Goal: Task Accomplishment & Management: Manage account settings

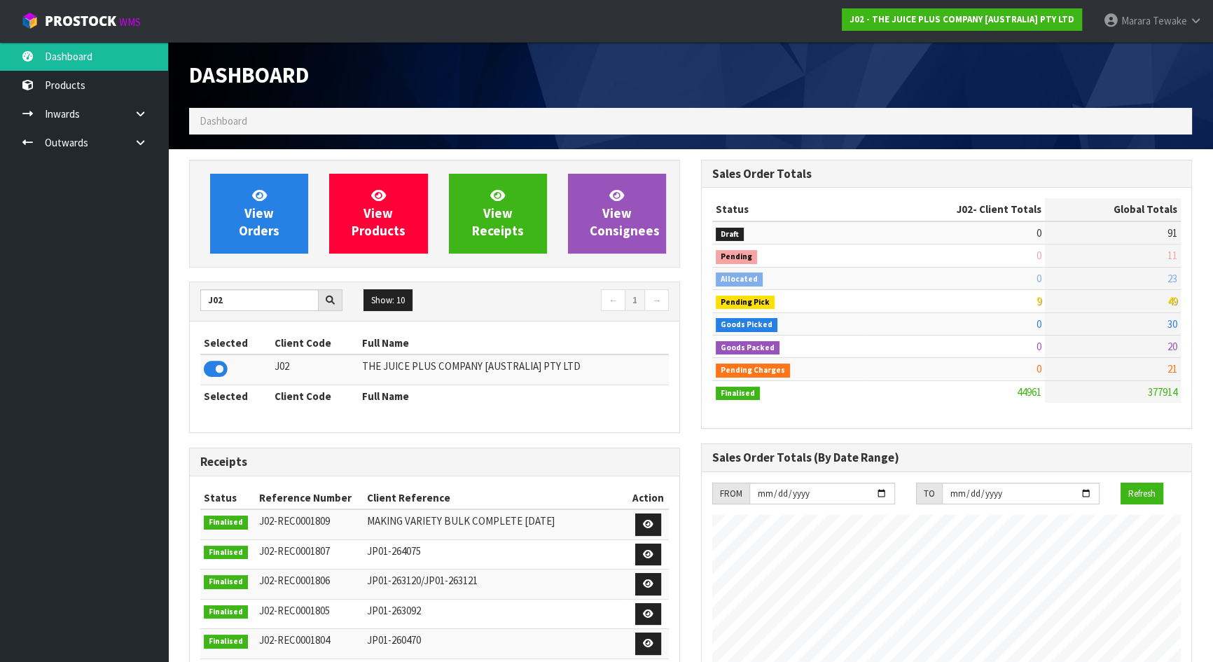
scroll to position [1059, 511]
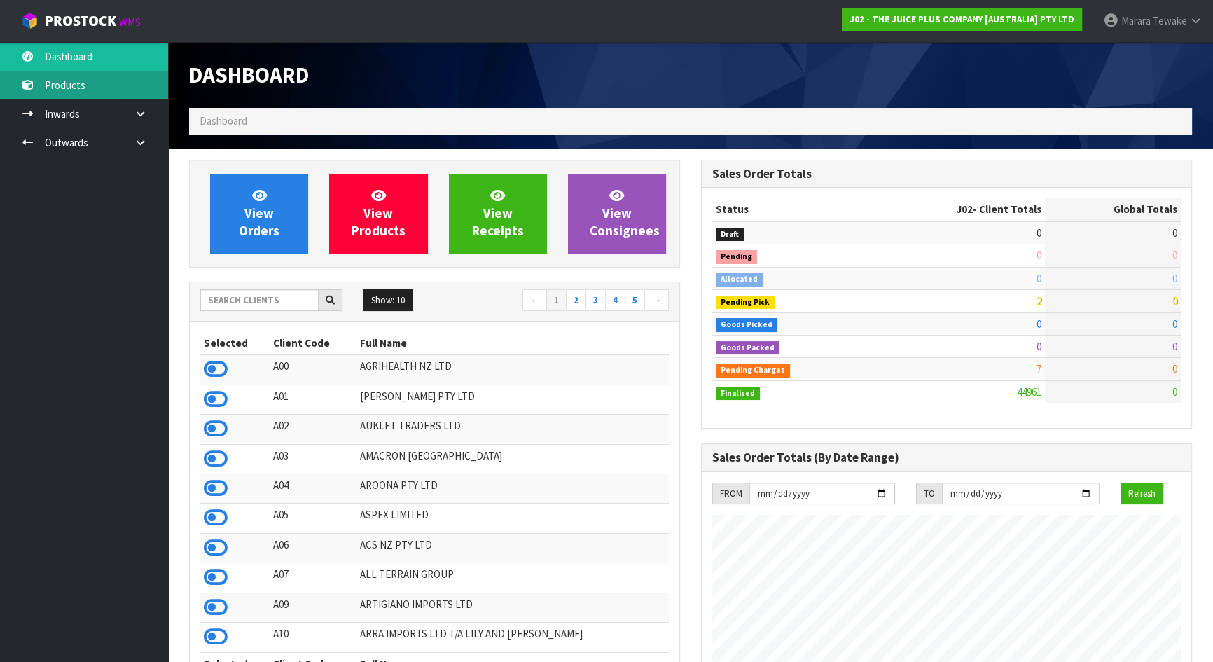
scroll to position [1059, 511]
click at [281, 300] on input "text" at bounding box center [259, 300] width 118 height 22
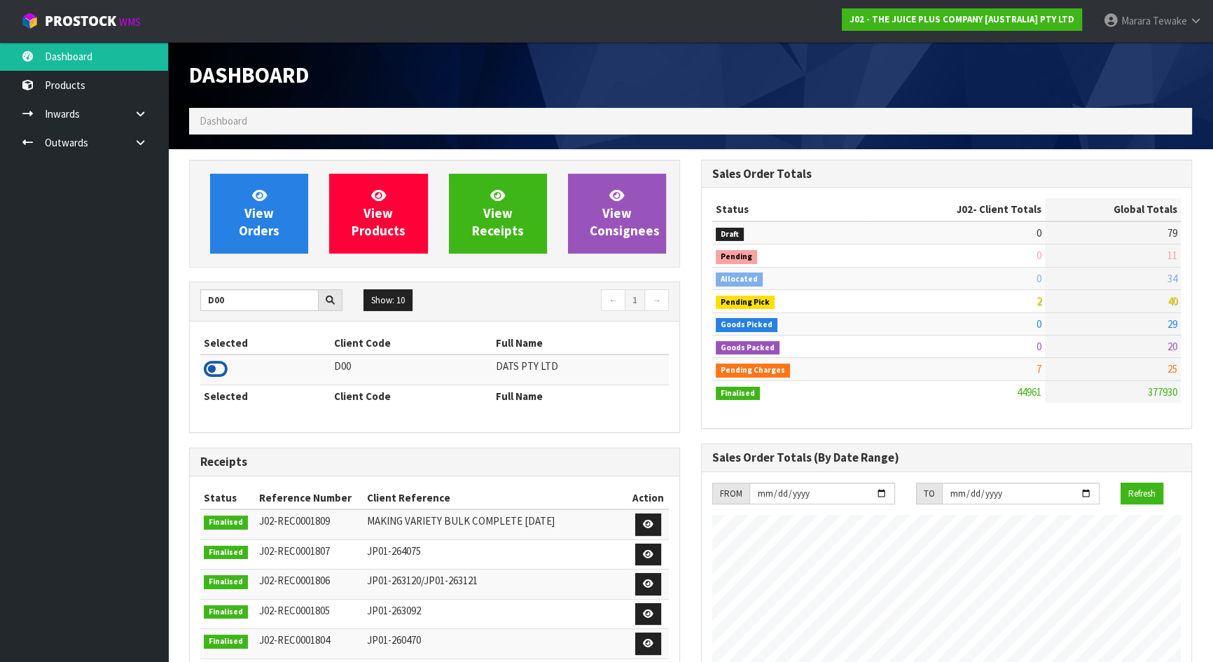
click at [216, 370] on icon at bounding box center [216, 369] width 24 height 21
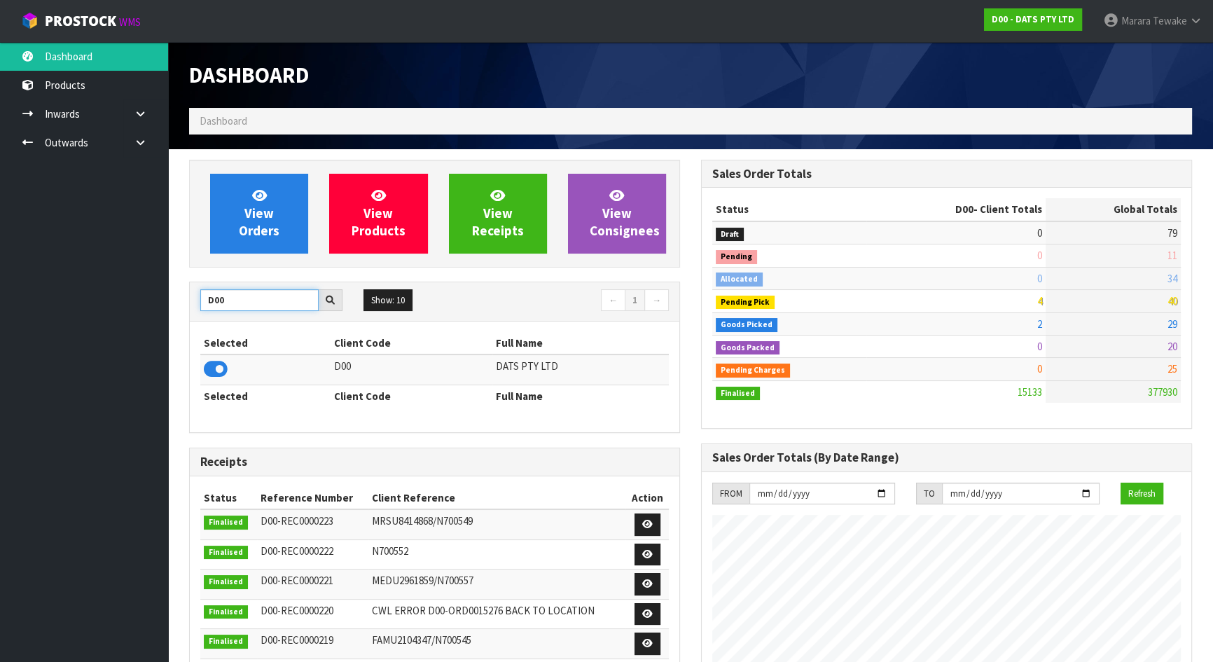
drag, startPoint x: 234, startPoint y: 298, endPoint x: 174, endPoint y: 277, distance: 64.0
type input "S08"
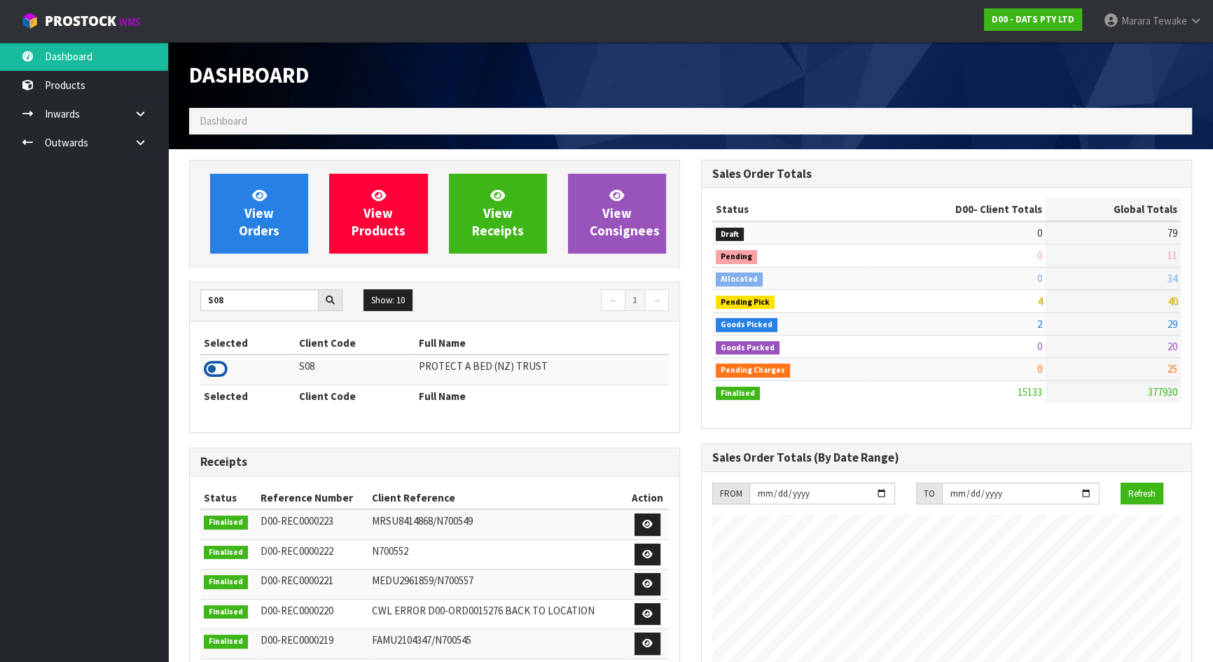
click at [212, 369] on icon at bounding box center [216, 369] width 24 height 21
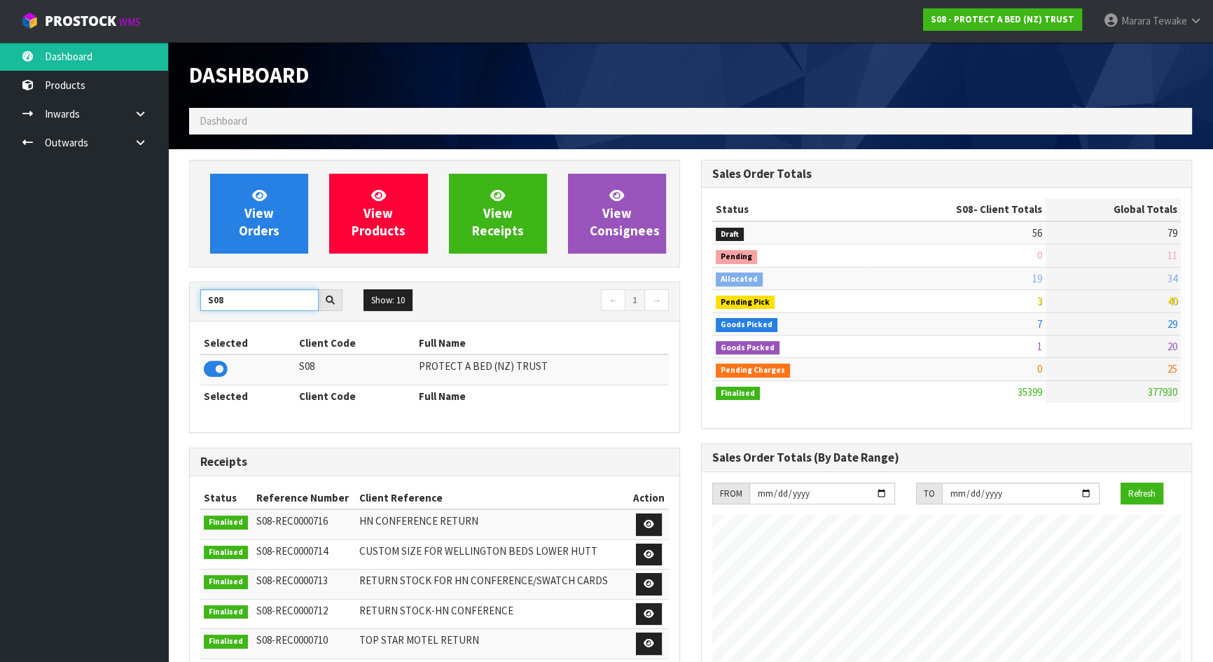
drag, startPoint x: 228, startPoint y: 300, endPoint x: 196, endPoint y: 290, distance: 33.9
click at [197, 291] on div "S08" at bounding box center [271, 300] width 163 height 22
type input "JGB"
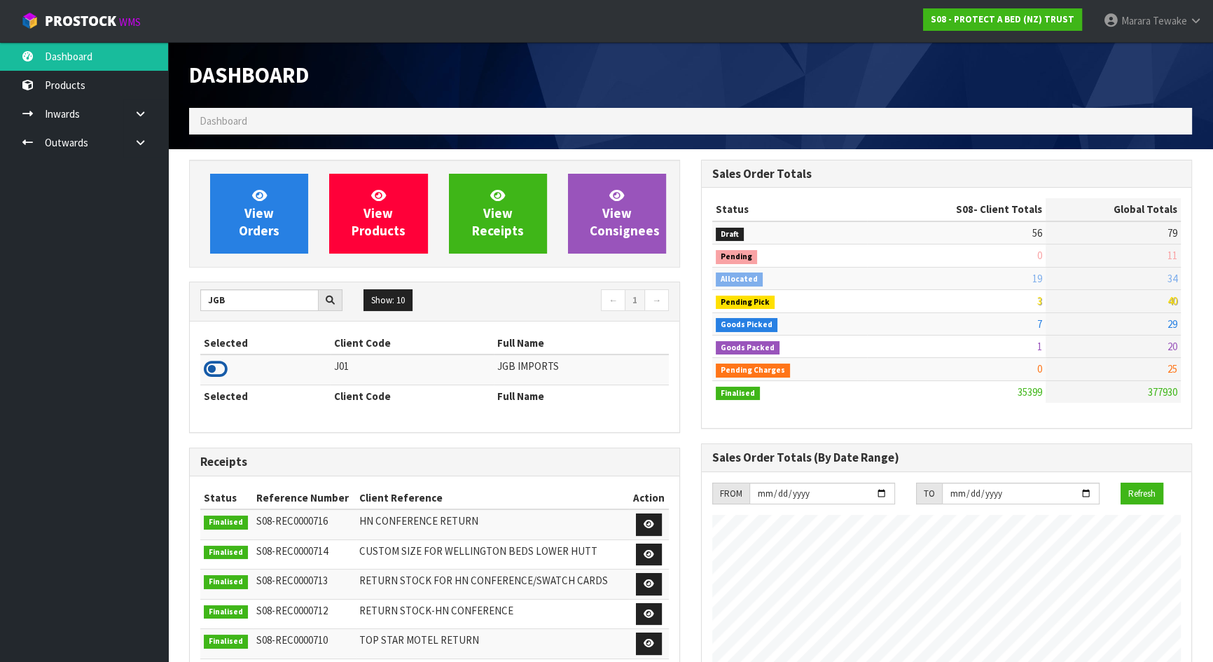
click at [214, 368] on icon at bounding box center [216, 369] width 24 height 21
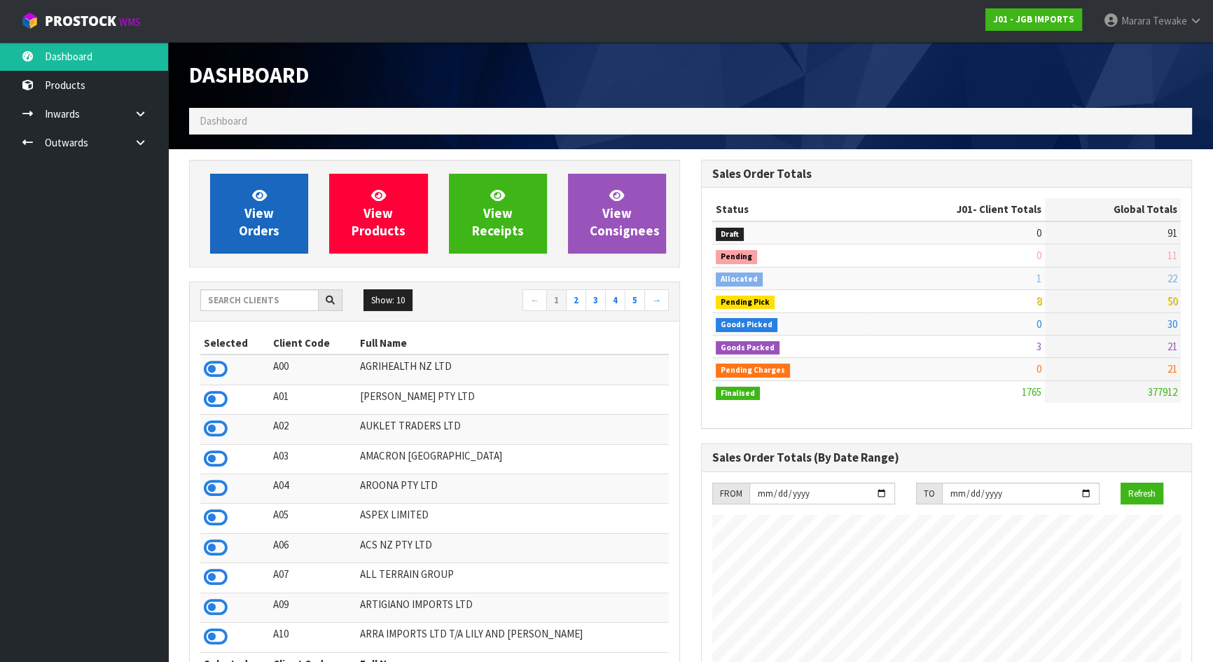
scroll to position [1059, 511]
click at [256, 206] on span "View Orders" at bounding box center [259, 213] width 41 height 53
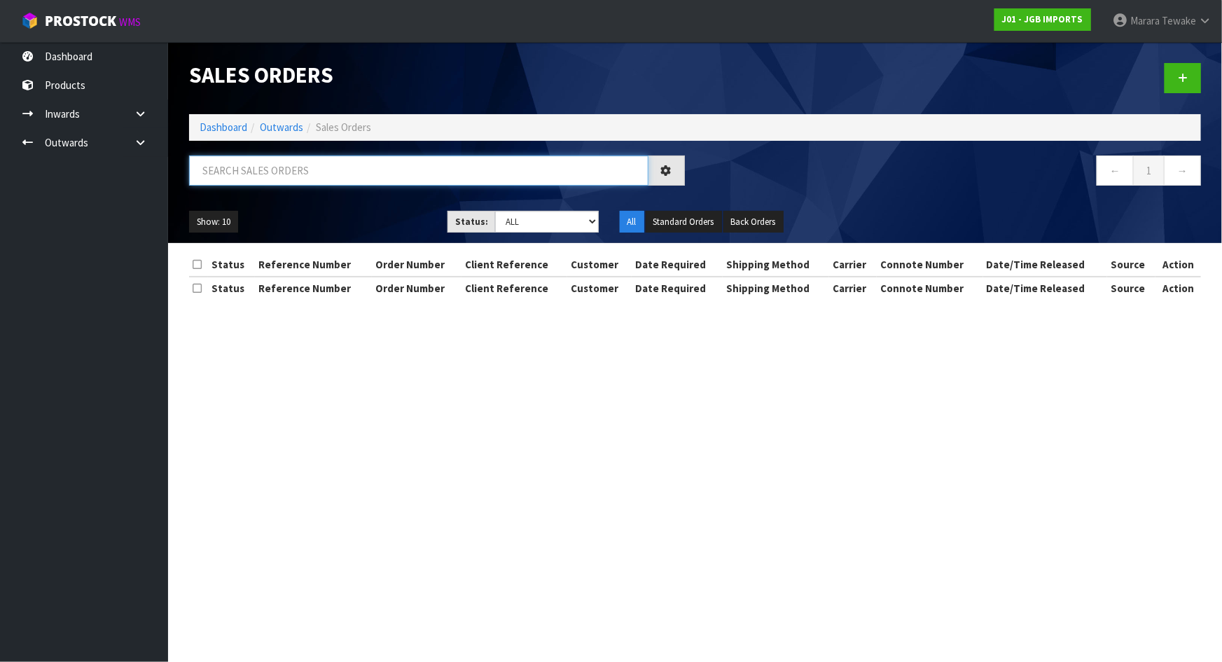
click at [293, 156] on input "text" at bounding box center [418, 170] width 459 height 30
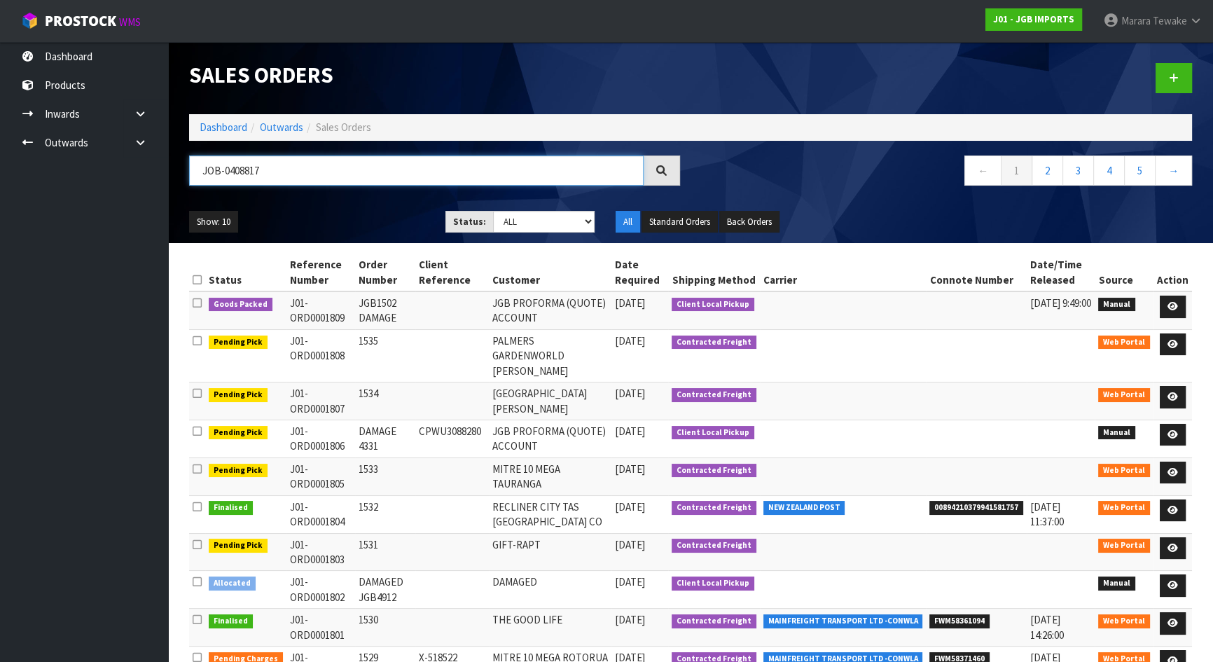
type input "JOB-0408817"
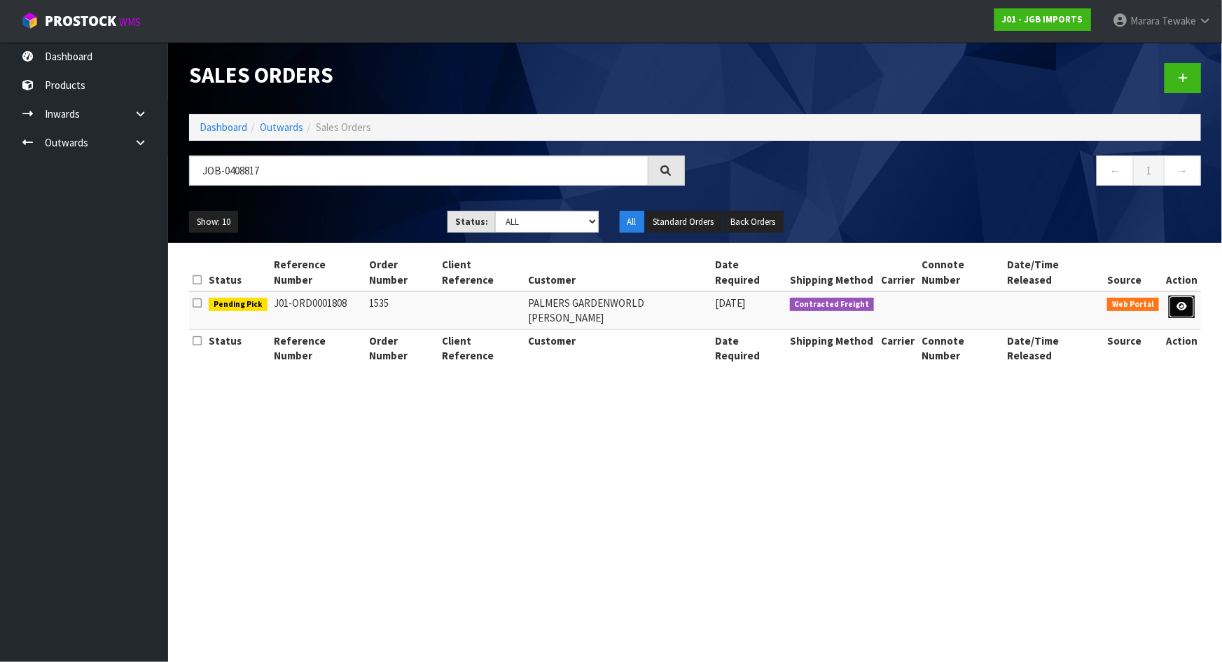
click at [1181, 302] on icon at bounding box center [1182, 306] width 11 height 9
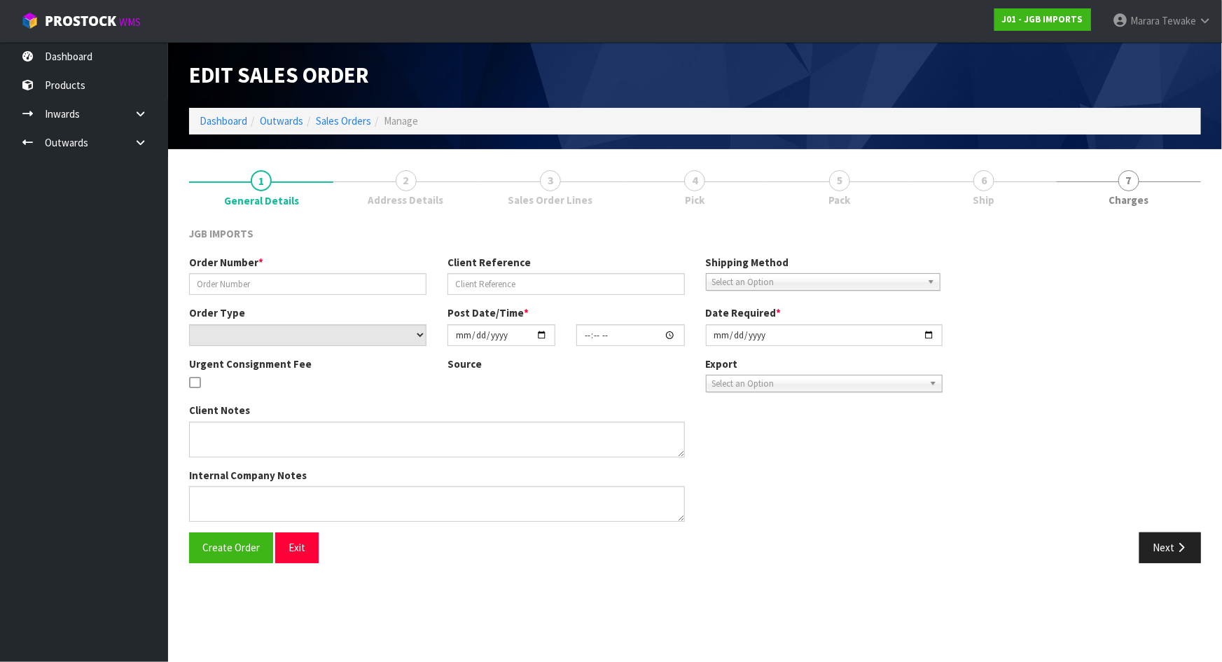
type input "1535"
select select "number:0"
type input "[DATE]"
type input "14:08:00.000"
type input "[DATE]"
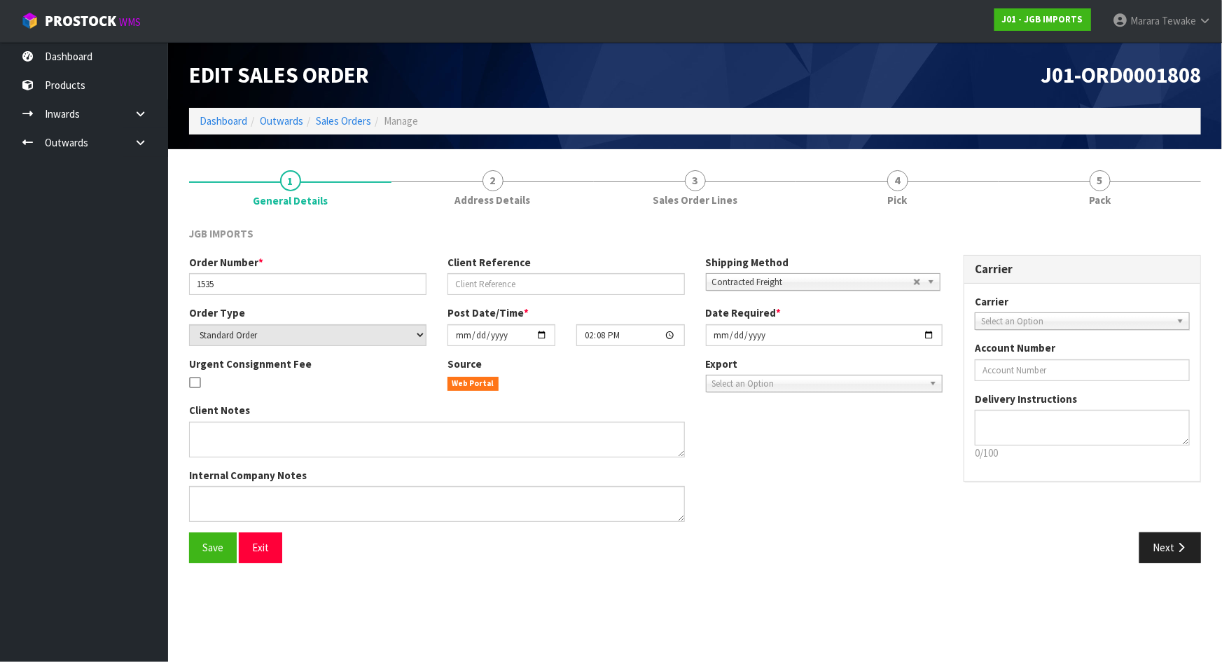
drag, startPoint x: 900, startPoint y: 207, endPoint x: 1018, endPoint y: 283, distance: 140.5
click at [900, 207] on span "Pick" at bounding box center [898, 200] width 20 height 15
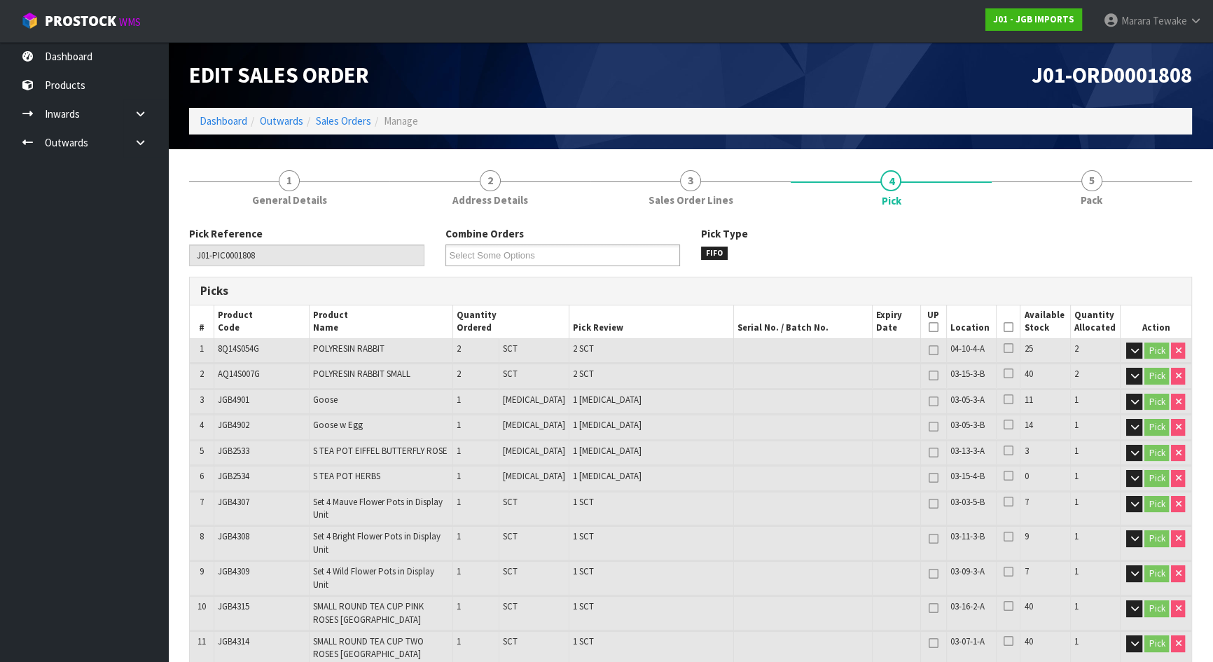
click at [1007, 328] on icon at bounding box center [1009, 327] width 10 height 1
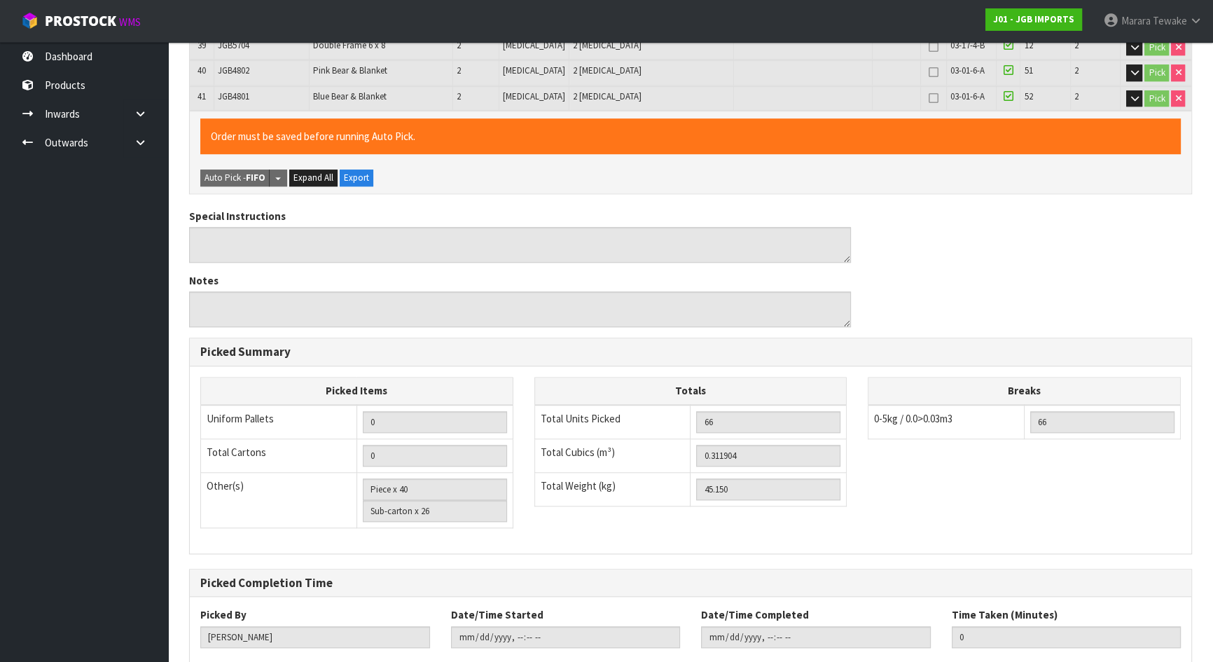
scroll to position [1476, 0]
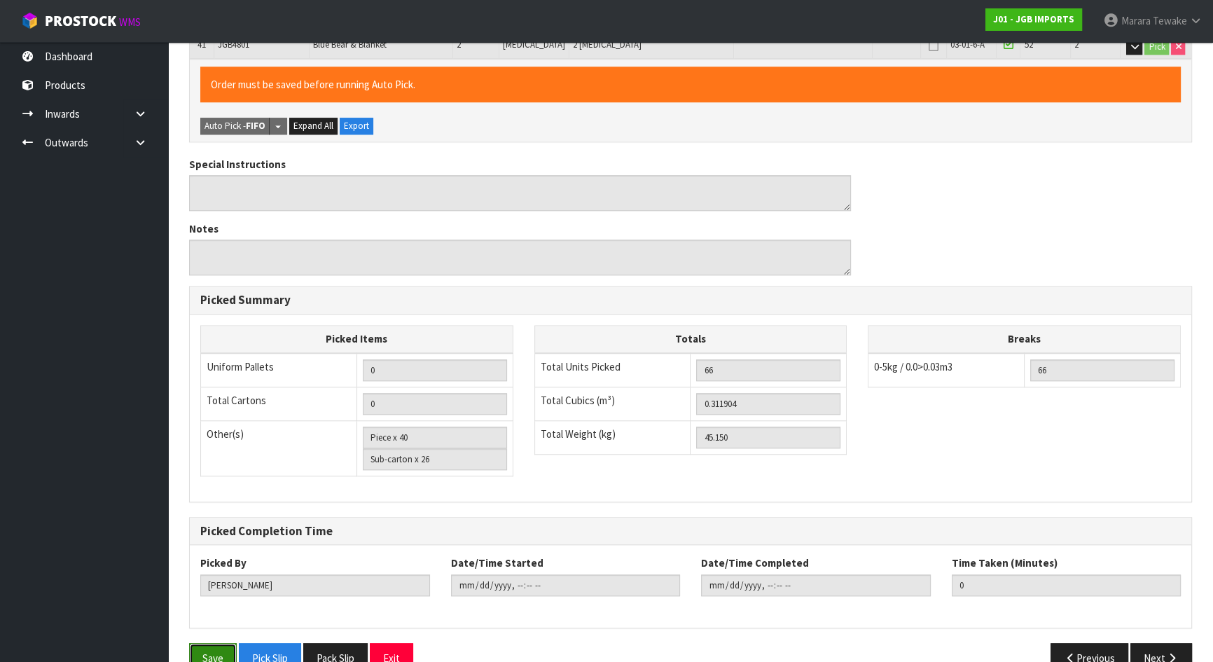
click at [202, 643] on button "Save" at bounding box center [213, 658] width 48 height 30
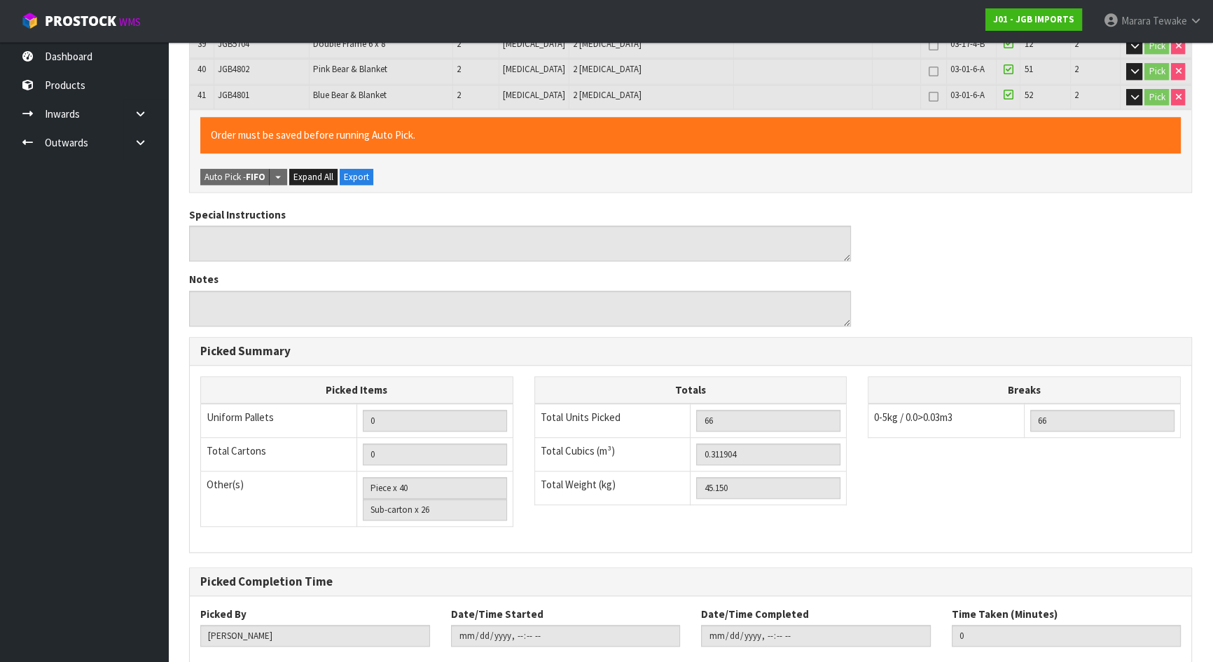
scroll to position [0, 0]
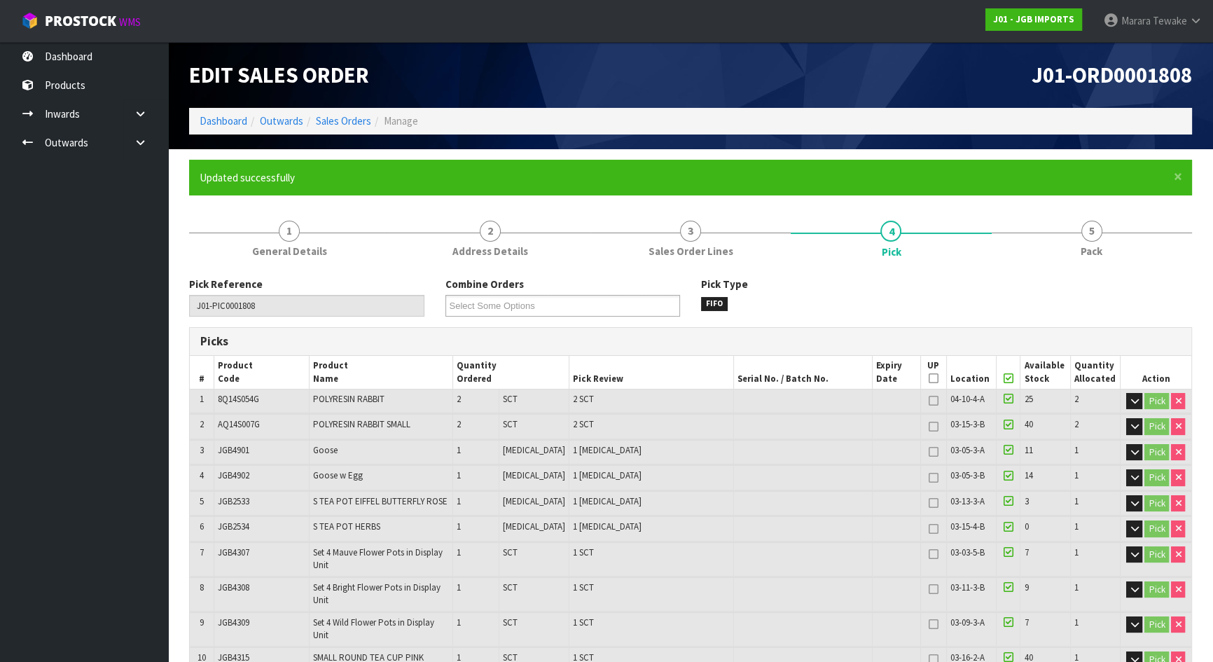
type input "Marara Tewake"
type input "2025-08-22T12:05:29"
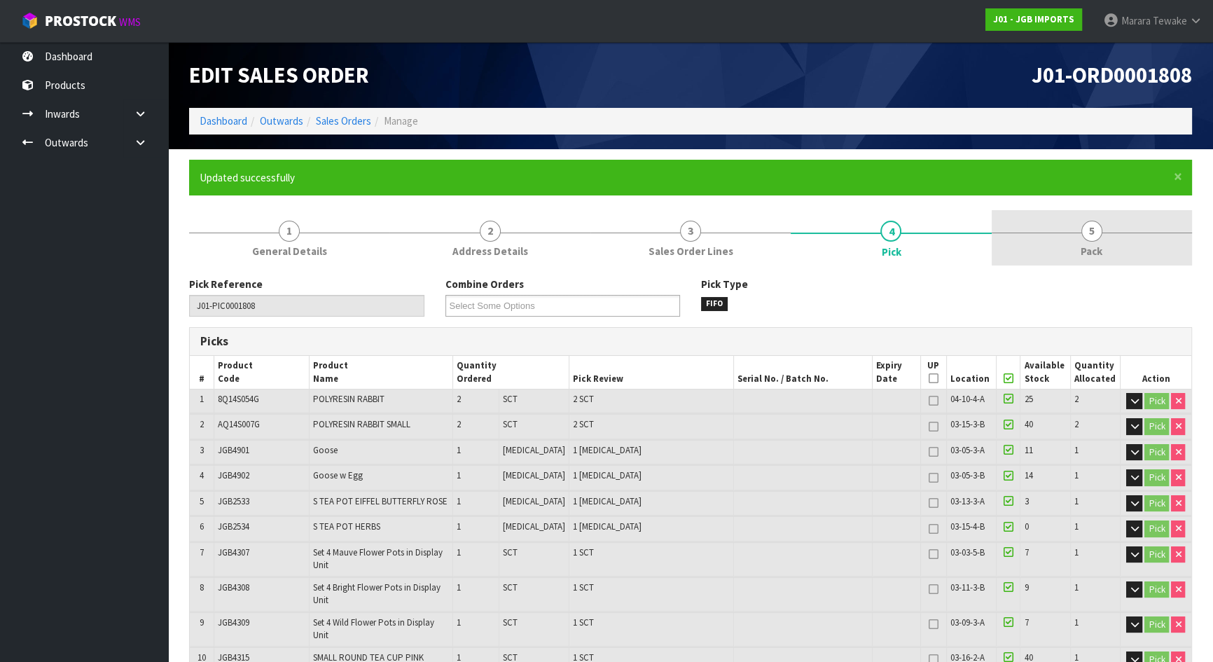
click at [1094, 226] on span "5" at bounding box center [1091, 231] width 21 height 21
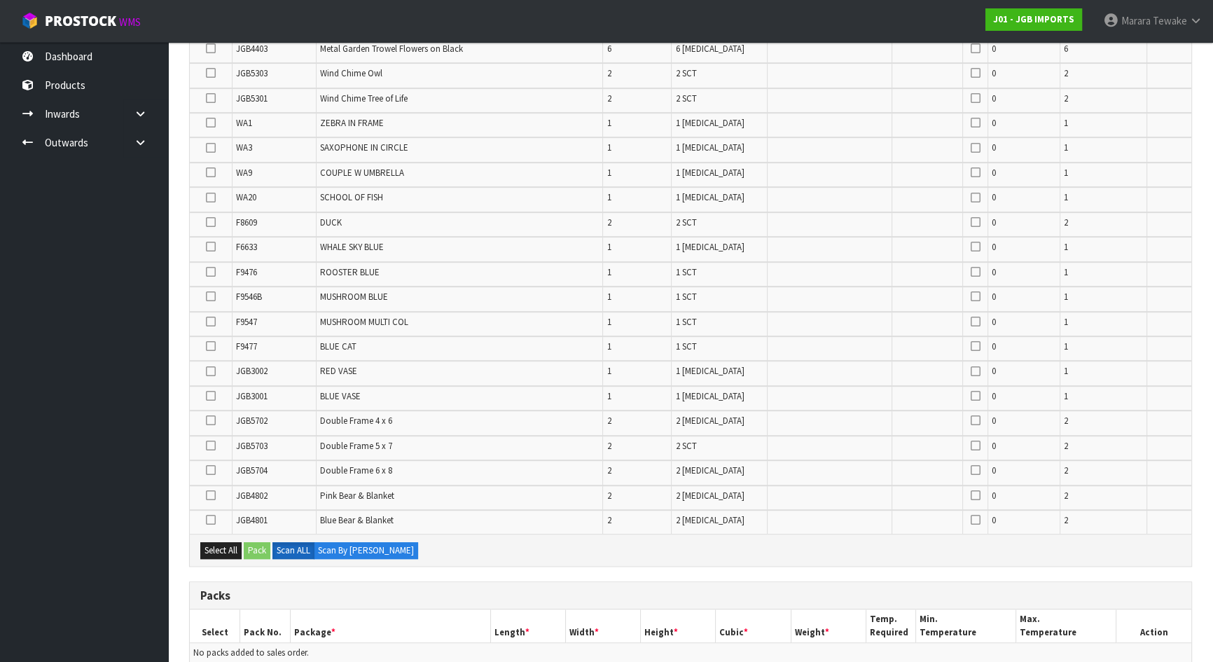
scroll to position [1144, 0]
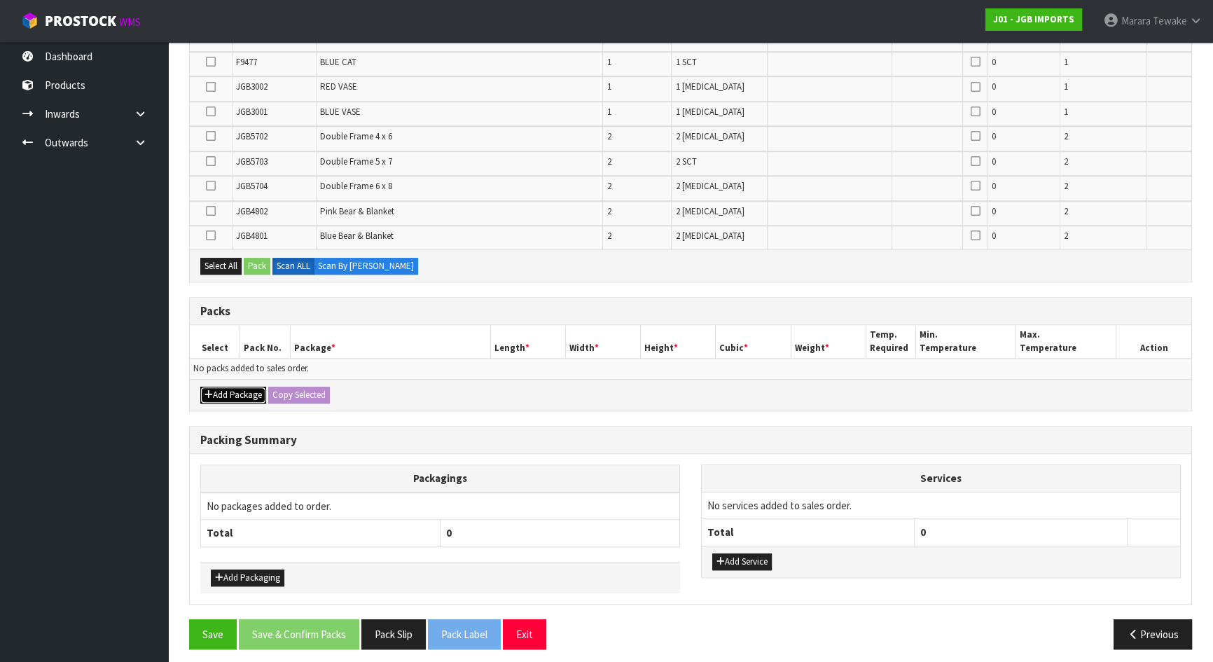
click at [235, 390] on button "Add Package" at bounding box center [233, 395] width 66 height 17
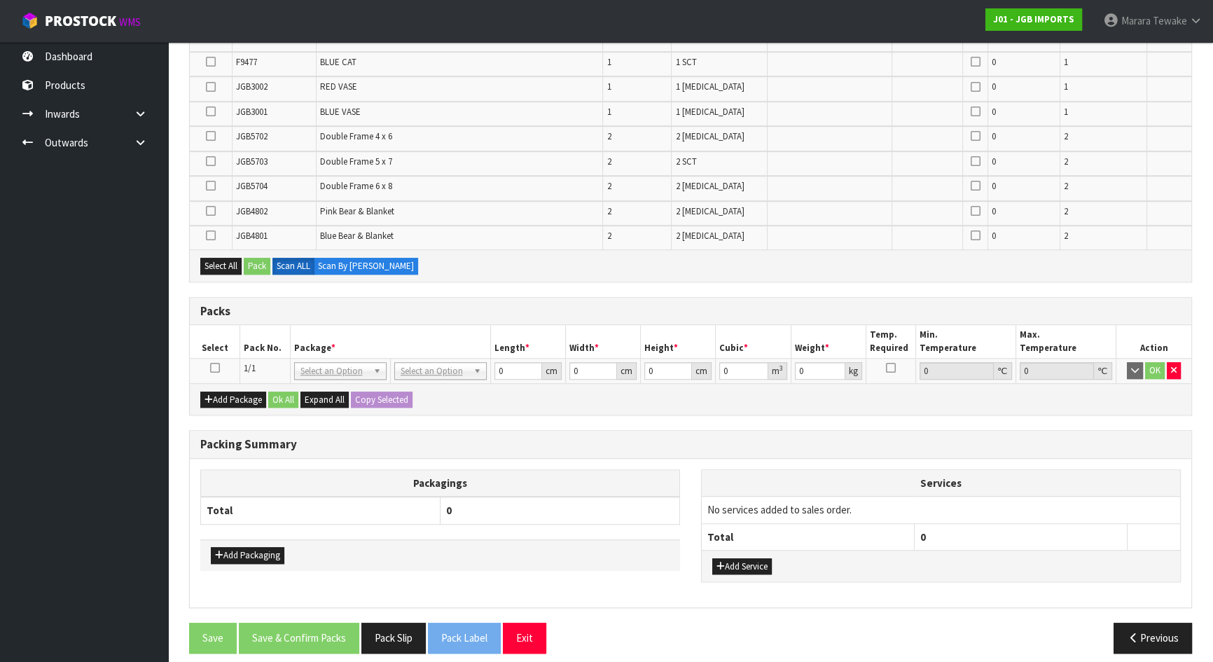
click at [216, 368] on icon at bounding box center [215, 368] width 10 height 1
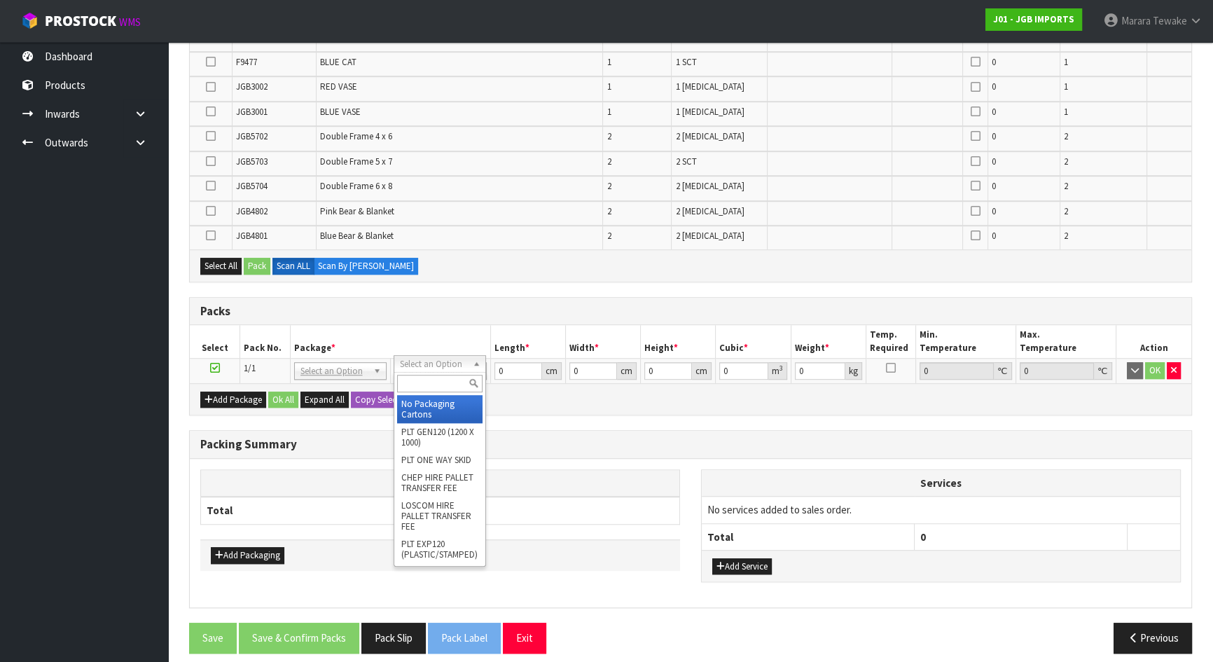
click at [437, 382] on input "text" at bounding box center [439, 384] width 85 height 18
type input "oc"
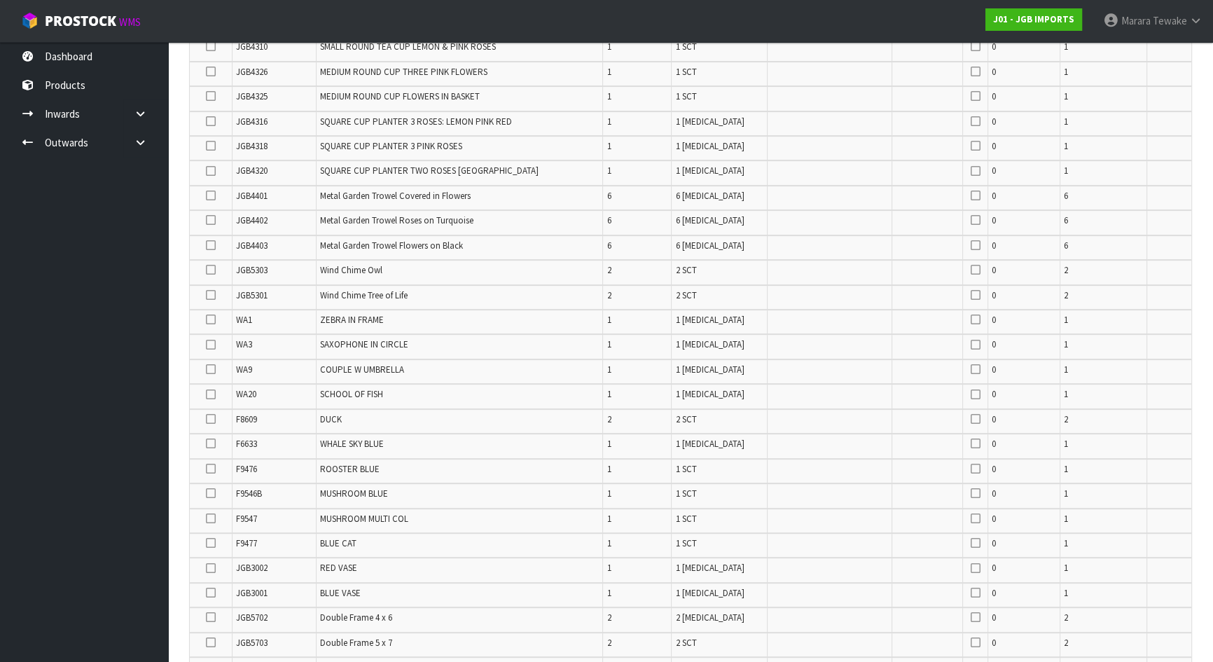
scroll to position [316, 0]
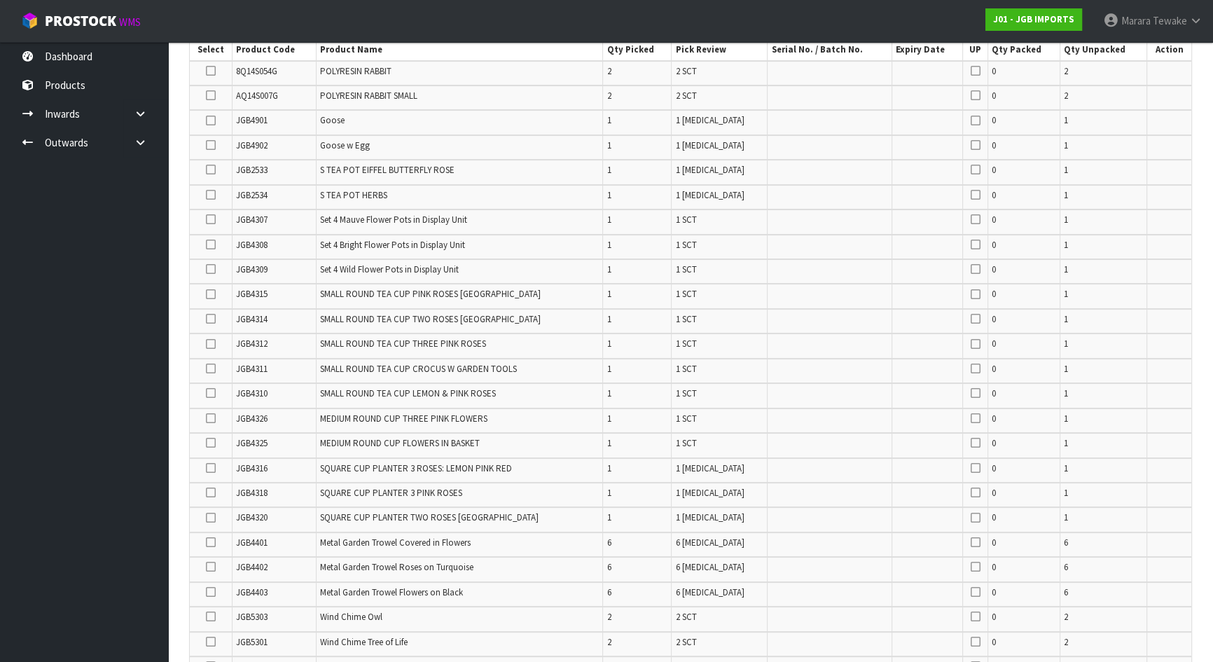
click at [209, 145] on icon at bounding box center [211, 145] width 10 height 1
click at [0, 0] on input "checkbox" at bounding box center [0, 0] width 0 height 0
click at [214, 120] on icon at bounding box center [211, 120] width 10 height 1
click at [0, 0] on input "checkbox" at bounding box center [0, 0] width 0 height 0
click at [209, 249] on td at bounding box center [211, 247] width 43 height 25
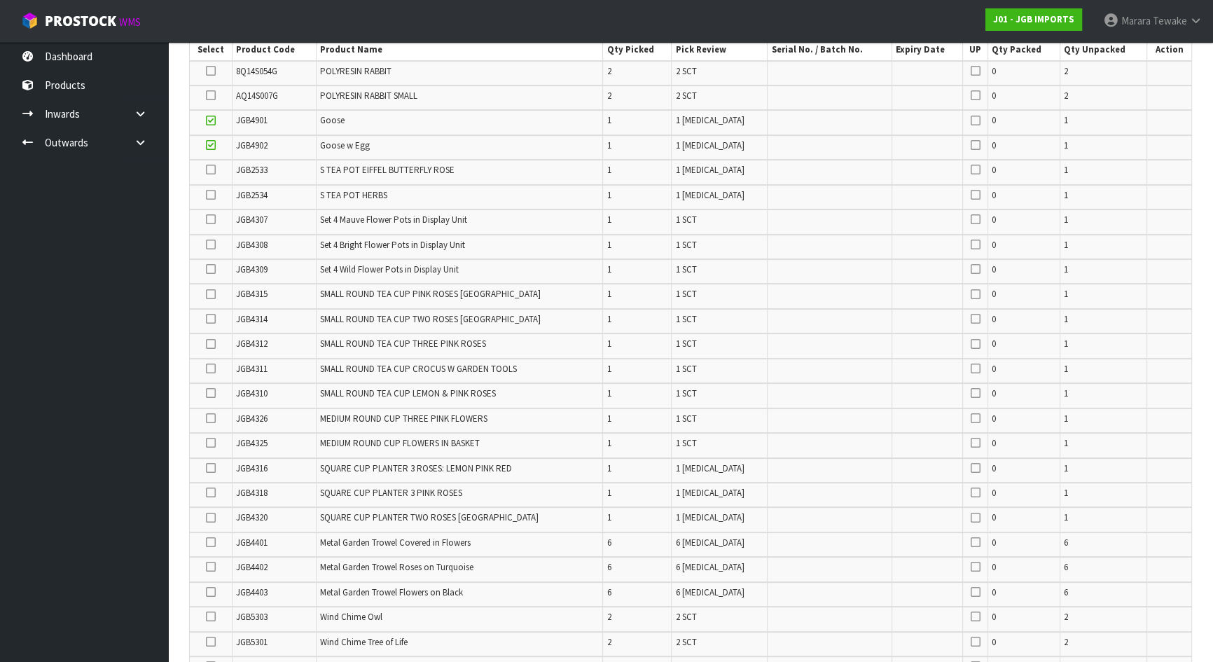
click at [214, 244] on icon at bounding box center [211, 244] width 10 height 1
click at [0, 0] on input "checkbox" at bounding box center [0, 0] width 0 height 0
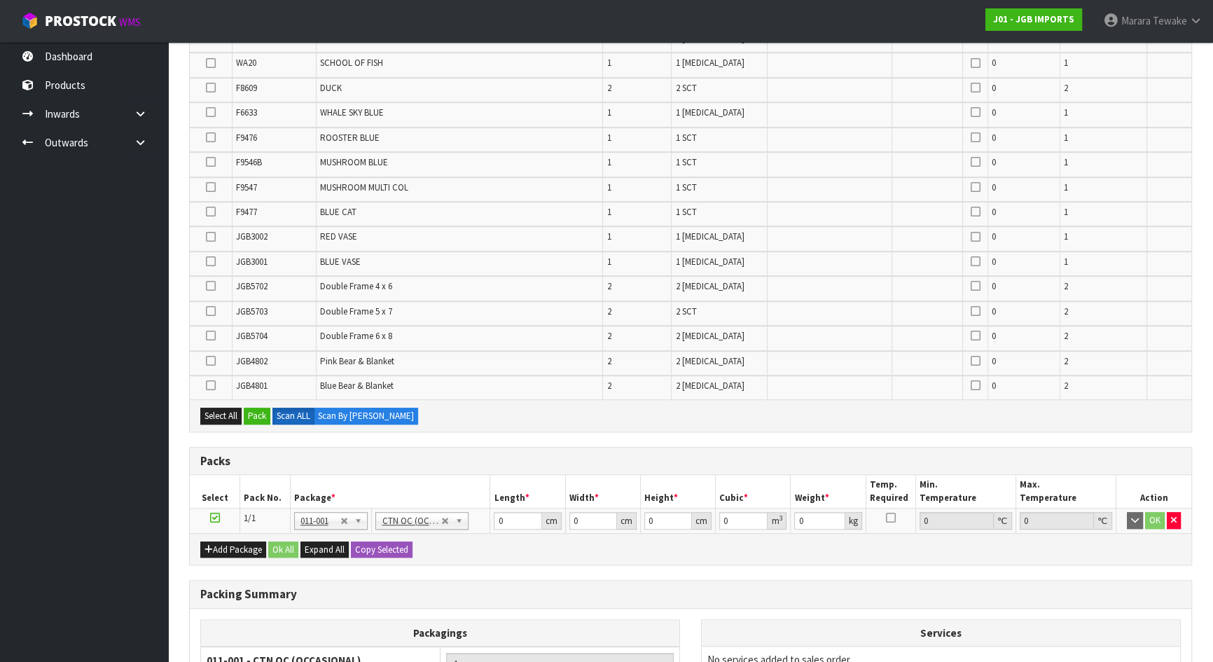
click at [212, 335] on icon at bounding box center [211, 335] width 10 height 1
click at [0, 0] on input "checkbox" at bounding box center [0, 0] width 0 height 0
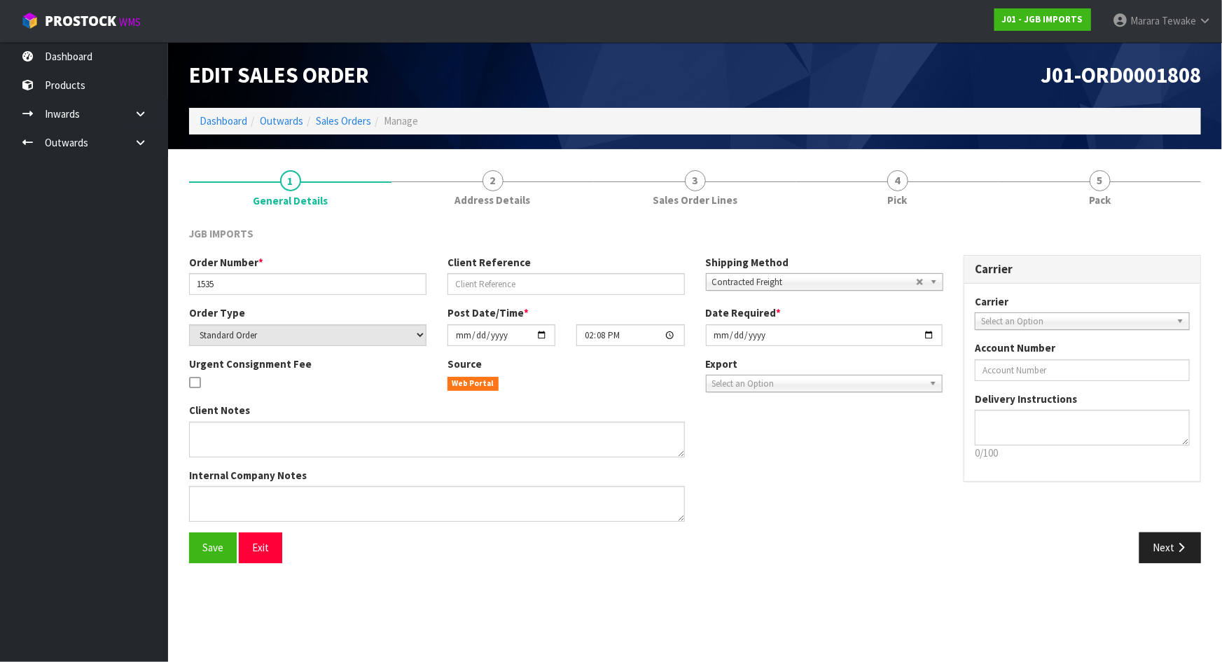
click at [1170, 661] on html "Toggle navigation ProStock WMS J01 - JGB IMPORTS Marara Tewake Logout Dashboard…" at bounding box center [611, 331] width 1222 height 662
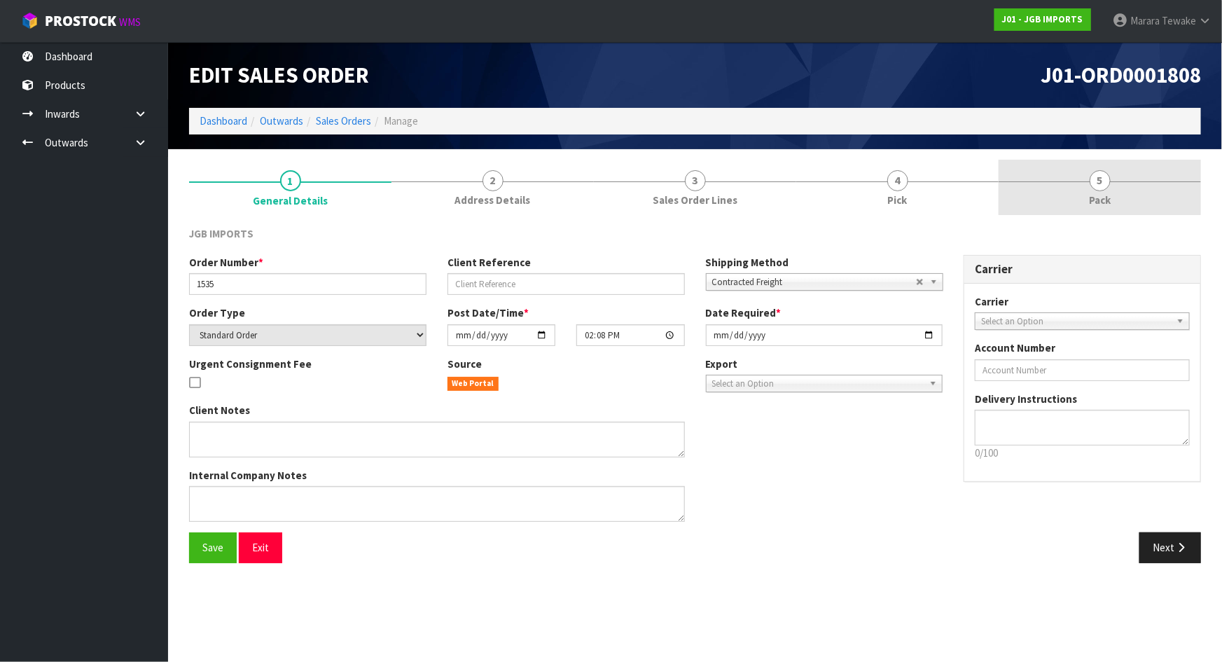
click at [1105, 180] on span "5" at bounding box center [1100, 180] width 21 height 21
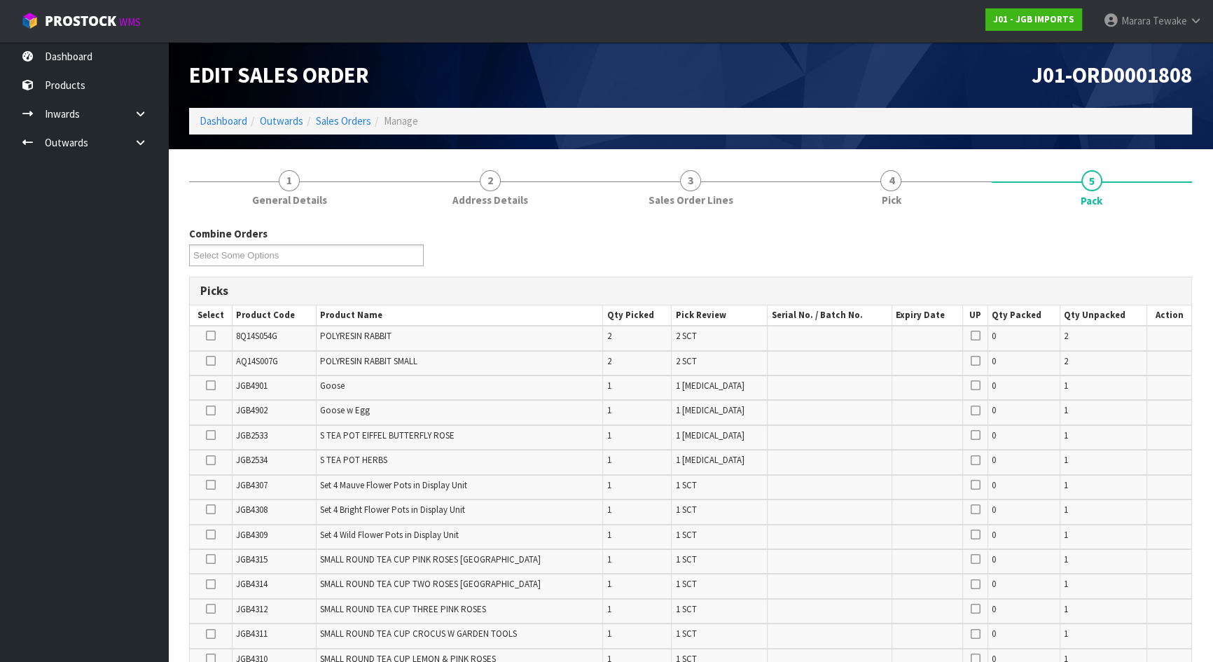
drag, startPoint x: 910, startPoint y: 196, endPoint x: 942, endPoint y: 240, distance: 54.2
click at [910, 196] on link "4 Pick" at bounding box center [891, 187] width 200 height 55
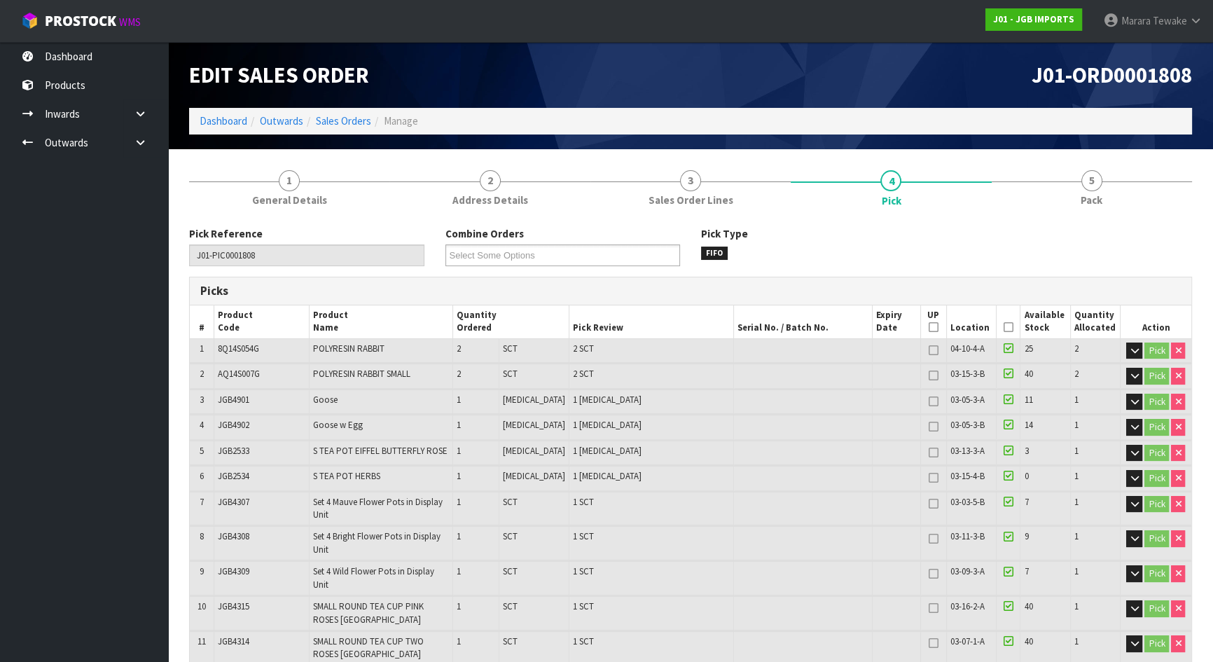
click at [1004, 327] on icon at bounding box center [1009, 327] width 10 height 1
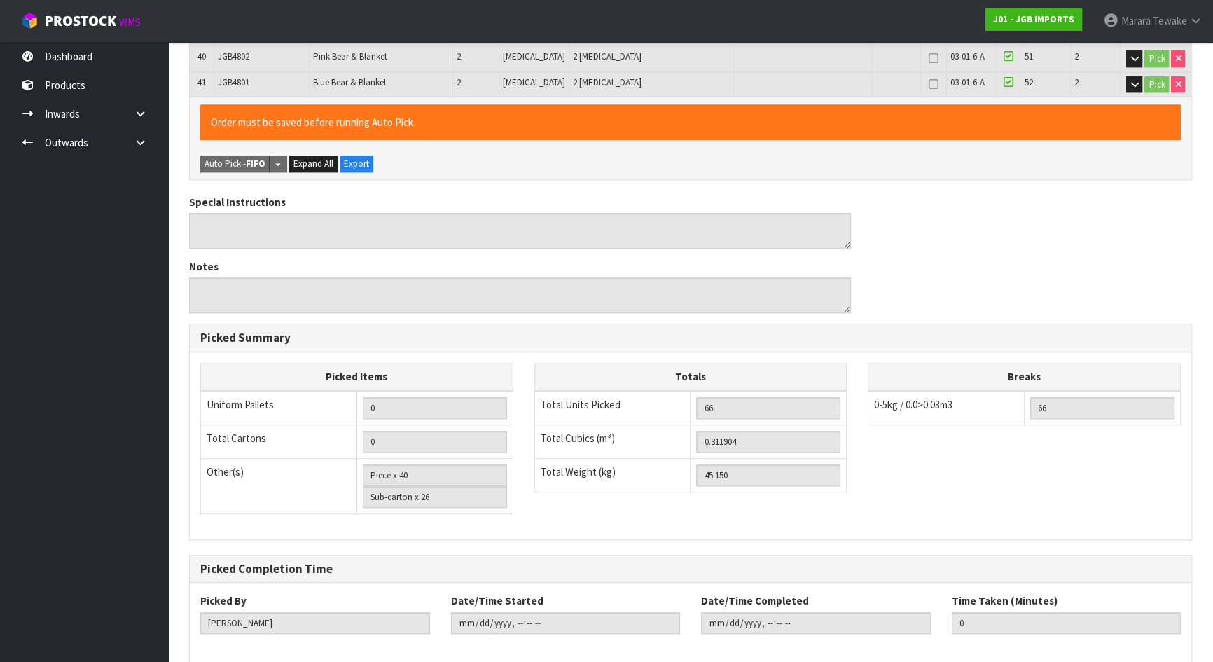
scroll to position [1476, 0]
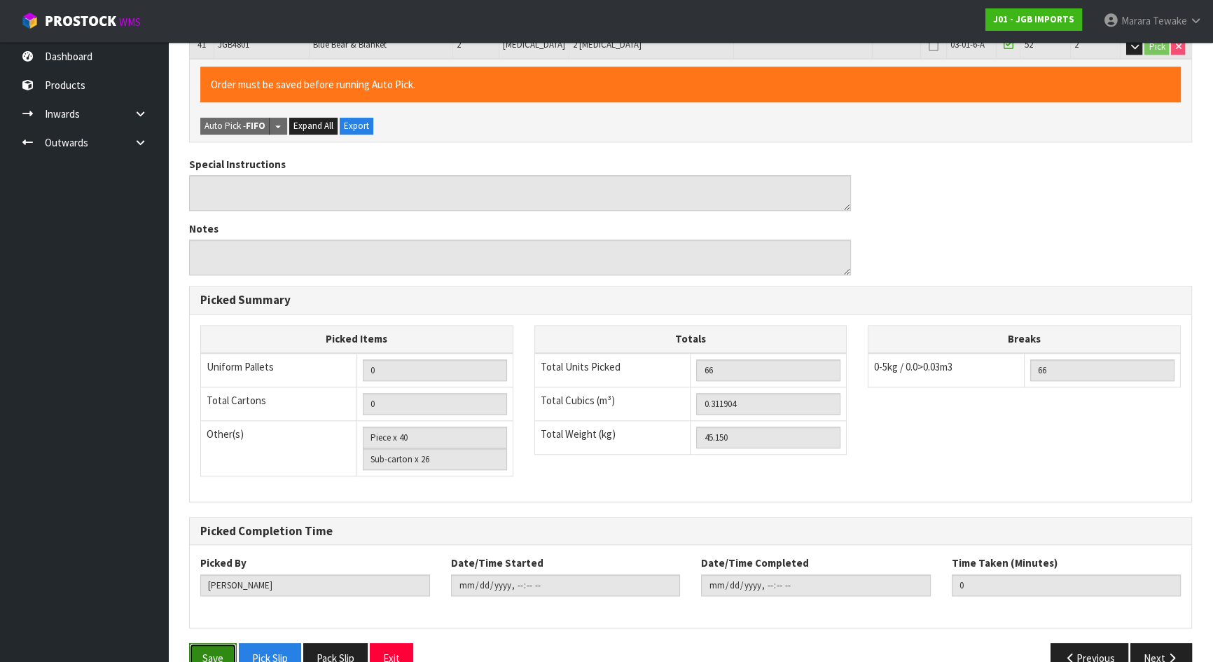
click at [215, 643] on button "Save" at bounding box center [213, 658] width 48 height 30
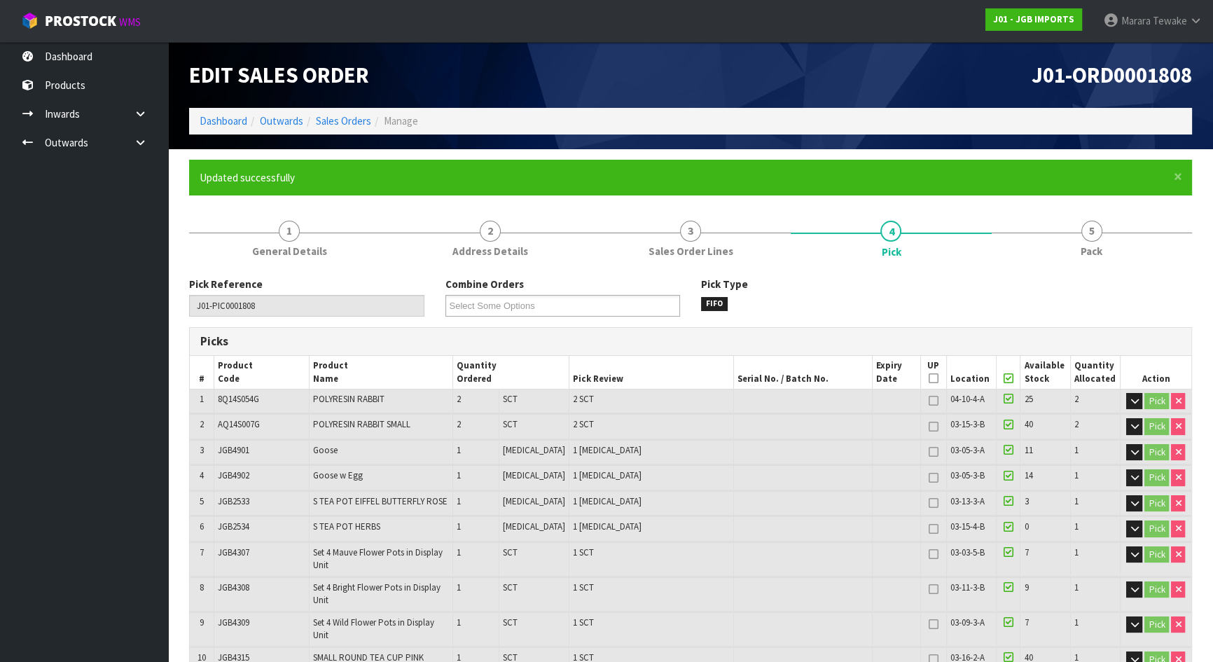
type input "2025-08-22T12:09:18"
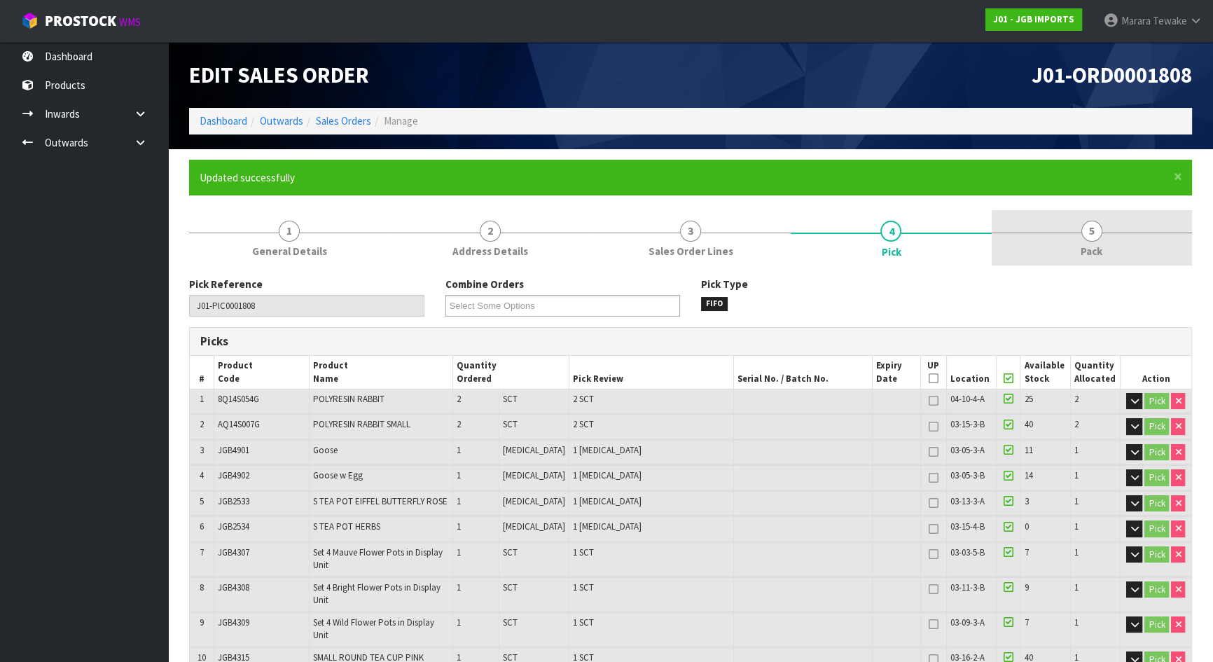
click at [1112, 230] on link "5 Pack" at bounding box center [1092, 237] width 200 height 55
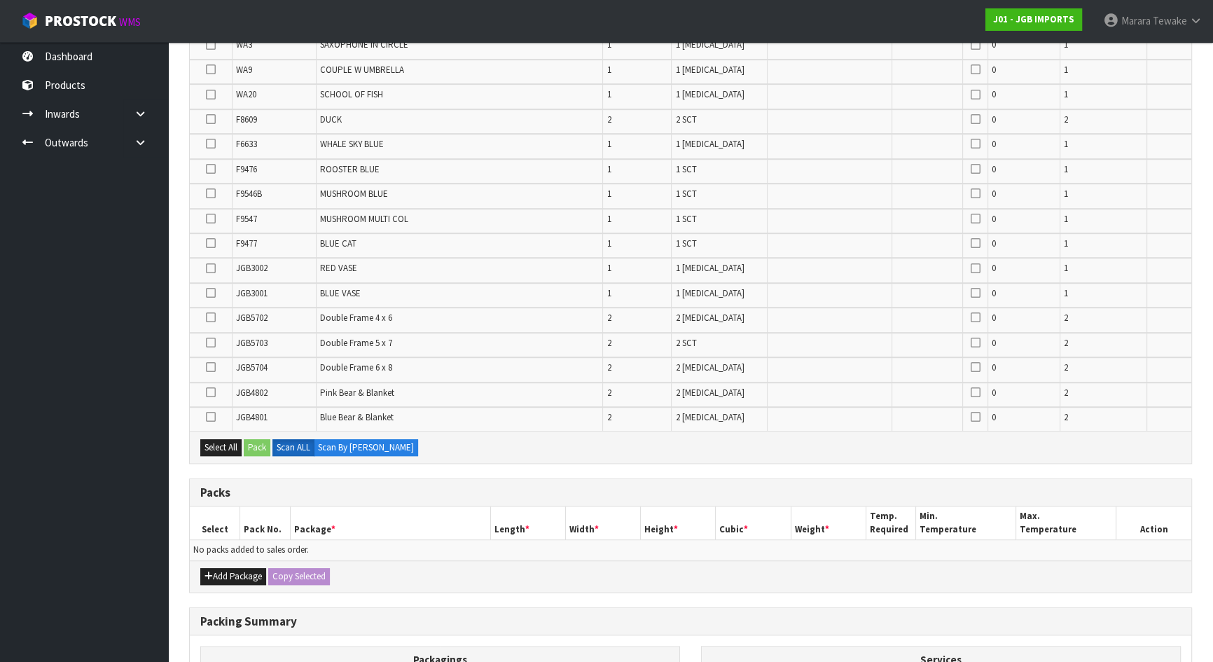
scroll to position [1144, 0]
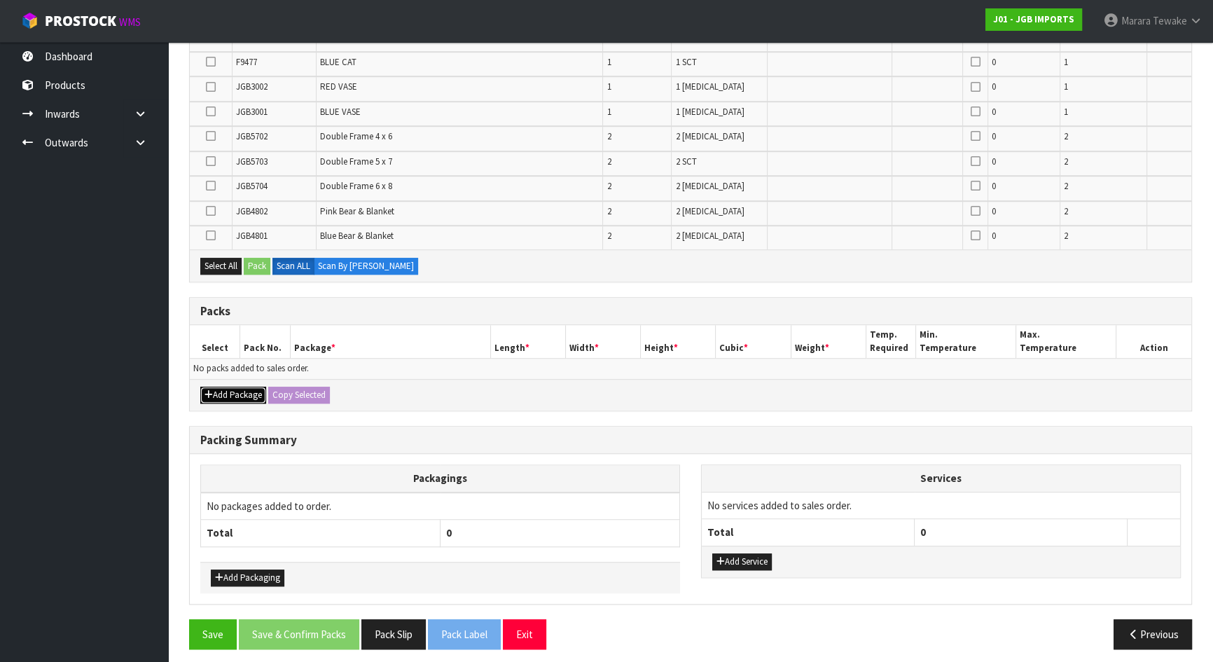
click at [245, 387] on button "Add Package" at bounding box center [233, 395] width 66 height 17
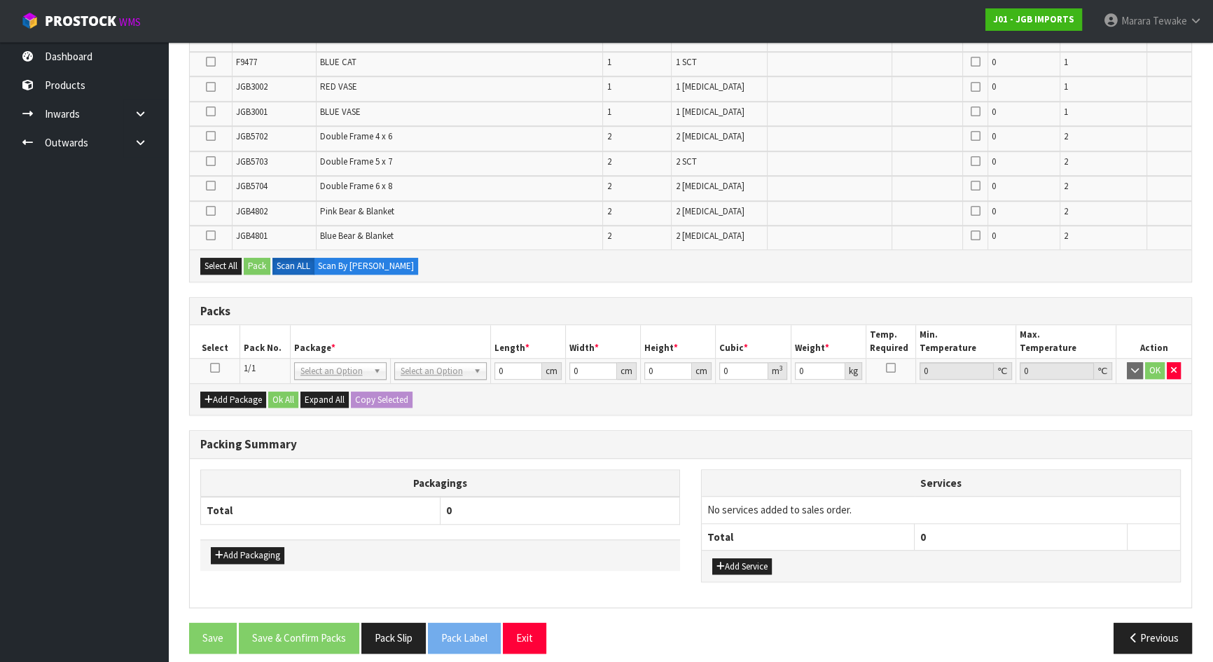
click at [214, 368] on icon at bounding box center [215, 368] width 10 height 1
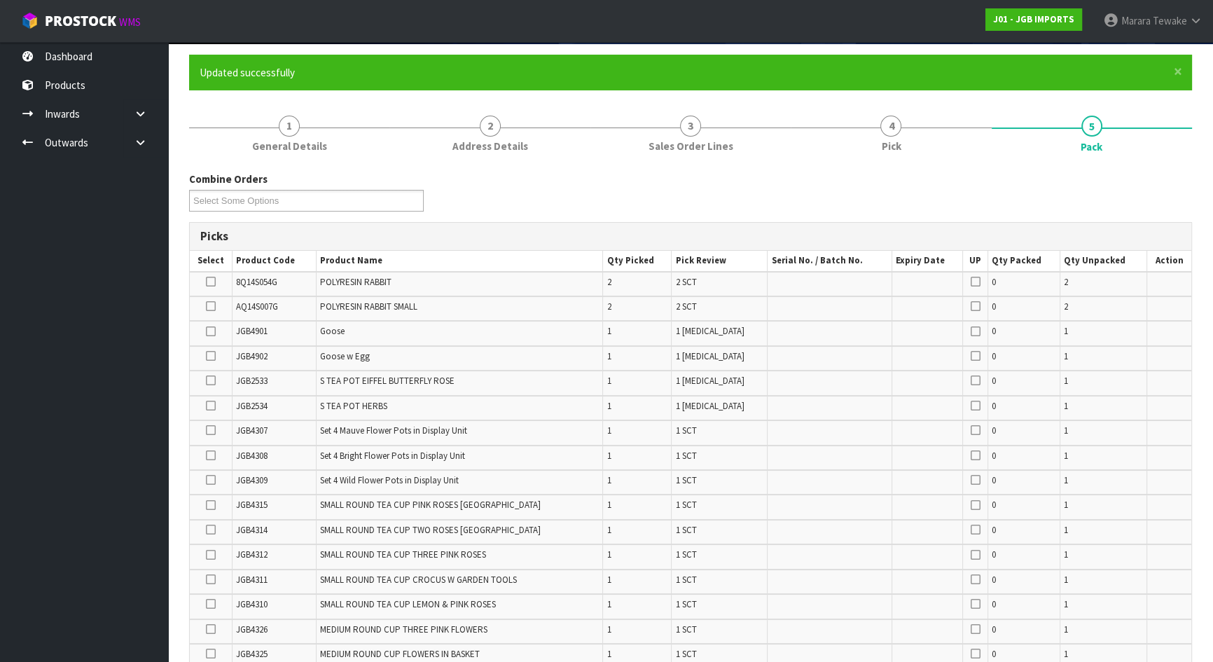
click at [210, 331] on td at bounding box center [211, 333] width 43 height 25
click at [212, 332] on icon at bounding box center [211, 331] width 10 height 1
click at [0, 0] on input "checkbox" at bounding box center [0, 0] width 0 height 0
drag, startPoint x: 212, startPoint y: 349, endPoint x: 215, endPoint y: 357, distance: 8.2
click at [212, 356] on icon at bounding box center [211, 356] width 10 height 1
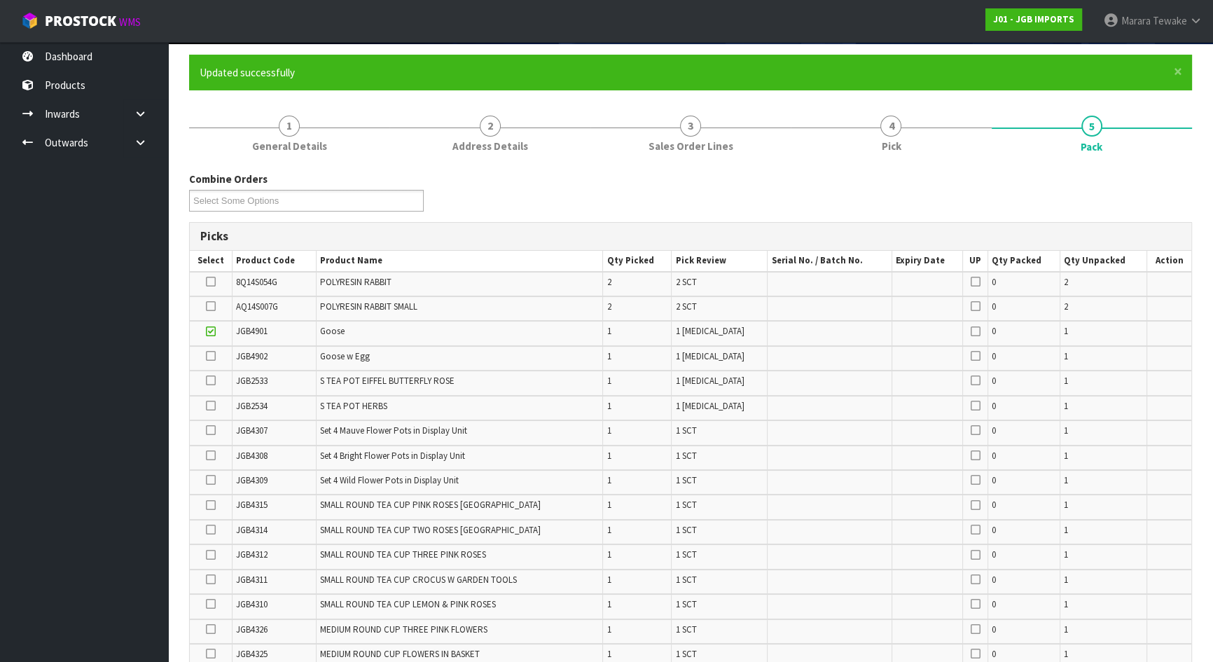
click at [0, 0] on input "checkbox" at bounding box center [0, 0] width 0 height 0
click at [216, 455] on icon at bounding box center [211, 455] width 10 height 1
click at [0, 0] on input "checkbox" at bounding box center [0, 0] width 0 height 0
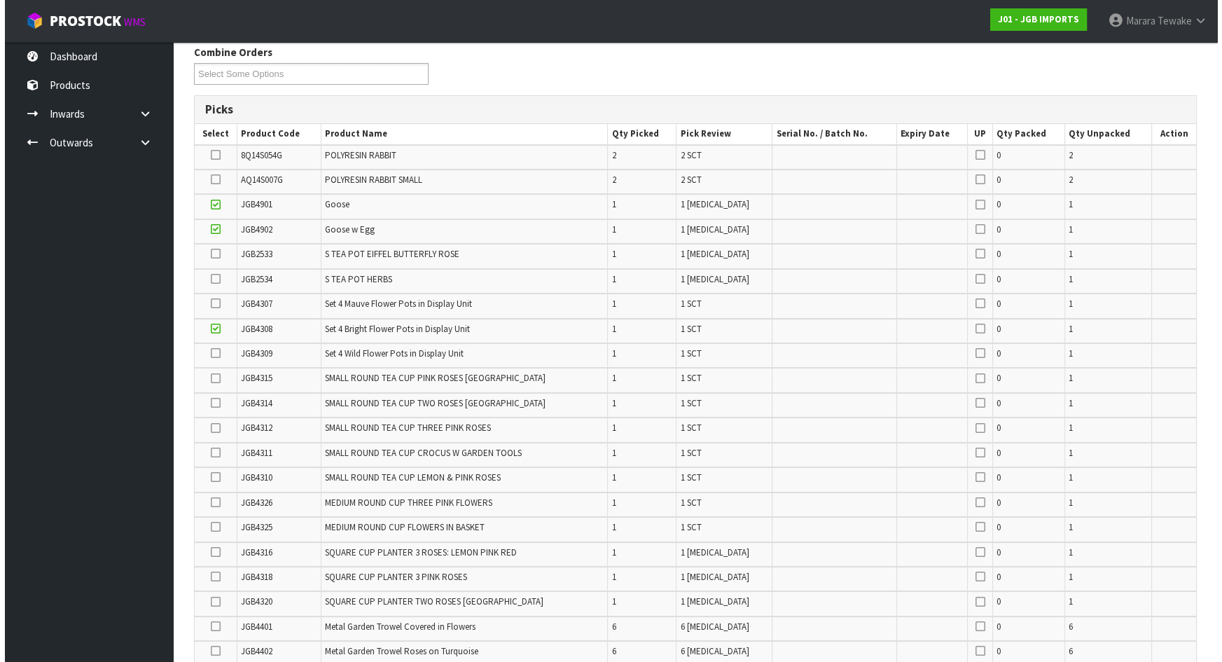
scroll to position [994, 0]
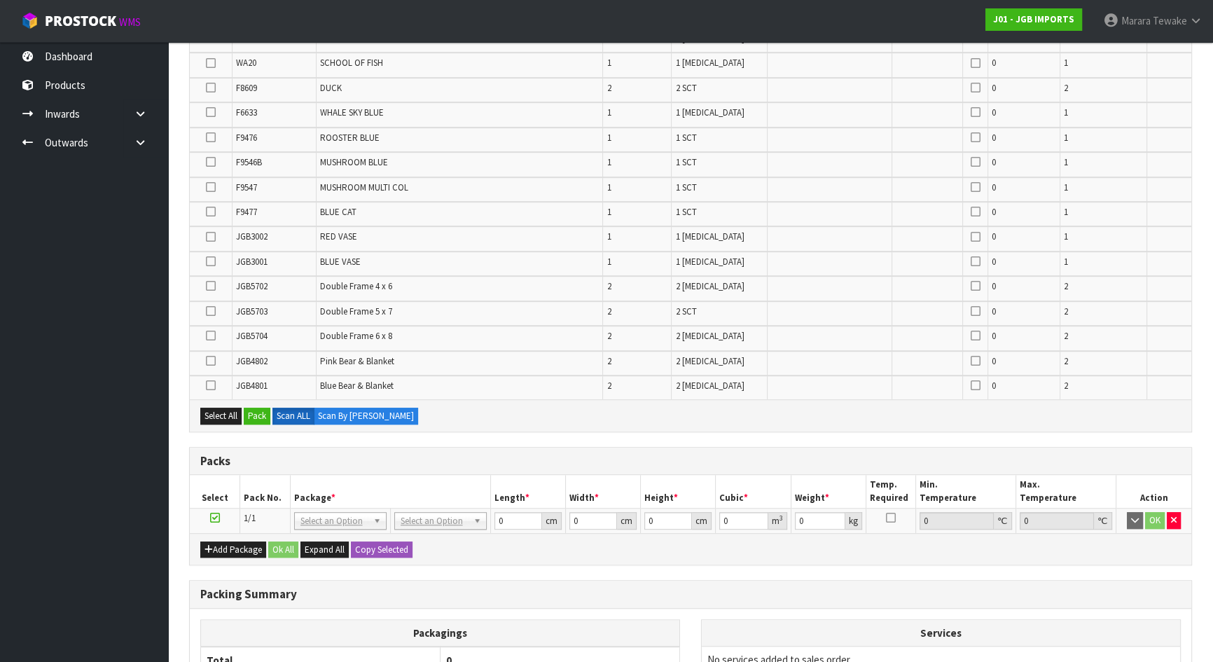
click at [209, 335] on icon at bounding box center [211, 335] width 10 height 1
click at [0, 0] on input "checkbox" at bounding box center [0, 0] width 0 height 0
click at [254, 408] on button "Pack" at bounding box center [257, 416] width 27 height 17
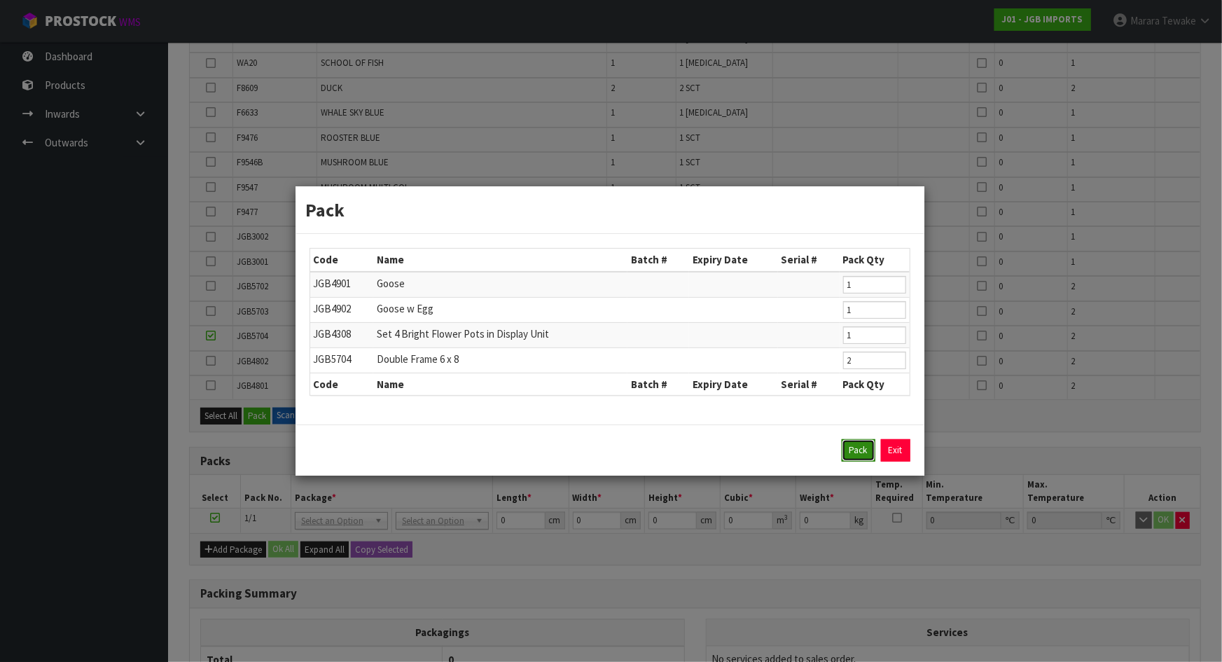
click at [860, 448] on button "Pack" at bounding box center [859, 450] width 34 height 22
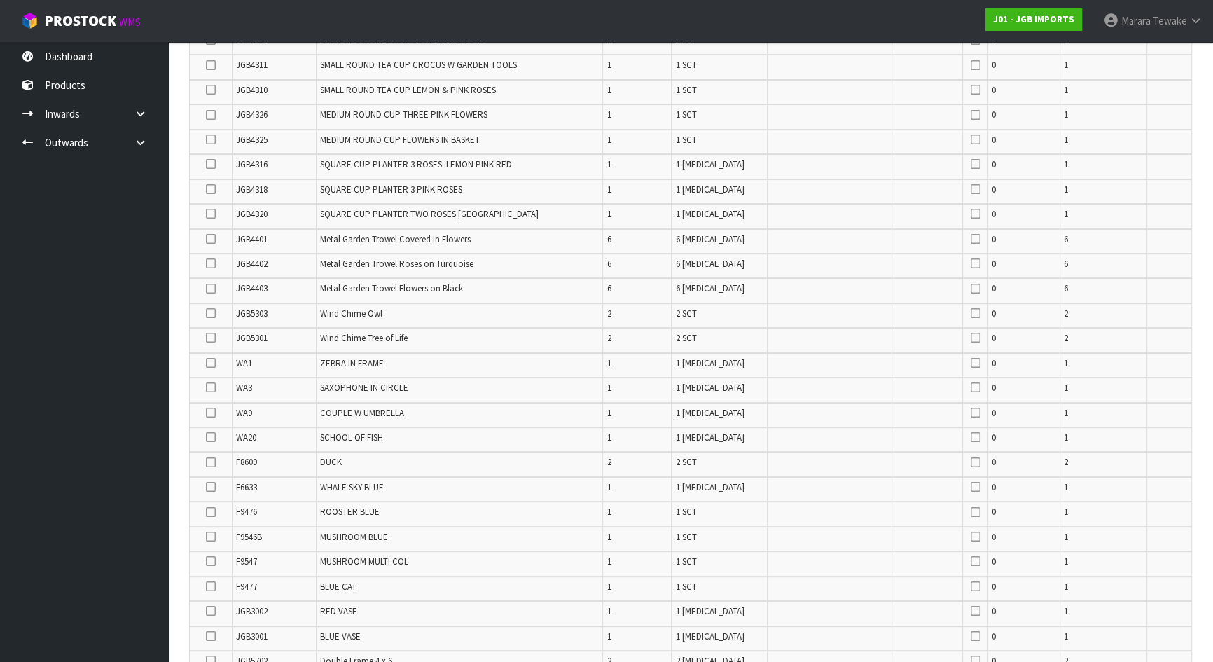
scroll to position [538, 0]
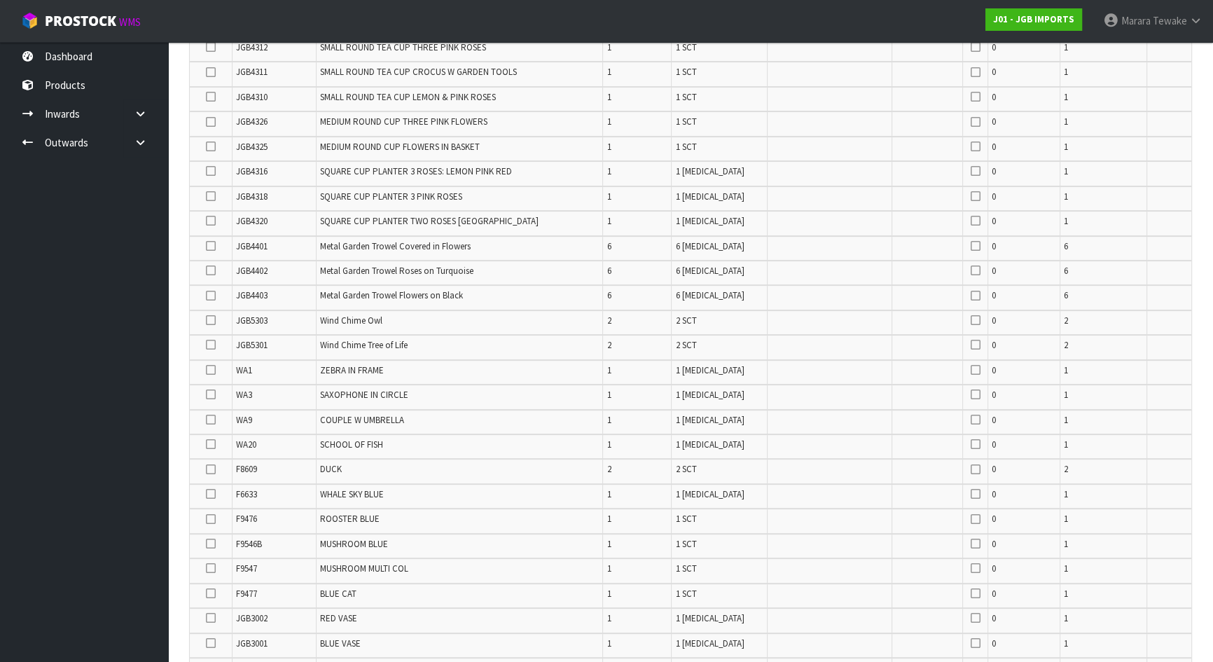
click at [212, 345] on icon at bounding box center [211, 345] width 10 height 1
click at [0, 0] on input "checkbox" at bounding box center [0, 0] width 0 height 0
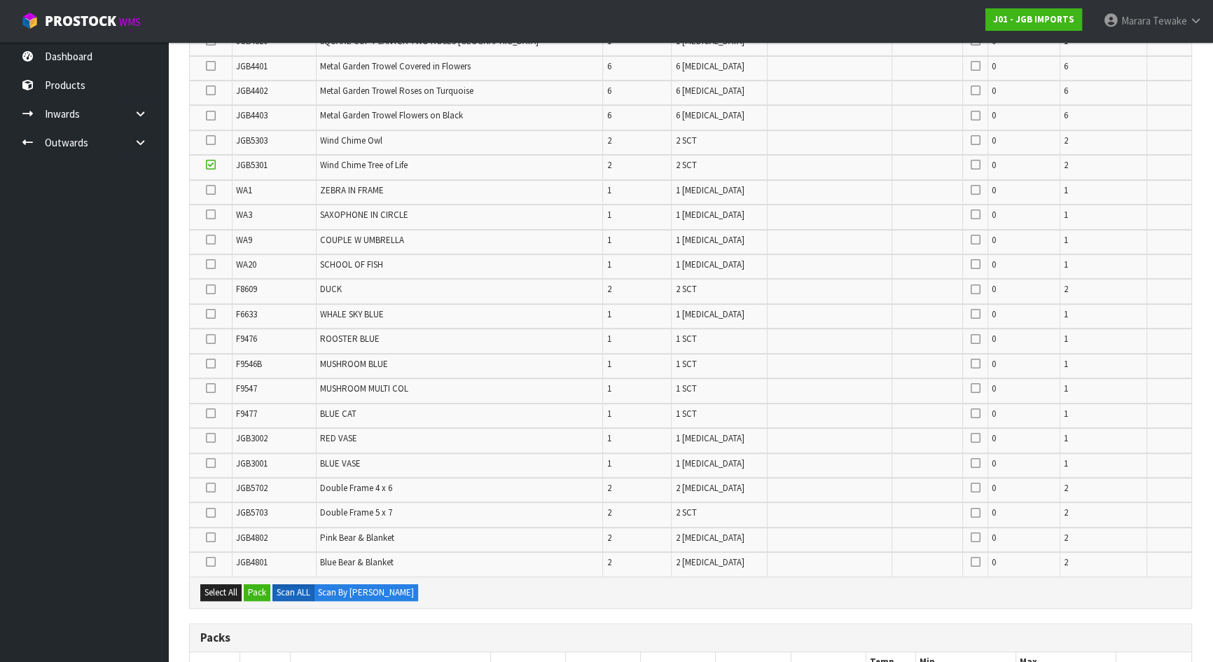
scroll to position [736, 0]
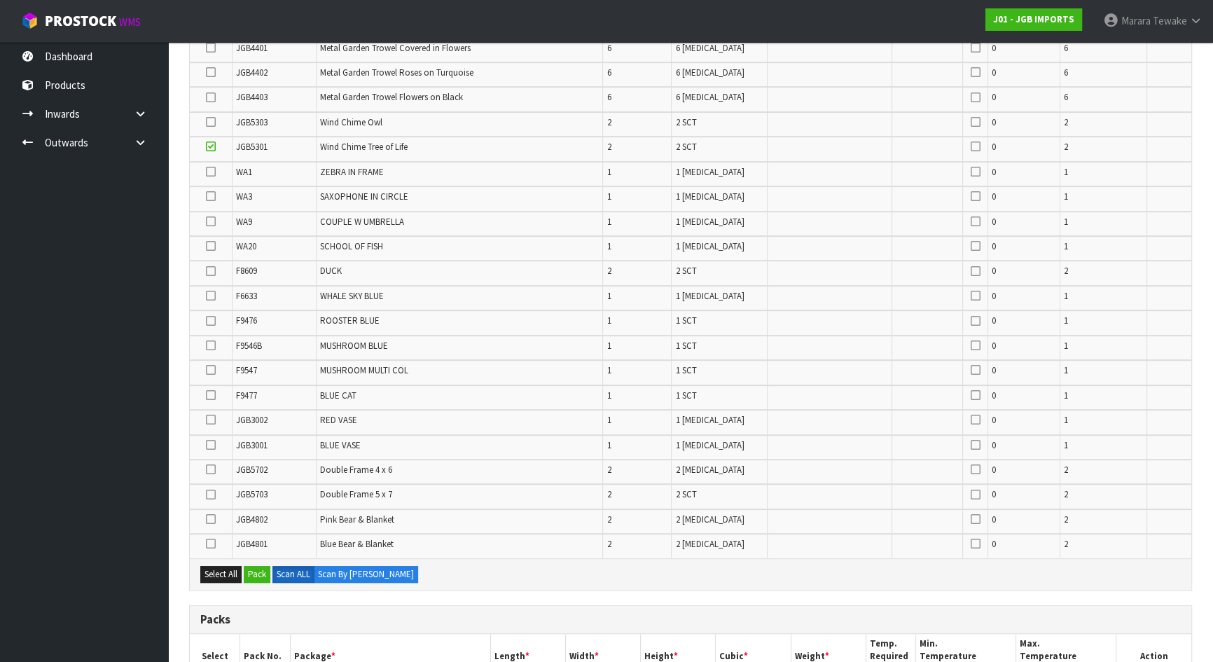
click at [209, 469] on icon at bounding box center [211, 469] width 10 height 1
click at [0, 0] on input "checkbox" at bounding box center [0, 0] width 0 height 0
click at [213, 345] on icon at bounding box center [211, 345] width 10 height 1
click at [0, 0] on input "checkbox" at bounding box center [0, 0] width 0 height 0
click at [210, 370] on icon at bounding box center [211, 370] width 10 height 1
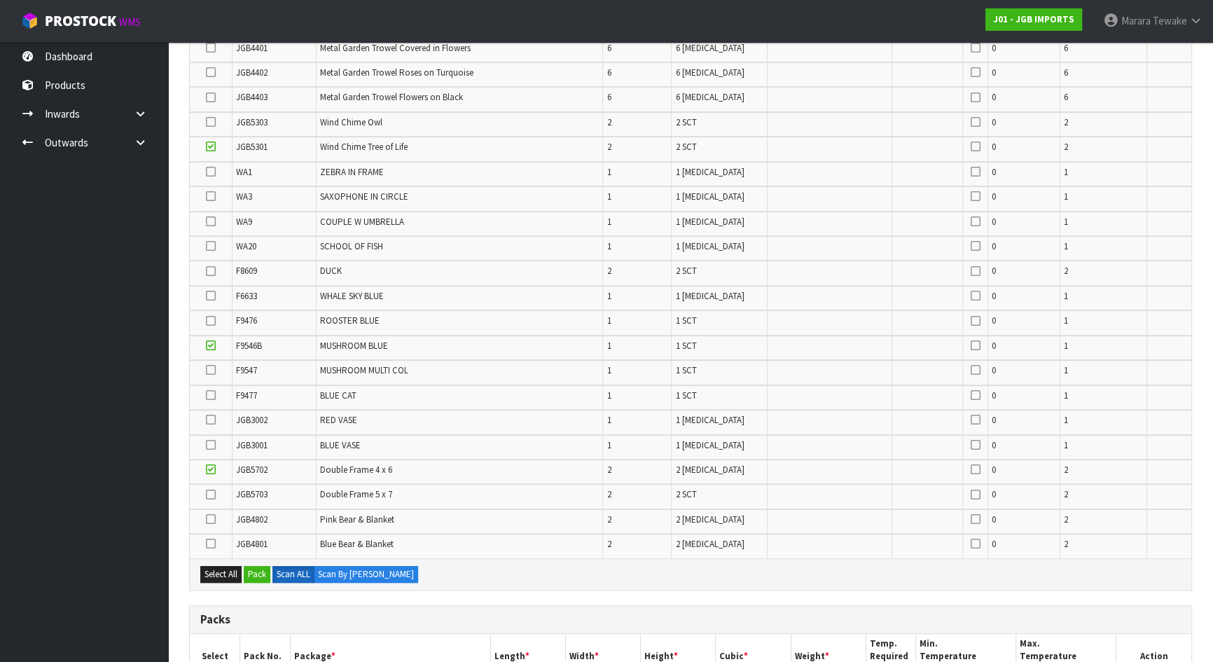
click at [0, 0] on input "checkbox" at bounding box center [0, 0] width 0 height 0
click at [213, 271] on icon at bounding box center [211, 271] width 10 height 1
click at [0, 0] on input "checkbox" at bounding box center [0, 0] width 0 height 0
click at [213, 296] on icon at bounding box center [211, 296] width 10 height 1
click at [0, 0] on input "checkbox" at bounding box center [0, 0] width 0 height 0
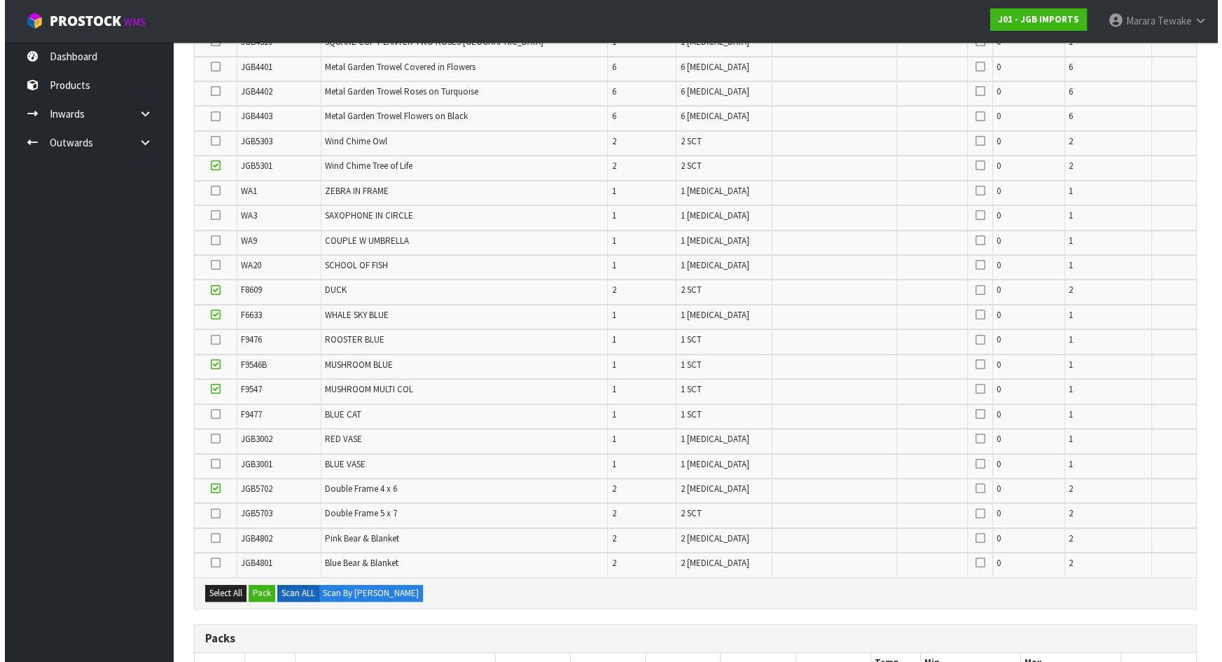
scroll to position [800, 0]
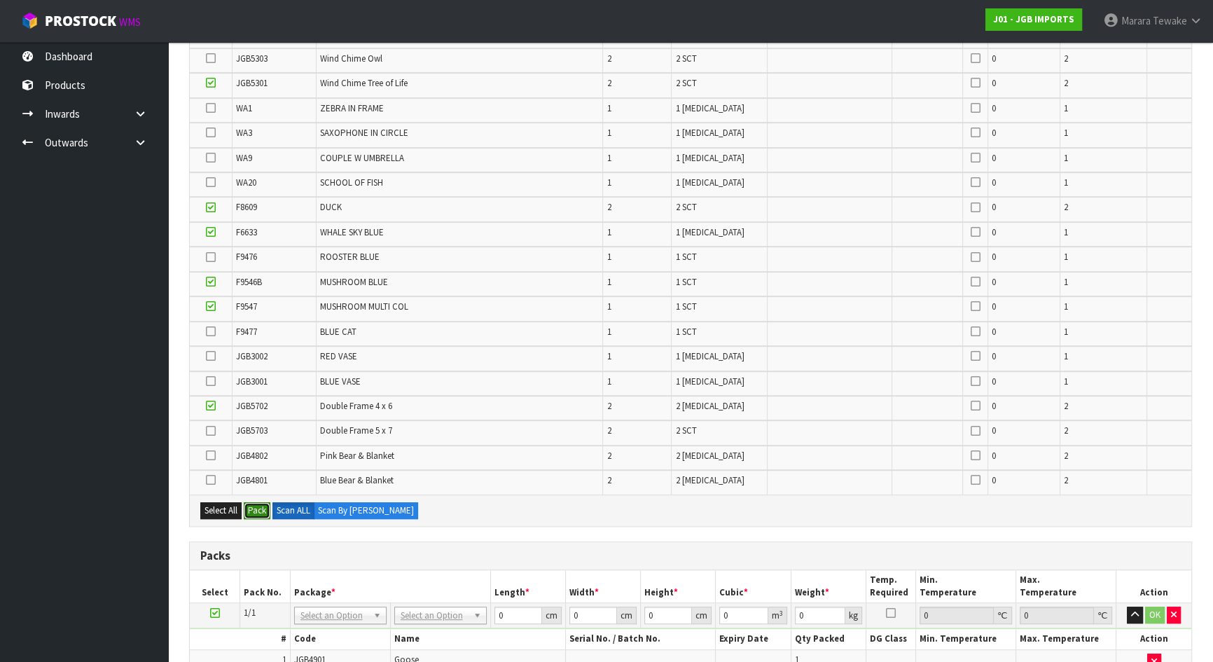
click at [259, 503] on button "Pack" at bounding box center [257, 510] width 27 height 17
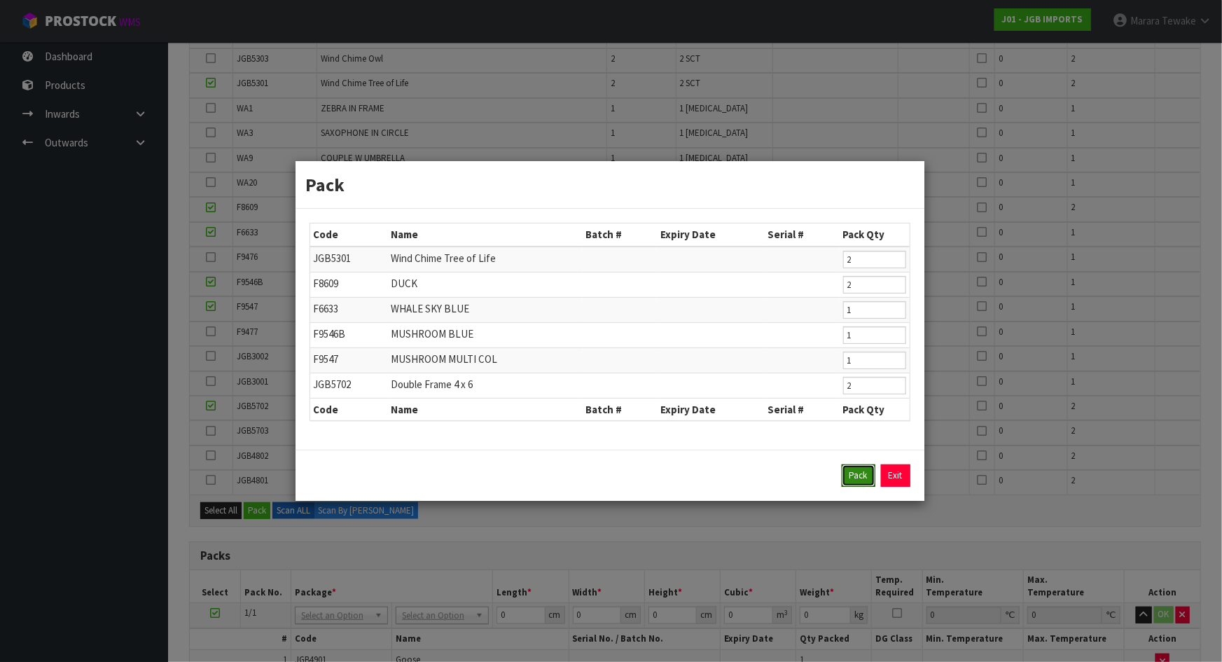
click at [854, 482] on button "Pack" at bounding box center [859, 475] width 34 height 22
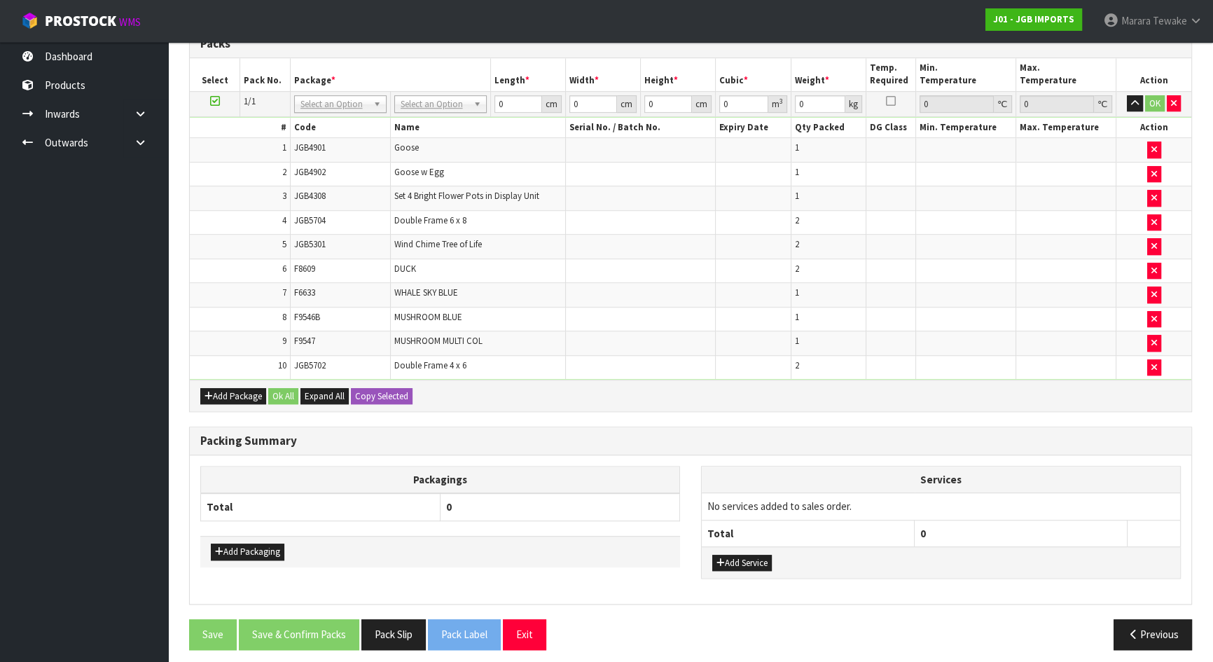
scroll to position [450, 0]
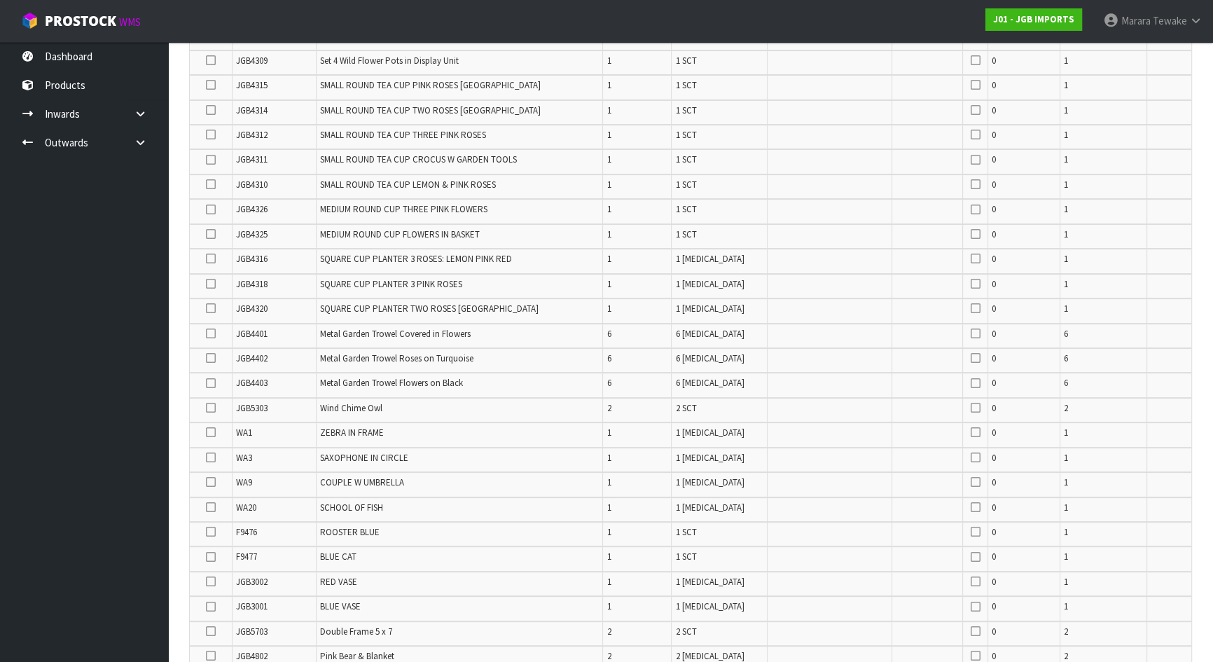
click at [210, 333] on icon at bounding box center [211, 333] width 10 height 1
click at [0, 0] on input "checkbox" at bounding box center [0, 0] width 0 height 0
click at [211, 383] on icon at bounding box center [211, 383] width 10 height 1
click at [0, 0] on input "checkbox" at bounding box center [0, 0] width 0 height 0
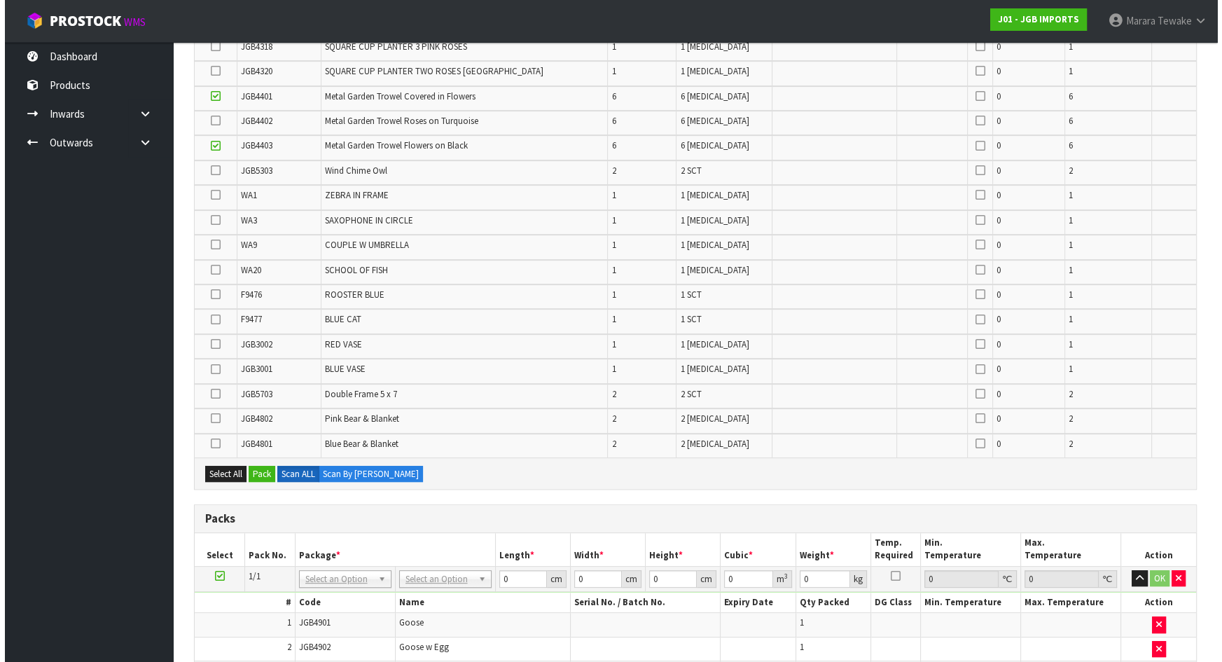
scroll to position [833, 0]
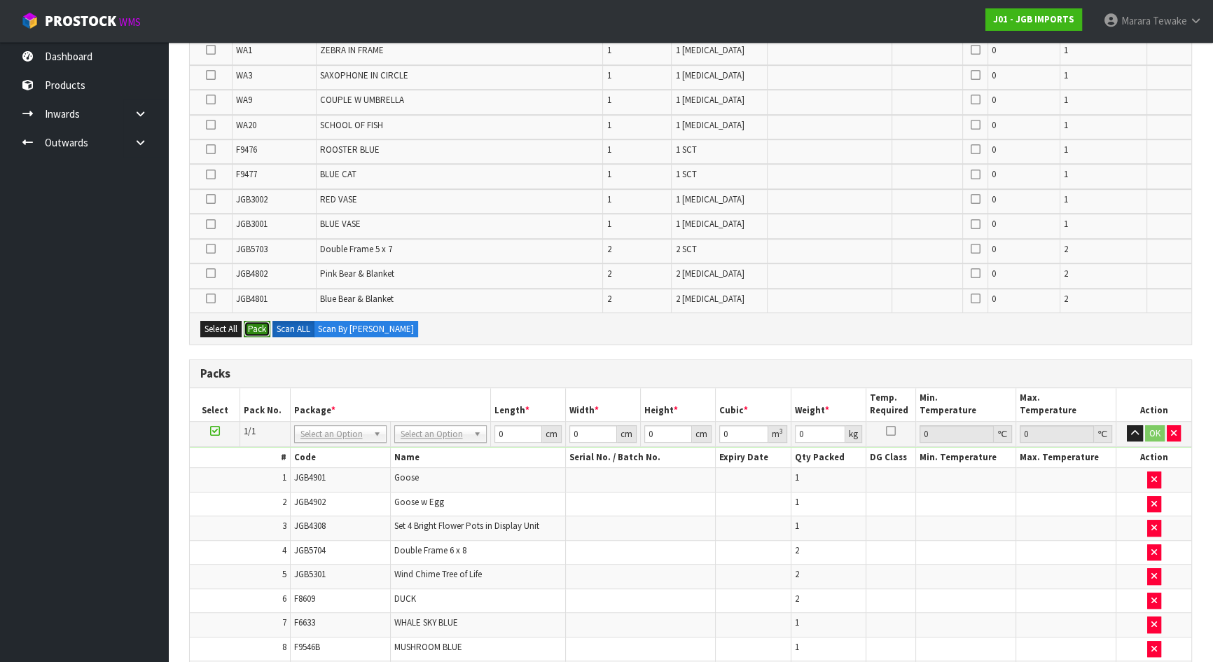
click at [256, 321] on button "Pack" at bounding box center [257, 329] width 27 height 17
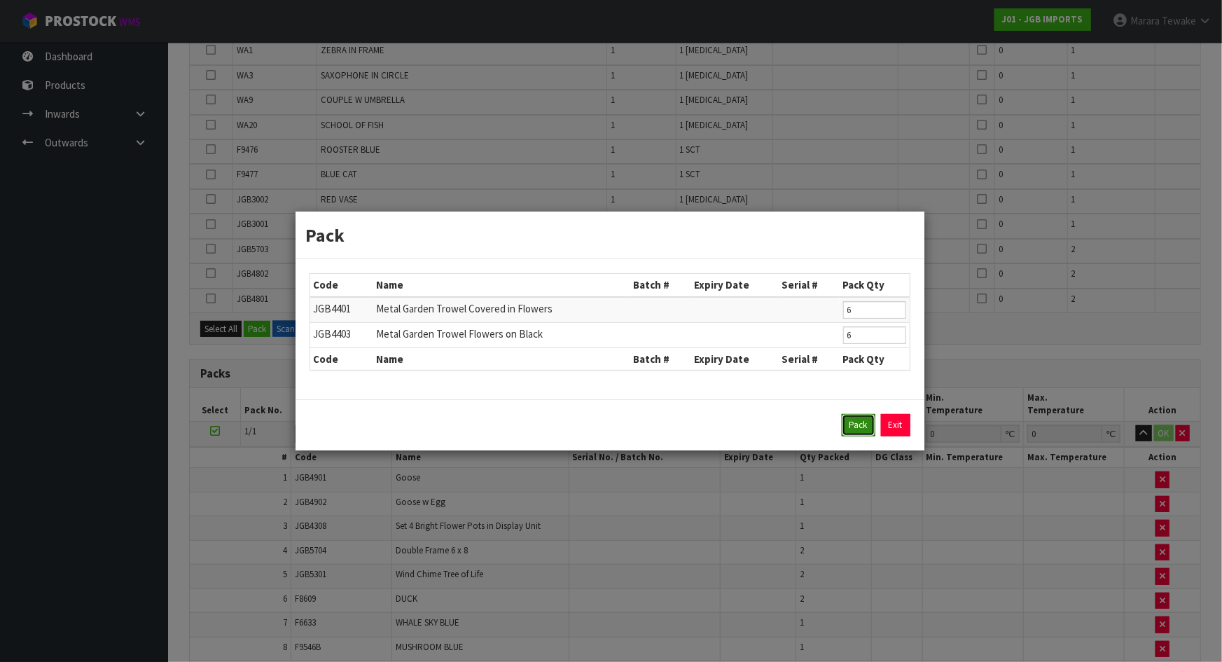
click at [858, 424] on button "Pack" at bounding box center [859, 425] width 34 height 22
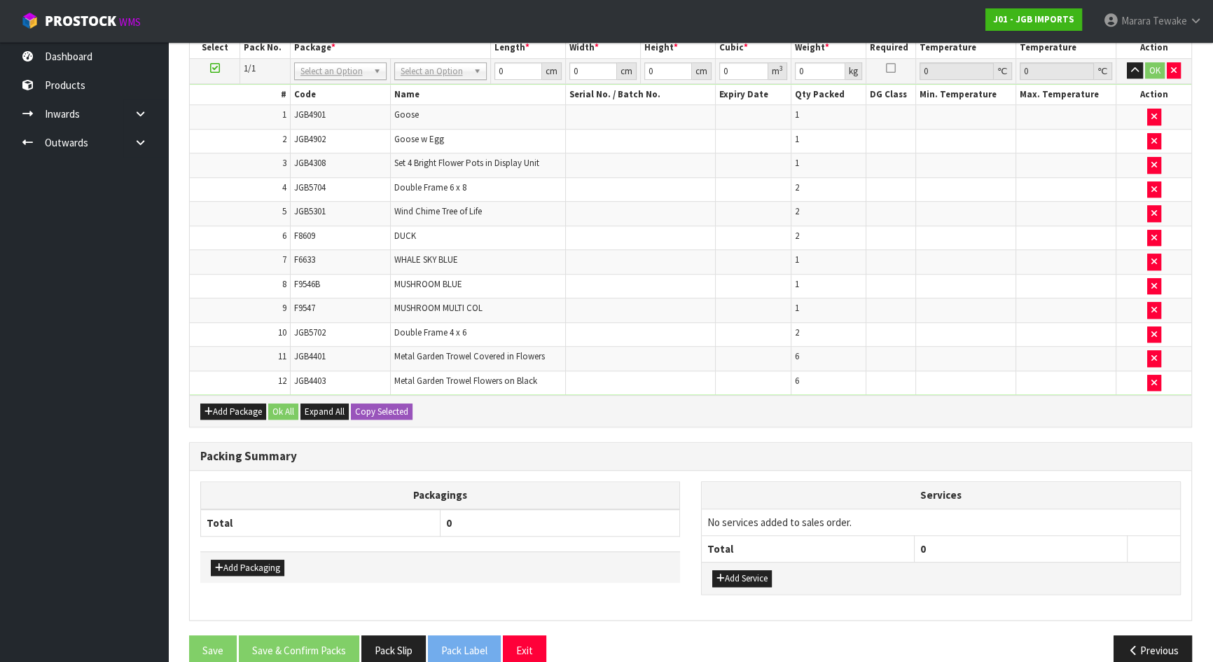
scroll to position [1160, 0]
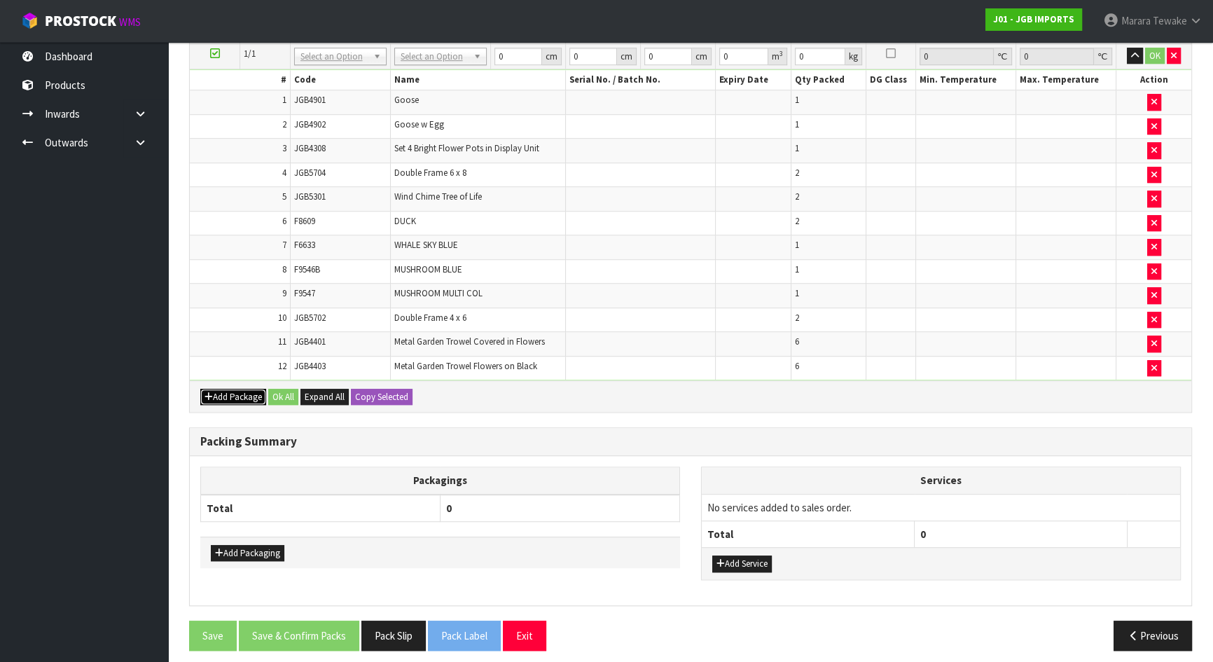
click at [216, 389] on button "Add Package" at bounding box center [233, 397] width 66 height 17
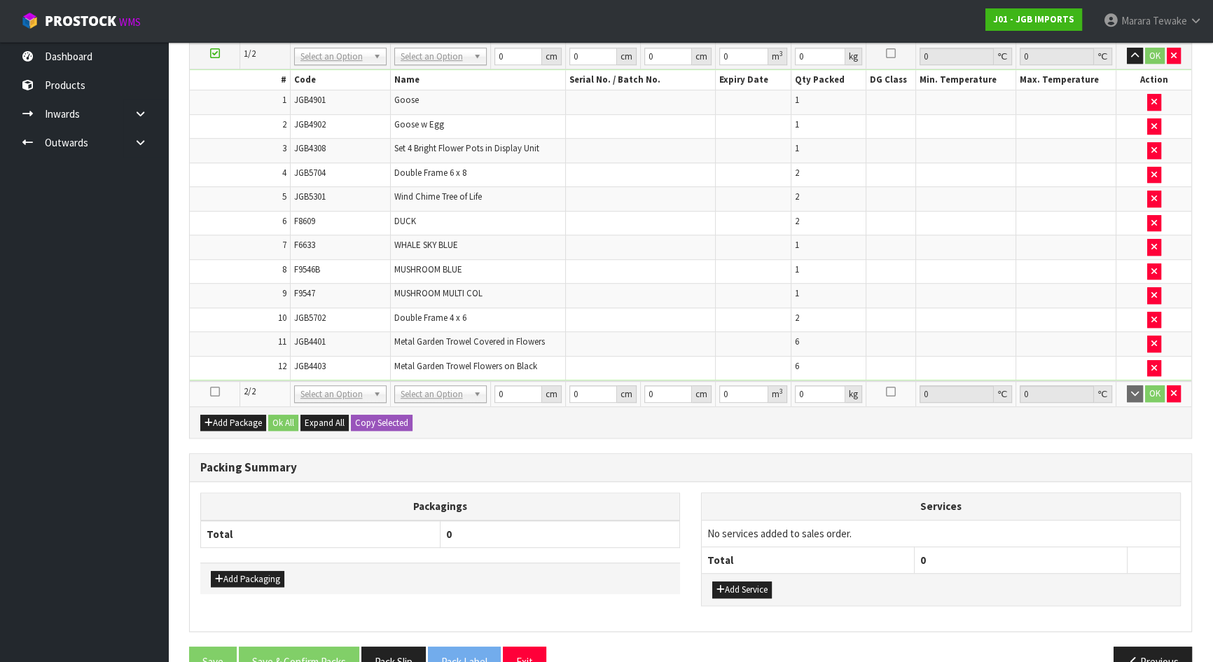
click at [217, 391] on icon at bounding box center [215, 391] width 10 height 1
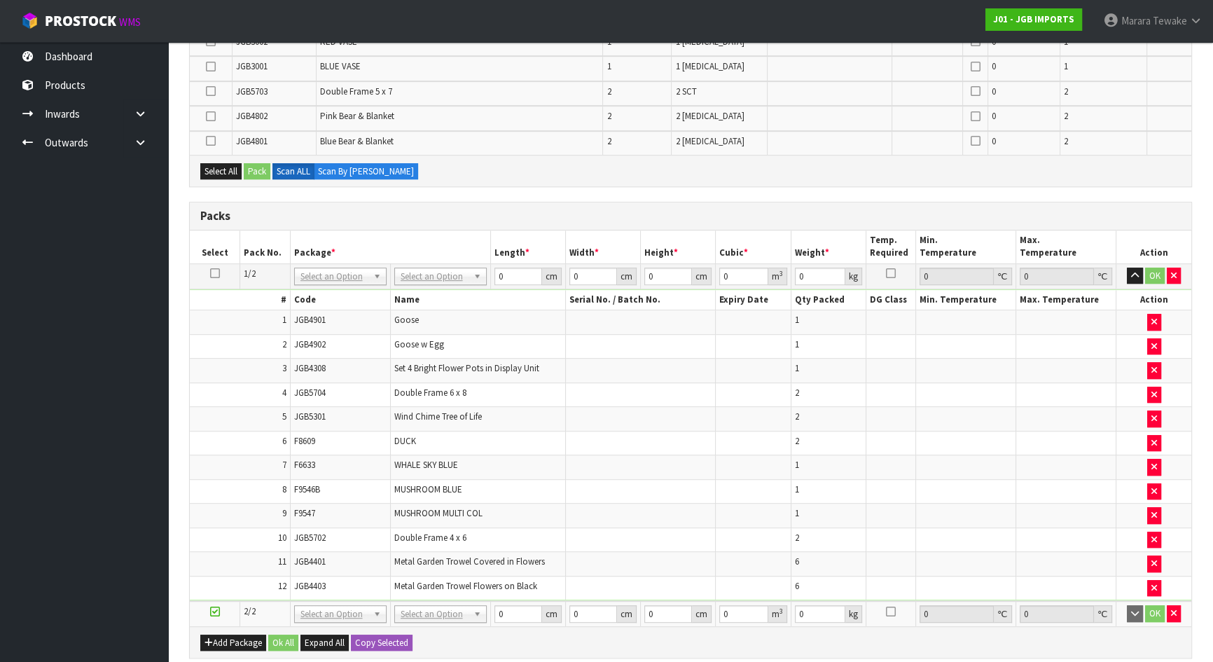
scroll to position [969, 0]
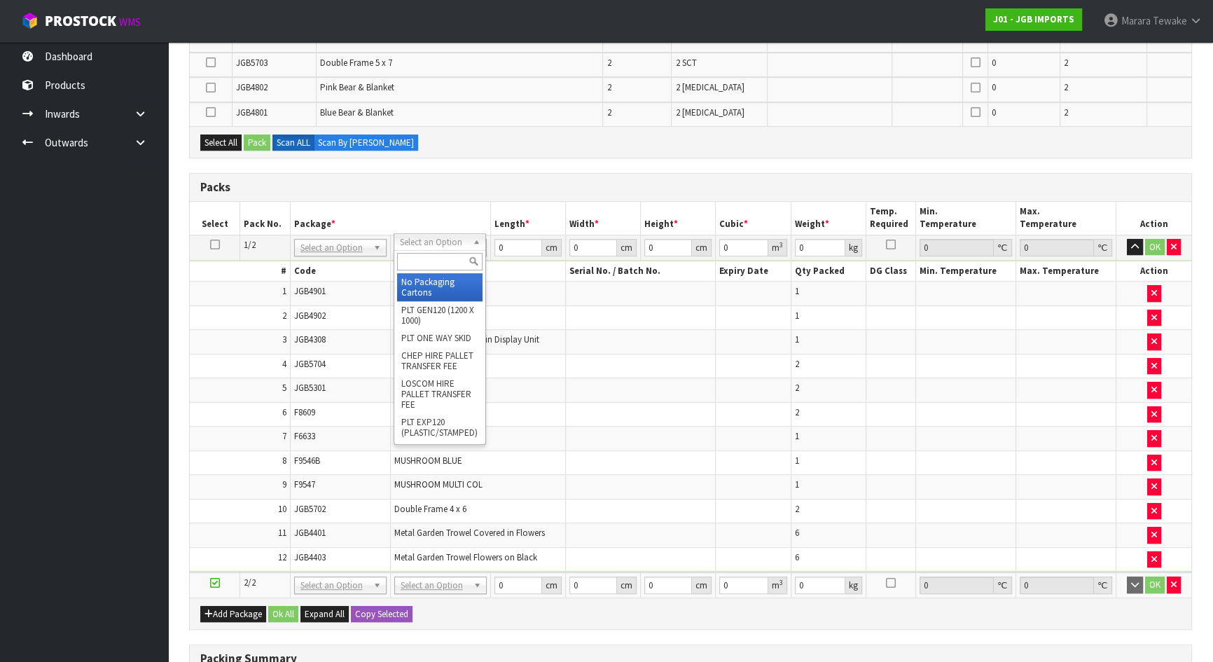
click at [434, 270] on div at bounding box center [439, 261] width 91 height 23
click at [434, 265] on input "text" at bounding box center [439, 262] width 85 height 18
type input "oc"
type input "11.65"
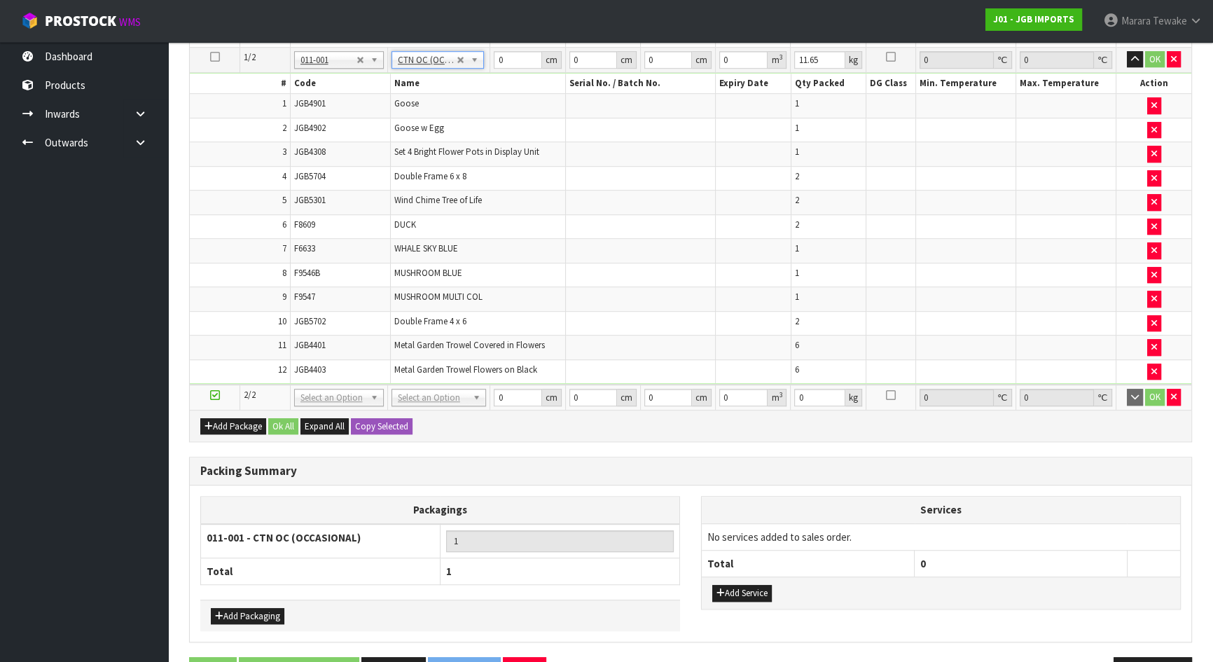
scroll to position [1160, 0]
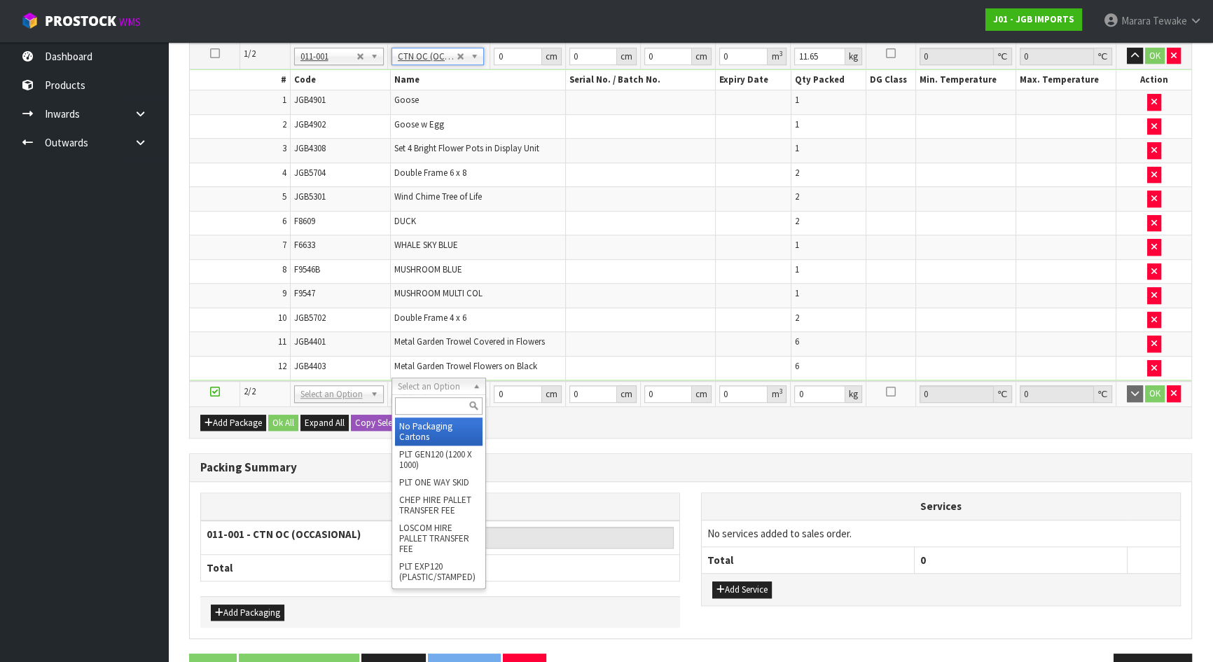
click at [450, 398] on input "text" at bounding box center [439, 406] width 88 height 18
type input "oc"
type input "2"
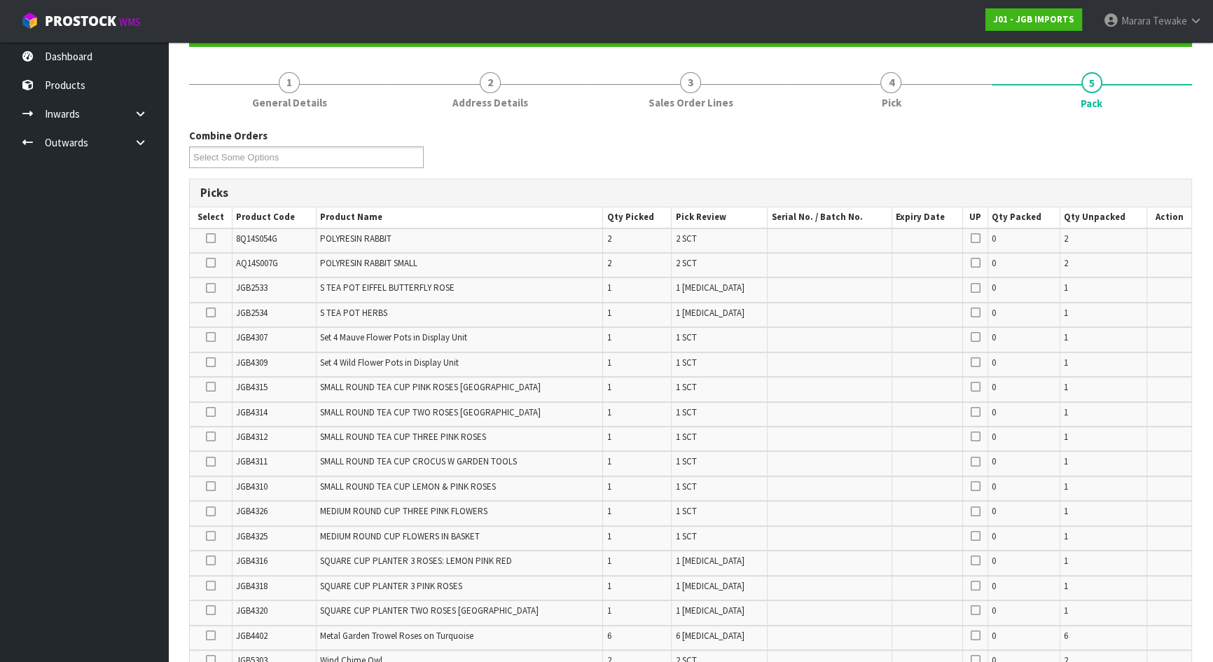
scroll to position [141, 0]
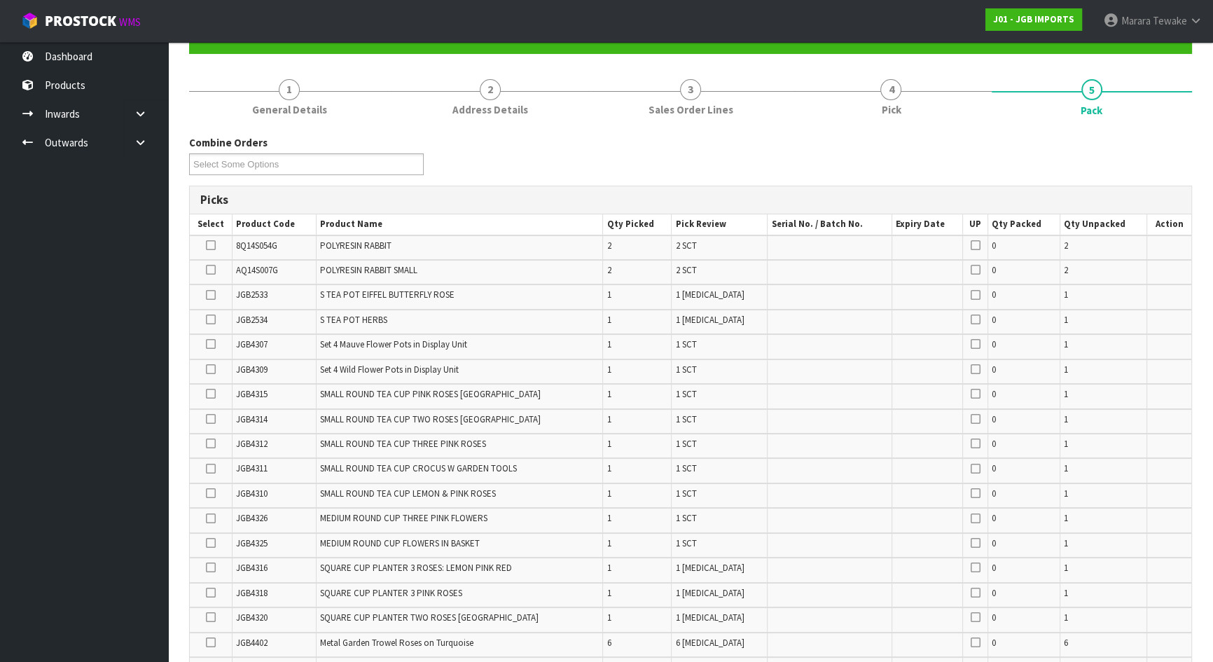
click at [212, 369] on icon at bounding box center [211, 369] width 10 height 1
click at [0, 0] on input "checkbox" at bounding box center [0, 0] width 0 height 0
click at [211, 344] on icon at bounding box center [211, 344] width 10 height 1
click at [0, 0] on input "checkbox" at bounding box center [0, 0] width 0 height 0
click at [211, 319] on icon at bounding box center [211, 319] width 10 height 1
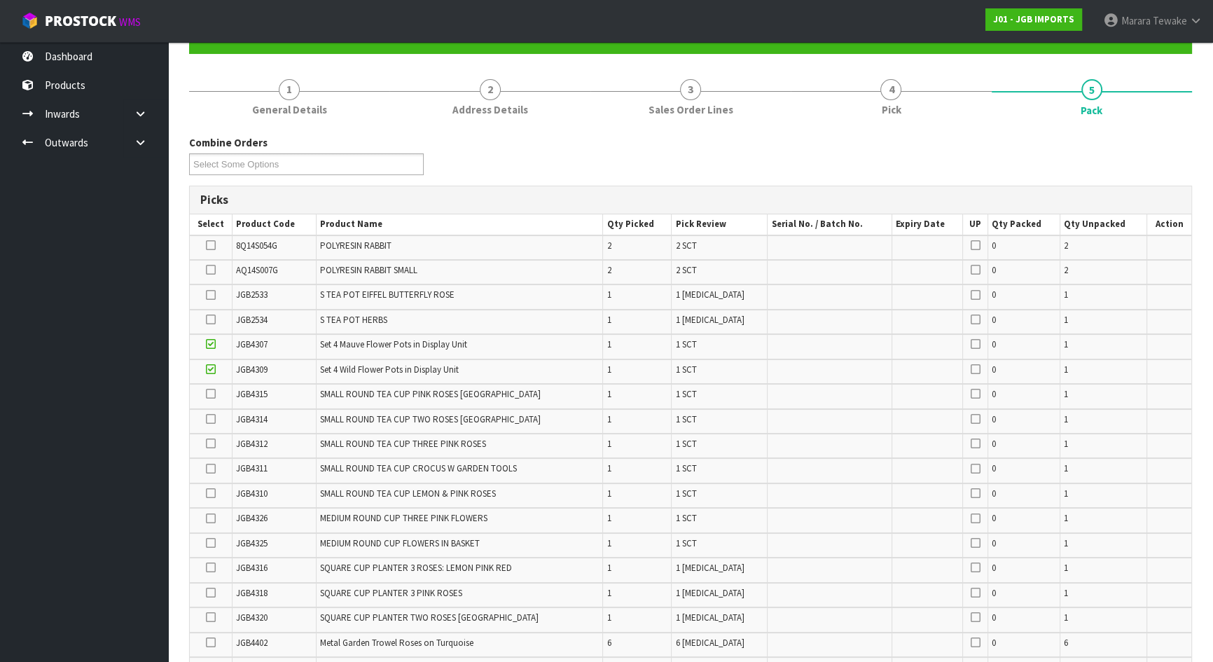
click at [0, 0] on input "checkbox" at bounding box center [0, 0] width 0 height 0
click at [212, 295] on icon at bounding box center [211, 295] width 10 height 1
click at [0, 0] on input "checkbox" at bounding box center [0, 0] width 0 height 0
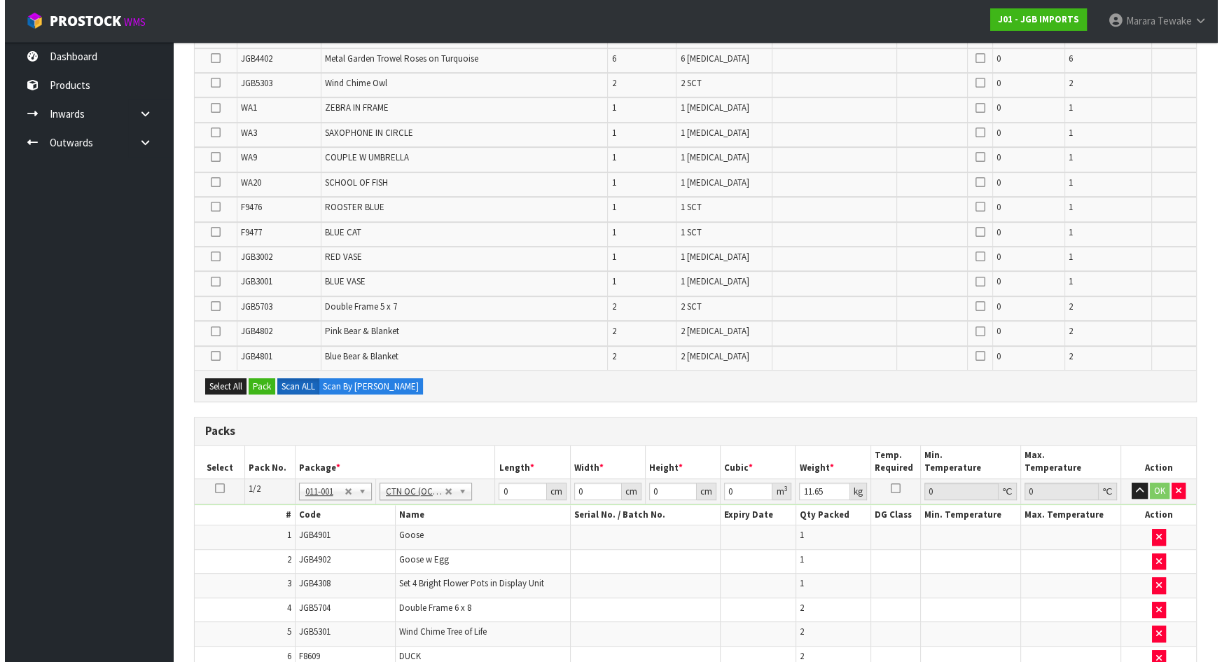
scroll to position [684, 0]
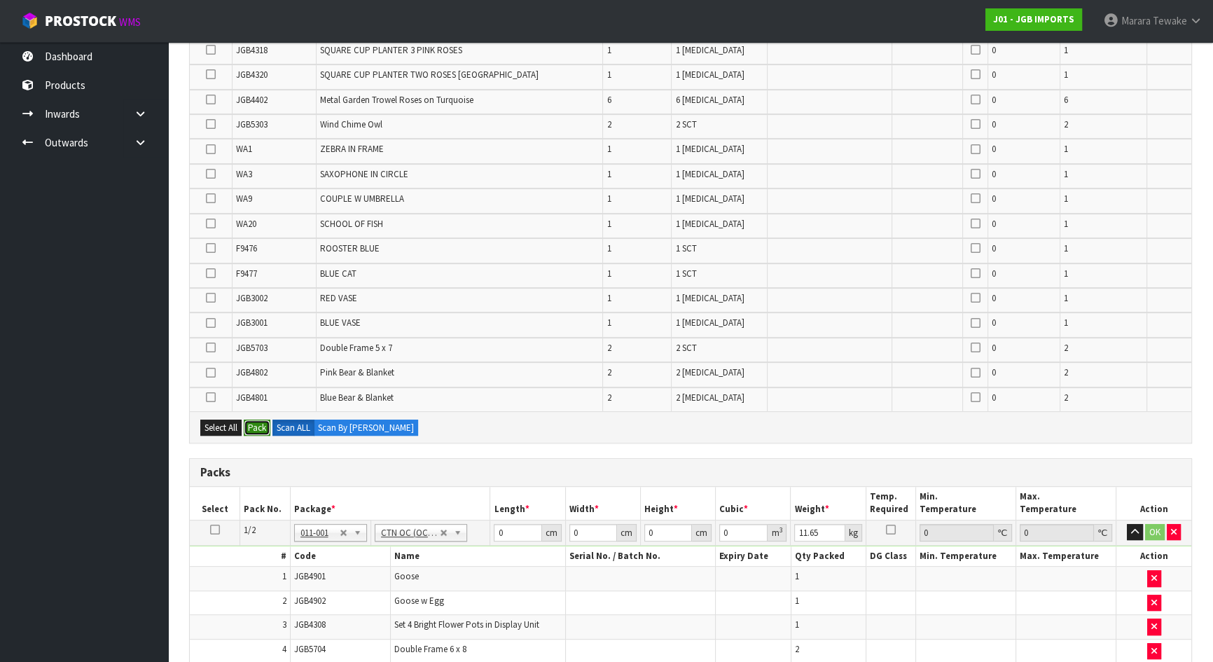
click at [266, 422] on button "Pack" at bounding box center [257, 428] width 27 height 17
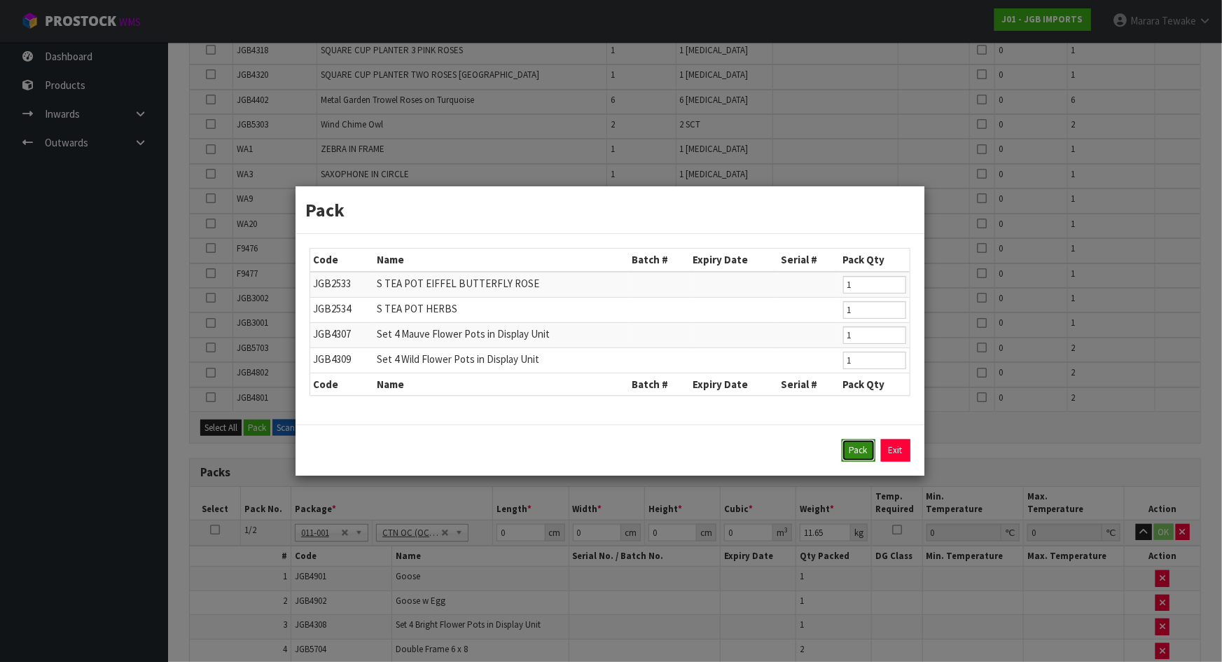
click at [859, 449] on button "Pack" at bounding box center [859, 450] width 34 height 22
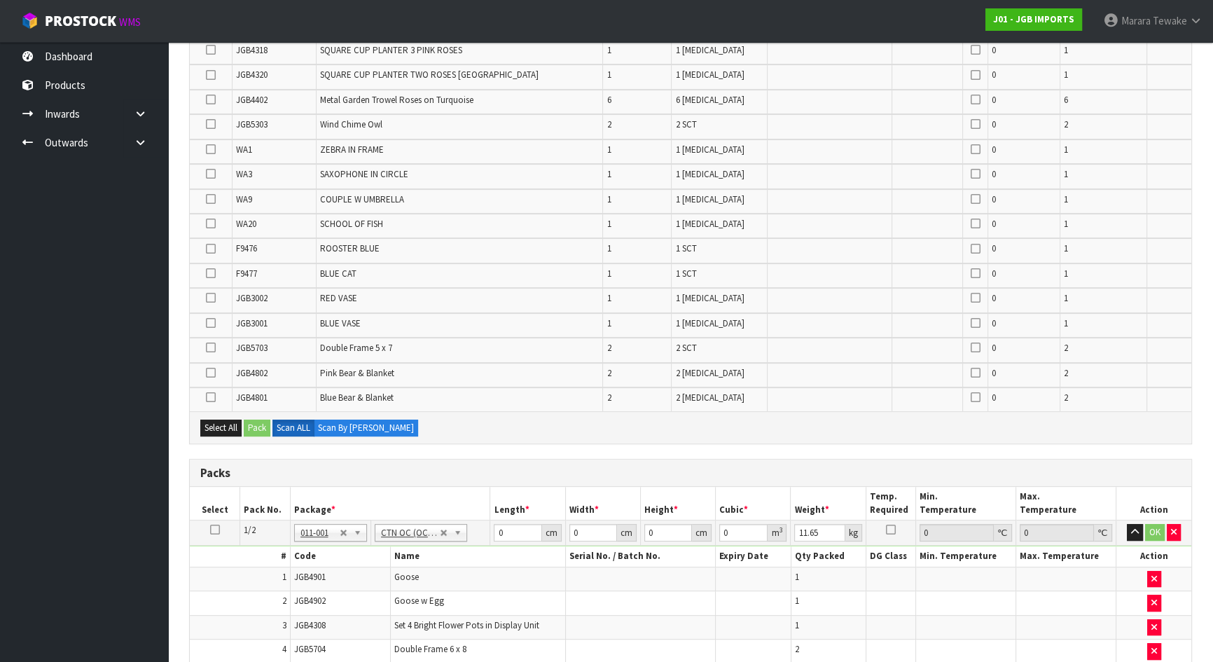
type input "8.3"
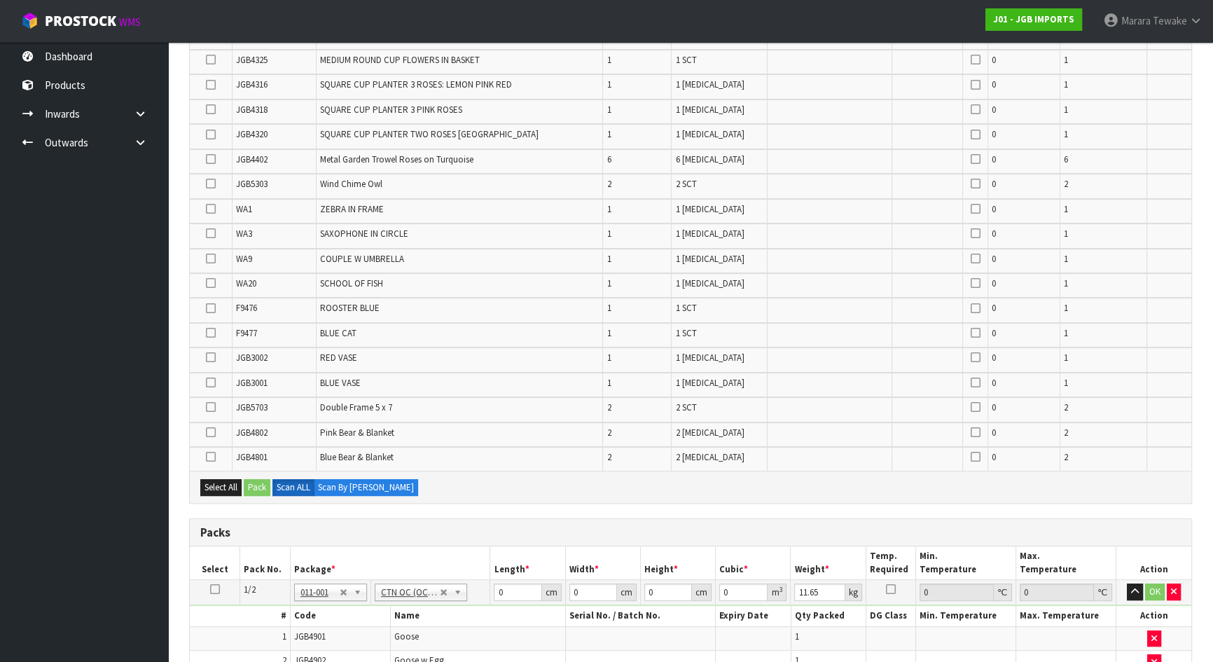
scroll to position [203, 0]
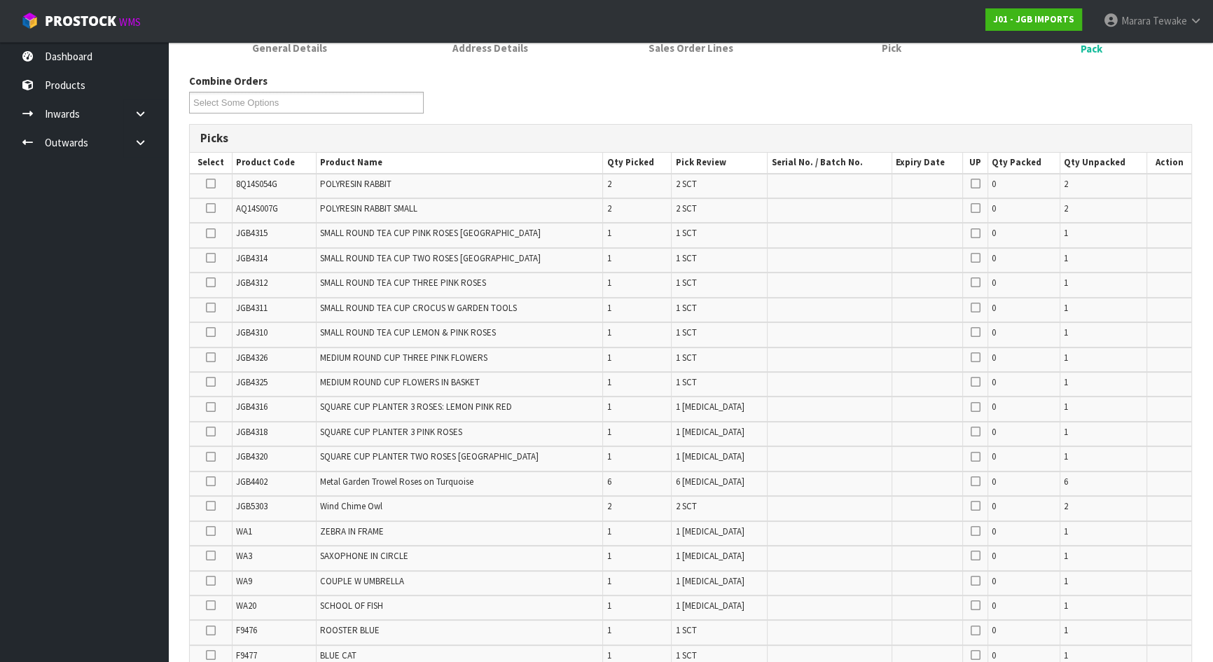
click at [212, 208] on icon at bounding box center [211, 208] width 10 height 1
click at [0, 0] on input "checkbox" at bounding box center [0, 0] width 0 height 0
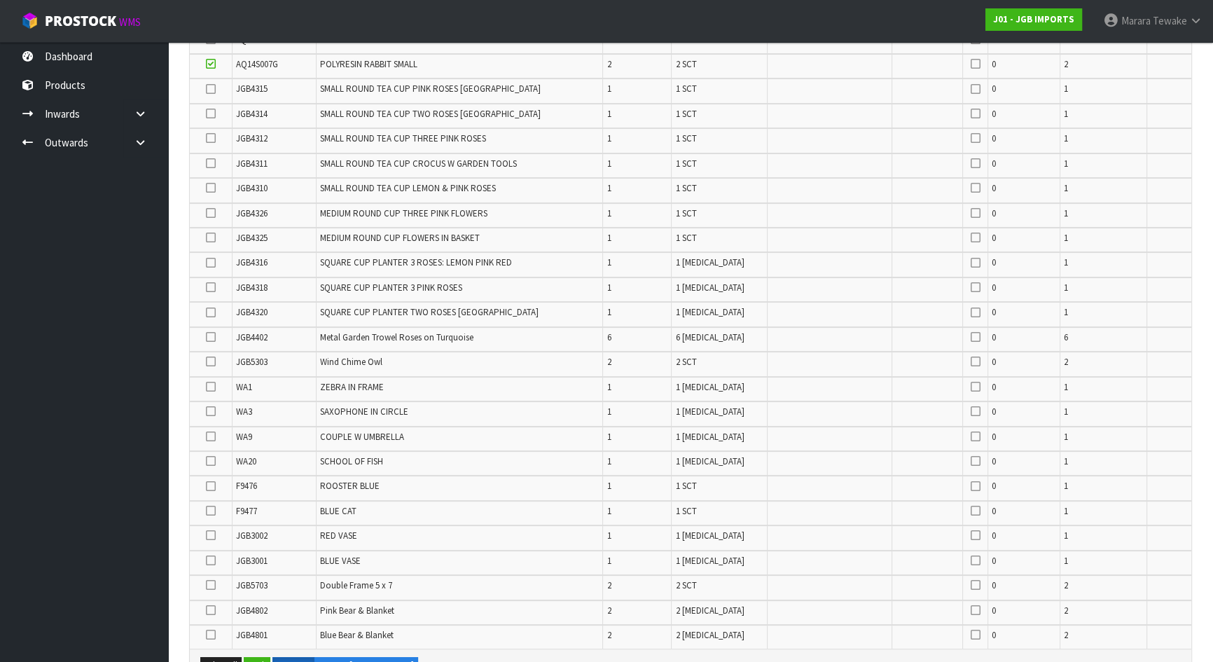
scroll to position [649, 0]
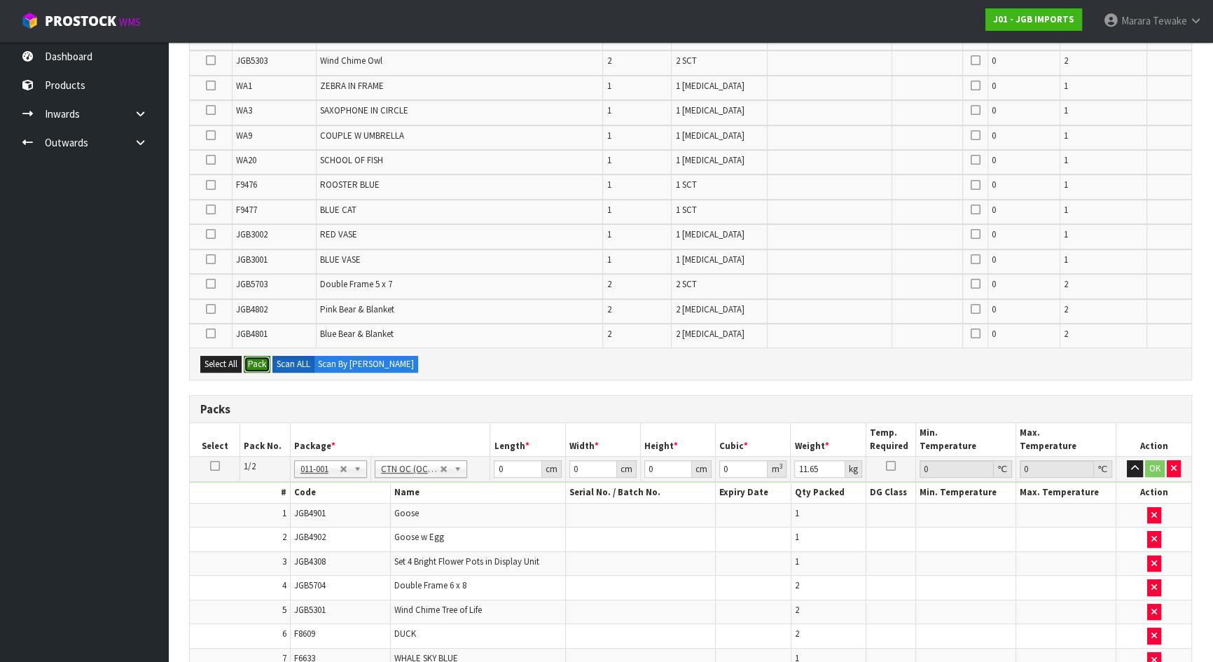
click at [256, 359] on button "Pack" at bounding box center [257, 364] width 27 height 17
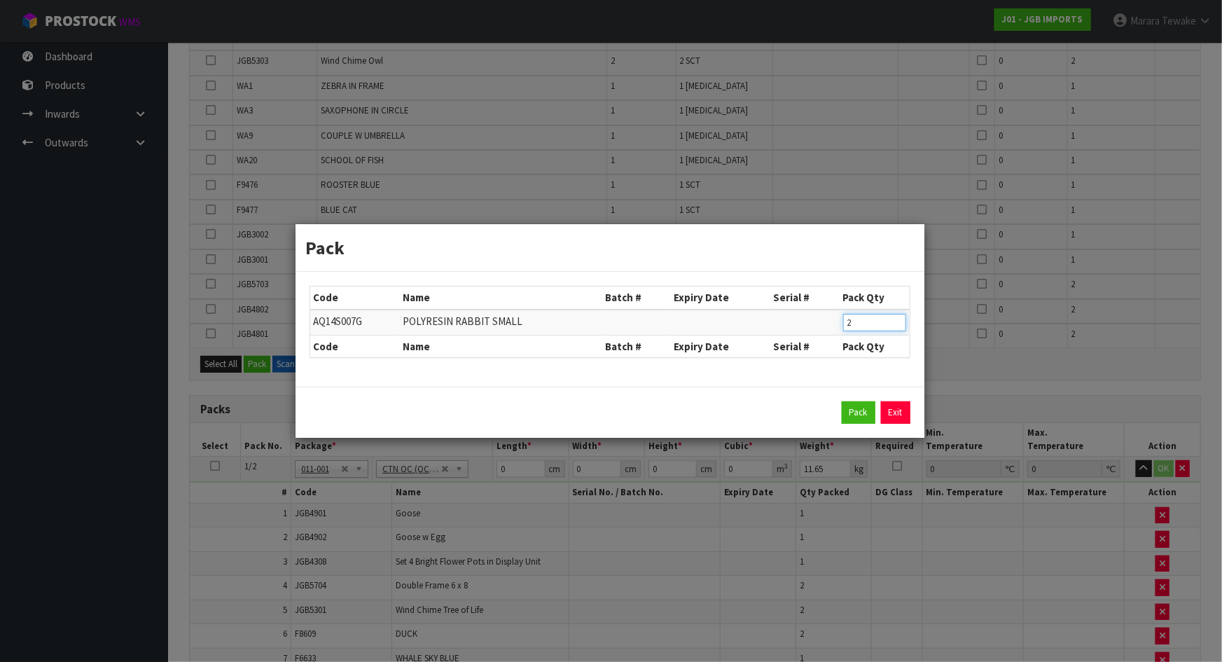
click at [814, 334] on table "Code Name Batch # Expiry Date Serial # Pack Qty AQ14S007G POLYRESIN RABBIT SMAL…" at bounding box center [609, 321] width 599 height 71
type input "1"
click button "Pack" at bounding box center [859, 412] width 34 height 22
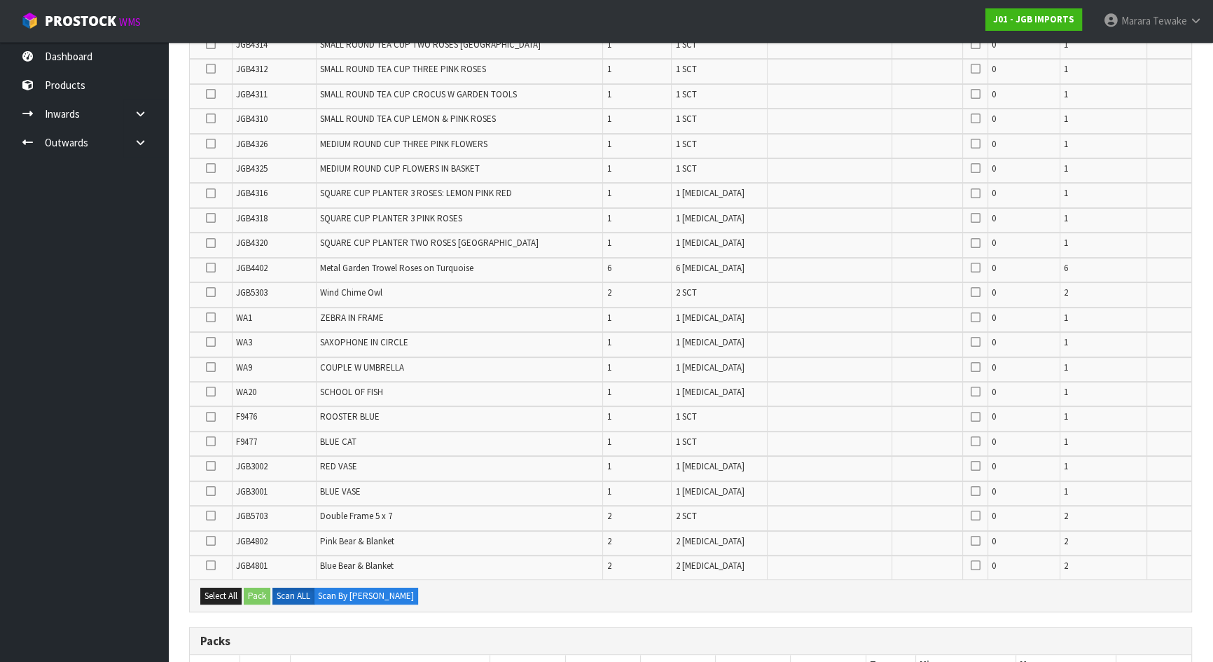
scroll to position [218, 0]
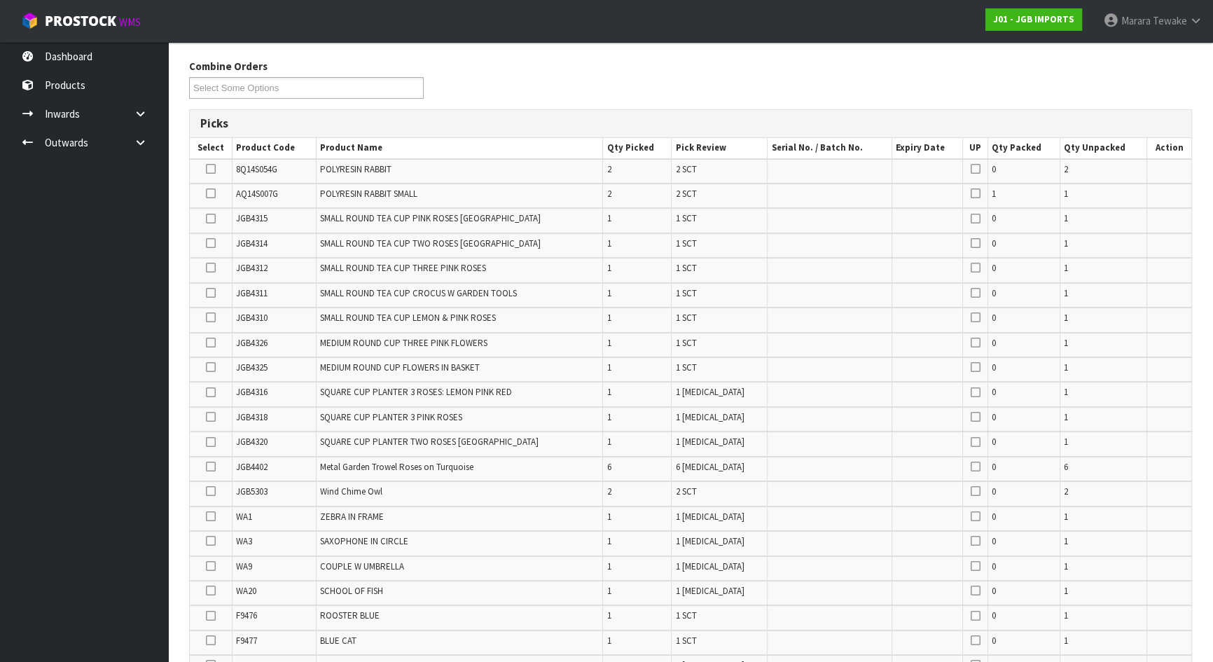
click at [212, 342] on icon at bounding box center [211, 342] width 10 height 1
click at [0, 0] on input "checkbox" at bounding box center [0, 0] width 0 height 0
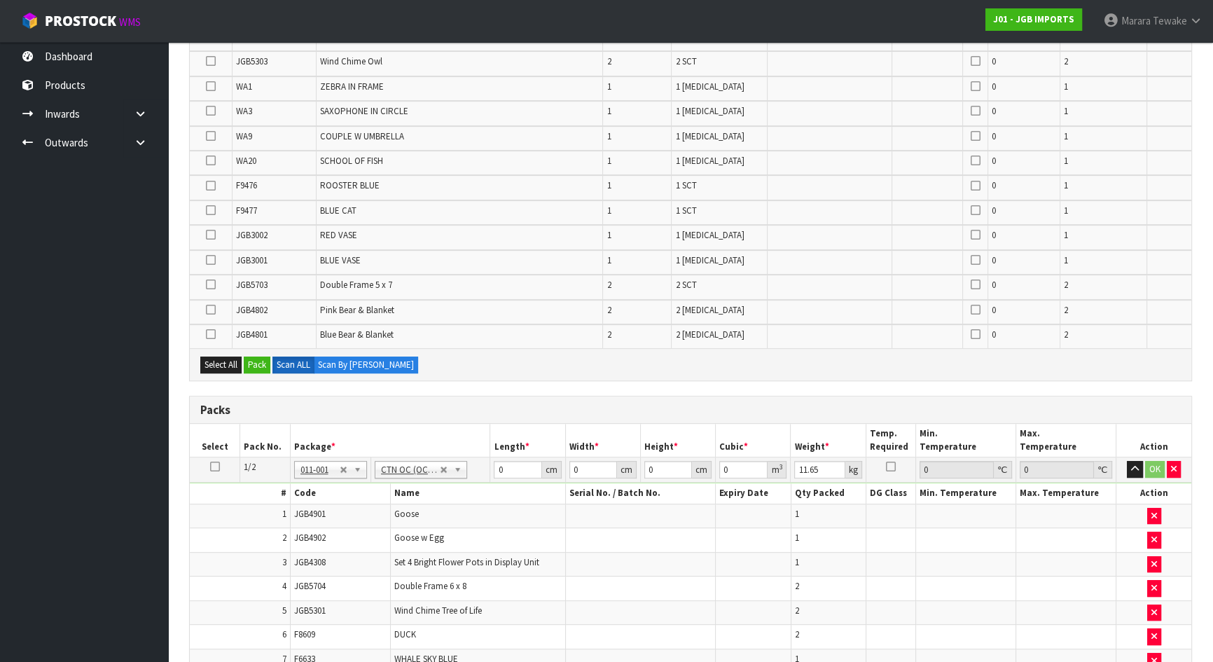
click at [210, 334] on icon at bounding box center [211, 334] width 10 height 1
click at [0, 0] on input "checkbox" at bounding box center [0, 0] width 0 height 0
click at [211, 310] on icon at bounding box center [211, 310] width 10 height 1
click at [0, 0] on input "checkbox" at bounding box center [0, 0] width 0 height 0
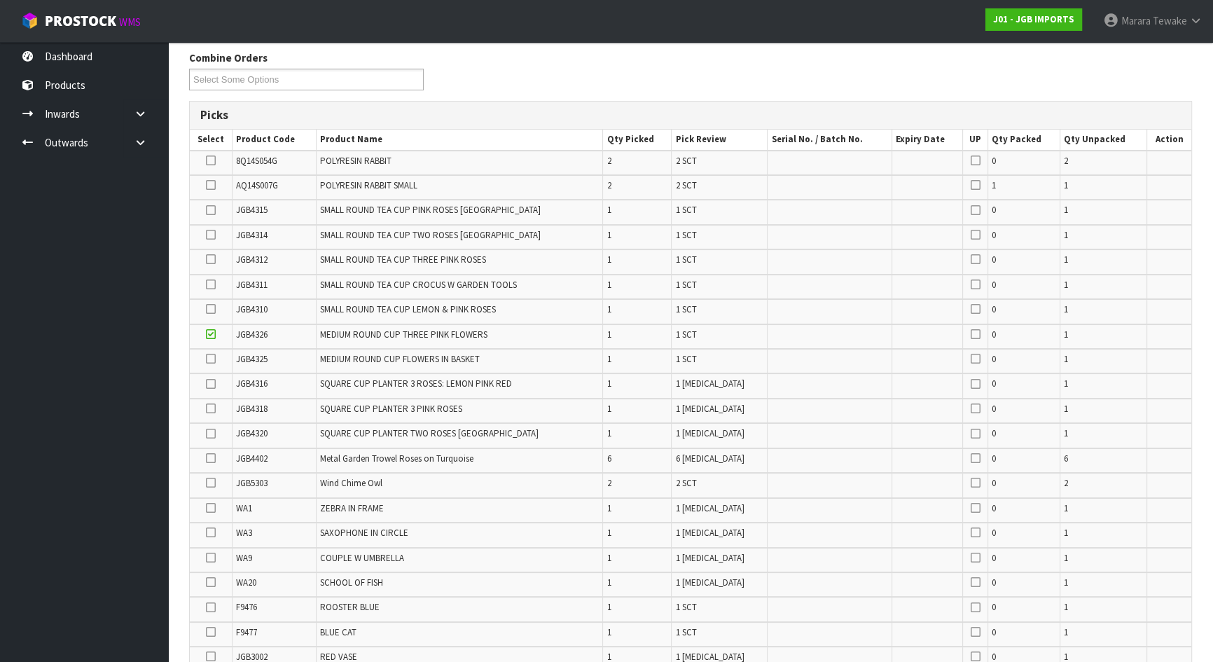
scroll to position [202, 0]
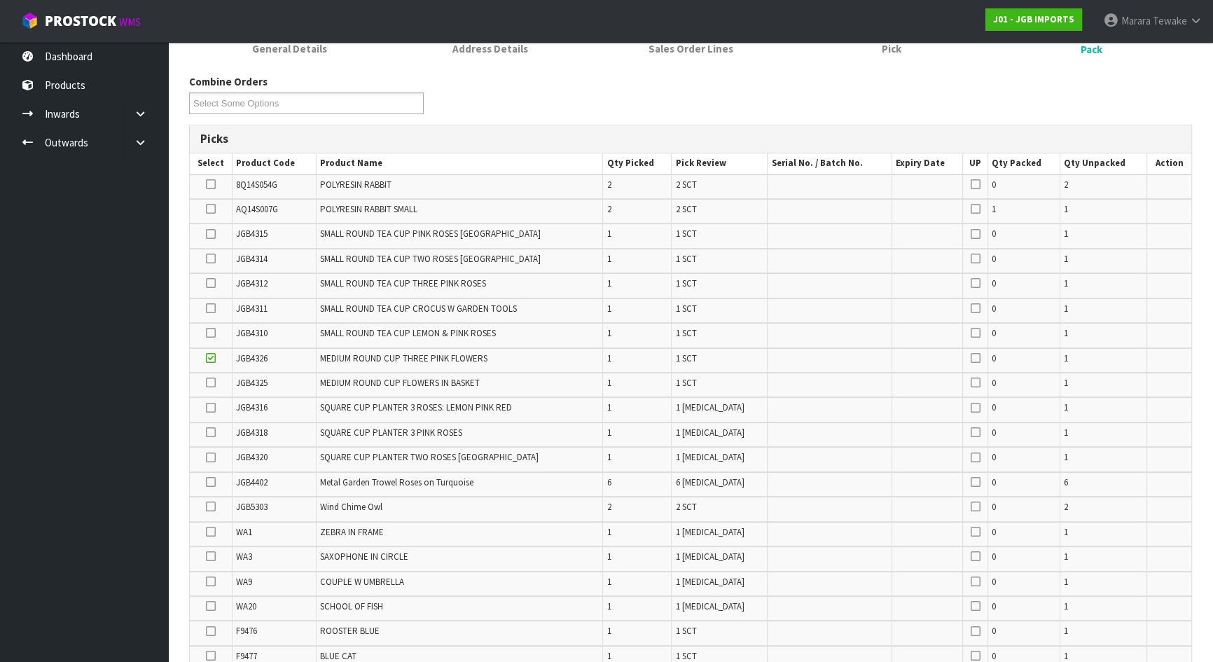
click at [209, 259] on icon at bounding box center [211, 258] width 10 height 1
click at [0, 0] on input "checkbox" at bounding box center [0, 0] width 0 height 0
click at [212, 333] on icon at bounding box center [211, 333] width 10 height 1
click at [0, 0] on input "checkbox" at bounding box center [0, 0] width 0 height 0
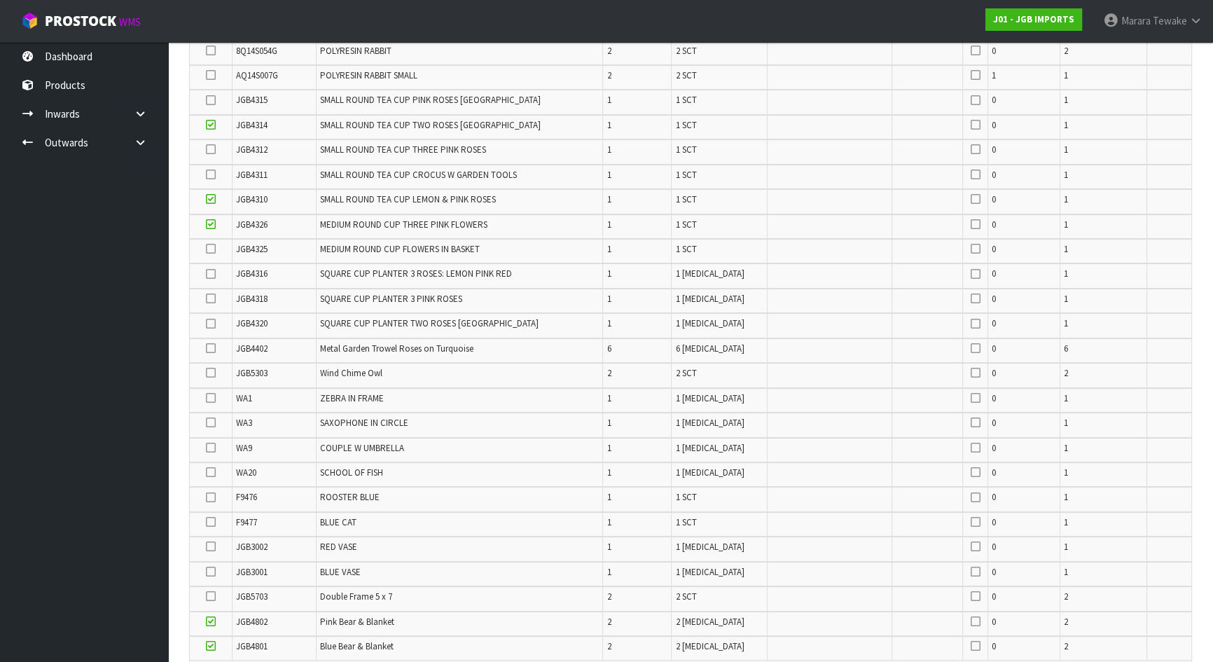
scroll to position [329, 0]
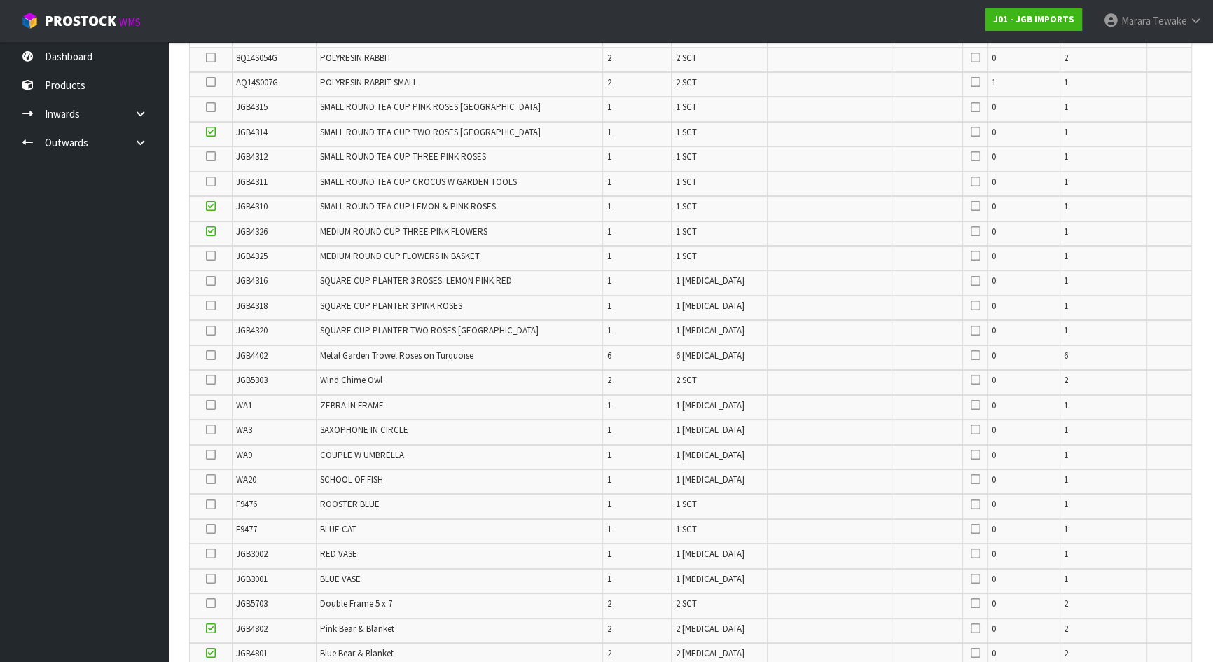
click at [215, 355] on icon at bounding box center [211, 355] width 10 height 1
click at [0, 0] on input "checkbox" at bounding box center [0, 0] width 0 height 0
click at [210, 380] on icon at bounding box center [211, 380] width 10 height 1
click at [0, 0] on input "checkbox" at bounding box center [0, 0] width 0 height 0
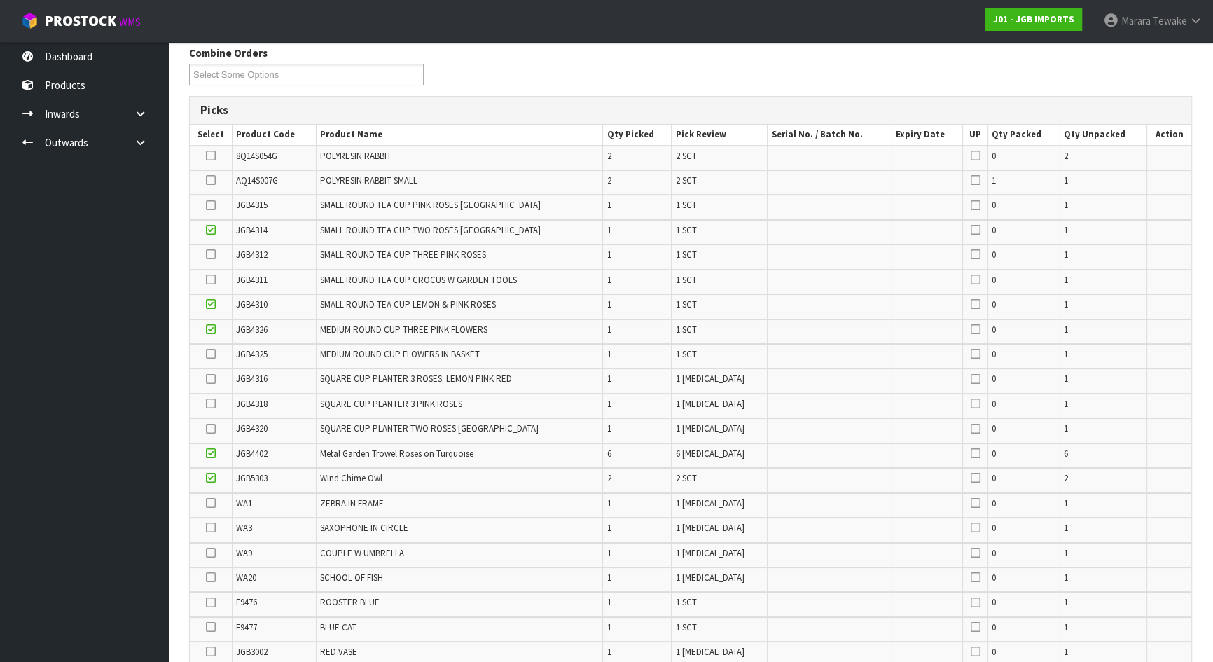
scroll to position [202, 0]
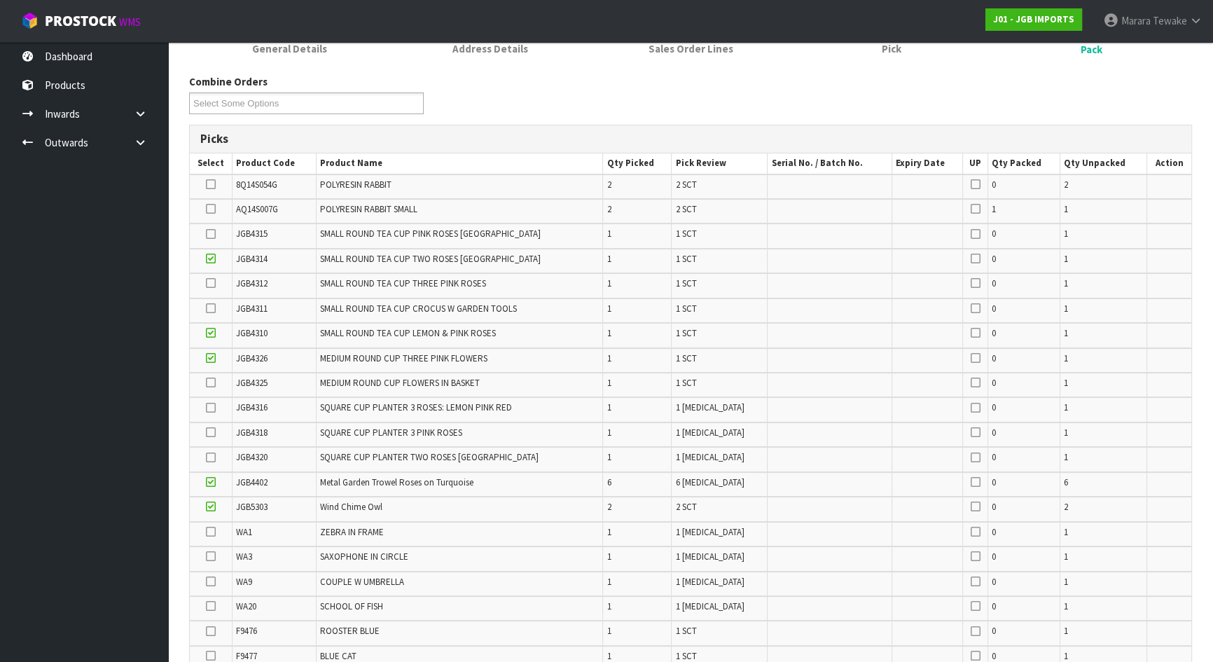
click at [208, 209] on icon at bounding box center [211, 209] width 10 height 1
click at [0, 0] on input "checkbox" at bounding box center [0, 0] width 0 height 0
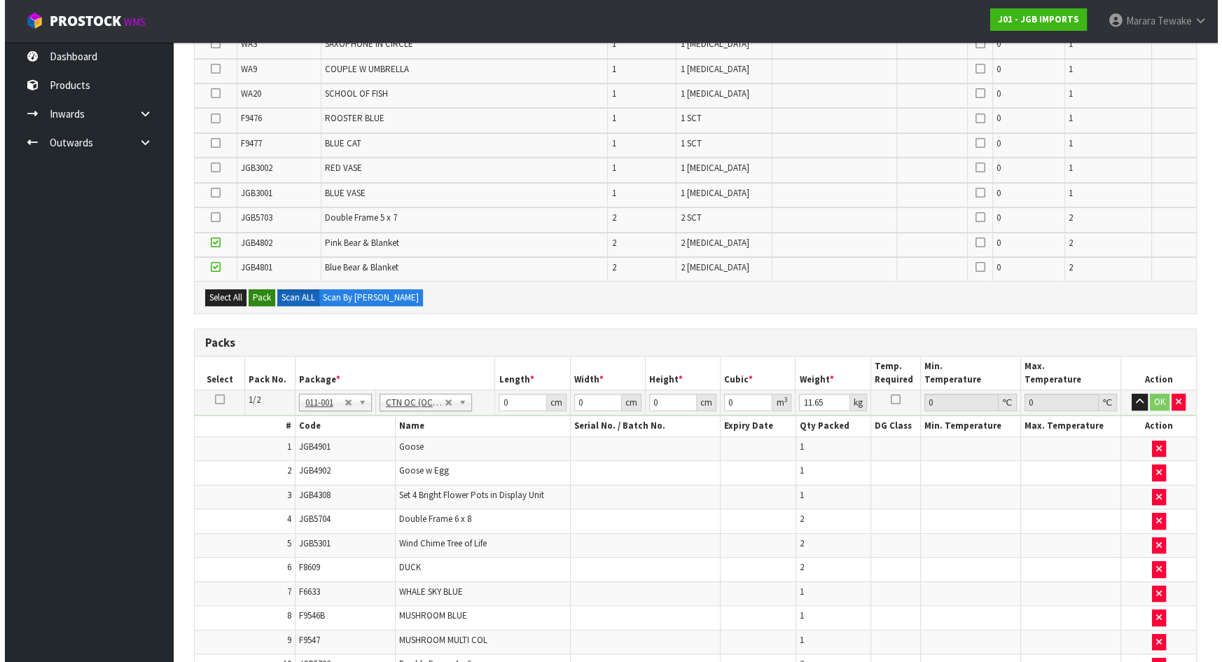
scroll to position [712, 0]
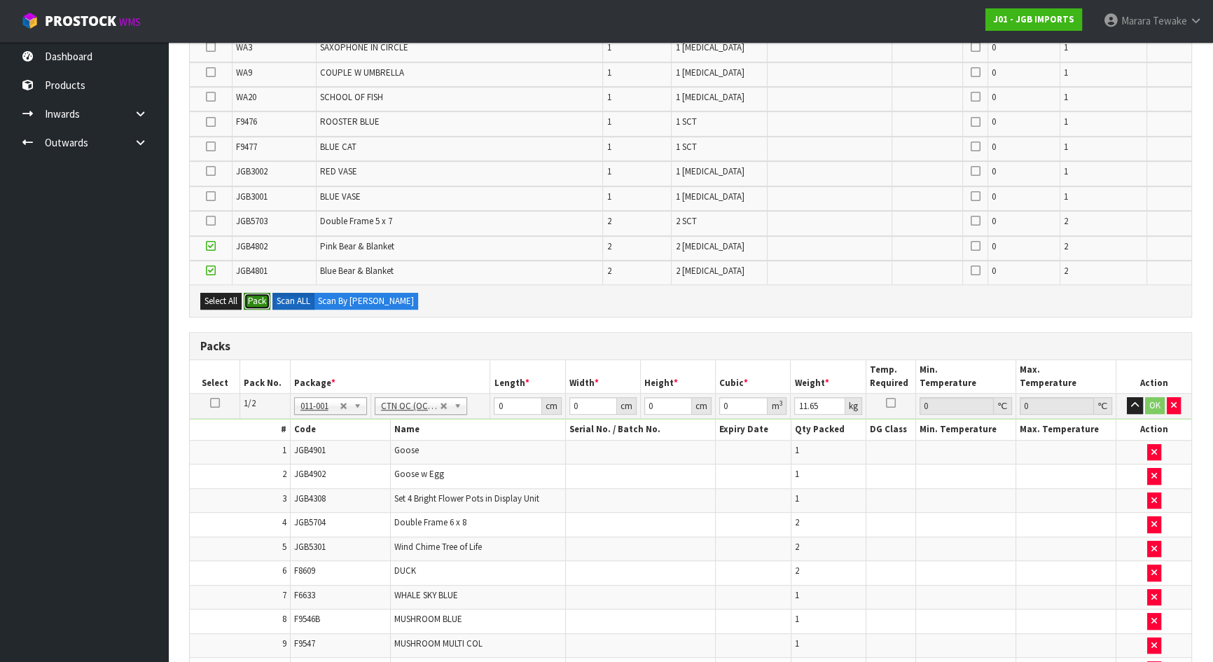
click at [259, 298] on button "Pack" at bounding box center [257, 301] width 27 height 17
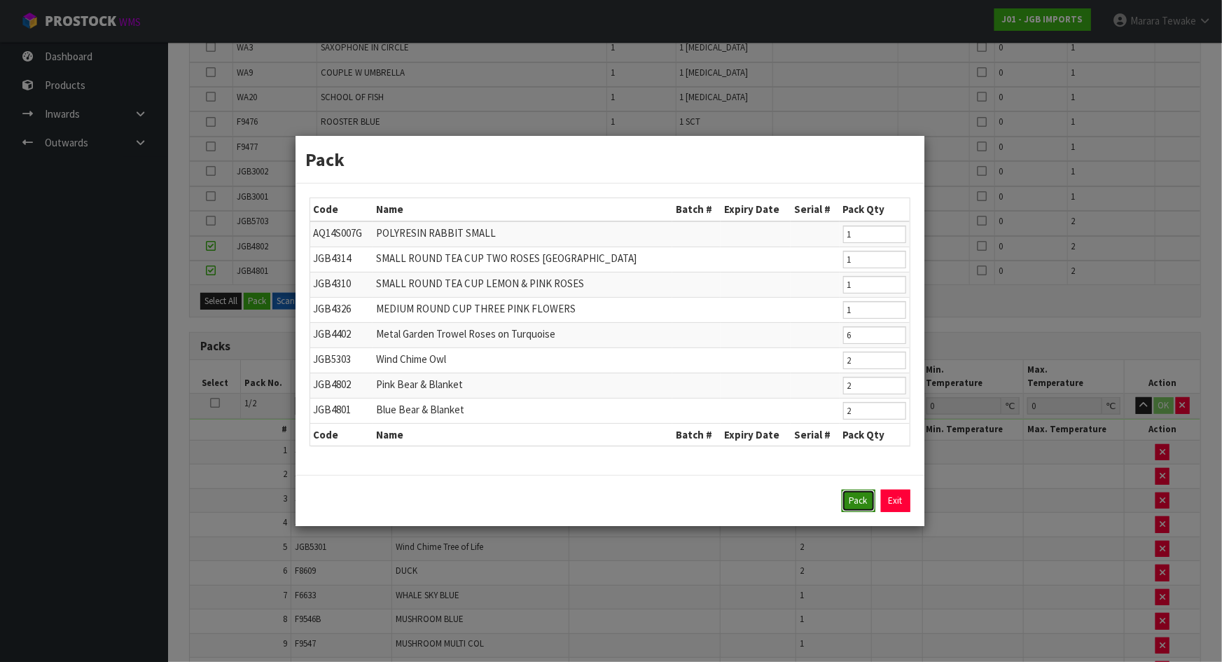
click at [859, 497] on button "Pack" at bounding box center [859, 501] width 34 height 22
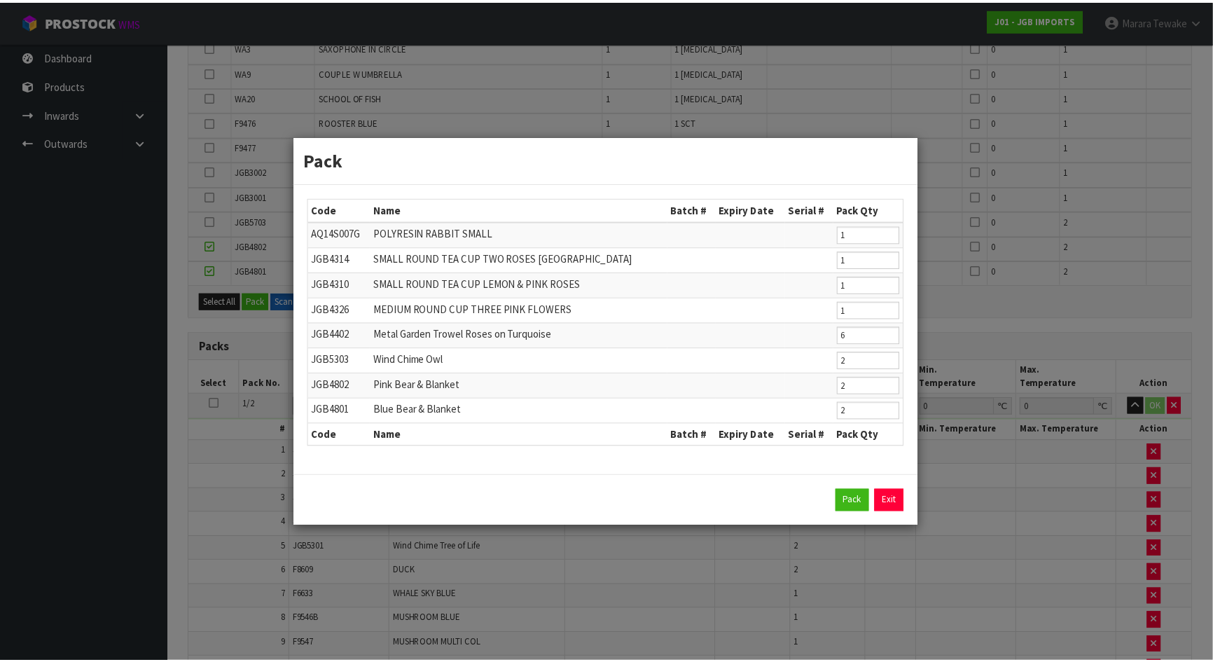
scroll to position [564, 0]
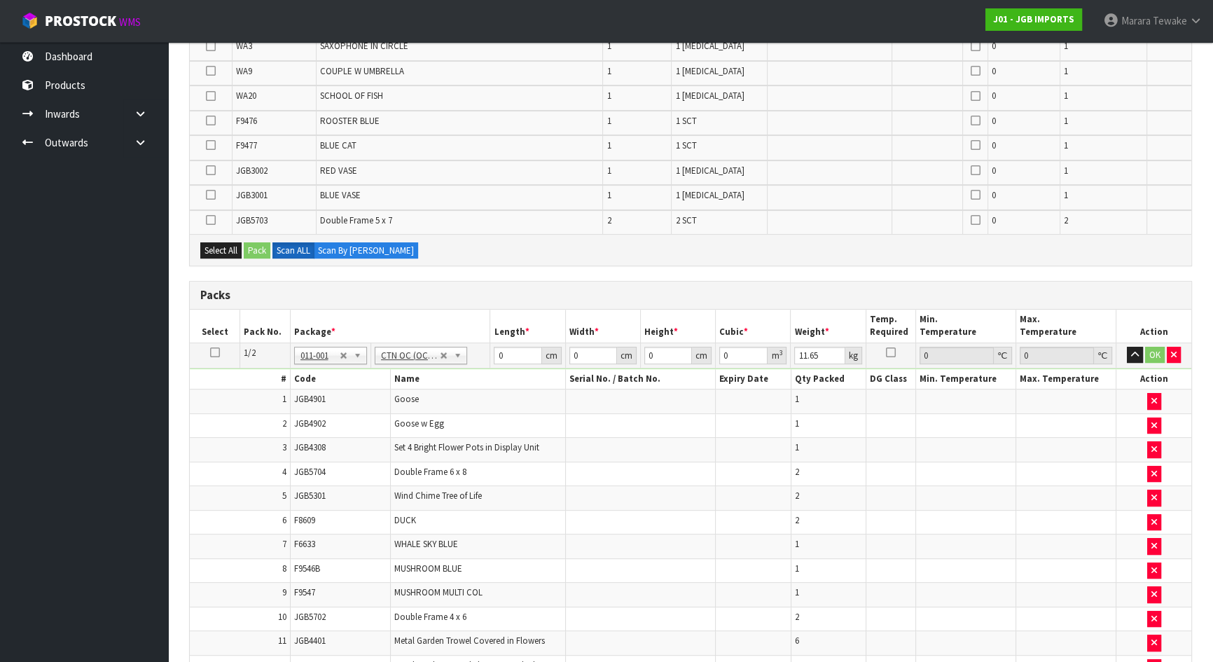
click at [212, 195] on icon at bounding box center [211, 195] width 10 height 1
click at [0, 0] on input "checkbox" at bounding box center [0, 0] width 0 height 0
click at [210, 145] on icon at bounding box center [211, 145] width 10 height 1
click at [0, 0] on input "checkbox" at bounding box center [0, 0] width 0 height 0
click at [210, 170] on icon at bounding box center [211, 170] width 10 height 1
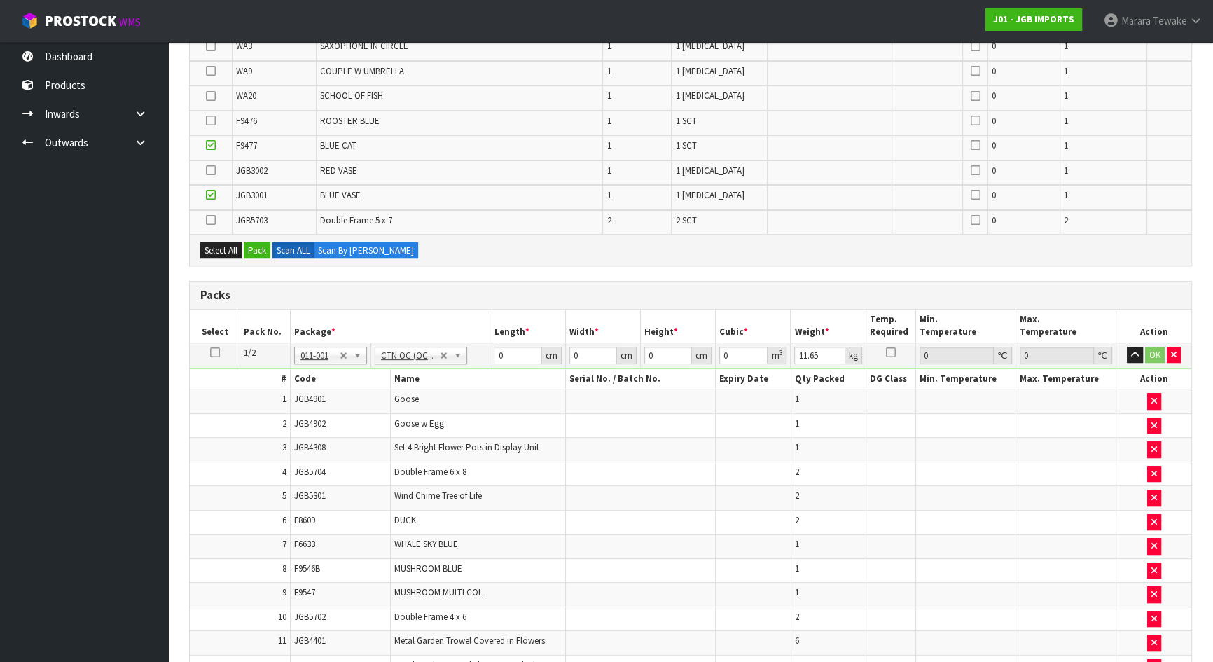
click at [0, 0] on input "checkbox" at bounding box center [0, 0] width 0 height 0
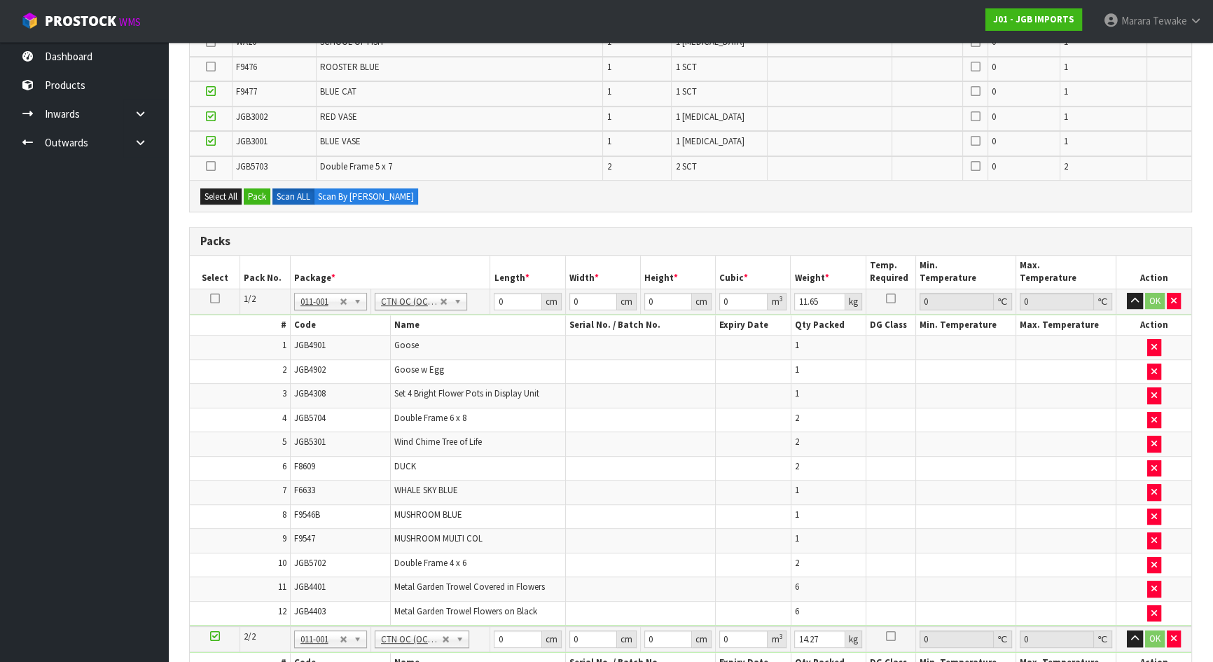
scroll to position [373, 0]
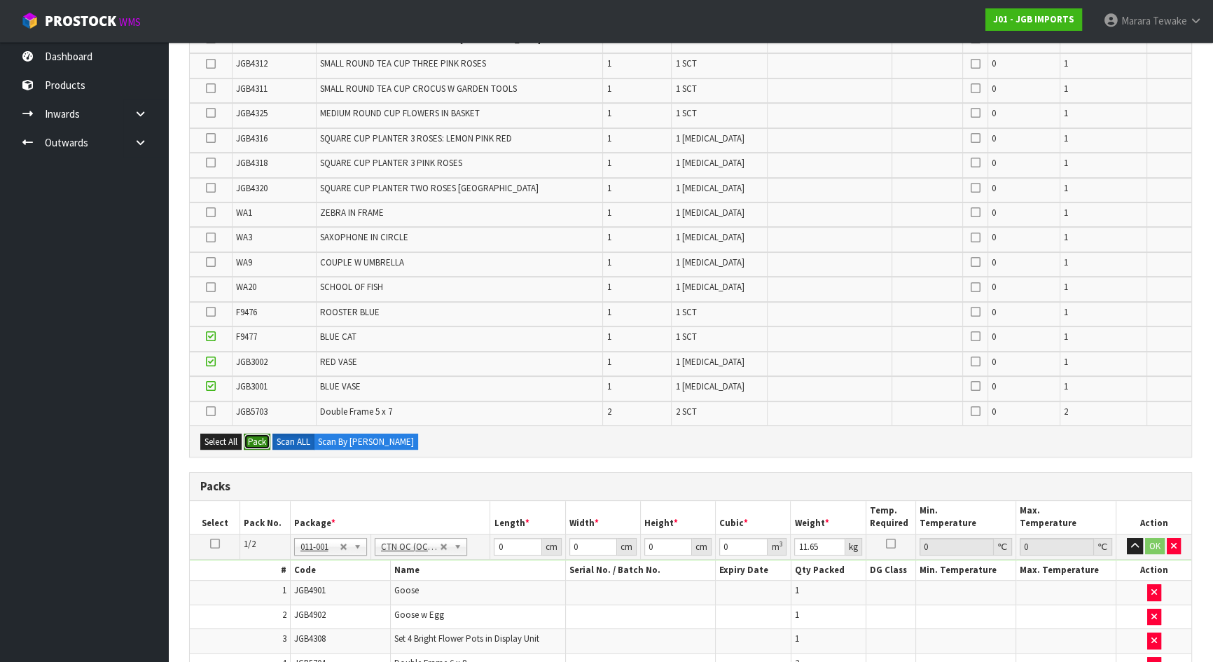
click at [260, 434] on button "Pack" at bounding box center [257, 442] width 27 height 17
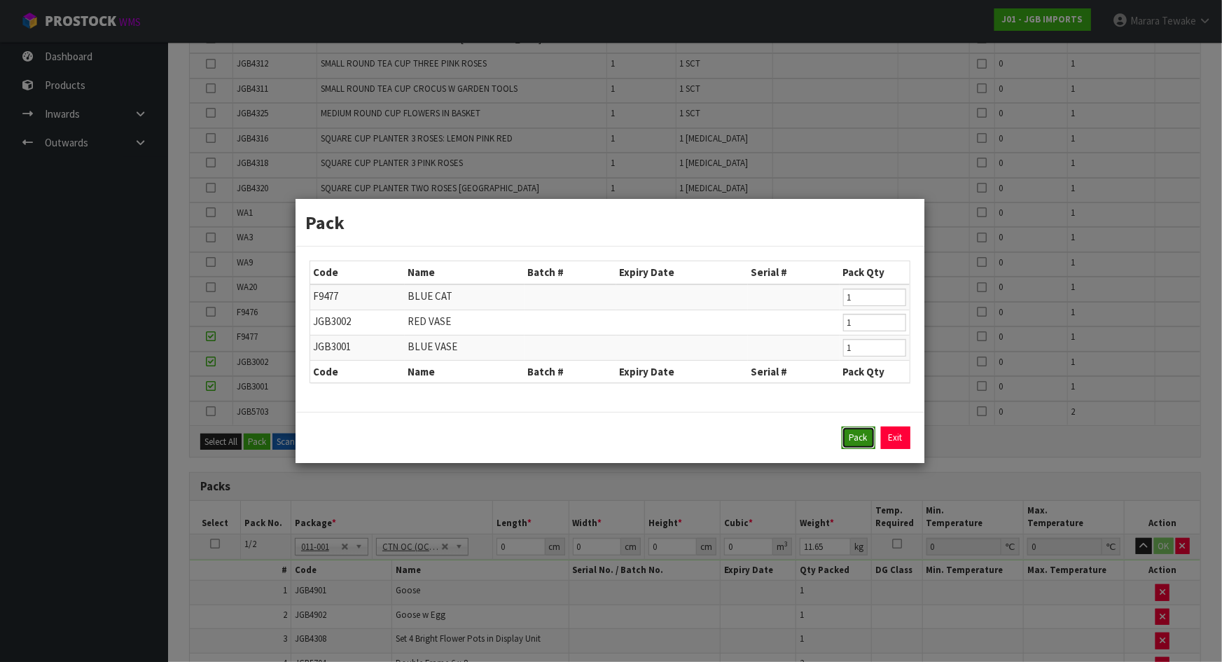
click at [854, 440] on button "Pack" at bounding box center [859, 438] width 34 height 22
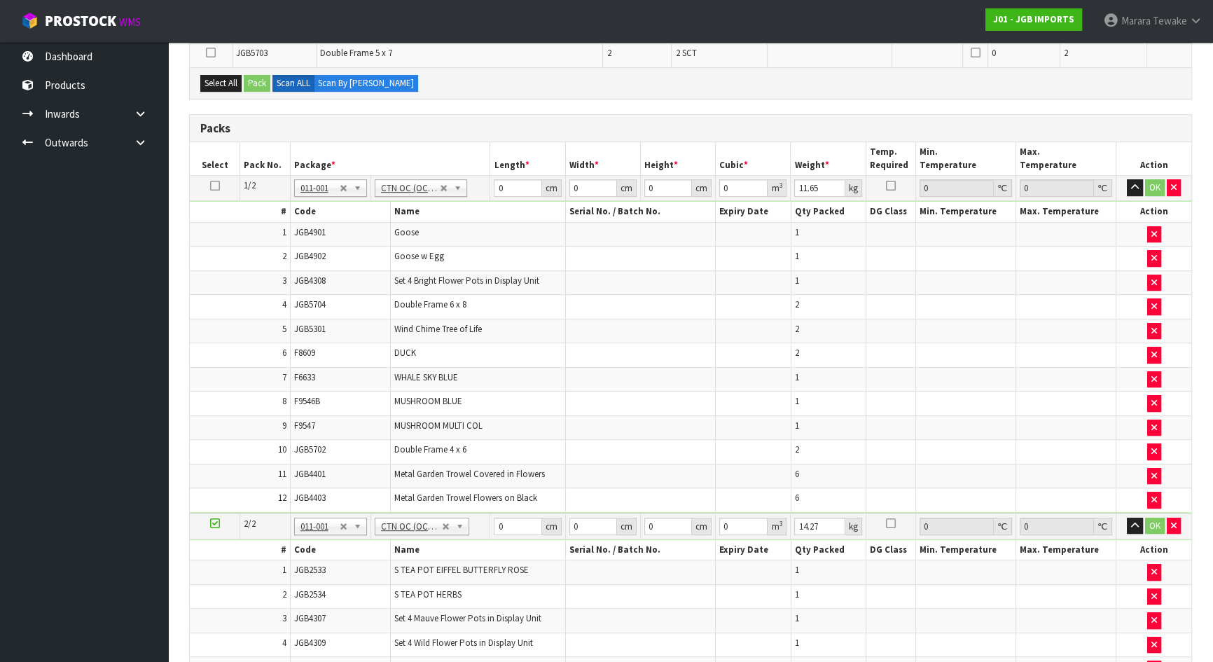
type input "17.44"
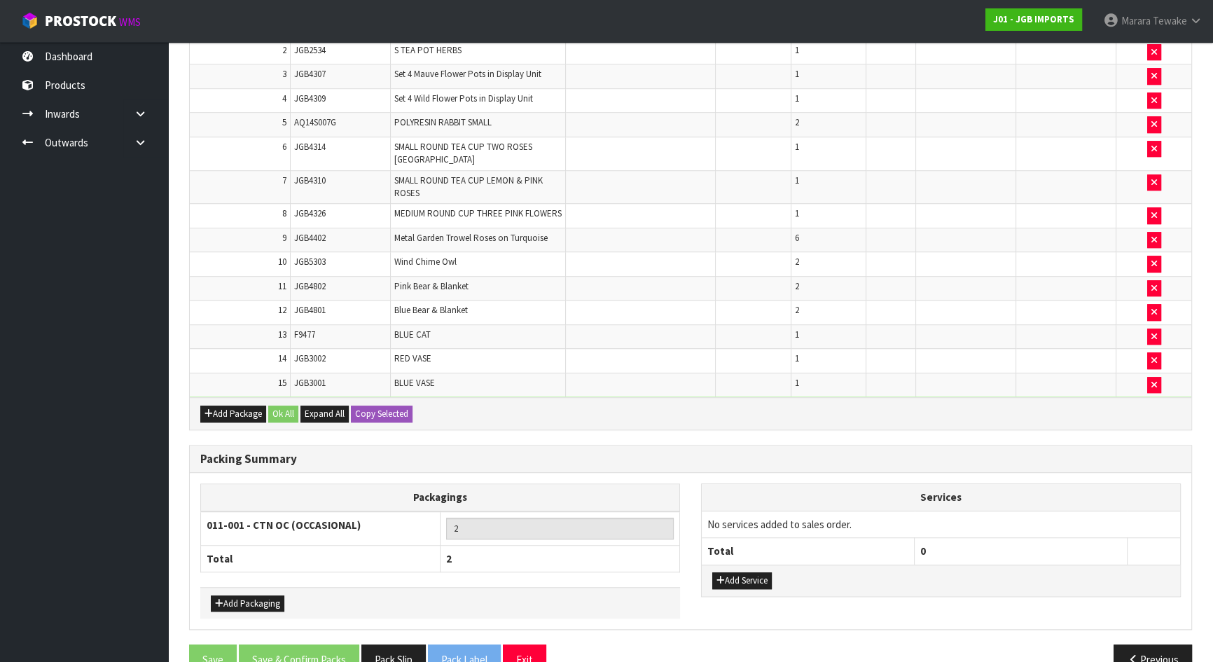
scroll to position [1214, 0]
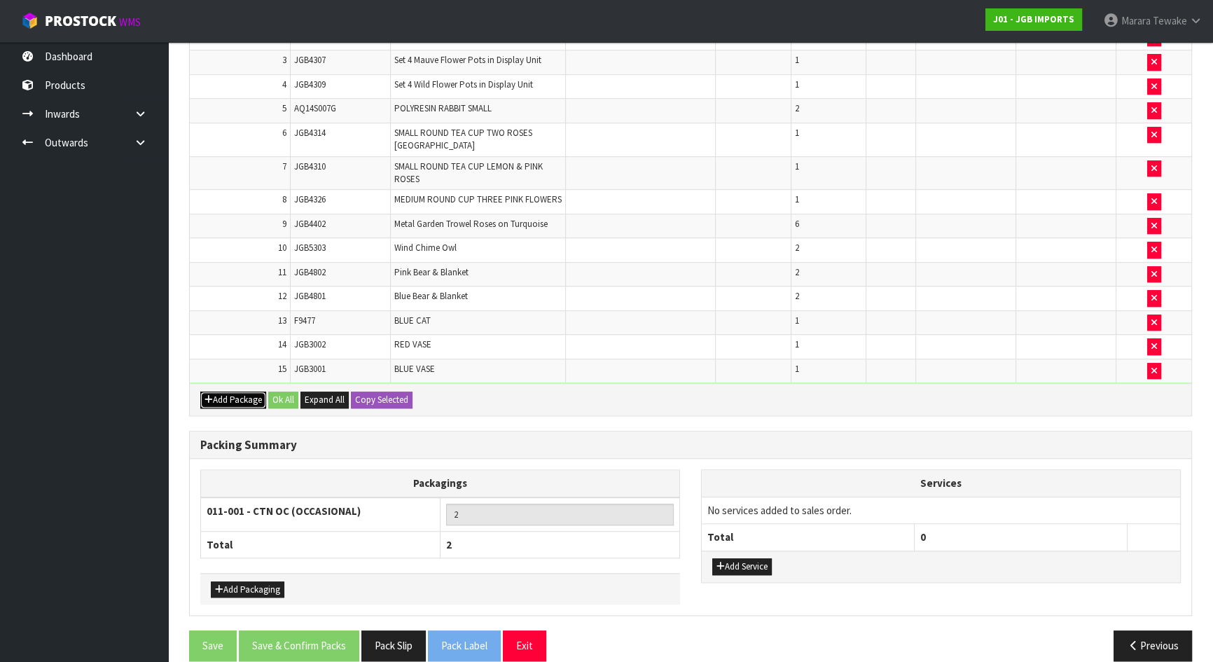
click at [233, 391] on button "Add Package" at bounding box center [233, 399] width 66 height 17
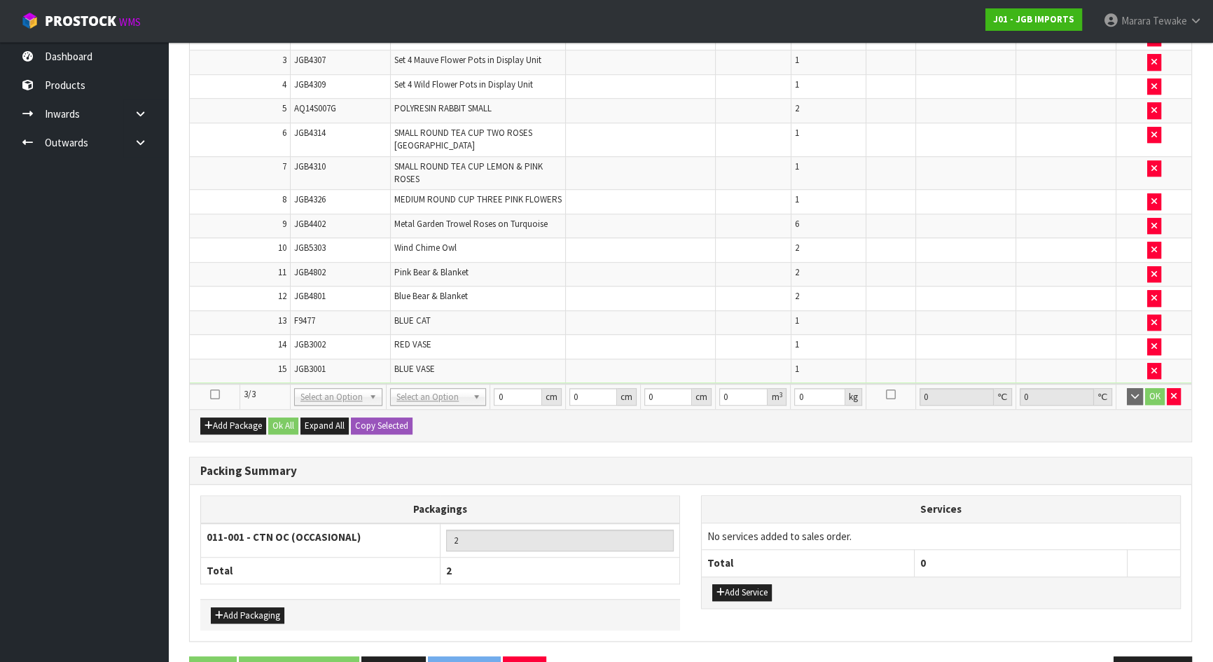
click at [215, 394] on icon at bounding box center [215, 394] width 10 height 1
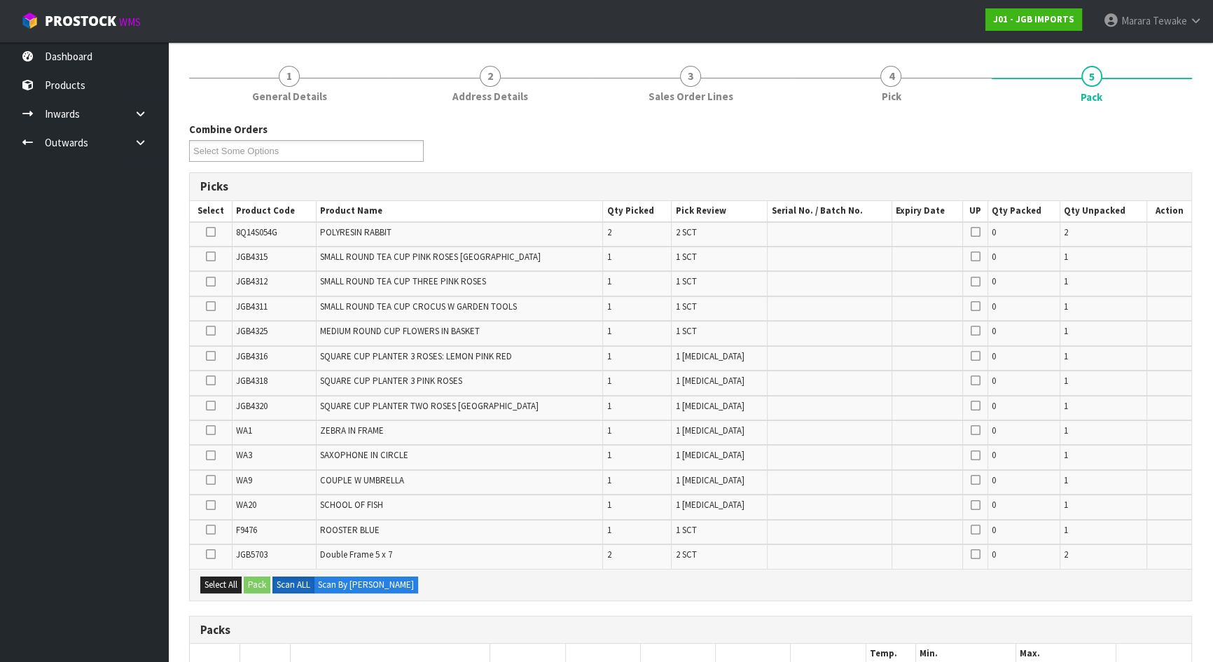
scroll to position [132, 0]
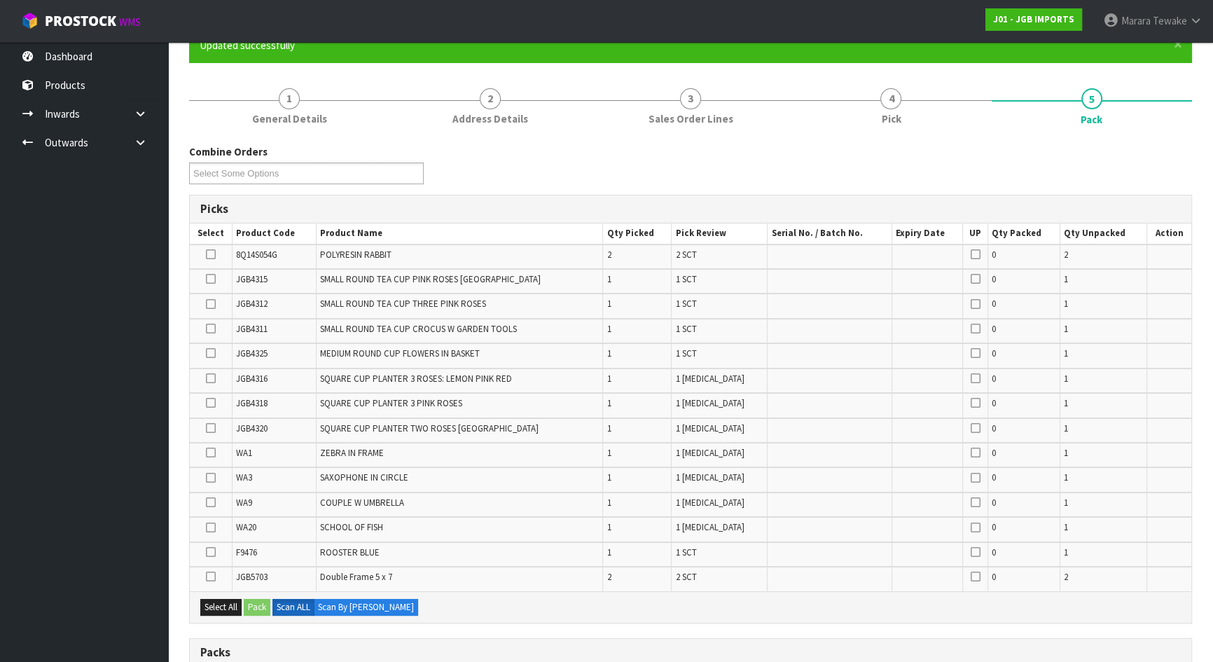
click at [209, 329] on icon at bounding box center [211, 328] width 10 height 1
click at [0, 0] on input "checkbox" at bounding box center [0, 0] width 0 height 0
click at [211, 353] on icon at bounding box center [211, 353] width 10 height 1
click at [0, 0] on input "checkbox" at bounding box center [0, 0] width 0 height 0
click at [210, 403] on icon at bounding box center [211, 403] width 10 height 1
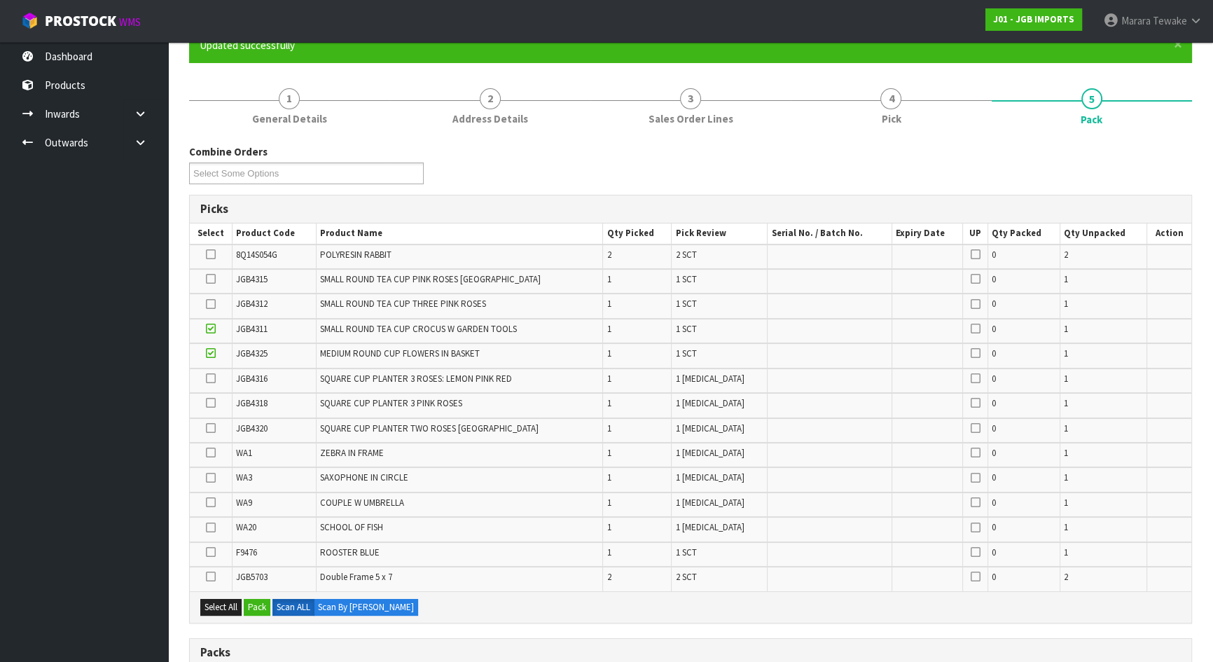
click at [0, 0] on input "checkbox" at bounding box center [0, 0] width 0 height 0
click at [211, 428] on icon at bounding box center [211, 428] width 10 height 1
click at [0, 0] on input "checkbox" at bounding box center [0, 0] width 0 height 0
click at [204, 303] on td at bounding box center [211, 305] width 43 height 25
click at [209, 304] on icon at bounding box center [211, 304] width 10 height 1
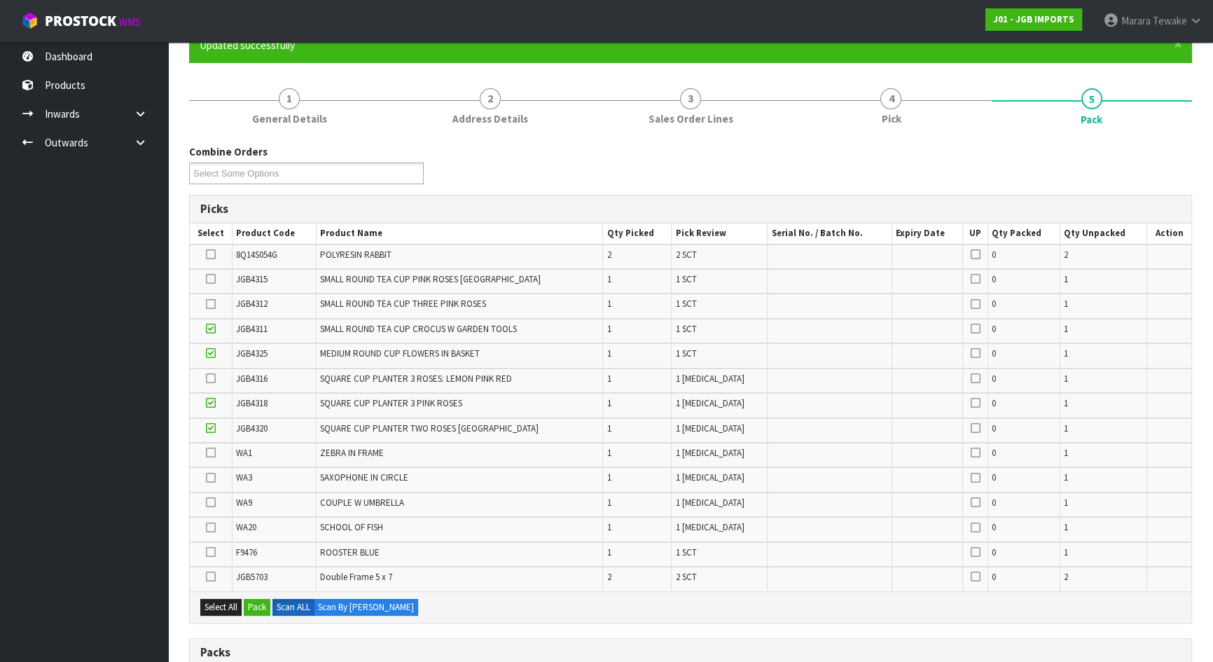
click at [0, 0] on input "checkbox" at bounding box center [0, 0] width 0 height 0
click at [216, 379] on icon at bounding box center [211, 378] width 10 height 1
click at [0, 0] on input "checkbox" at bounding box center [0, 0] width 0 height 0
click at [212, 279] on icon at bounding box center [211, 279] width 10 height 1
click at [0, 0] on input "checkbox" at bounding box center [0, 0] width 0 height 0
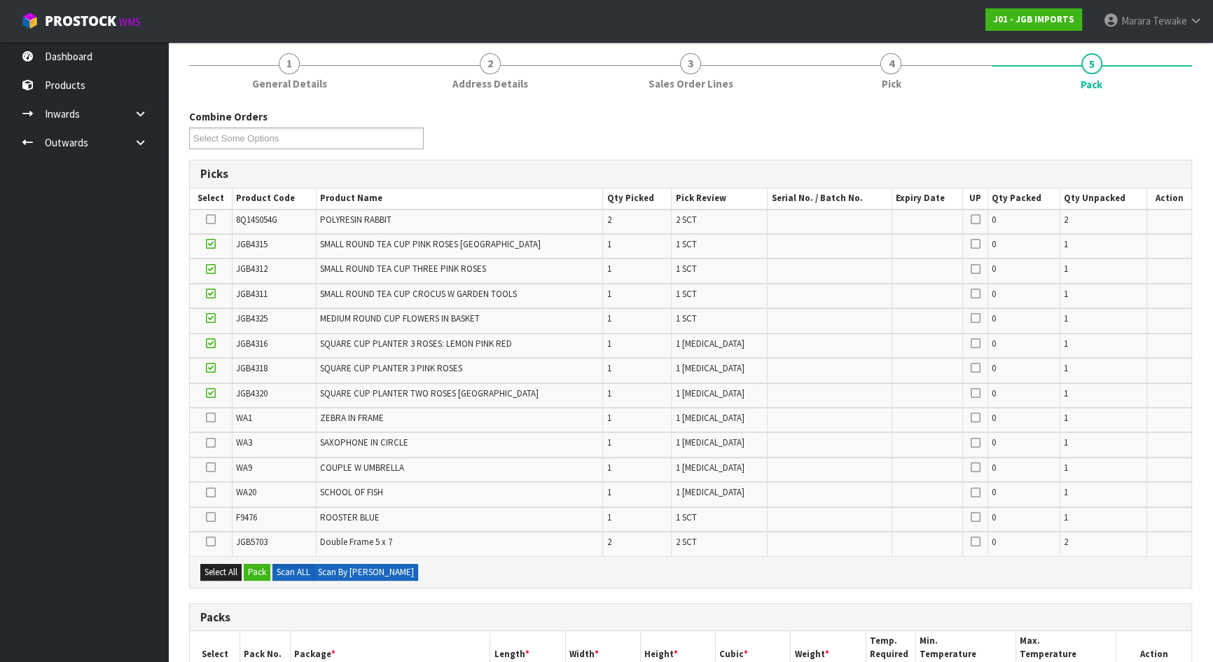
scroll to position [196, 0]
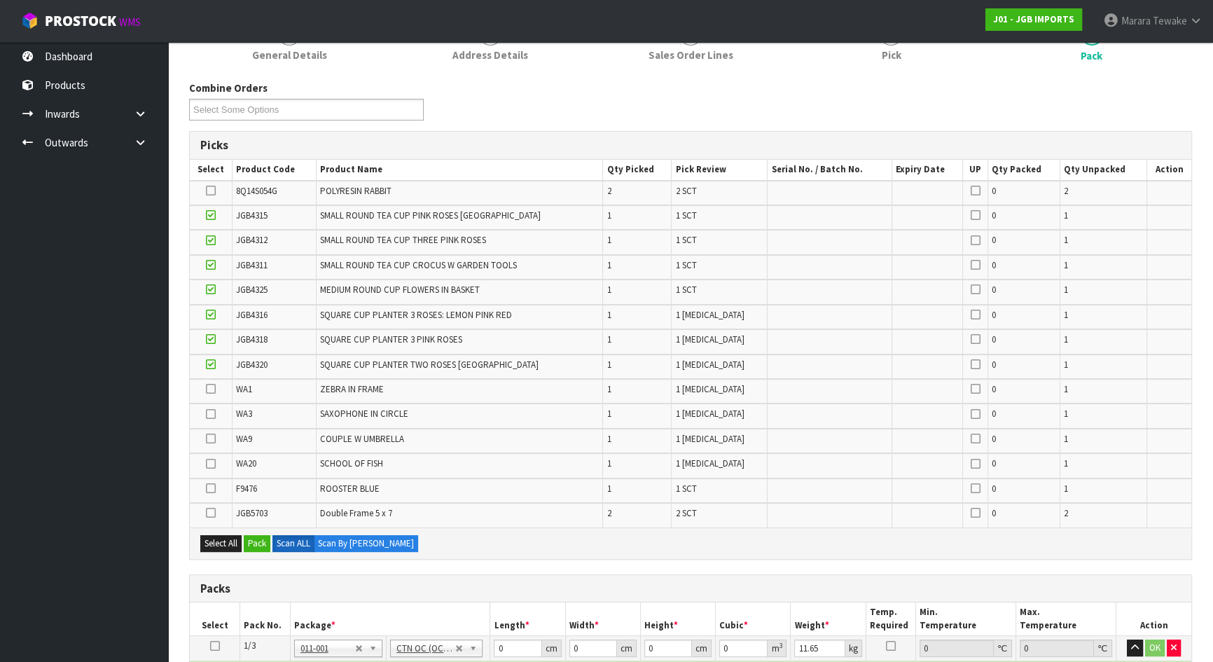
click at [211, 513] on icon at bounding box center [211, 513] width 10 height 1
click at [0, 0] on input "checkbox" at bounding box center [0, 0] width 0 height 0
click at [212, 489] on icon at bounding box center [211, 488] width 10 height 1
click at [0, 0] on input "checkbox" at bounding box center [0, 0] width 0 height 0
click at [215, 190] on icon at bounding box center [211, 190] width 10 height 1
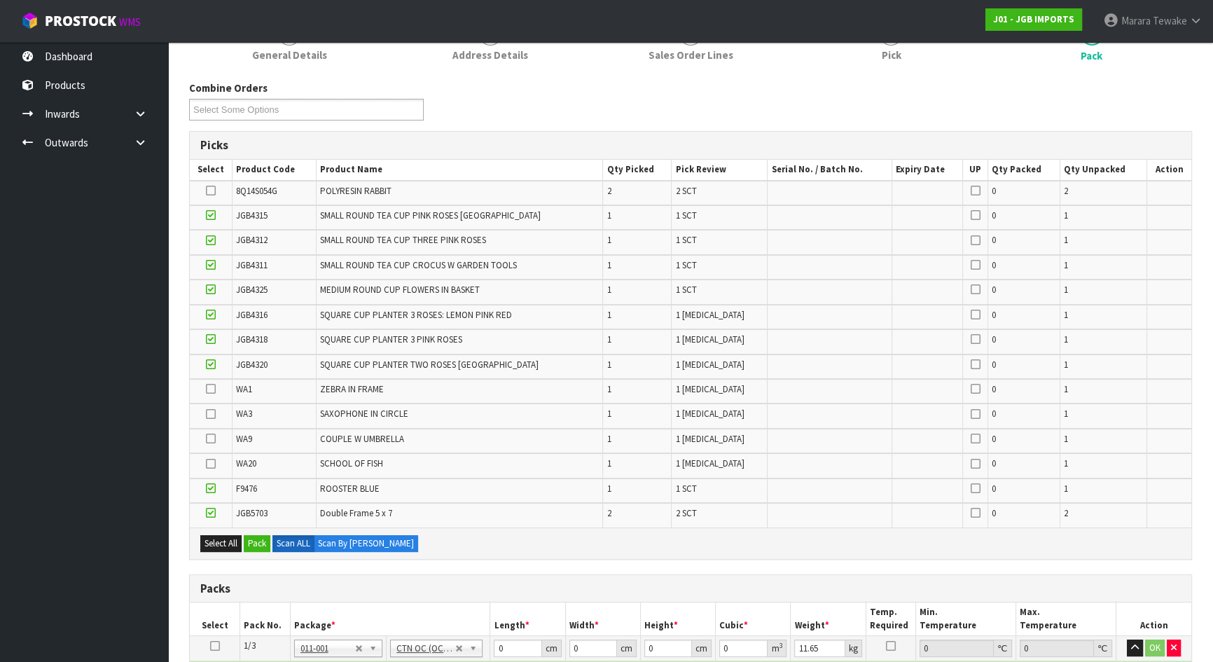
click at [0, 0] on input "checkbox" at bounding box center [0, 0] width 0 height 0
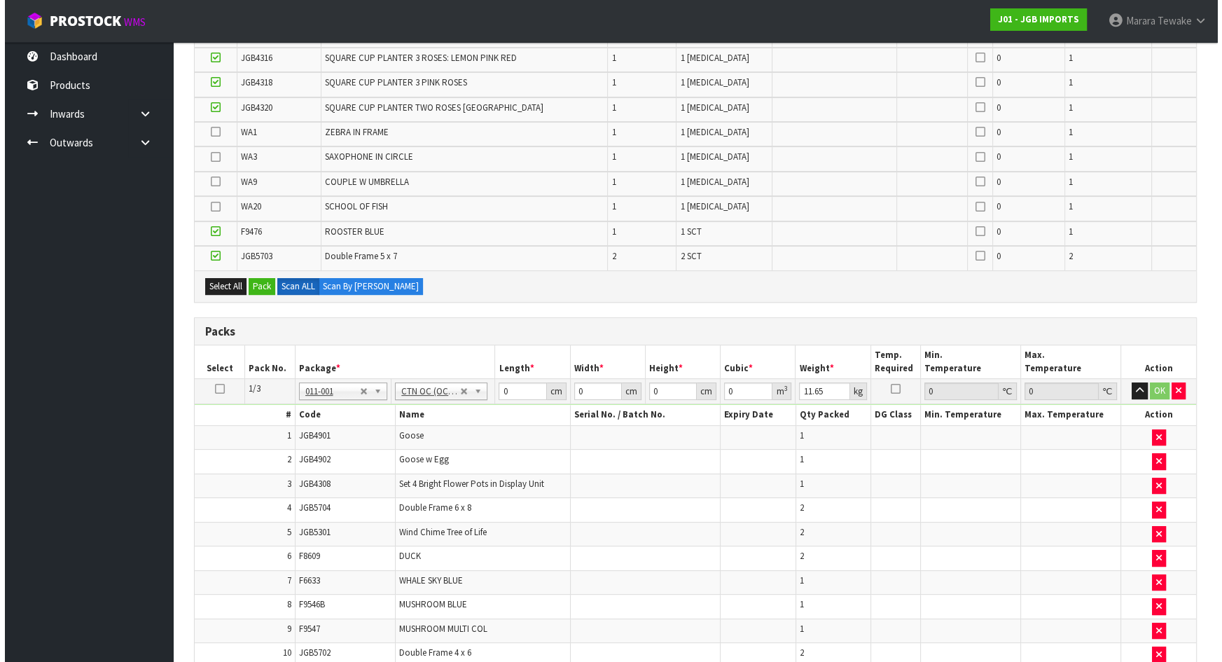
scroll to position [450, 0]
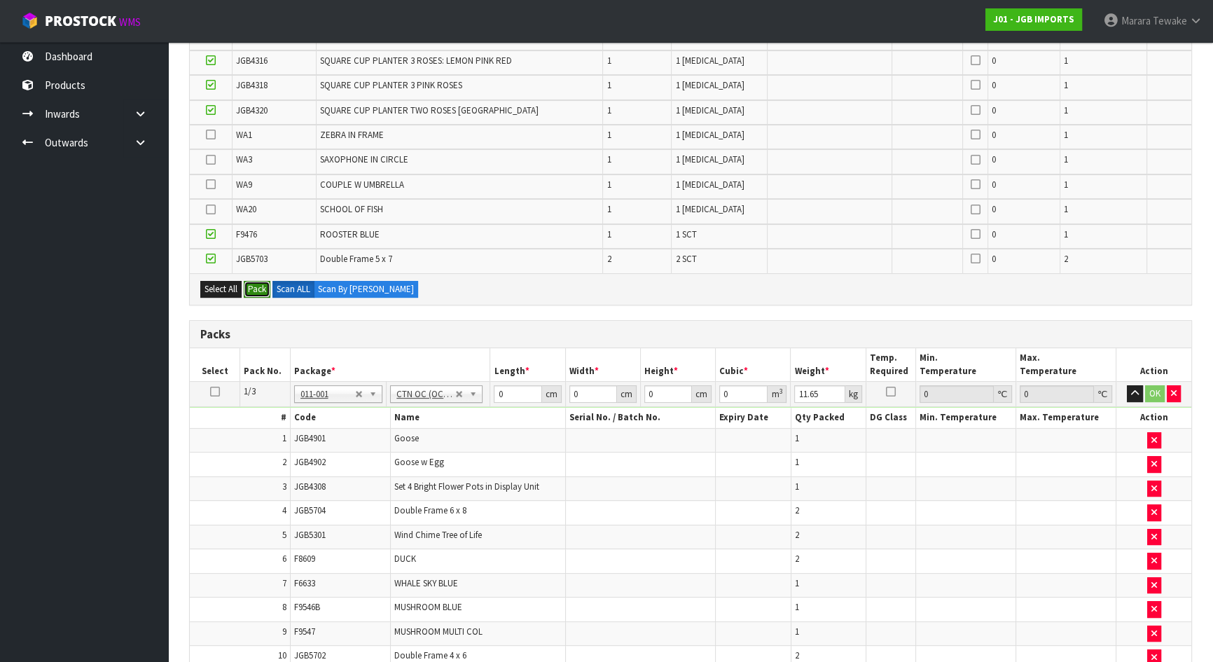
click at [261, 289] on button "Pack" at bounding box center [257, 289] width 27 height 17
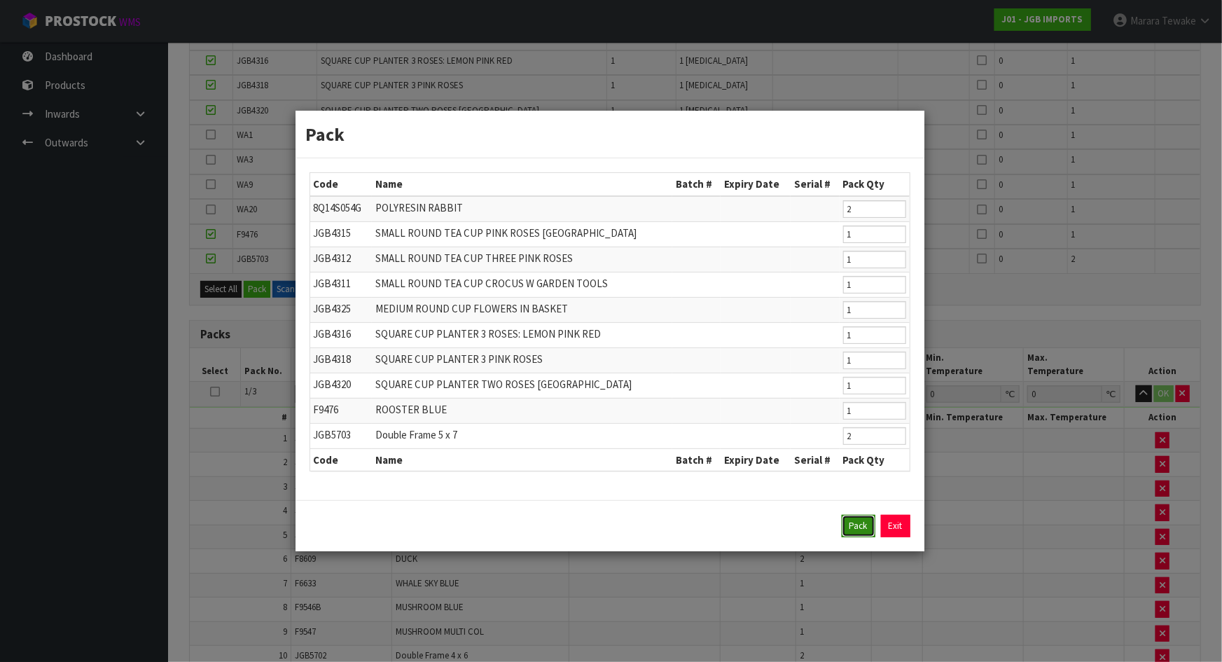
click at [850, 524] on button "Pack" at bounding box center [859, 526] width 34 height 22
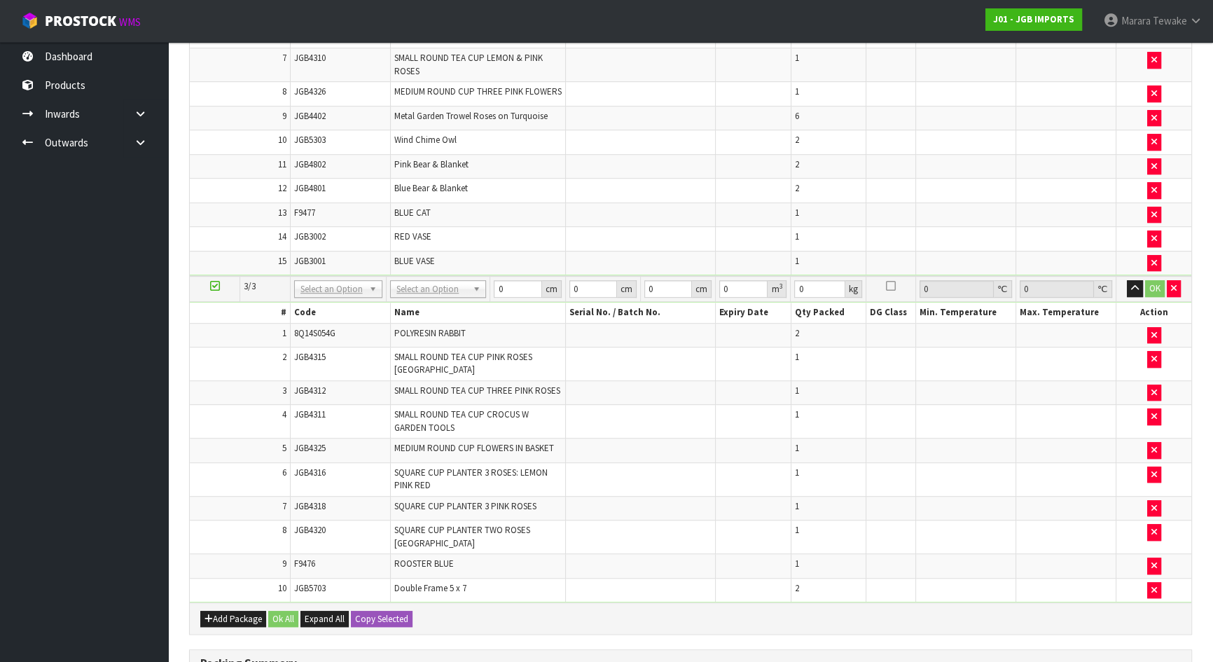
scroll to position [1274, 0]
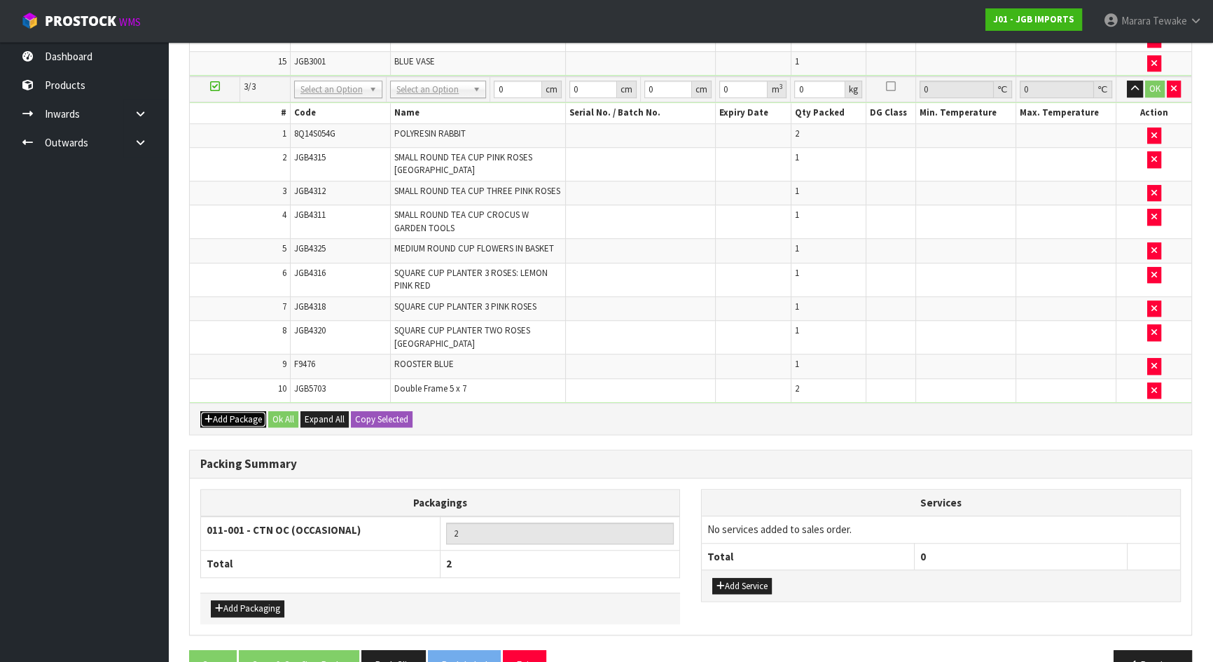
click at [243, 411] on button "Add Package" at bounding box center [233, 419] width 66 height 17
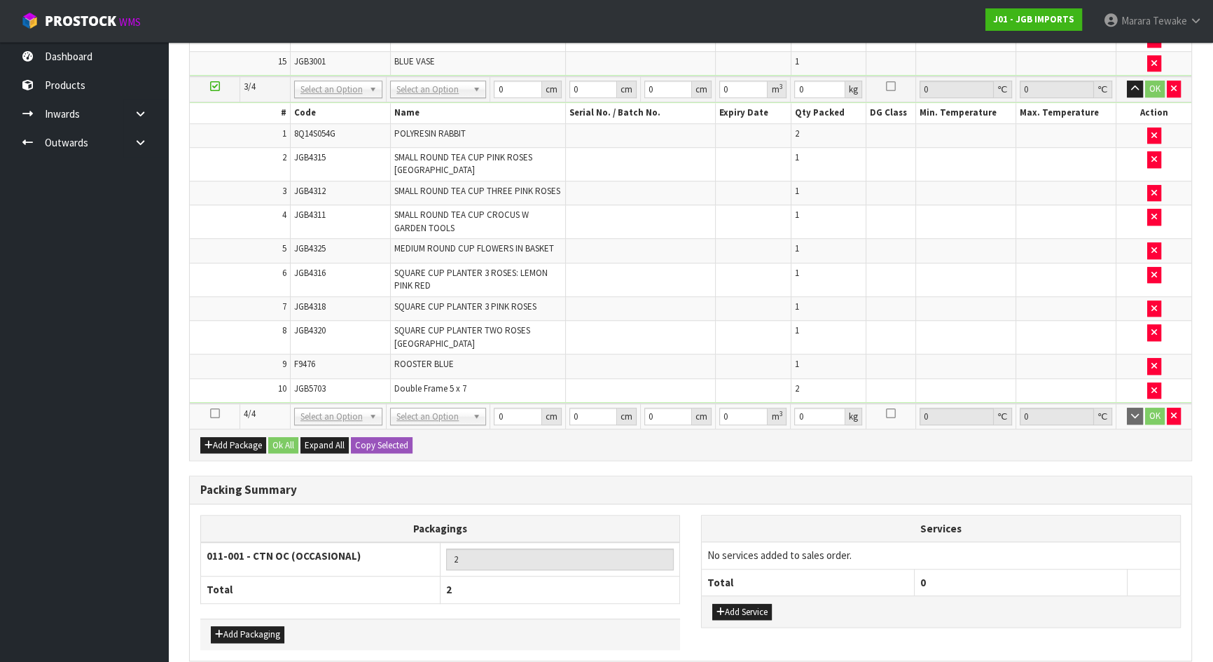
click at [214, 413] on icon at bounding box center [215, 413] width 10 height 1
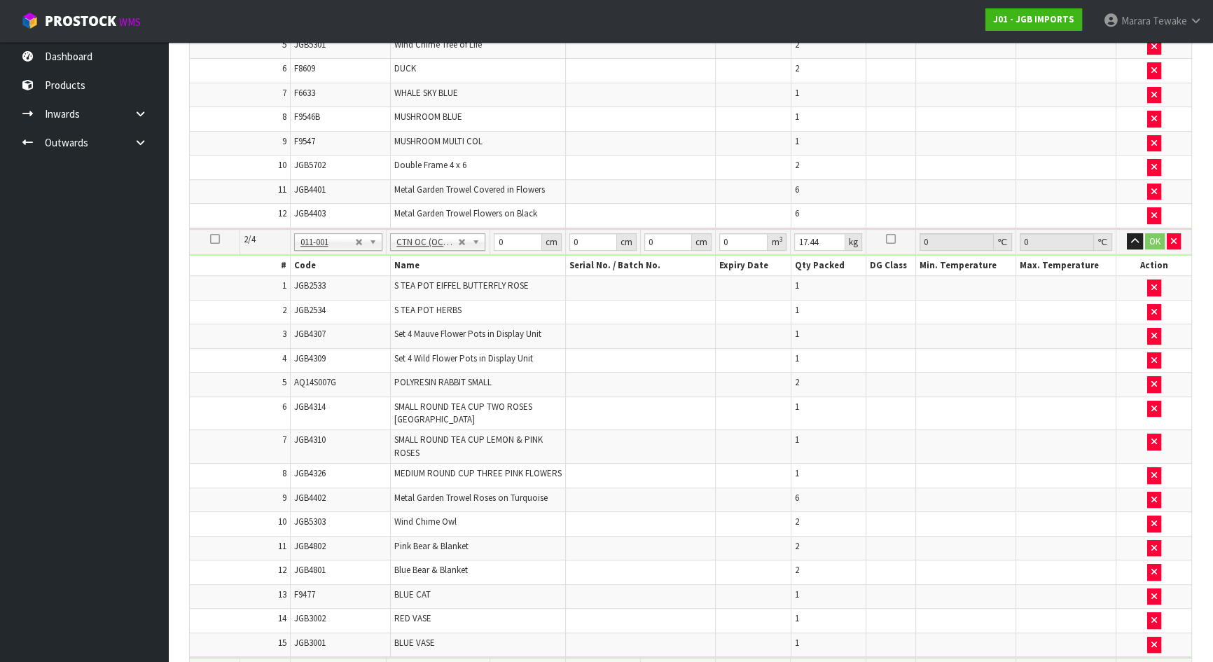
scroll to position [745, 0]
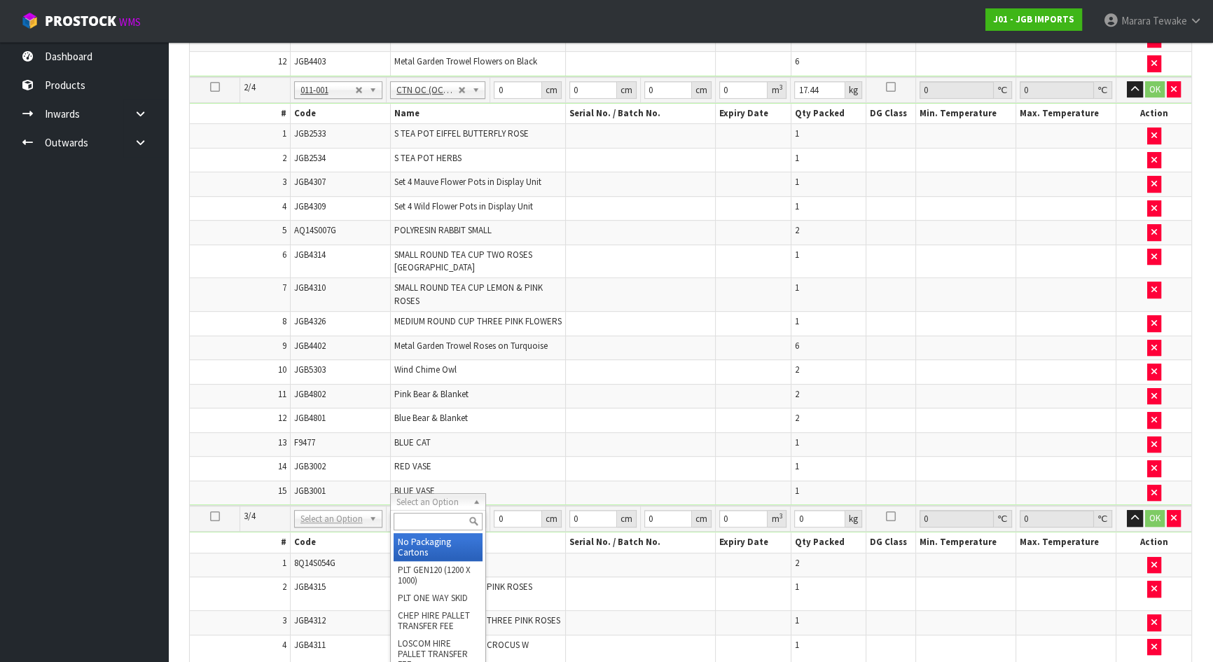
click at [413, 521] on input "text" at bounding box center [438, 522] width 89 height 18
type input "OC"
type input "3"
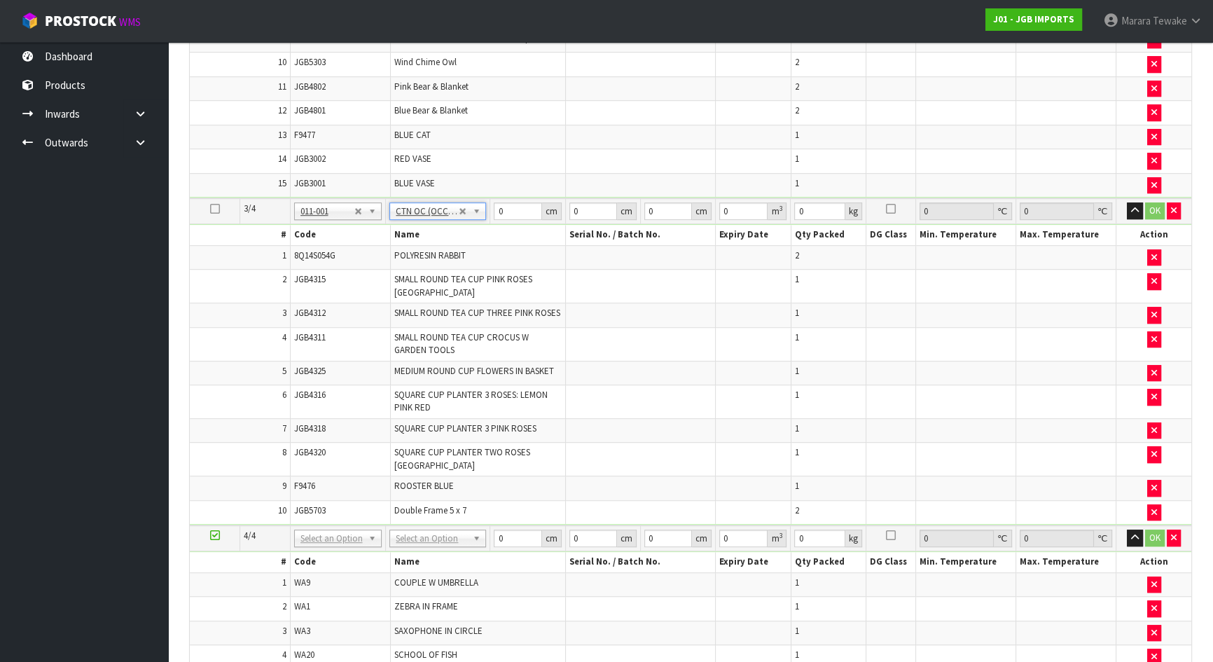
scroll to position [1128, 0]
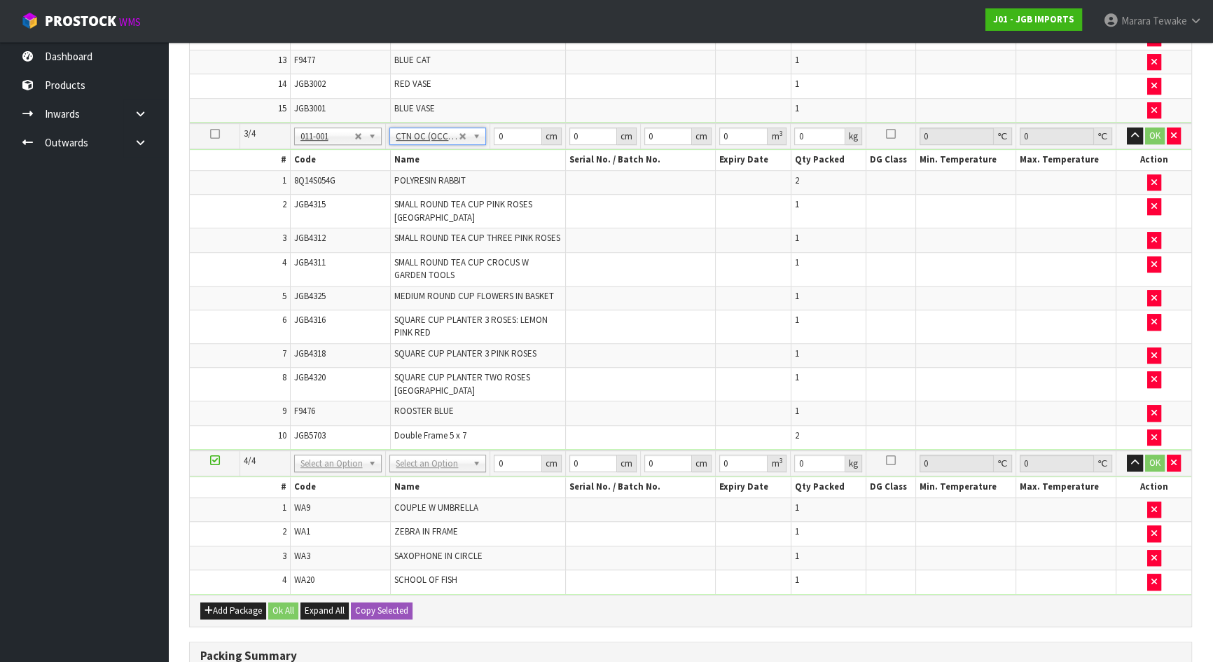
type input "8.56"
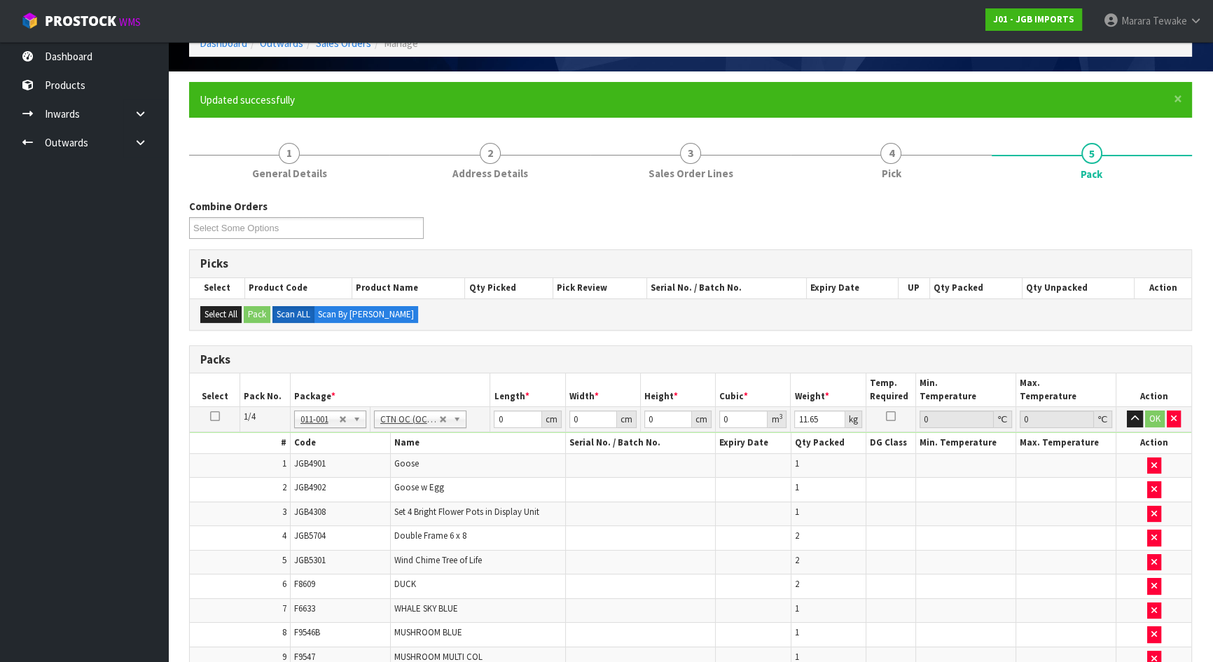
scroll to position [45, 0]
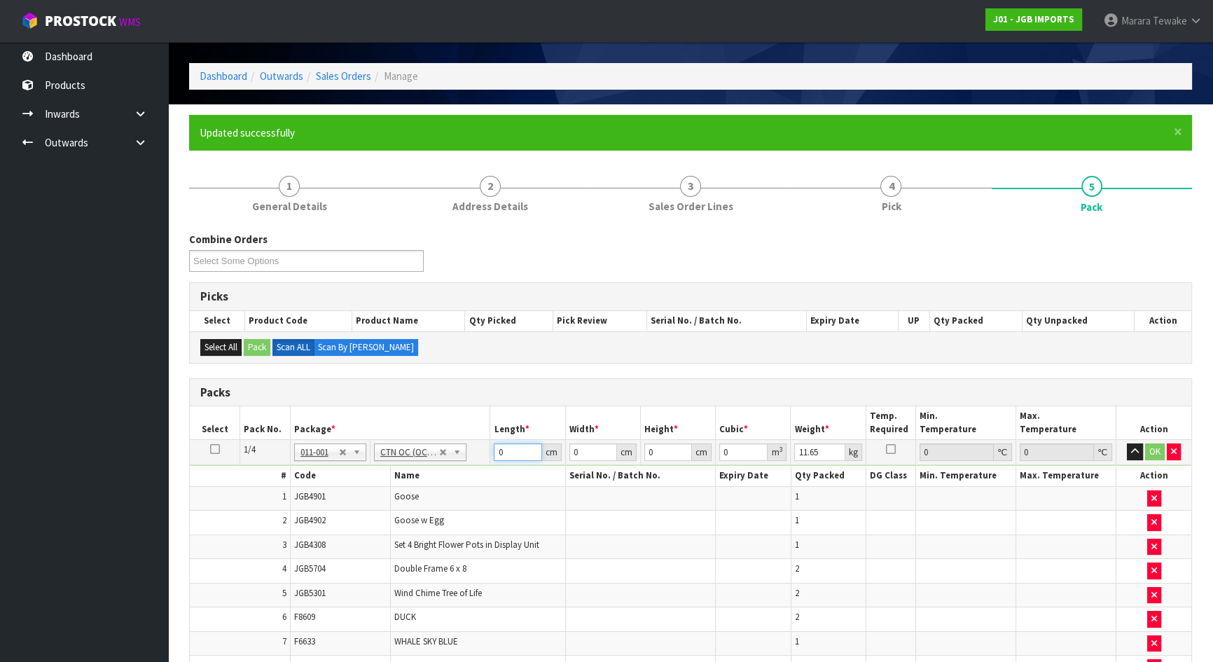
drag, startPoint x: 509, startPoint y: 450, endPoint x: 464, endPoint y: 380, distance: 82.9
type input "54"
type input "48"
type input "3"
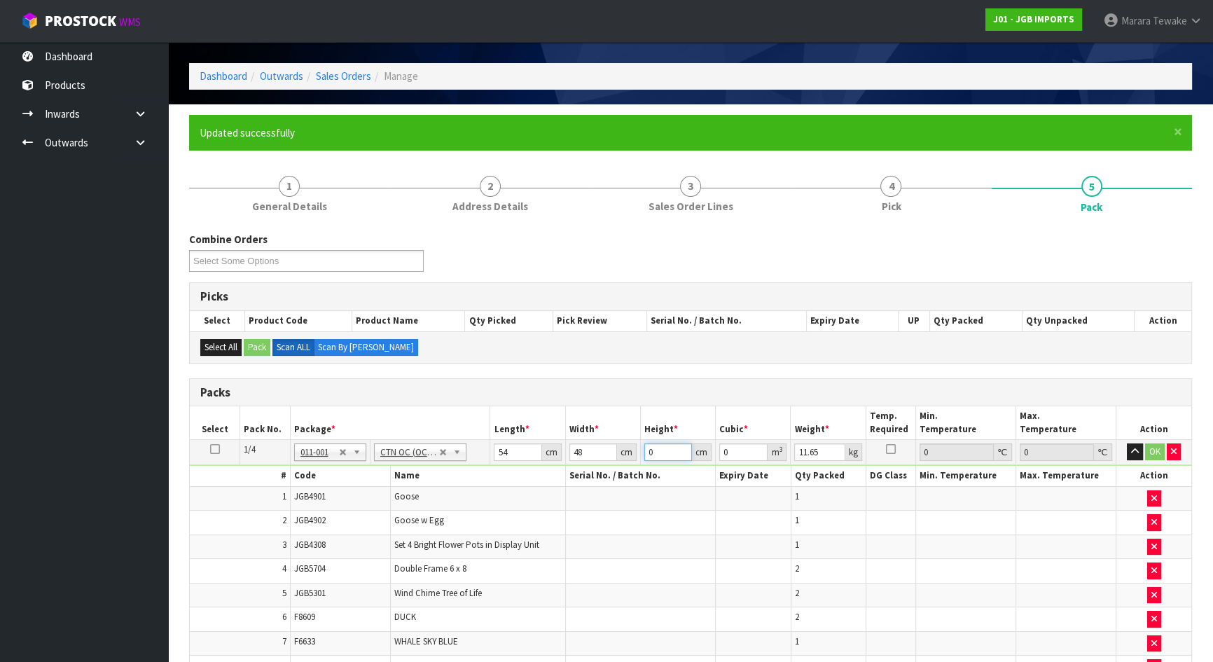
type input "0.007776"
type input "38"
type input "0.098496"
type input "38"
type input "13"
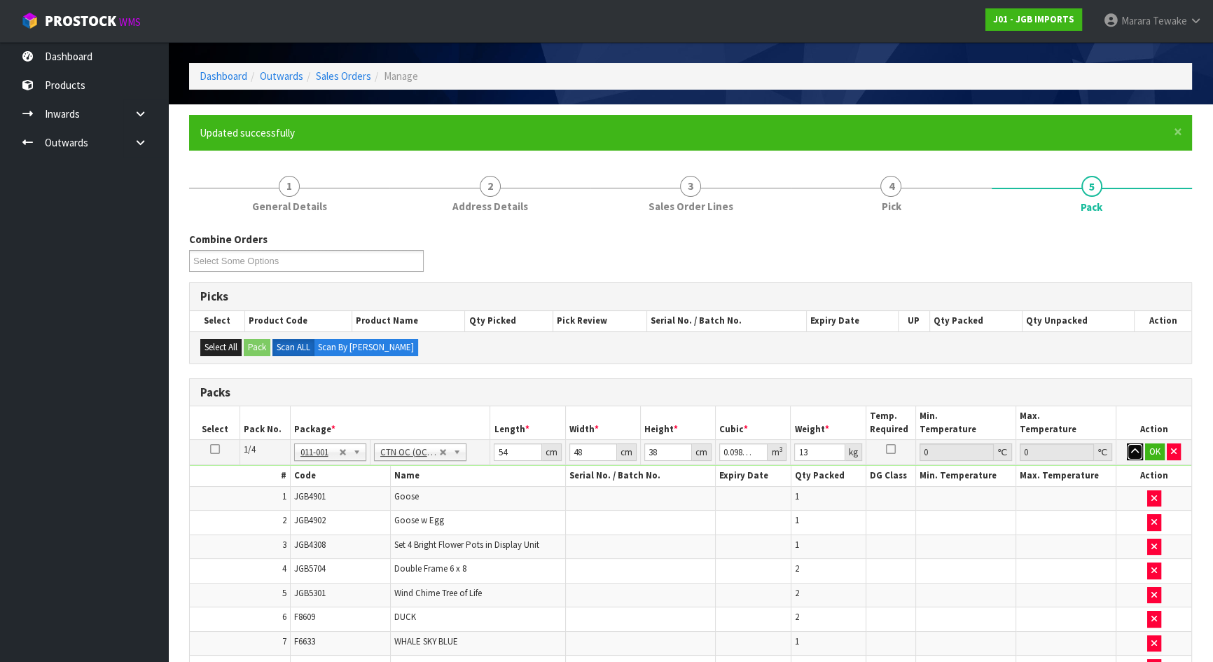
click at [1127, 443] on button "button" at bounding box center [1135, 451] width 16 height 17
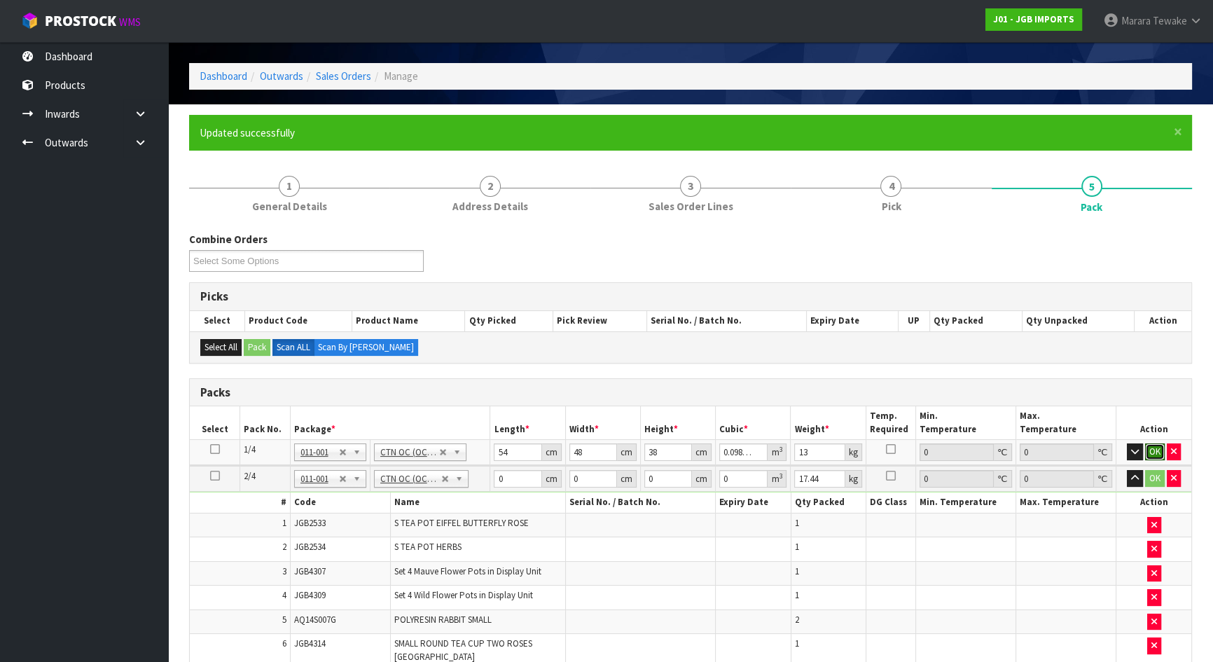
click button "OK" at bounding box center [1155, 451] width 20 height 17
type input "54"
type input "49"
type input "4"
type input "0.010584"
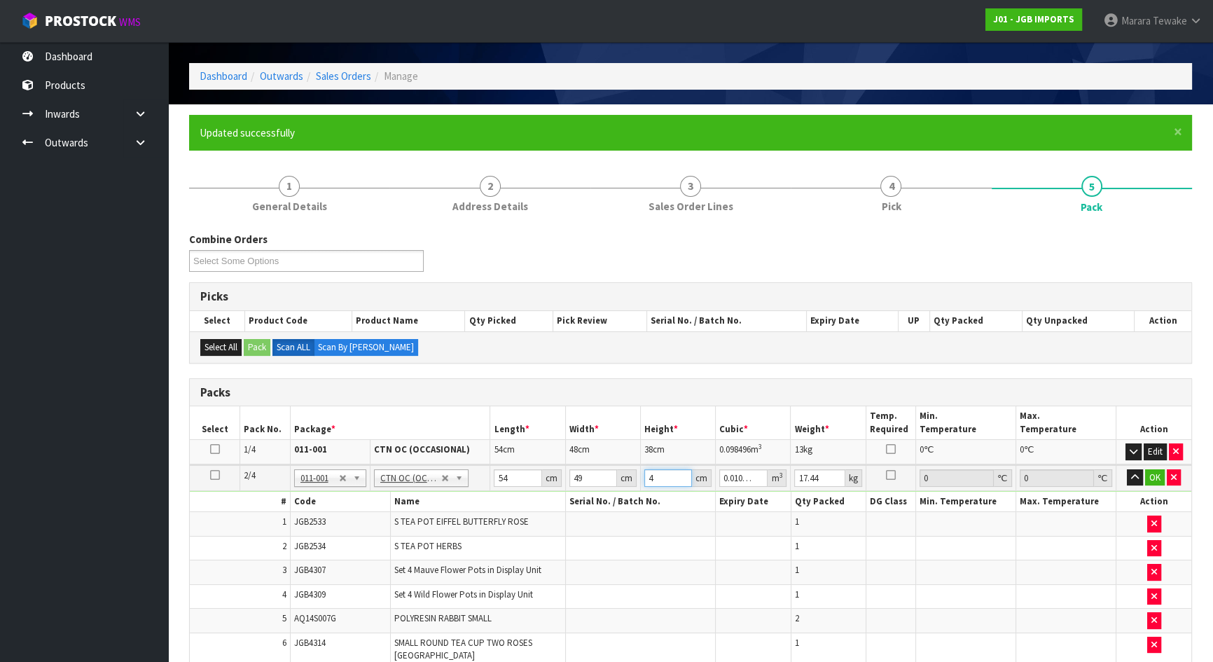
type input "45"
type input "0.11907"
type input "45"
type input "13"
type input "17"
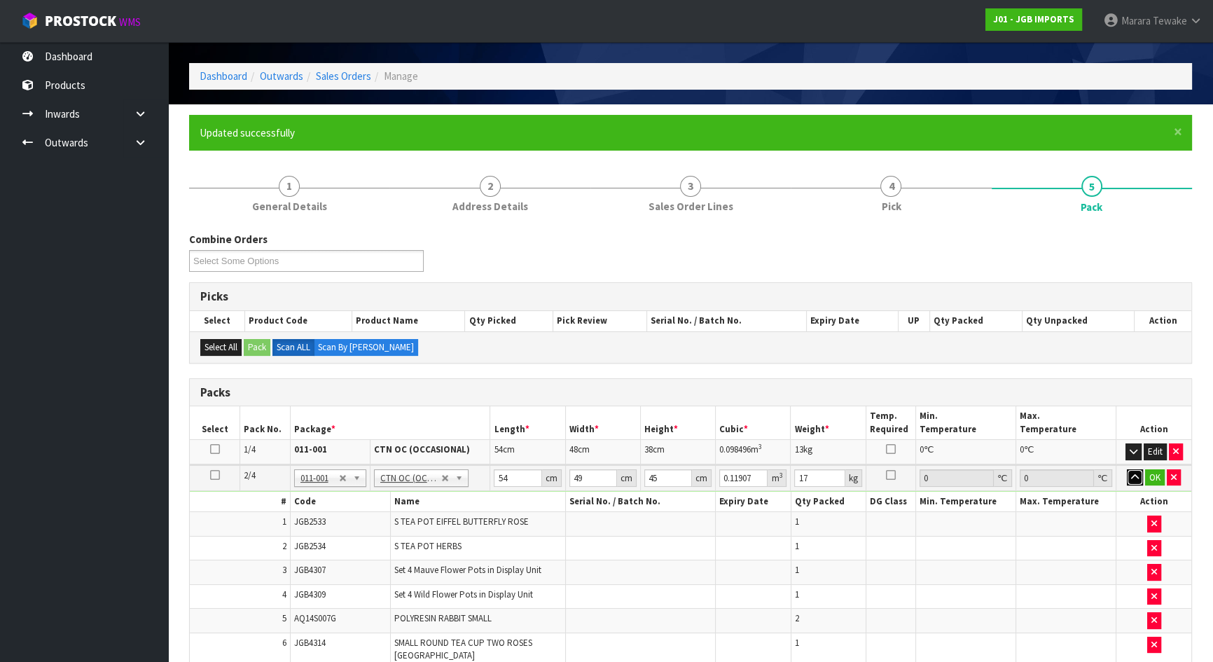
click at [1127, 469] on button "button" at bounding box center [1135, 477] width 16 height 17
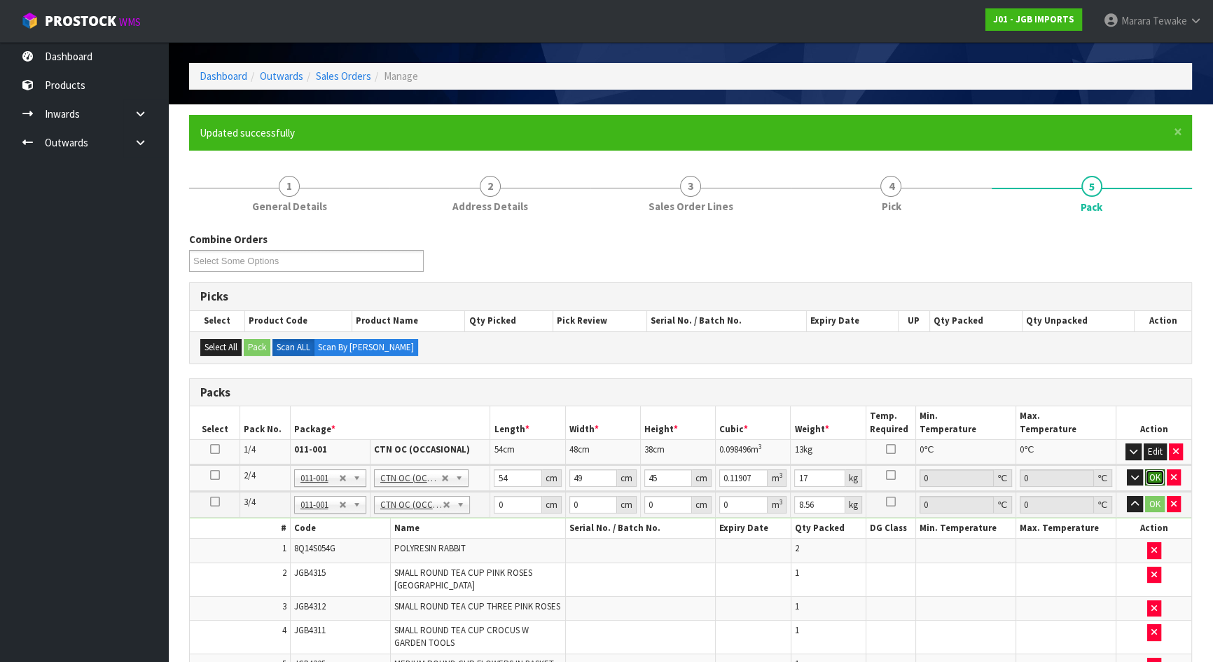
click button "OK" at bounding box center [1155, 477] width 20 height 17
type input "55"
type input "42"
type input "2"
type input "0.00462"
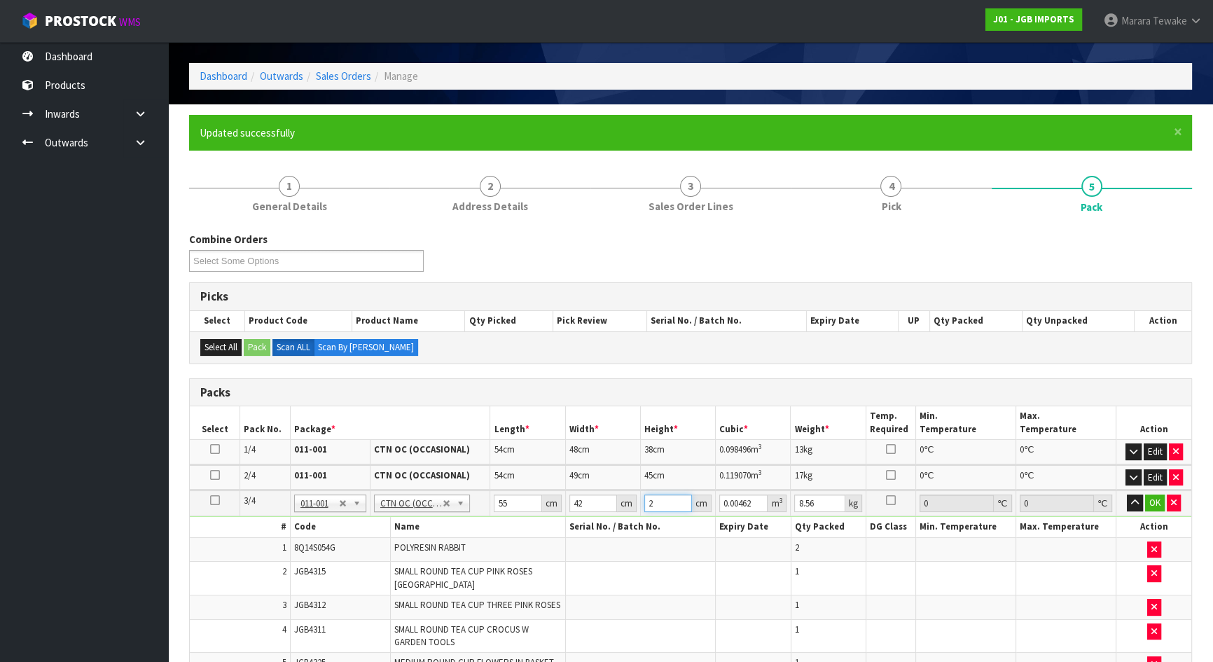
type input "29"
type input "0.06699"
type input "29"
type input "10"
click at [1127, 494] on button "button" at bounding box center [1135, 502] width 16 height 17
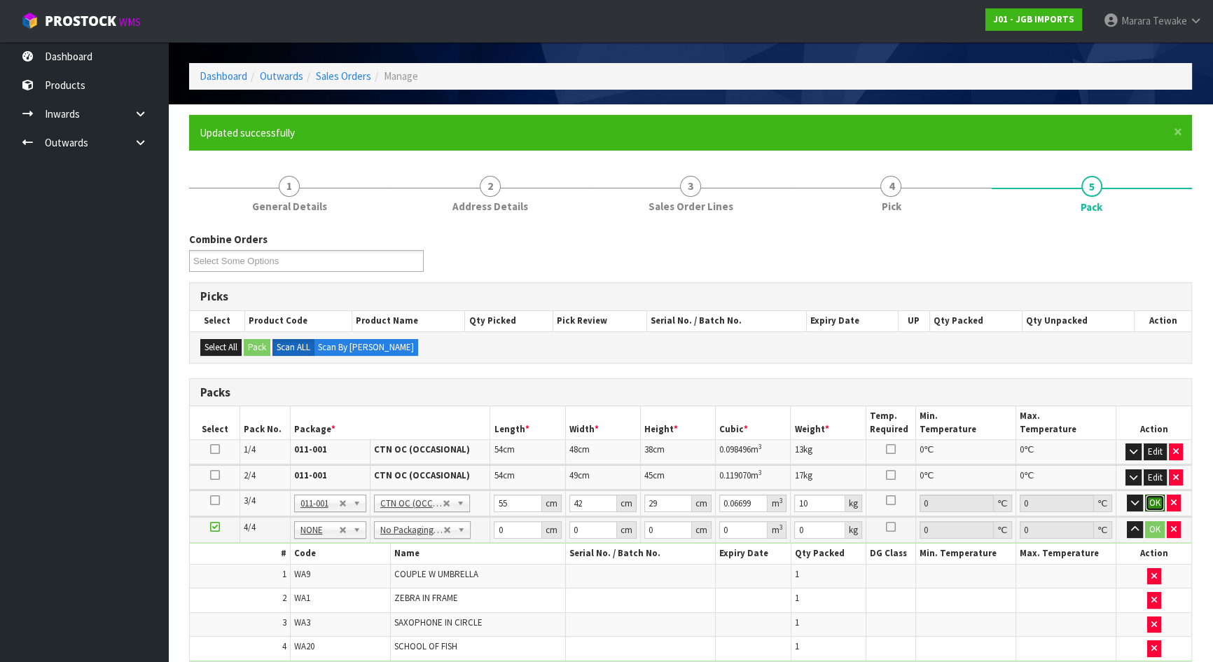
click button "OK" at bounding box center [1155, 502] width 20 height 17
type input "4"
type input "104"
type input "65"
type input "7"
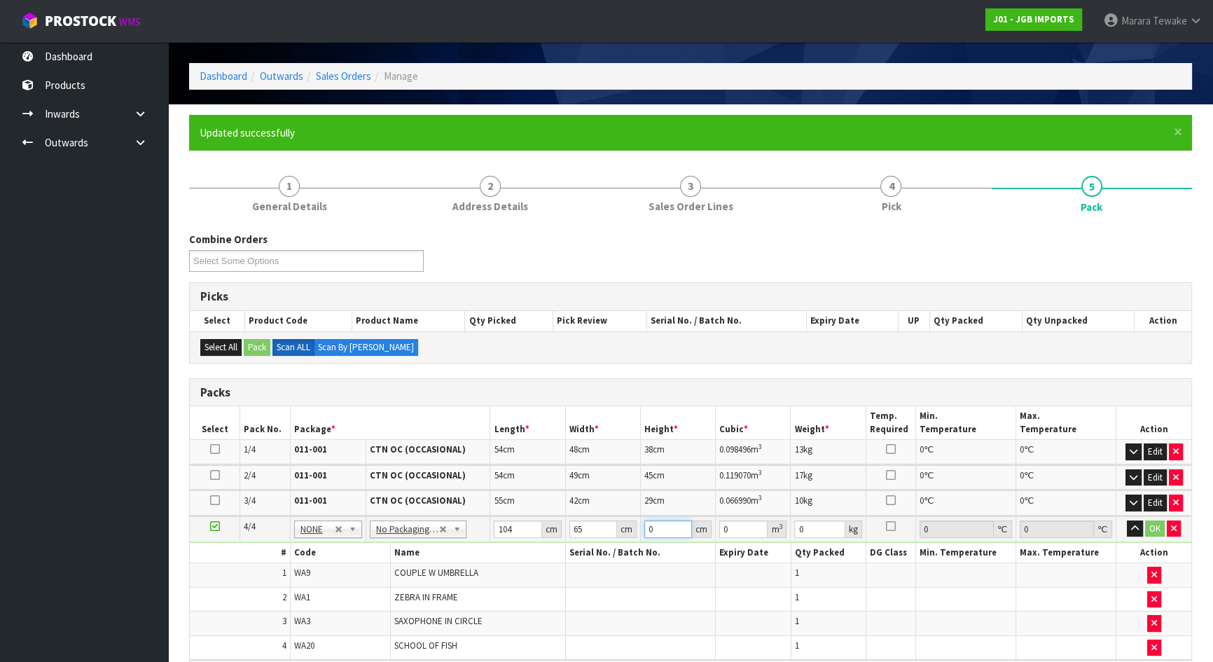
type input "0.04732"
type input "0"
type input "9"
type input "0.06084"
type input "9"
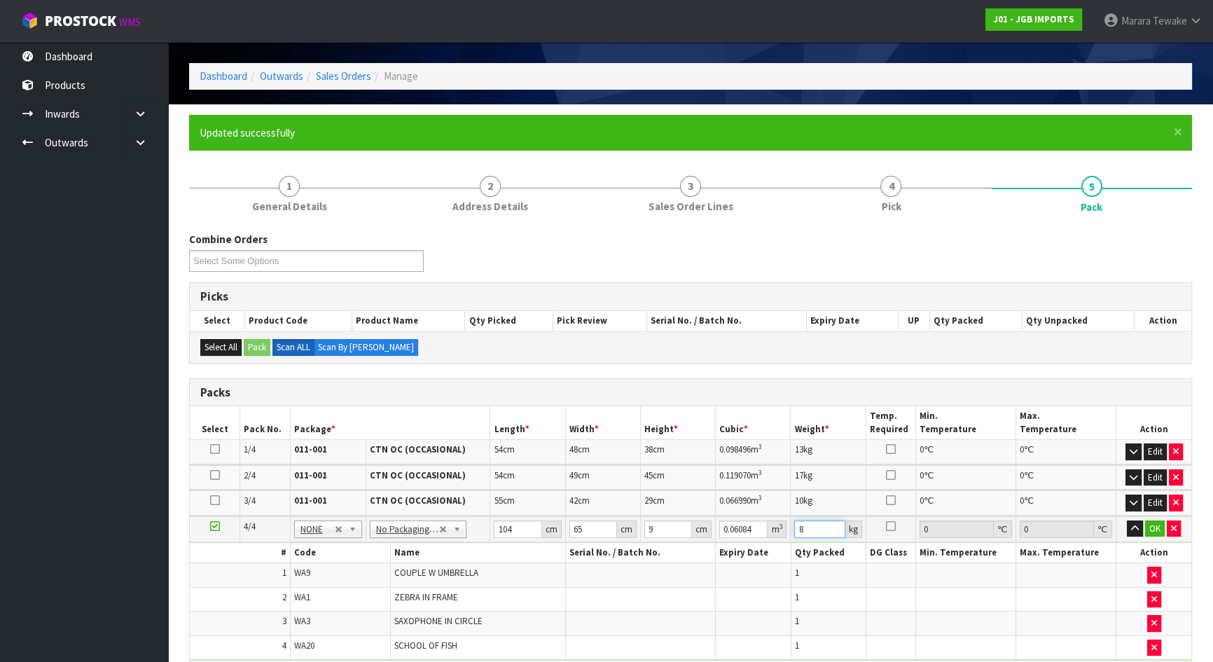
type input "8"
click at [1127, 520] on button "button" at bounding box center [1135, 528] width 16 height 17
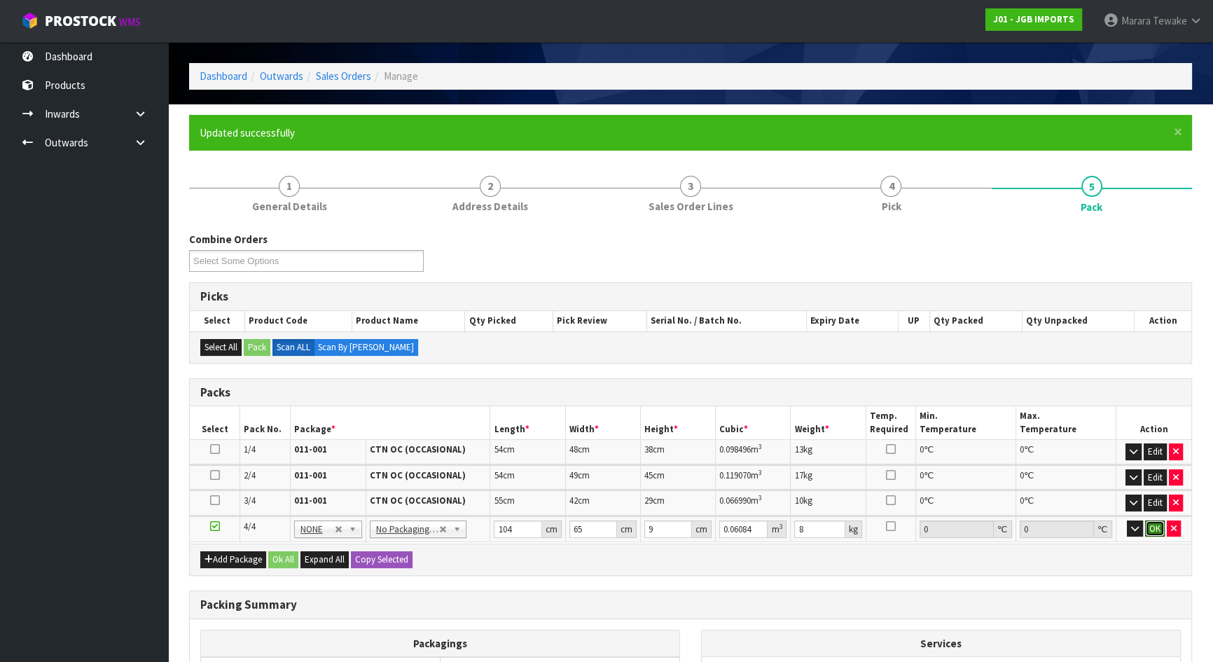
click button "OK" at bounding box center [1155, 528] width 20 height 17
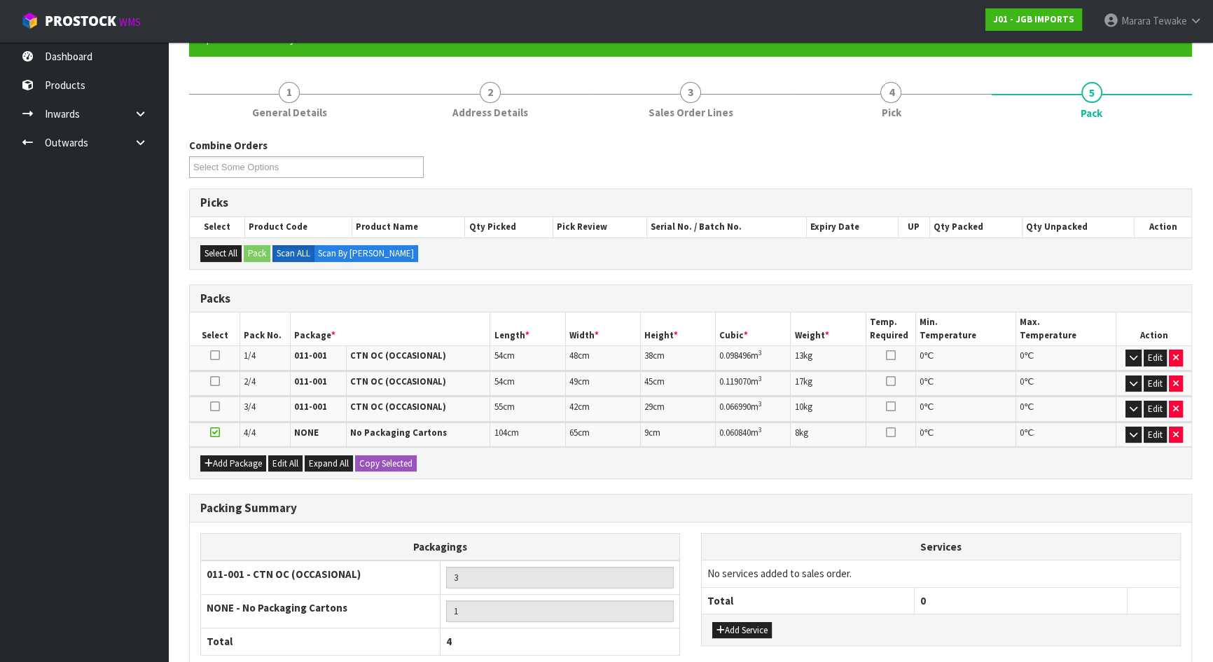
scroll to position [252, 0]
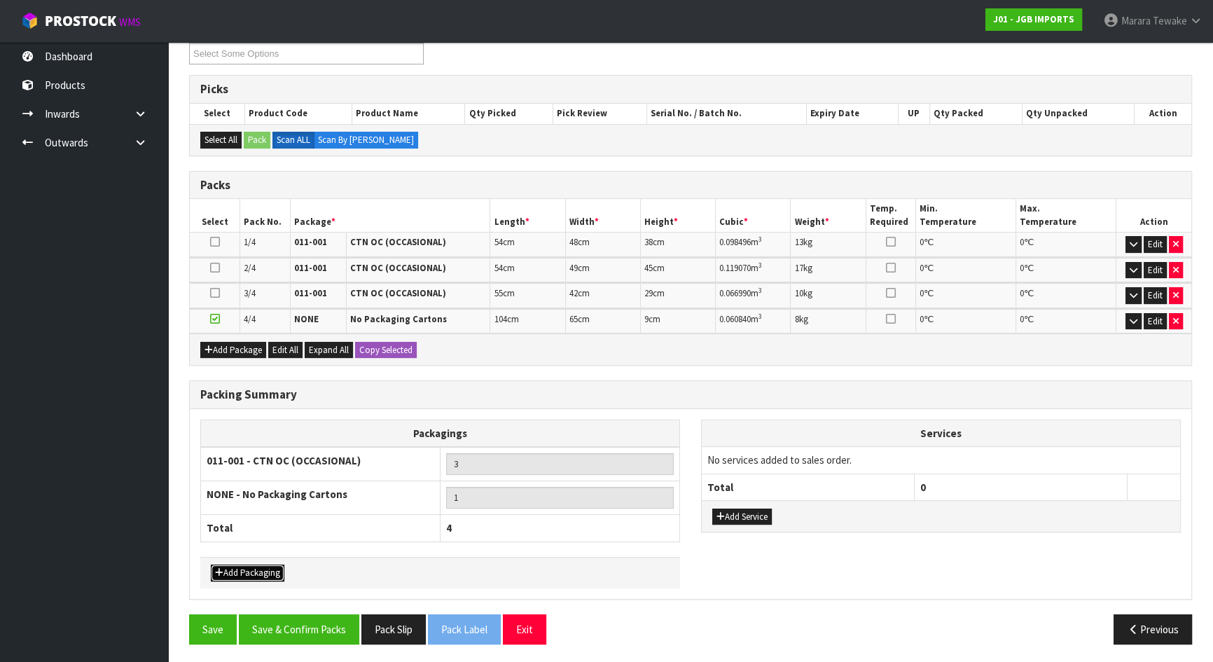
click at [250, 567] on button "Add Packaging" at bounding box center [248, 572] width 74 height 17
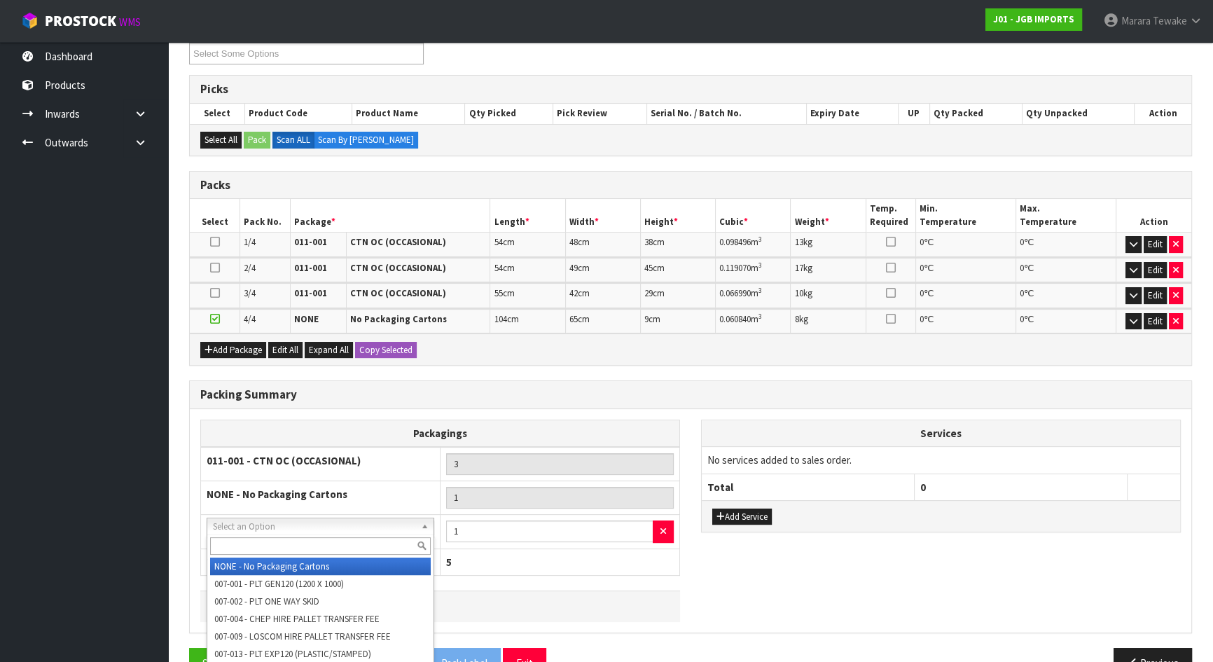
click at [281, 550] on input "text" at bounding box center [320, 546] width 221 height 18
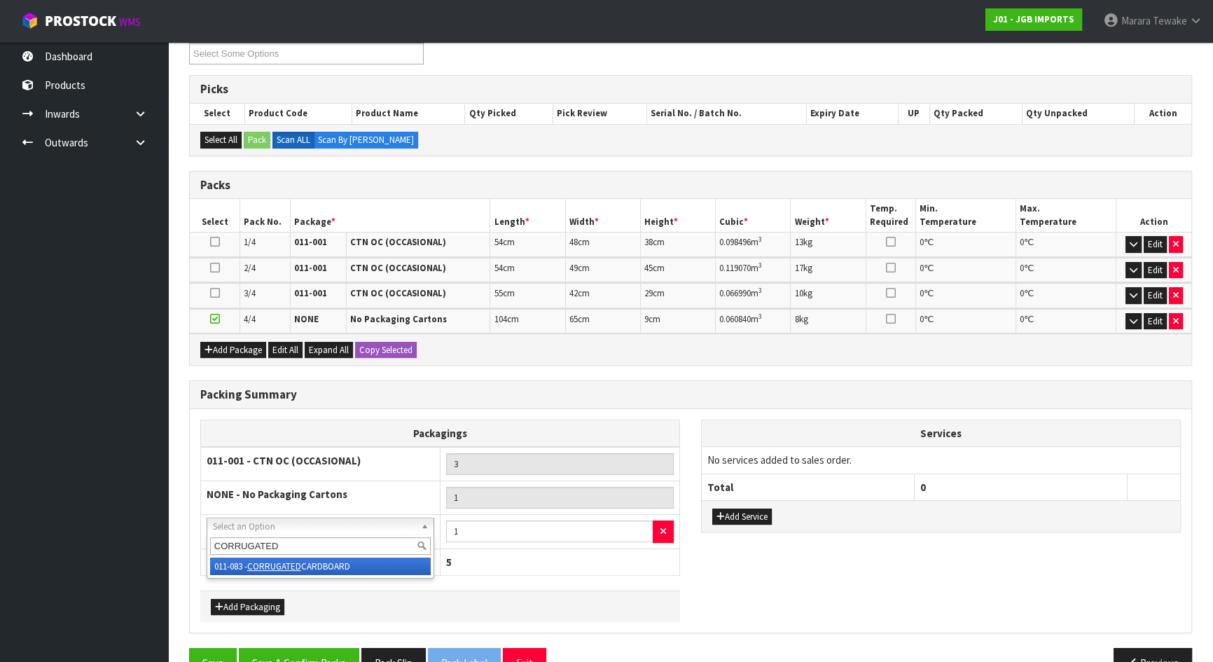
type input "CORRUGATED"
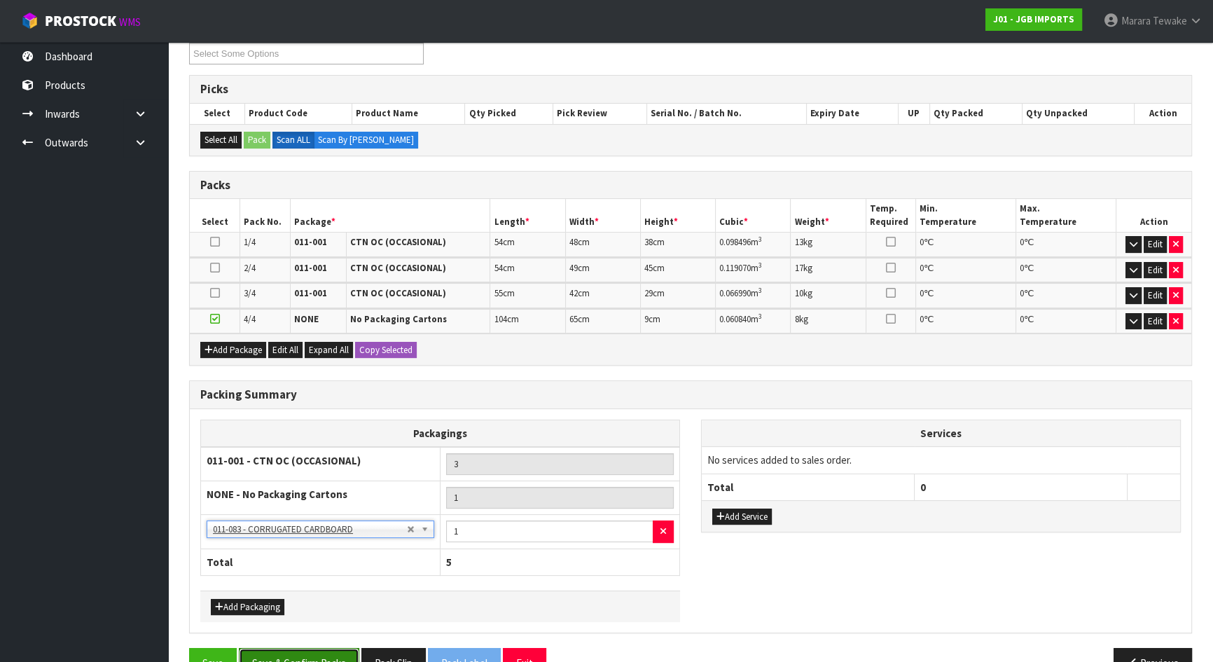
click at [304, 652] on button "Save & Confirm Packs" at bounding box center [299, 663] width 120 height 30
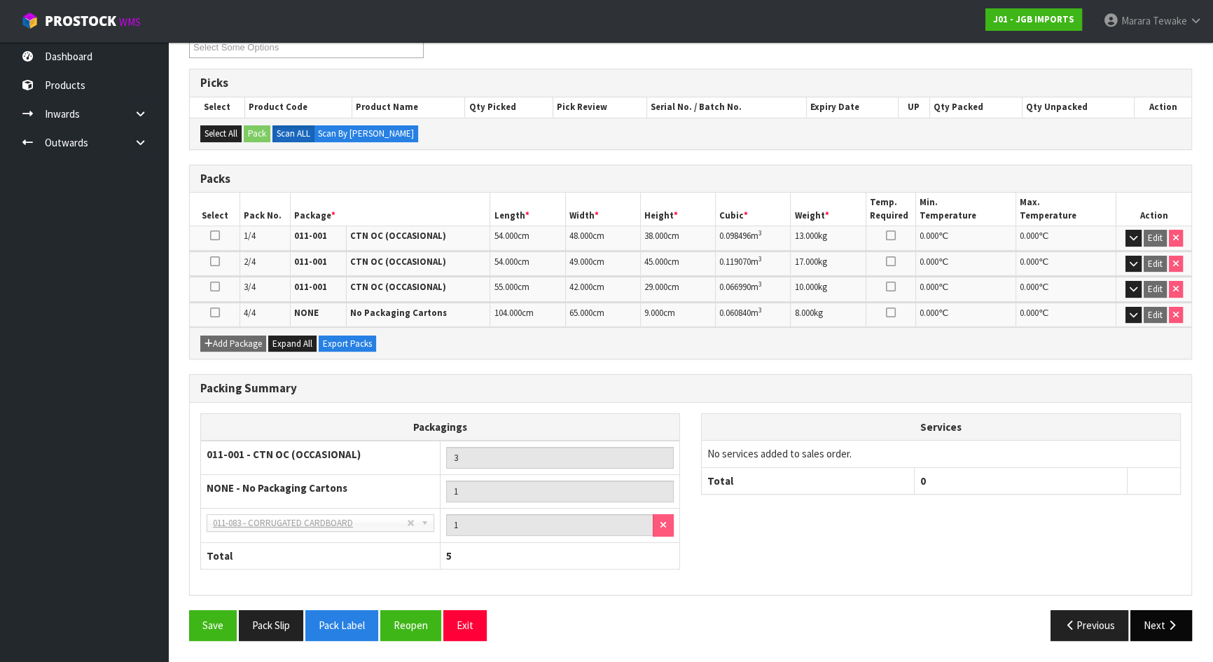
scroll to position [254, 0]
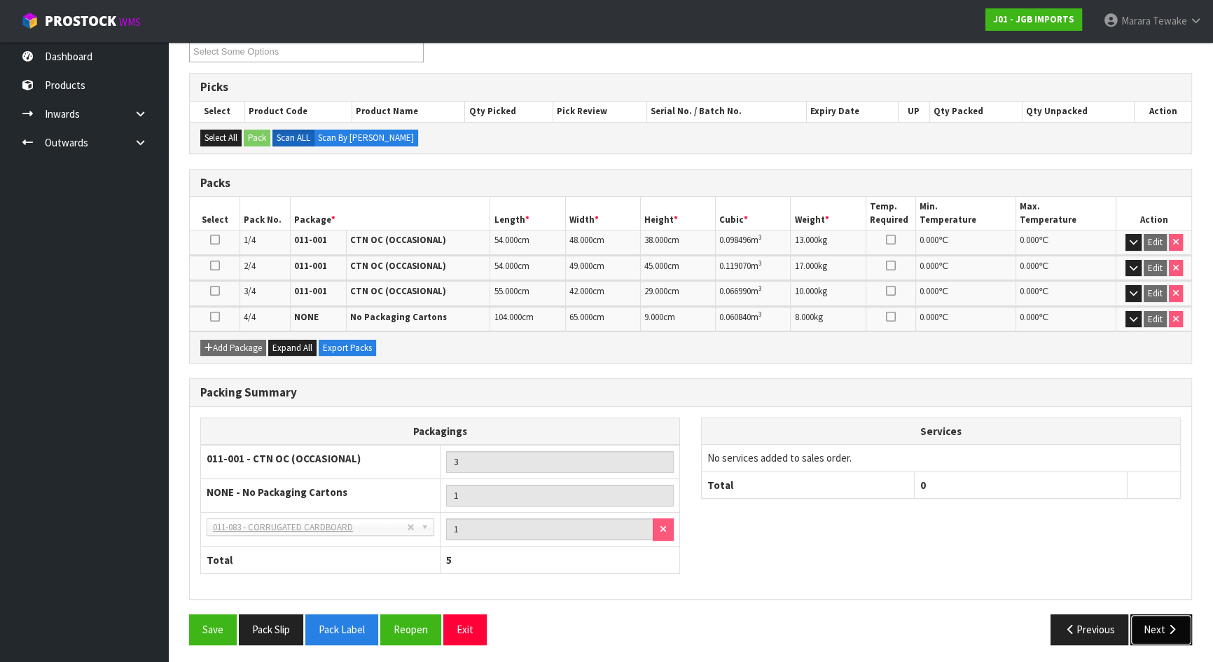
drag, startPoint x: 1170, startPoint y: 625, endPoint x: 1105, endPoint y: 615, distance: 65.2
click at [1170, 624] on icon "button" at bounding box center [1171, 629] width 13 height 11
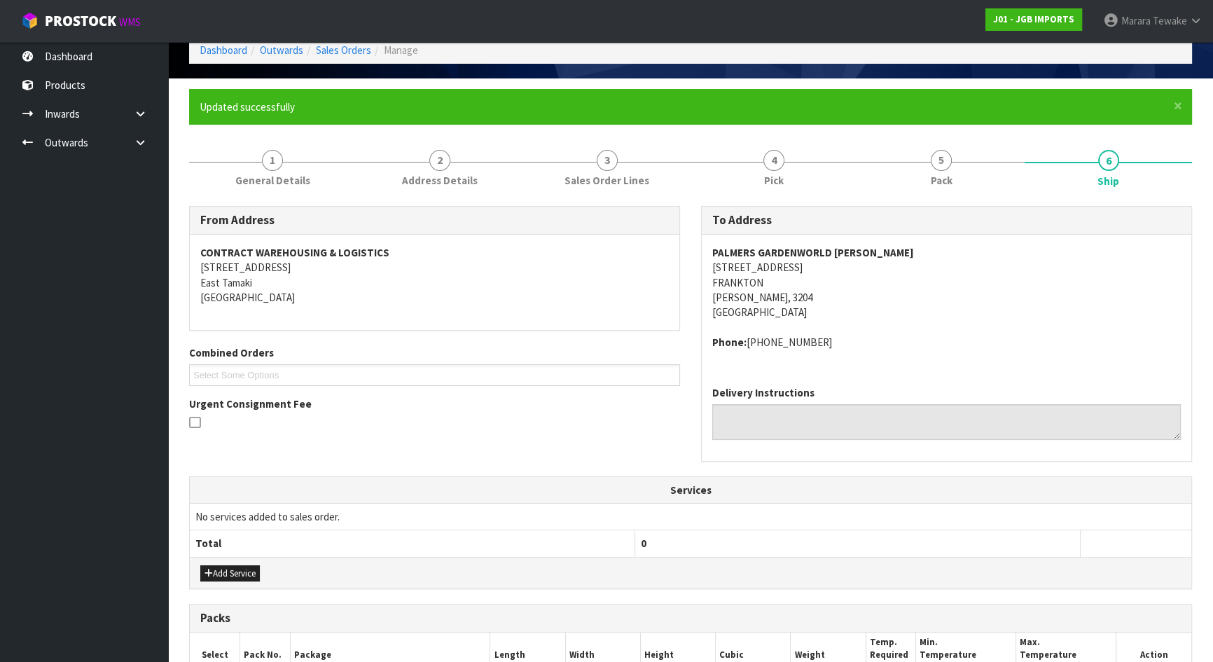
scroll to position [355, 0]
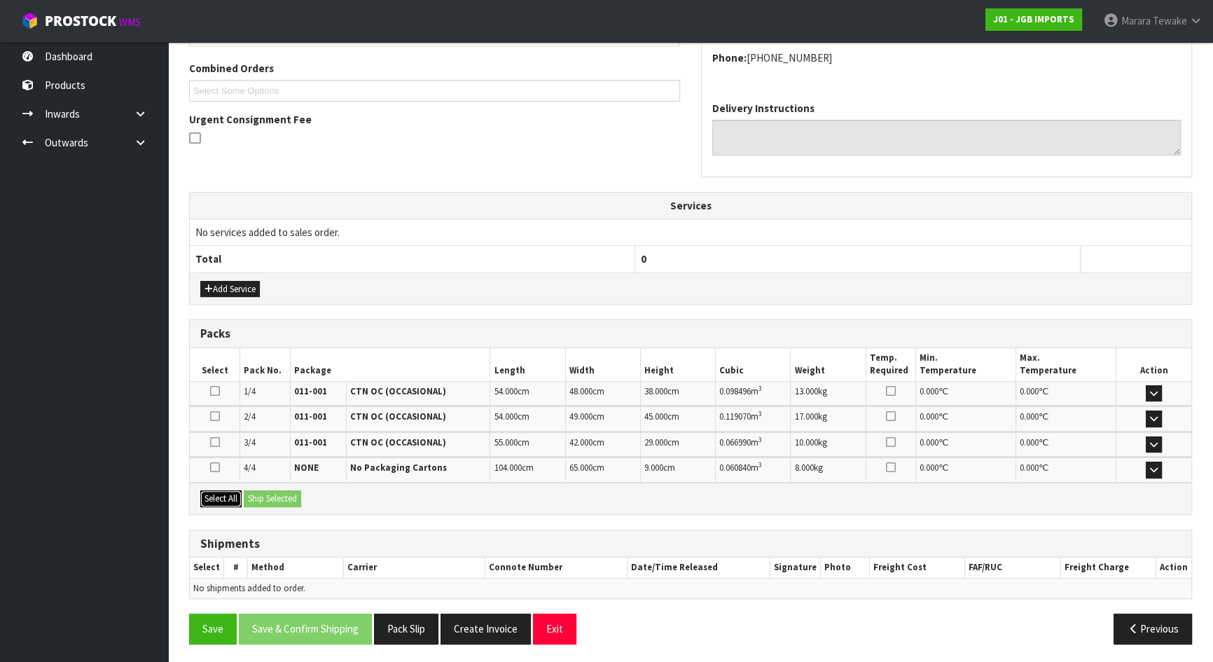
click at [228, 496] on button "Select All" at bounding box center [220, 498] width 41 height 17
click at [243, 496] on div "Select All Ship Selected" at bounding box center [690, 499] width 1001 height 32
click at [266, 496] on button "Ship Selected" at bounding box center [272, 498] width 57 height 17
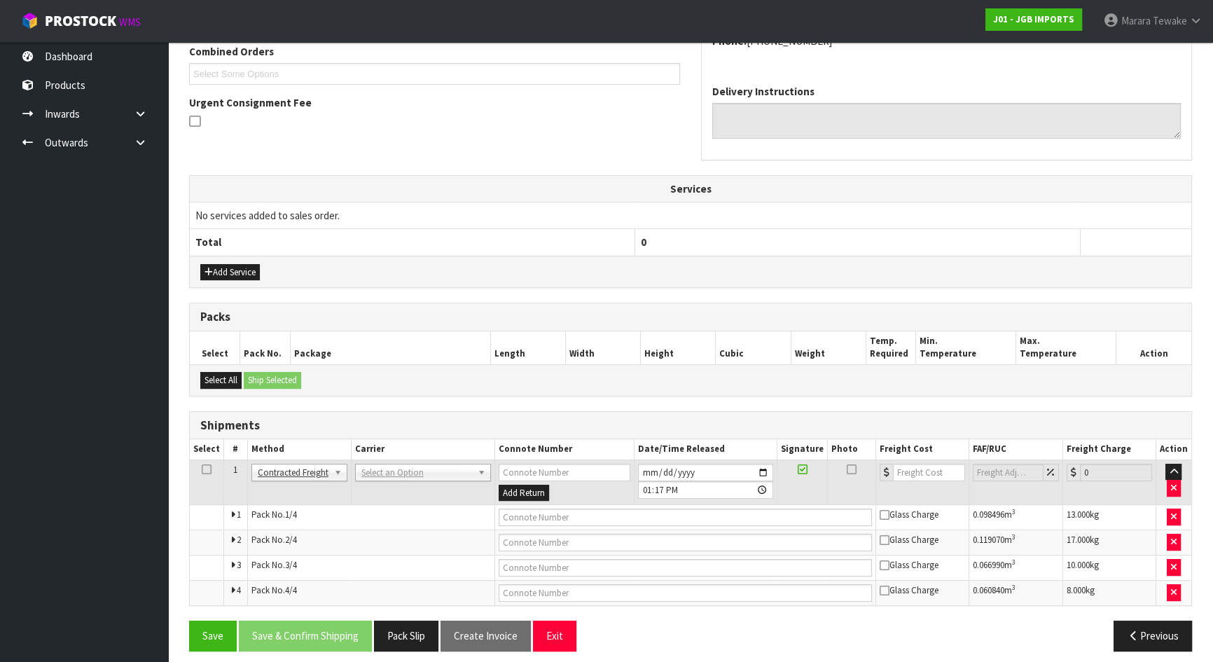
scroll to position [379, 0]
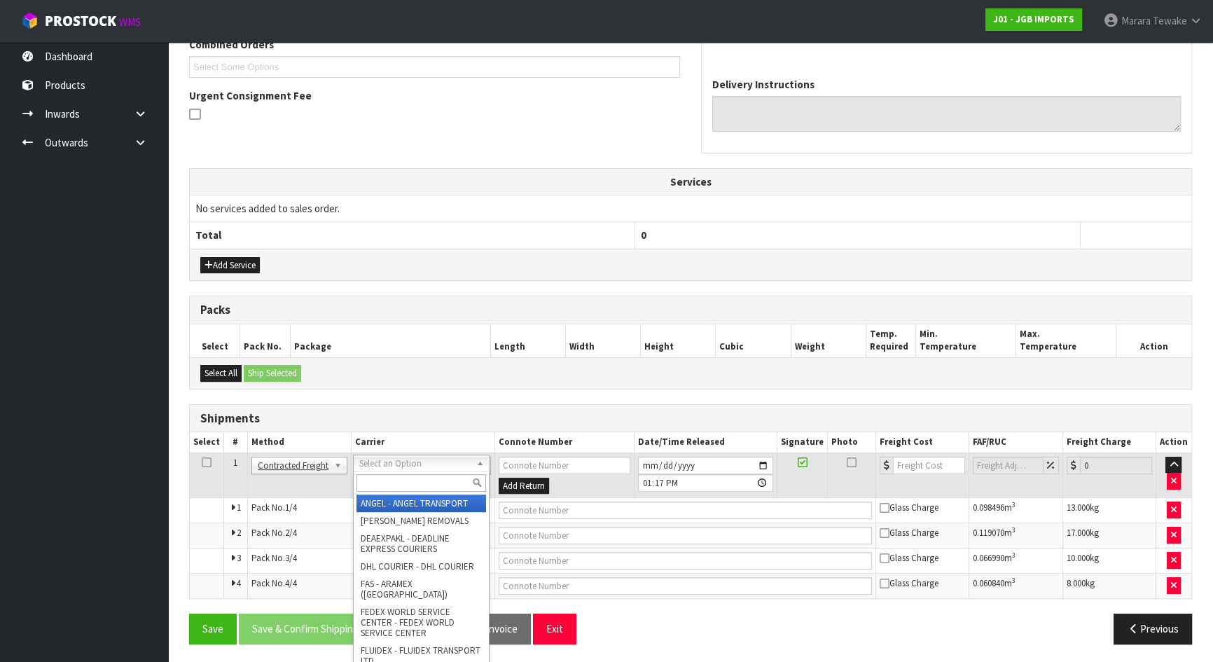
click at [389, 483] on input "text" at bounding box center [421, 483] width 130 height 18
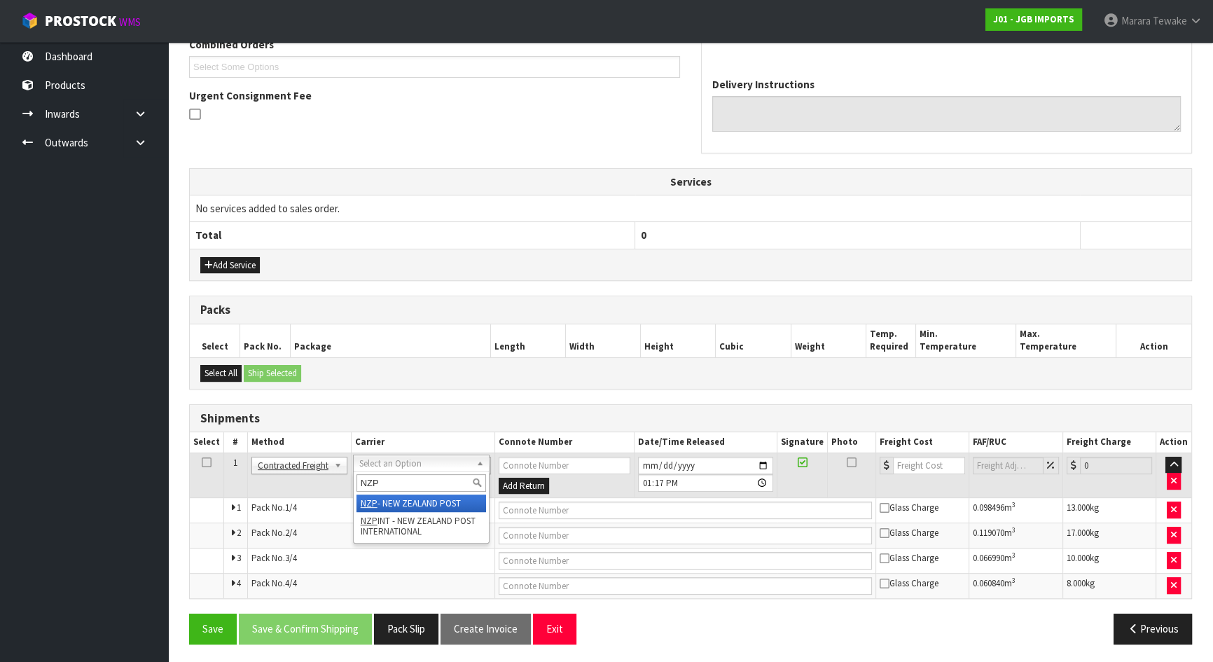
type input "NZP"
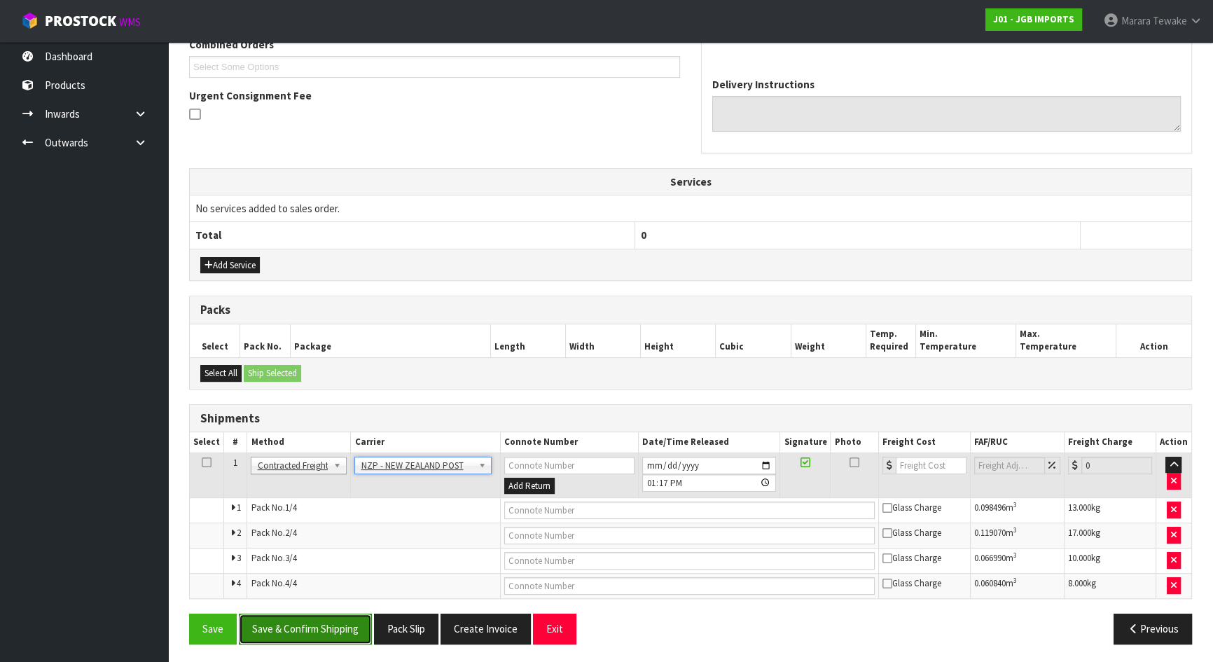
click at [348, 629] on button "Save & Confirm Shipping" at bounding box center [305, 628] width 133 height 30
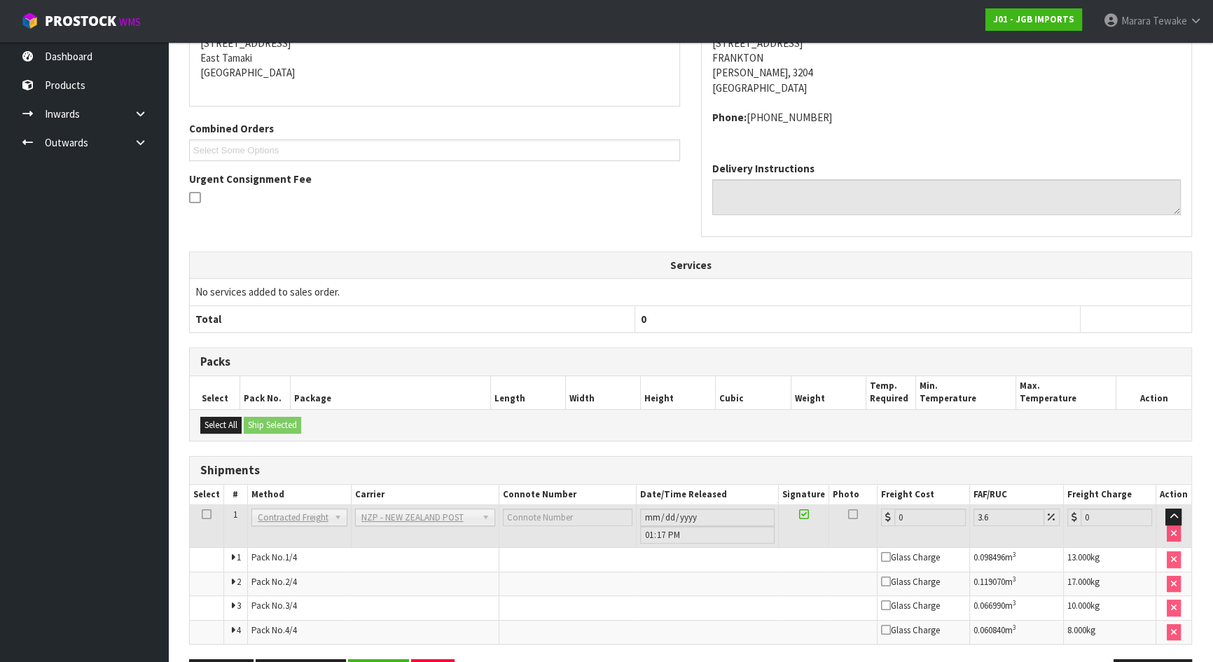
scroll to position [356, 0]
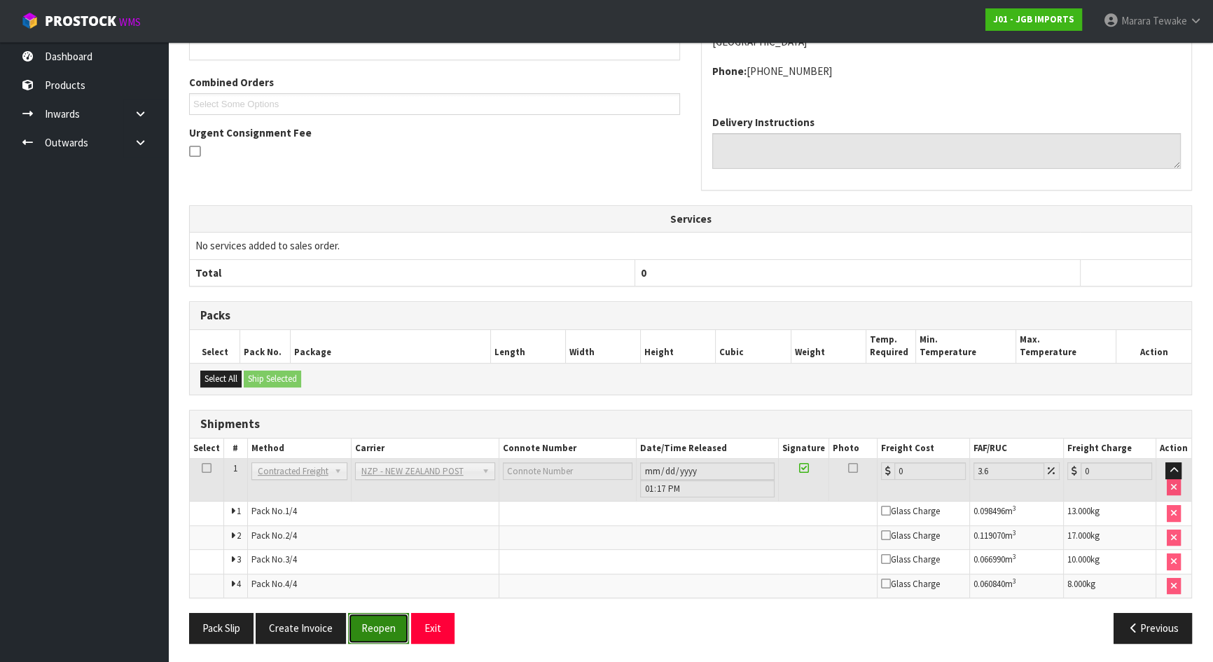
click at [375, 620] on button "Reopen" at bounding box center [378, 628] width 61 height 30
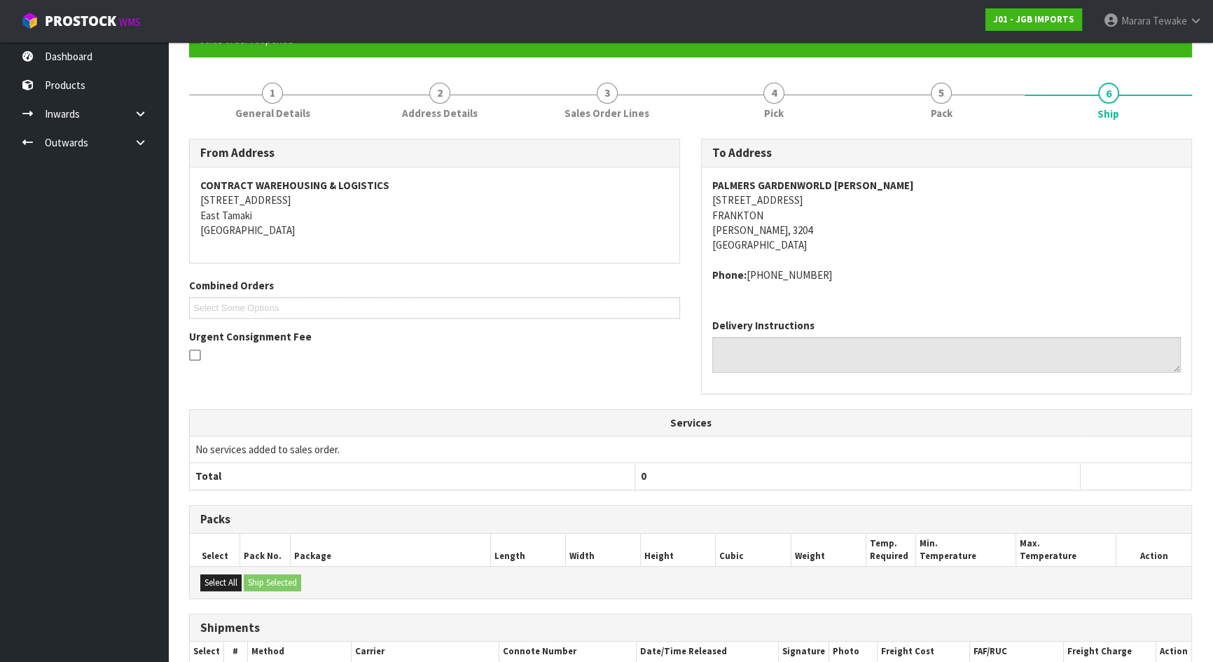
scroll to position [341, 0]
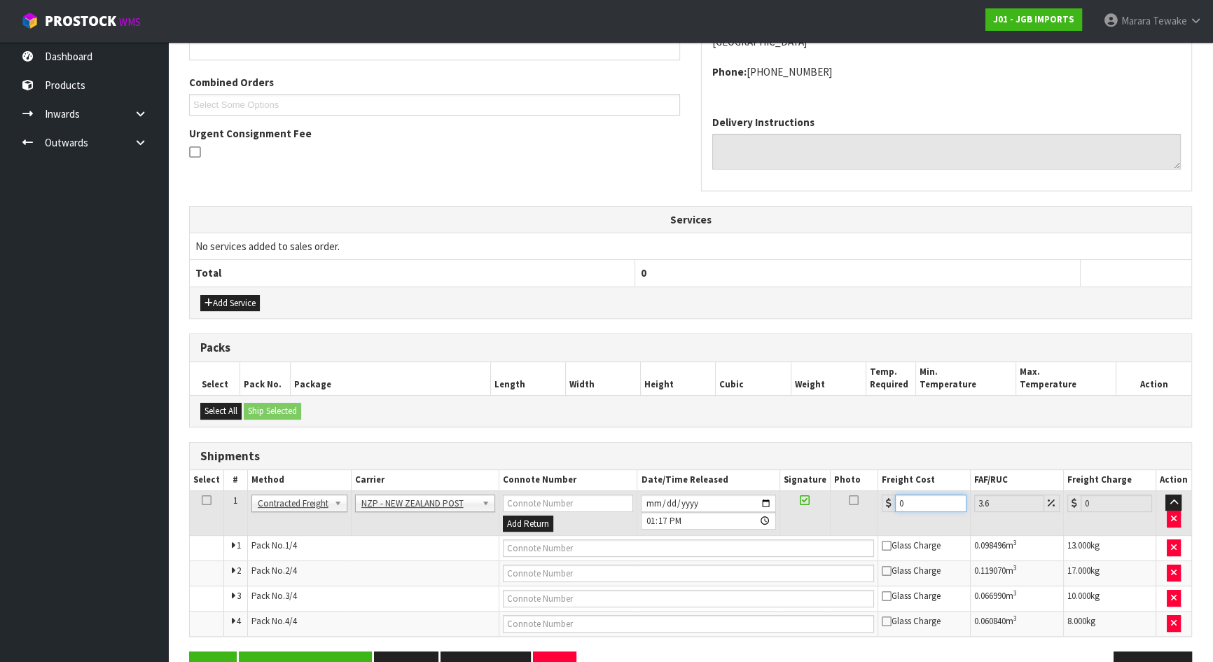
click at [860, 482] on table "Select # Method Carrier Connote Number Date/Time Released Signature Photo Freig…" at bounding box center [690, 553] width 1001 height 166
type input "3"
type input "3.11"
type input "34"
type input "35.22"
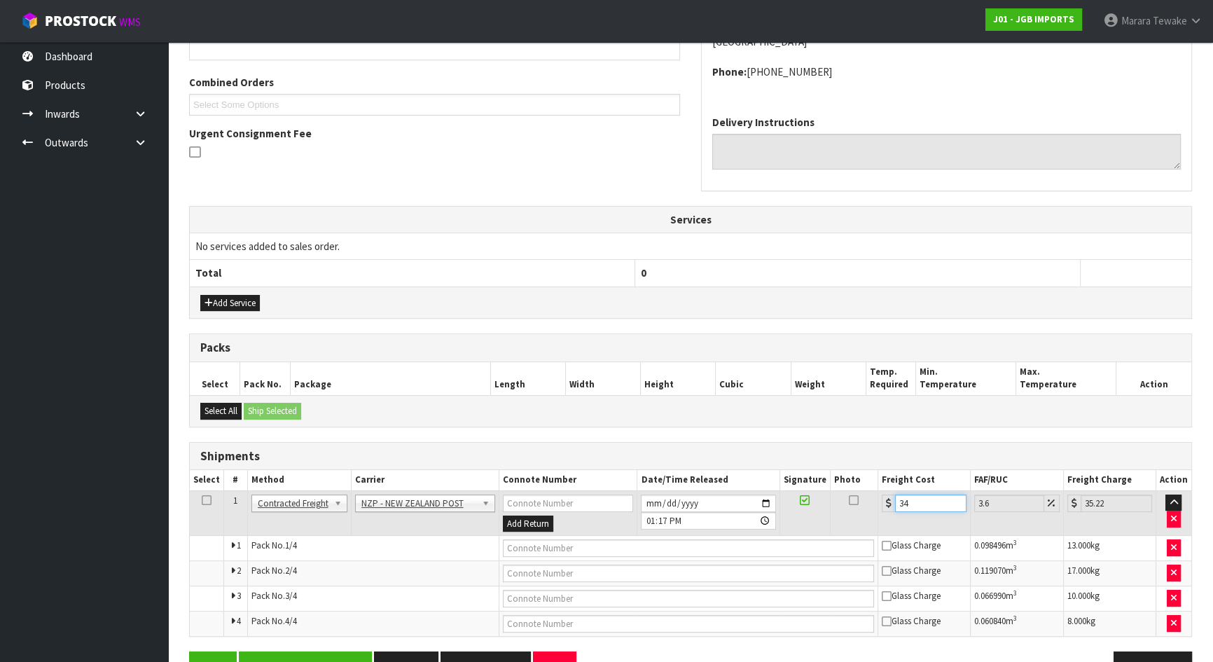
type input "34.9"
type input "36.16"
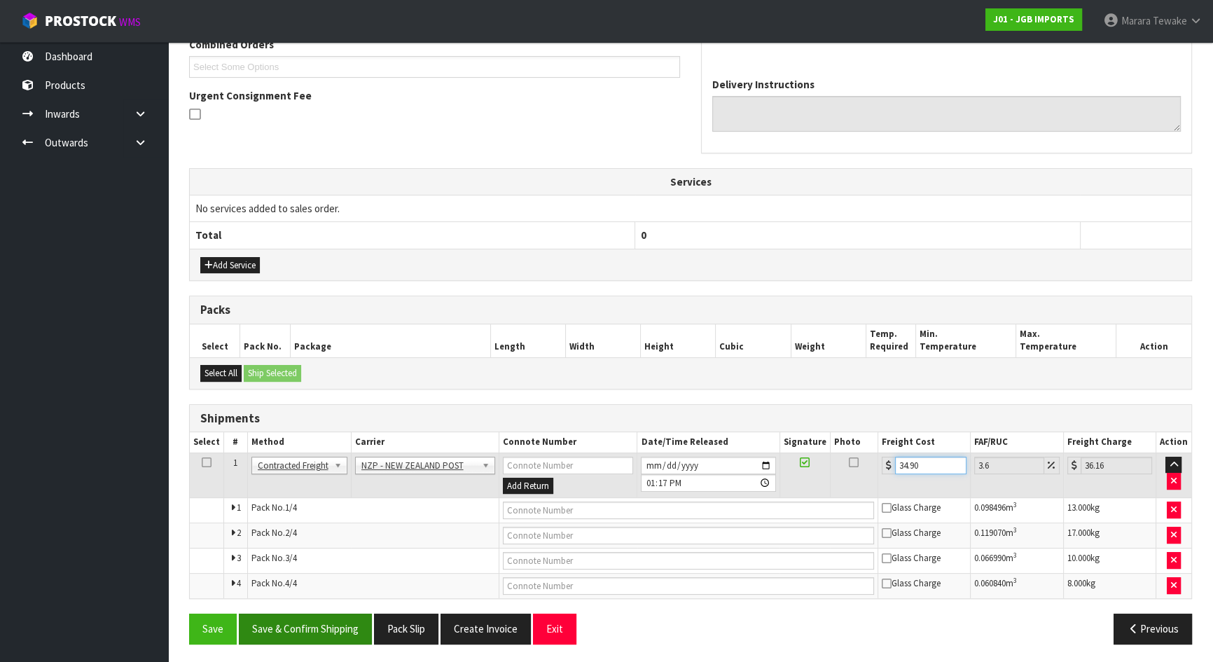
type input "34.90"
click at [312, 630] on button "Save & Confirm Shipping" at bounding box center [305, 628] width 133 height 30
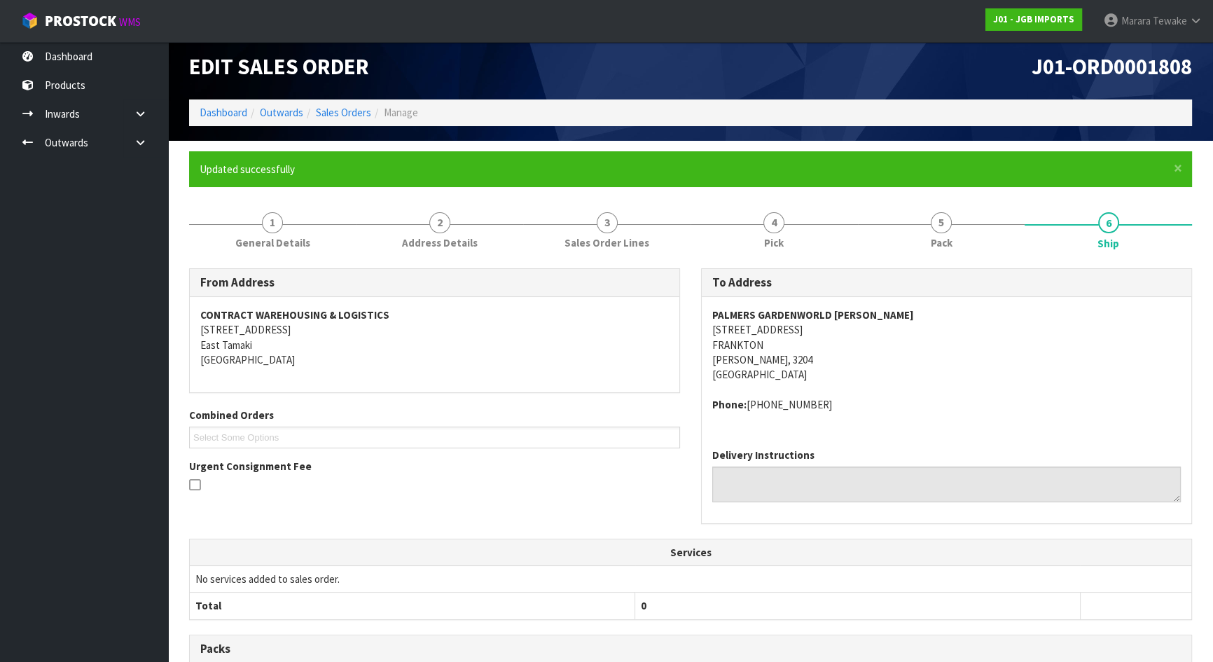
scroll to position [350, 0]
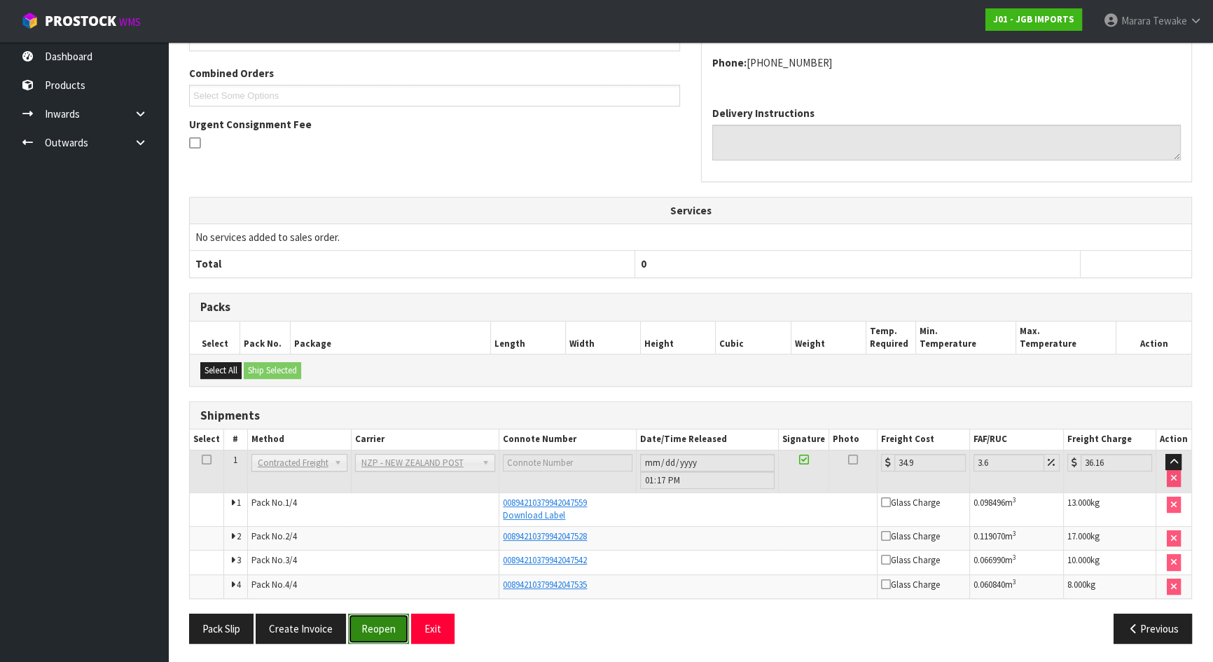
click at [389, 619] on button "Reopen" at bounding box center [378, 628] width 61 height 30
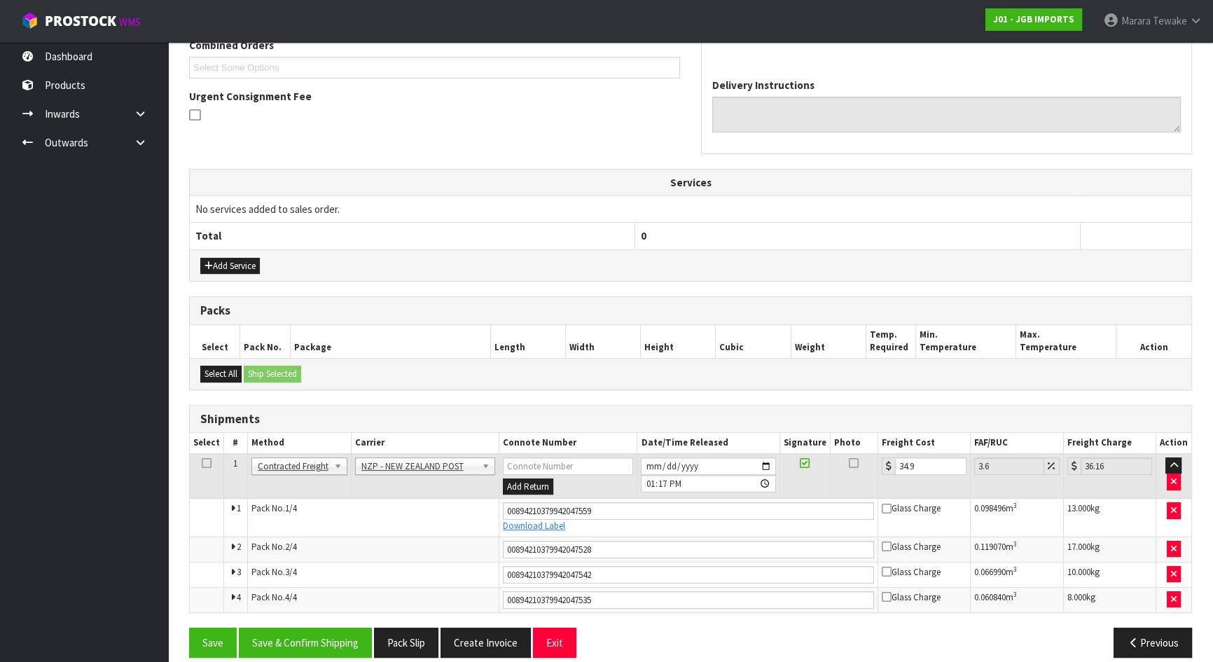
scroll to position [392, 0]
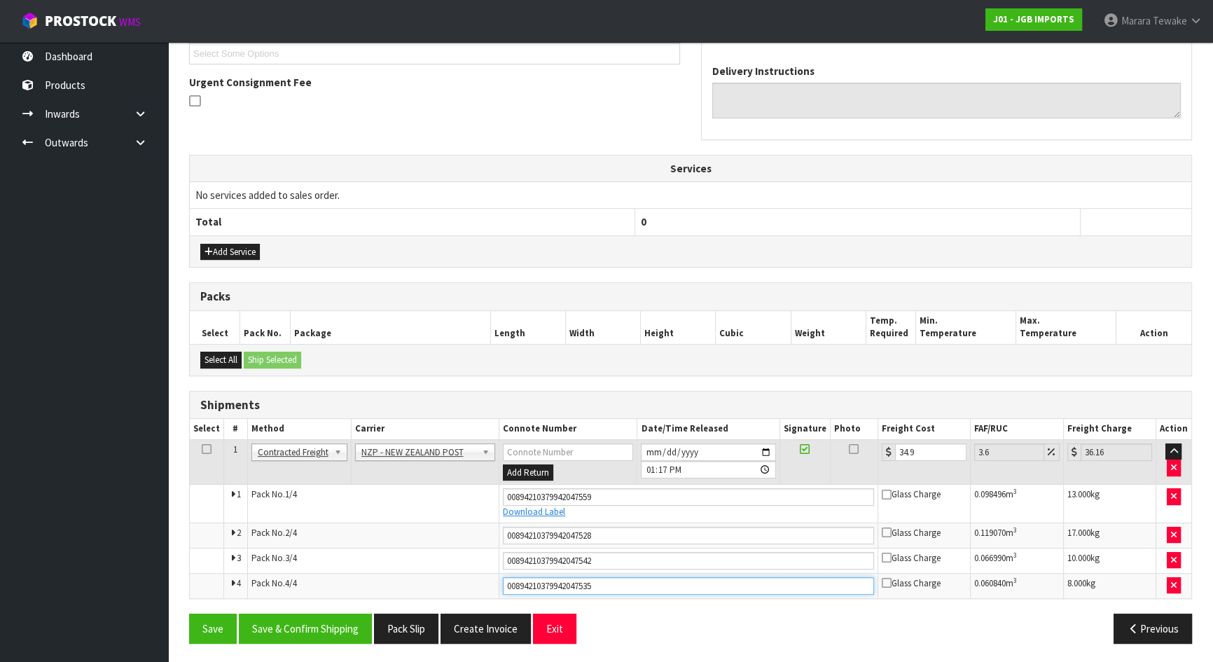
drag, startPoint x: 609, startPoint y: 583, endPoint x: 386, endPoint y: 568, distance: 223.9
click at [386, 568] on tbody "1 Client Local Pickup Customer Local Pickup Company Freight Contracted Freight …" at bounding box center [690, 518] width 1001 height 158
drag, startPoint x: 613, startPoint y: 557, endPoint x: 431, endPoint y: 536, distance: 183.2
click at [431, 536] on tbody "1 Client Local Pickup Customer Local Pickup Company Freight Contracted Freight …" at bounding box center [690, 518] width 1001 height 158
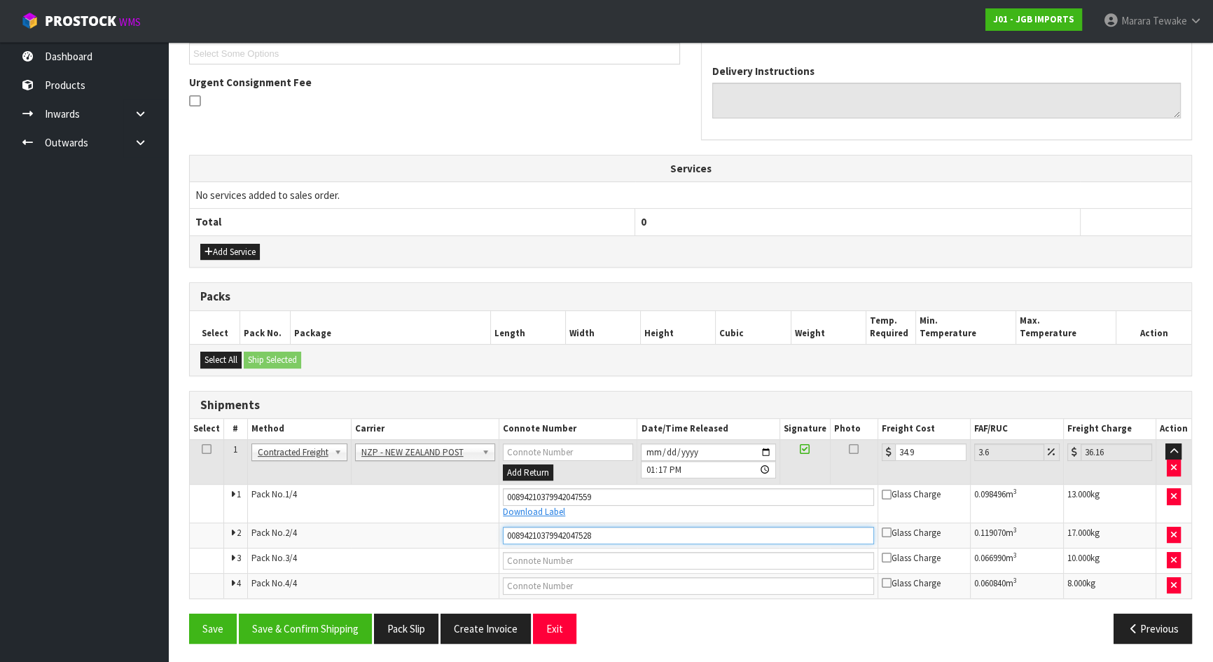
drag, startPoint x: 441, startPoint y: 522, endPoint x: 469, endPoint y: 528, distance: 28.6
click at [431, 522] on tr "2 Pack No. 2/4 00894210379942047528 Glass Charge 0.119070 m 3 17.000 kg" at bounding box center [690, 534] width 1001 height 25
drag, startPoint x: 609, startPoint y: 494, endPoint x: 442, endPoint y: 480, distance: 167.3
click at [443, 480] on tbody "1 Client Local Pickup Customer Local Pickup Company Freight Contracted Freight …" at bounding box center [690, 518] width 1001 height 158
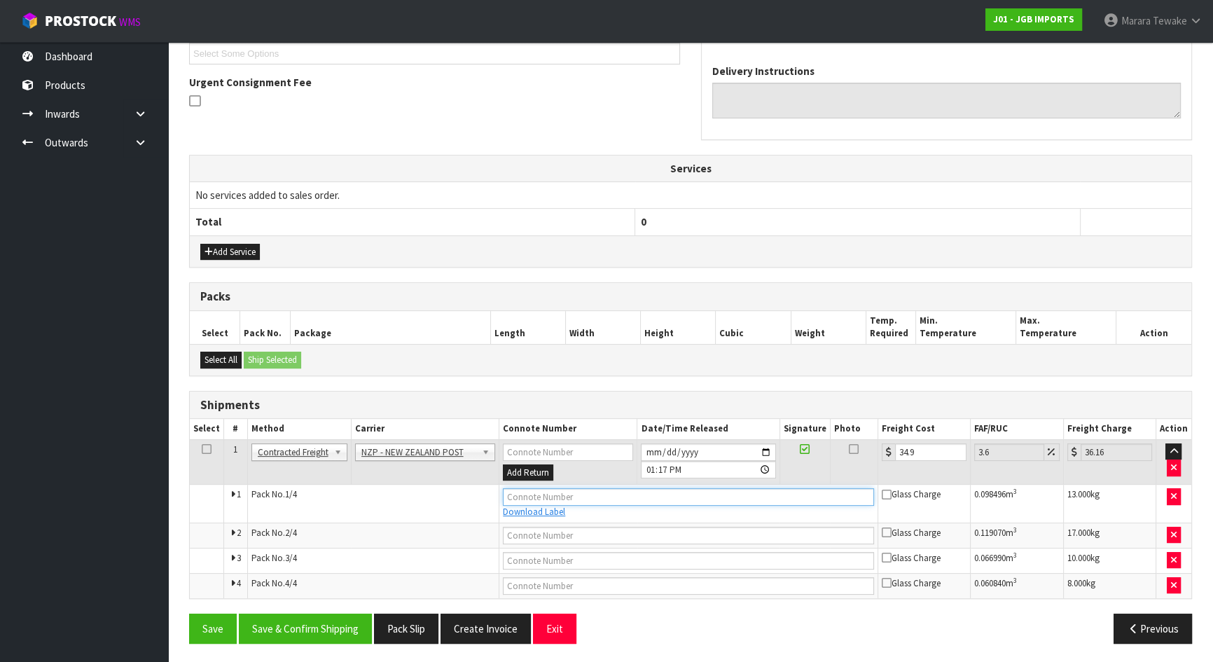
click at [510, 494] on input "text" at bounding box center [688, 497] width 371 height 18
type input "00894210379942048648"
click at [189, 613] on button "Save" at bounding box center [213, 628] width 48 height 30
click at [651, 532] on input "text" at bounding box center [688, 536] width 371 height 18
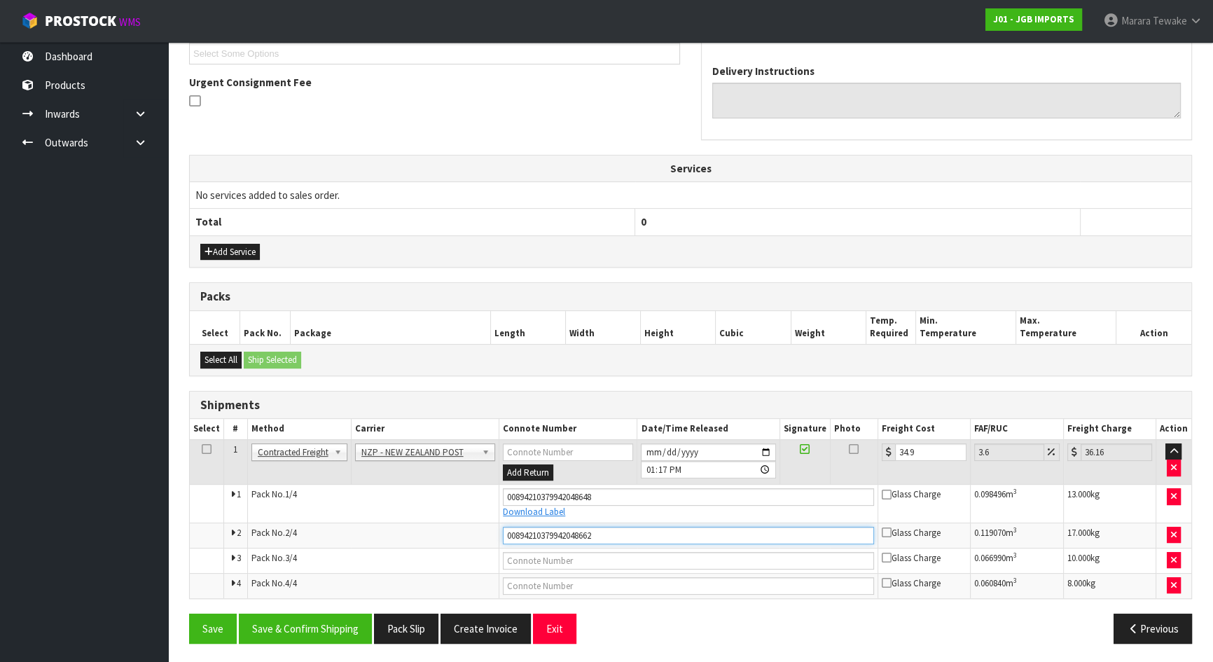
type input "00894210379942048662"
click at [189, 613] on button "Save" at bounding box center [213, 628] width 48 height 30
click at [609, 557] on input "text" at bounding box center [688, 561] width 371 height 18
type input "00894210379942048679"
click at [189, 613] on button "Save" at bounding box center [213, 628] width 48 height 30
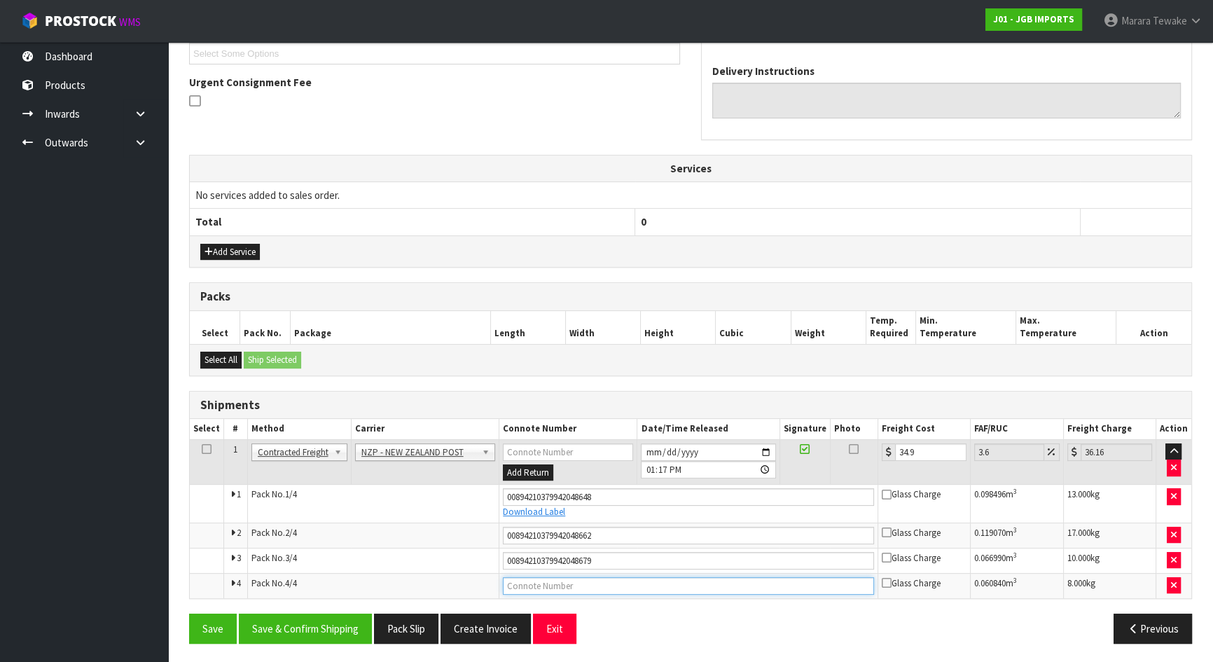
click at [569, 580] on input "text" at bounding box center [688, 586] width 371 height 18
type input "00894210379942048655"
click at [189, 613] on button "Save" at bounding box center [213, 628] width 48 height 30
click at [342, 623] on button "Save & Confirm Shipping" at bounding box center [305, 628] width 133 height 30
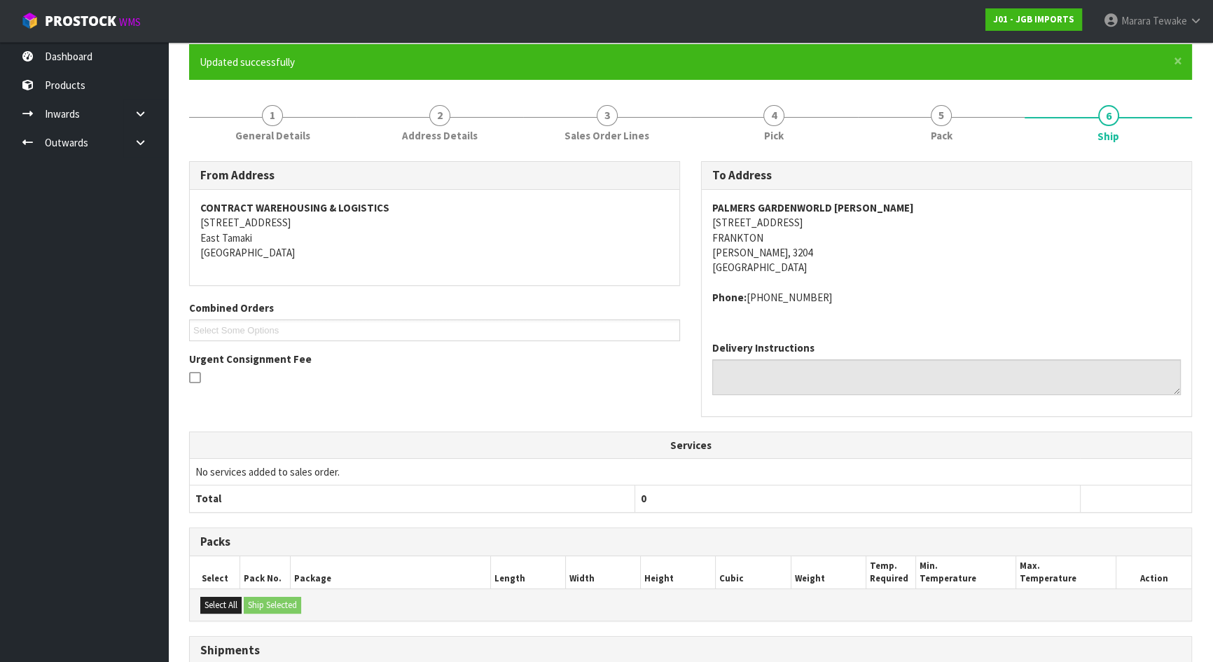
scroll to position [0, 0]
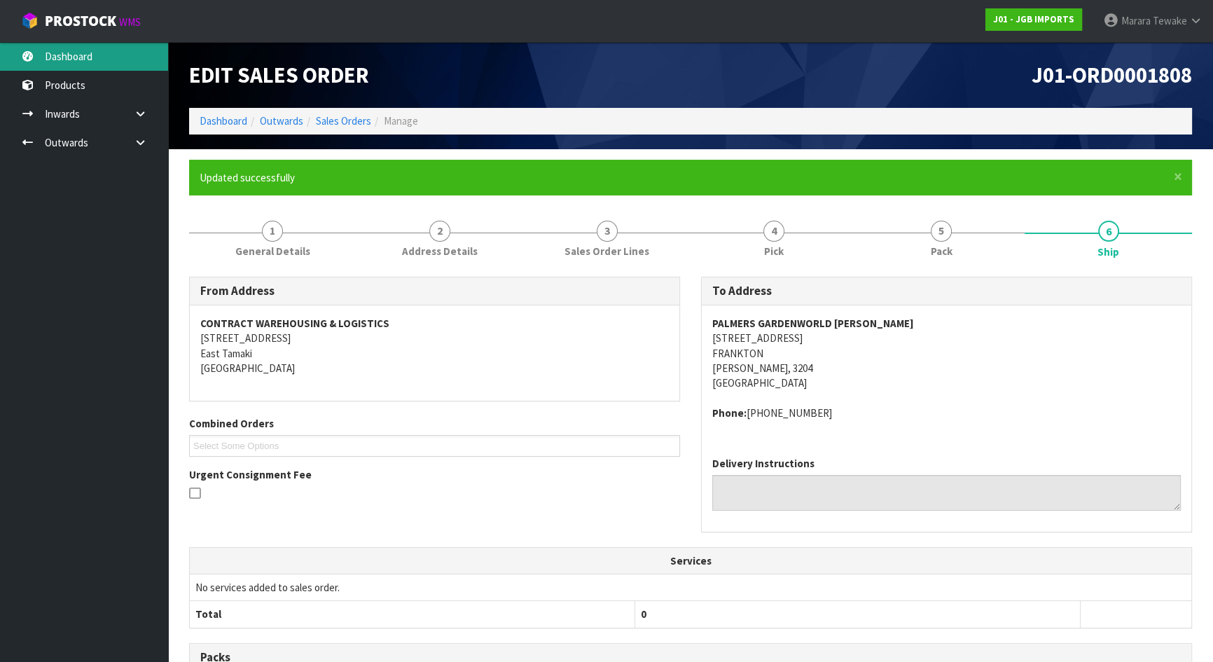
click at [105, 62] on link "Dashboard" at bounding box center [84, 56] width 168 height 29
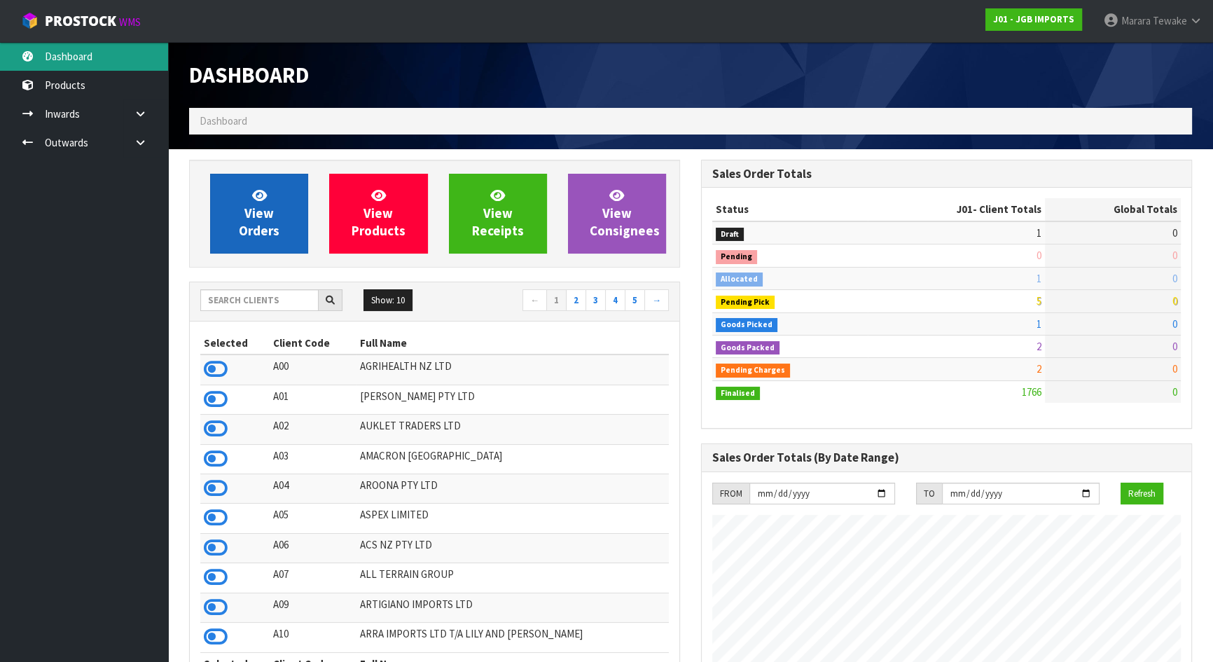
scroll to position [1059, 511]
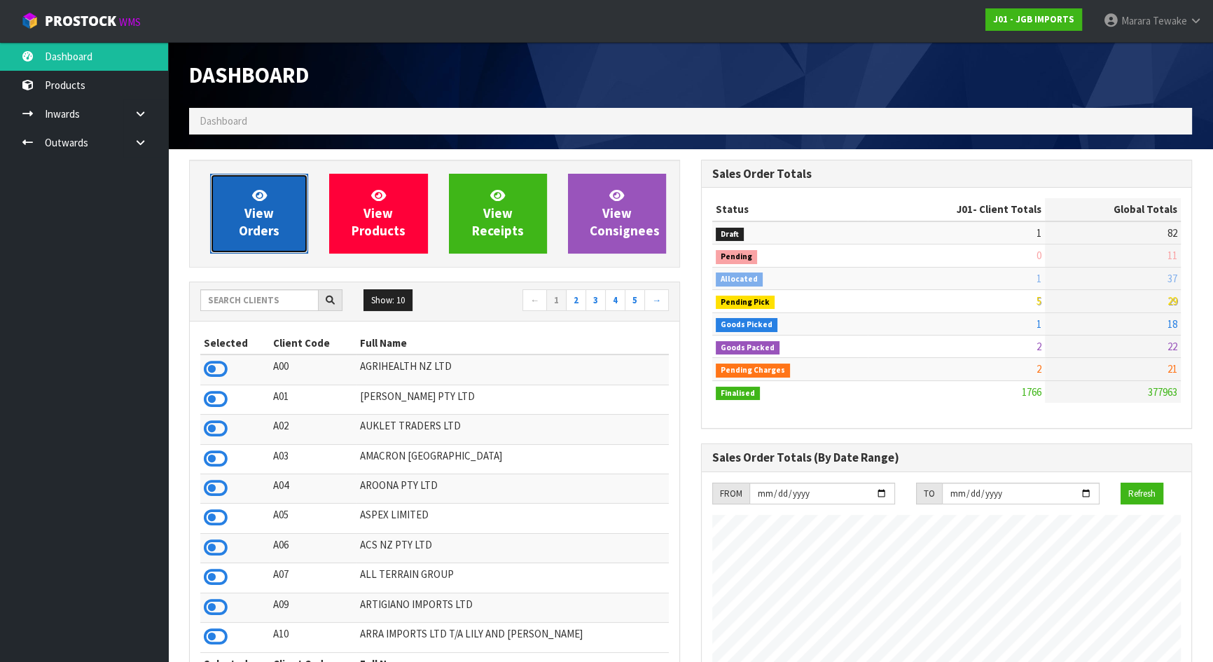
click at [263, 198] on icon at bounding box center [259, 194] width 15 height 13
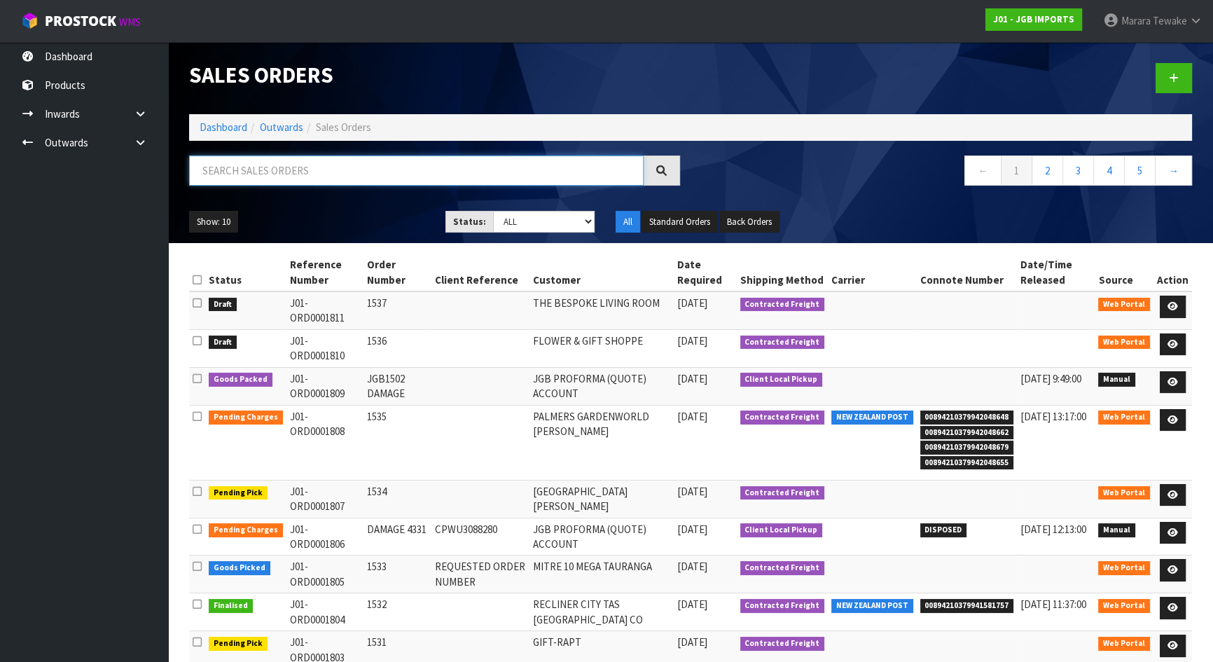
click at [349, 174] on input "text" at bounding box center [416, 170] width 455 height 30
type input "JOB-0408814"
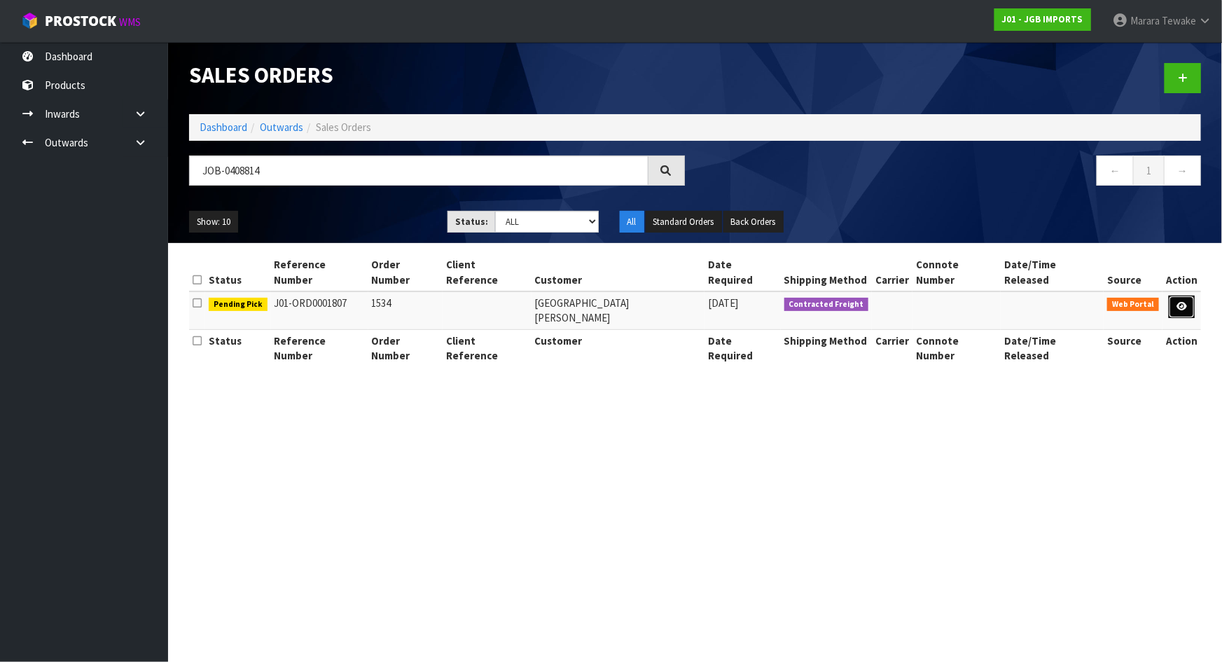
click at [1186, 302] on icon at bounding box center [1182, 306] width 11 height 9
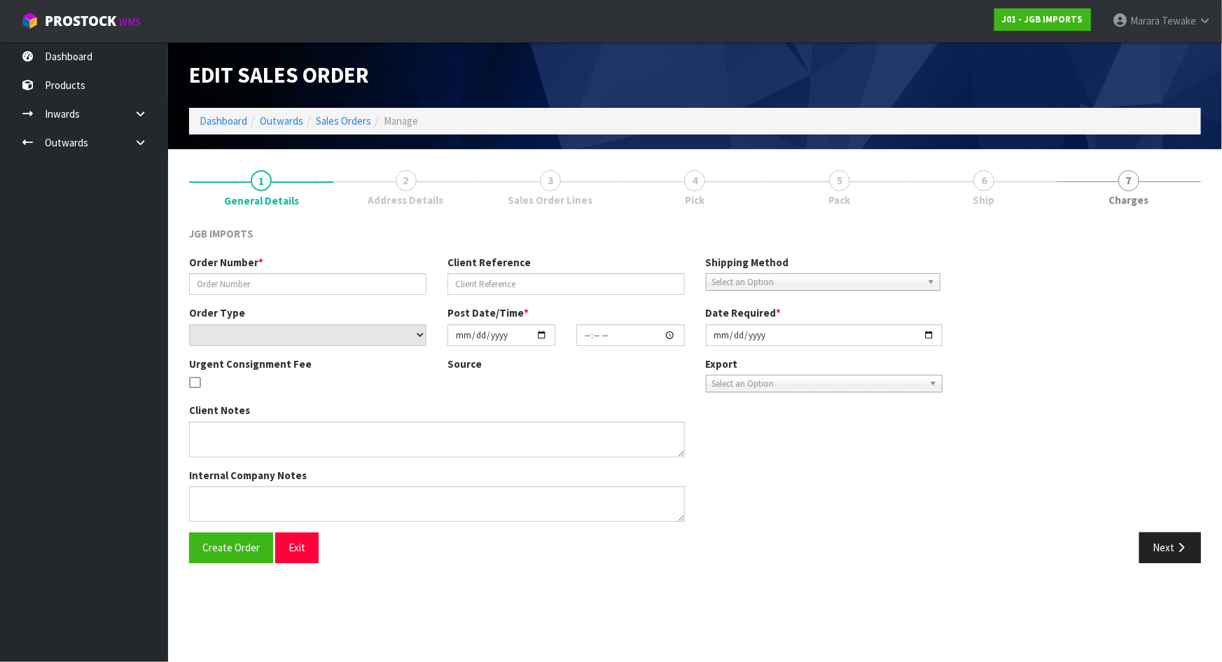
type input "1534"
select select "number:0"
type input "2025-08-21"
type input "13:52:00.000"
type input "2025-09-03"
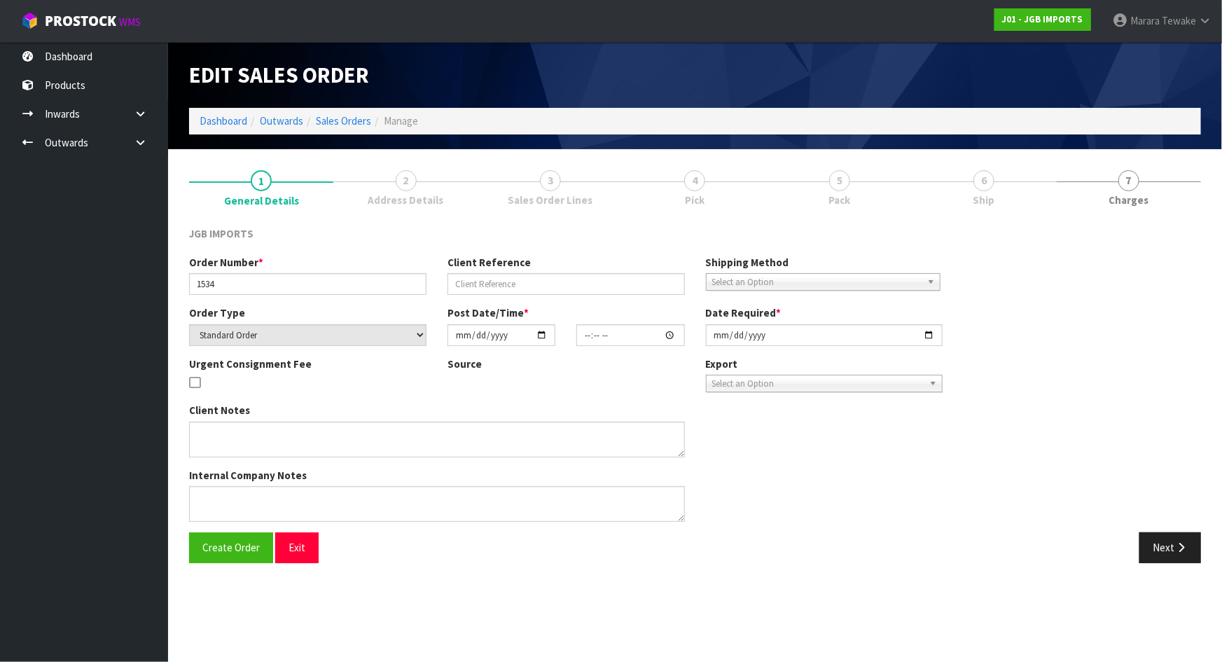
type textarea "SEPTEMBER INVOICE & DELIVERY"
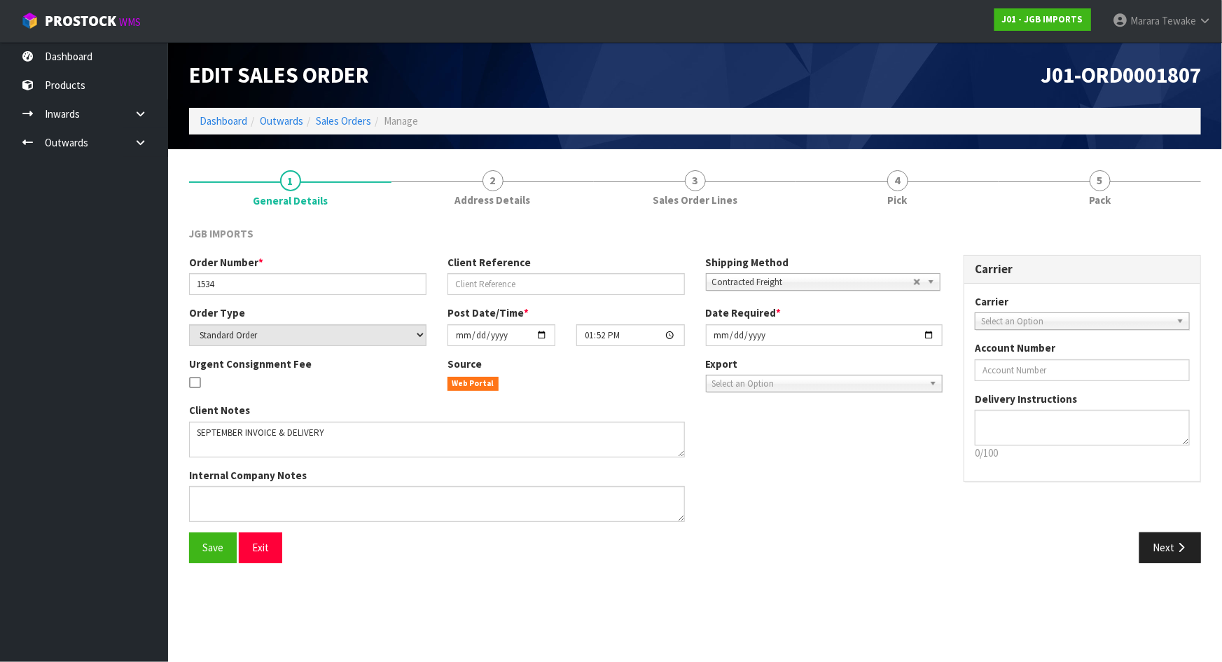
click at [889, 188] on link "4 Pick" at bounding box center [897, 187] width 202 height 55
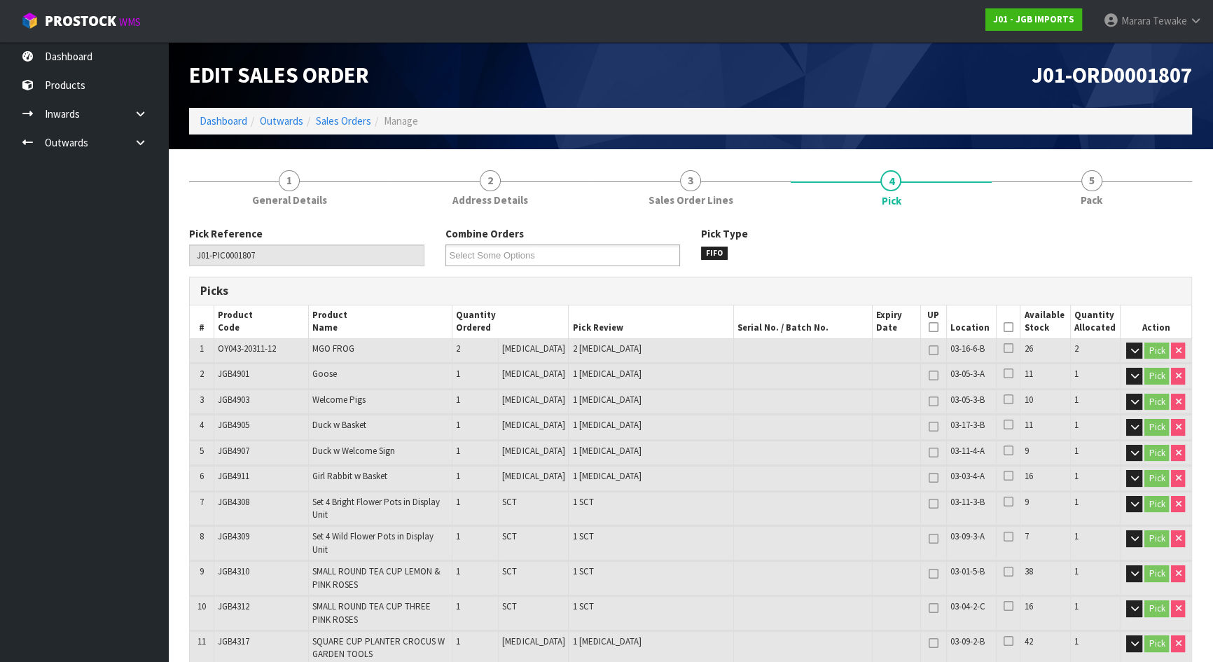
click at [1005, 328] on icon at bounding box center [1009, 327] width 10 height 1
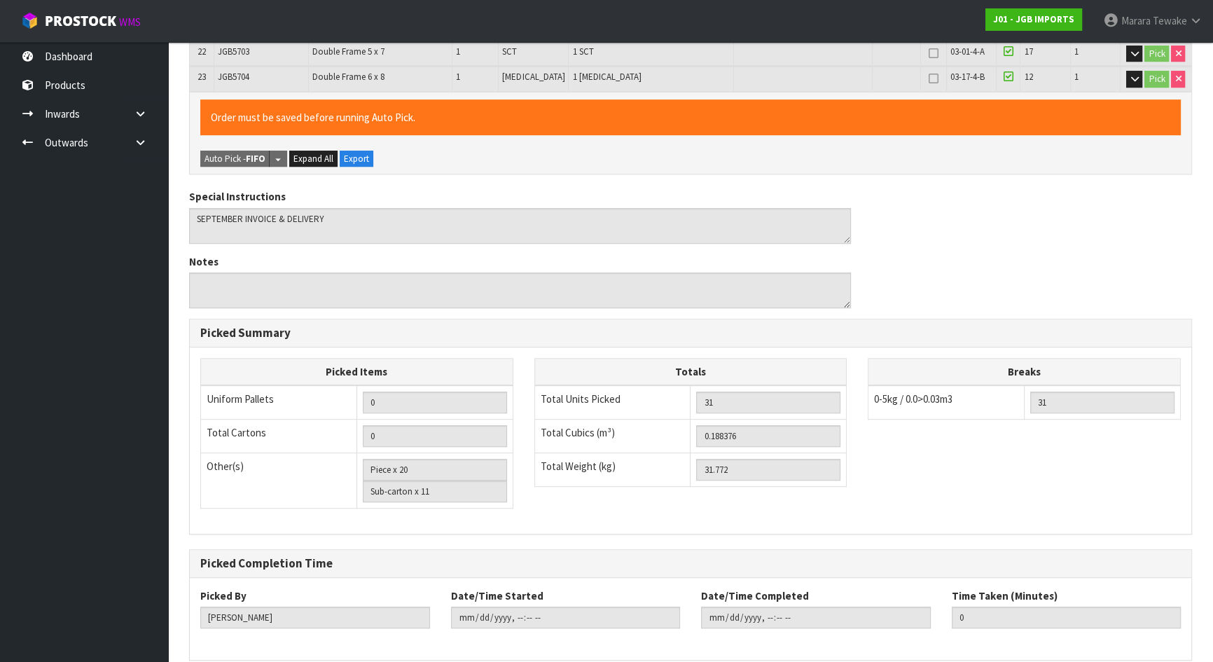
scroll to position [936, 0]
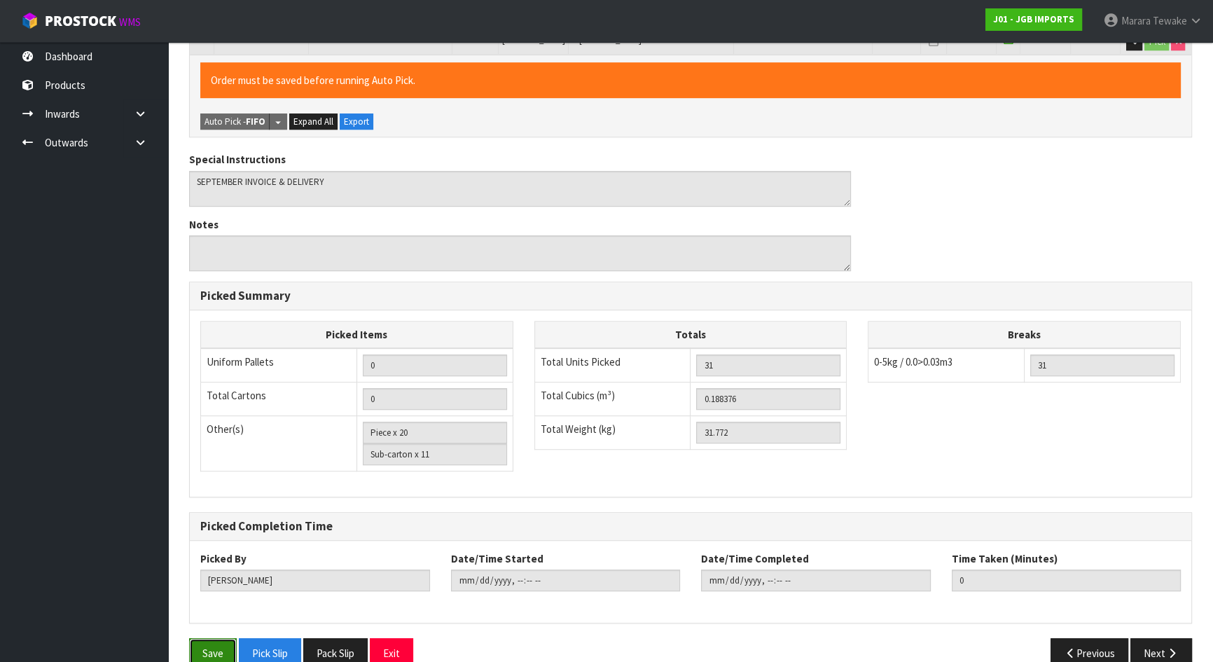
click at [216, 638] on button "Save" at bounding box center [213, 653] width 48 height 30
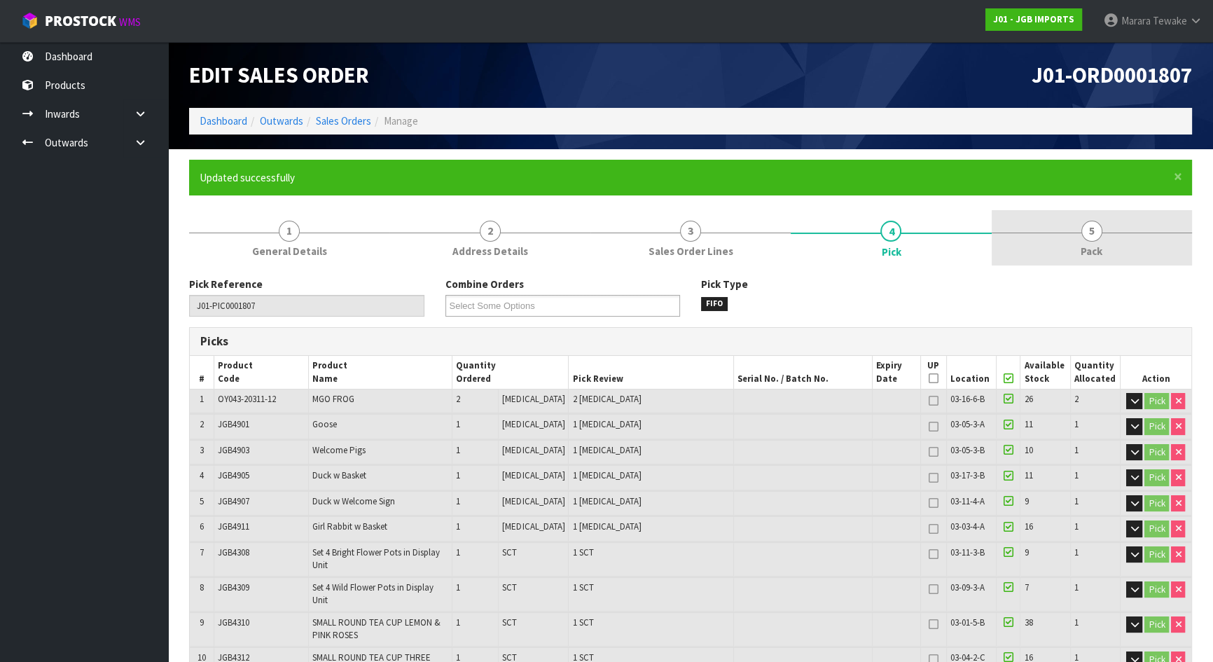
type input "Marara Tewake"
type input "2025-08-22T13:34:06"
click at [1107, 226] on link "5 Pack" at bounding box center [1092, 237] width 200 height 55
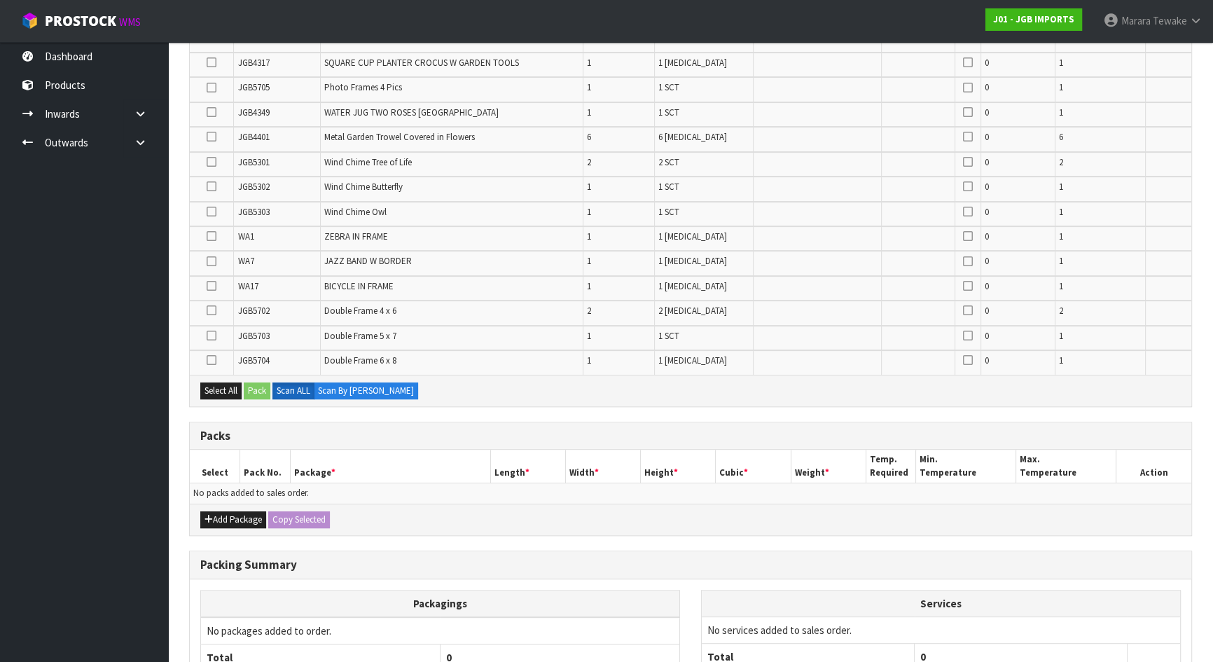
scroll to position [700, 0]
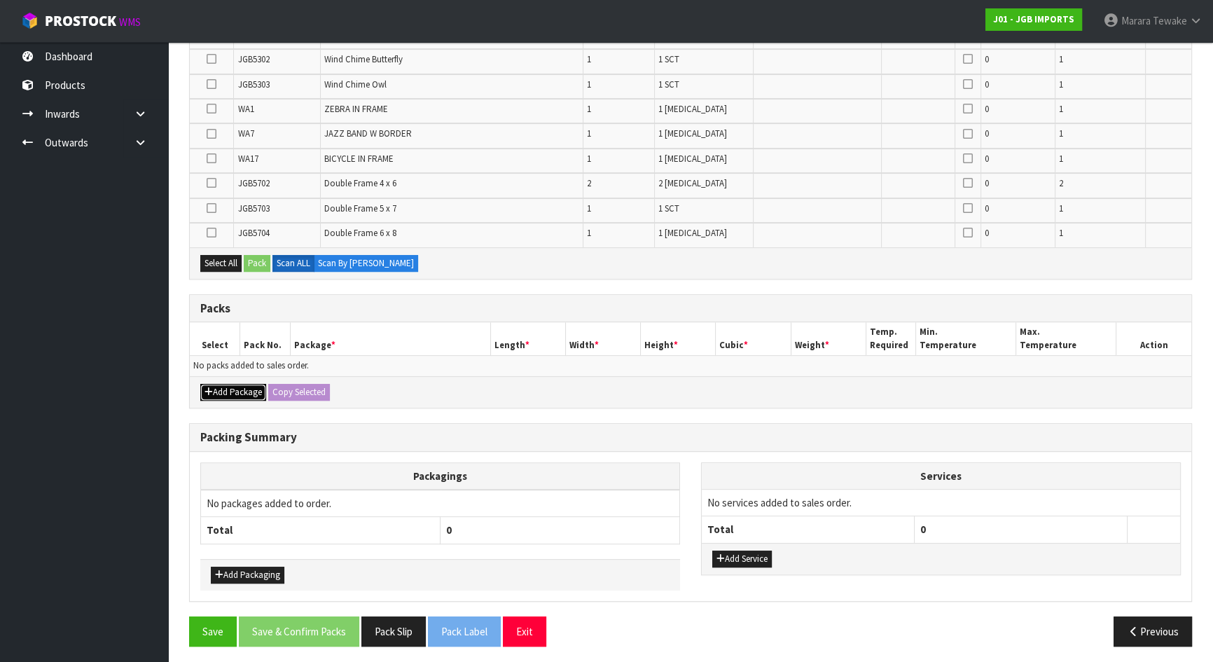
click at [231, 385] on button "Add Package" at bounding box center [233, 392] width 66 height 17
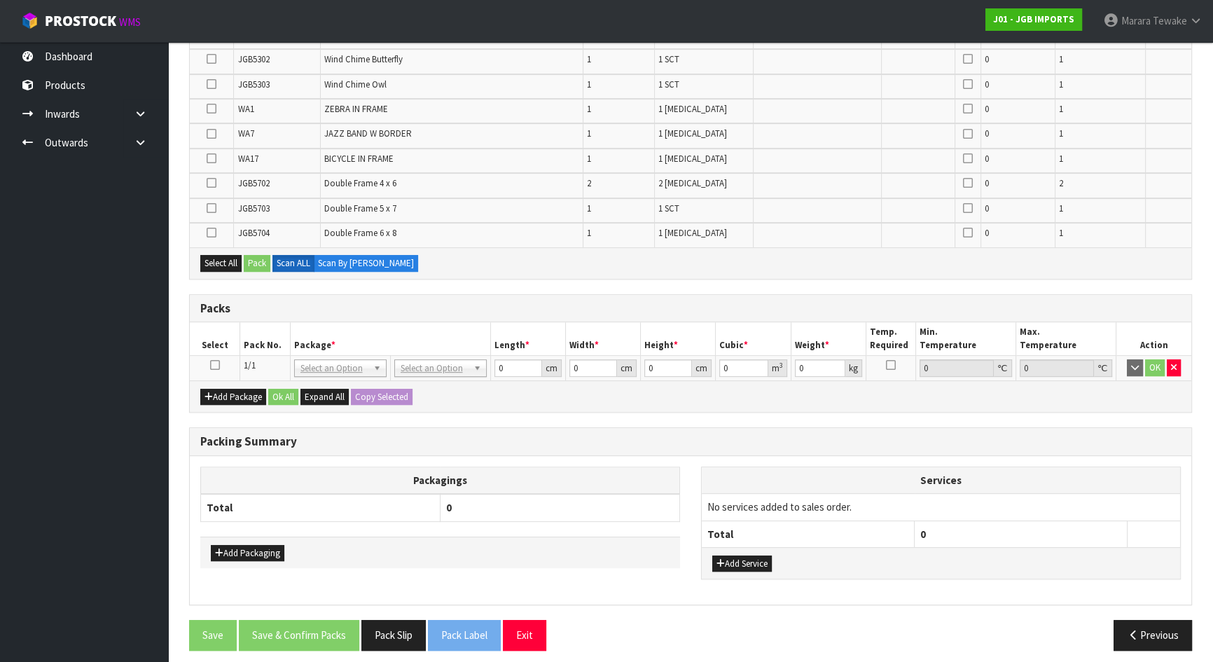
click at [219, 364] on td at bounding box center [215, 368] width 50 height 25
click at [214, 365] on icon at bounding box center [215, 365] width 10 height 1
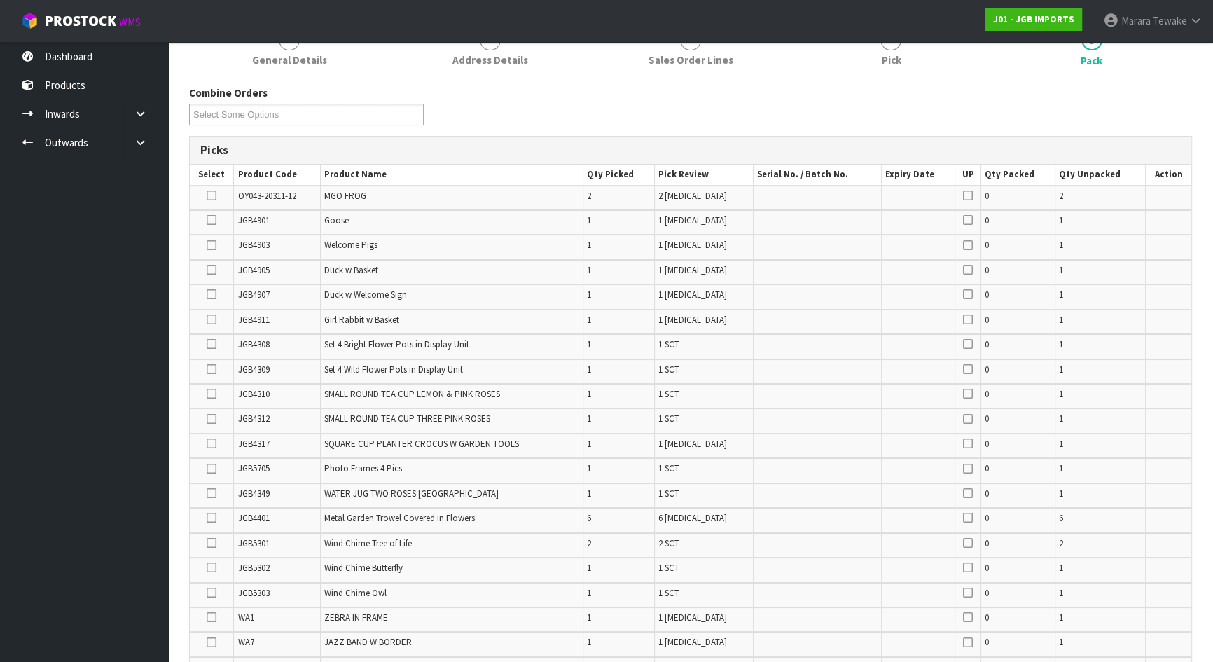
scroll to position [190, 0]
click at [214, 222] on icon at bounding box center [212, 221] width 10 height 1
click at [0, 0] on input "checkbox" at bounding box center [0, 0] width 0 height 0
click at [213, 370] on icon at bounding box center [212, 370] width 10 height 1
click at [0, 0] on input "checkbox" at bounding box center [0, 0] width 0 height 0
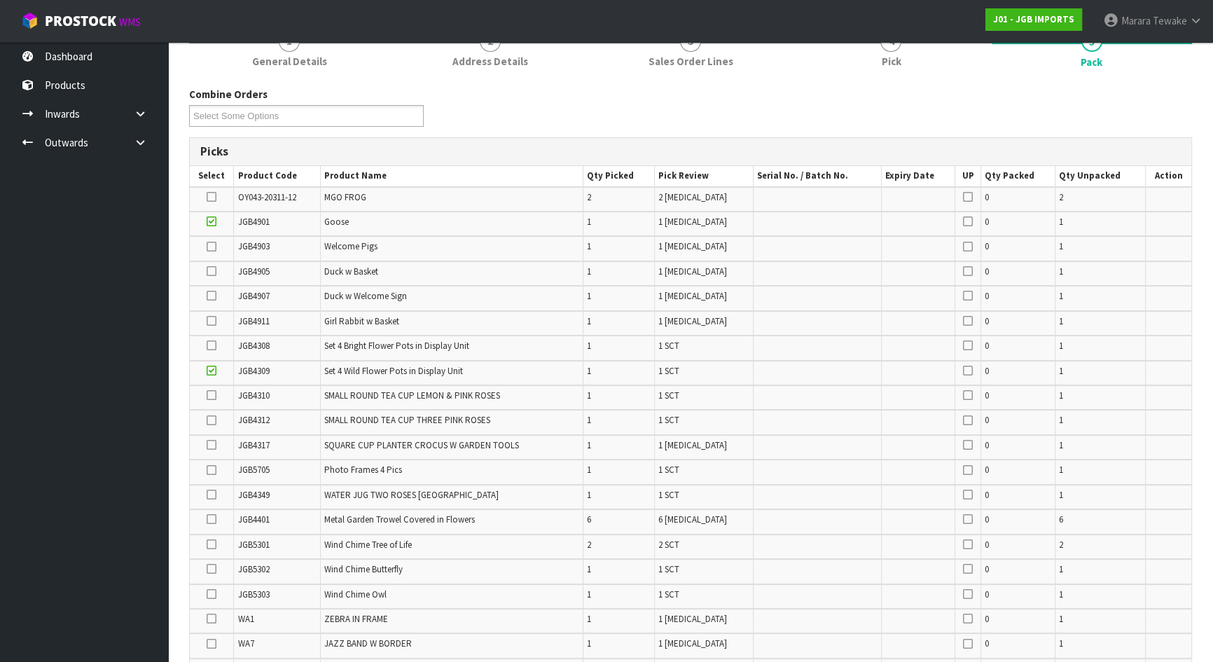
click at [214, 345] on icon at bounding box center [212, 345] width 10 height 1
click at [0, 0] on input "checkbox" at bounding box center [0, 0] width 0 height 0
click at [210, 420] on icon at bounding box center [212, 420] width 10 height 1
click at [0, 0] on input "checkbox" at bounding box center [0, 0] width 0 height 0
click at [212, 445] on icon at bounding box center [212, 445] width 10 height 1
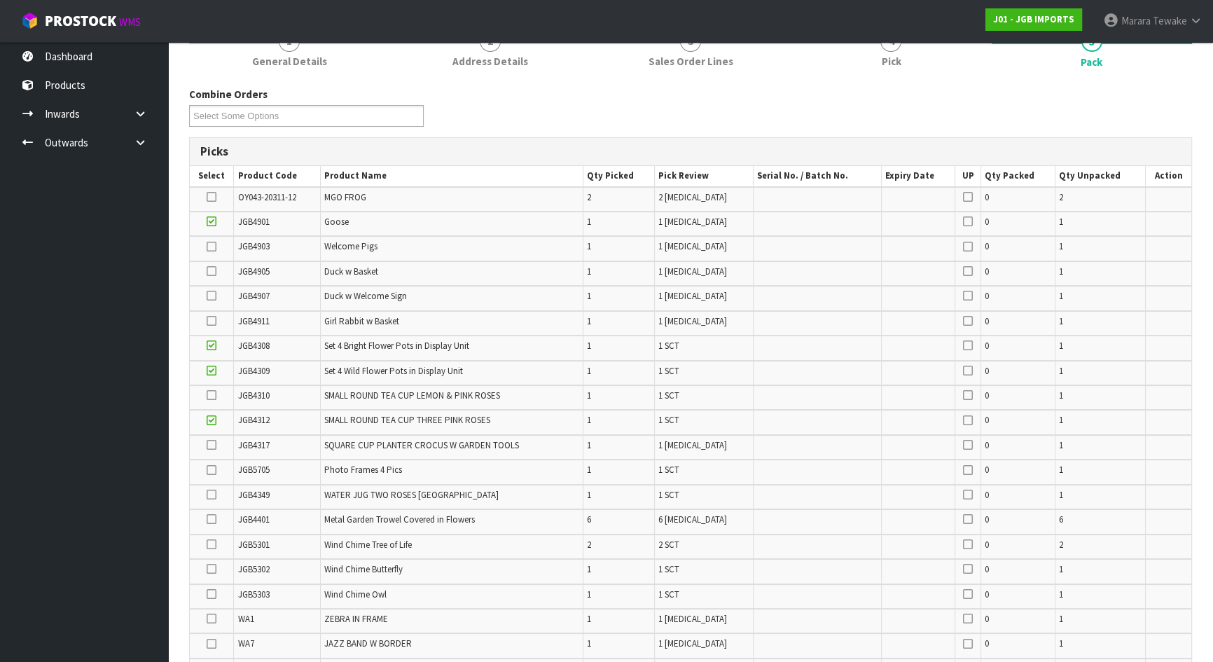
click at [0, 0] on input "checkbox" at bounding box center [0, 0] width 0 height 0
click at [215, 445] on icon at bounding box center [212, 445] width 10 height 1
click at [0, 0] on input "checkbox" at bounding box center [0, 0] width 0 height 0
click at [208, 197] on icon at bounding box center [212, 197] width 10 height 1
click at [0, 0] on input "checkbox" at bounding box center [0, 0] width 0 height 0
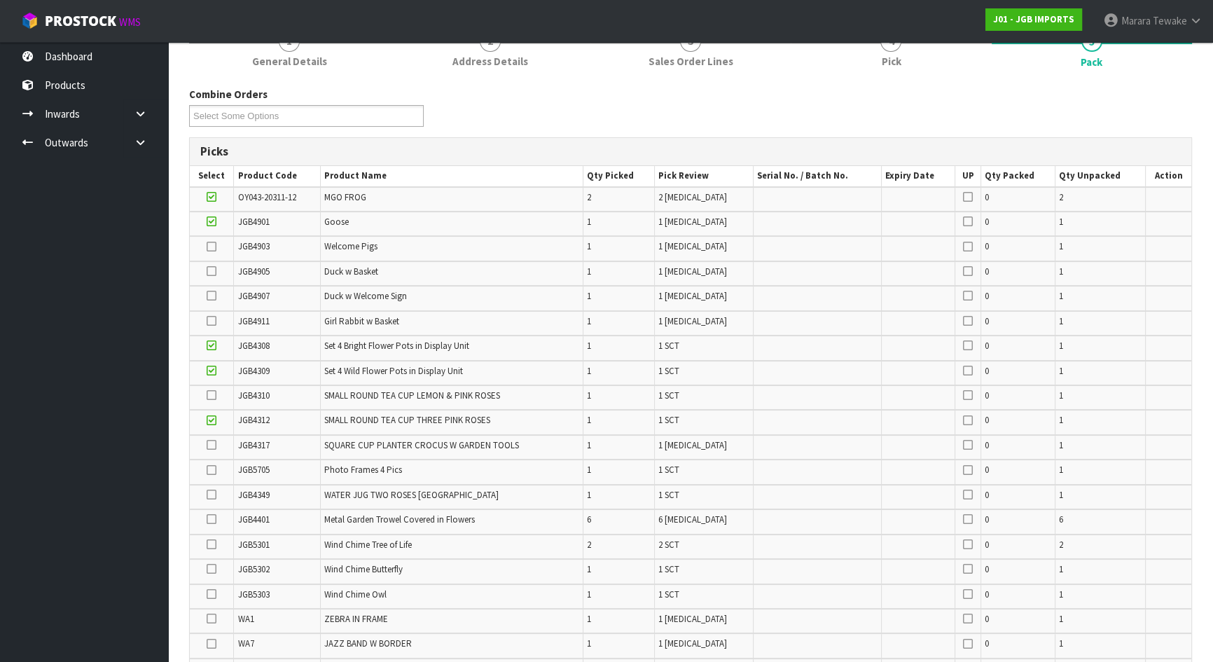
click at [207, 296] on icon at bounding box center [212, 296] width 10 height 1
click at [0, 0] on input "checkbox" at bounding box center [0, 0] width 0 height 0
click at [214, 272] on icon at bounding box center [212, 271] width 10 height 1
click at [0, 0] on input "checkbox" at bounding box center [0, 0] width 0 height 0
click at [214, 321] on icon at bounding box center [212, 321] width 10 height 1
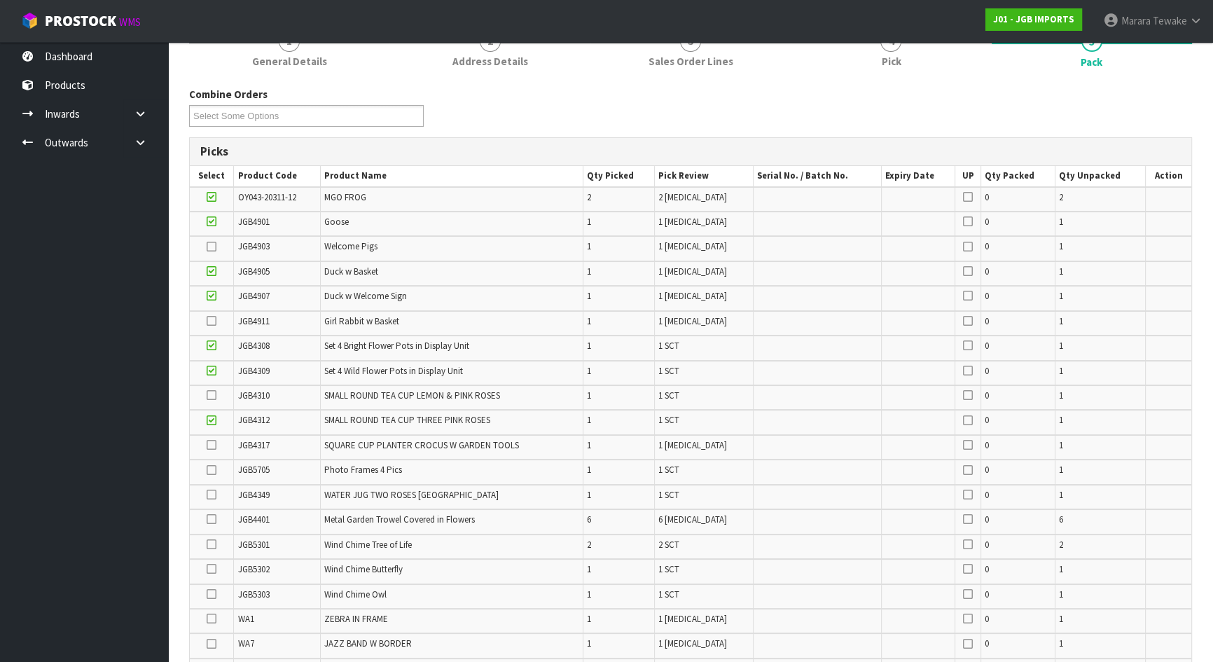
click at [0, 0] on input "checkbox" at bounding box center [0, 0] width 0 height 0
click at [212, 321] on icon at bounding box center [212, 321] width 10 height 1
click at [0, 0] on input "checkbox" at bounding box center [0, 0] width 0 height 0
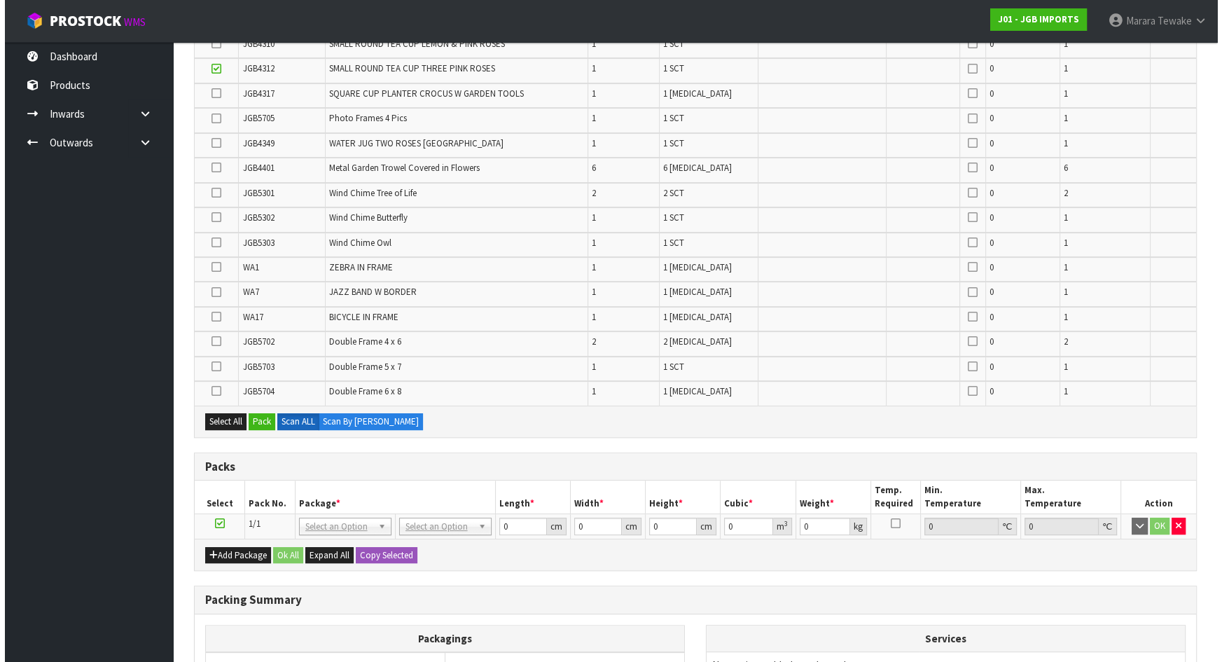
scroll to position [508, 0]
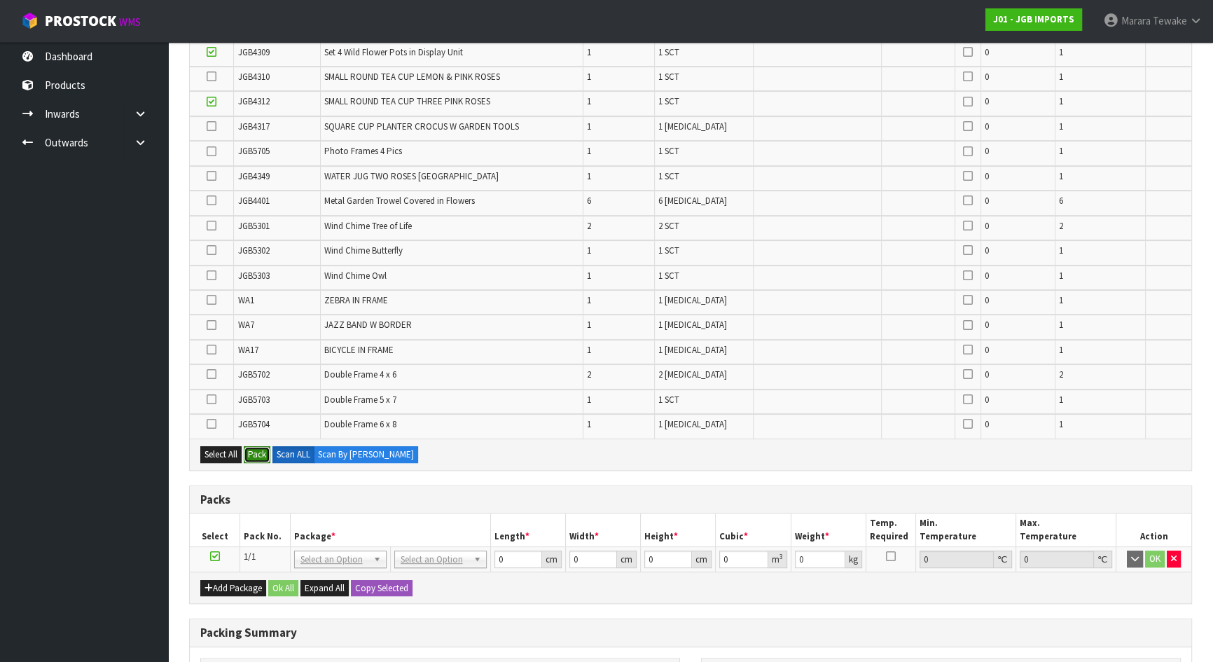
click at [261, 448] on button "Pack" at bounding box center [257, 454] width 27 height 17
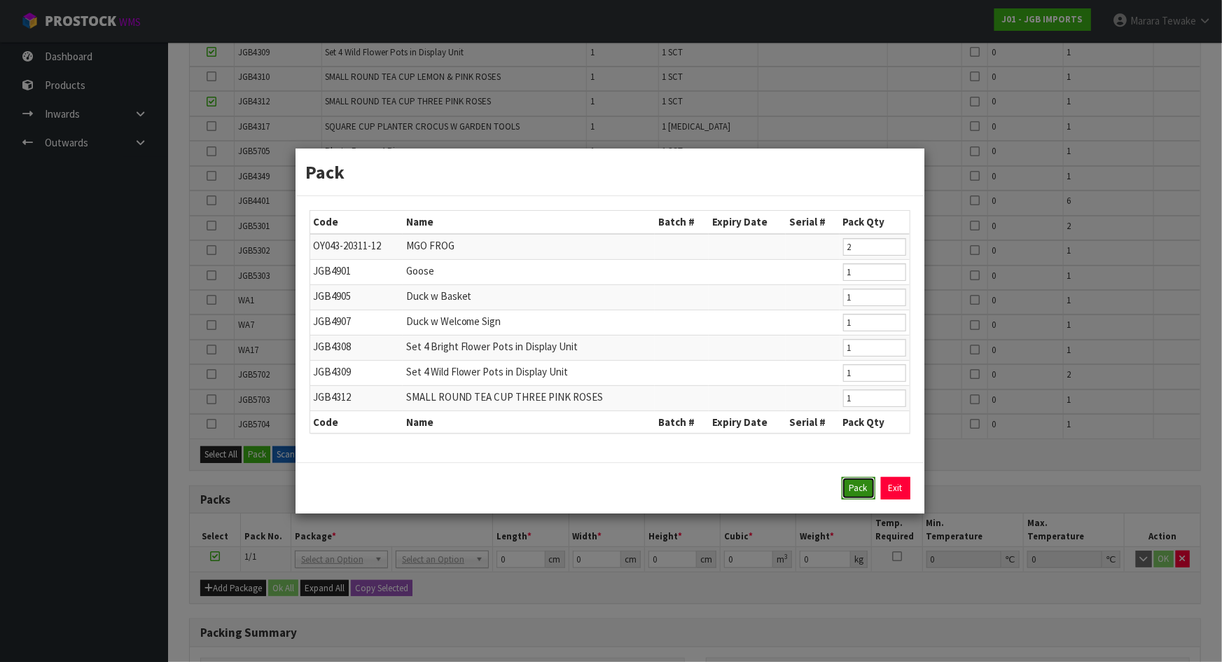
click at [860, 491] on button "Pack" at bounding box center [859, 488] width 34 height 22
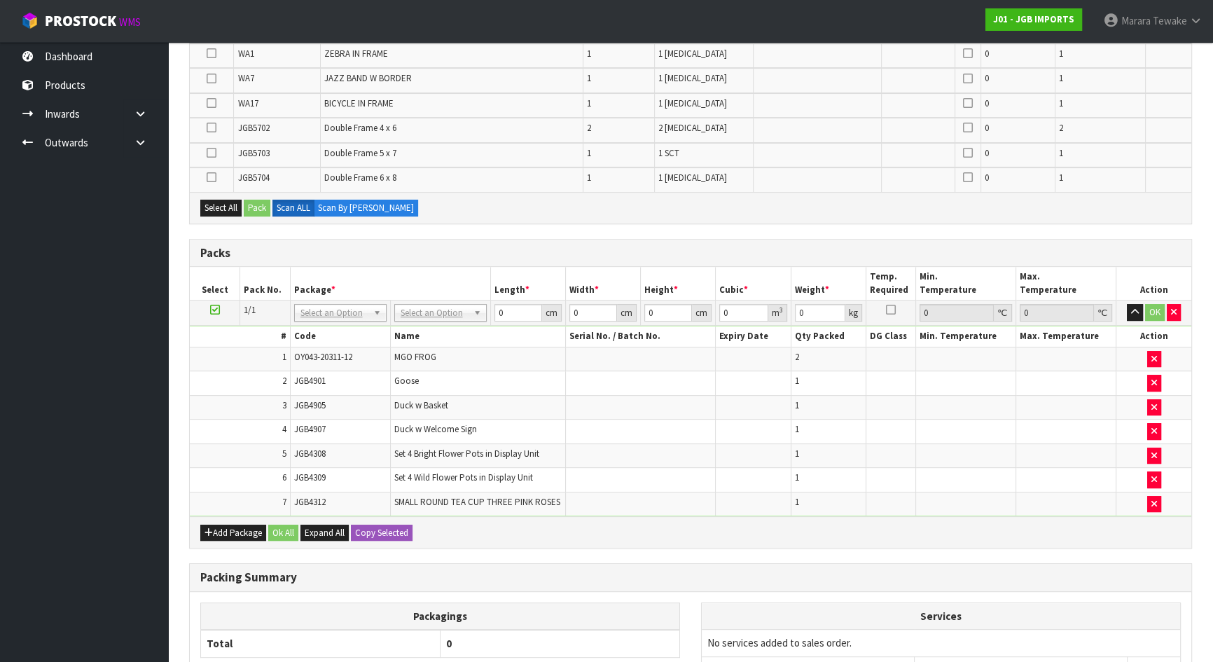
scroll to position [720, 0]
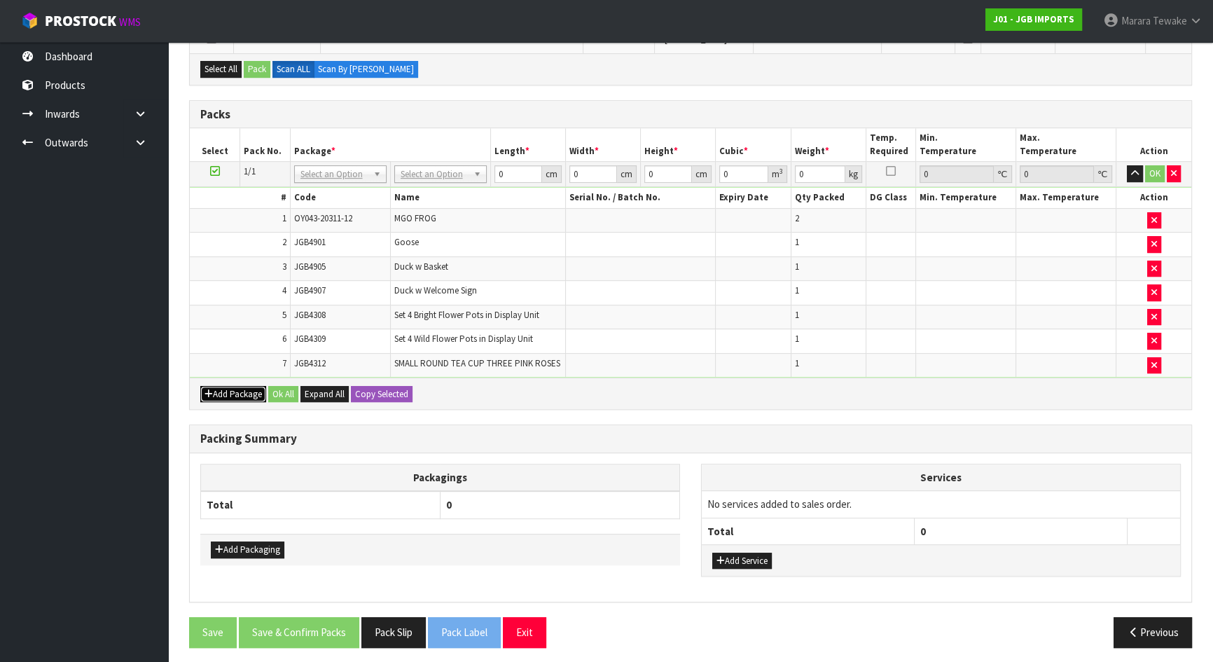
click at [237, 386] on button "Add Package" at bounding box center [233, 394] width 66 height 17
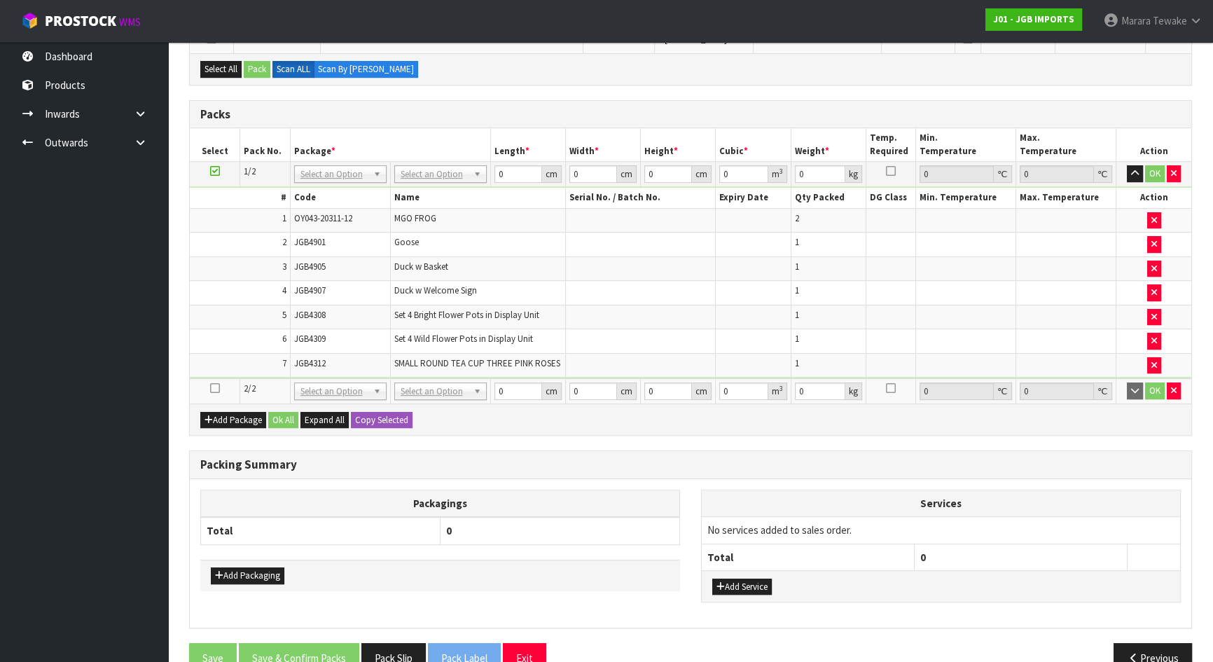
click at [210, 388] on icon at bounding box center [215, 388] width 10 height 1
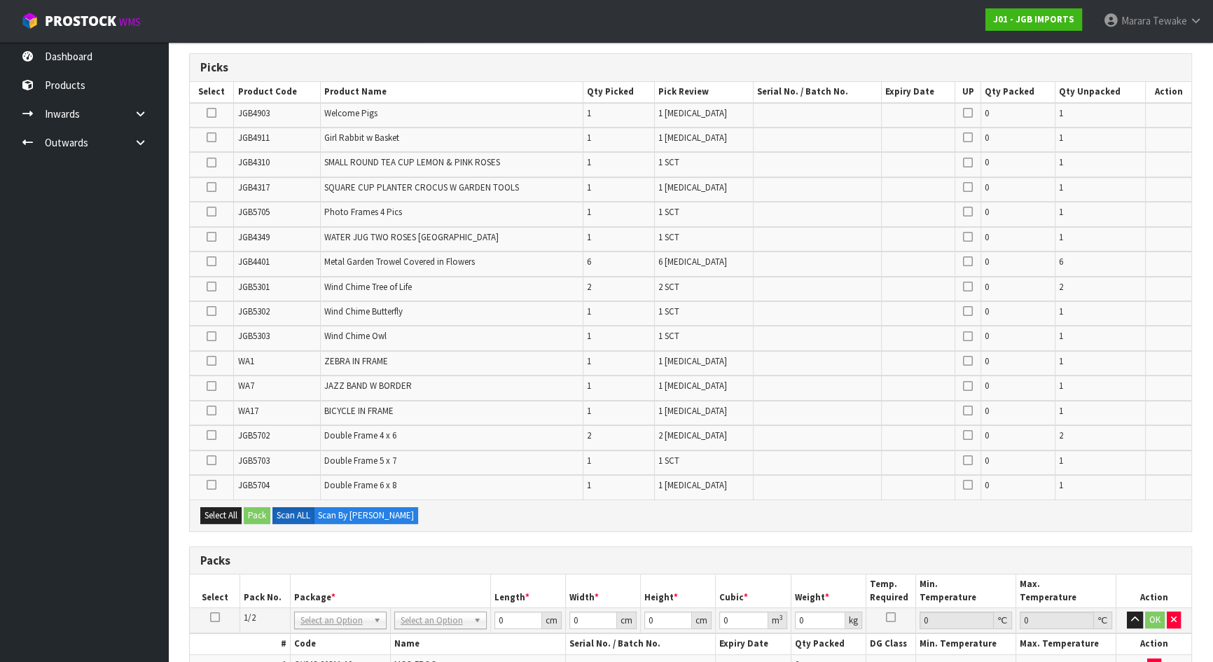
scroll to position [20, 0]
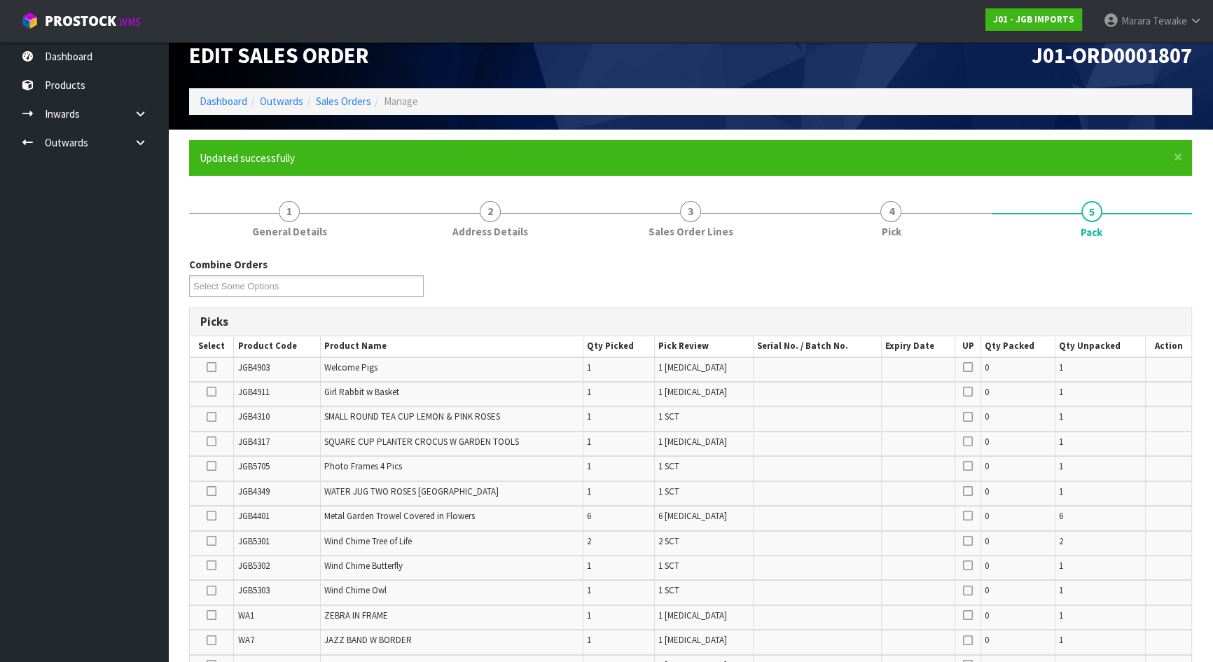
click at [213, 391] on icon at bounding box center [212, 391] width 10 height 1
click at [0, 0] on input "checkbox" at bounding box center [0, 0] width 0 height 0
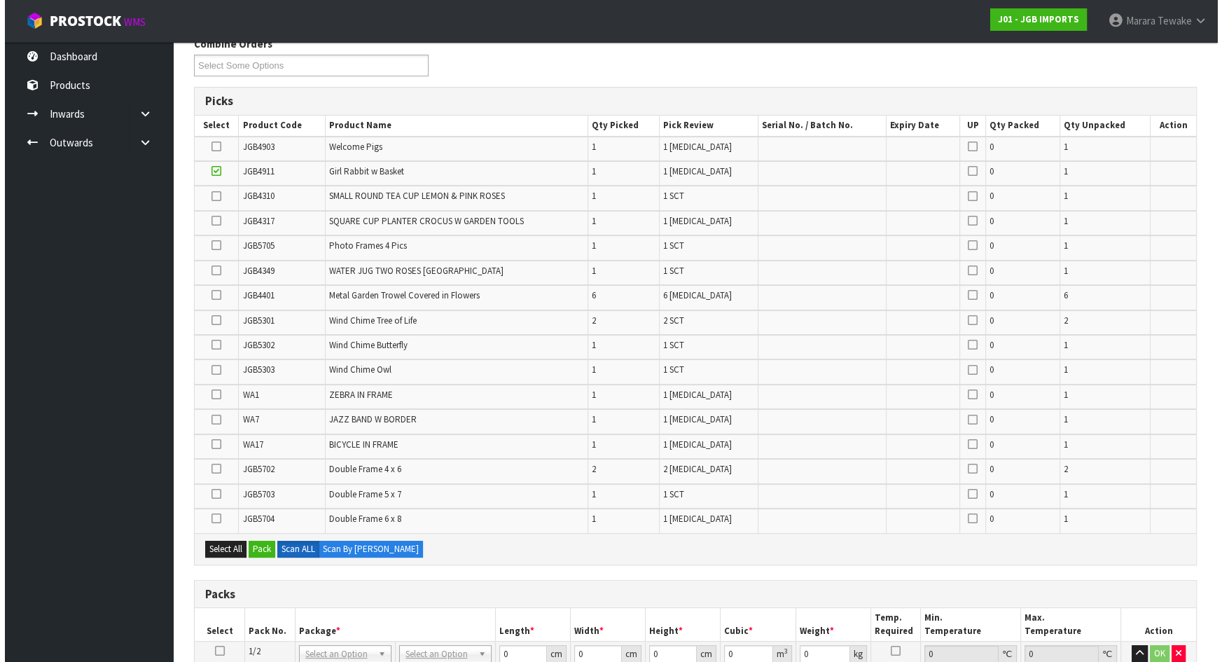
scroll to position [465, 0]
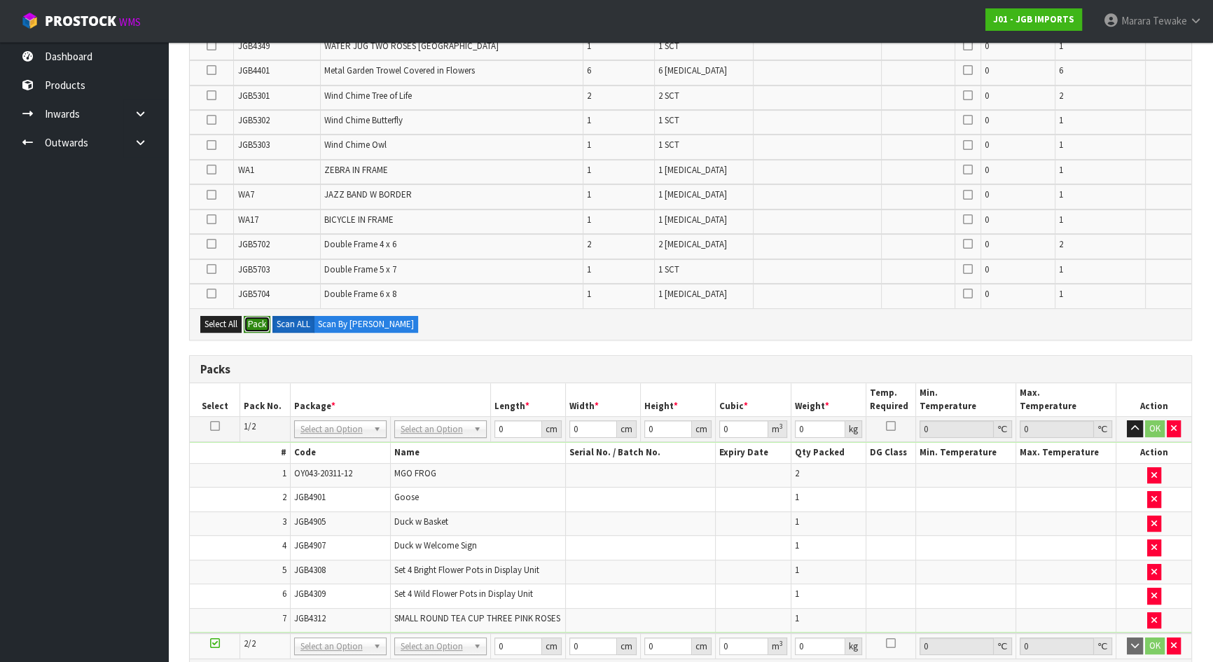
click at [252, 317] on button "Pack" at bounding box center [257, 324] width 27 height 17
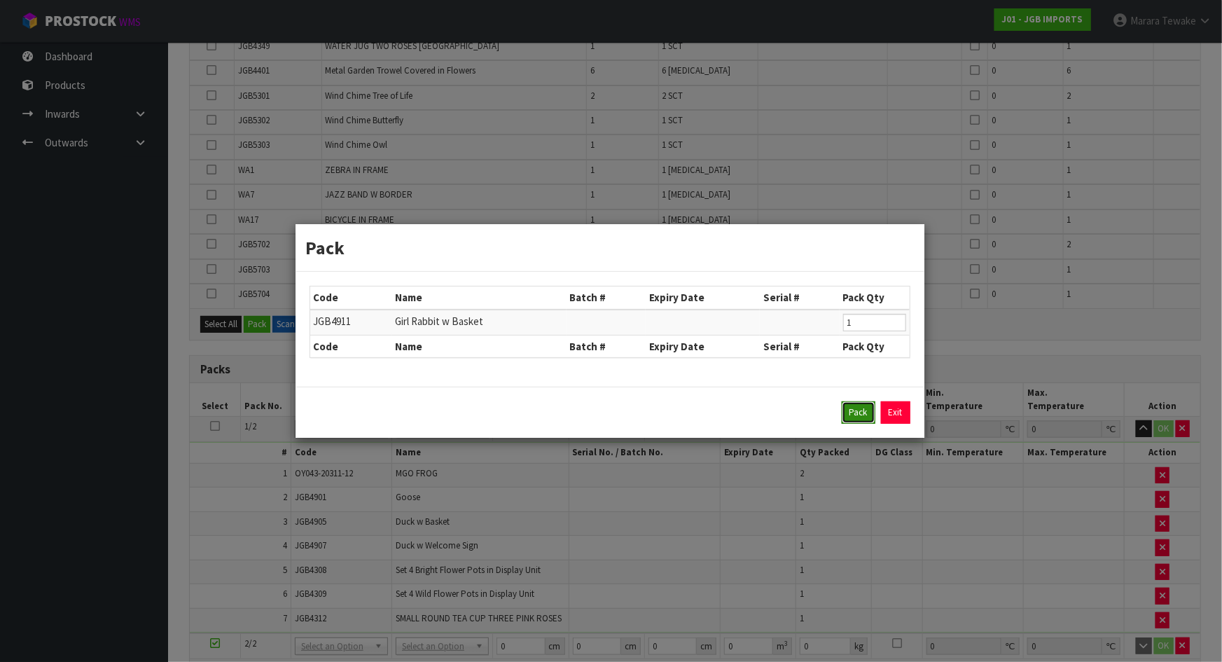
click at [856, 410] on button "Pack" at bounding box center [859, 412] width 34 height 22
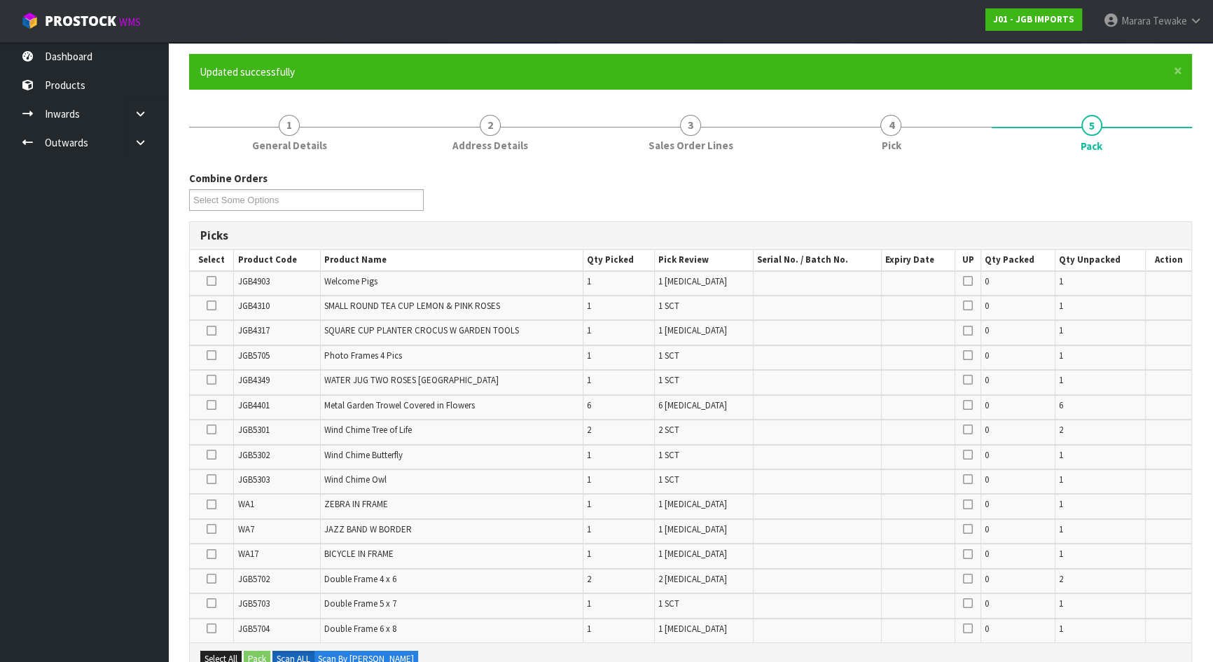
scroll to position [258, 0]
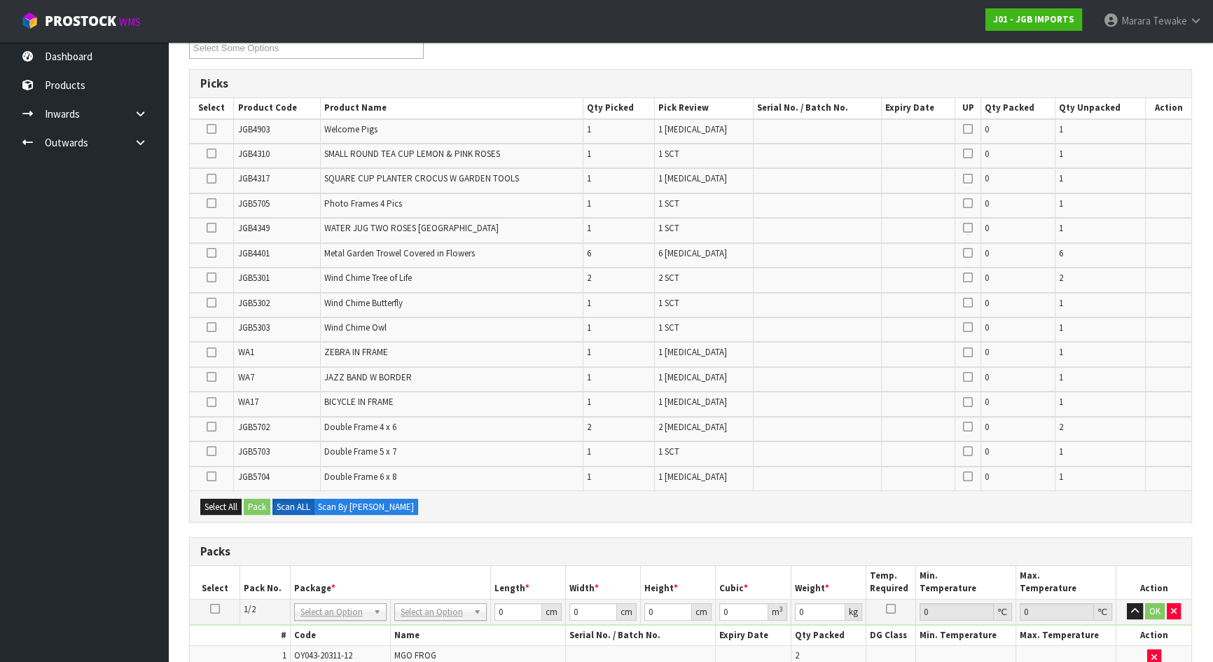
click at [213, 228] on icon at bounding box center [212, 228] width 10 height 1
click at [0, 0] on input "checkbox" at bounding box center [0, 0] width 0 height 0
click at [214, 277] on icon at bounding box center [212, 277] width 10 height 1
click at [0, 0] on input "checkbox" at bounding box center [0, 0] width 0 height 0
click at [213, 179] on icon at bounding box center [212, 179] width 10 height 1
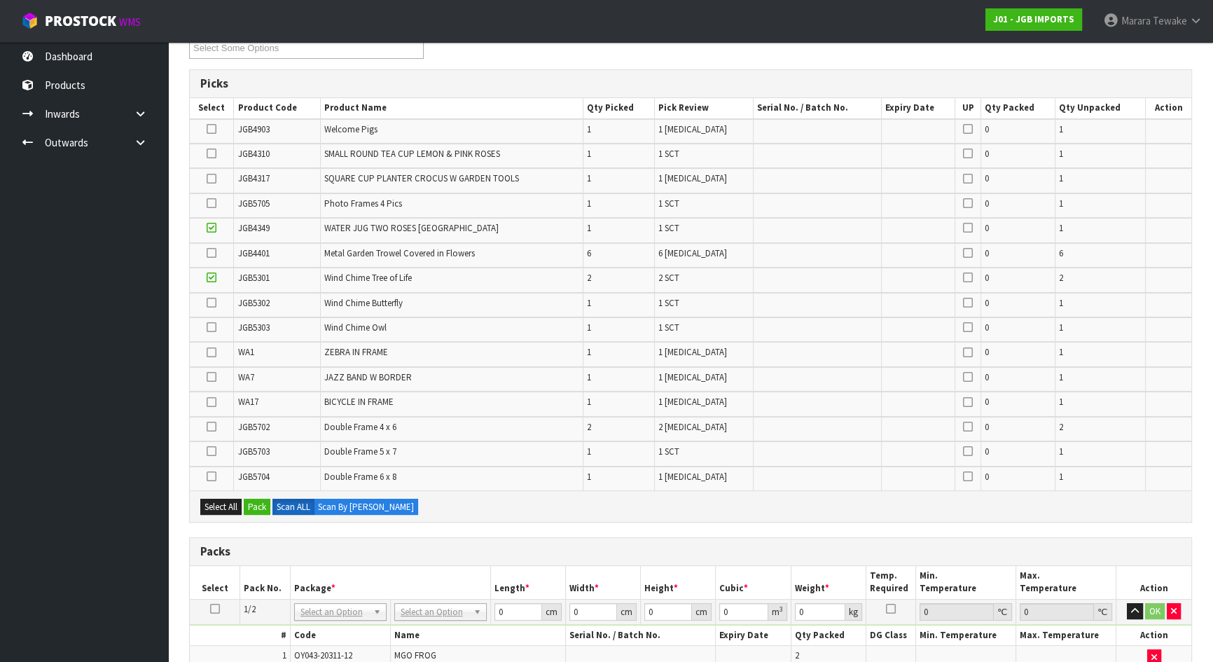
click at [0, 0] on input "checkbox" at bounding box center [0, 0] width 0 height 0
click at [210, 303] on icon at bounding box center [212, 303] width 10 height 1
click at [0, 0] on input "checkbox" at bounding box center [0, 0] width 0 height 0
click at [217, 424] on td at bounding box center [212, 429] width 44 height 25
click at [214, 427] on icon at bounding box center [212, 427] width 10 height 1
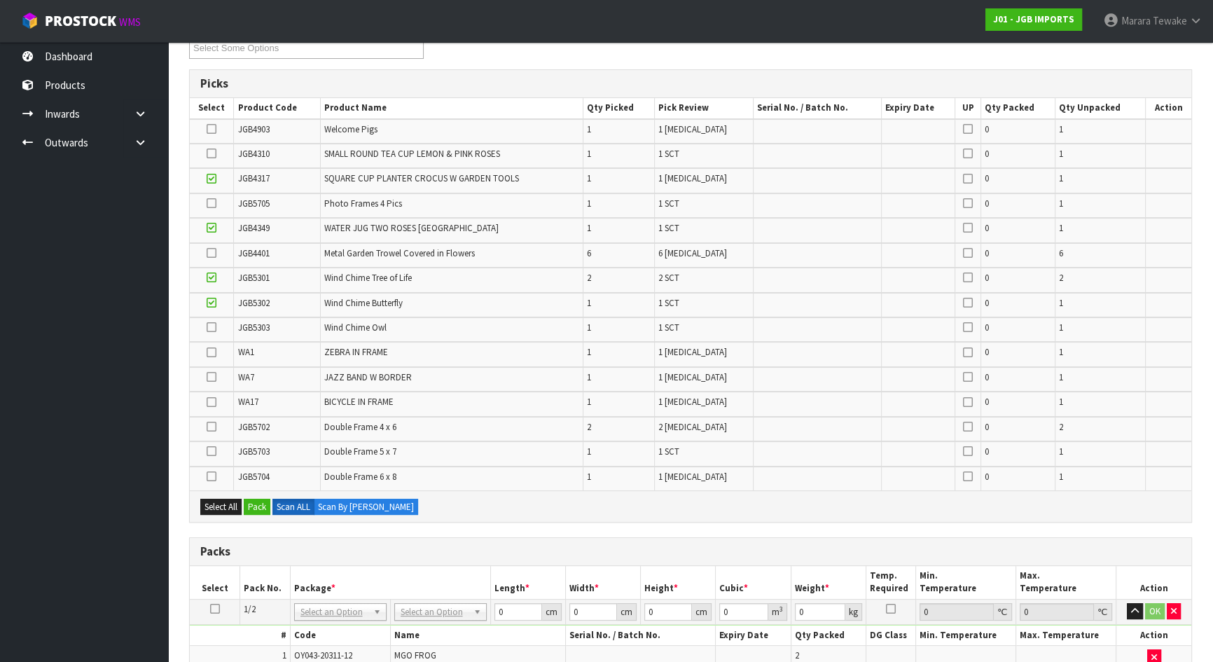
click at [0, 0] on input "checkbox" at bounding box center [0, 0] width 0 height 0
click at [212, 476] on icon at bounding box center [212, 476] width 10 height 1
click at [0, 0] on input "checkbox" at bounding box center [0, 0] width 0 height 0
click at [208, 153] on icon at bounding box center [212, 153] width 10 height 1
click at [0, 0] on input "checkbox" at bounding box center [0, 0] width 0 height 0
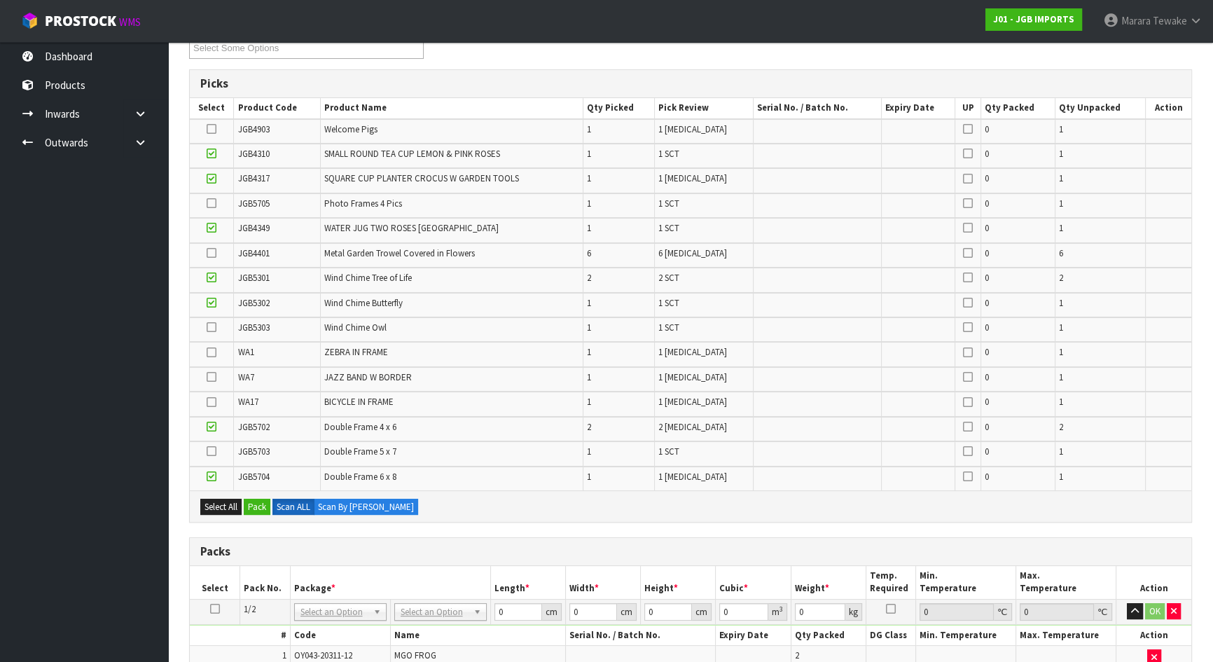
click at [214, 451] on icon at bounding box center [212, 451] width 10 height 1
click at [0, 0] on input "checkbox" at bounding box center [0, 0] width 0 height 0
click at [211, 327] on icon at bounding box center [212, 327] width 10 height 1
click at [0, 0] on input "checkbox" at bounding box center [0, 0] width 0 height 0
click at [212, 129] on icon at bounding box center [212, 129] width 10 height 1
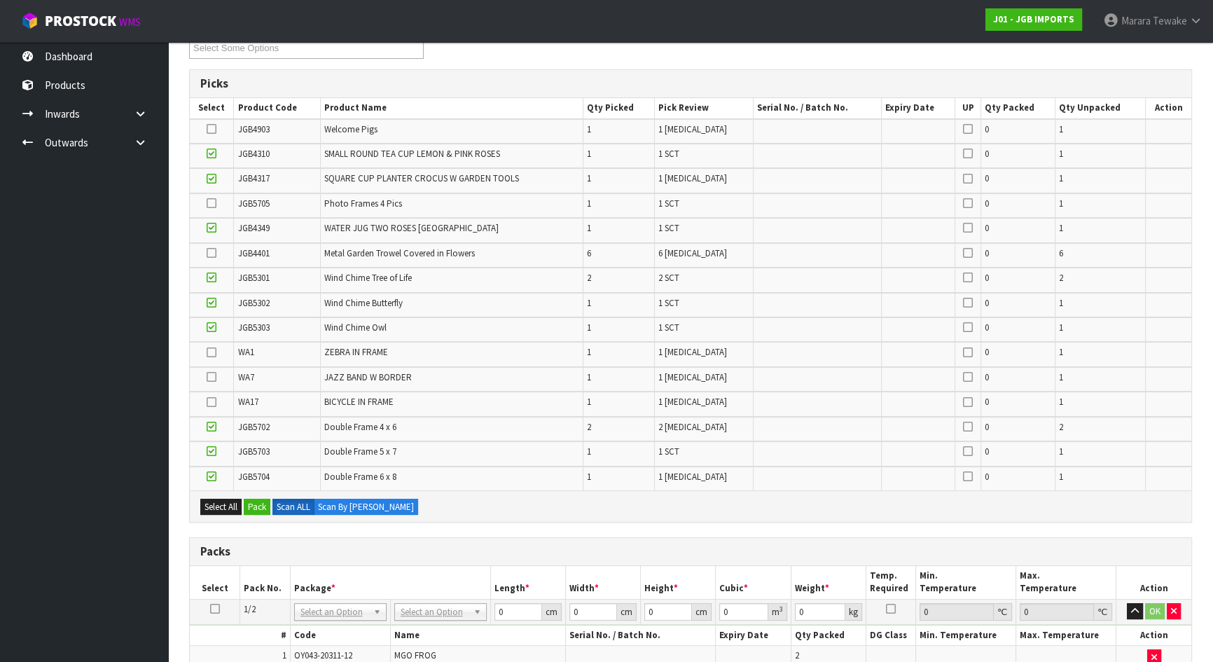
click at [0, 0] on input "checkbox" at bounding box center [0, 0] width 0 height 0
click at [212, 204] on icon at bounding box center [212, 203] width 10 height 1
click at [0, 0] on input "checkbox" at bounding box center [0, 0] width 0 height 0
click at [212, 253] on icon at bounding box center [212, 253] width 10 height 1
click at [0, 0] on input "checkbox" at bounding box center [0, 0] width 0 height 0
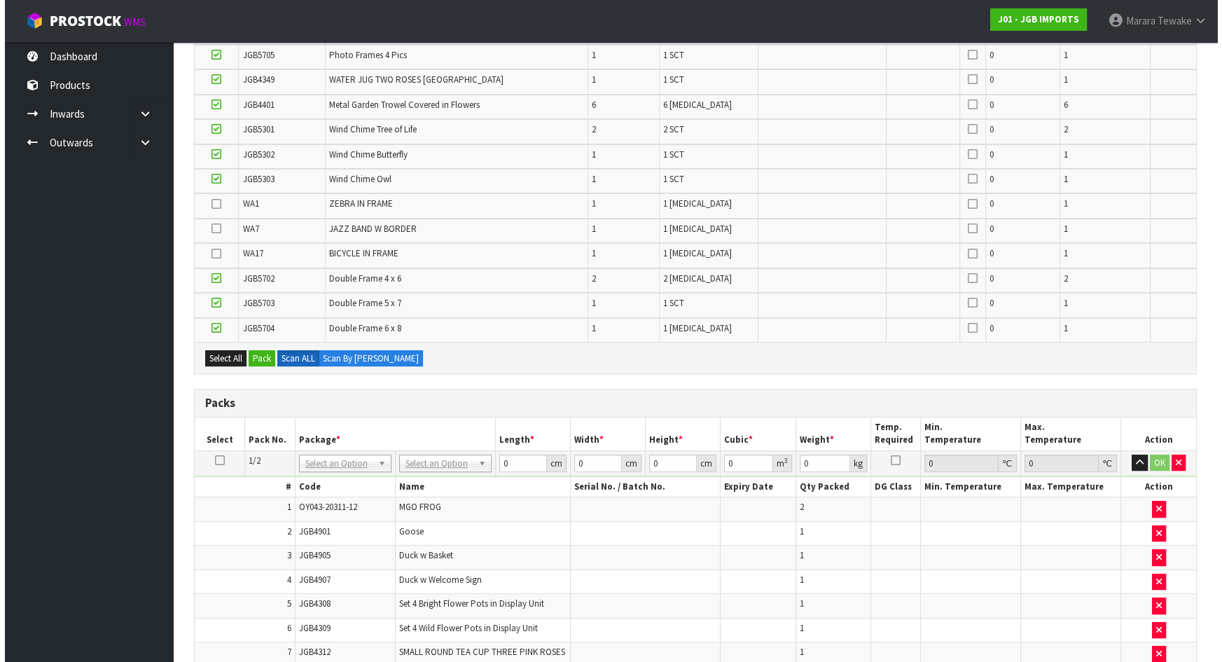
scroll to position [385, 0]
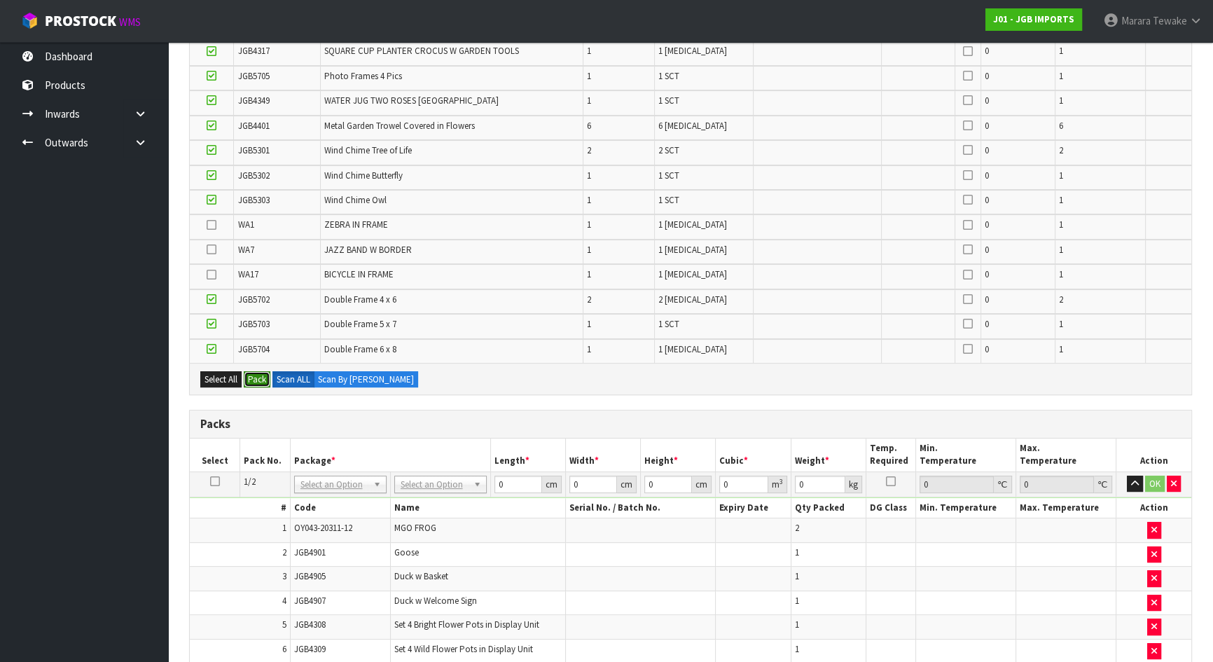
click at [263, 380] on button "Pack" at bounding box center [257, 379] width 27 height 17
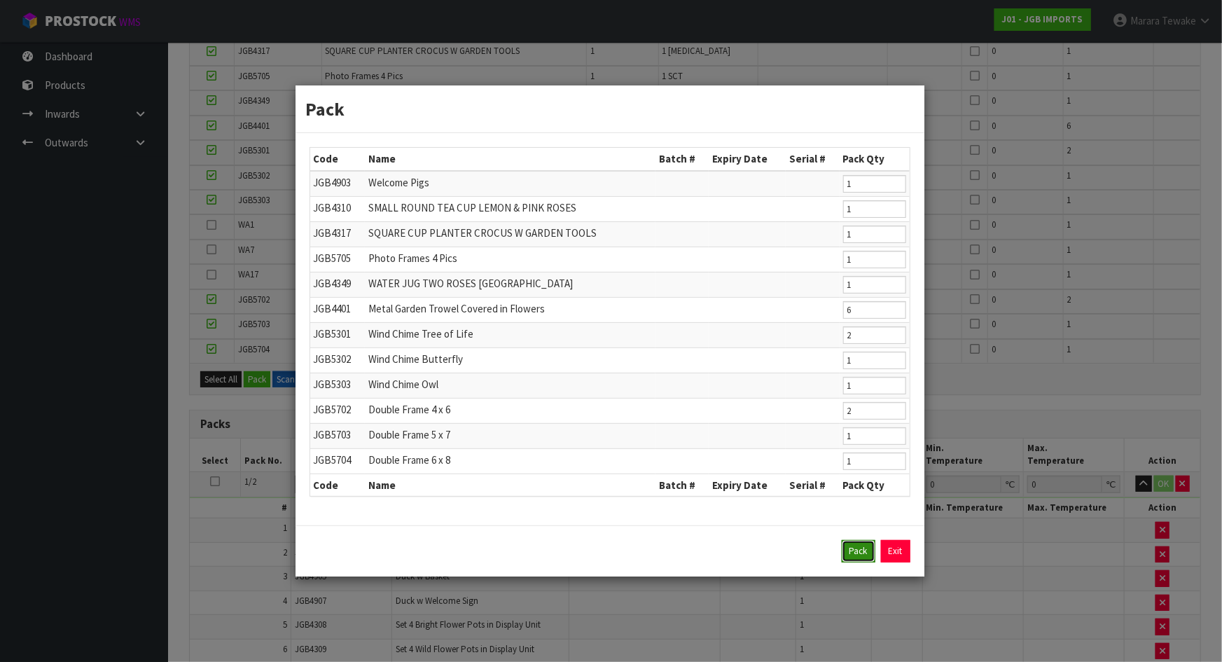
click at [856, 553] on button "Pack" at bounding box center [859, 551] width 34 height 22
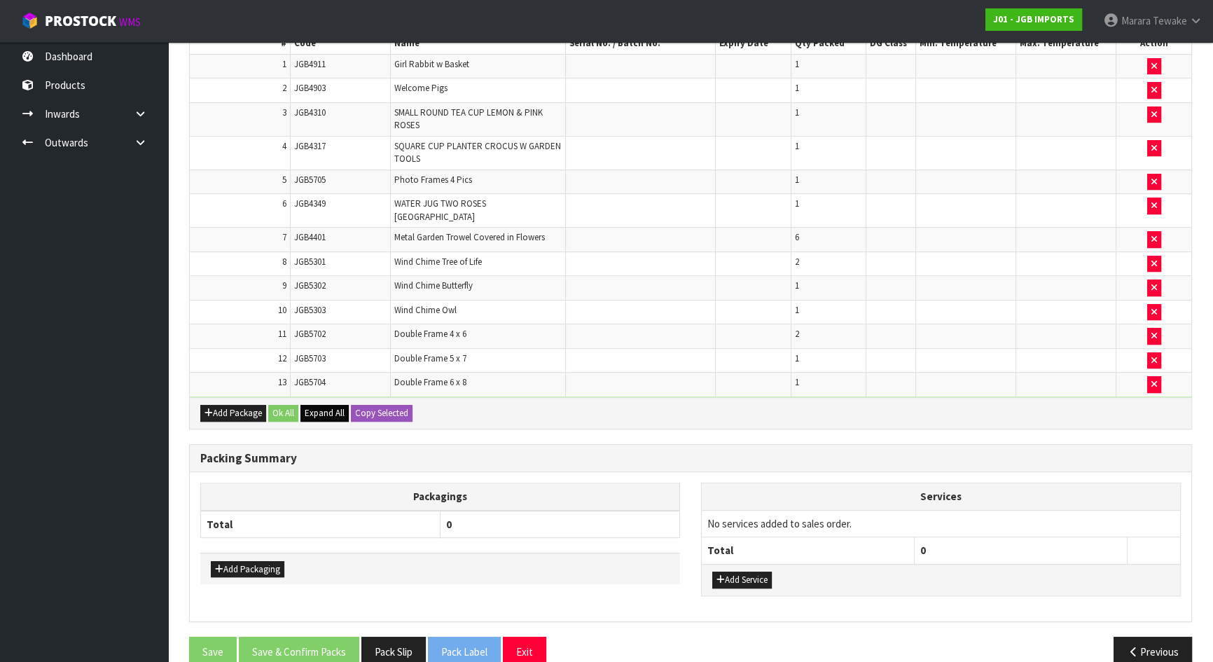
scroll to position [777, 0]
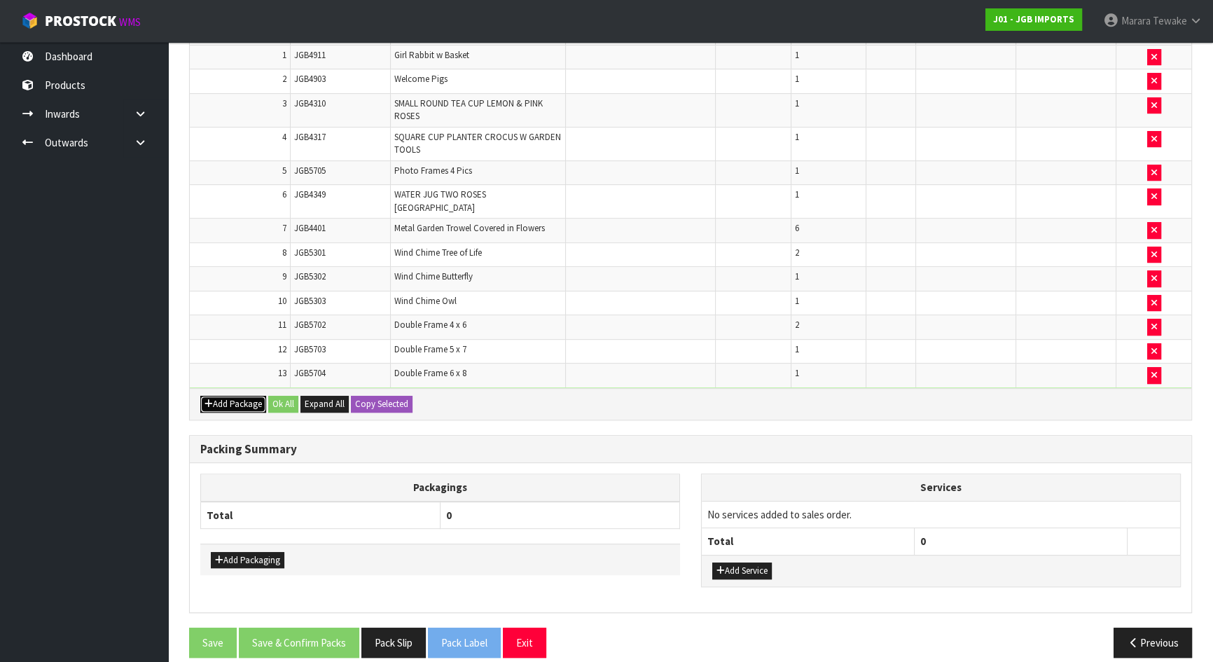
click at [224, 396] on button "Add Package" at bounding box center [233, 404] width 66 height 17
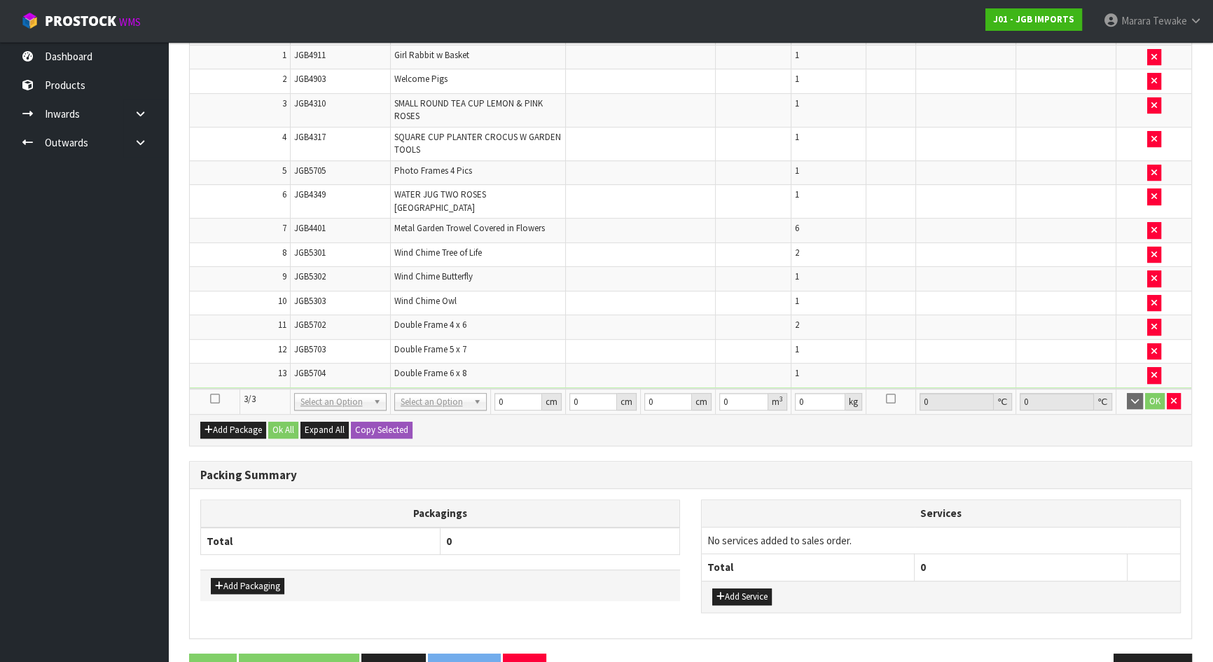
click at [214, 398] on icon at bounding box center [215, 398] width 10 height 1
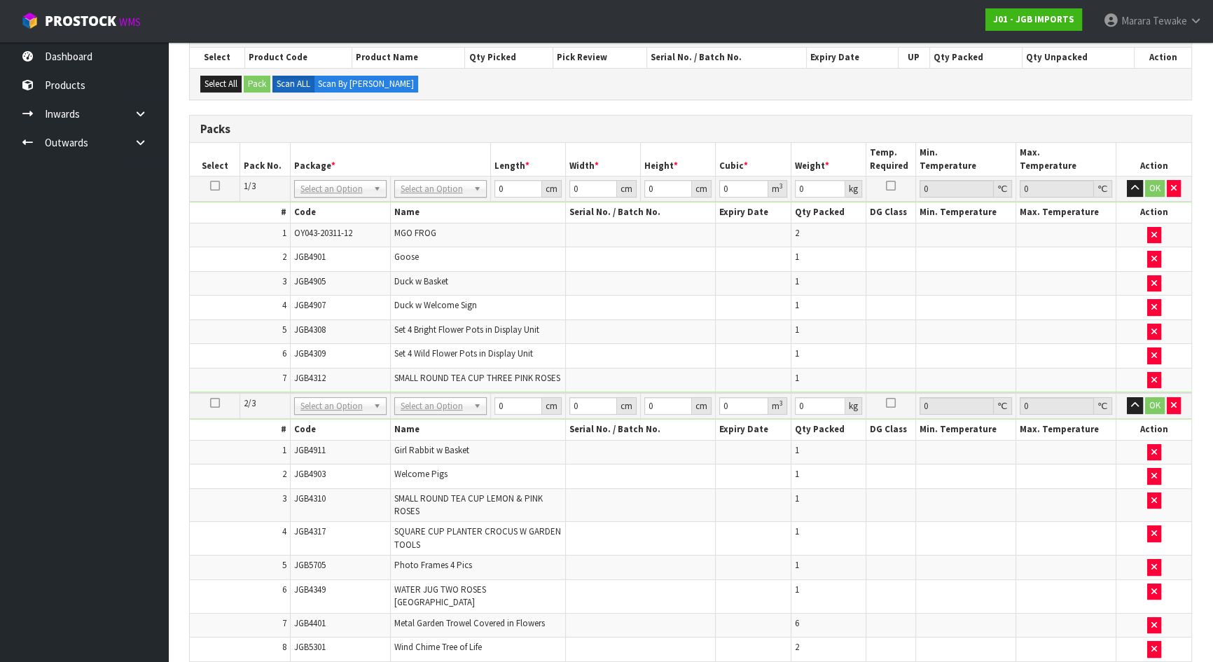
scroll to position [122, 0]
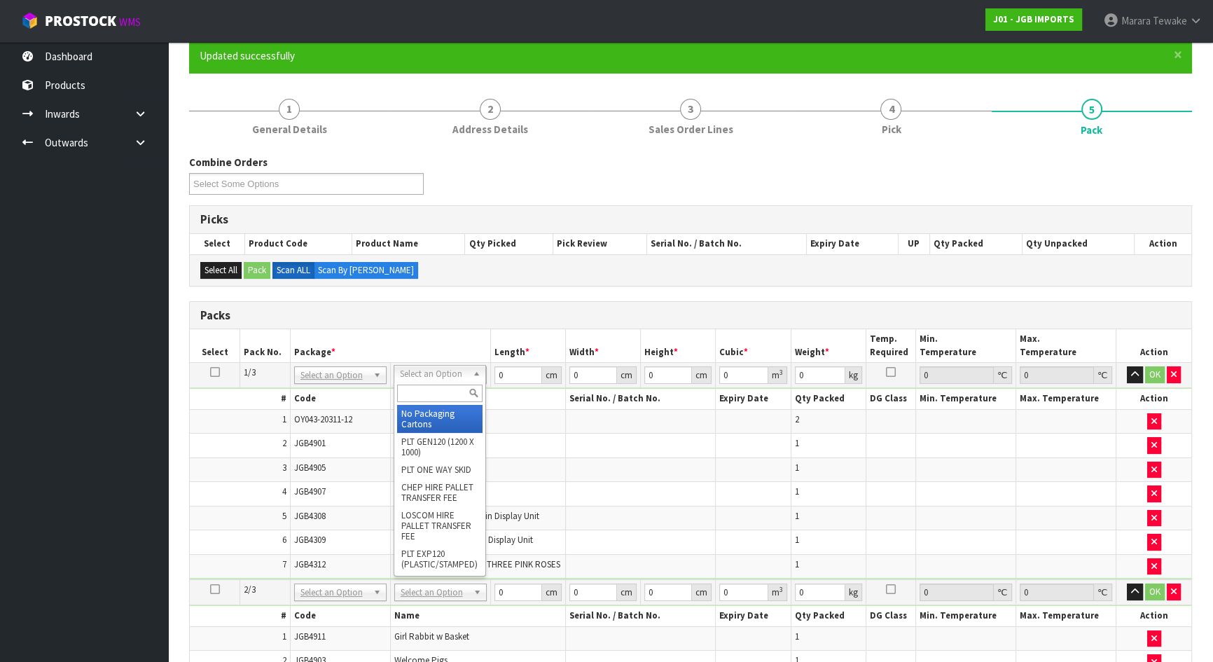
click at [429, 390] on input "text" at bounding box center [439, 393] width 85 height 18
type input "OC"
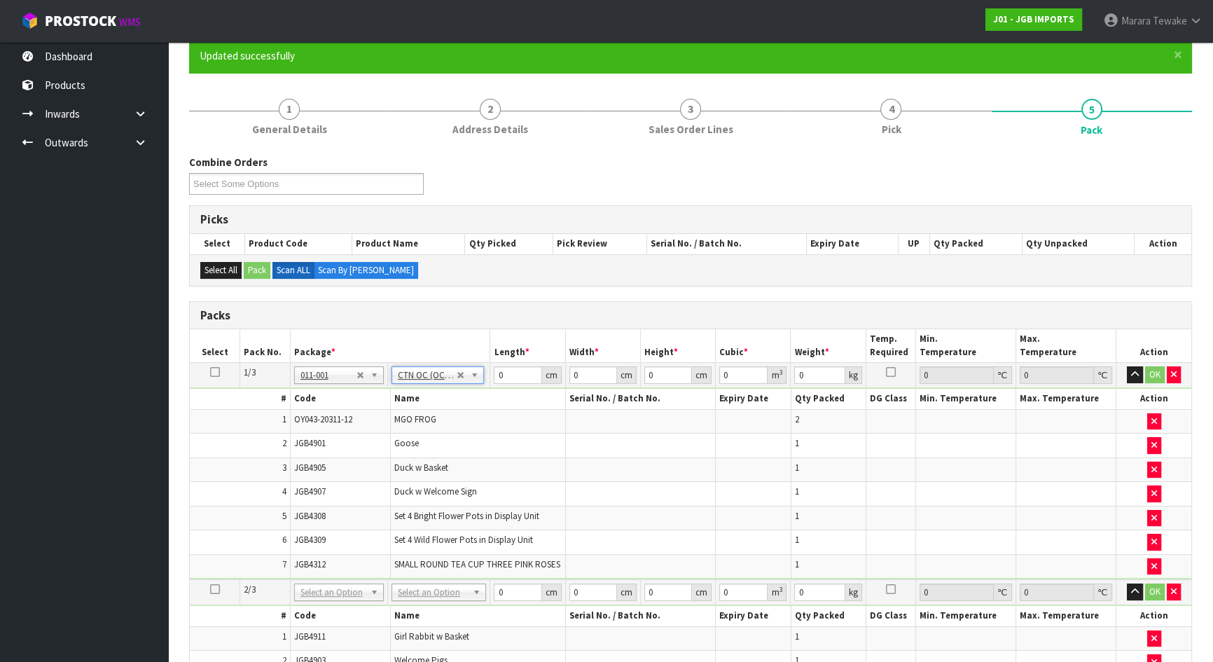
type input "17.672"
click at [217, 372] on icon at bounding box center [215, 372] width 10 height 1
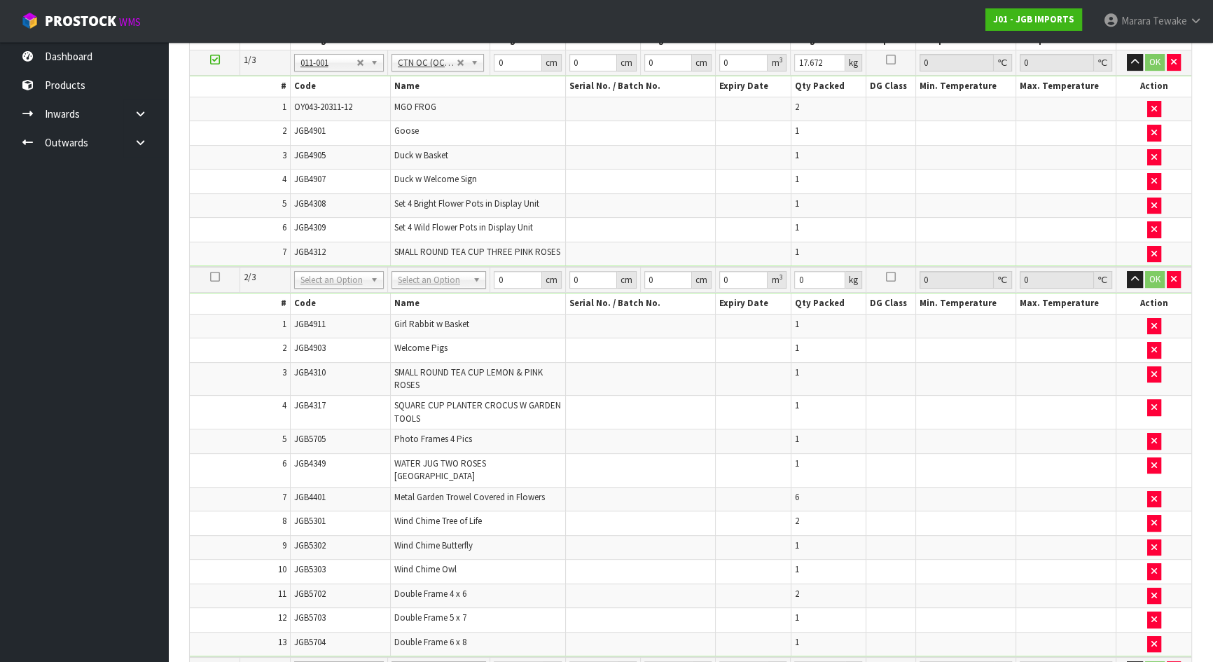
scroll to position [567, 0]
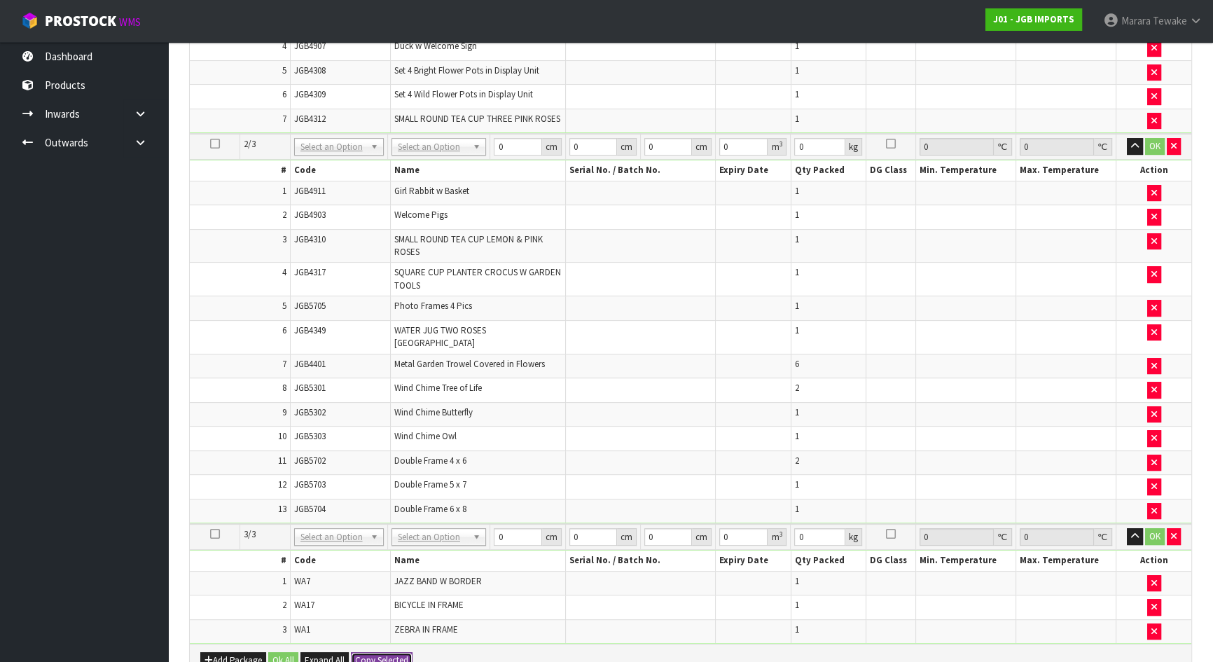
click at [378, 652] on button "Copy Selected" at bounding box center [382, 660] width 62 height 17
click at [378, 654] on span "Confirm" at bounding box center [370, 660] width 31 height 12
type input "17.672"
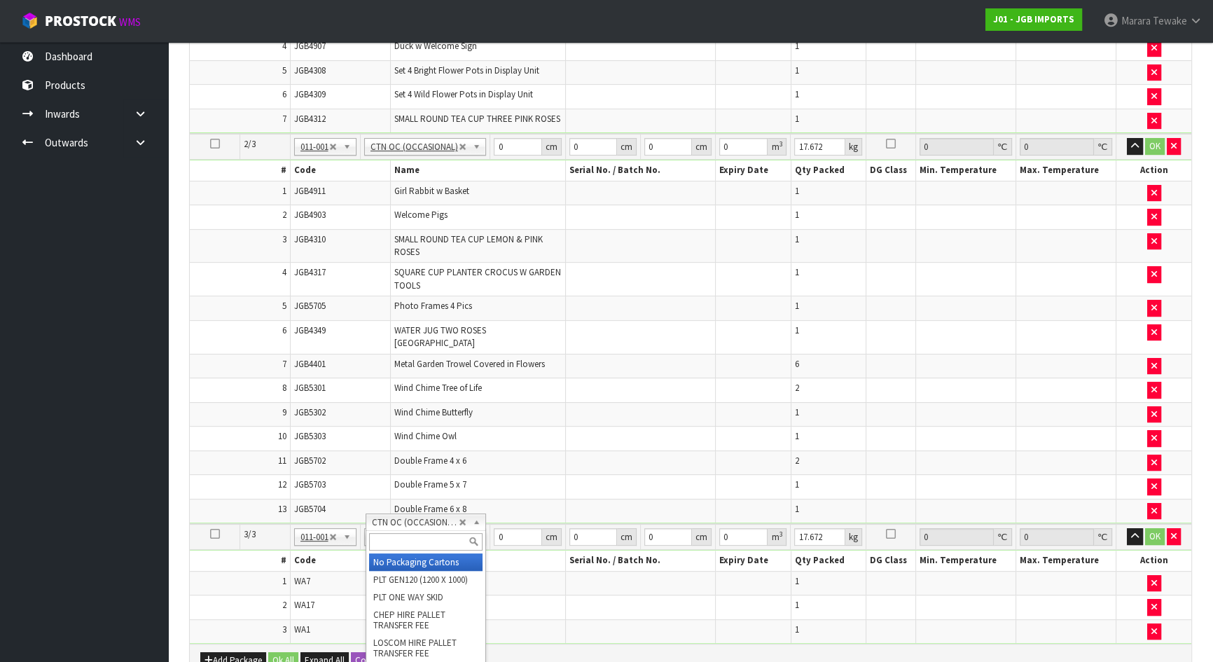
type input "2"
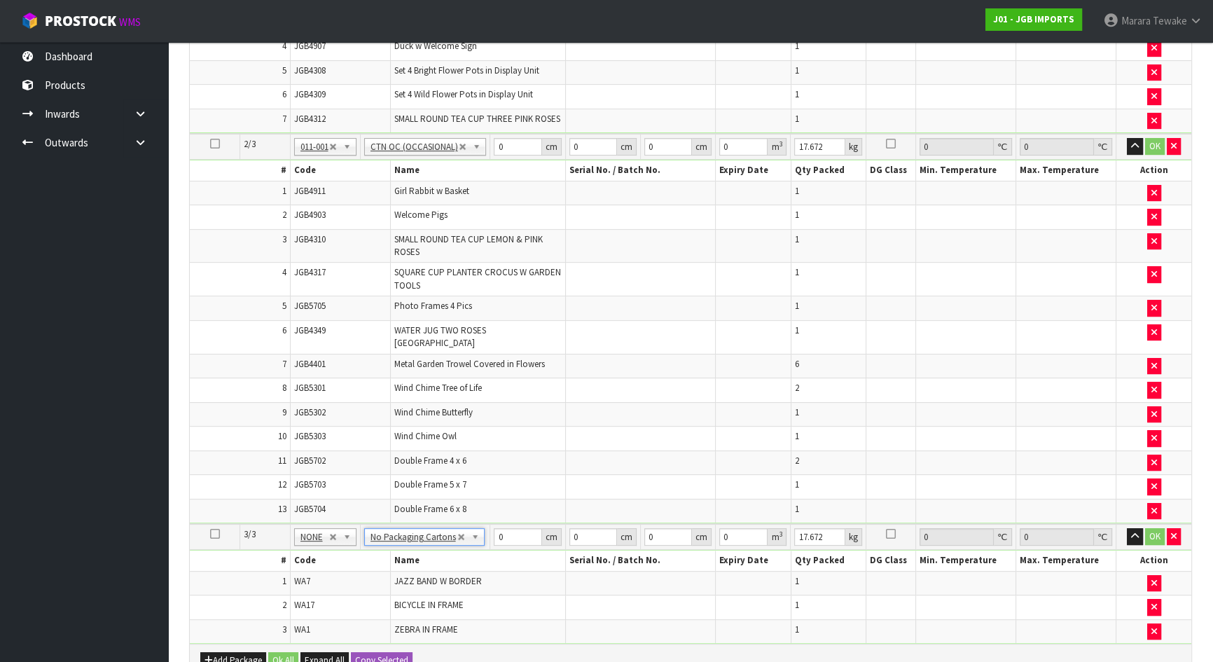
type input "0"
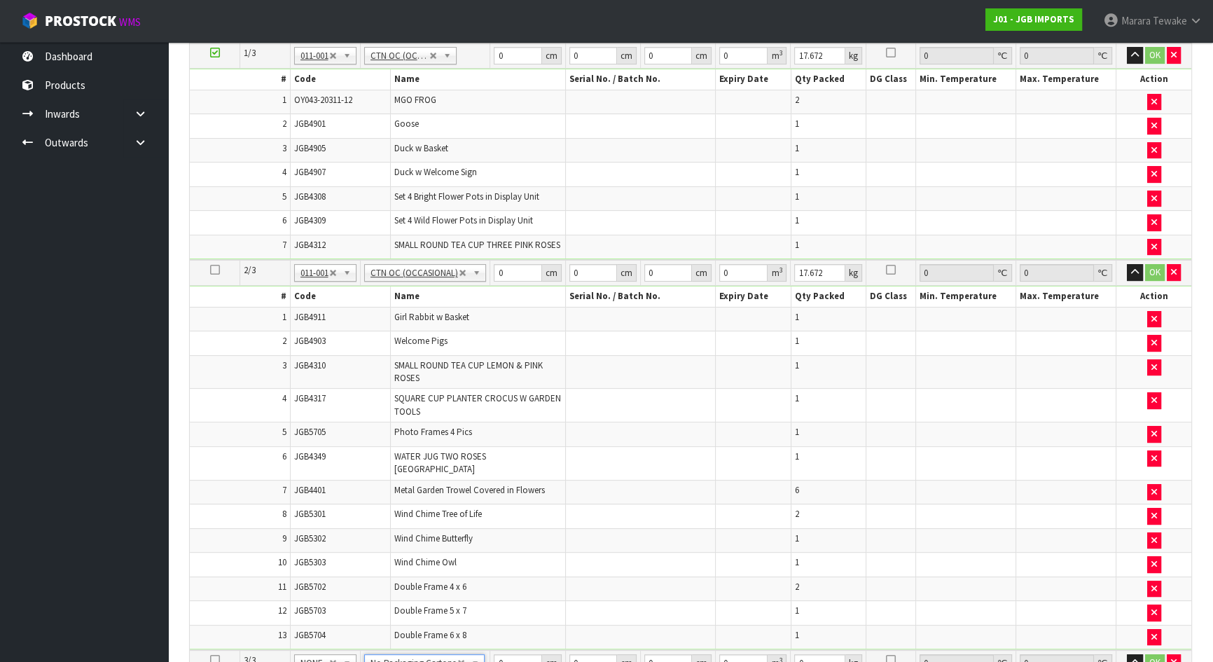
scroll to position [186, 0]
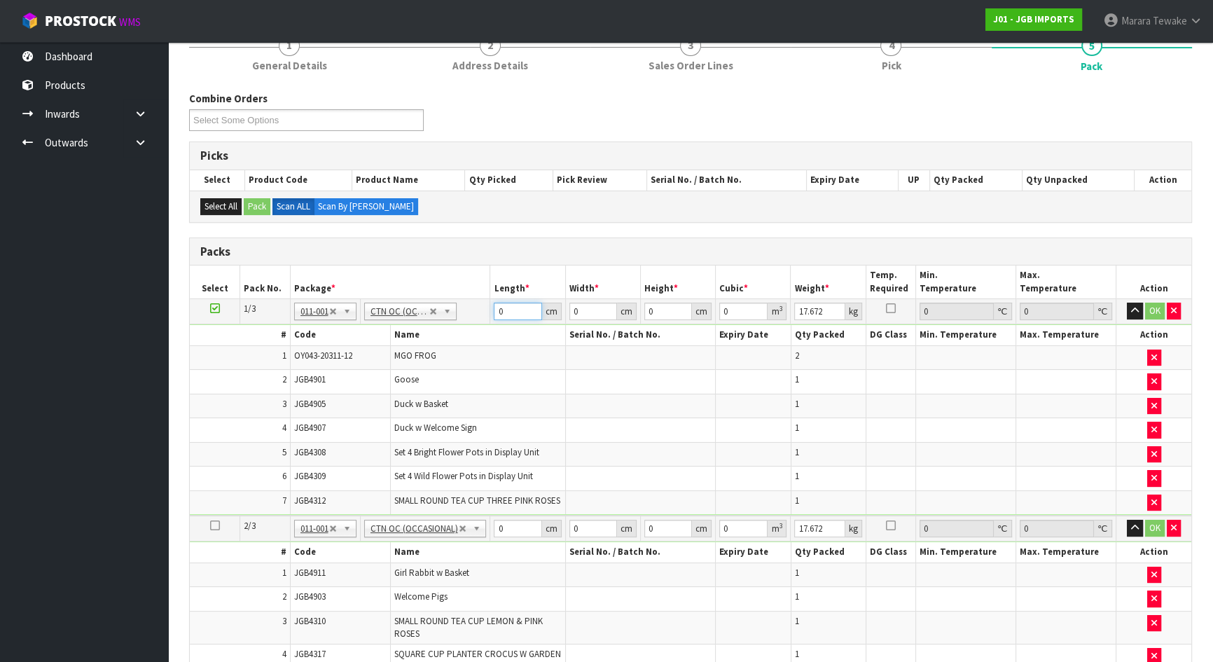
drag, startPoint x: 516, startPoint y: 308, endPoint x: 475, endPoint y: 297, distance: 42.8
click at [480, 300] on tr "1/3 NONE 007-001 007-002 007-004 007-009 007-013 007-014 007-015 007-017 007-01…" at bounding box center [690, 311] width 1001 height 25
type input "54"
type input "49"
type input "4"
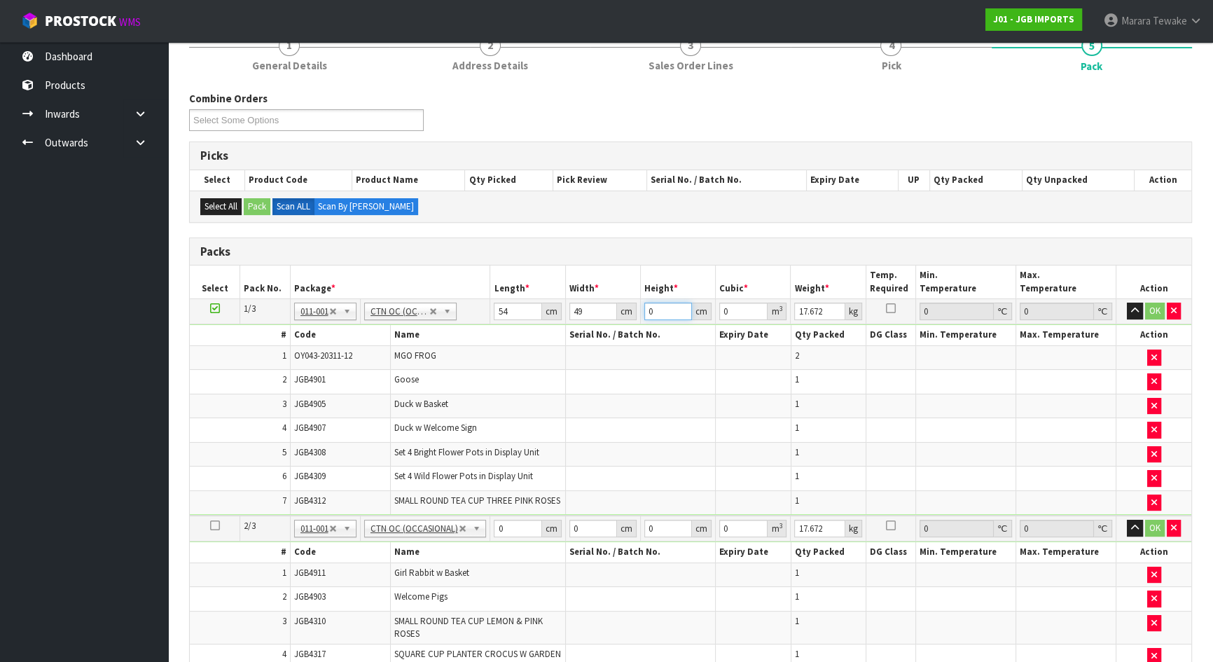
type input "0.010584"
type input "41"
type input "0.108486"
type input "41"
type input "16"
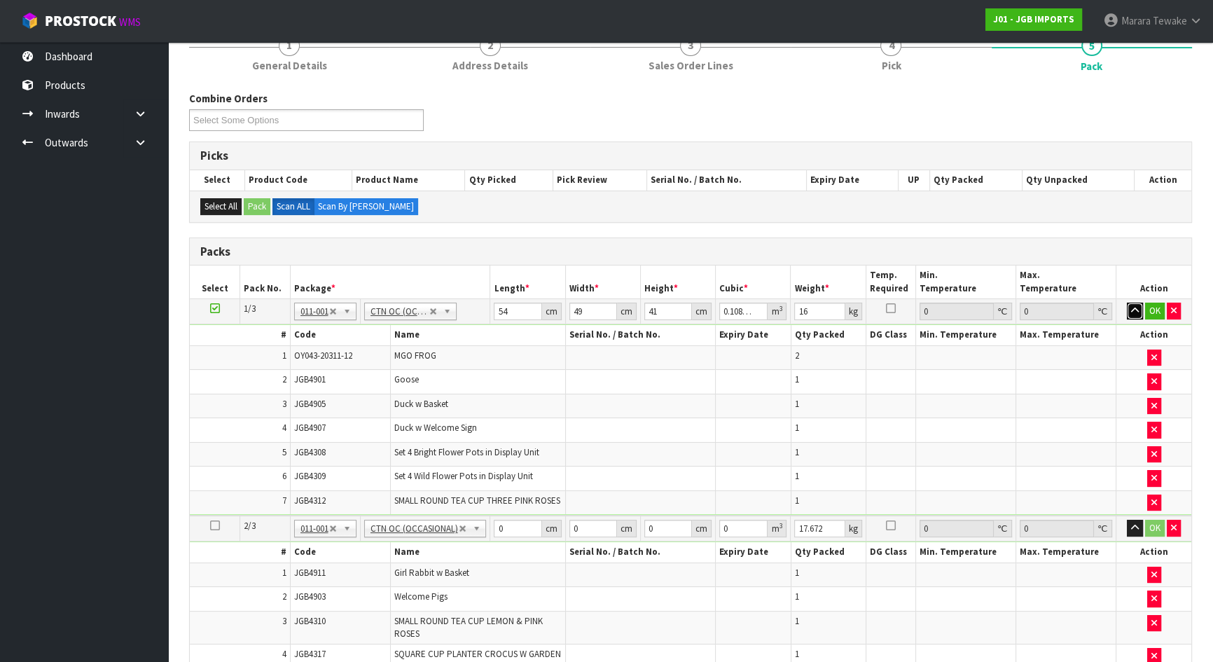
click at [1127, 303] on button "button" at bounding box center [1135, 311] width 16 height 17
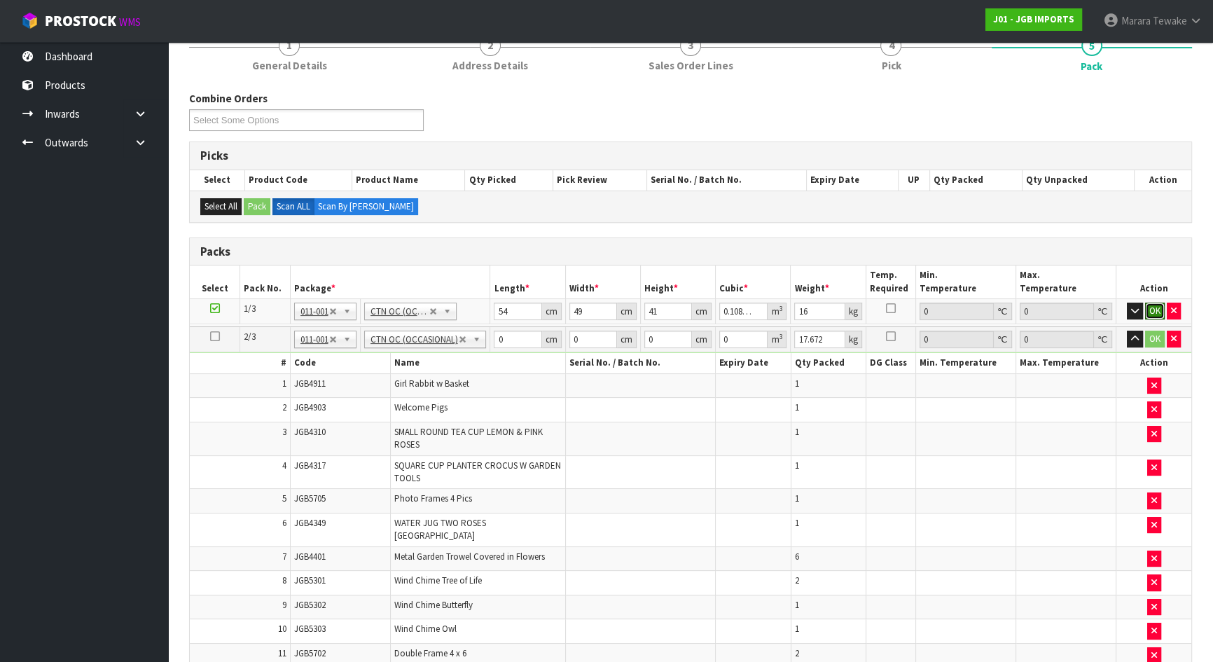
click button "OK" at bounding box center [1155, 311] width 20 height 17
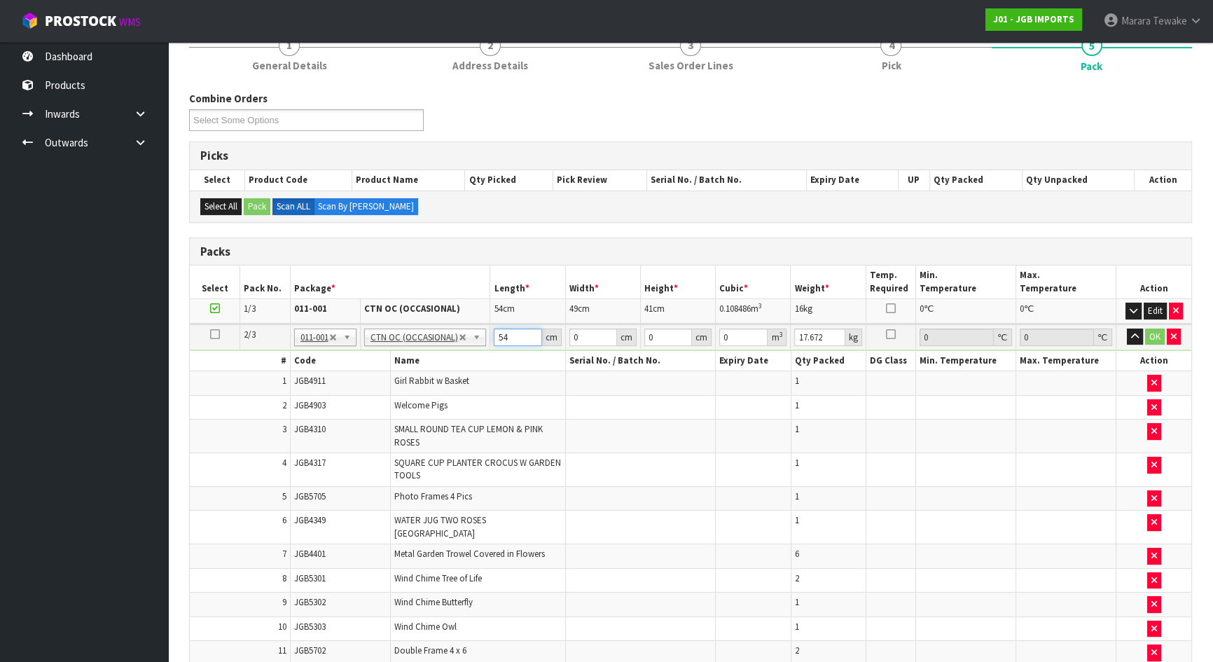
type input "54"
type input "48"
type input "3"
type input "0.007776"
type input "33"
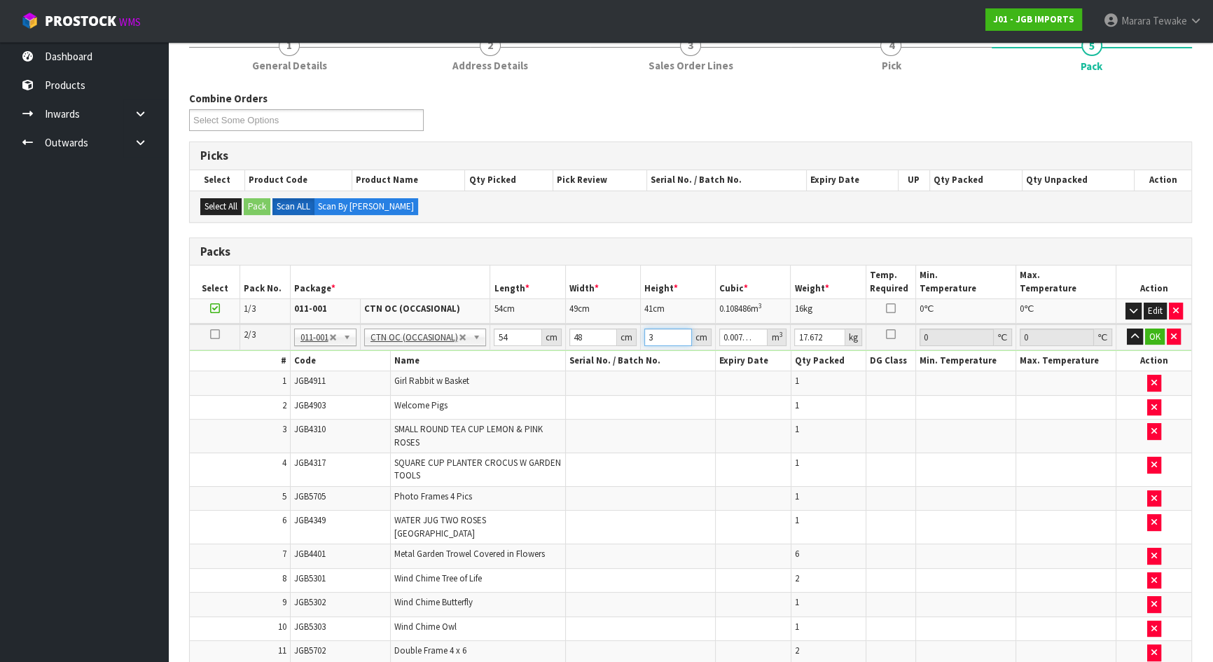
type input "0.085536"
type input "33"
type input "11"
click at [1127, 328] on button "button" at bounding box center [1135, 336] width 16 height 17
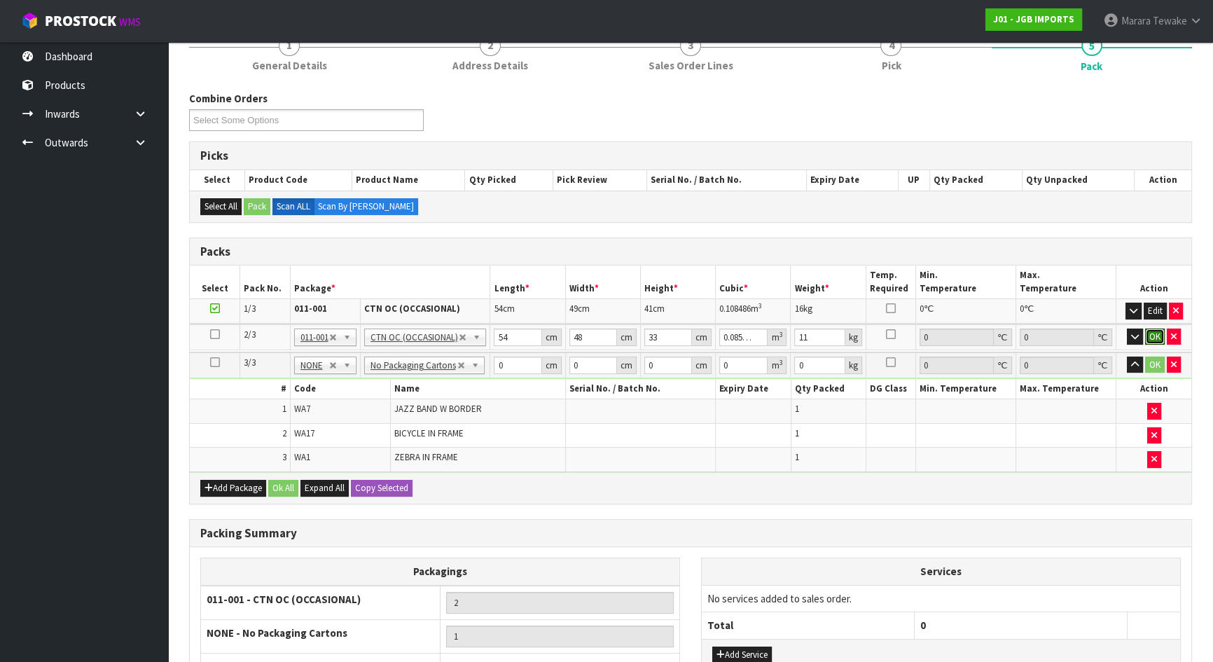
click button "OK" at bounding box center [1155, 336] width 20 height 17
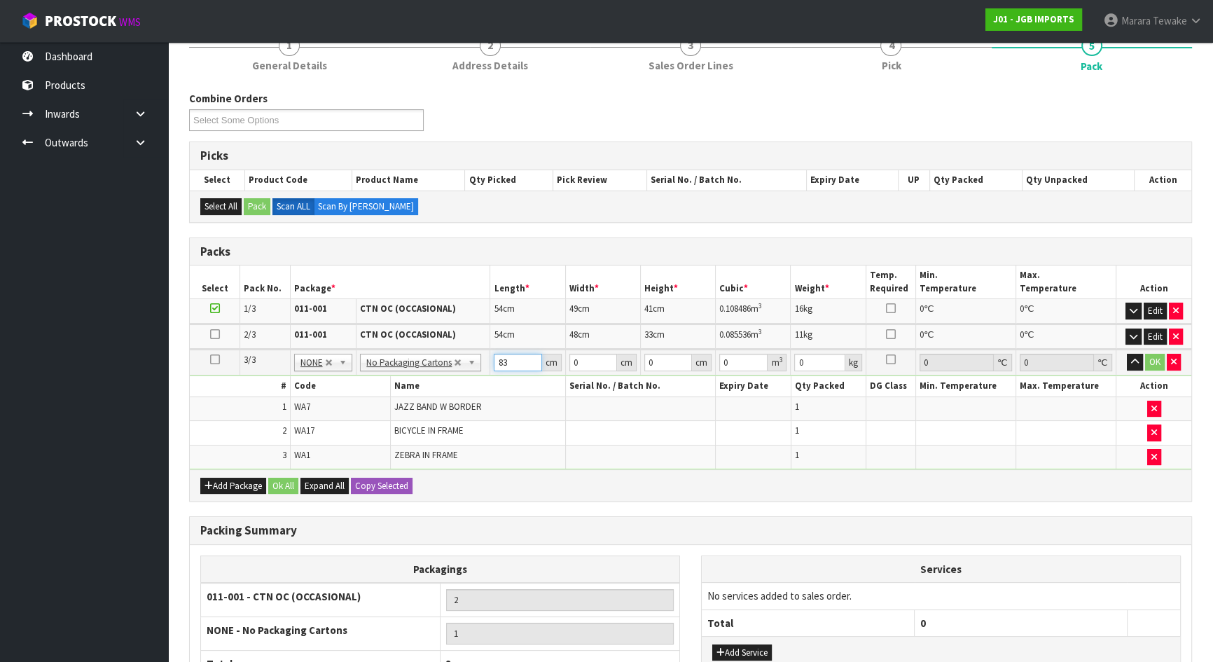
type input "83"
type input "63"
type input "7"
type input "0.036603"
type input "7"
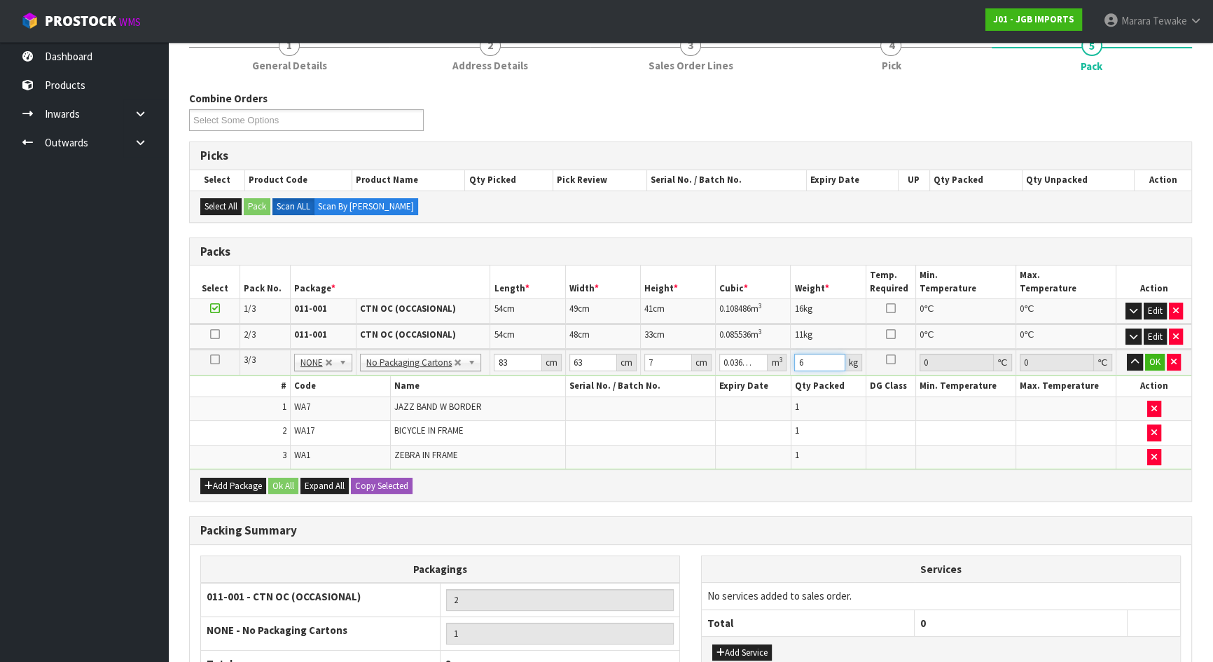
type input "6"
click at [1127, 354] on button "button" at bounding box center [1135, 362] width 16 height 17
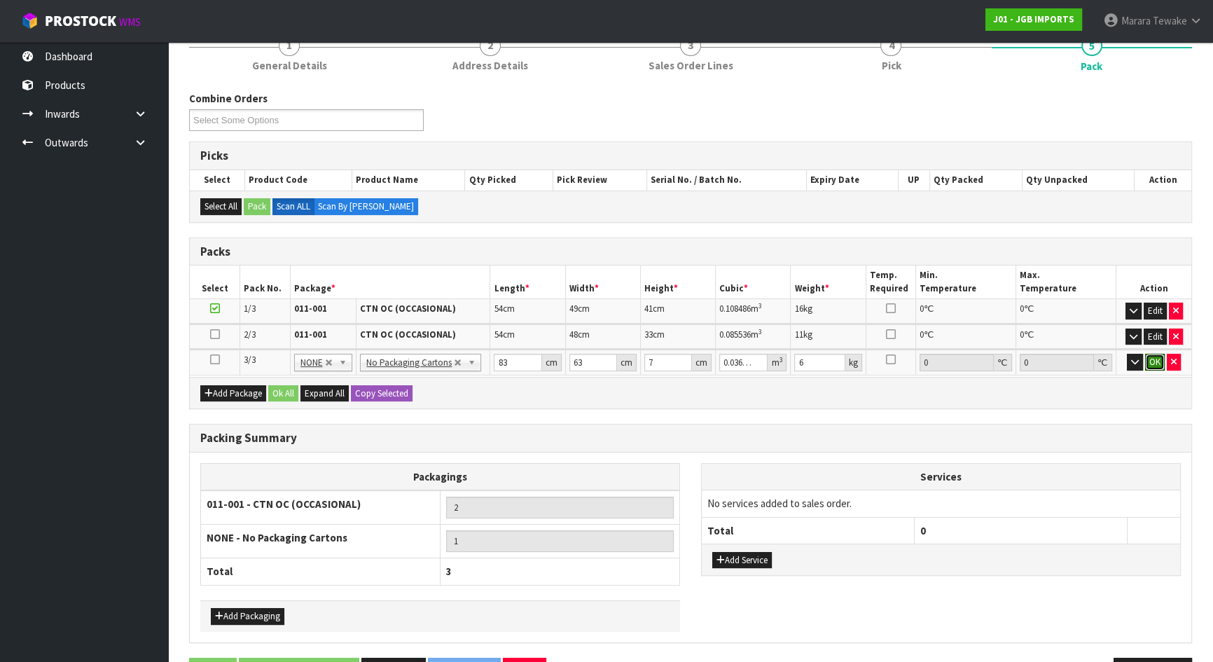
click button "OK" at bounding box center [1155, 362] width 20 height 17
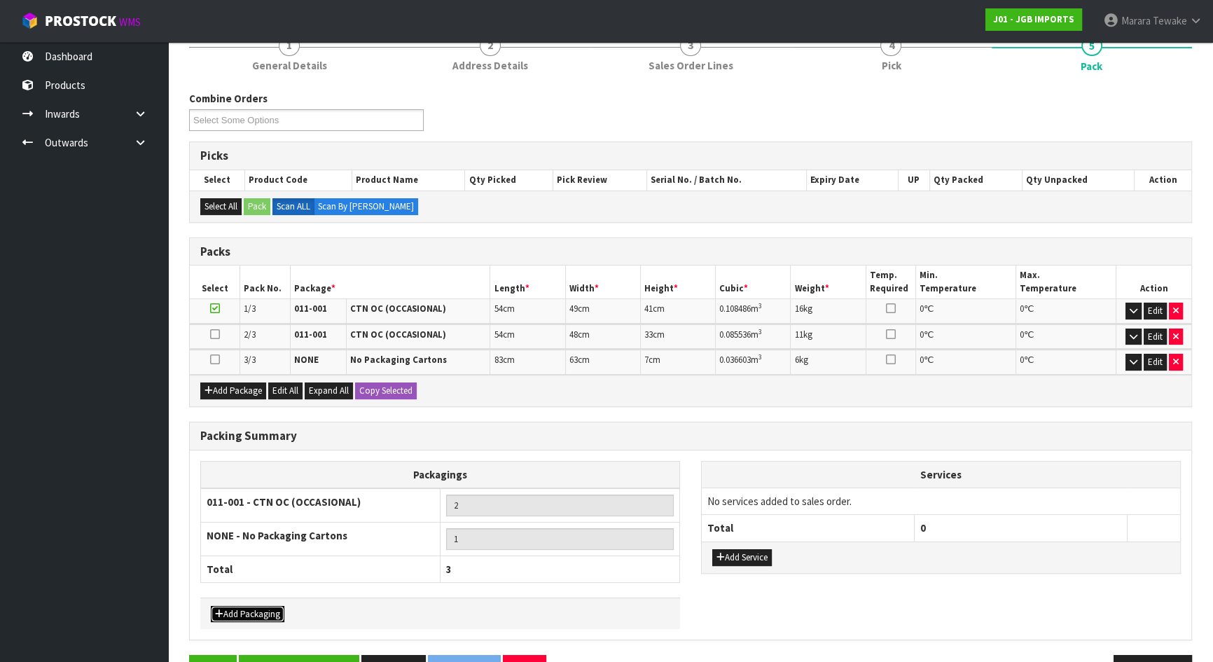
click at [263, 610] on button "Add Packaging" at bounding box center [248, 614] width 74 height 17
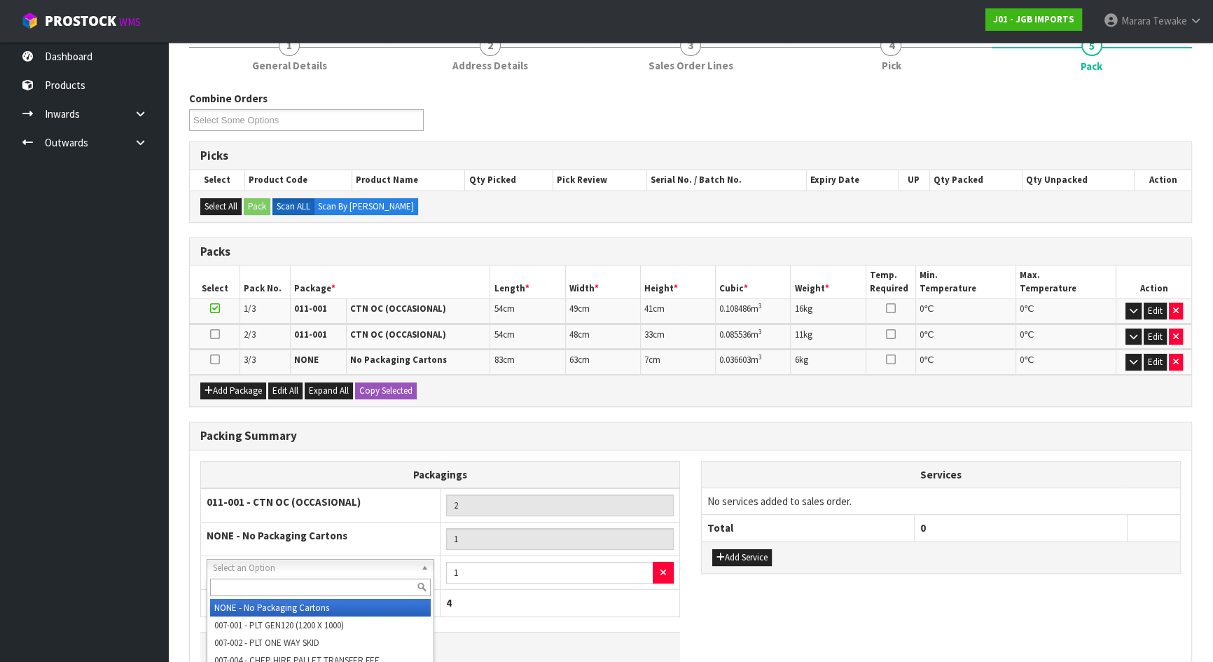
click at [305, 591] on input "text" at bounding box center [320, 587] width 221 height 18
type input "CORRUGAT"
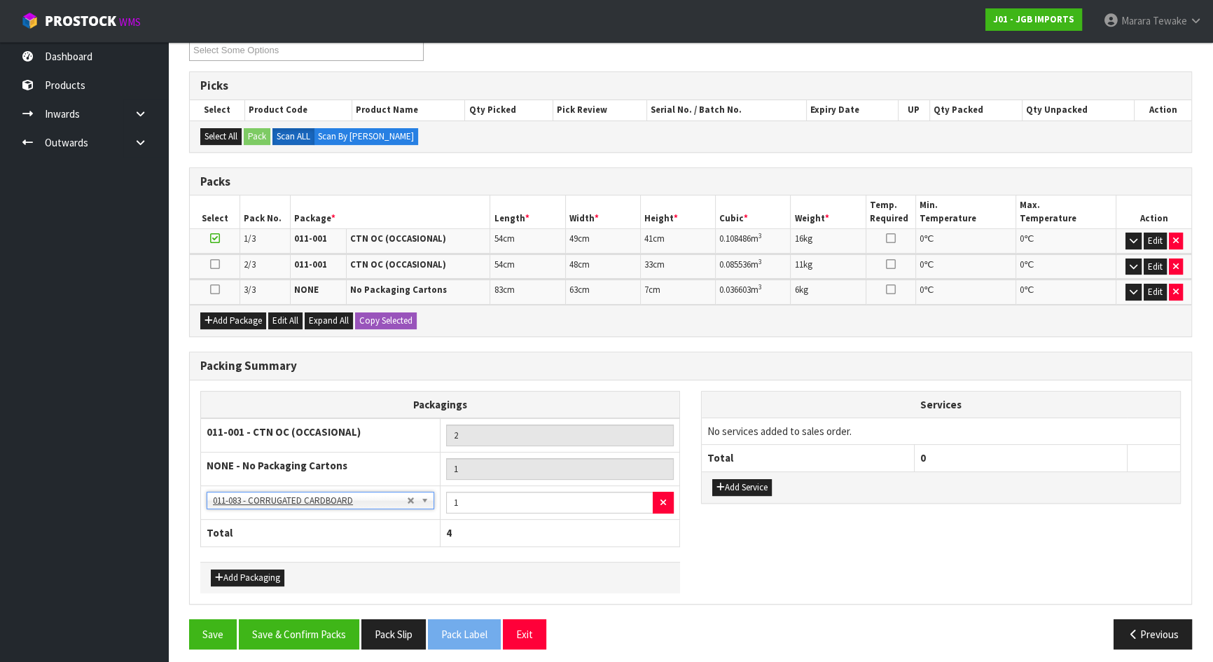
scroll to position [261, 0]
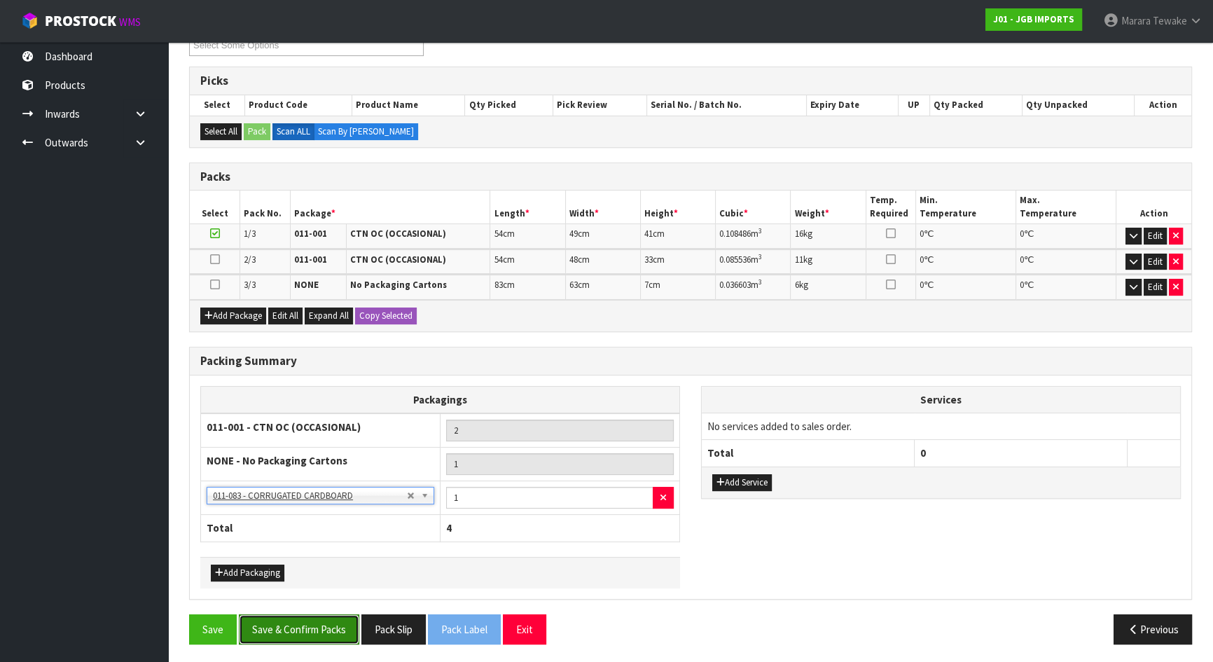
click at [319, 635] on button "Save & Confirm Packs" at bounding box center [299, 629] width 120 height 30
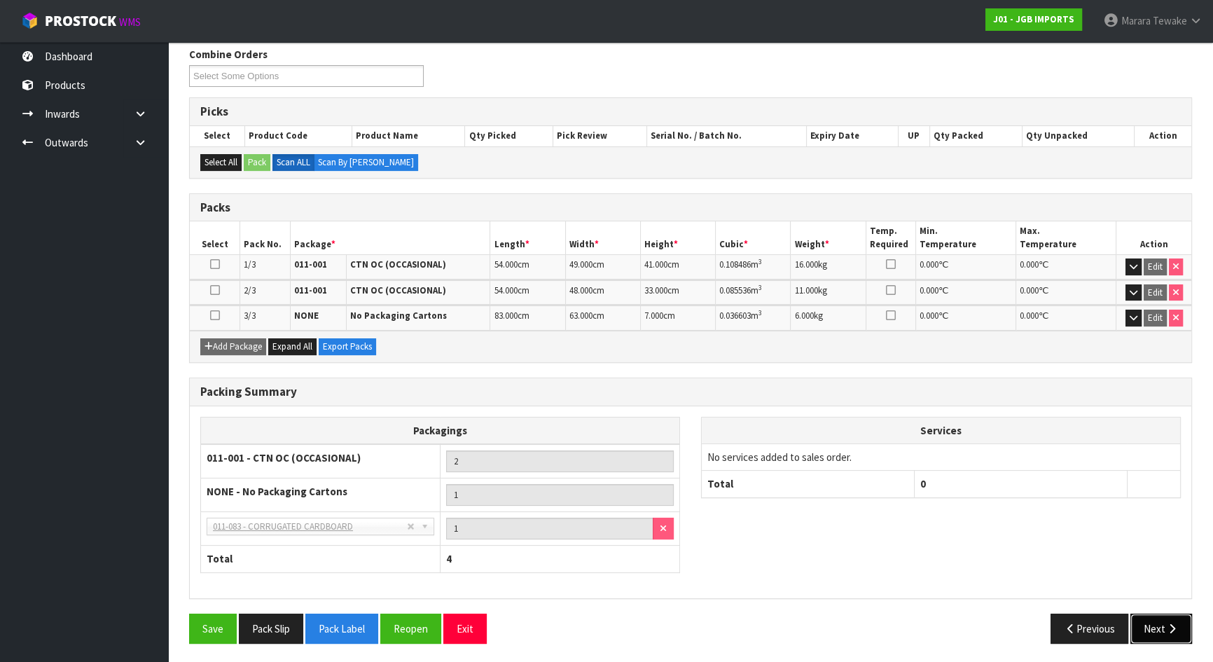
click at [1151, 624] on button "Next" at bounding box center [1161, 628] width 62 height 30
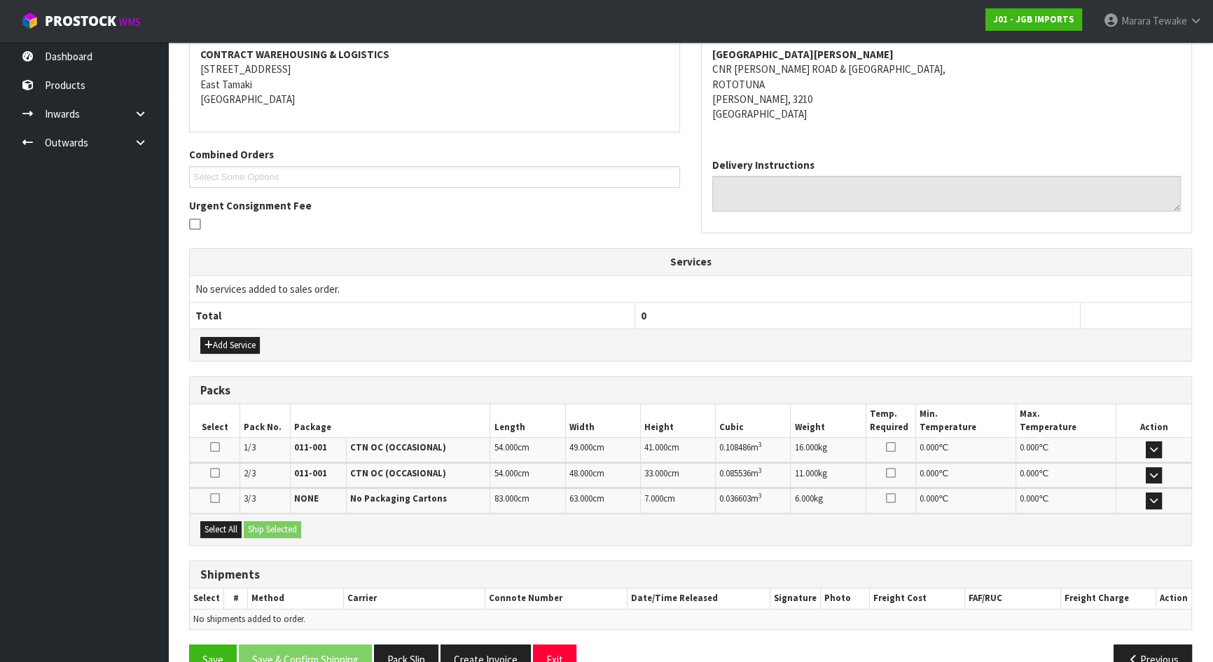
scroll to position [300, 0]
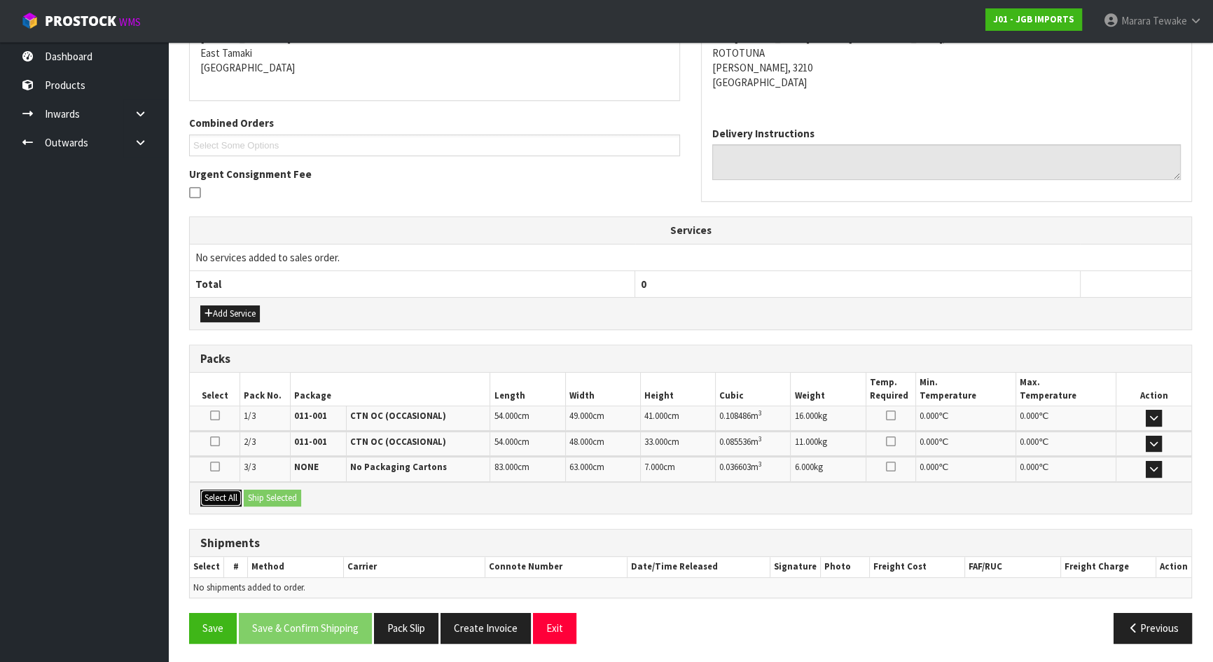
click at [226, 493] on button "Select All" at bounding box center [220, 498] width 41 height 17
click at [251, 493] on button "Ship Selected" at bounding box center [272, 498] width 57 height 17
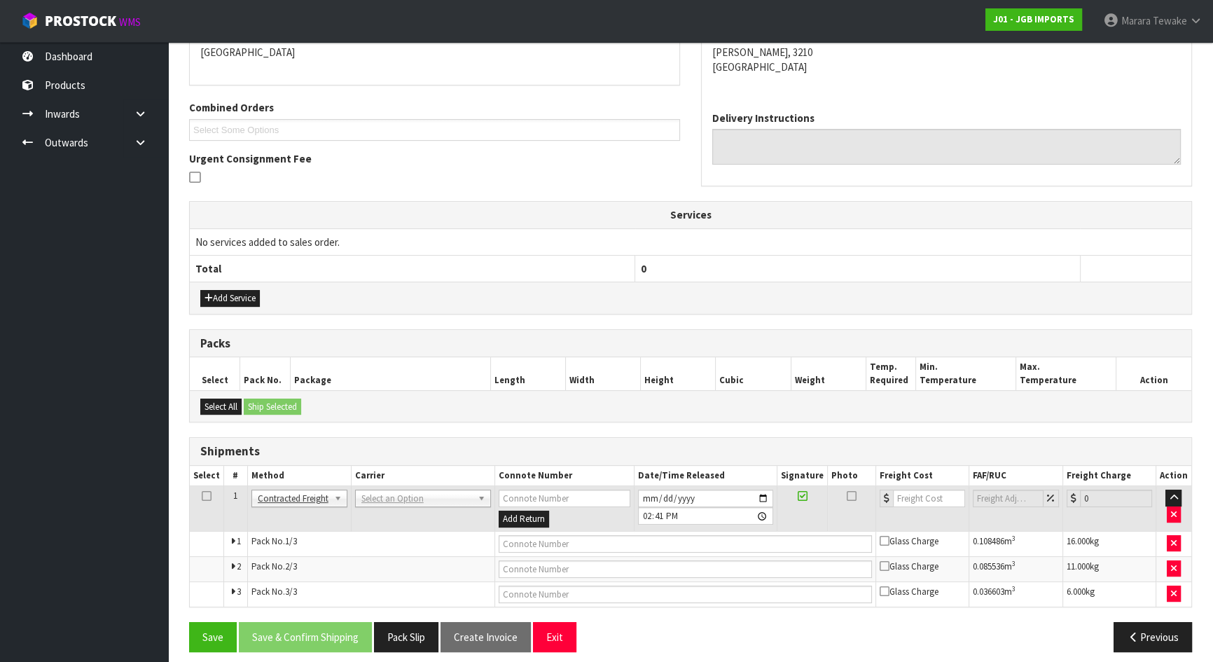
scroll to position [324, 0]
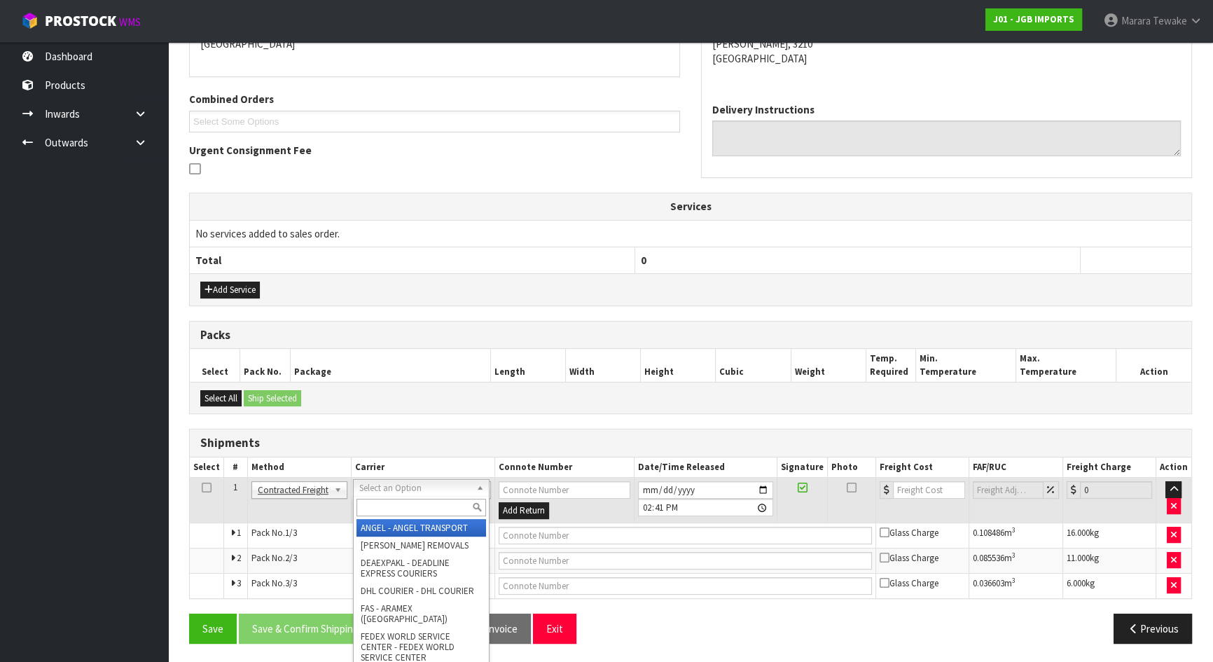
click at [401, 511] on input "text" at bounding box center [421, 508] width 130 height 18
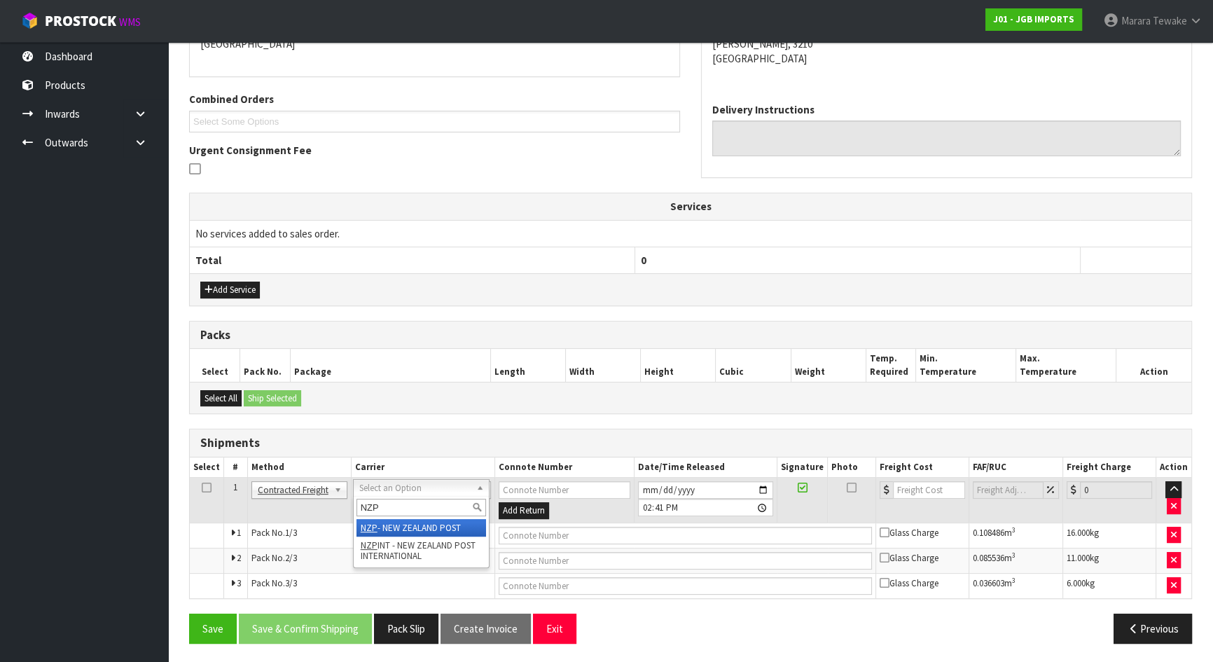
type input "NZP"
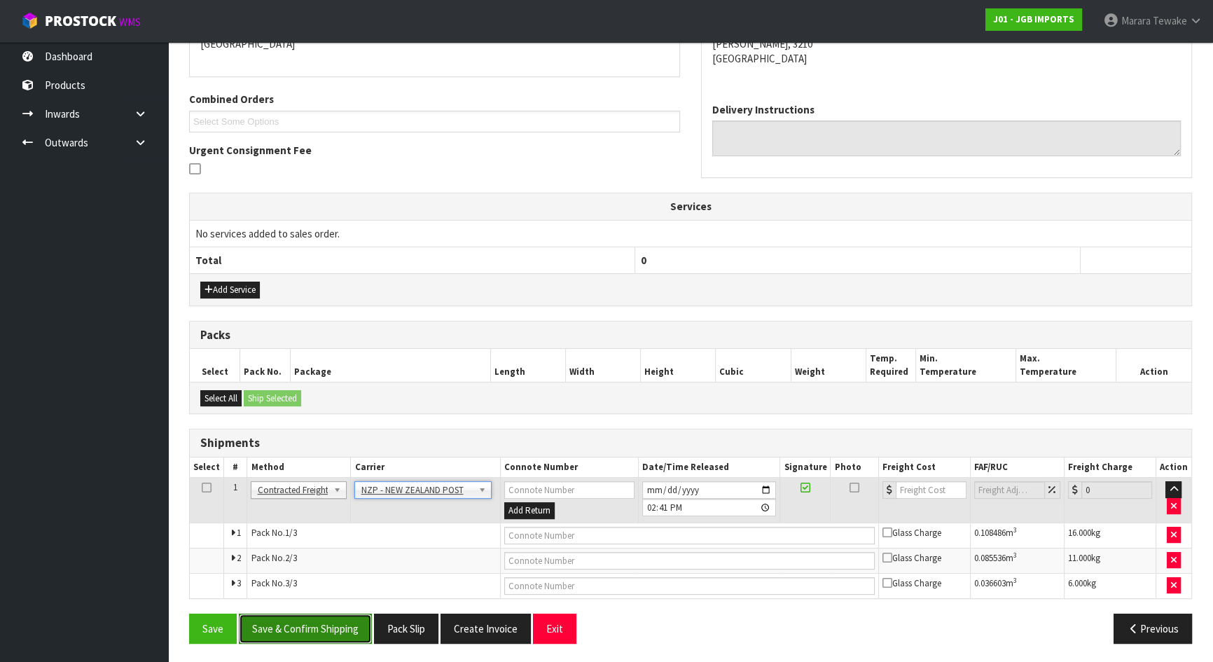
click at [330, 621] on button "Save & Confirm Shipping" at bounding box center [305, 628] width 133 height 30
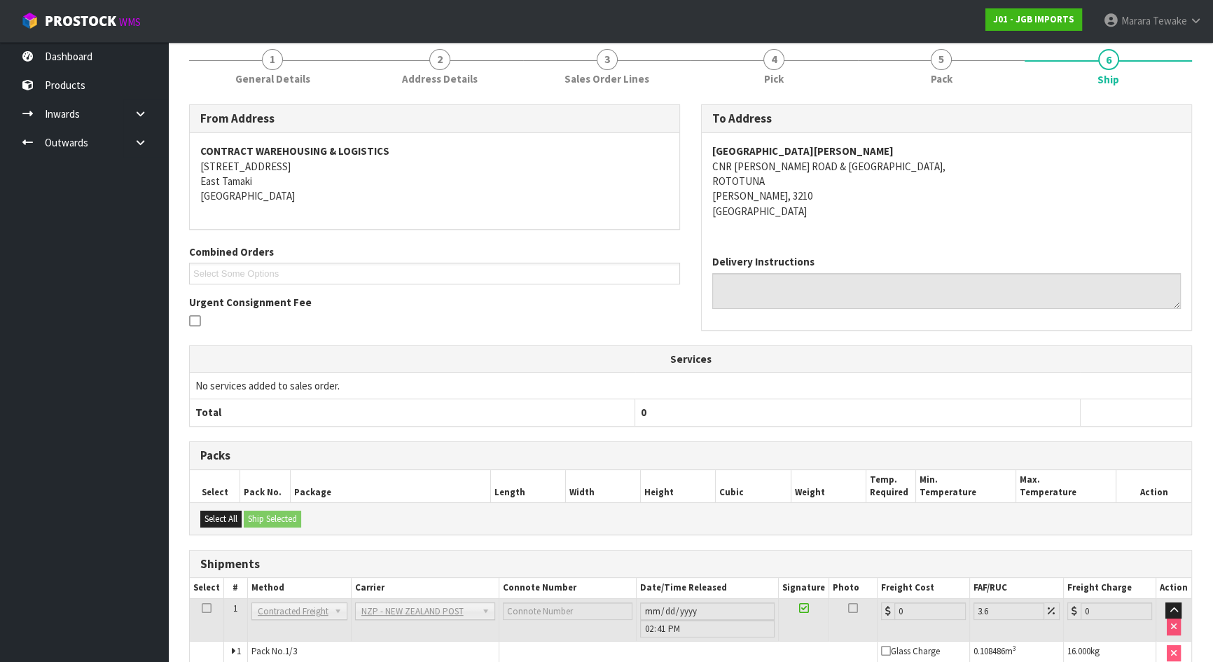
scroll to position [303, 0]
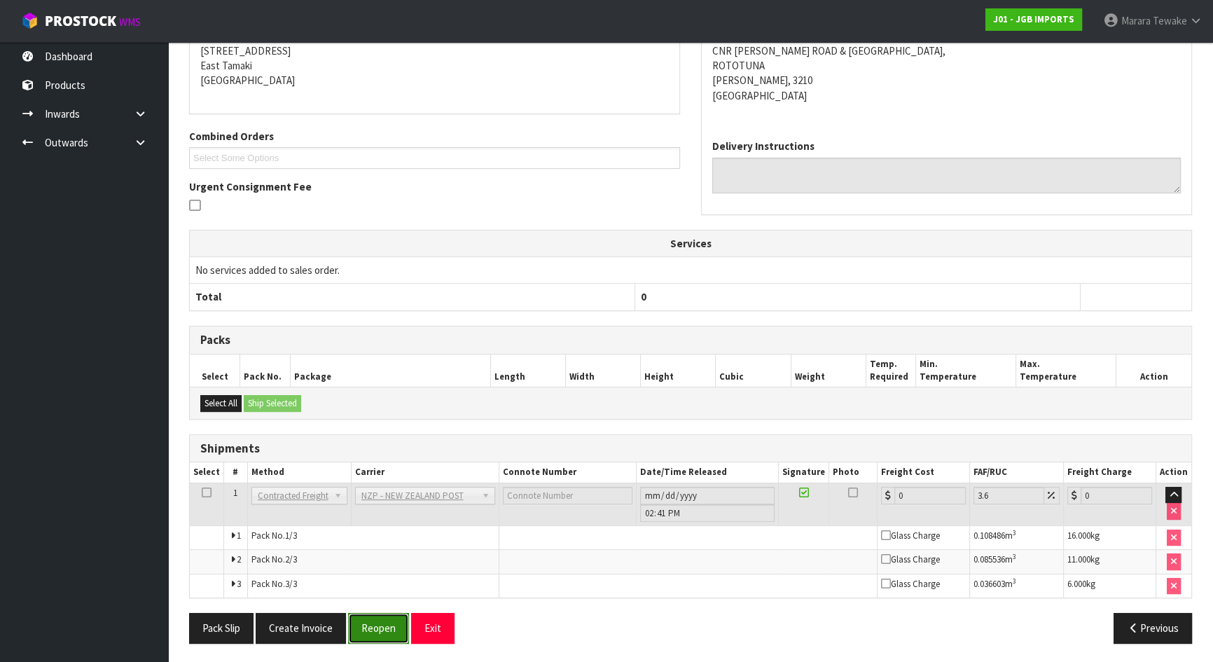
click at [389, 624] on button "Reopen" at bounding box center [378, 628] width 61 height 30
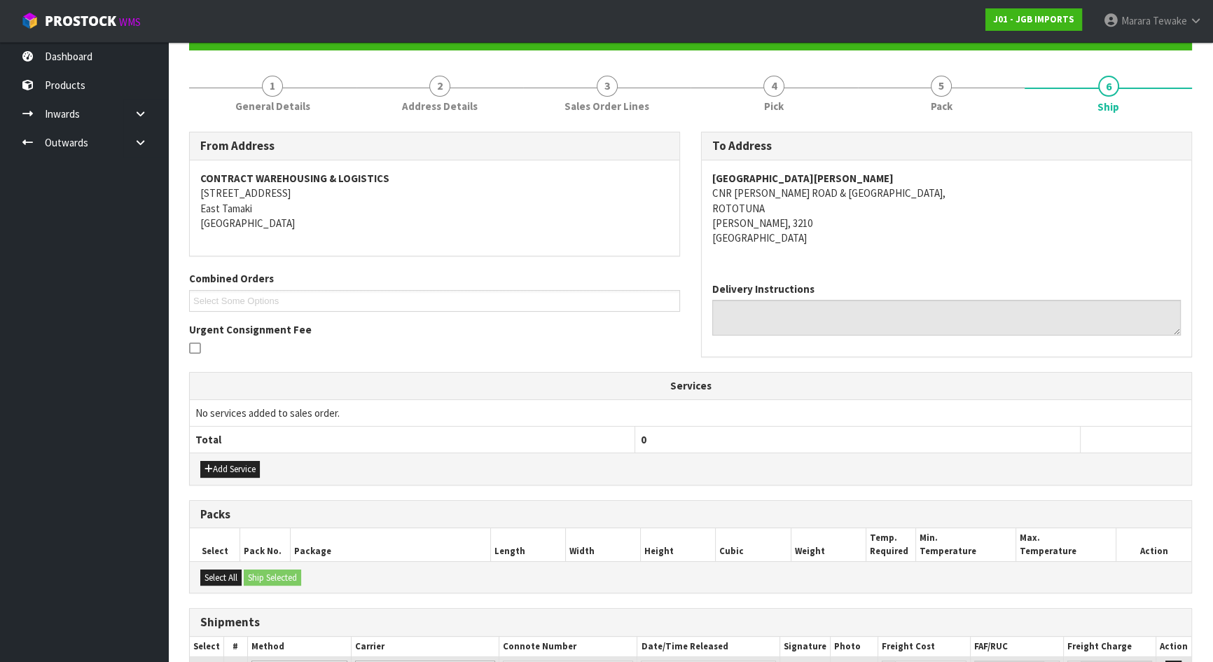
scroll to position [324, 0]
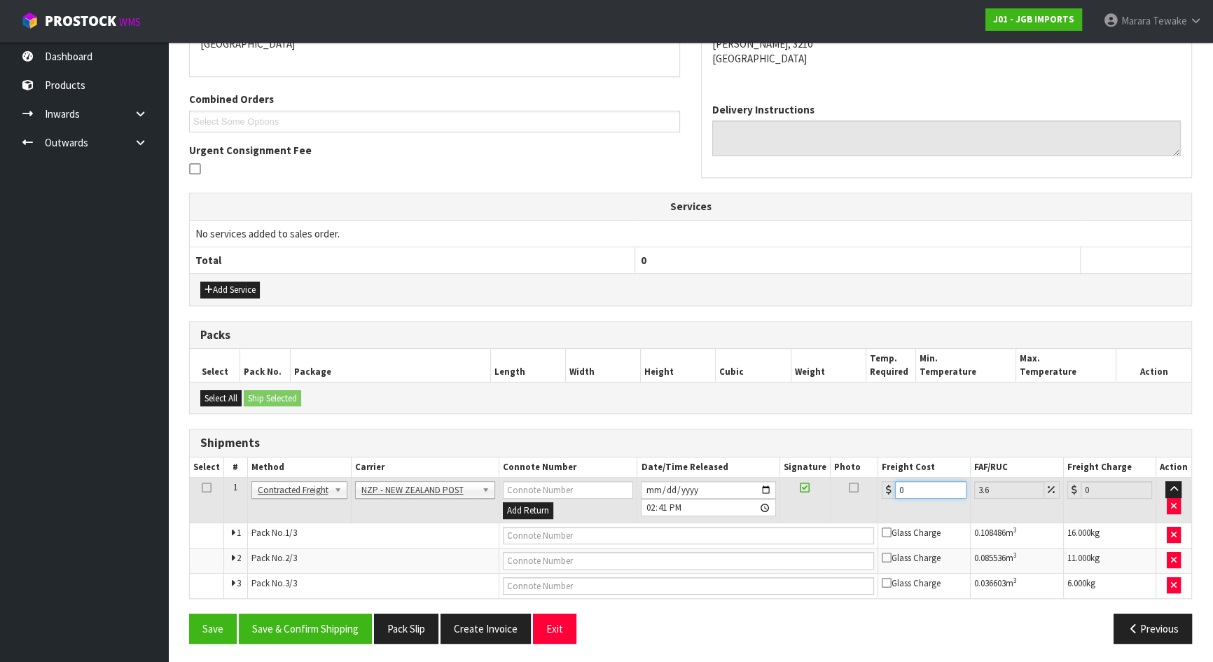
drag, startPoint x: 896, startPoint y: 483, endPoint x: 848, endPoint y: 457, distance: 54.8
click at [864, 469] on table "Select # Method Carrier Connote Number Date/Time Released Signature Photo Freig…" at bounding box center [690, 527] width 1001 height 141
type input "2"
type input "2.07"
type input "25"
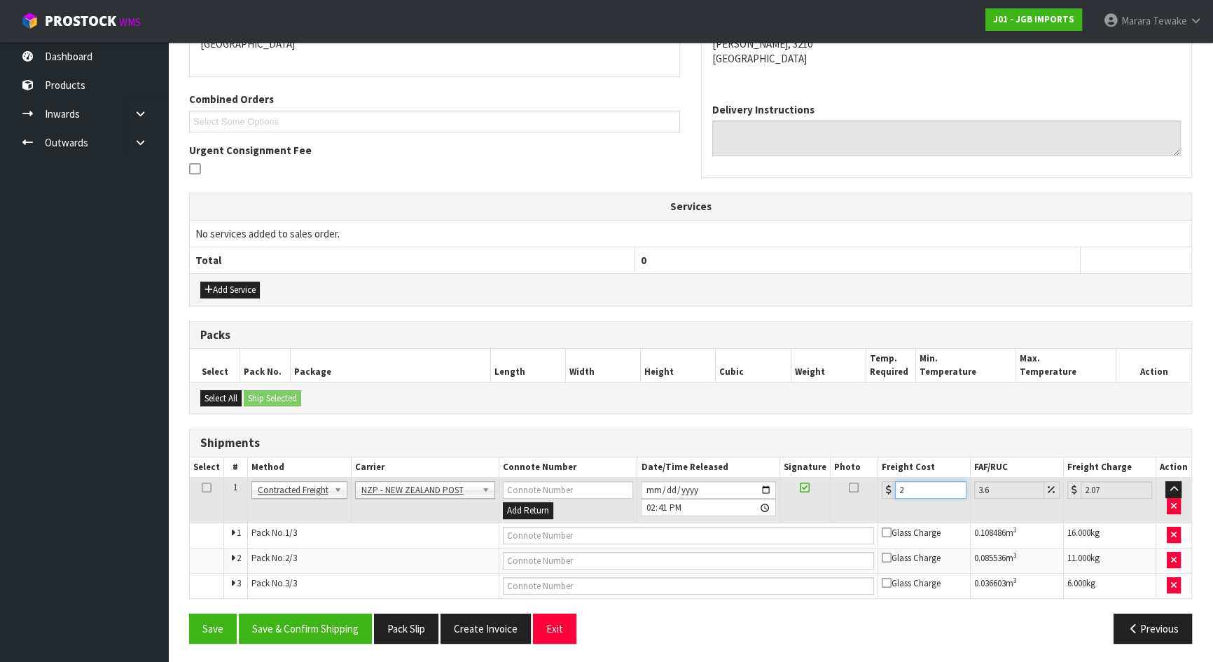
type input "25.9"
type input "26.83"
type input "25.97"
type input "26.9"
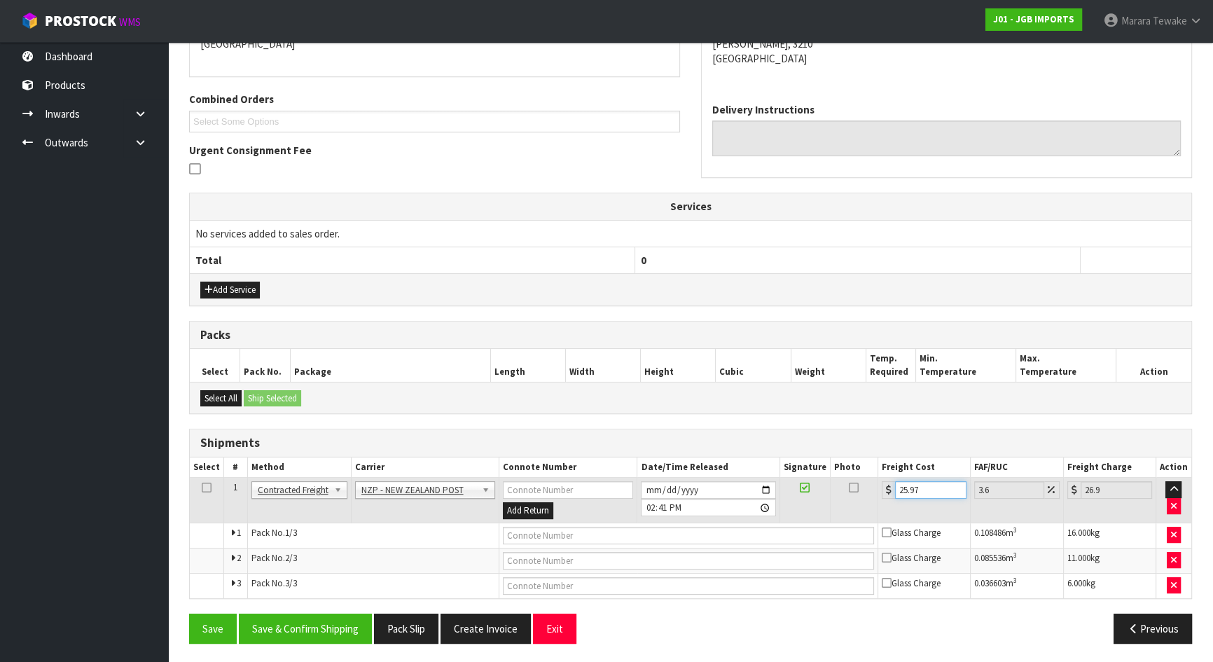
type input "25.97"
click at [321, 625] on button "Save & Confirm Shipping" at bounding box center [305, 628] width 133 height 30
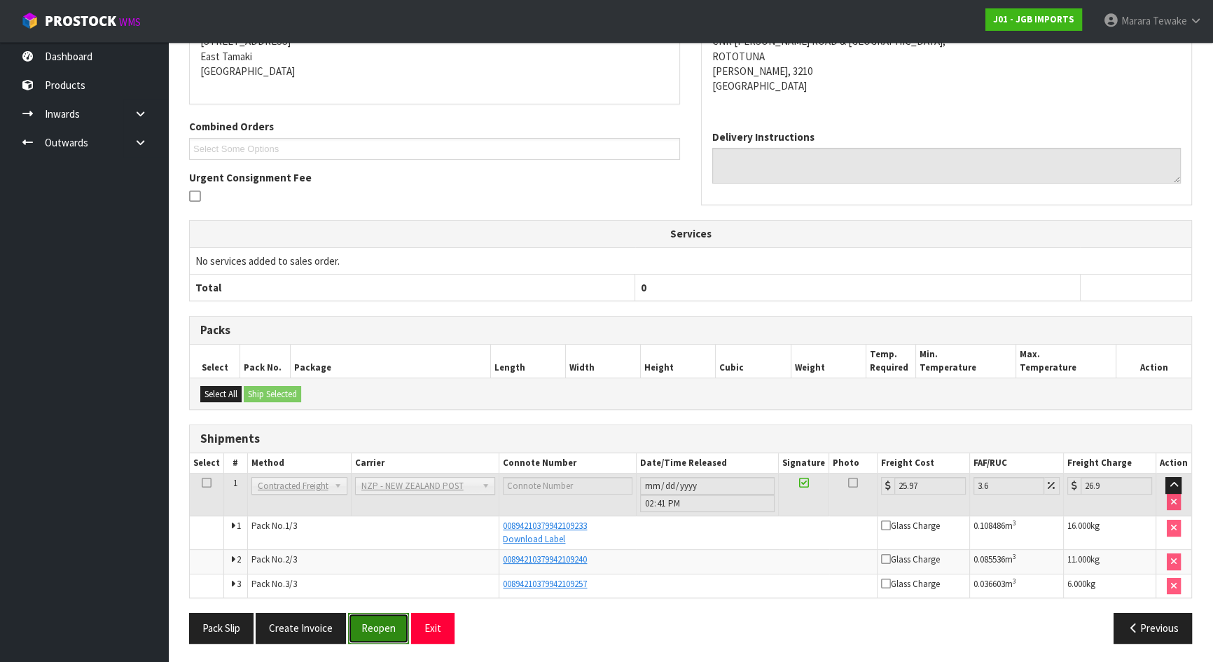
click at [403, 622] on button "Reopen" at bounding box center [378, 628] width 61 height 30
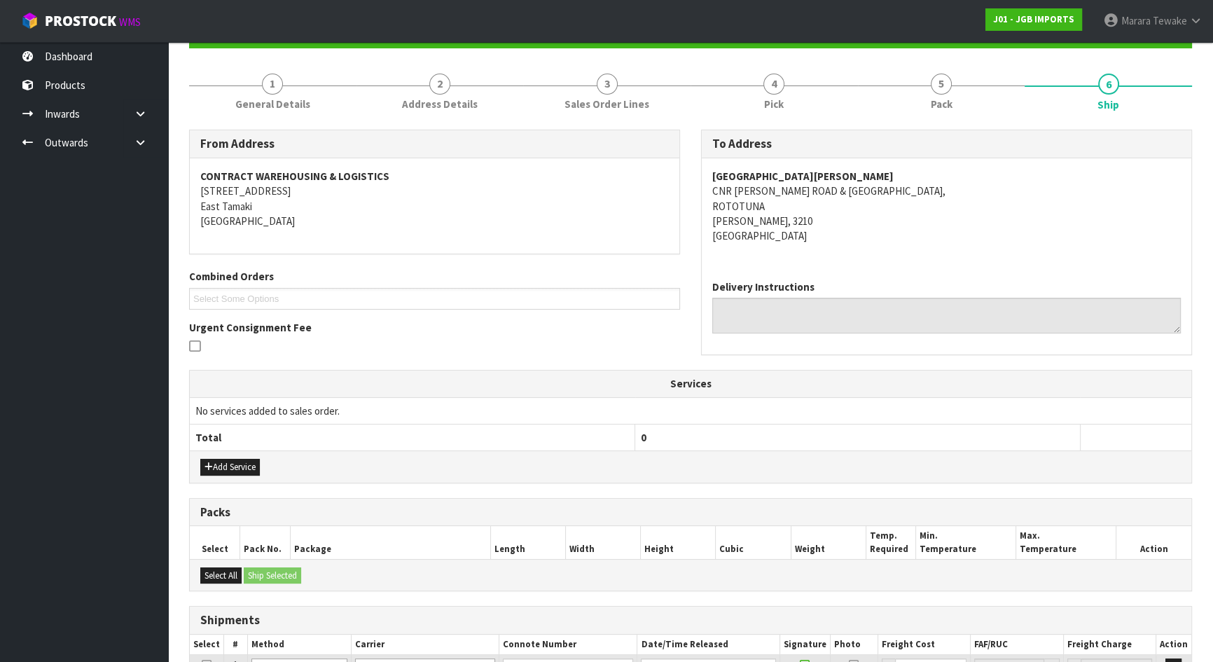
scroll to position [337, 0]
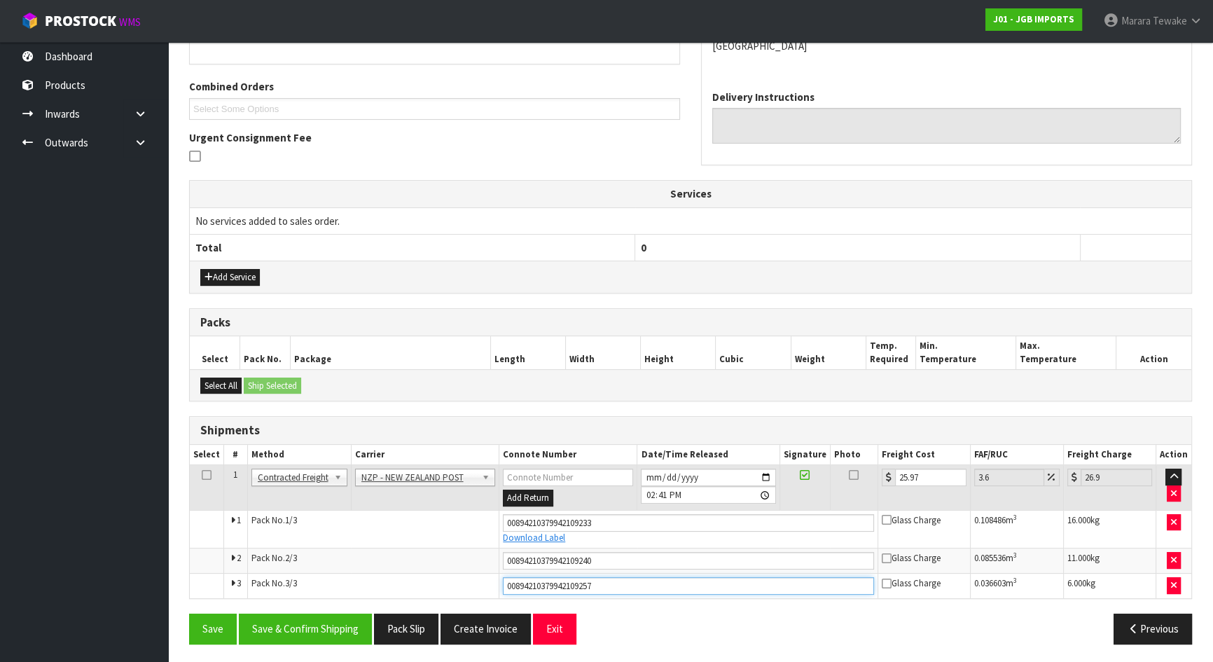
drag, startPoint x: 590, startPoint y: 588, endPoint x: 403, endPoint y: 571, distance: 187.1
click at [403, 574] on tr "3 Pack No. 3/3 00894210379942109257 Glass Charge 0.036603 m 3 6.000 kg" at bounding box center [690, 586] width 1001 height 25
drag, startPoint x: 600, startPoint y: 562, endPoint x: 457, endPoint y: 567, distance: 143.0
click at [457, 567] on tr "2 Pack No. 2/3 00894210379942109240 Glass Charge 0.085536 m 3 11.000 kg" at bounding box center [690, 560] width 1001 height 25
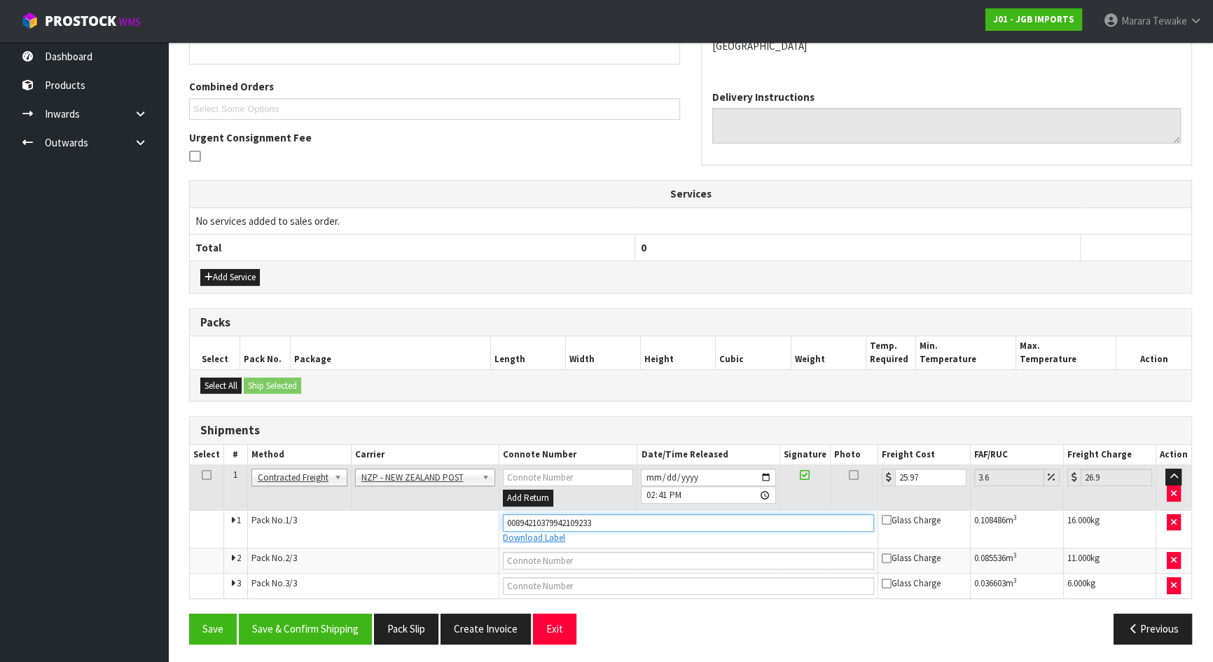
drag, startPoint x: 606, startPoint y: 519, endPoint x: 483, endPoint y: 518, distance: 123.3
click at [483, 518] on tr "1 Pack No. 1/3 00894210379942109233 Download Label Glass Charge 0.108486 m 3 16…" at bounding box center [690, 529] width 1001 height 38
type input "00894210379942110536"
click at [189, 613] on button "Save" at bounding box center [213, 628] width 48 height 30
click at [557, 553] on input "text" at bounding box center [688, 561] width 371 height 18
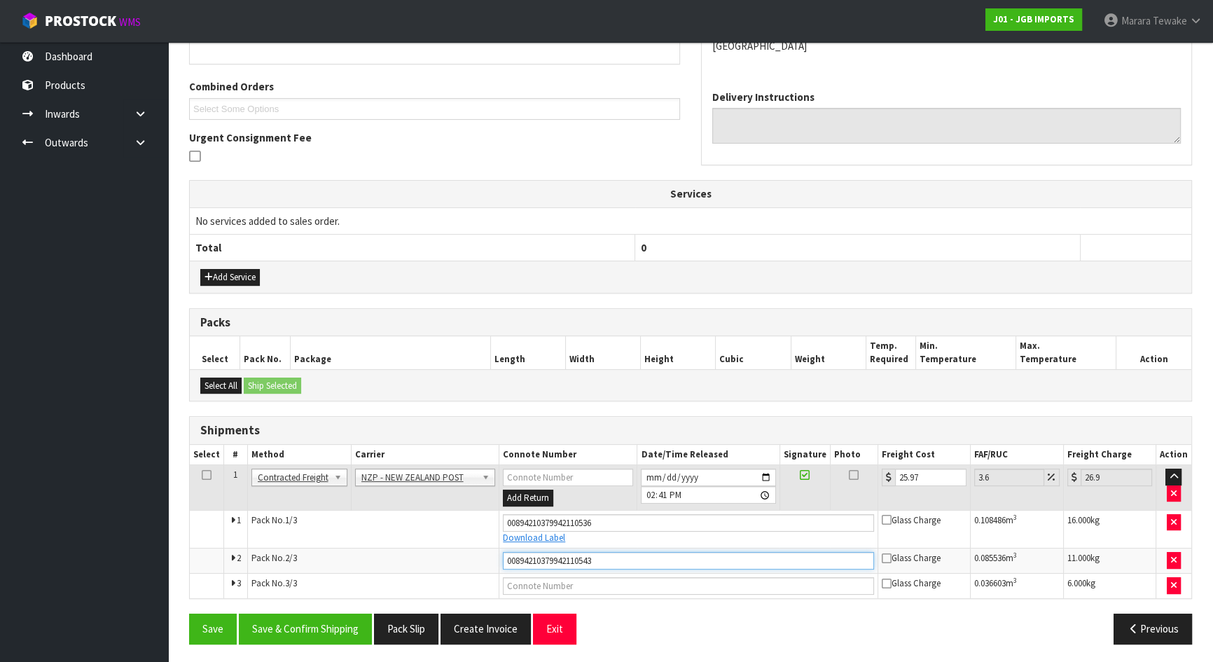
type input "00894210379942110543"
click at [189, 613] on button "Save" at bounding box center [213, 628] width 48 height 30
click at [599, 582] on input "text" at bounding box center [688, 586] width 371 height 18
type input "00894210379942110550"
click at [189, 613] on button "Save" at bounding box center [213, 628] width 48 height 30
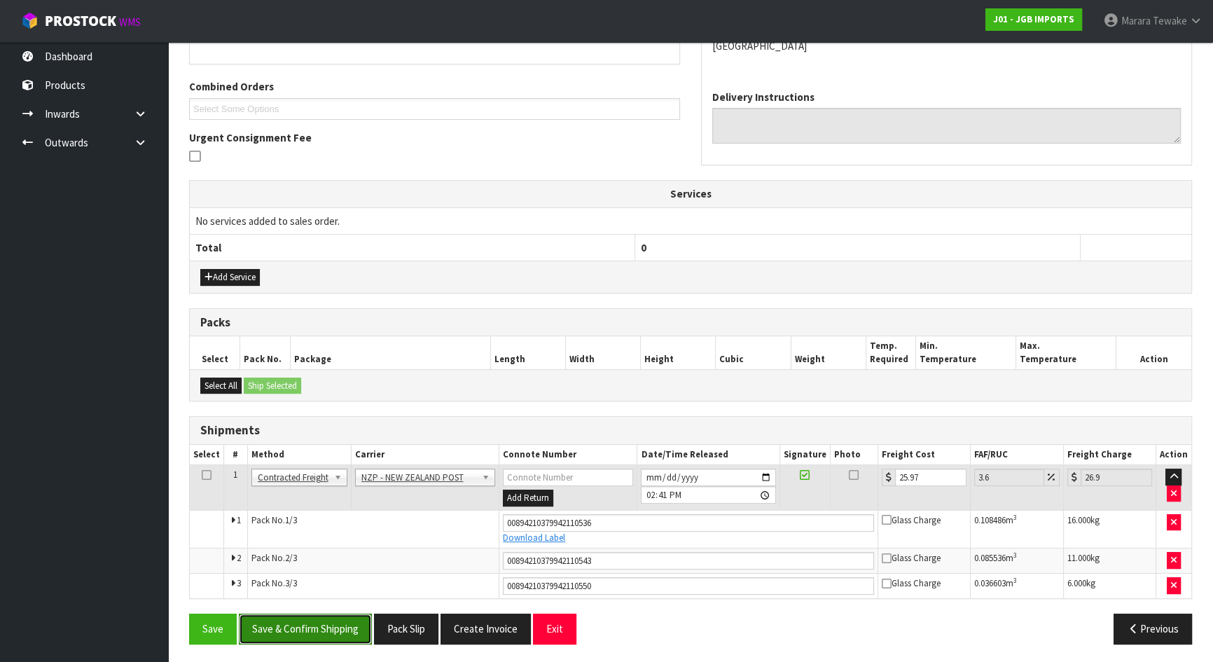
click at [343, 619] on button "Save & Confirm Shipping" at bounding box center [305, 628] width 133 height 30
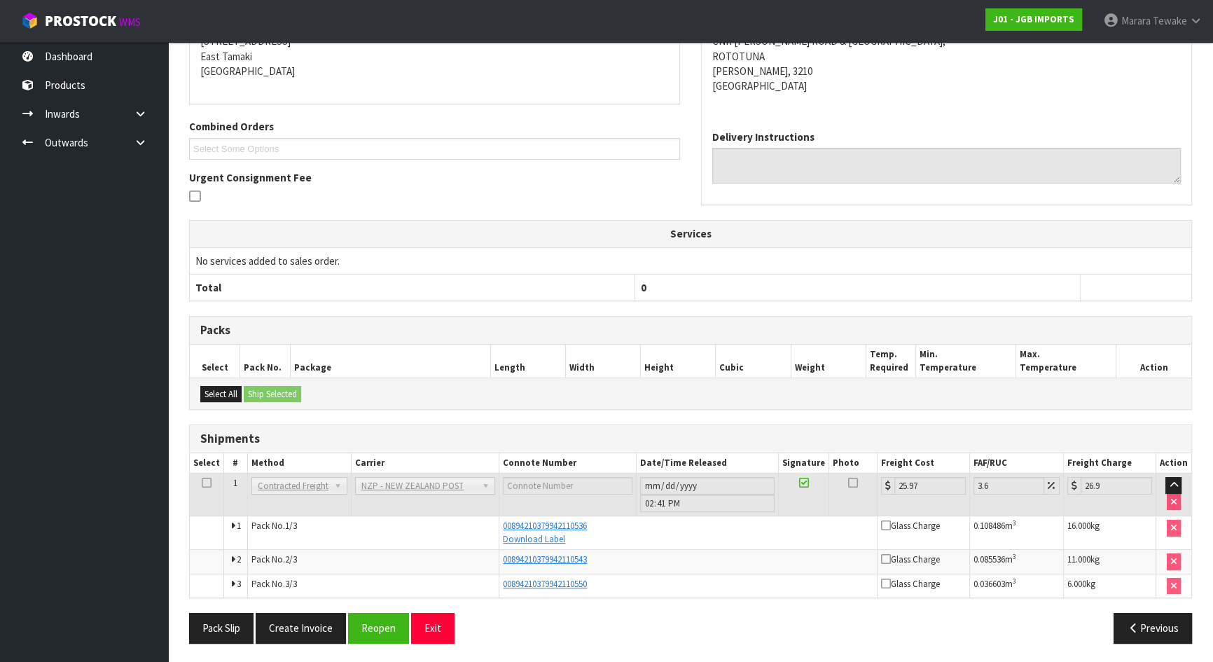
scroll to position [0, 0]
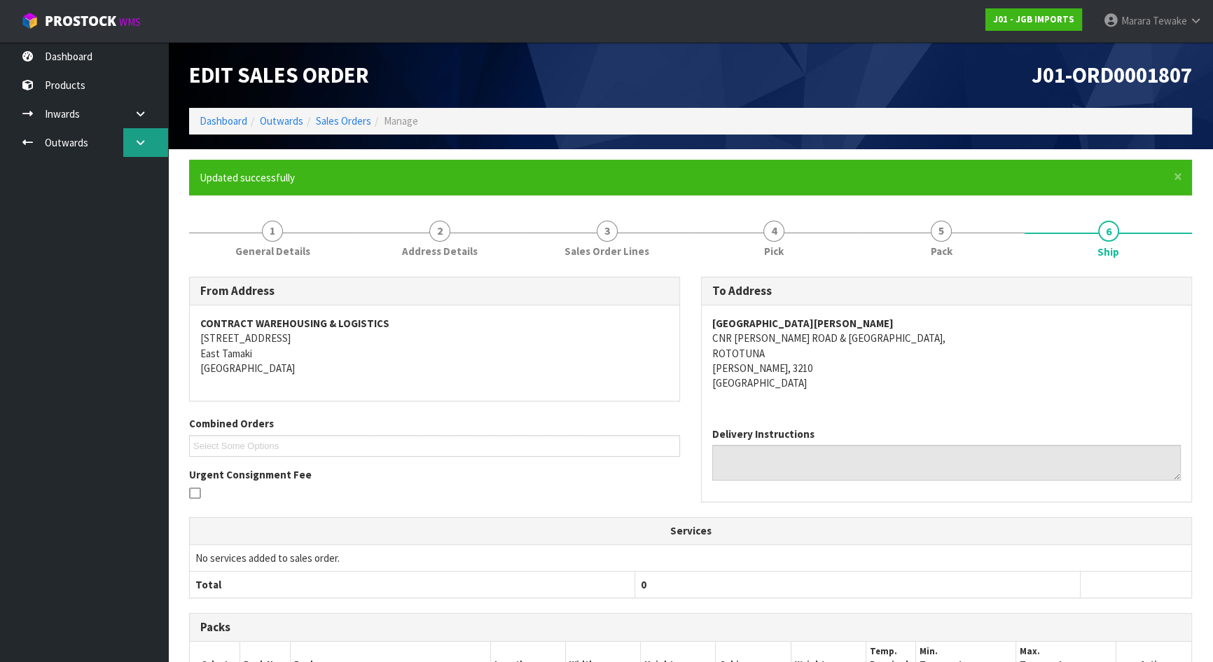
click at [130, 130] on link at bounding box center [145, 142] width 45 height 29
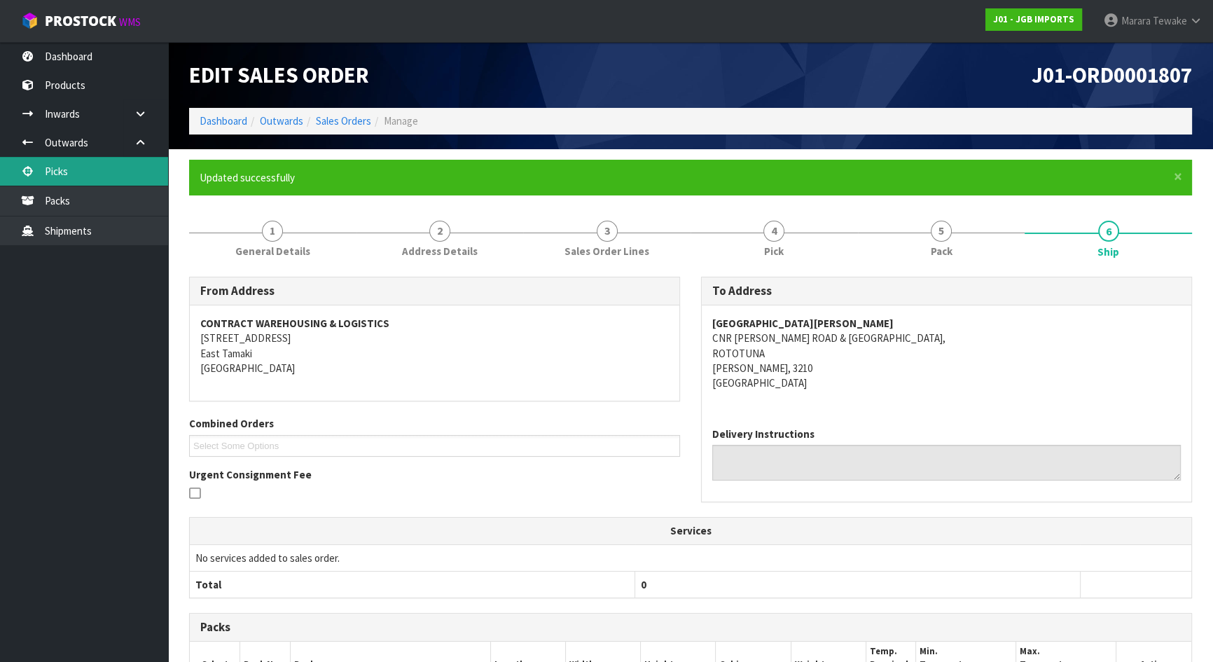
click at [138, 167] on link "Picks" at bounding box center [84, 171] width 168 height 29
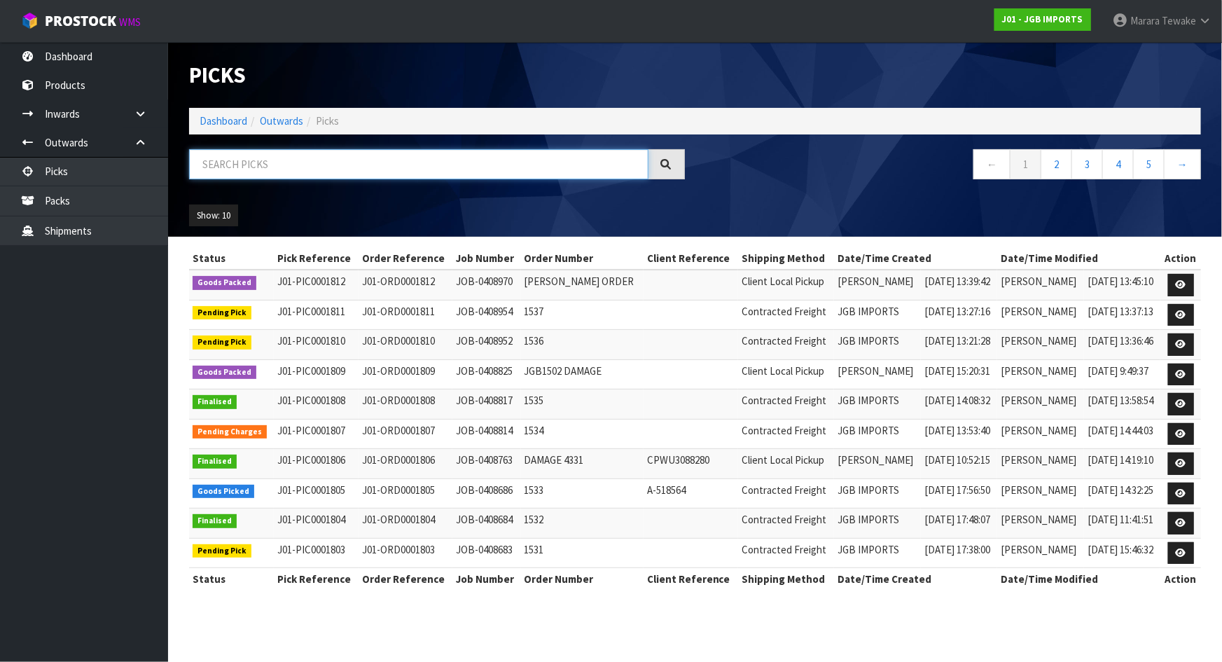
click at [203, 163] on input "text" at bounding box center [418, 164] width 459 height 30
type input "JOB-0408814"
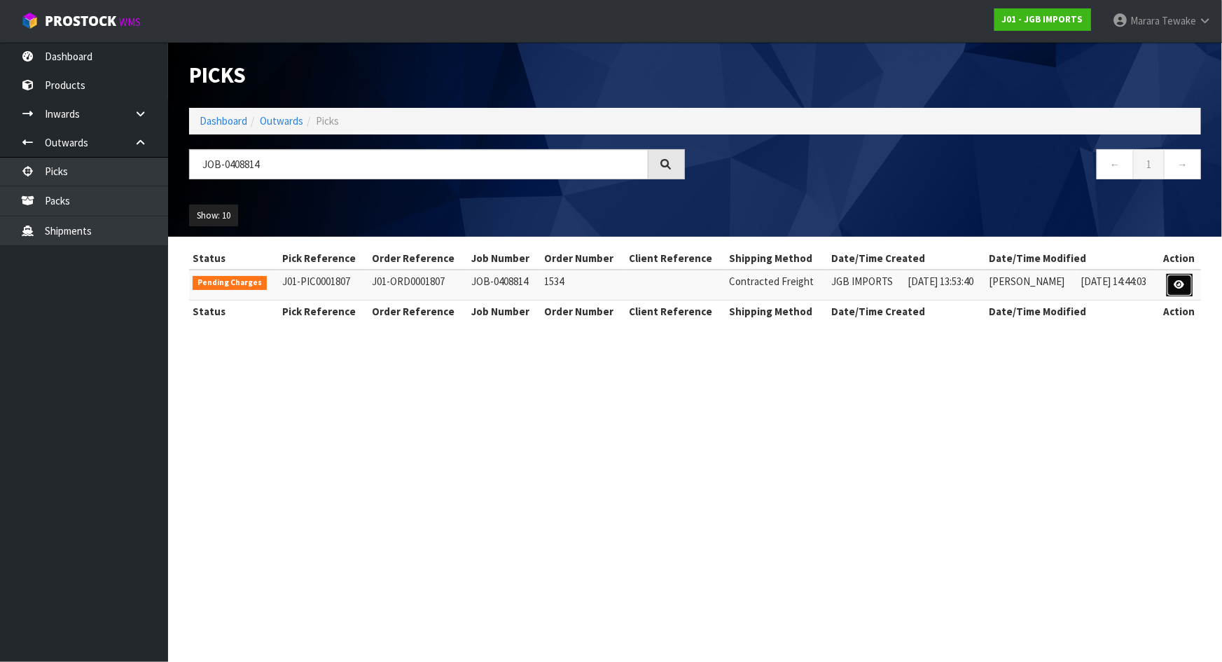
click at [1172, 293] on link at bounding box center [1180, 285] width 26 height 22
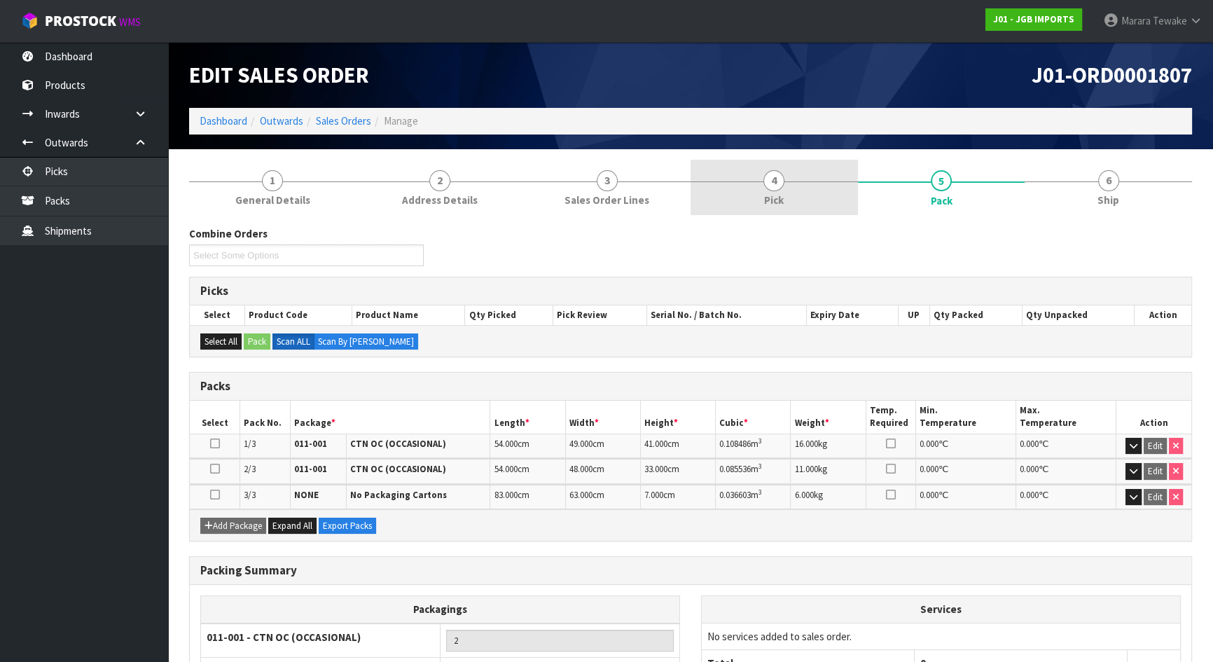
click at [810, 181] on div at bounding box center [774, 181] width 167 height 1
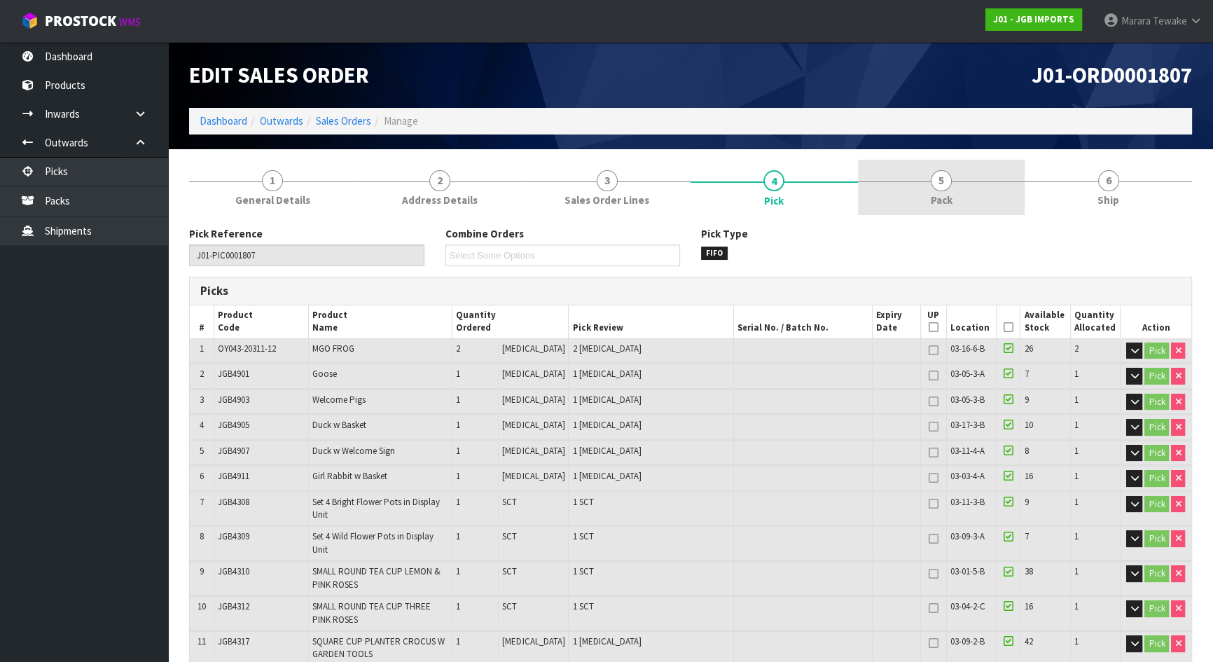
click at [927, 189] on link "5 Pack" at bounding box center [941, 187] width 167 height 55
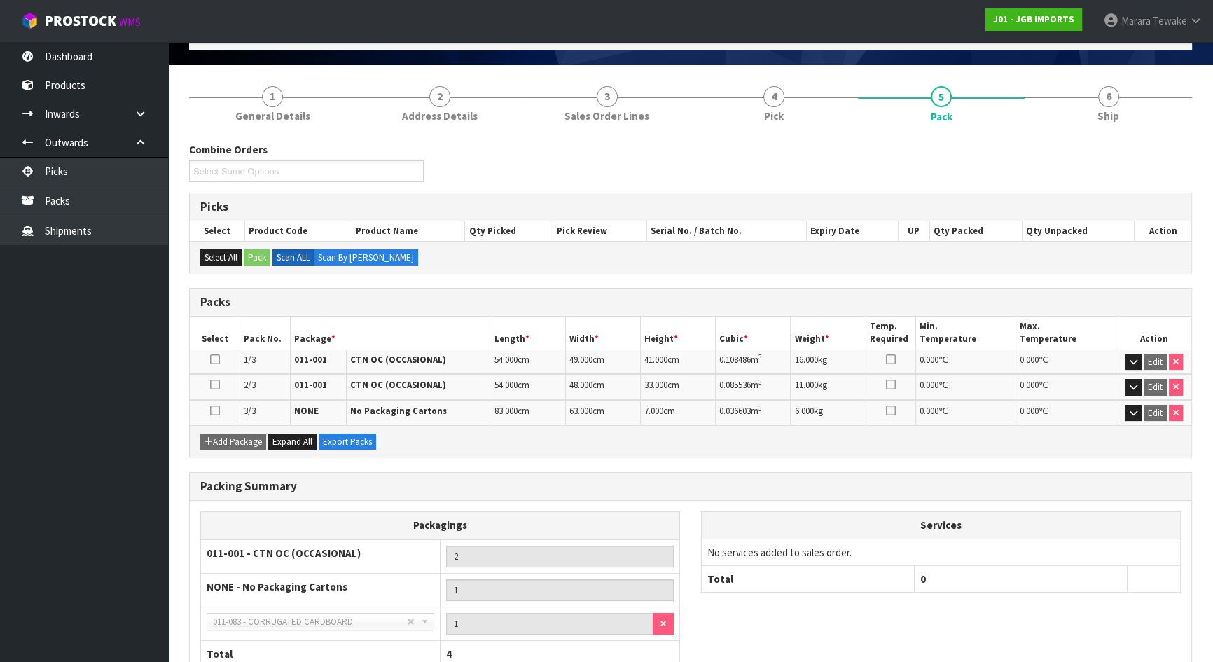
scroll to position [179, 0]
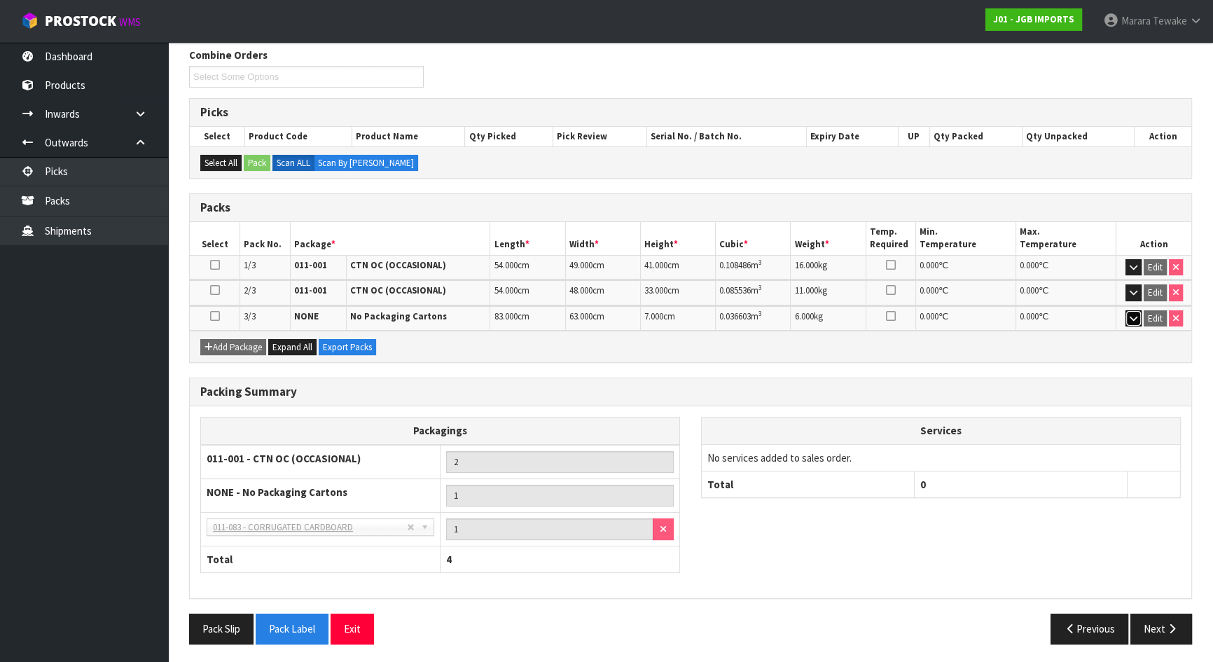
click at [1135, 321] on button "button" at bounding box center [1133, 318] width 16 height 17
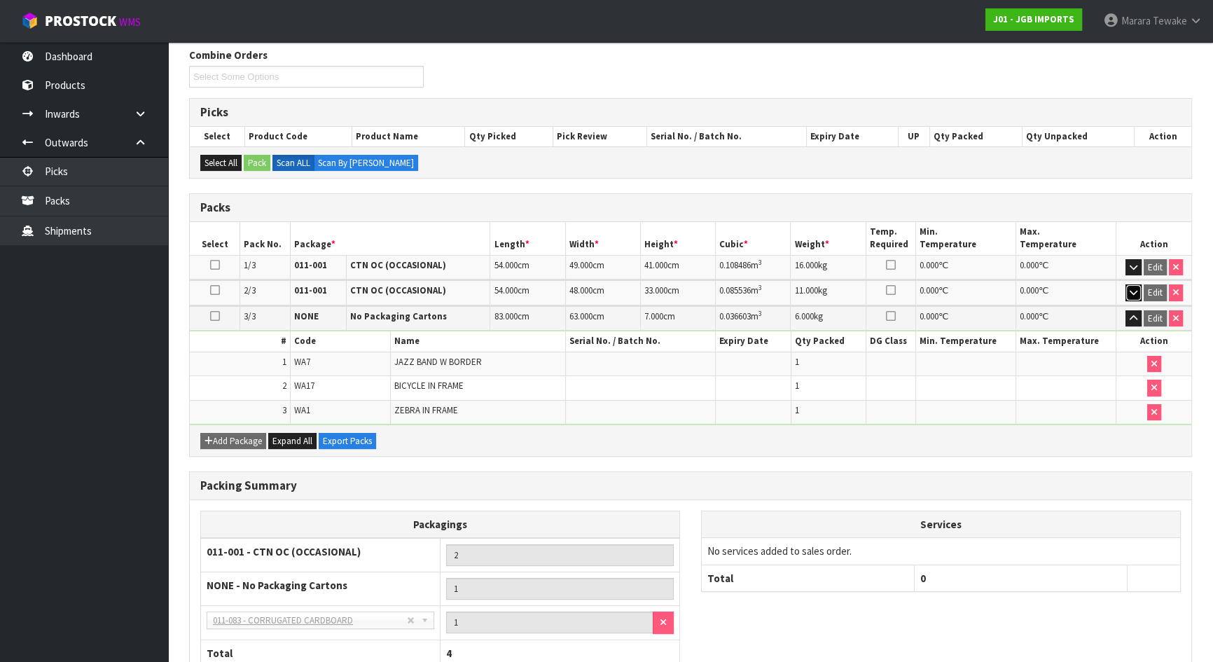
click at [1130, 289] on icon "button" at bounding box center [1134, 292] width 8 height 9
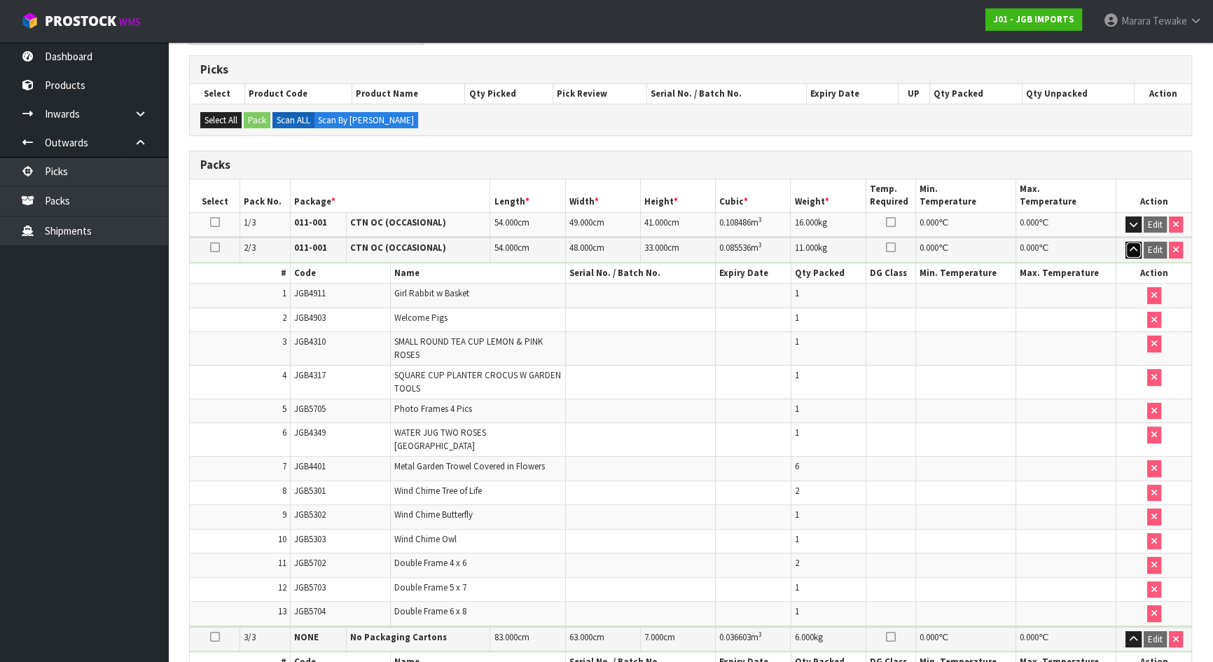
scroll to position [242, 0]
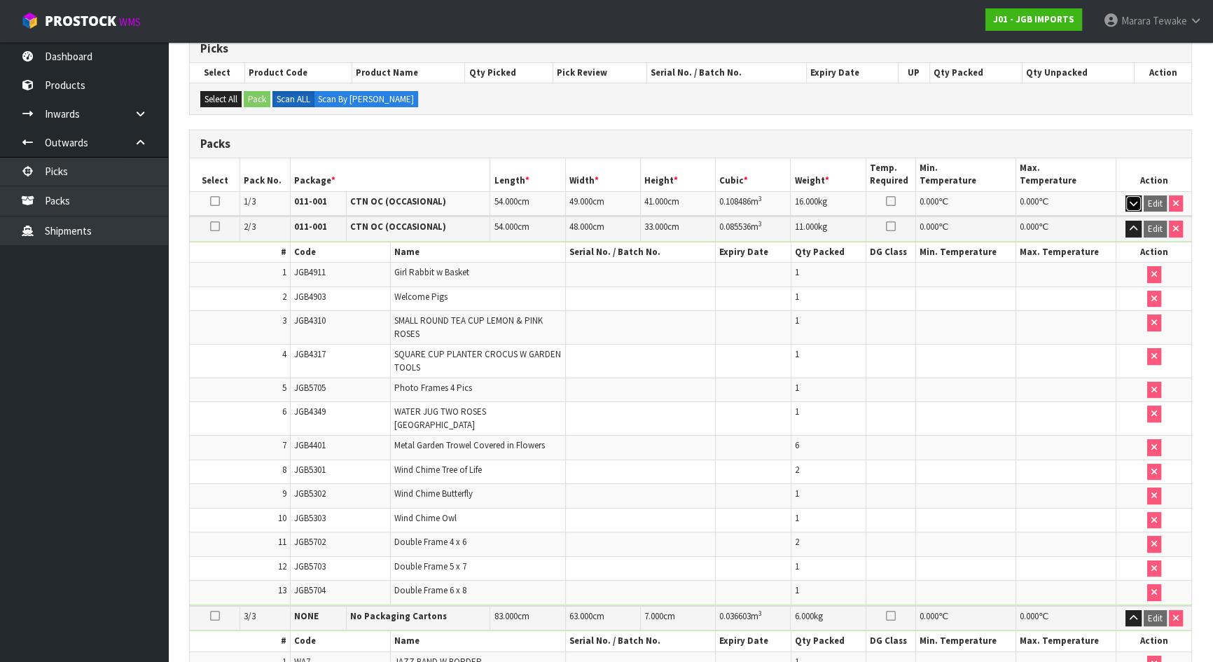
click at [1131, 202] on icon "button" at bounding box center [1134, 203] width 8 height 9
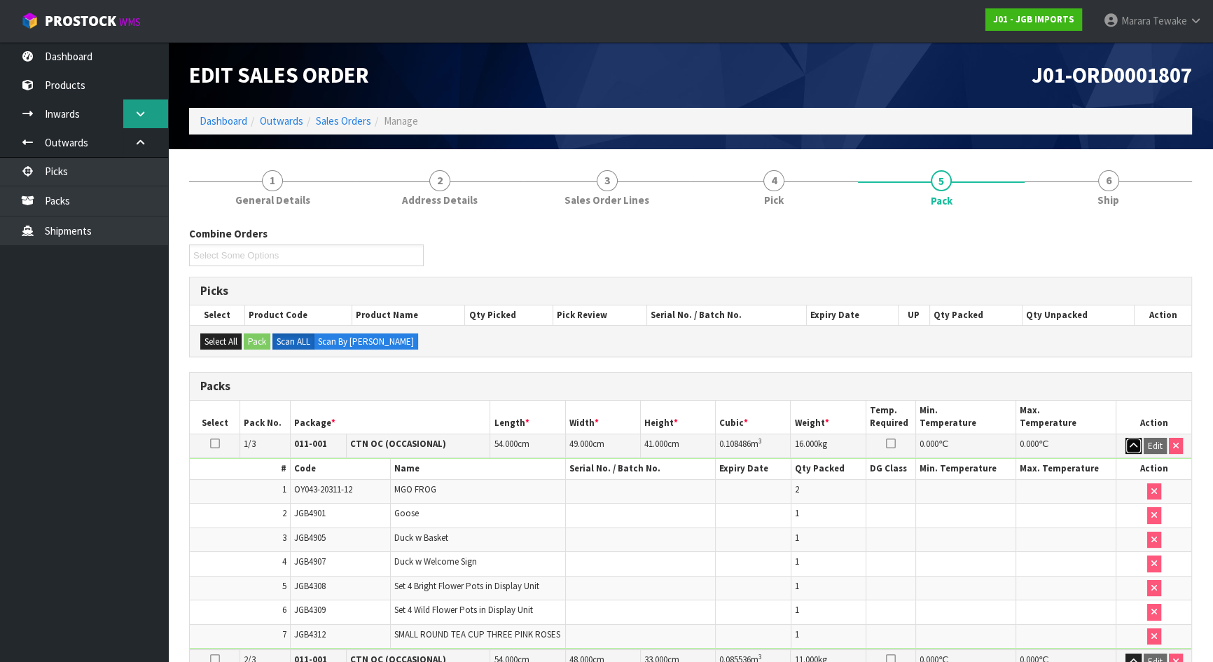
scroll to position [0, 0]
click at [106, 46] on link "Dashboard" at bounding box center [84, 56] width 168 height 29
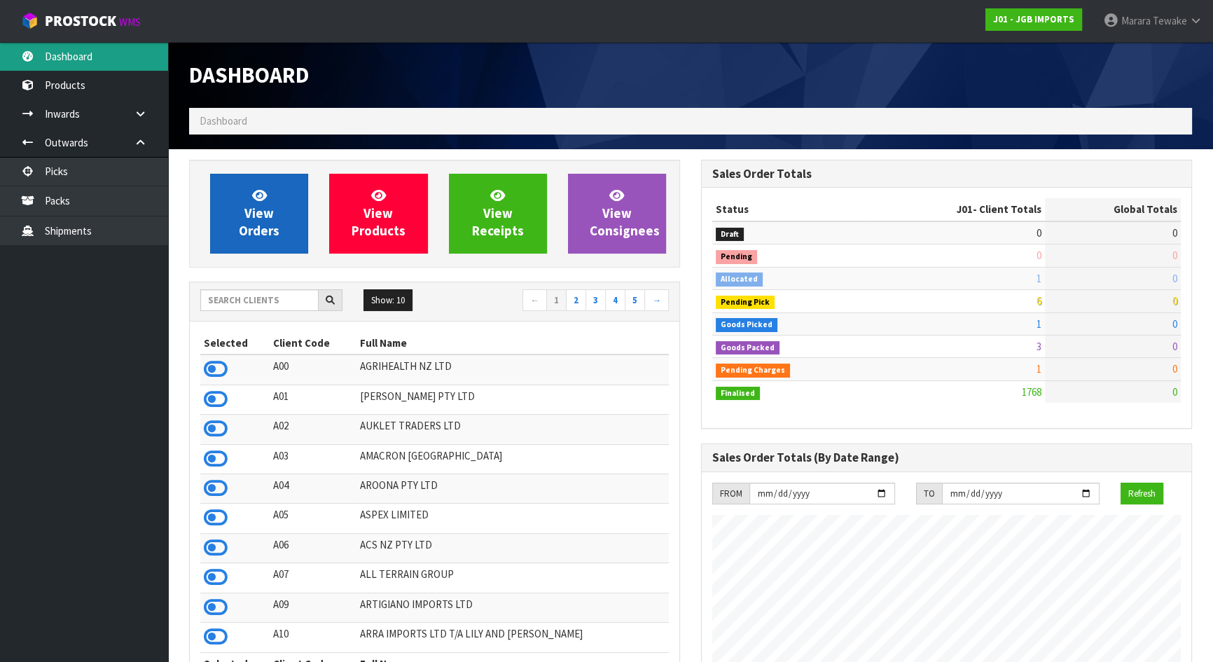
scroll to position [1059, 511]
click at [267, 222] on span "View Orders" at bounding box center [259, 213] width 41 height 53
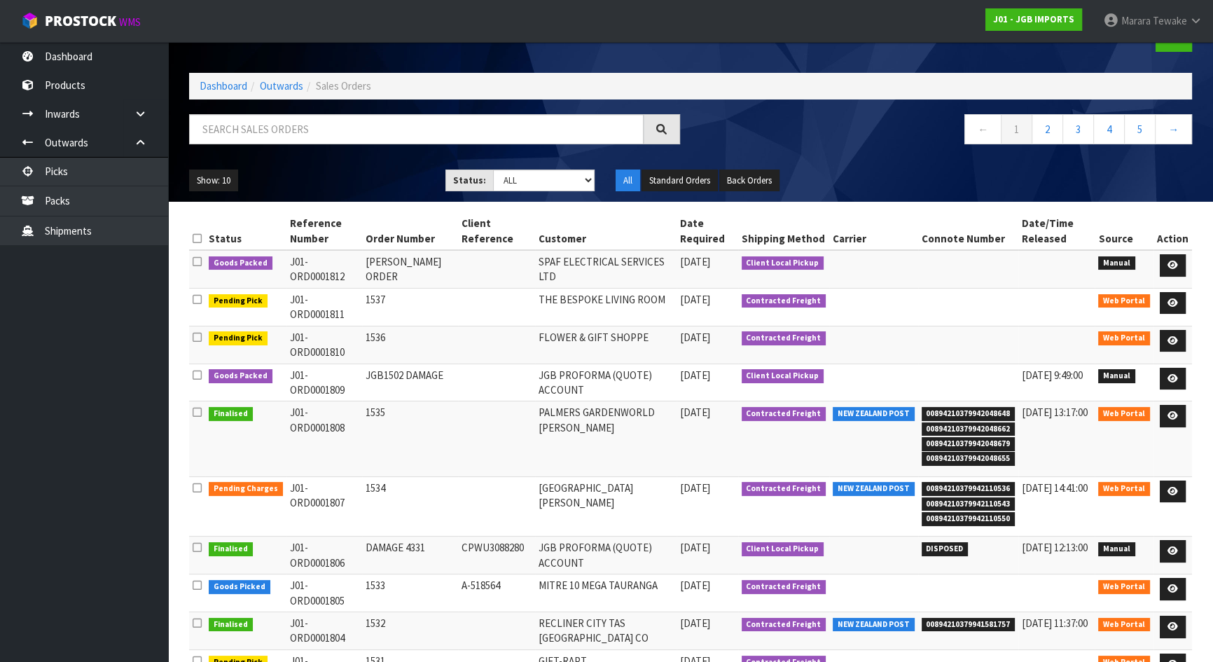
scroll to position [63, 0]
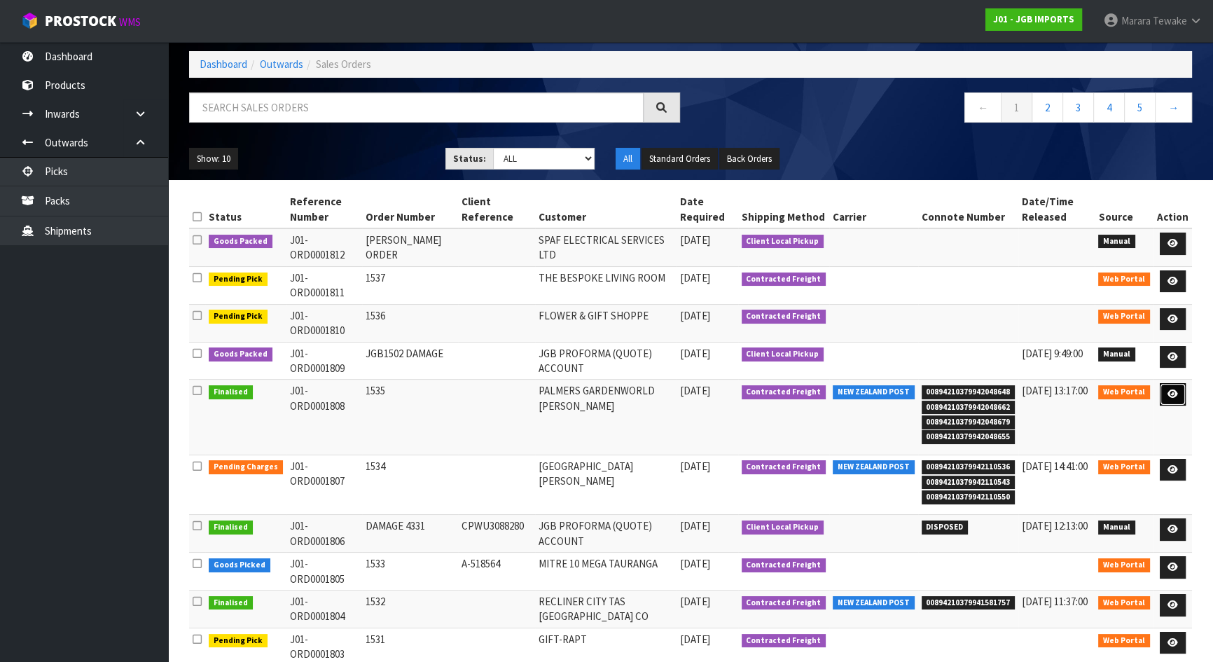
click at [1175, 389] on icon at bounding box center [1172, 393] width 11 height 9
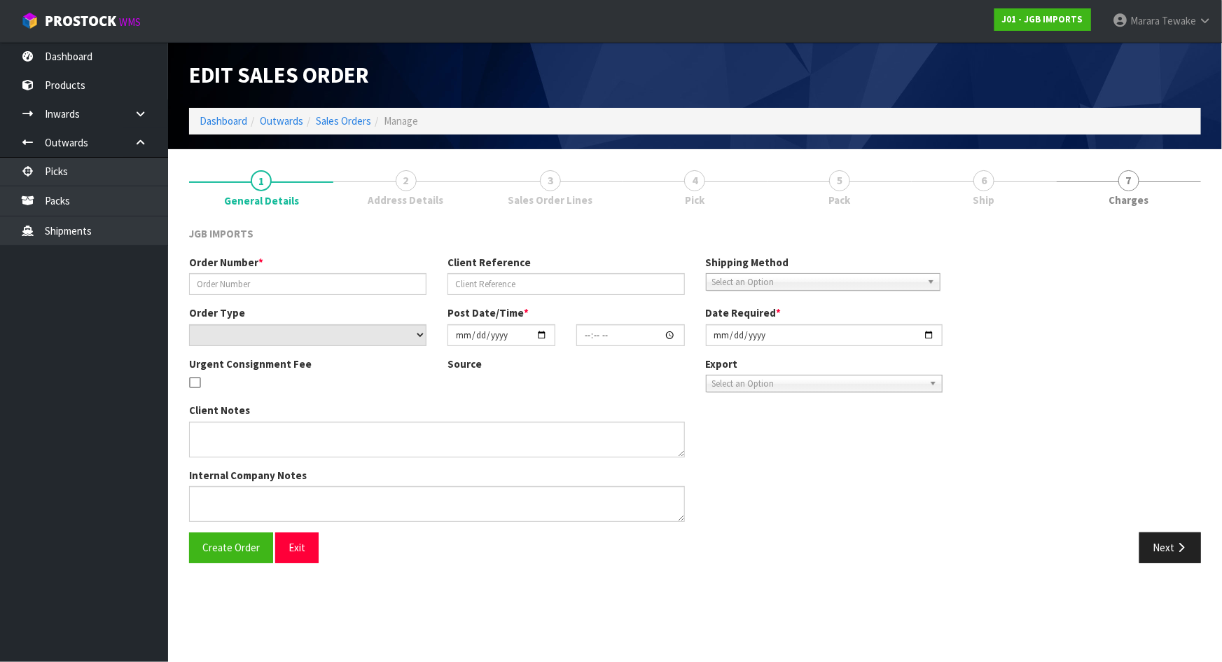
type input "1535"
select select "number:0"
type input "2025-08-21"
type input "14:08:00.000"
type input "2025-08-22"
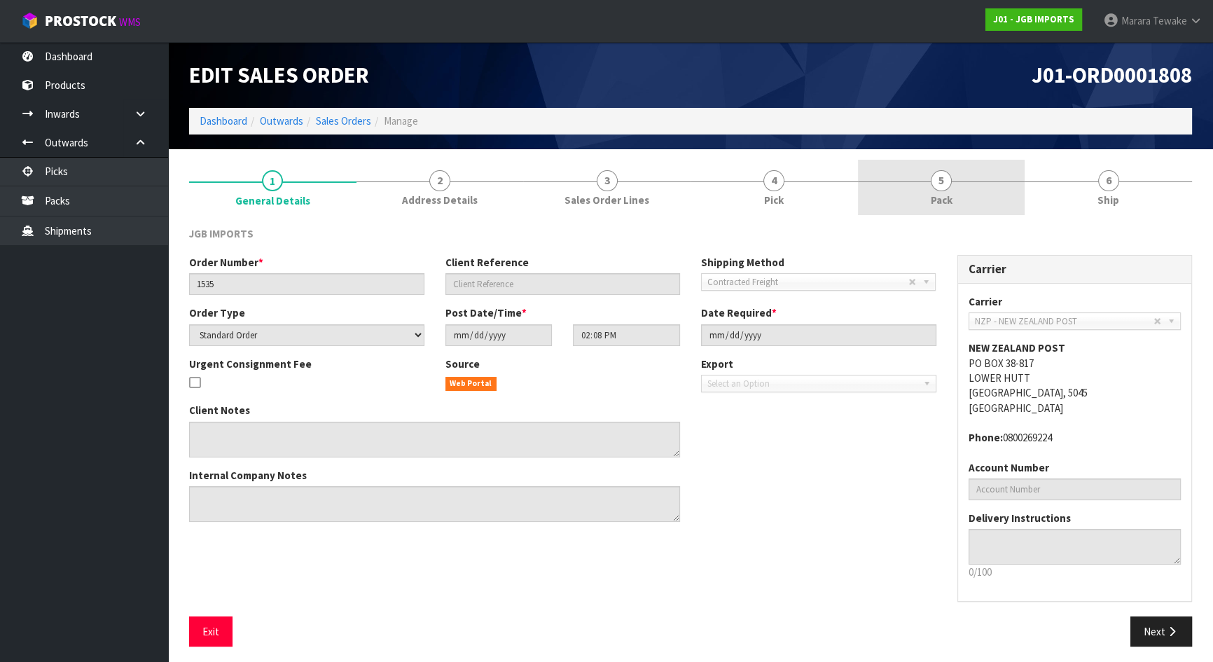
click at [963, 160] on link "5 Pack" at bounding box center [941, 187] width 167 height 55
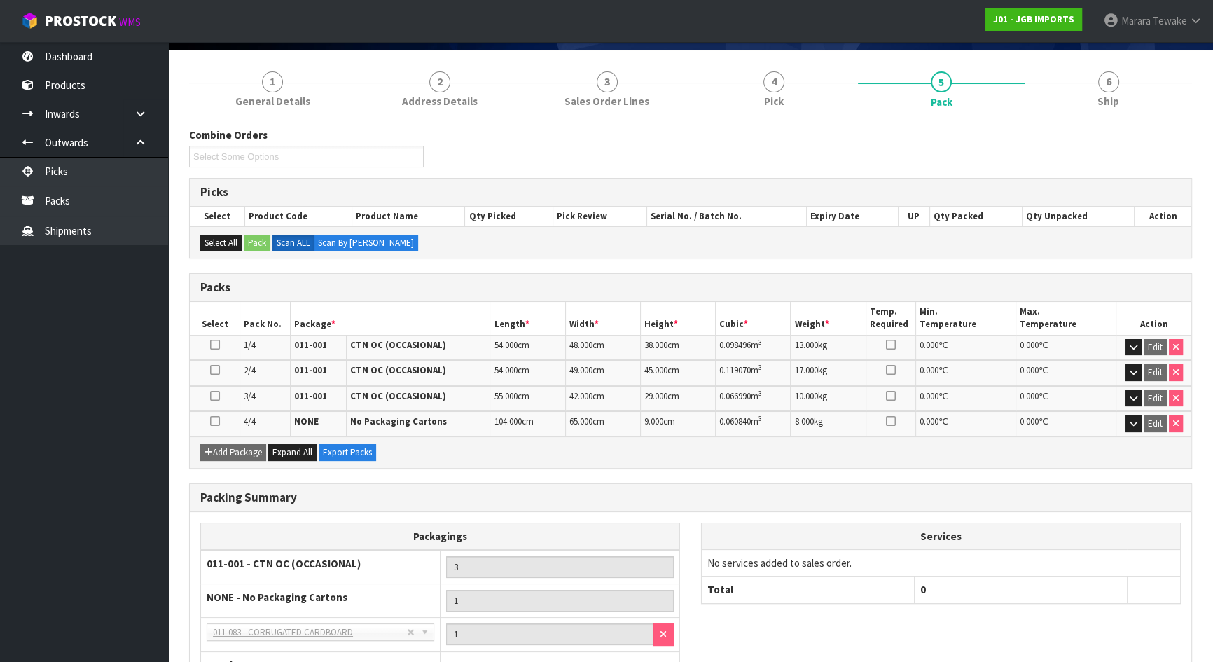
scroll to position [127, 0]
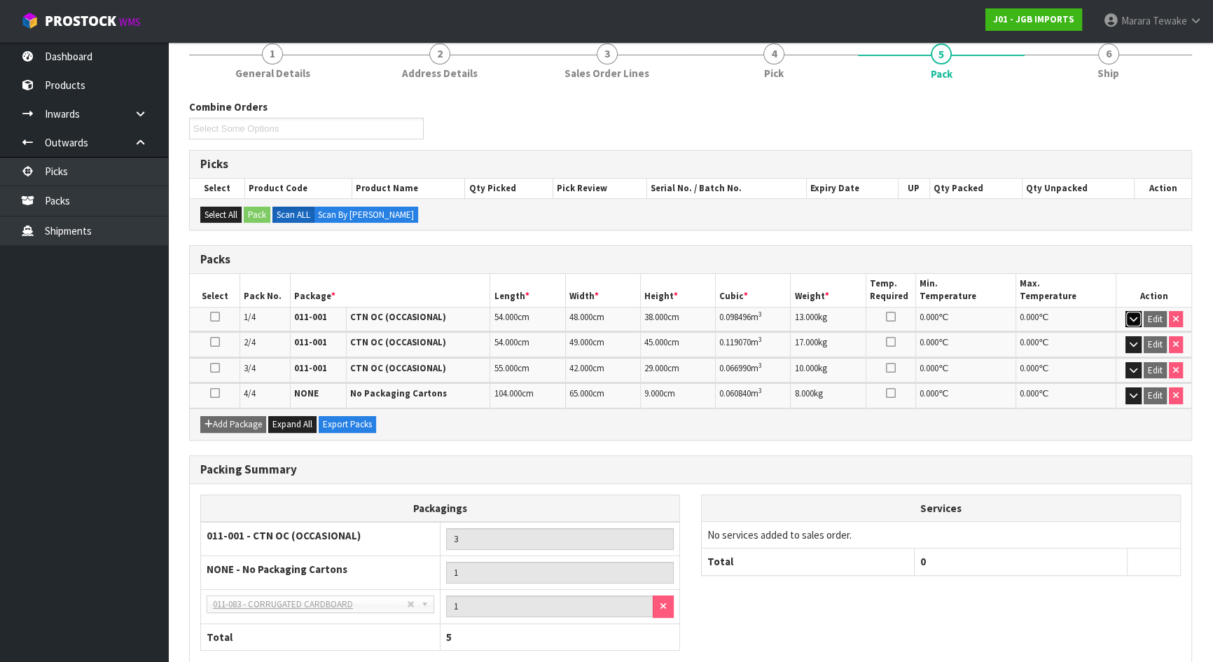
click at [1134, 314] on icon "button" at bounding box center [1134, 318] width 8 height 9
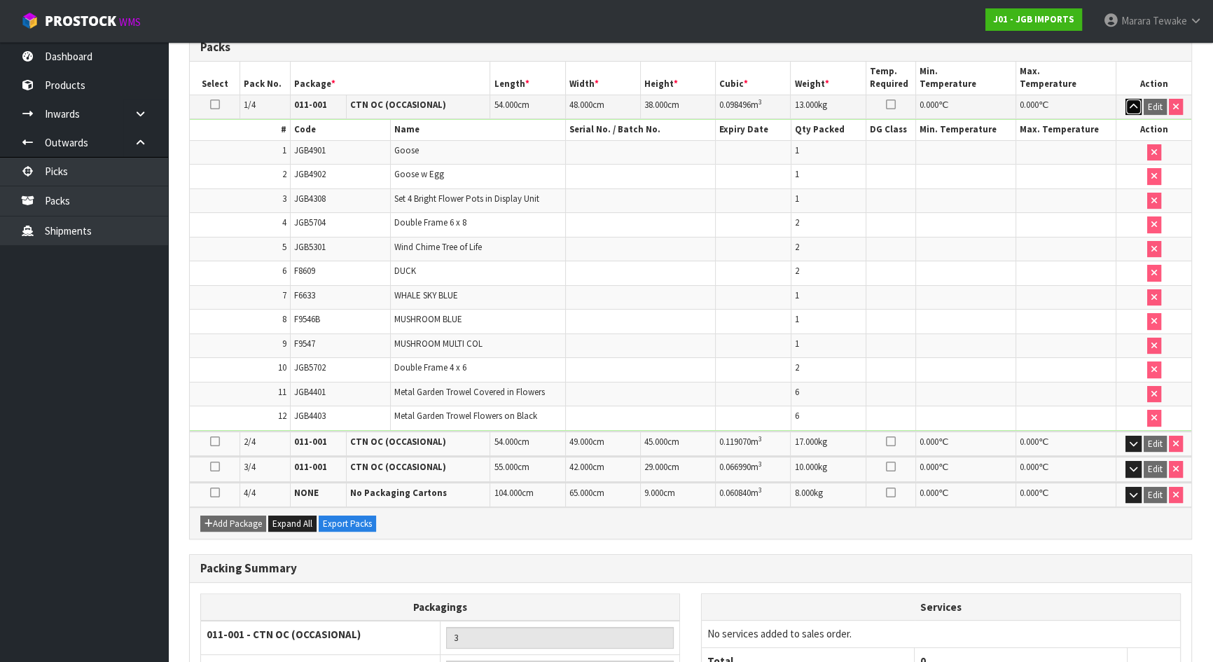
scroll to position [382, 0]
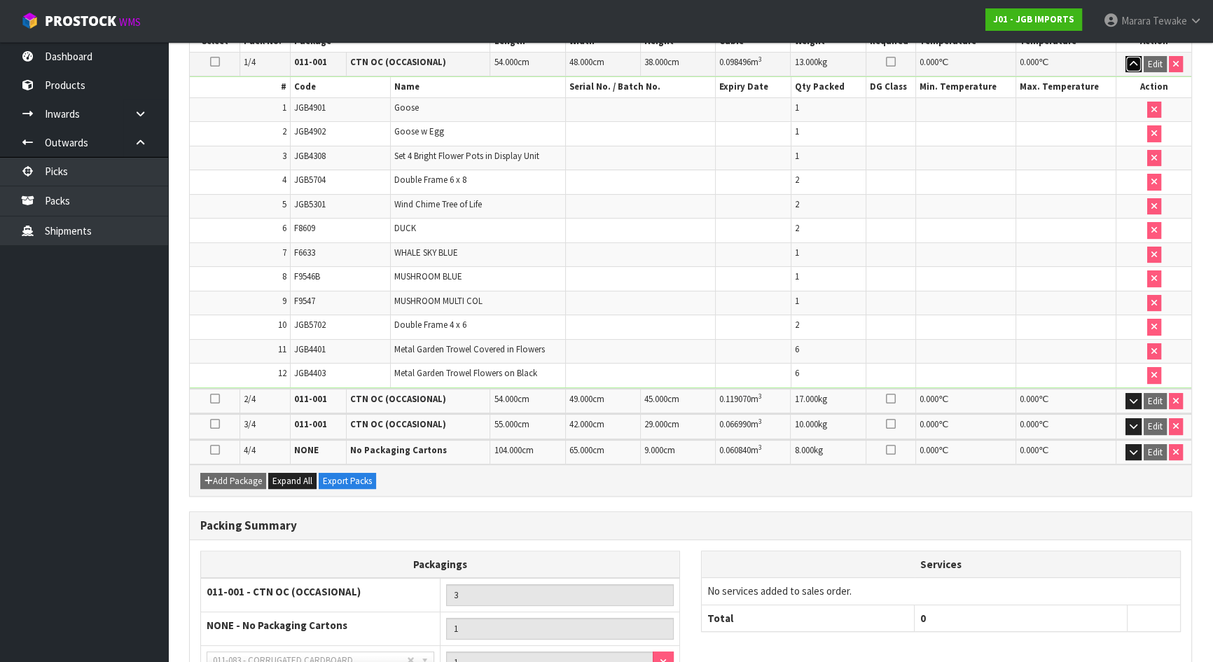
click at [1130, 60] on icon "button" at bounding box center [1134, 64] width 8 height 9
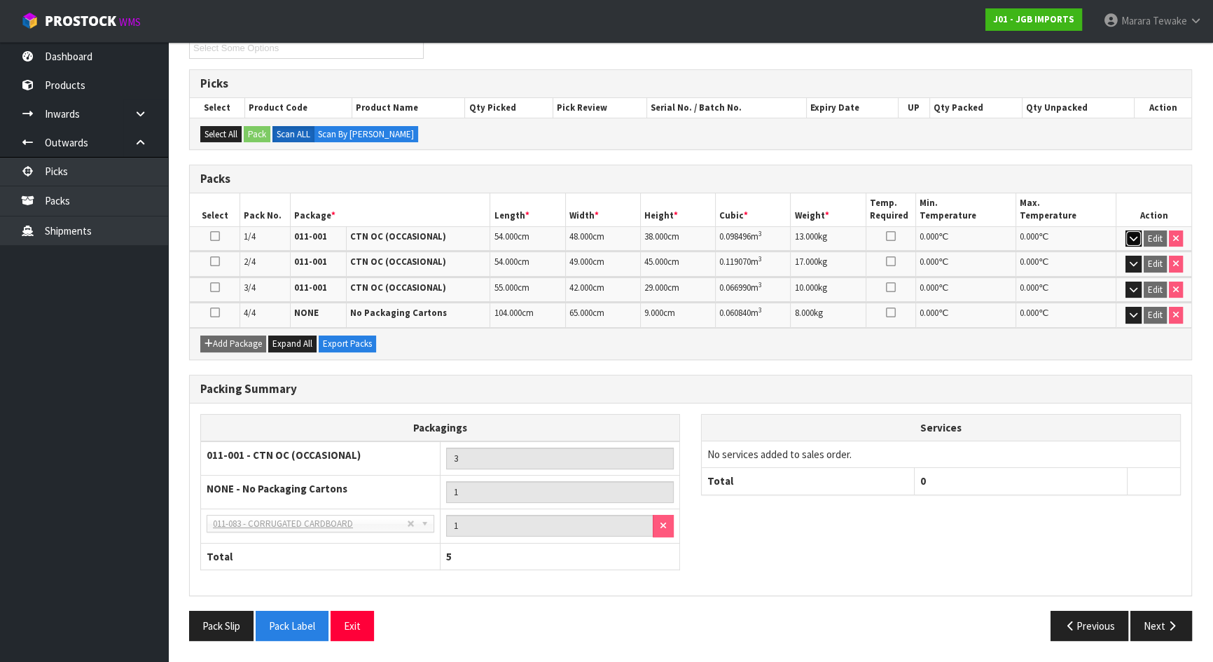
scroll to position [204, 0]
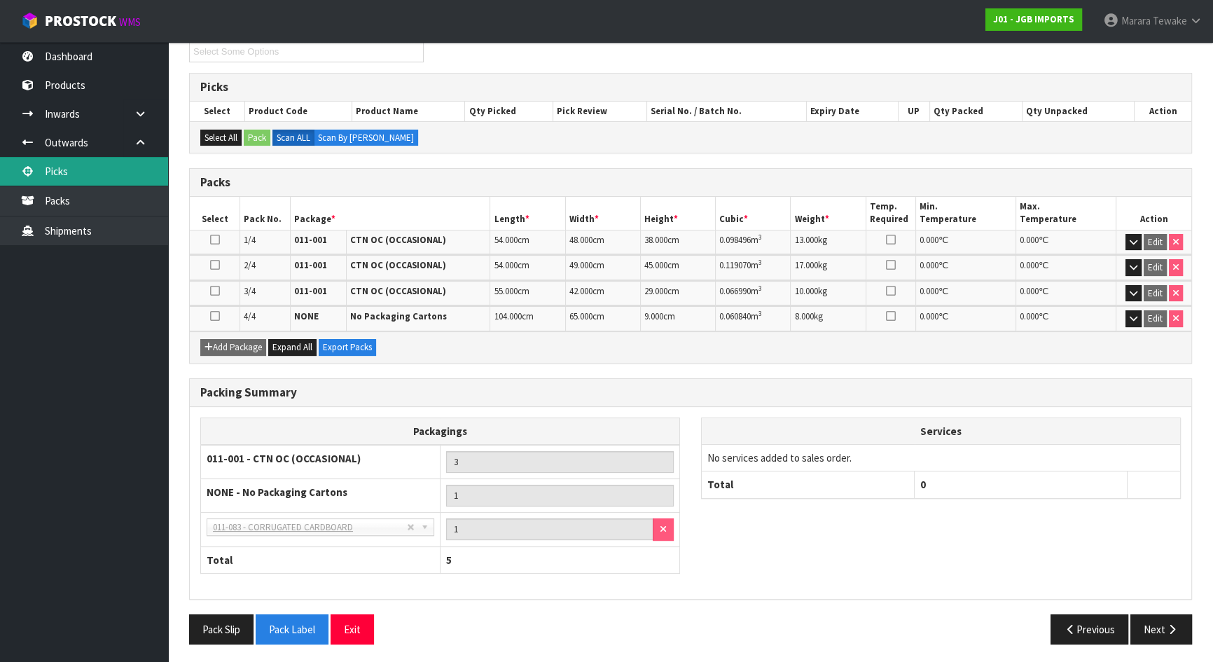
click at [81, 182] on link "Picks" at bounding box center [84, 171] width 168 height 29
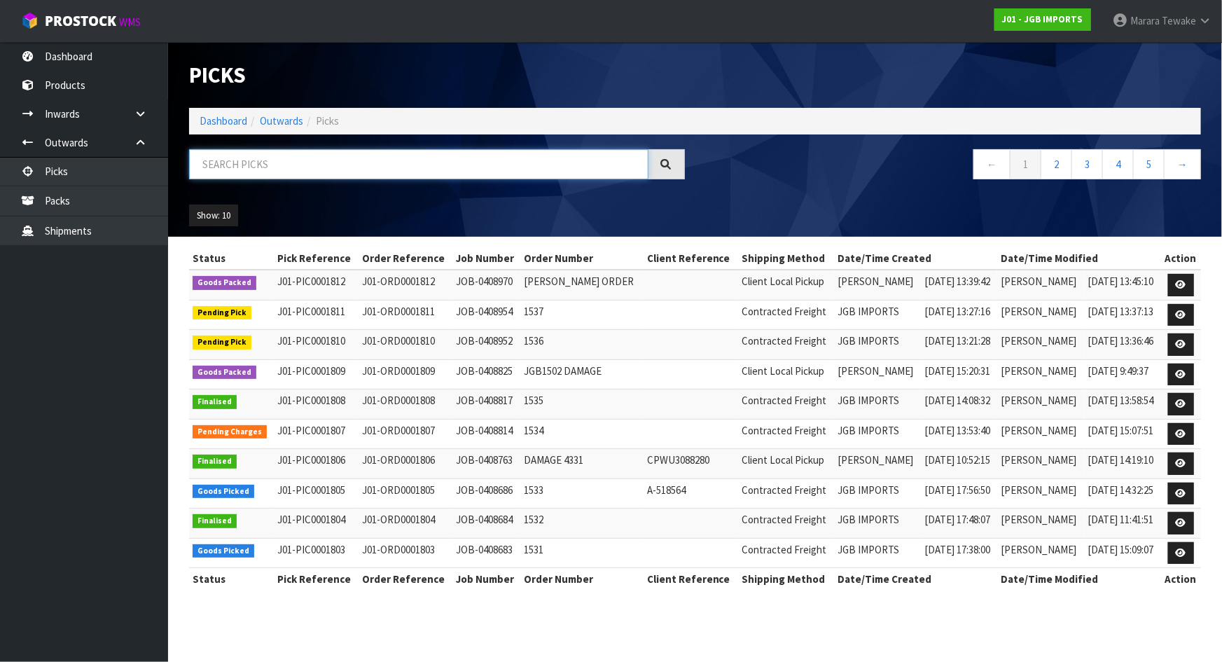
click at [331, 165] on input "text" at bounding box center [418, 164] width 459 height 30
type input "JOB-0408952"
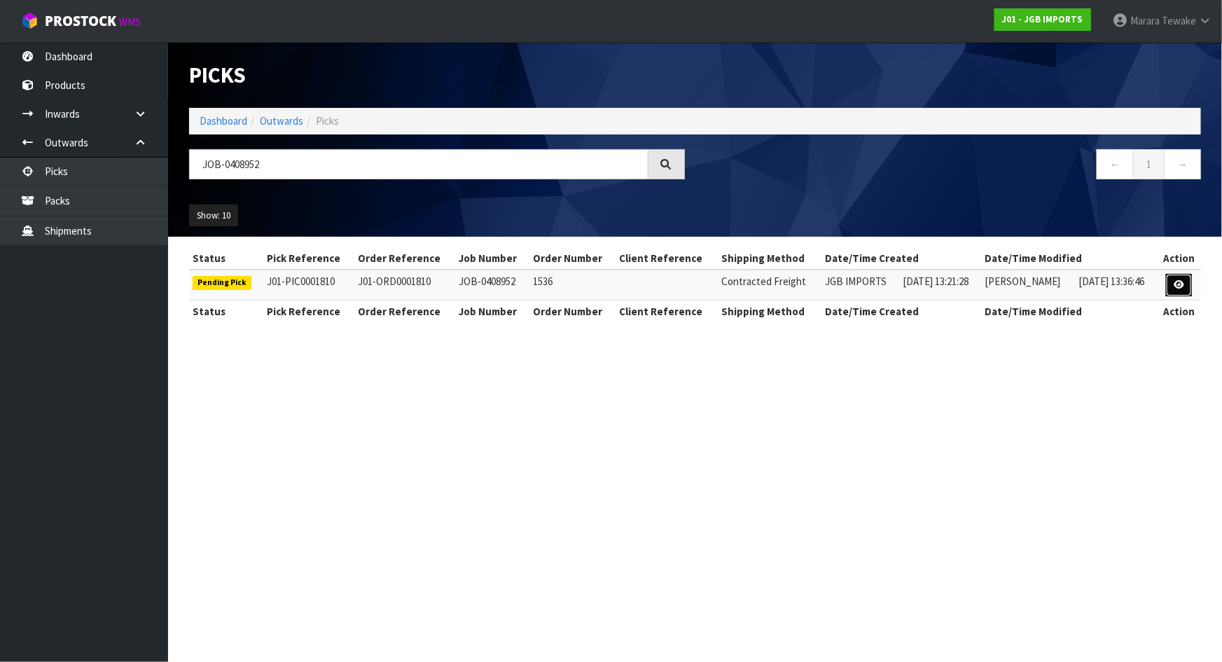
click at [1182, 285] on icon at bounding box center [1179, 284] width 11 height 9
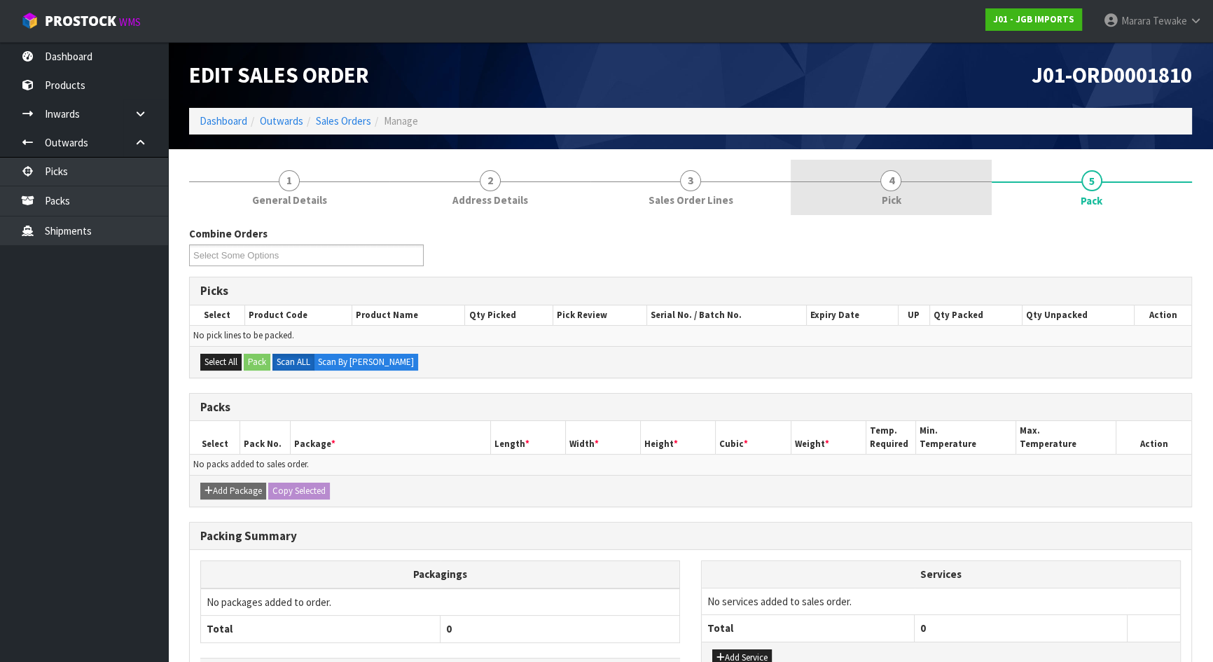
click at [909, 200] on link "4 Pick" at bounding box center [891, 187] width 200 height 55
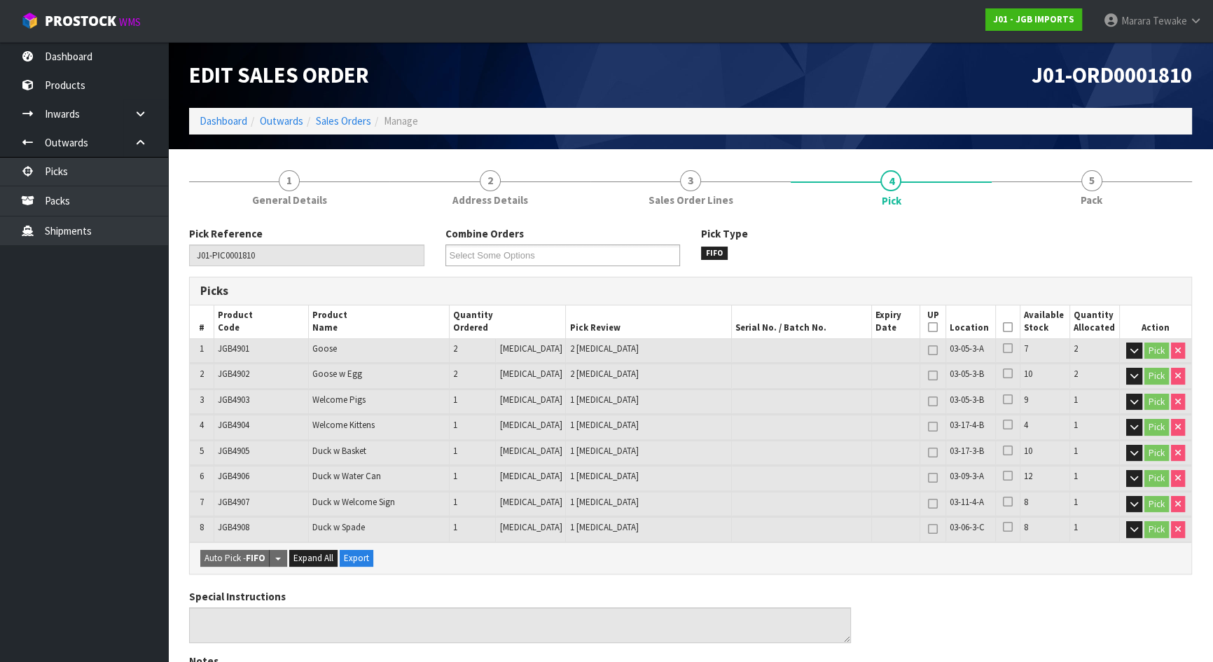
click at [1008, 327] on icon at bounding box center [1008, 327] width 10 height 1
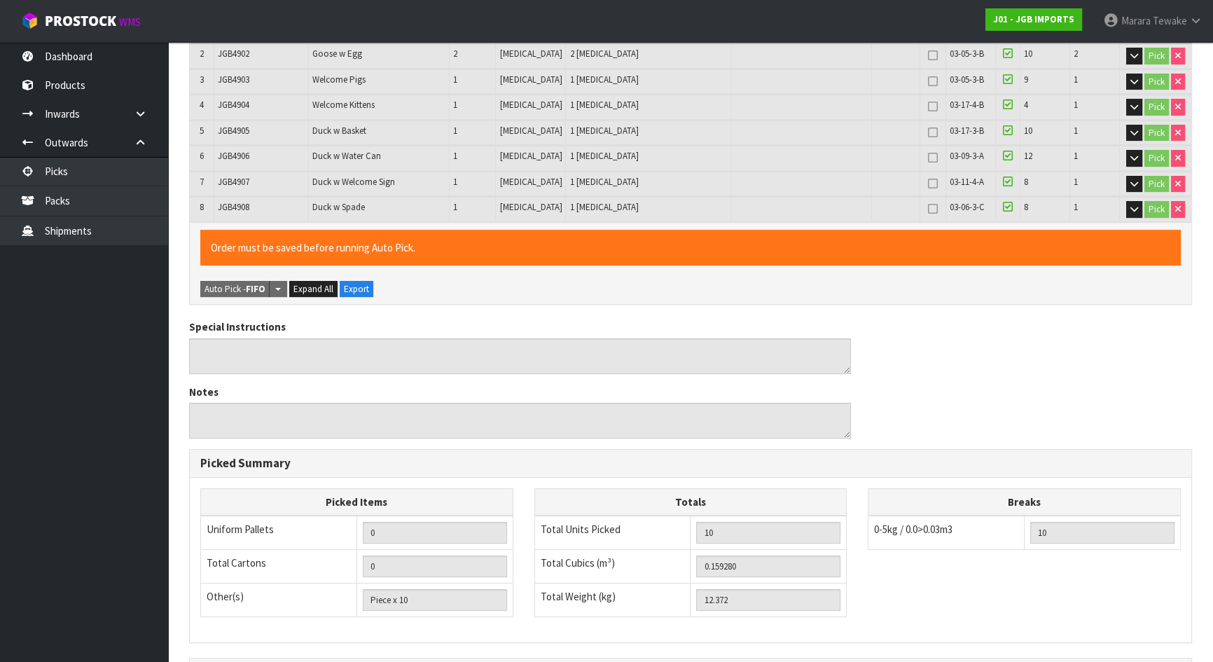
scroll to position [489, 0]
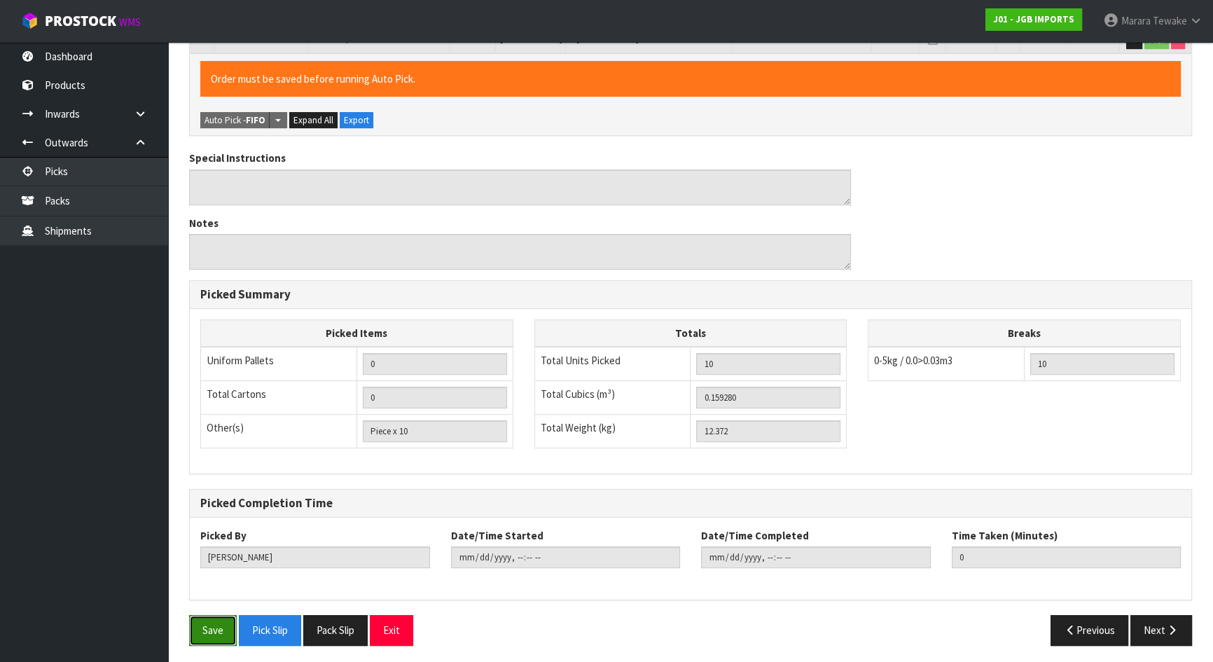
click at [202, 620] on button "Save" at bounding box center [213, 630] width 48 height 30
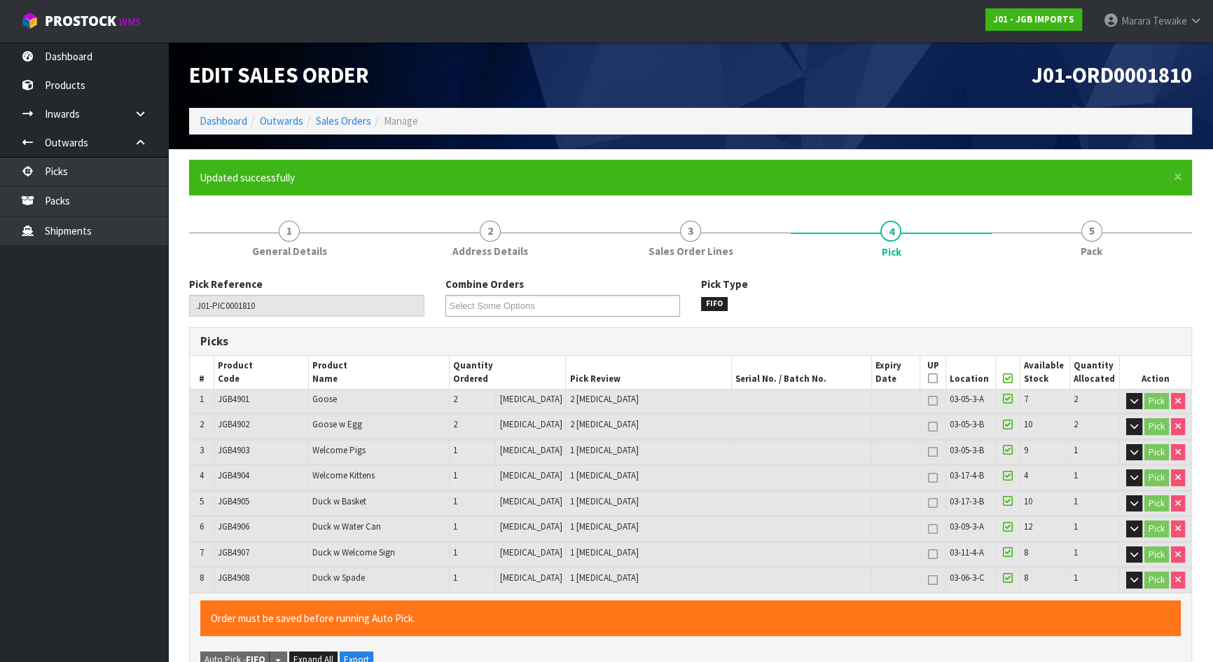
type input "Marara Tewake"
type input "2025-08-22T15:10:22"
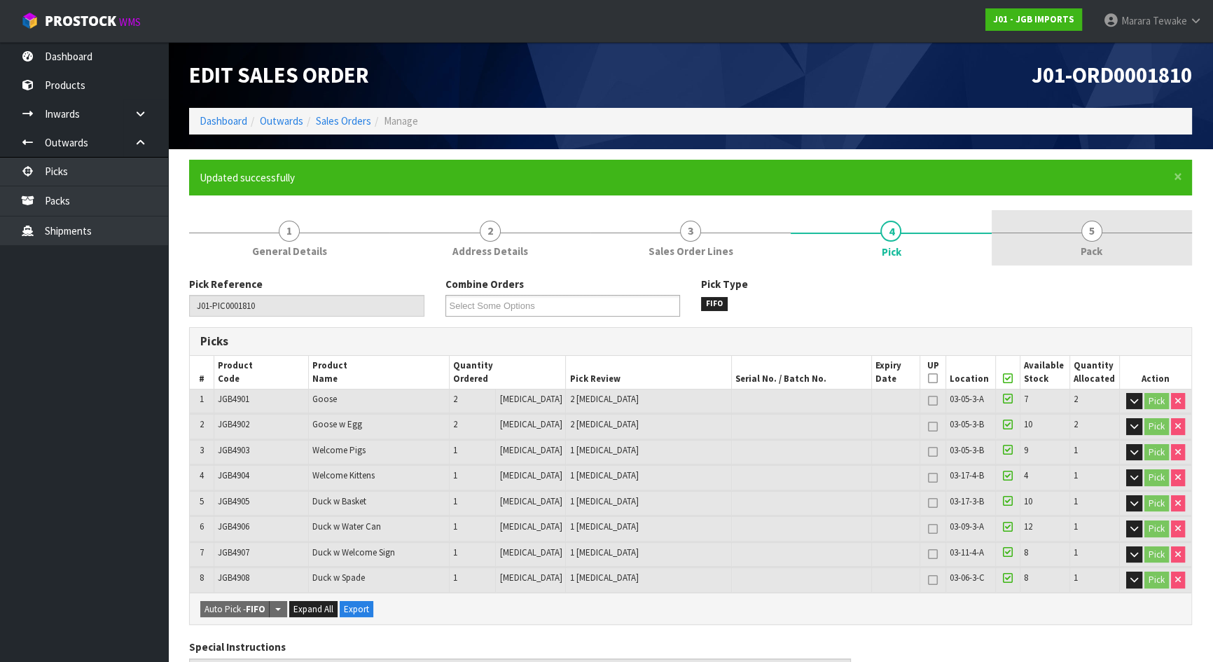
click at [1100, 237] on span "5" at bounding box center [1091, 231] width 21 height 21
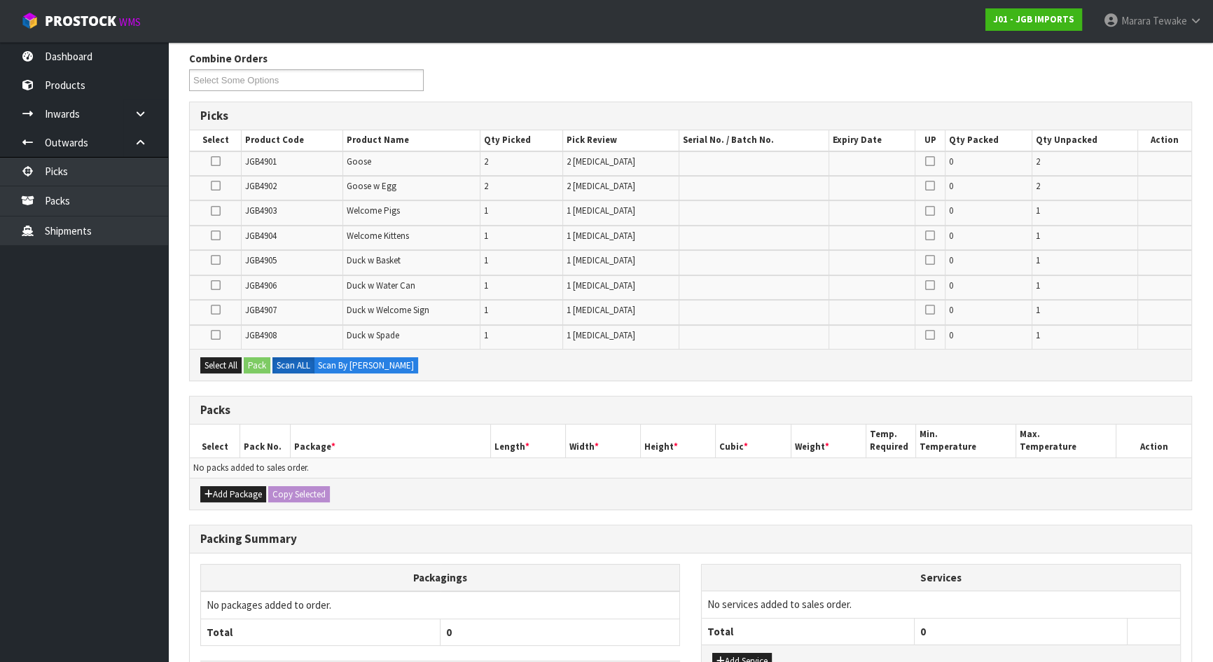
scroll to position [329, 0]
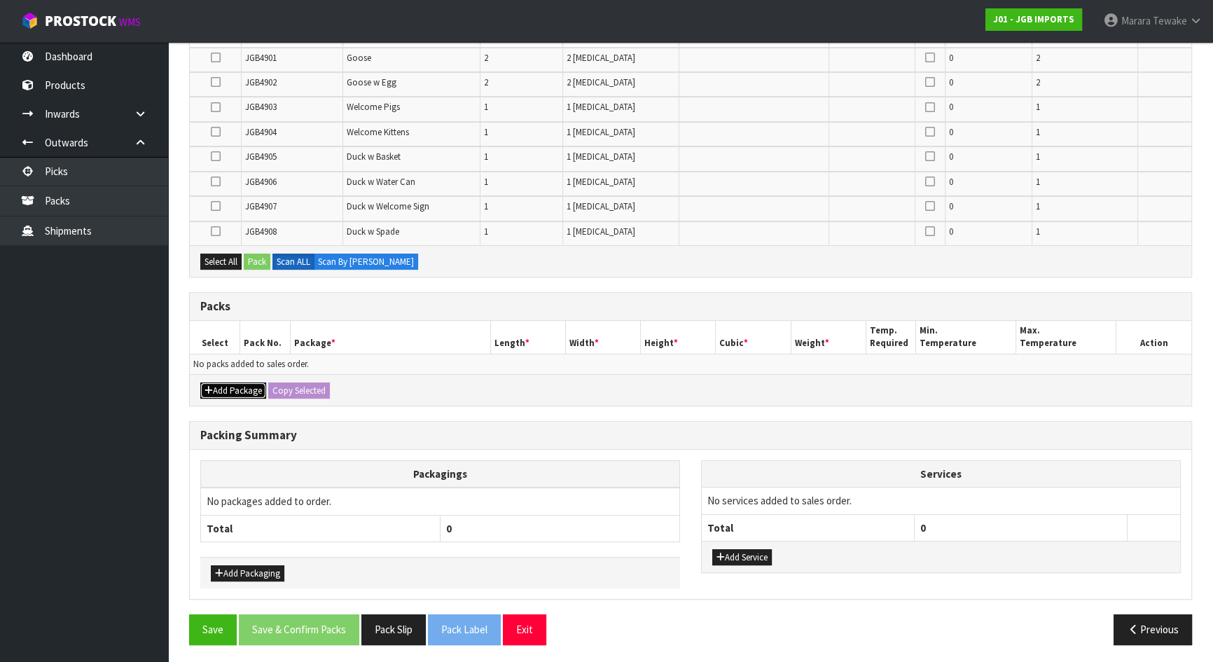
click at [222, 382] on button "Add Package" at bounding box center [233, 390] width 66 height 17
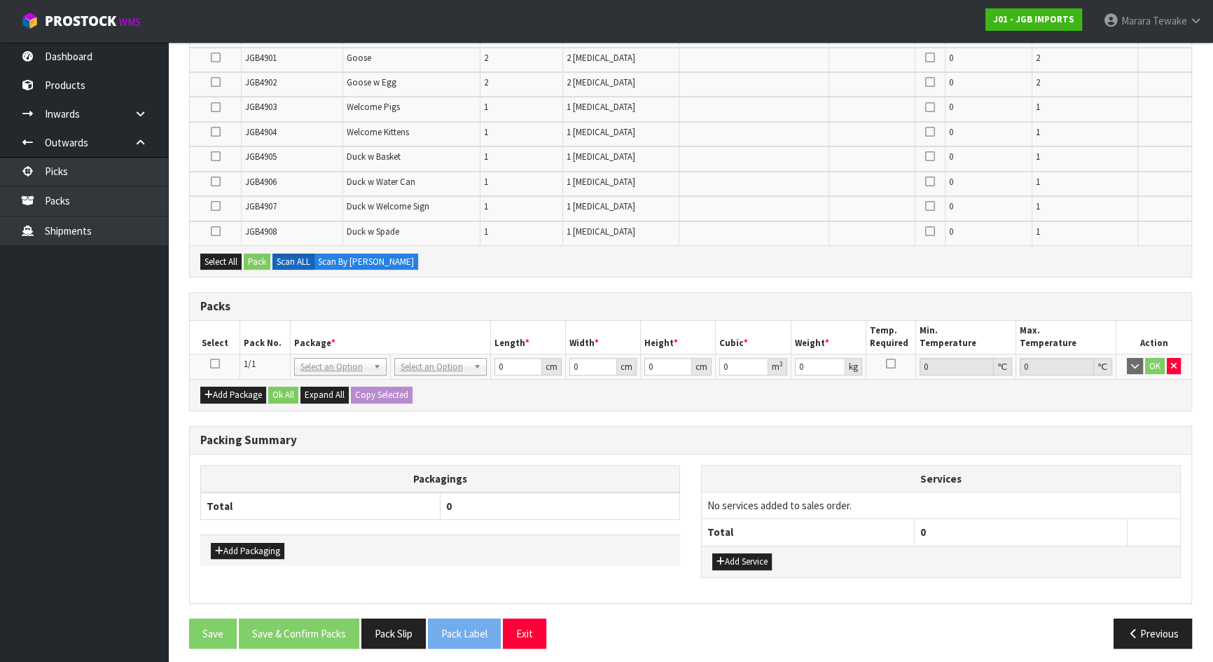
click at [209, 357] on td at bounding box center [215, 366] width 50 height 25
click at [210, 363] on icon at bounding box center [215, 363] width 10 height 1
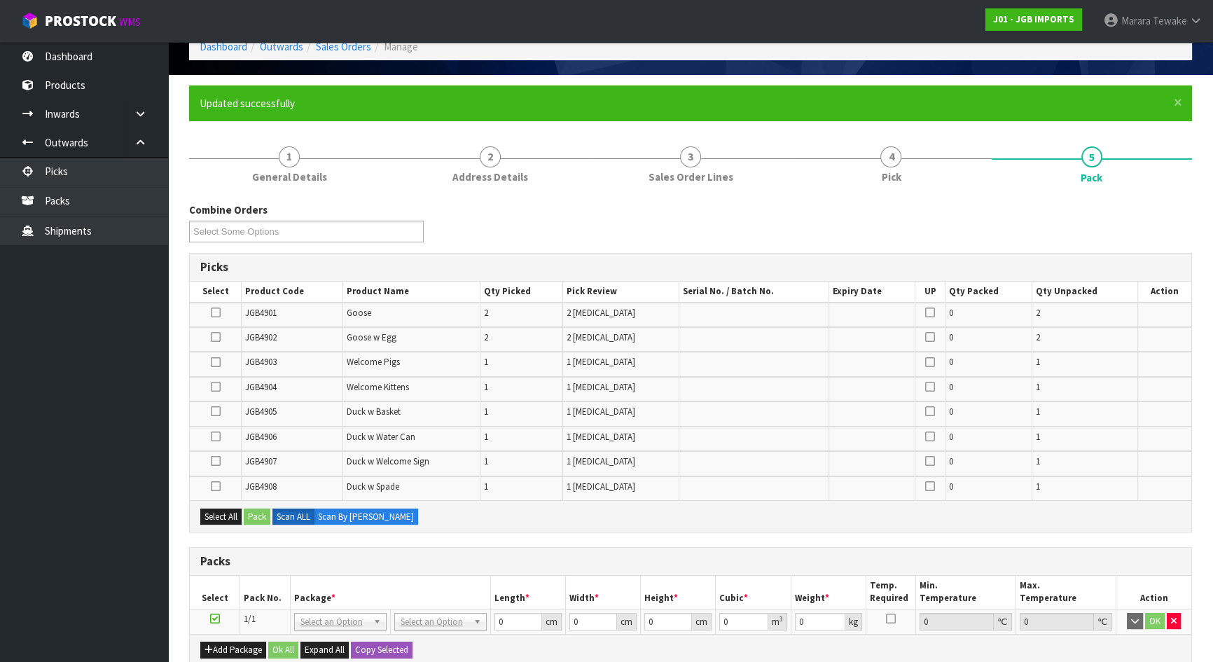
click at [215, 312] on icon at bounding box center [216, 312] width 10 height 1
click at [0, 0] on input "checkbox" at bounding box center [0, 0] width 0 height 0
click at [217, 337] on icon at bounding box center [216, 337] width 10 height 1
click at [0, 0] on input "checkbox" at bounding box center [0, 0] width 0 height 0
click at [213, 362] on icon at bounding box center [216, 362] width 10 height 1
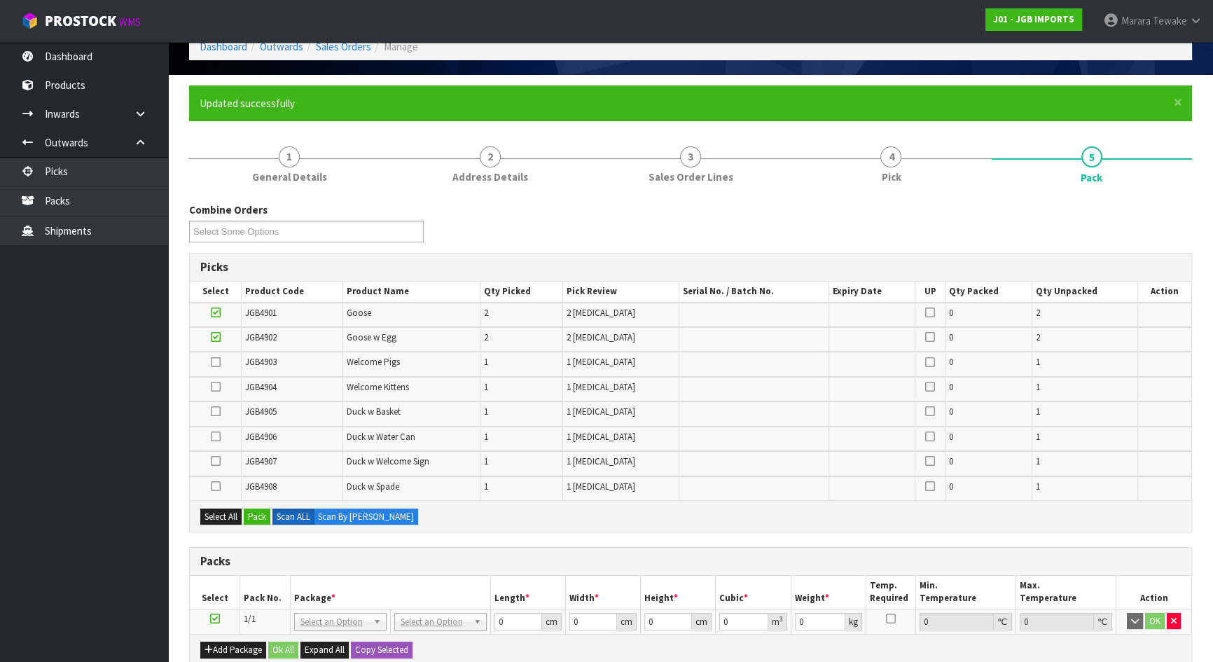
click at [0, 0] on input "checkbox" at bounding box center [0, 0] width 0 height 0
click at [215, 411] on icon at bounding box center [216, 411] width 10 height 1
click at [0, 0] on input "checkbox" at bounding box center [0, 0] width 0 height 0
click at [217, 486] on icon at bounding box center [216, 486] width 10 height 1
click at [0, 0] on input "checkbox" at bounding box center [0, 0] width 0 height 0
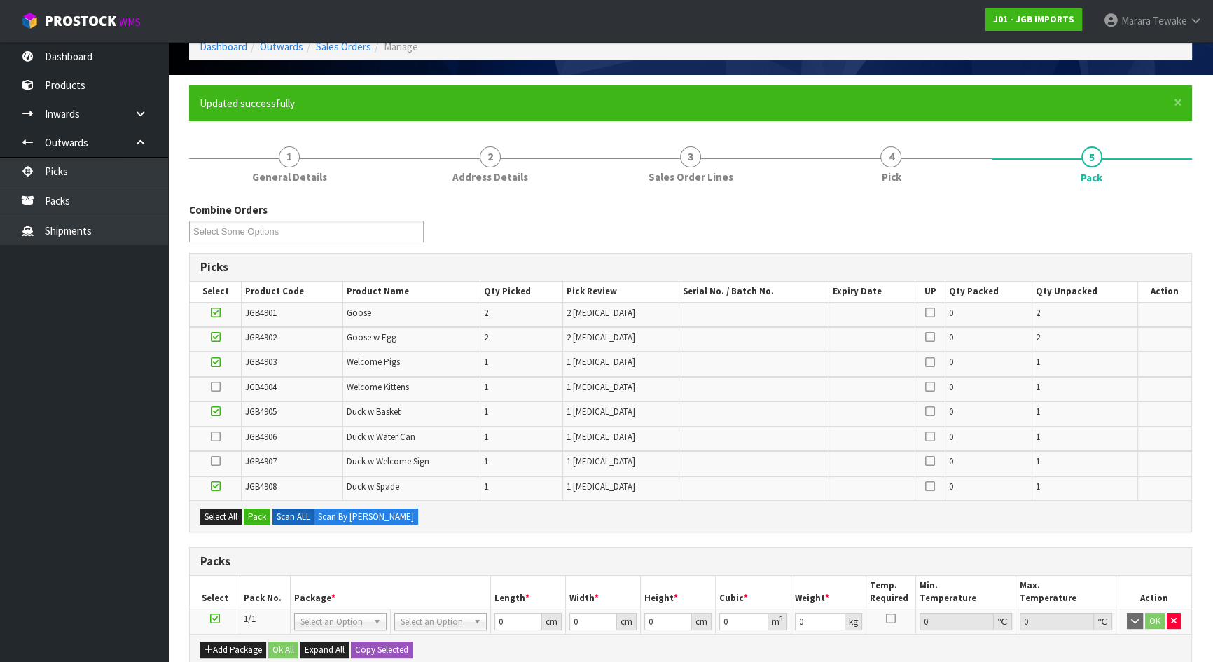
click at [213, 461] on icon at bounding box center [216, 461] width 10 height 1
click at [0, 0] on input "checkbox" at bounding box center [0, 0] width 0 height 0
click at [216, 436] on icon at bounding box center [216, 436] width 10 height 1
click at [0, 0] on input "checkbox" at bounding box center [0, 0] width 0 height 0
click at [215, 387] on icon at bounding box center [216, 387] width 10 height 1
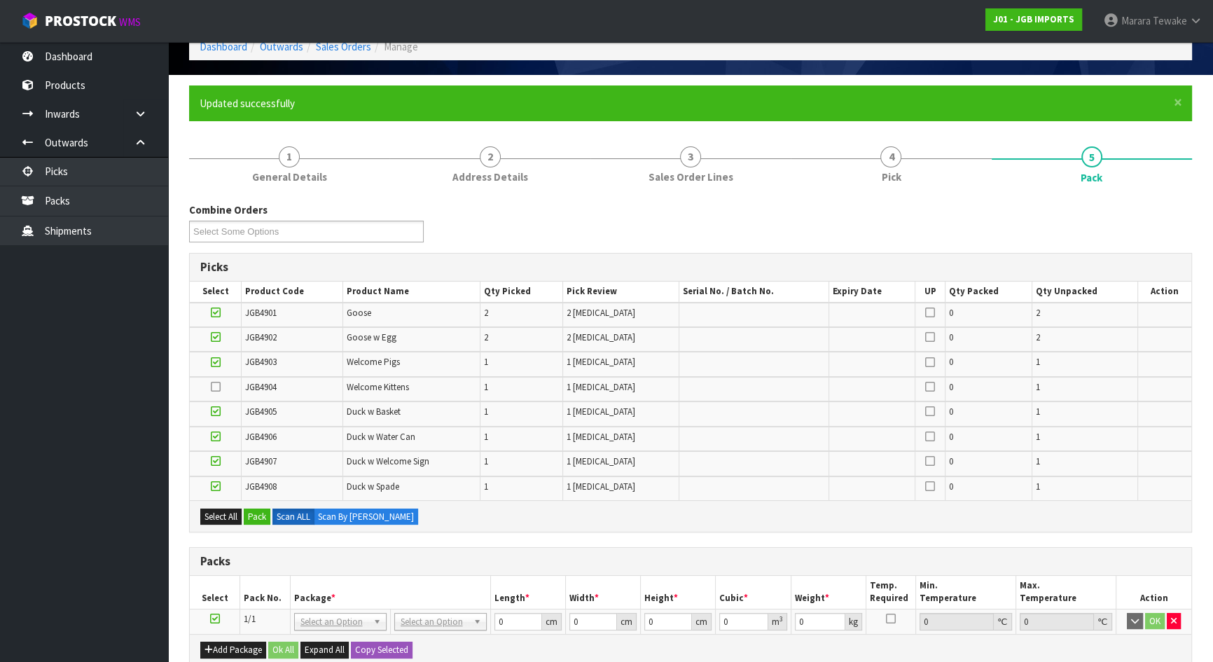
click at [0, 0] on input "checkbox" at bounding box center [0, 0] width 0 height 0
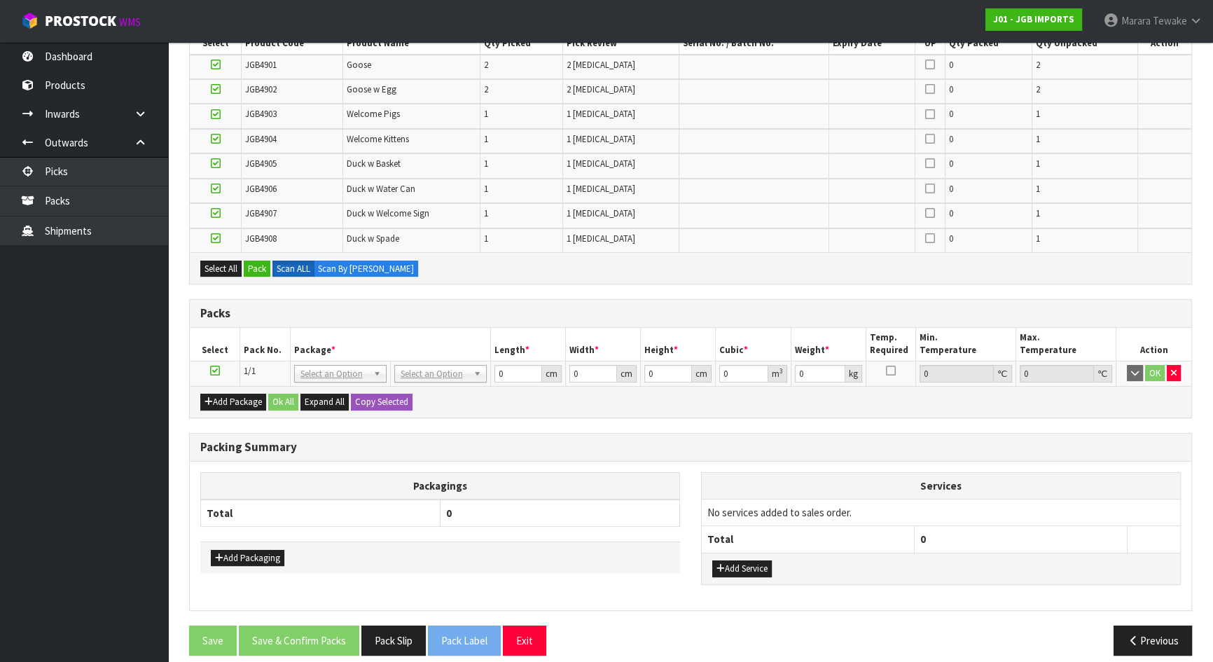
scroll to position [333, 0]
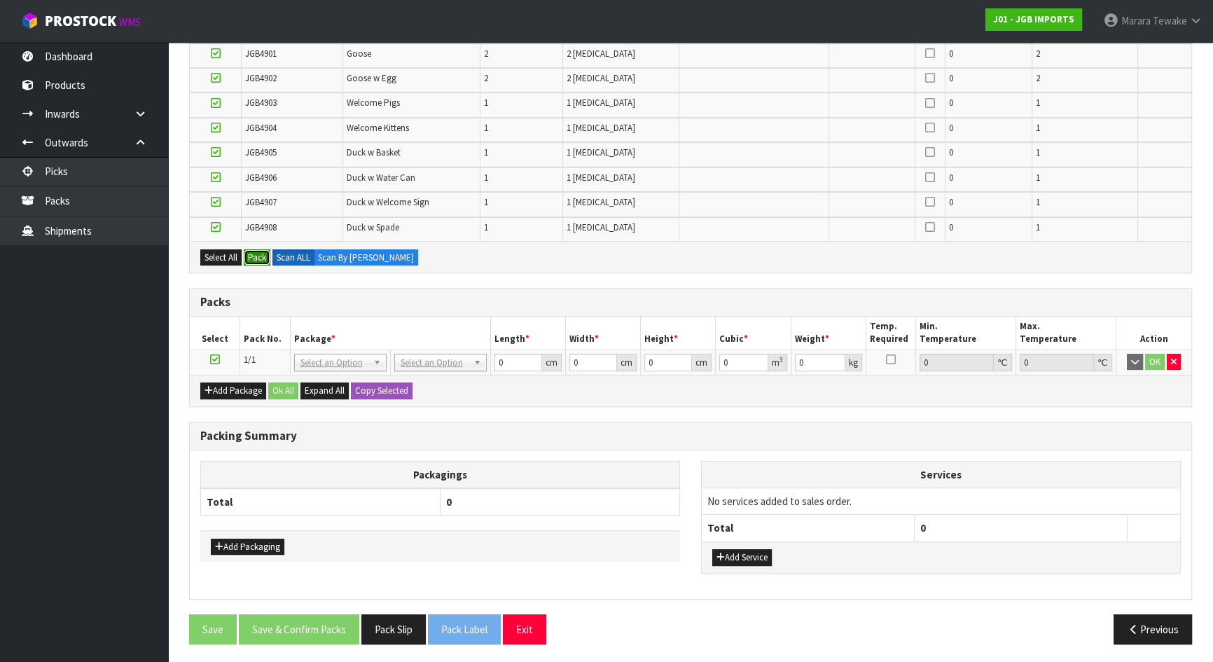
click at [262, 258] on button "Pack" at bounding box center [257, 257] width 27 height 17
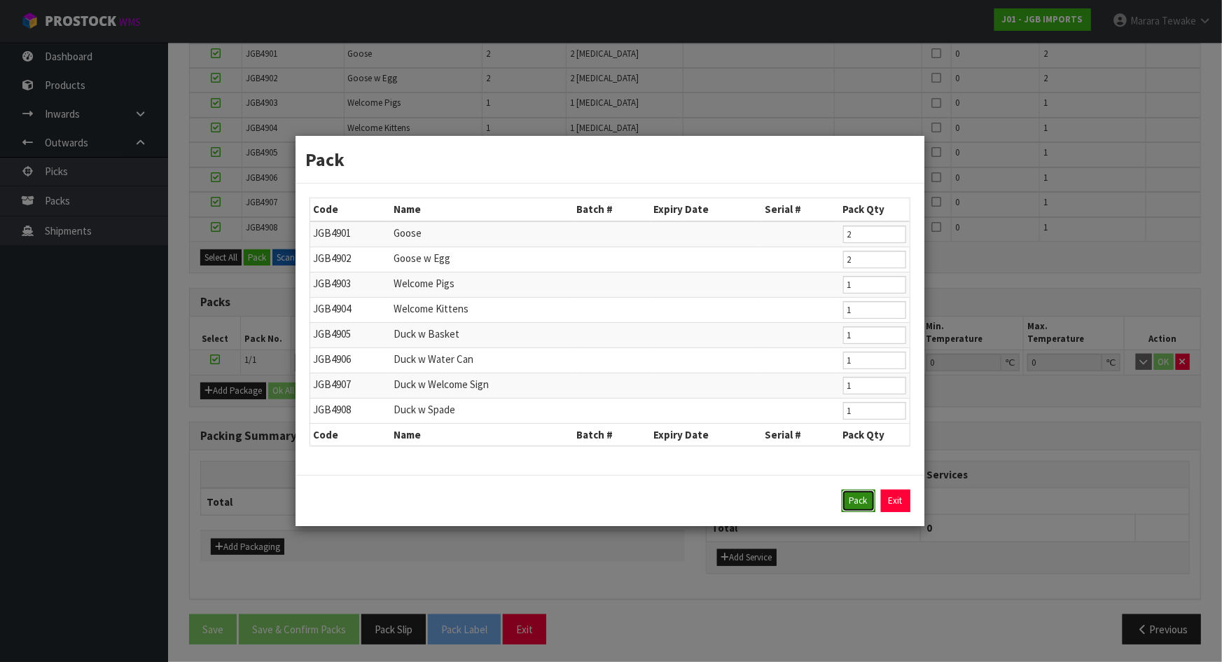
click at [861, 502] on button "Pack" at bounding box center [859, 501] width 34 height 22
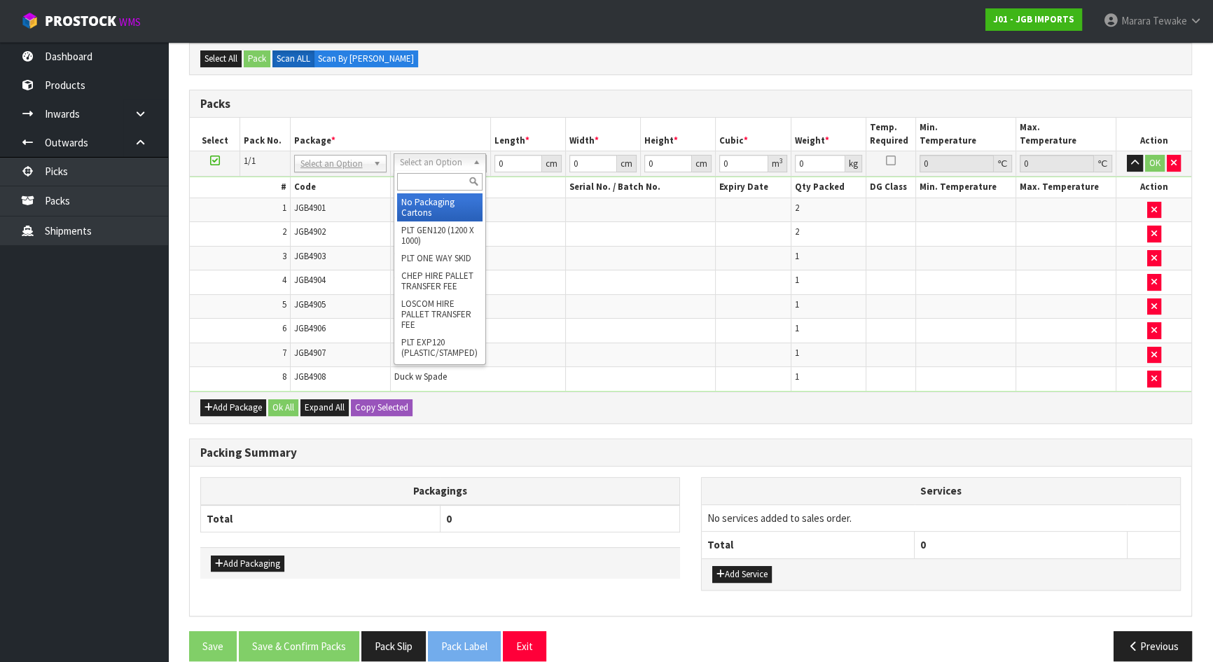
click at [427, 184] on input "text" at bounding box center [439, 182] width 85 height 18
type input "OC"
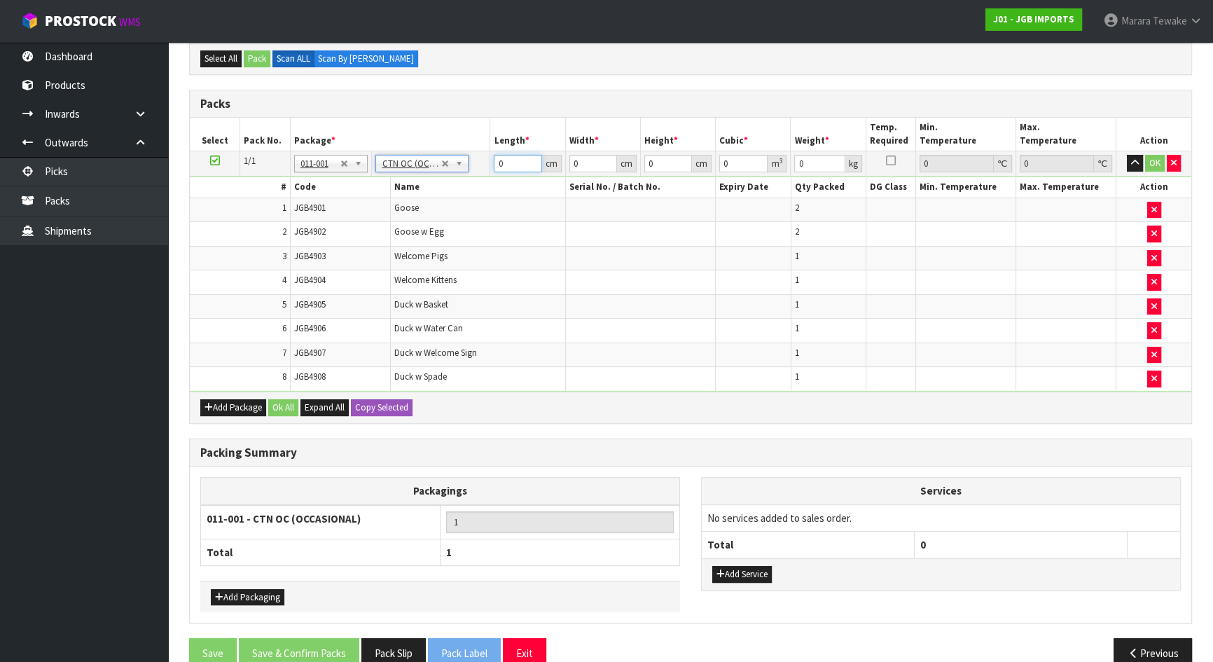
type input "12.372"
drag, startPoint x: 512, startPoint y: 163, endPoint x: 466, endPoint y: 123, distance: 61.1
click at [476, 136] on table "Select Pack No. Package * Length * Width * Height * Cubic * Weight * Temp. Requ…" at bounding box center [690, 254] width 1001 height 273
type input "54"
type input "48"
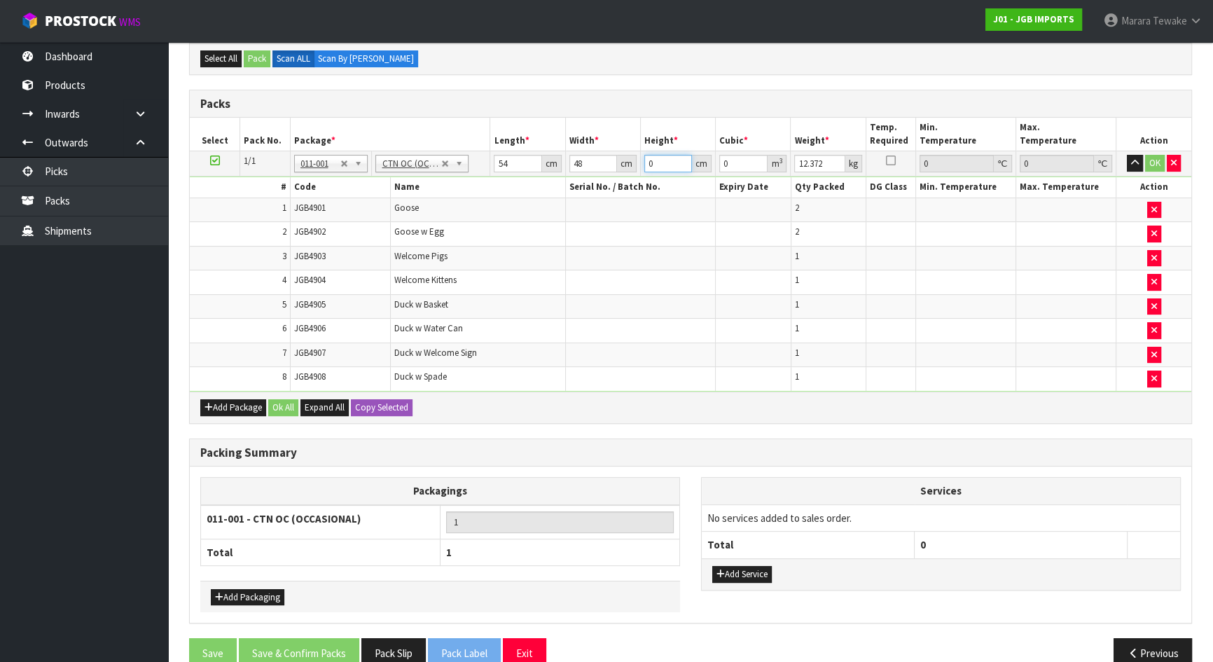
type input "5"
type input "0.01296"
type input "53"
type input "0.137376"
type input "53"
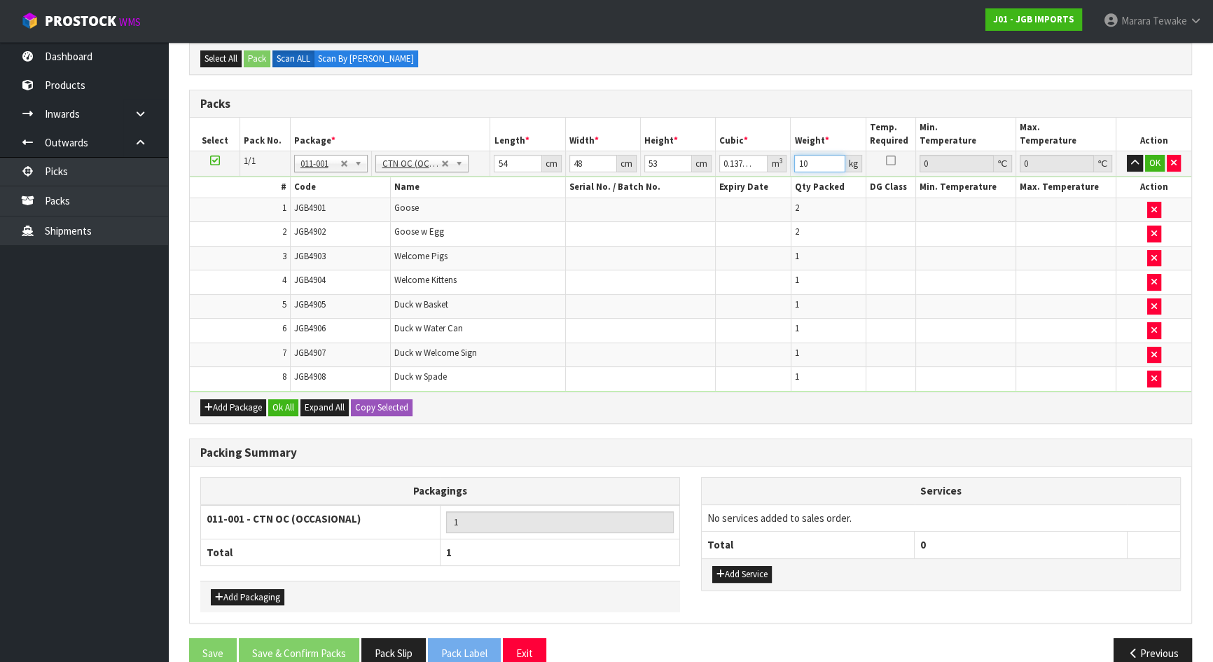
type input "10"
click at [1127, 155] on button "button" at bounding box center [1135, 163] width 16 height 17
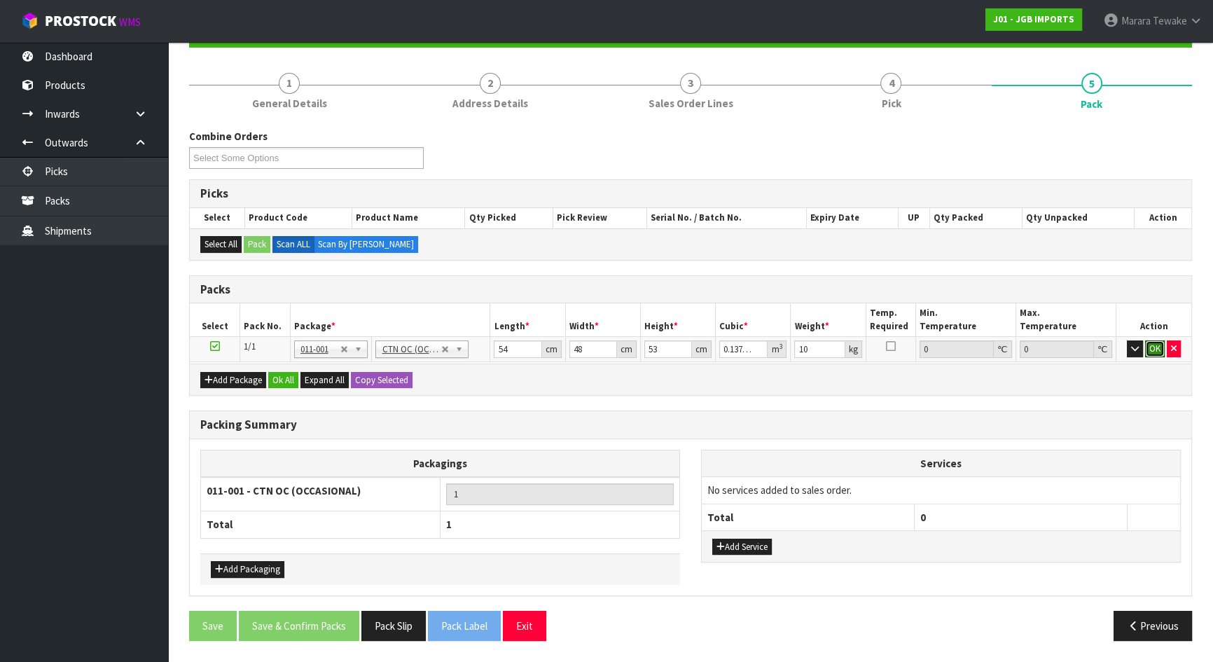
click button "OK" at bounding box center [1155, 348] width 20 height 17
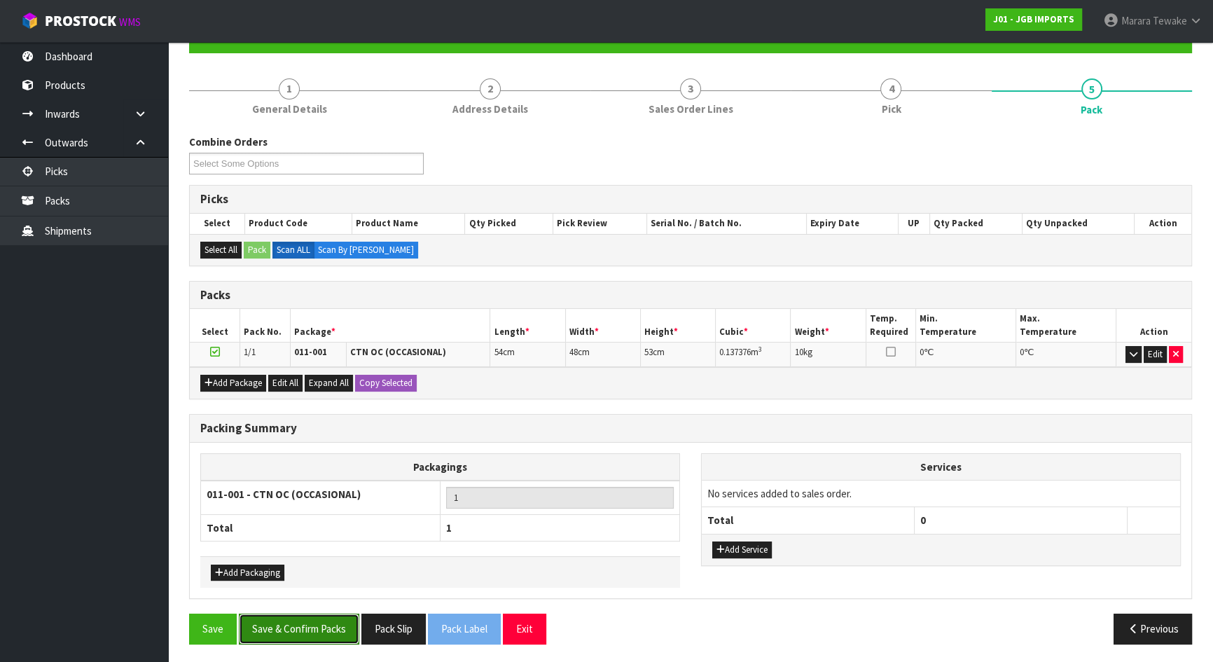
click at [279, 621] on button "Save & Confirm Packs" at bounding box center [299, 628] width 120 height 30
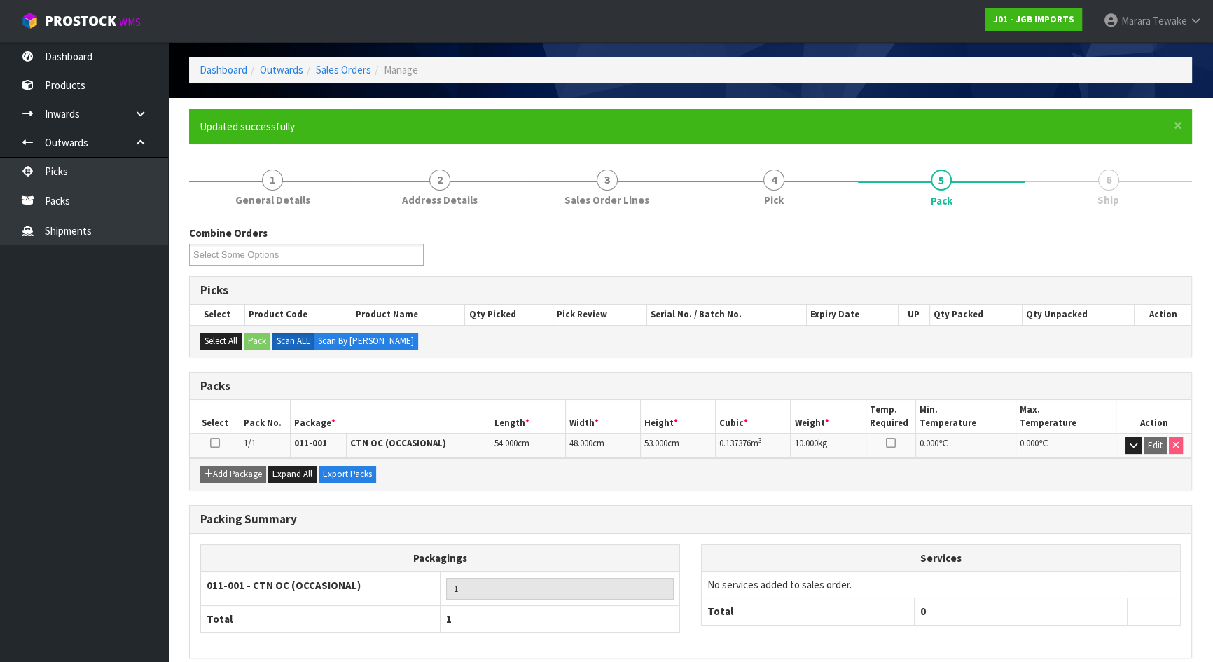
scroll to position [111, 0]
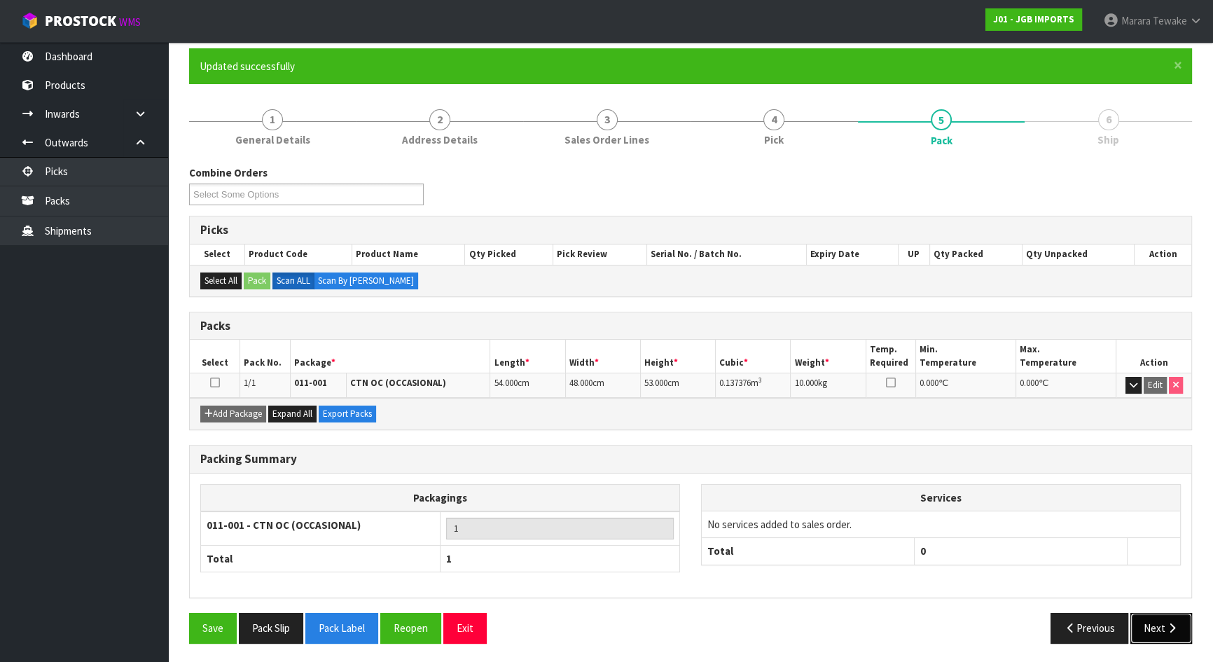
click at [1159, 626] on button "Next" at bounding box center [1161, 628] width 62 height 30
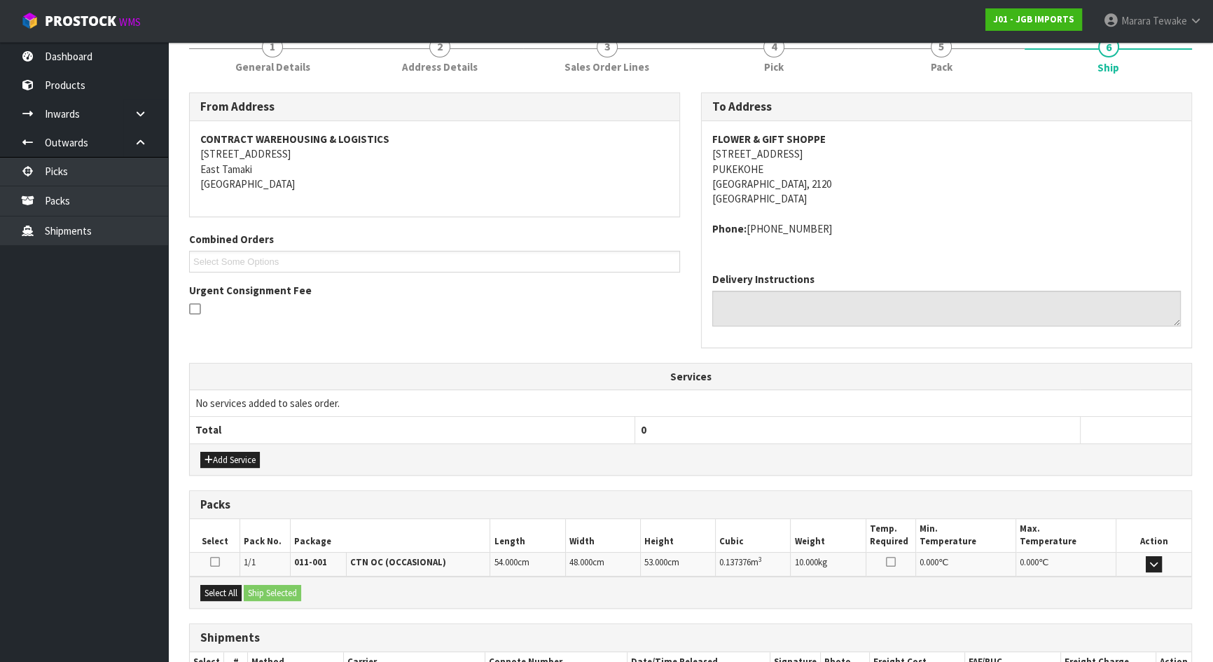
scroll to position [279, 0]
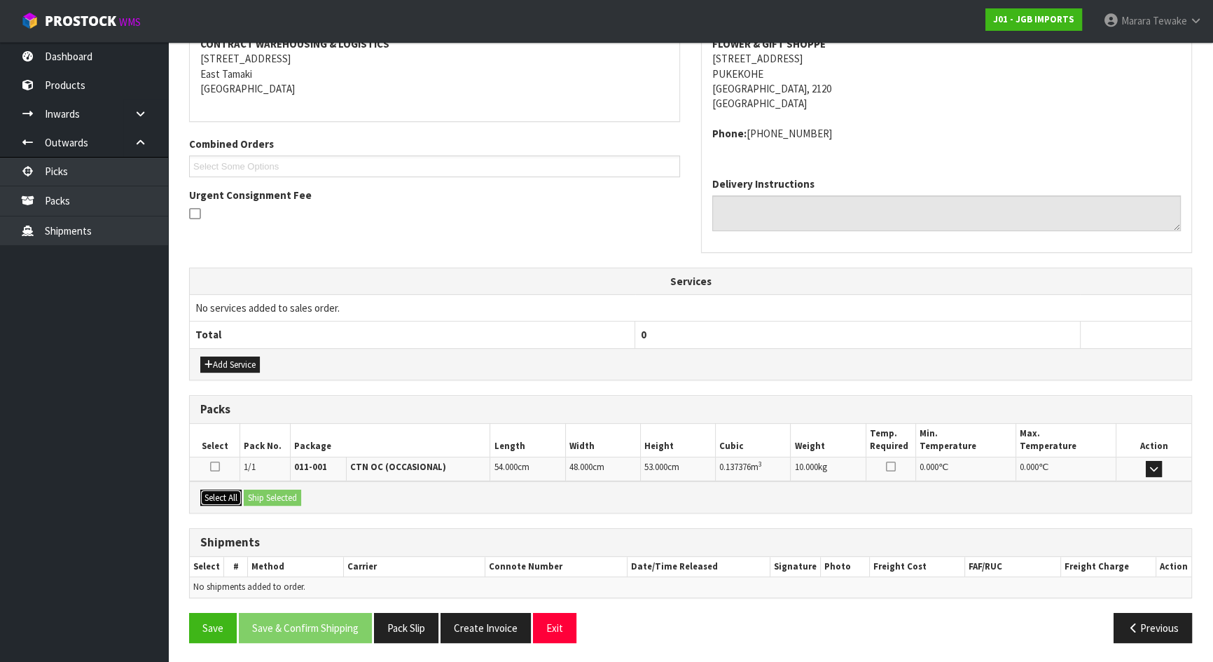
click at [212, 490] on button "Select All" at bounding box center [220, 498] width 41 height 17
click at [286, 496] on button "Ship Selected" at bounding box center [272, 498] width 57 height 17
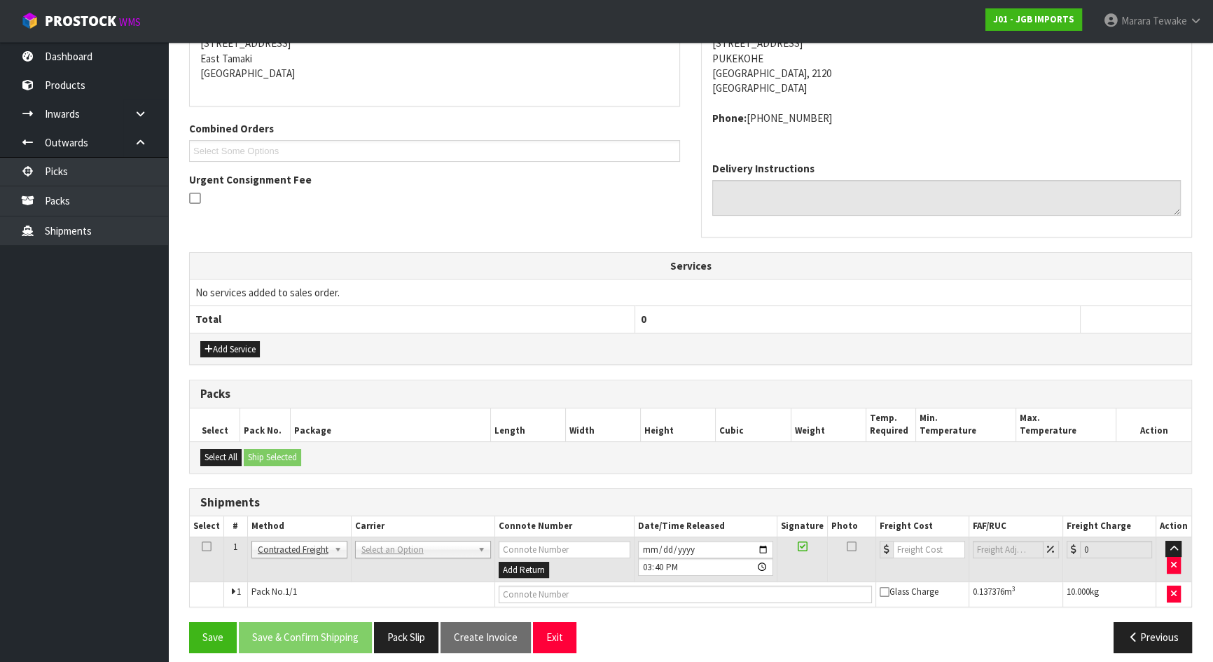
scroll to position [304, 0]
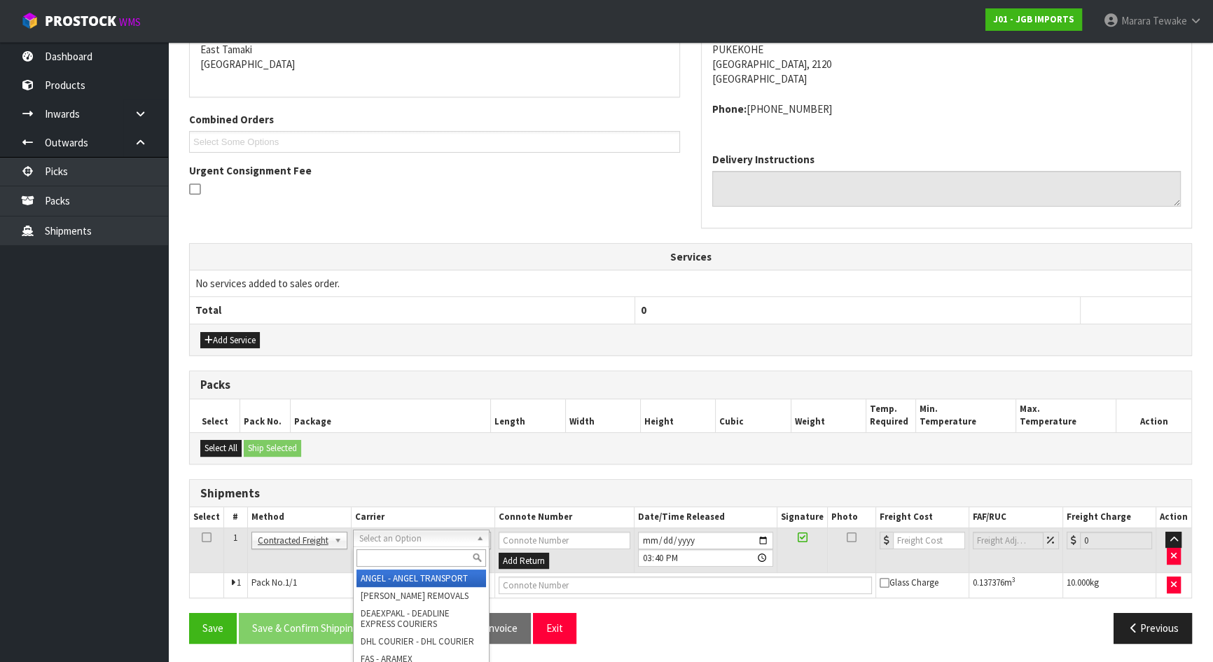
click at [389, 557] on input "text" at bounding box center [421, 558] width 130 height 18
type input "NZP"
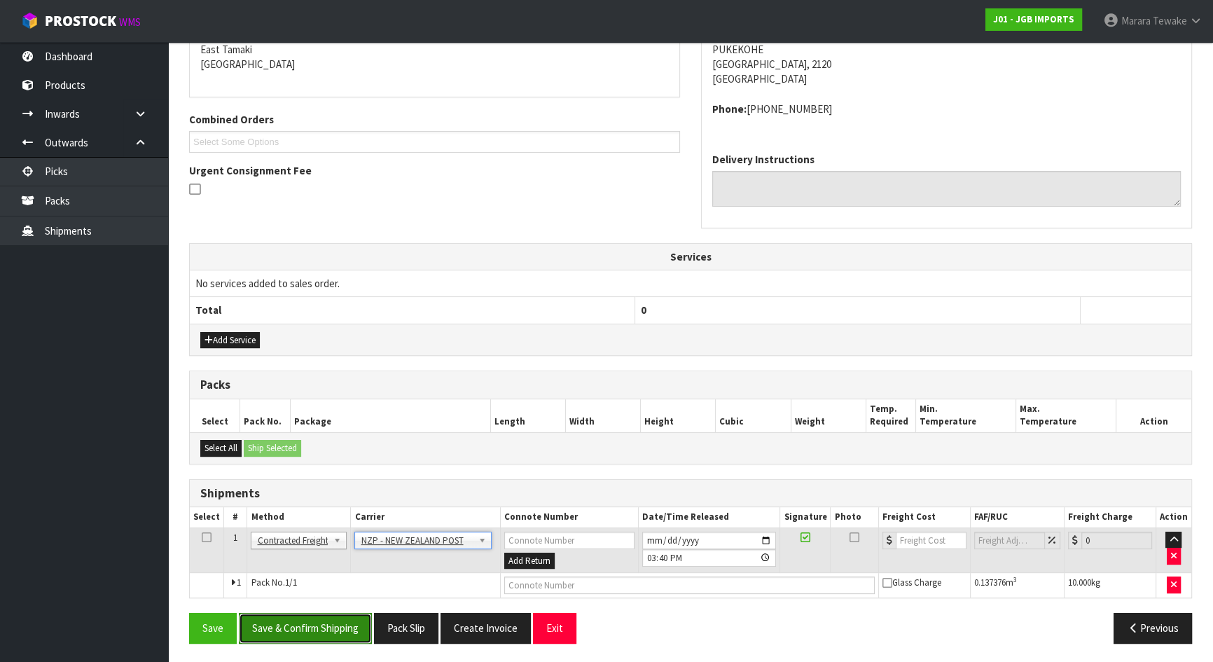
click at [347, 625] on button "Save & Confirm Shipping" at bounding box center [305, 628] width 133 height 30
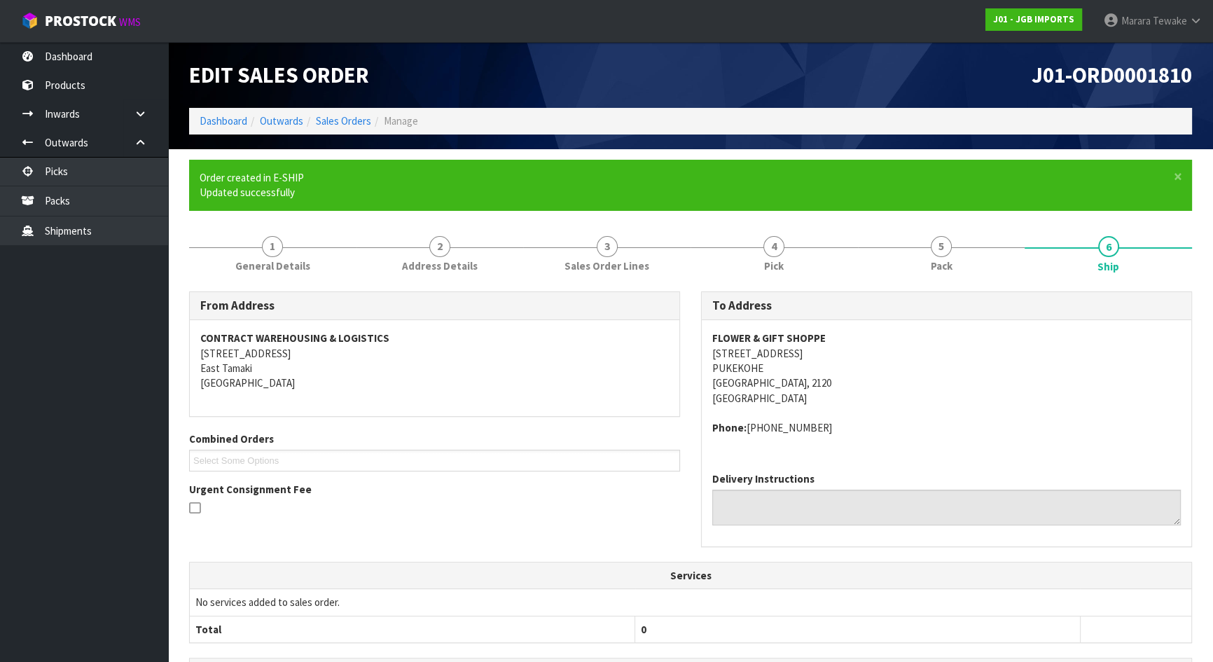
scroll to position [284, 0]
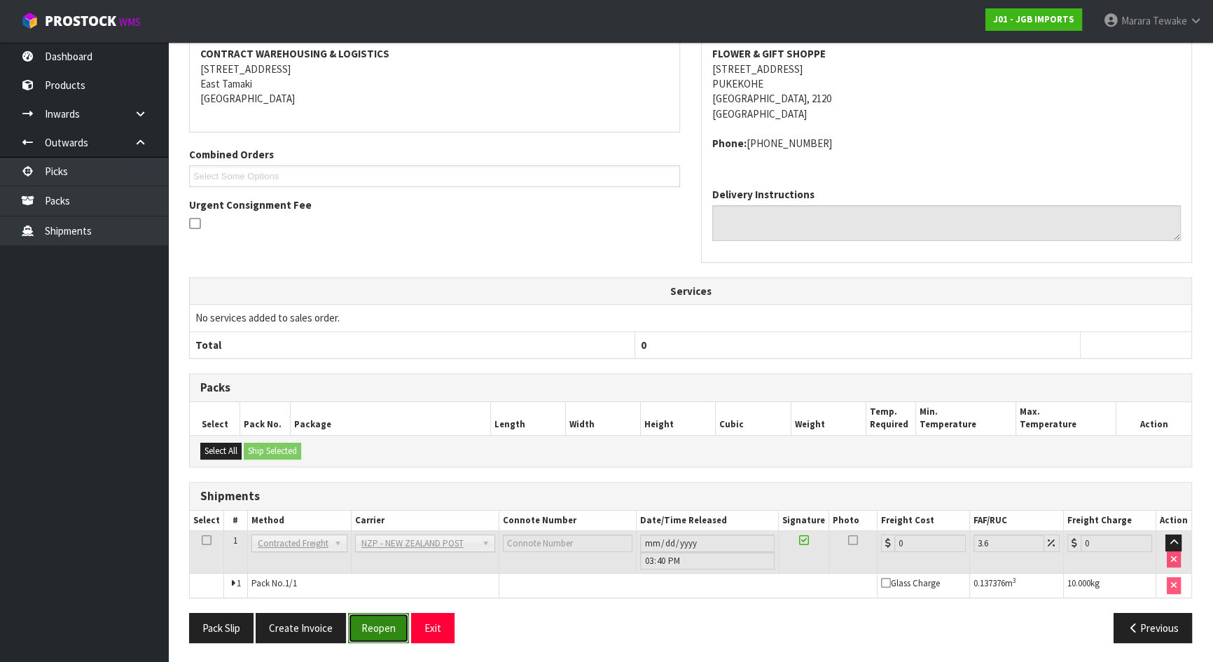
click at [368, 623] on button "Reopen" at bounding box center [378, 628] width 61 height 30
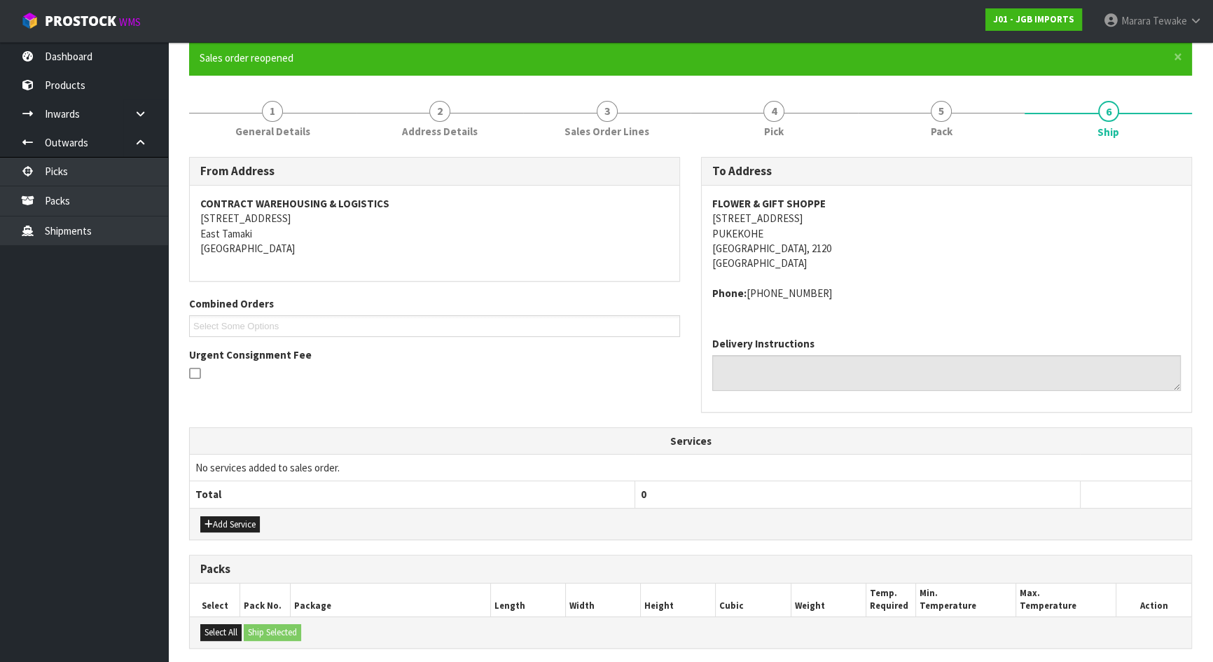
scroll to position [304, 0]
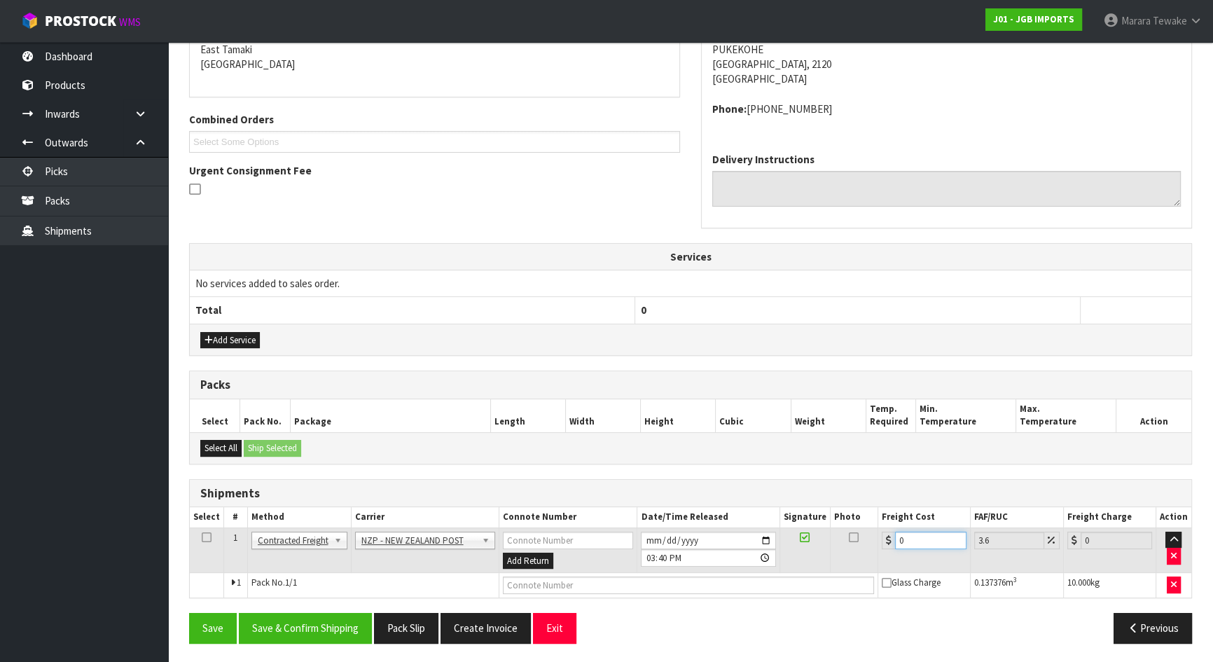
drag, startPoint x: 903, startPoint y: 539, endPoint x: 893, endPoint y: 541, distance: 10.7
click at [893, 541] on div "0" at bounding box center [924, 541] width 85 height 18
click at [943, 545] on input "0" at bounding box center [930, 541] width 71 height 18
drag, startPoint x: 924, startPoint y: 543, endPoint x: 880, endPoint y: 536, distance: 44.0
click at [883, 536] on div "0" at bounding box center [924, 541] width 85 height 18
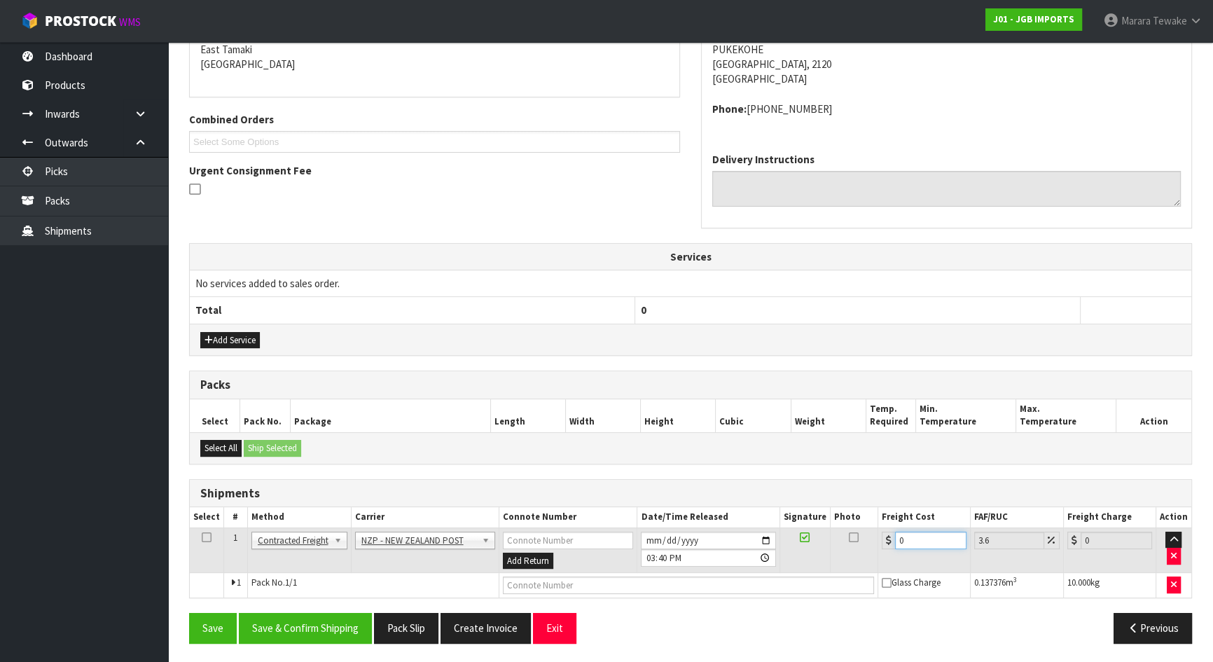
type input "8"
type input "8.29"
type input "8.2"
type input "8.5"
type input "8.21"
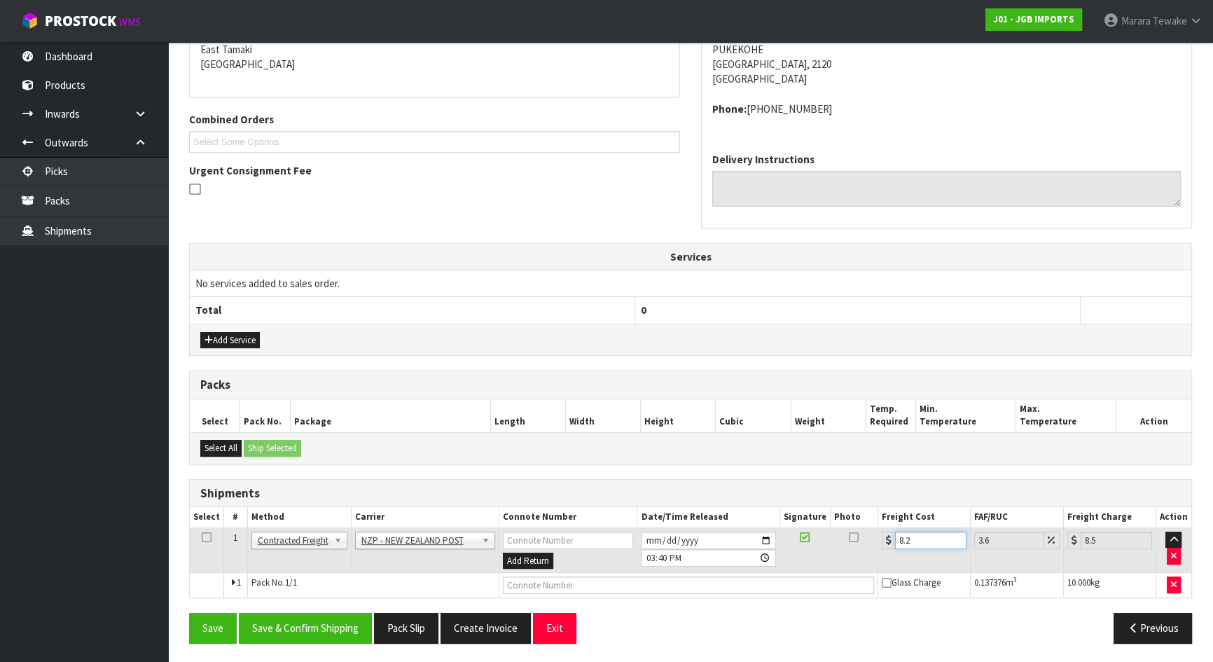
type input "8.51"
type input "8.21"
click at [1173, 583] on icon "button" at bounding box center [1174, 584] width 6 height 9
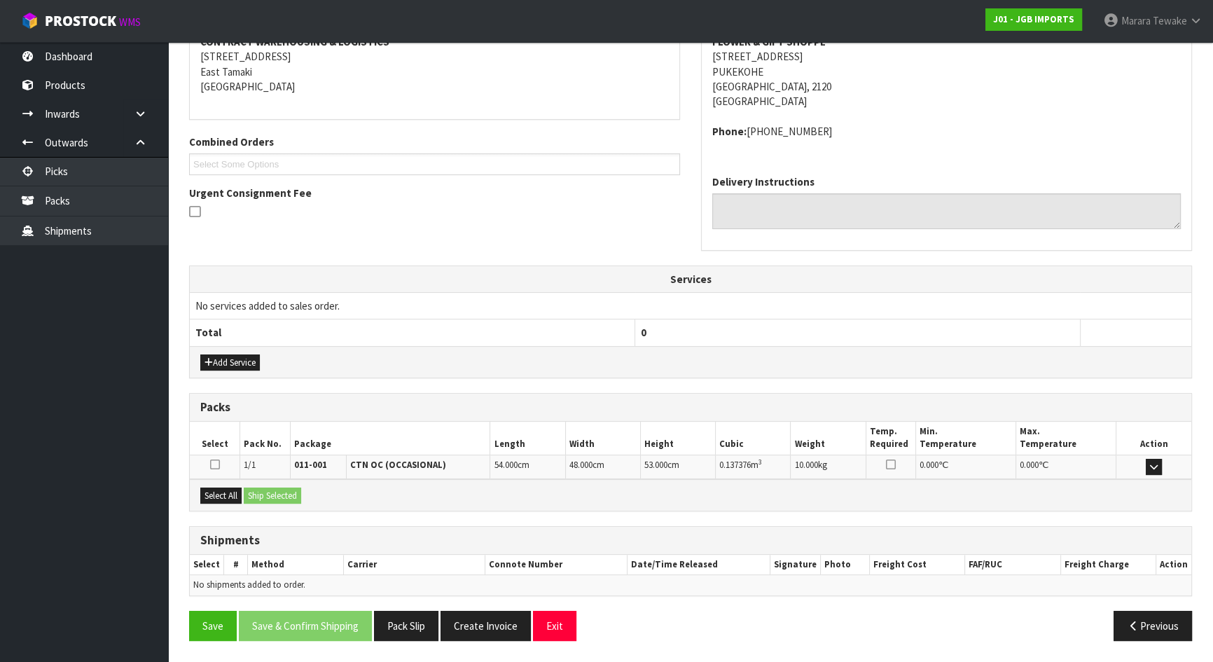
scroll to position [279, 0]
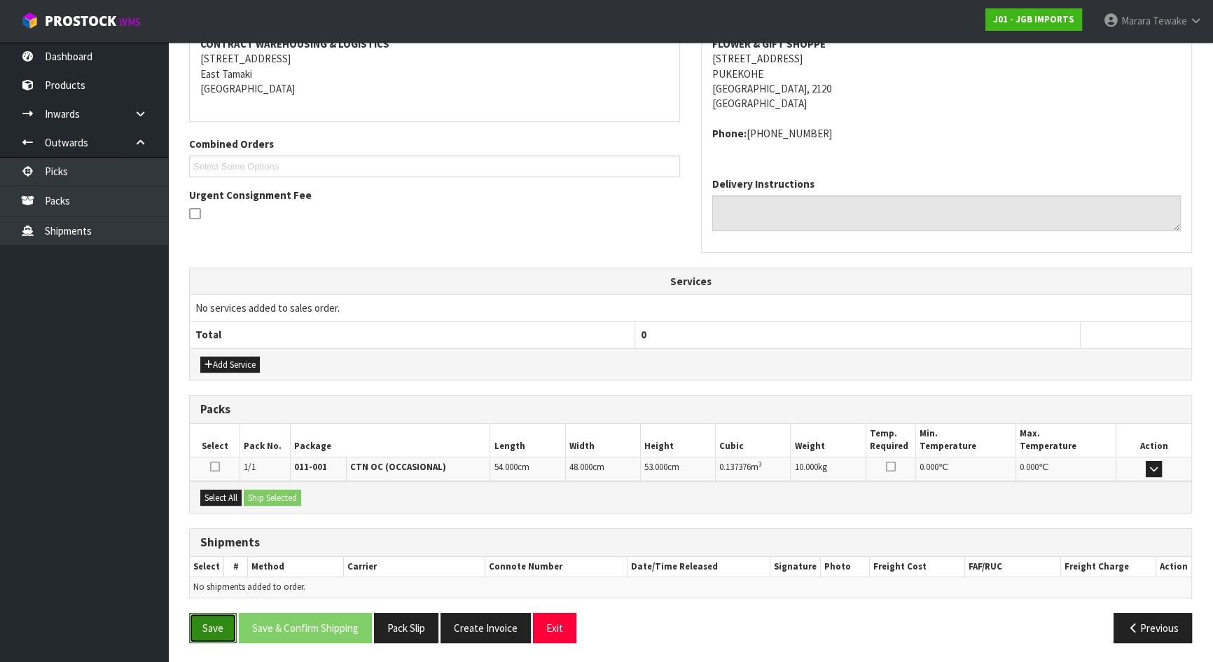
drag, startPoint x: 214, startPoint y: 618, endPoint x: 196, endPoint y: 618, distance: 18.2
click at [210, 618] on button "Save" at bounding box center [213, 628] width 48 height 30
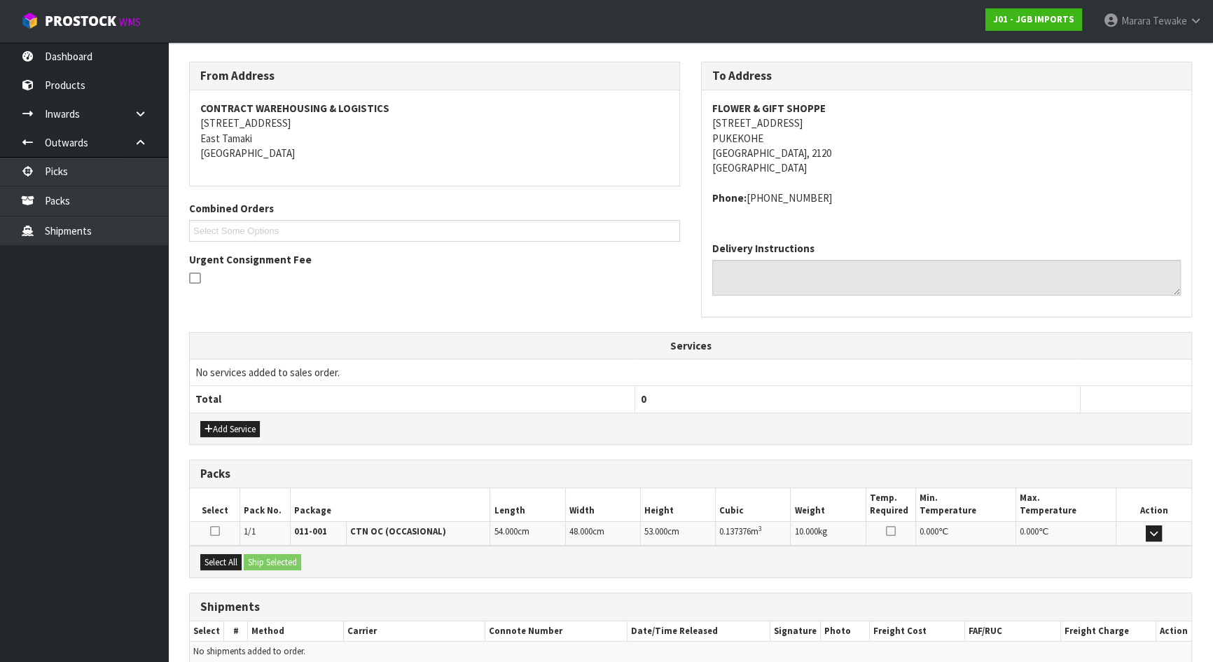
scroll to position [0, 0]
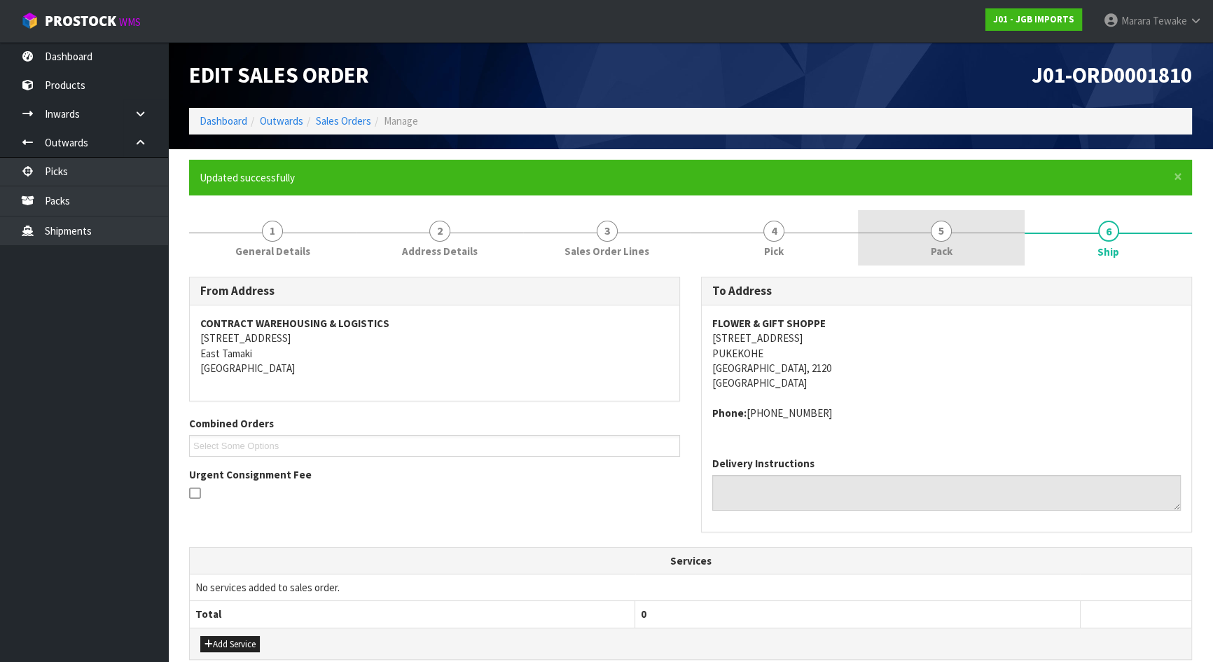
click at [934, 227] on span "5" at bounding box center [941, 231] width 21 height 21
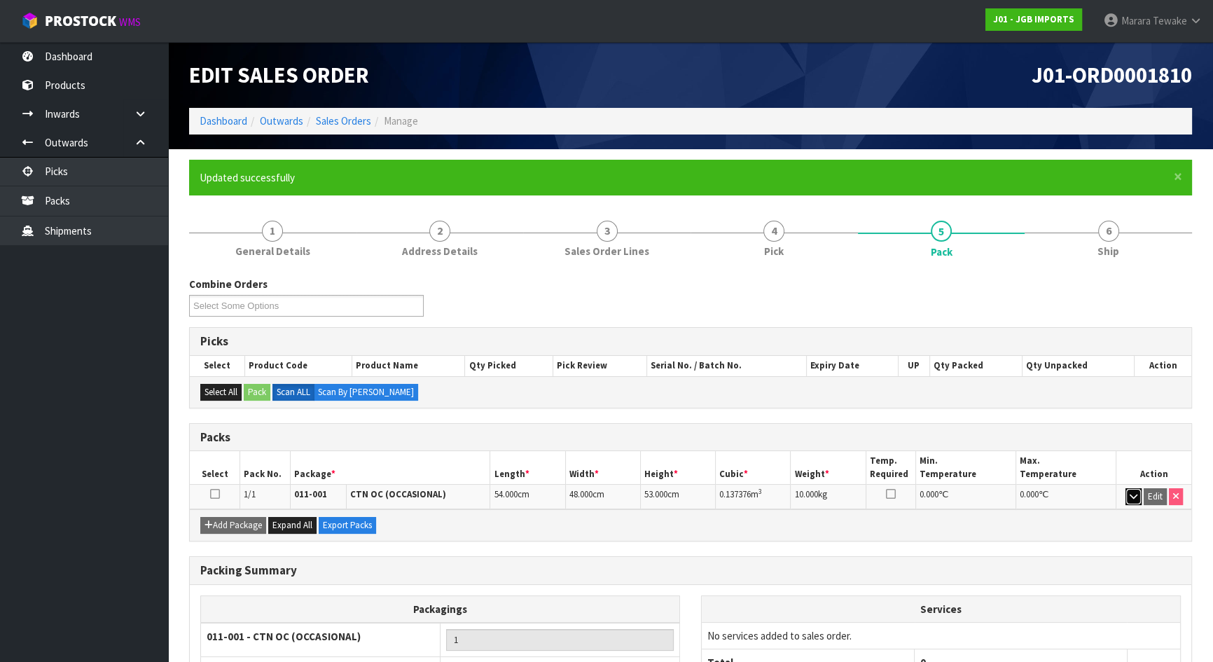
click at [1132, 492] on icon "button" at bounding box center [1134, 496] width 8 height 9
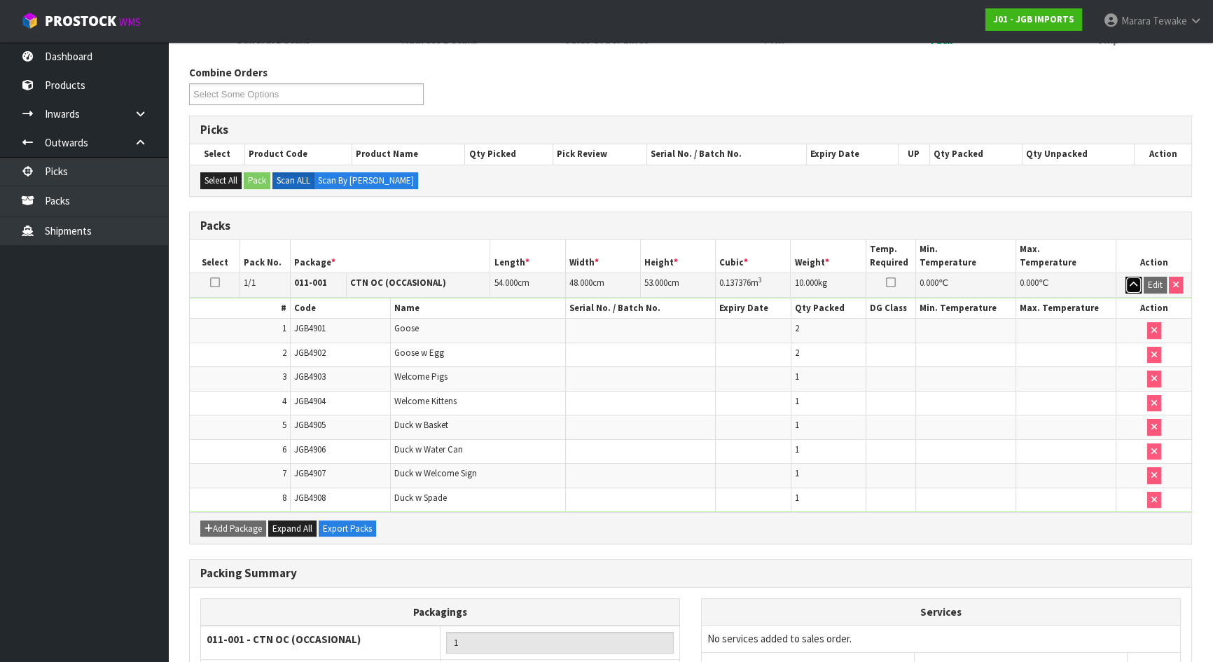
scroll to position [324, 0]
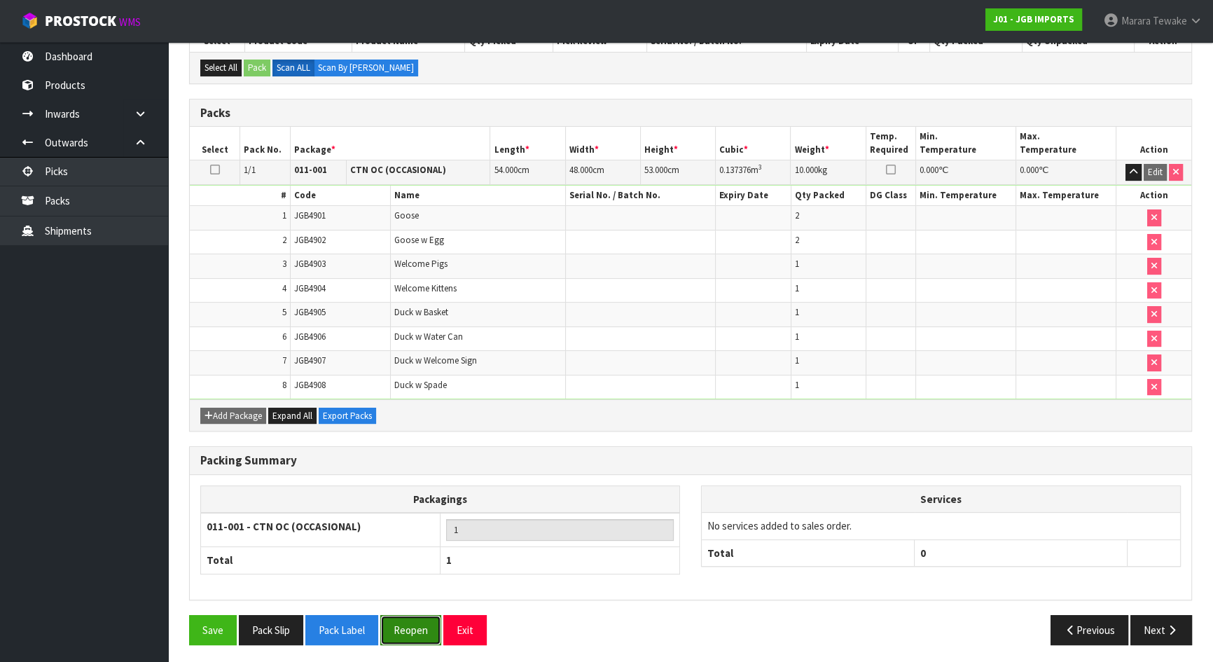
click at [411, 621] on button "Reopen" at bounding box center [410, 630] width 61 height 30
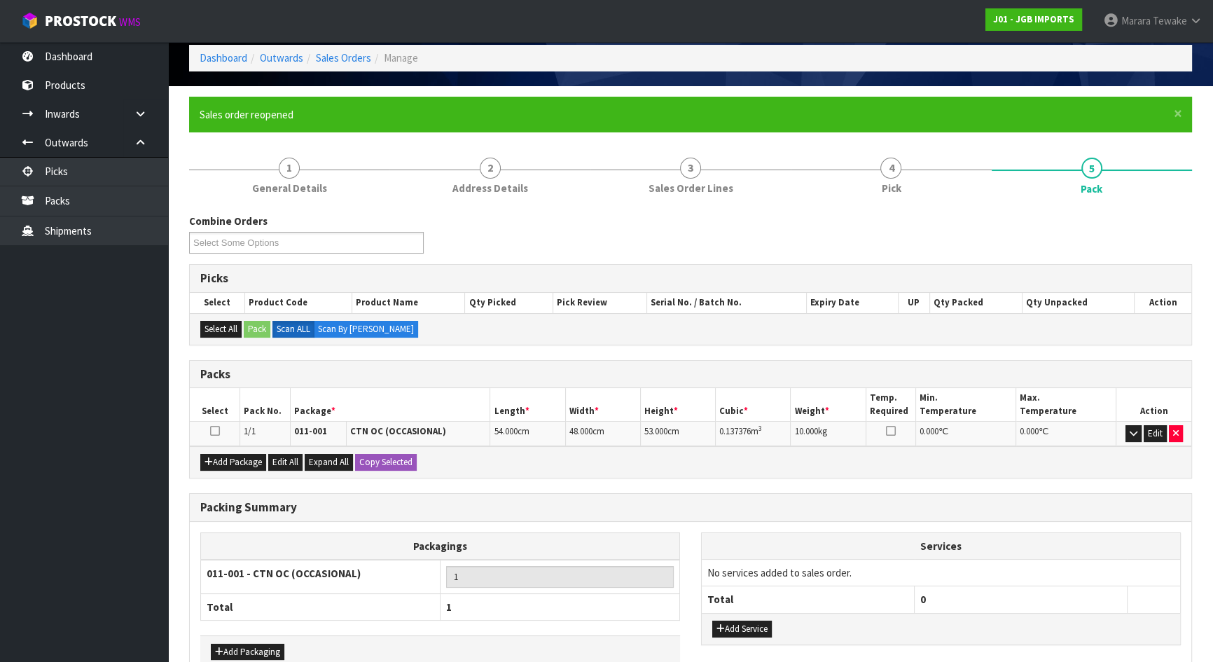
scroll to position [142, 0]
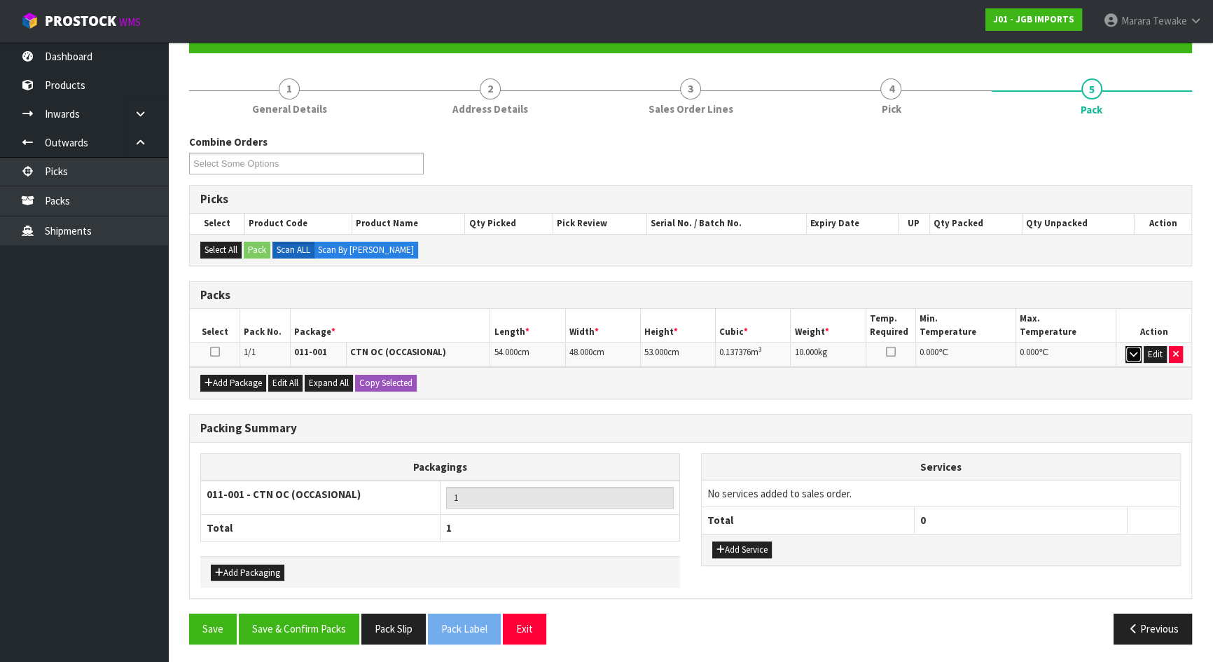
click at [1134, 350] on icon "button" at bounding box center [1134, 353] width 8 height 9
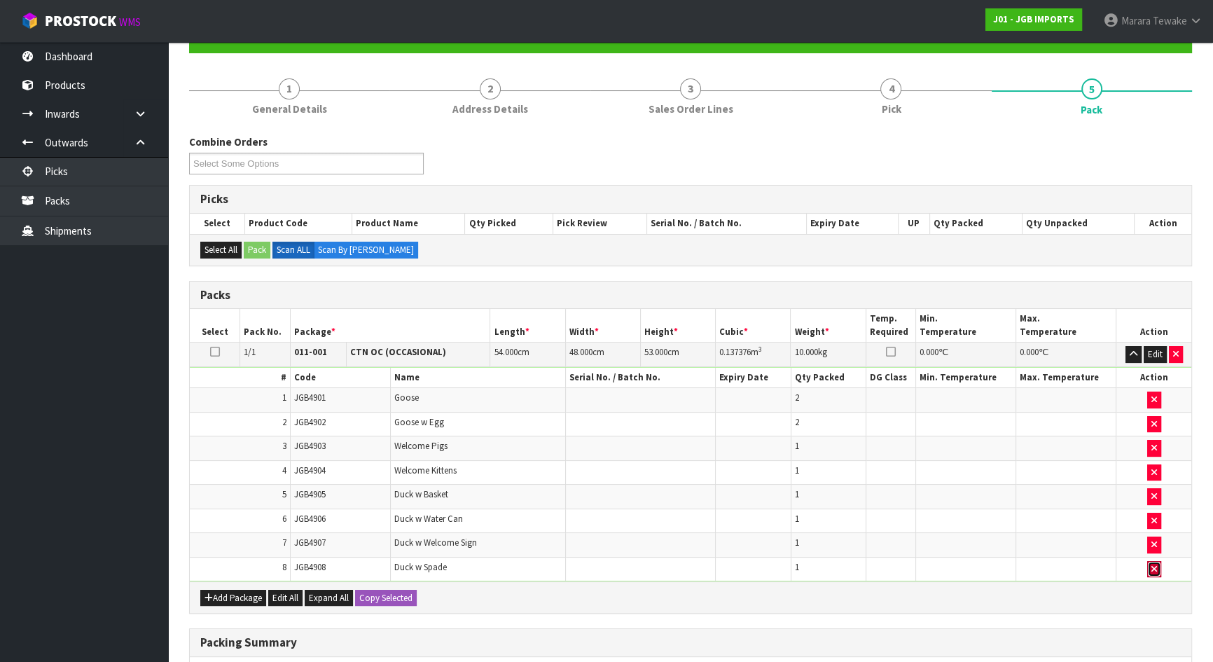
click at [1157, 565] on button "button" at bounding box center [1154, 569] width 14 height 17
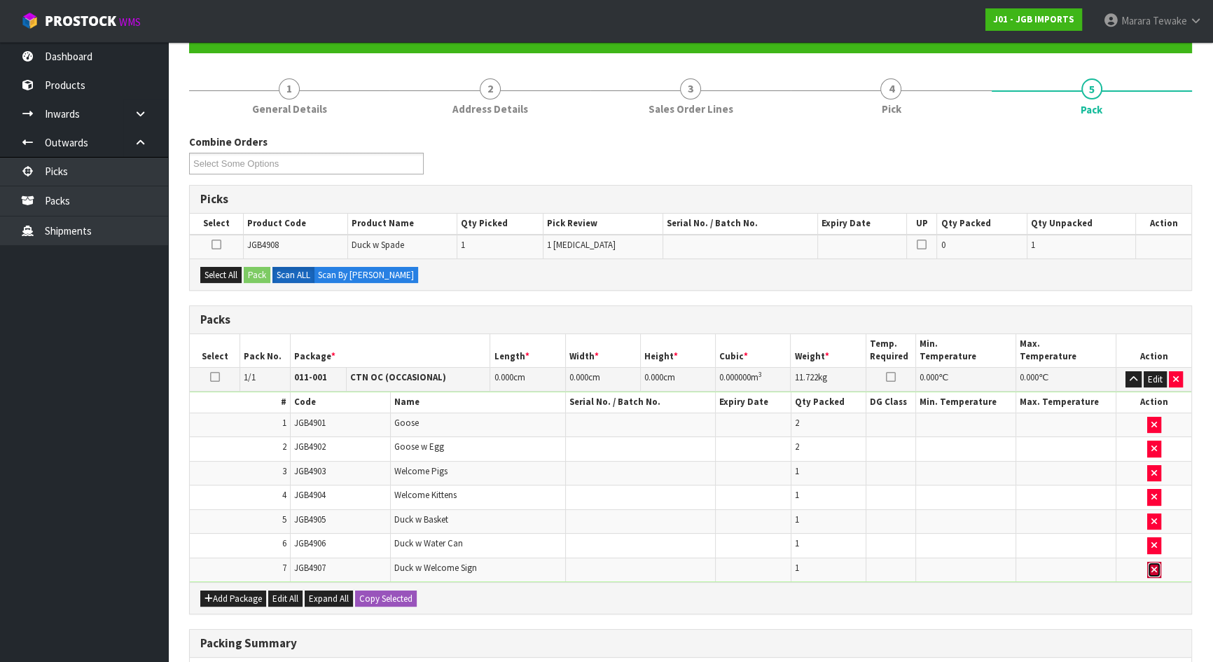
click at [1156, 567] on icon "button" at bounding box center [1154, 569] width 6 height 9
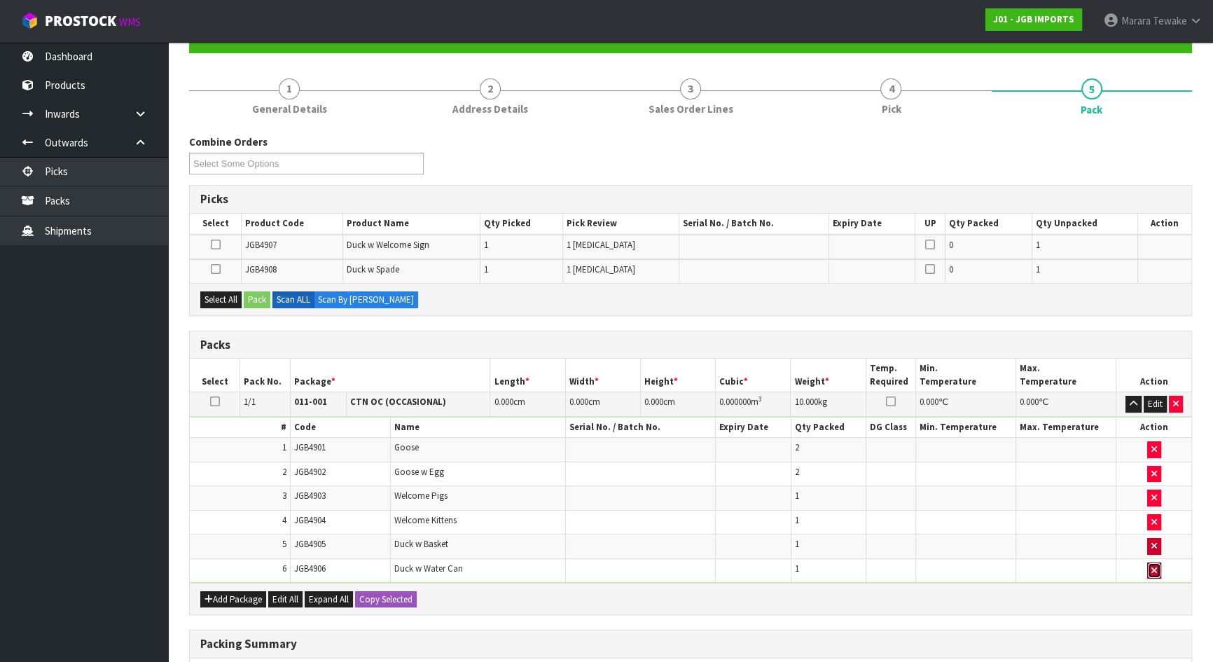
click at [1153, 573] on button "button" at bounding box center [1154, 570] width 14 height 17
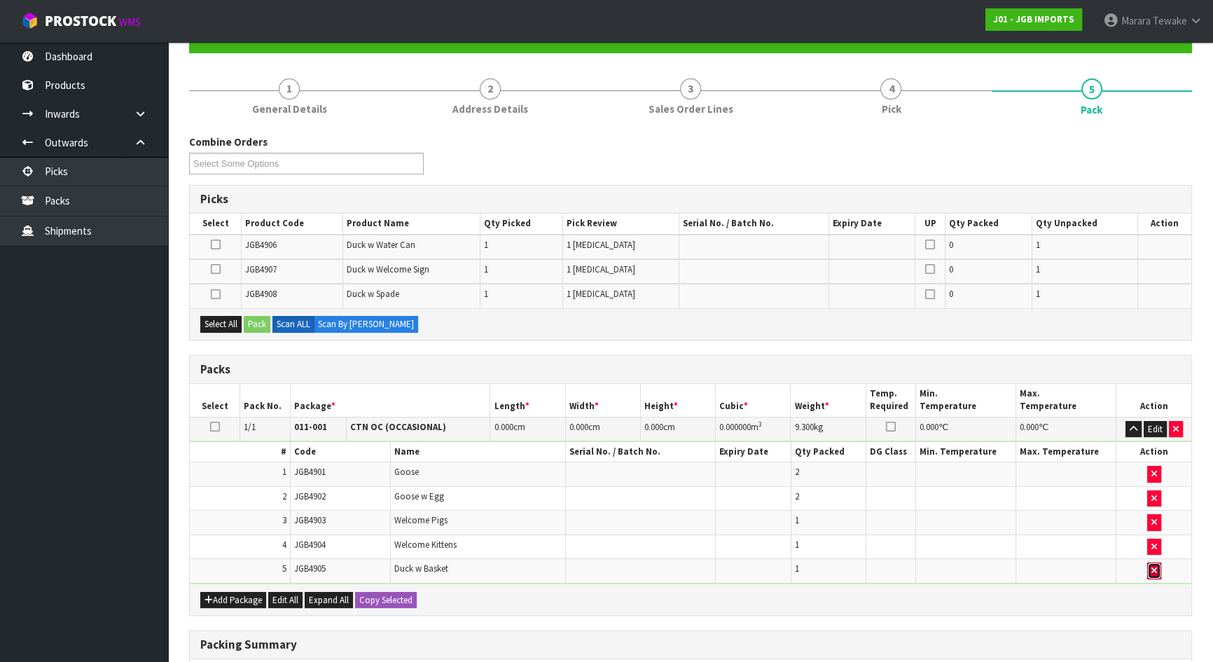
click at [1153, 571] on icon "button" at bounding box center [1154, 570] width 6 height 9
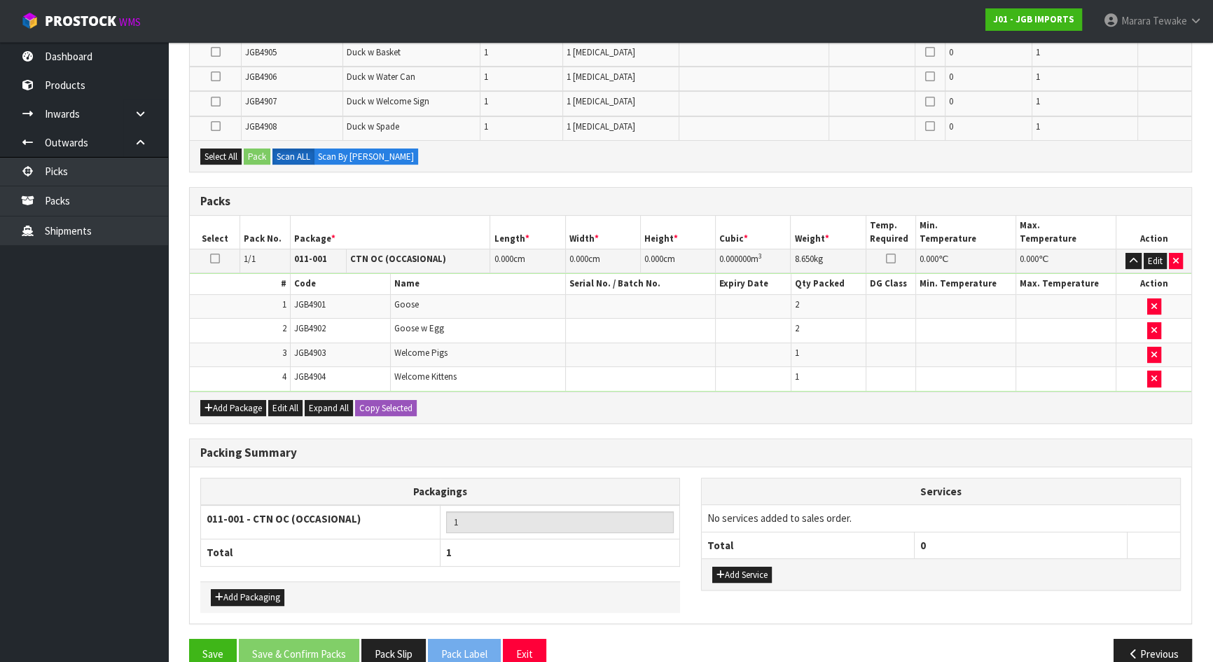
scroll to position [358, 0]
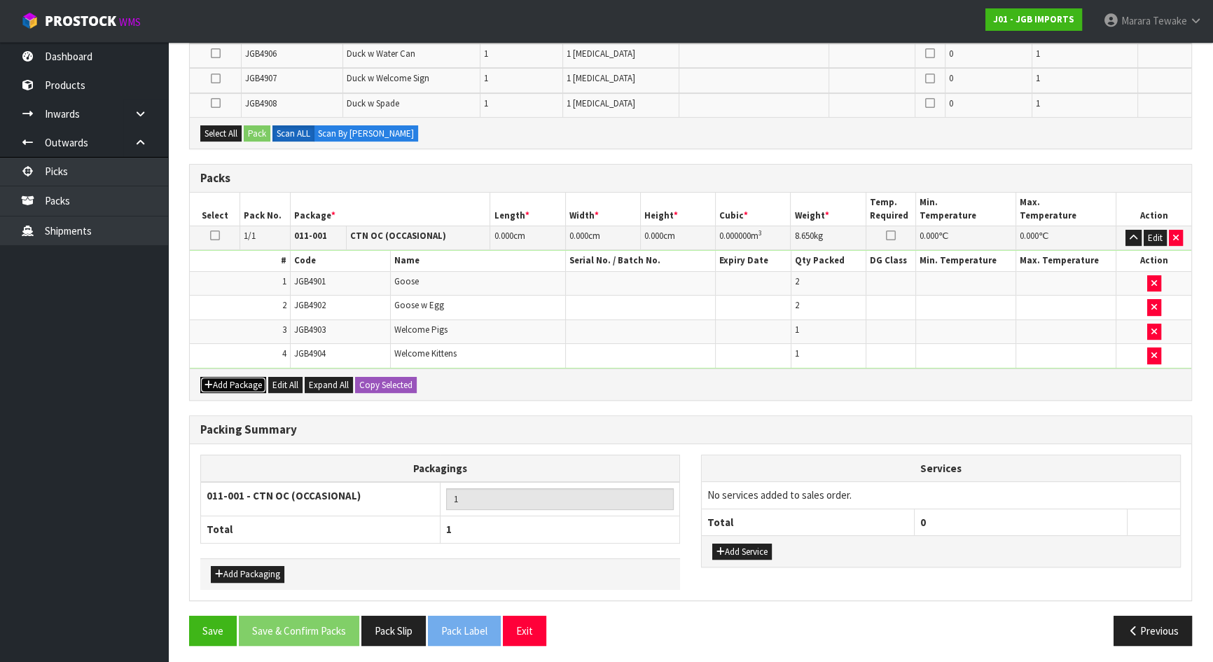
click at [224, 377] on button "Add Package" at bounding box center [233, 385] width 66 height 17
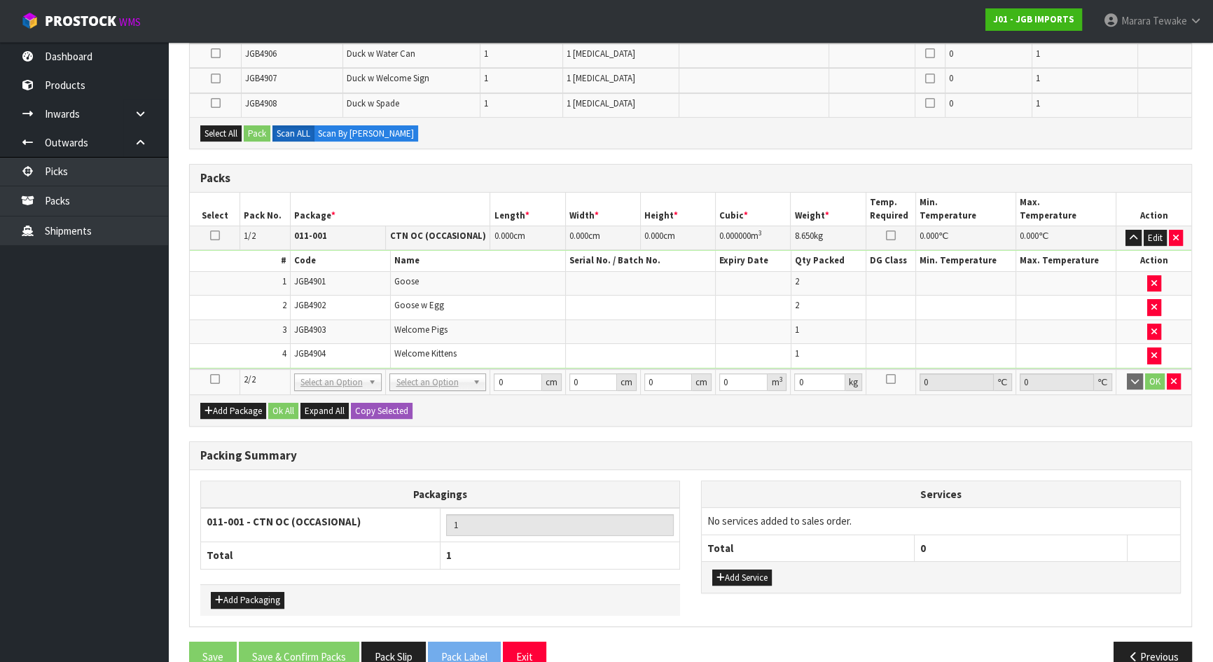
click at [217, 379] on icon at bounding box center [215, 379] width 10 height 1
click at [225, 130] on button "Select All" at bounding box center [220, 133] width 41 height 17
click at [258, 132] on button "Pack" at bounding box center [257, 133] width 27 height 17
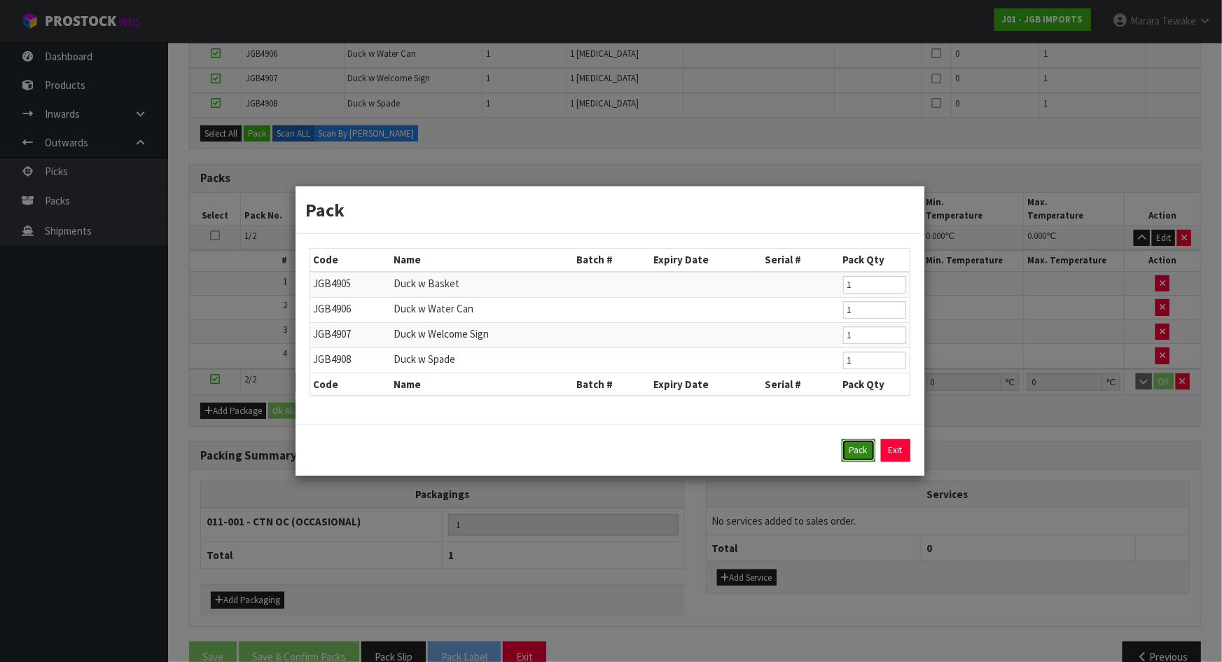
click at [845, 448] on button "Pack" at bounding box center [859, 450] width 34 height 22
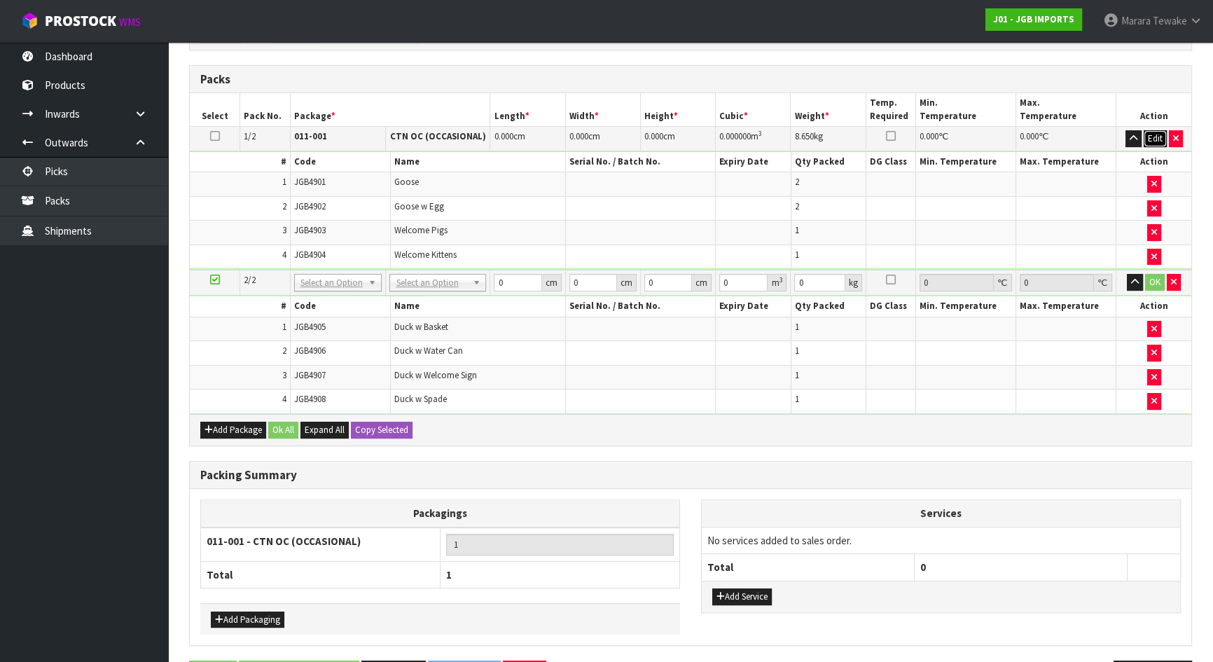
click at [1157, 134] on button "Edit" at bounding box center [1155, 138] width 23 height 17
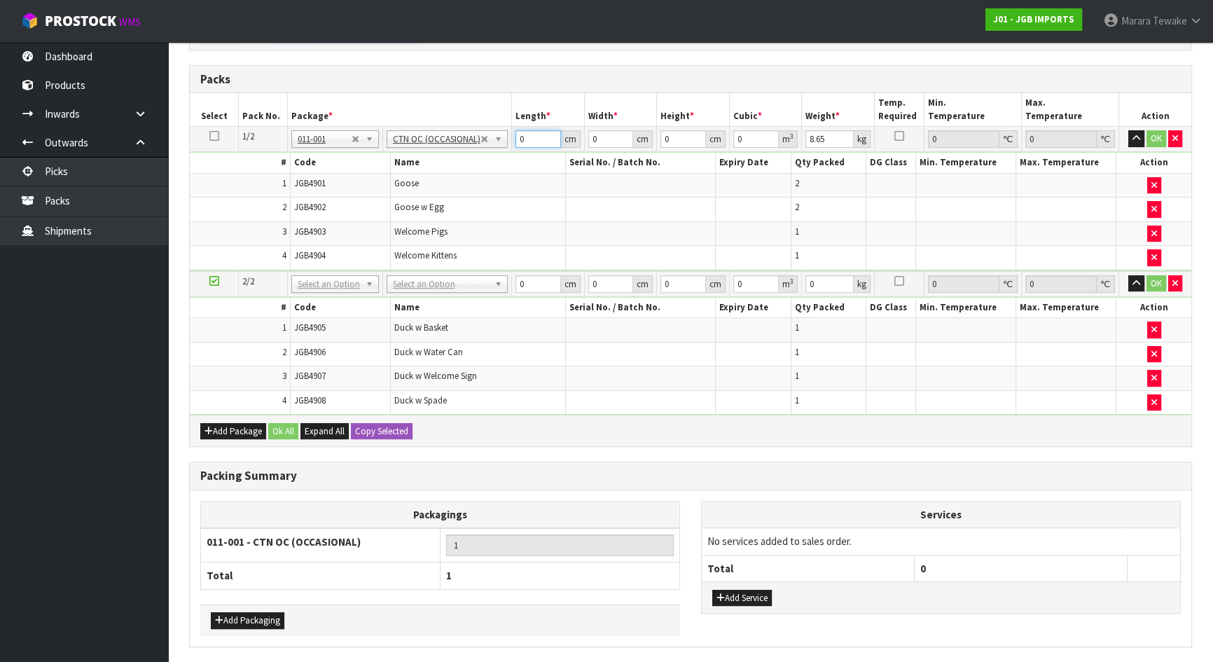
drag, startPoint x: 546, startPoint y: 141, endPoint x: 536, endPoint y: 141, distance: 9.1
click at [536, 141] on input "0" at bounding box center [538, 139] width 46 height 18
type input "54"
type input "48"
type input "4"
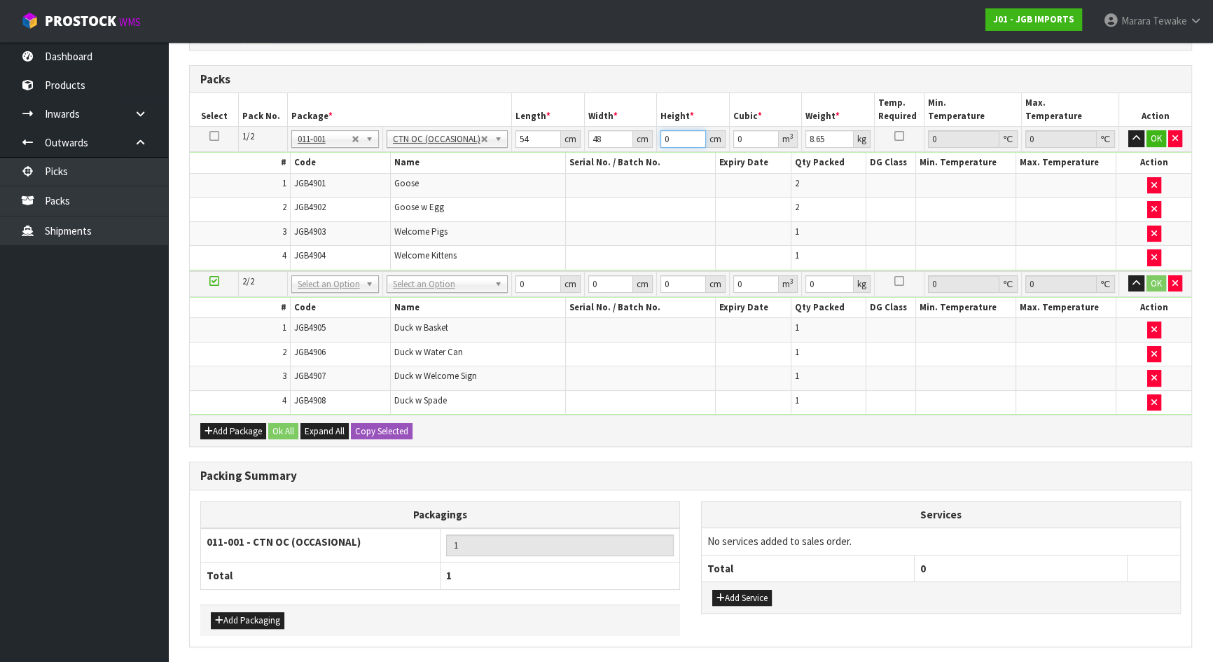
type input "0.010368"
type input "40"
type input "0.10368"
type input "40"
type input "7"
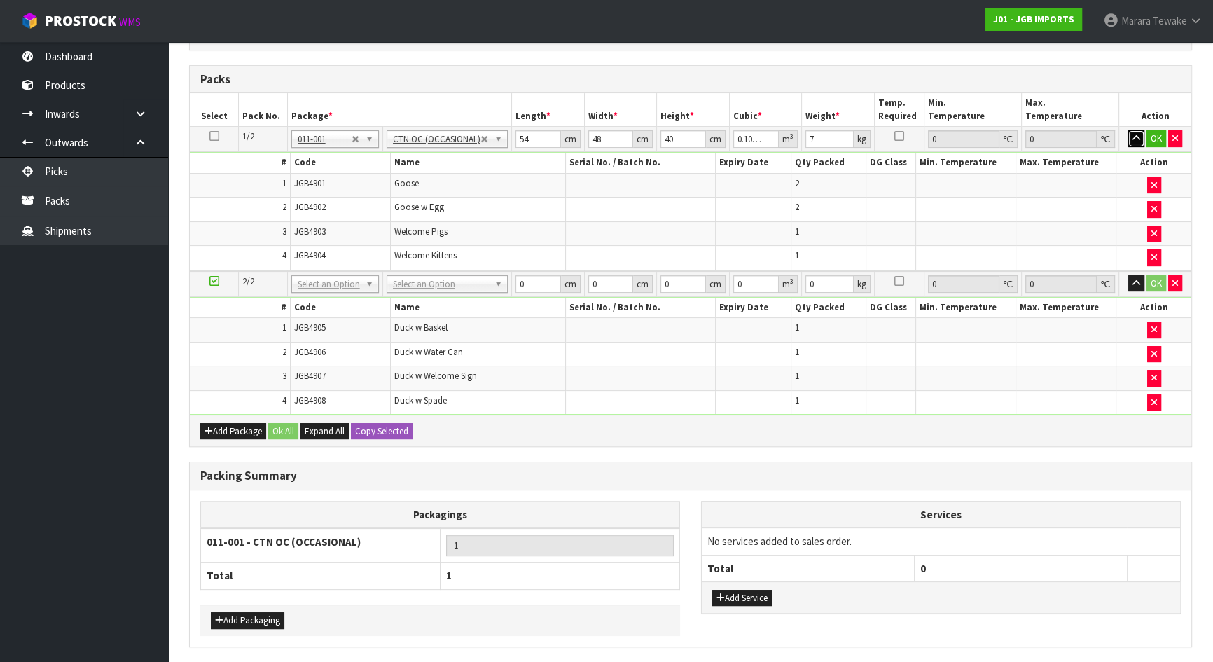
click at [1128, 130] on button "button" at bounding box center [1136, 138] width 16 height 17
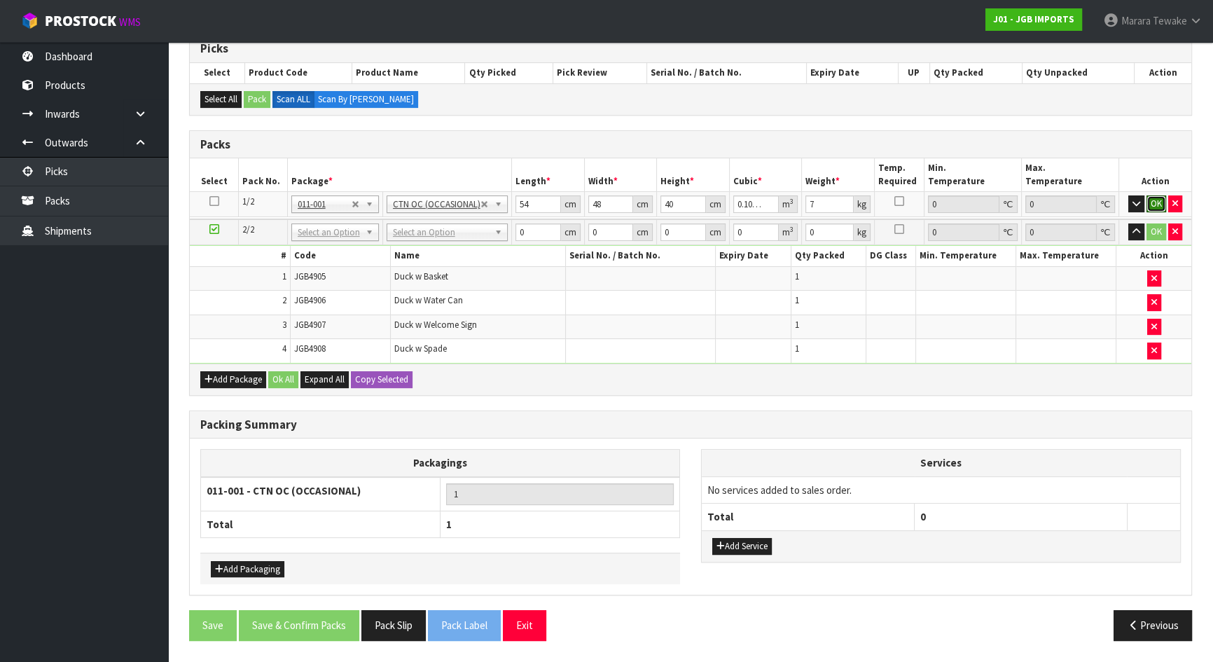
click button "OK" at bounding box center [1156, 203] width 20 height 17
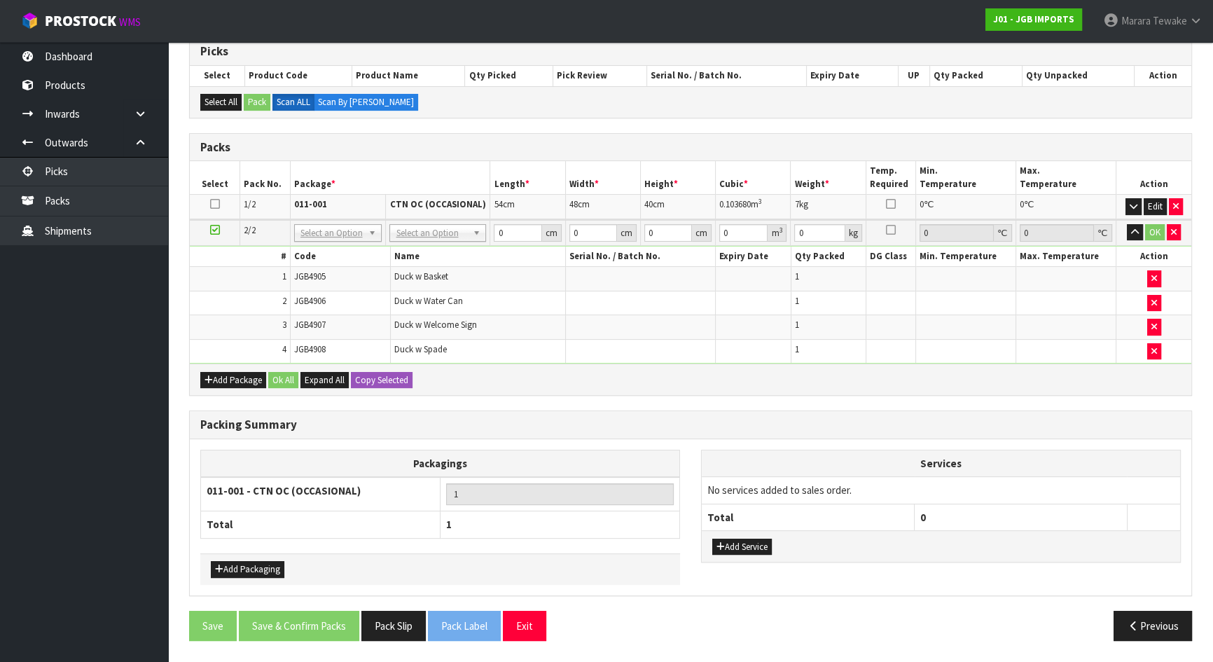
scroll to position [286, 0]
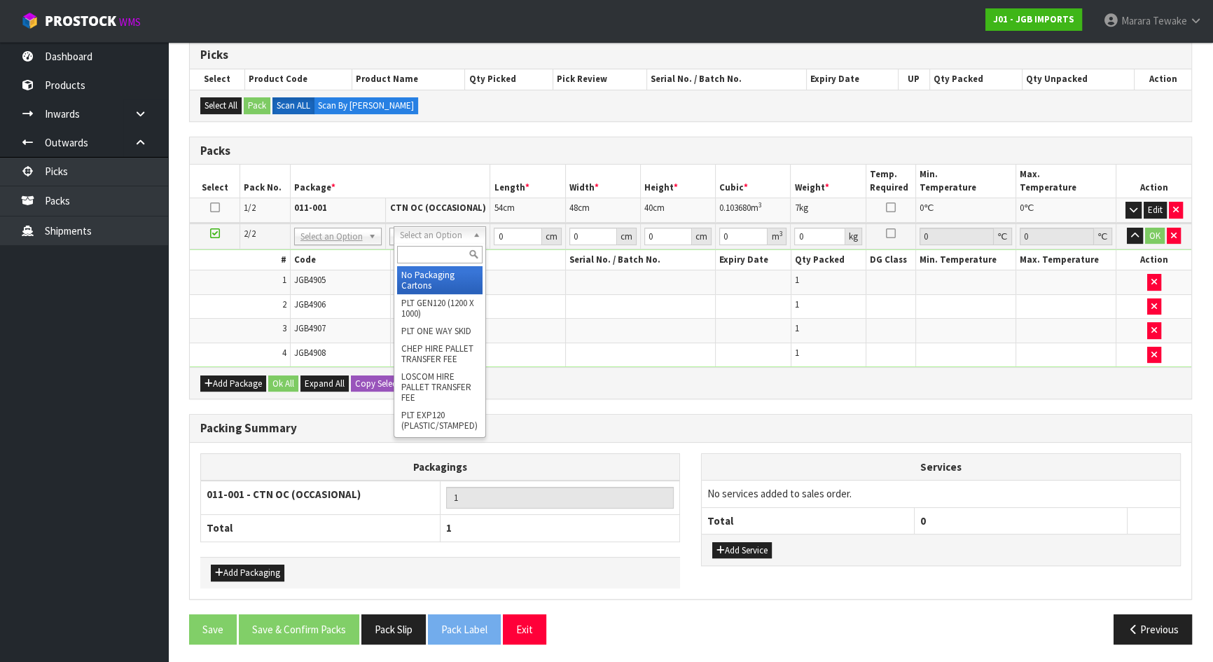
click at [453, 251] on input "text" at bounding box center [440, 255] width 86 height 18
type input "OC"
drag, startPoint x: 449, startPoint y: 280, endPoint x: 485, endPoint y: 248, distance: 48.6
type input "2"
type input "3.722"
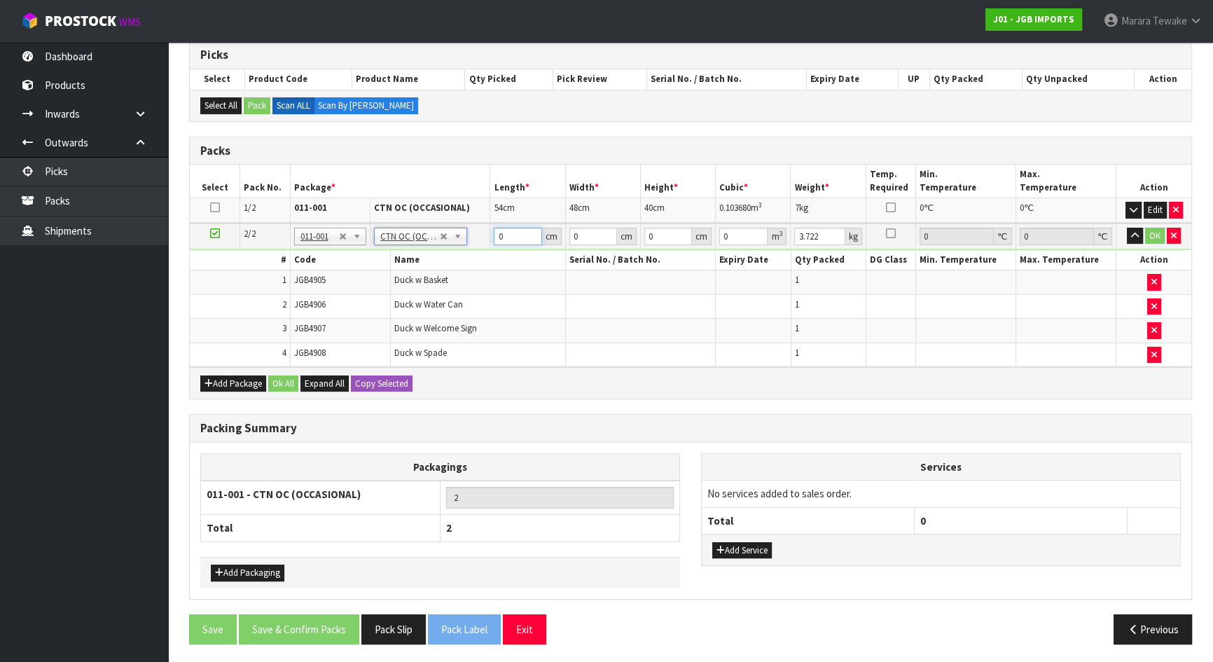
drag, startPoint x: 510, startPoint y: 235, endPoint x: 499, endPoint y: 206, distance: 31.5
click at [493, 223] on td "0 cm" at bounding box center [527, 236] width 75 height 26
type input "55"
type input "32"
type input "2"
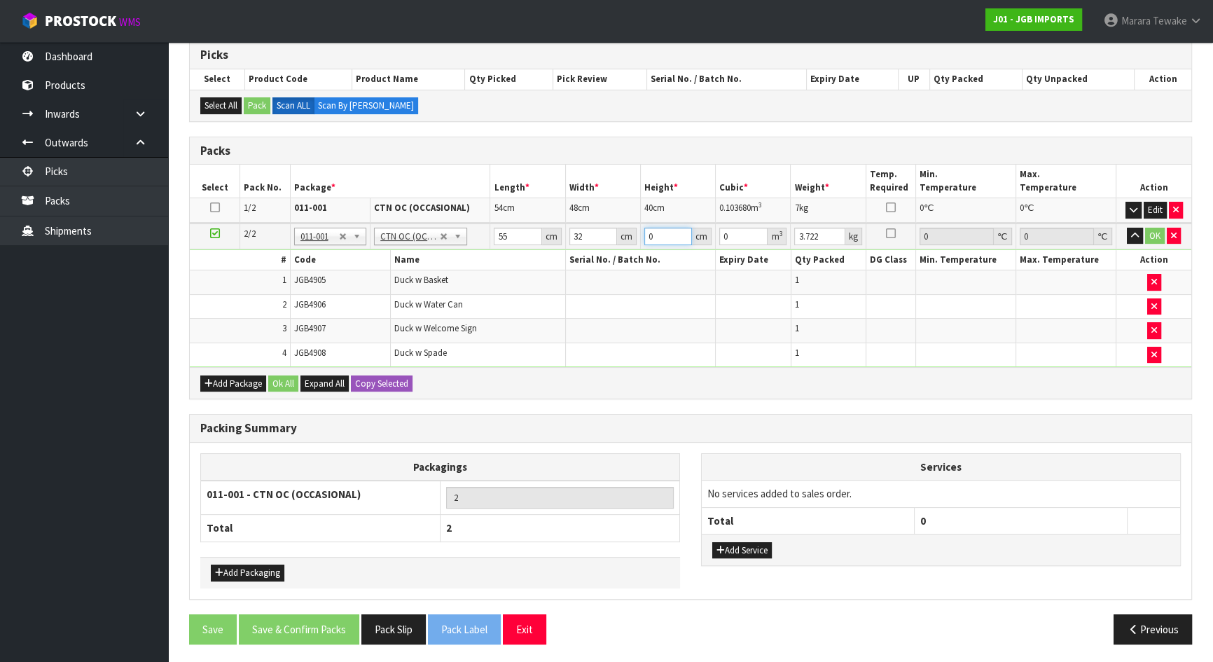
type input "0.00352"
type input "25"
type input "0.044"
type input "25"
type input "4"
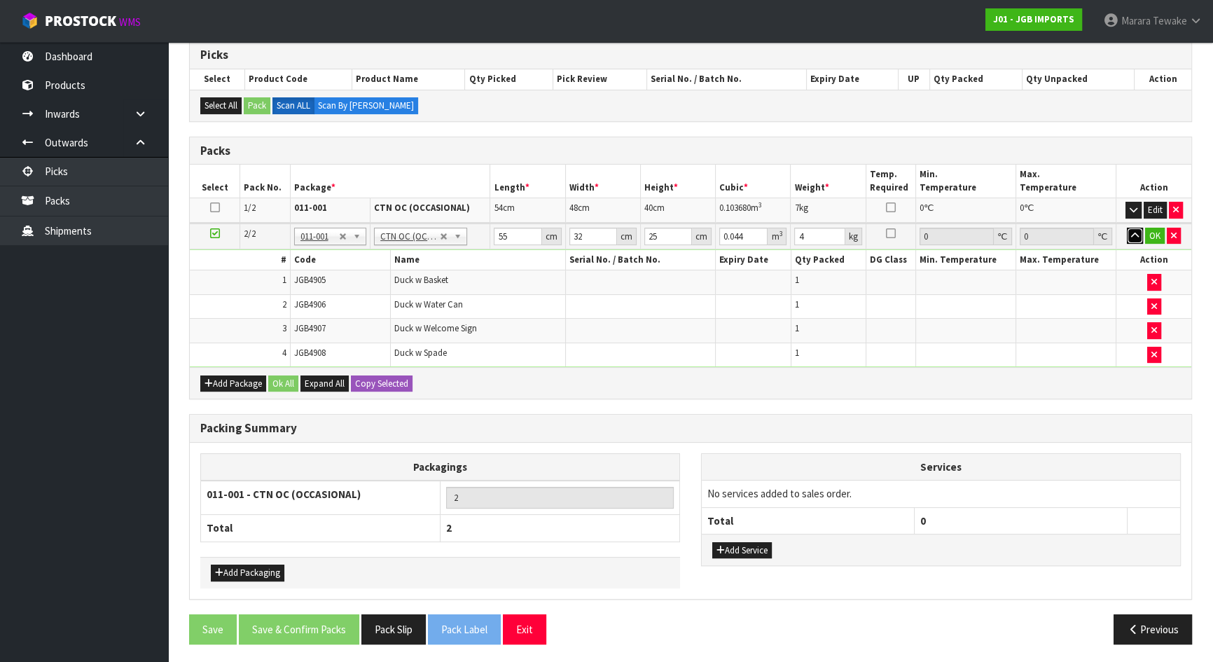
click at [1127, 228] on button "button" at bounding box center [1135, 236] width 16 height 17
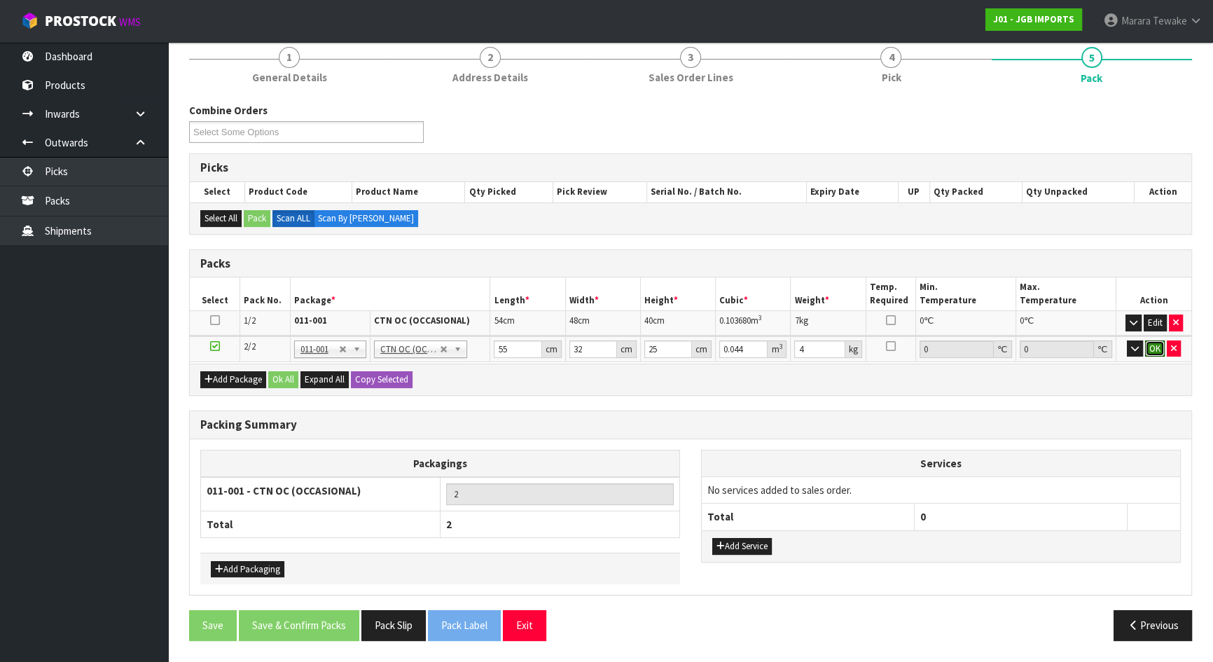
click button "OK" at bounding box center [1155, 348] width 20 height 17
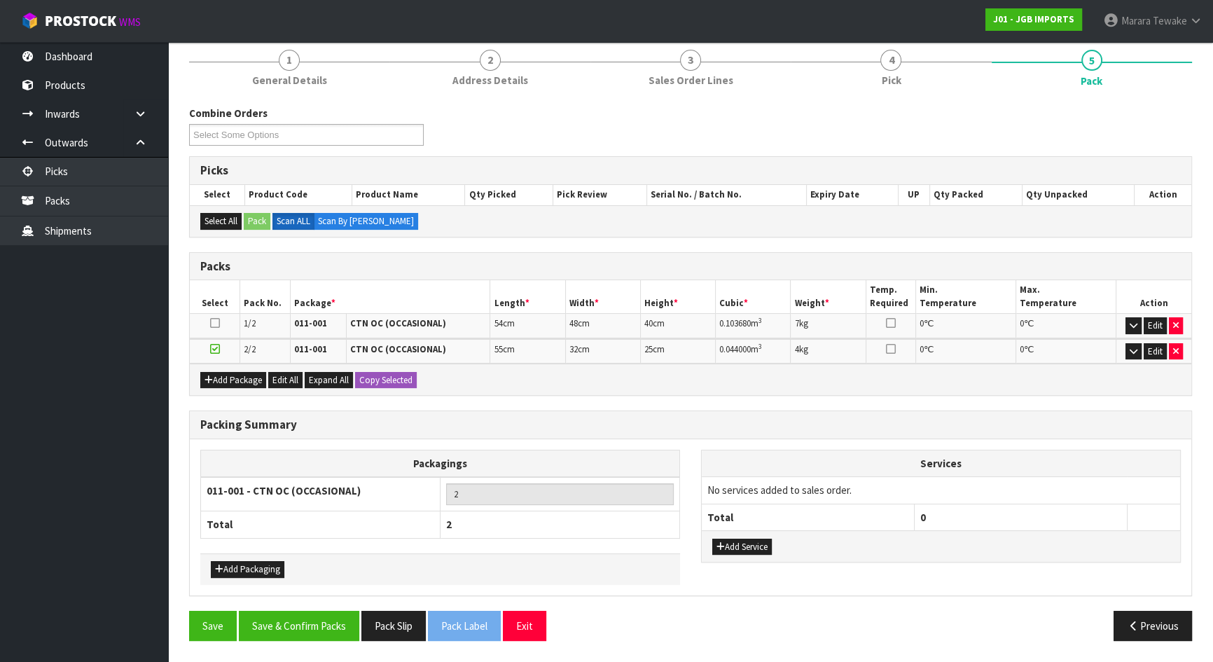
scroll to position [168, 0]
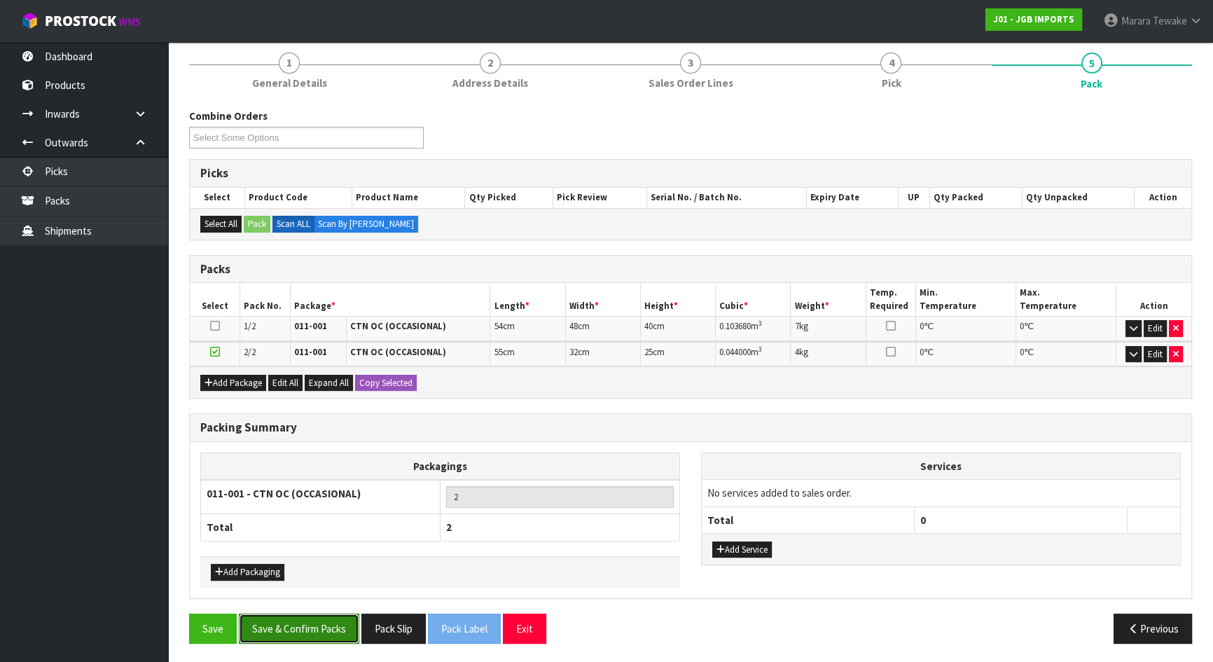
click at [287, 622] on button "Save & Confirm Packs" at bounding box center [299, 628] width 120 height 30
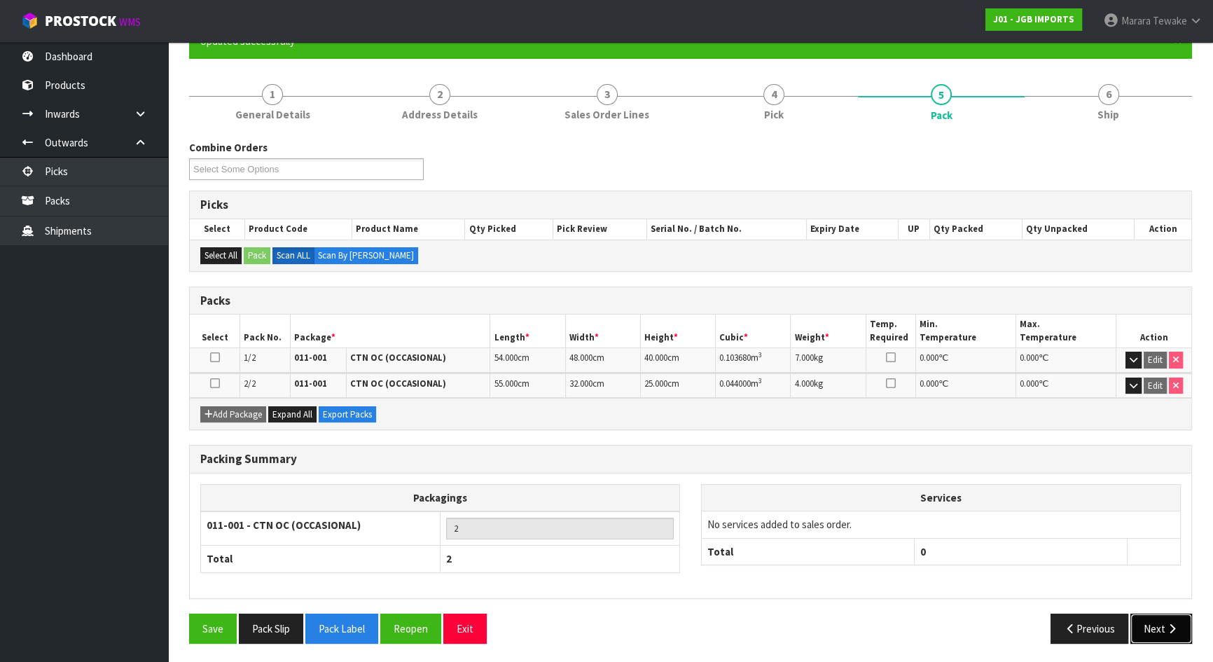
click at [1160, 622] on button "Next" at bounding box center [1161, 628] width 62 height 30
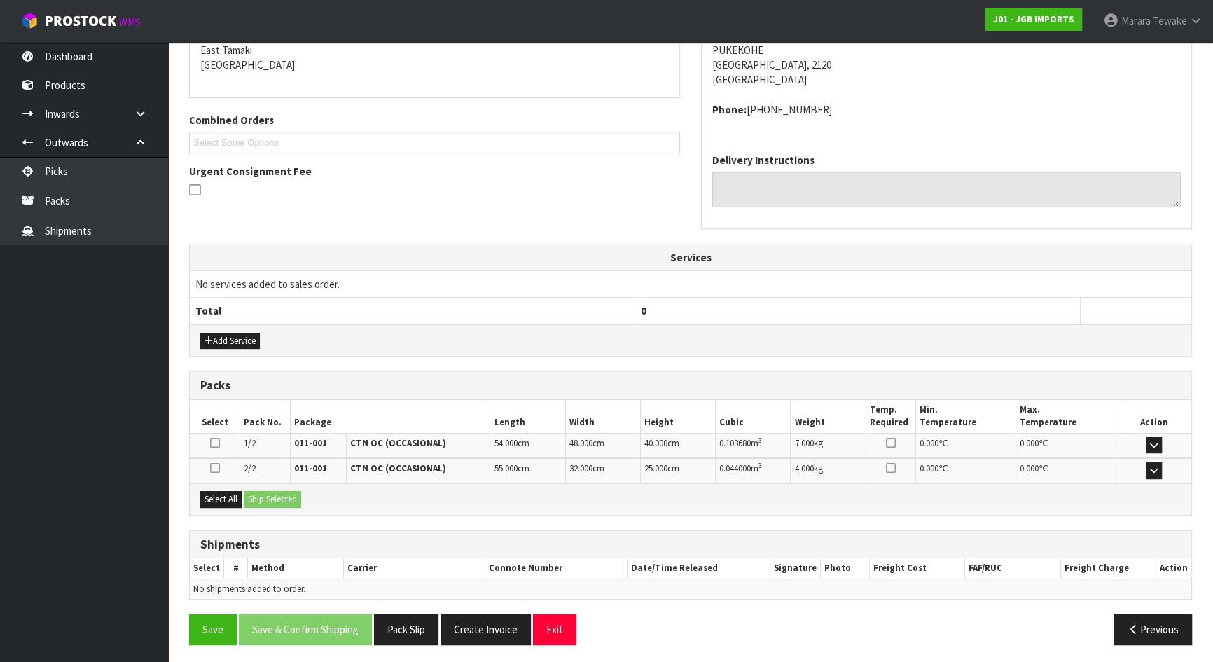
scroll to position [305, 0]
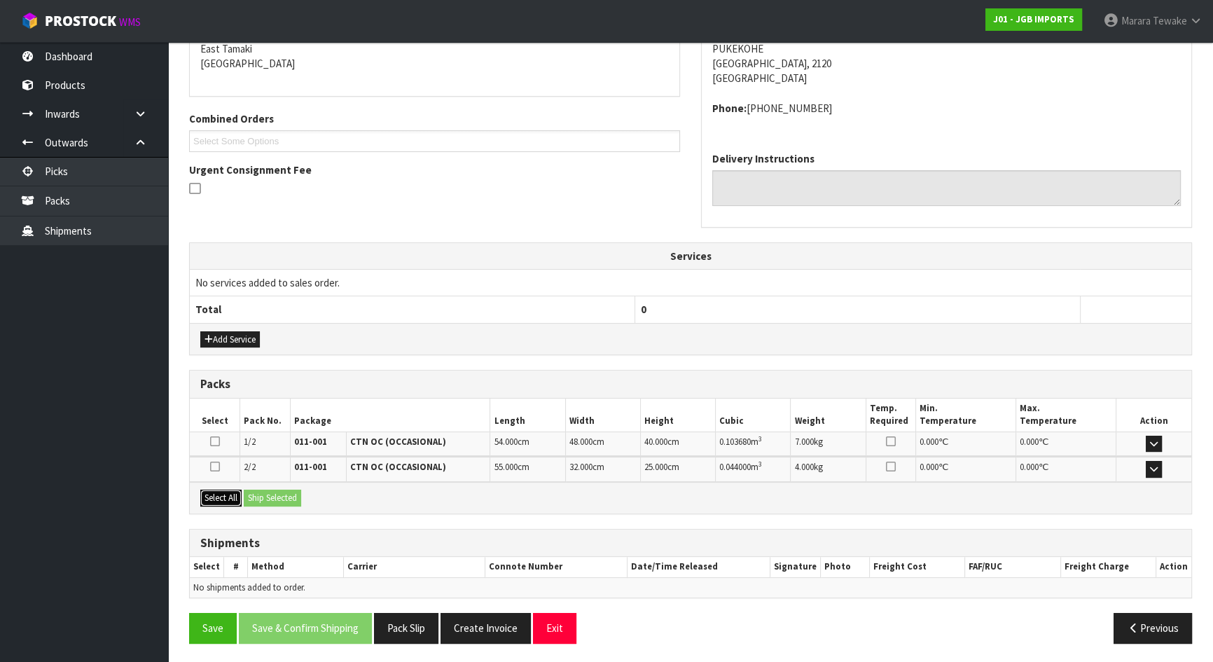
drag, startPoint x: 230, startPoint y: 492, endPoint x: 247, endPoint y: 492, distance: 16.8
click at [233, 492] on button "Select All" at bounding box center [220, 498] width 41 height 17
drag, startPoint x: 247, startPoint y: 492, endPoint x: 263, endPoint y: 494, distance: 16.9
click at [247, 492] on button "Ship Selected" at bounding box center [272, 498] width 57 height 17
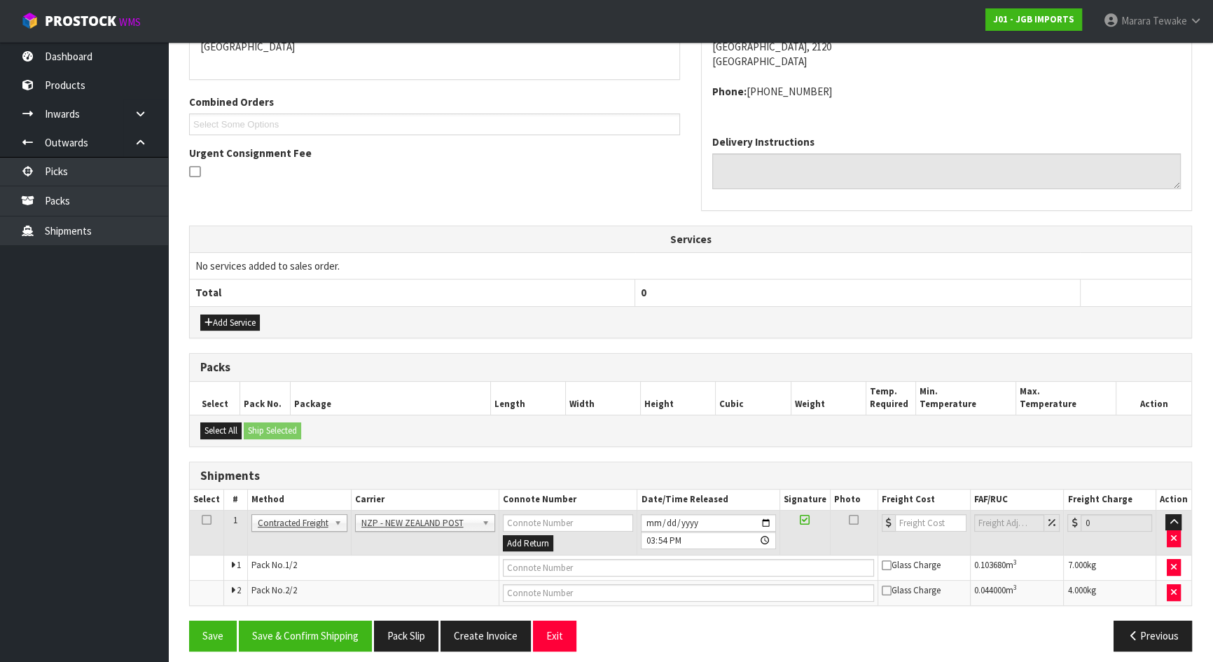
scroll to position [329, 0]
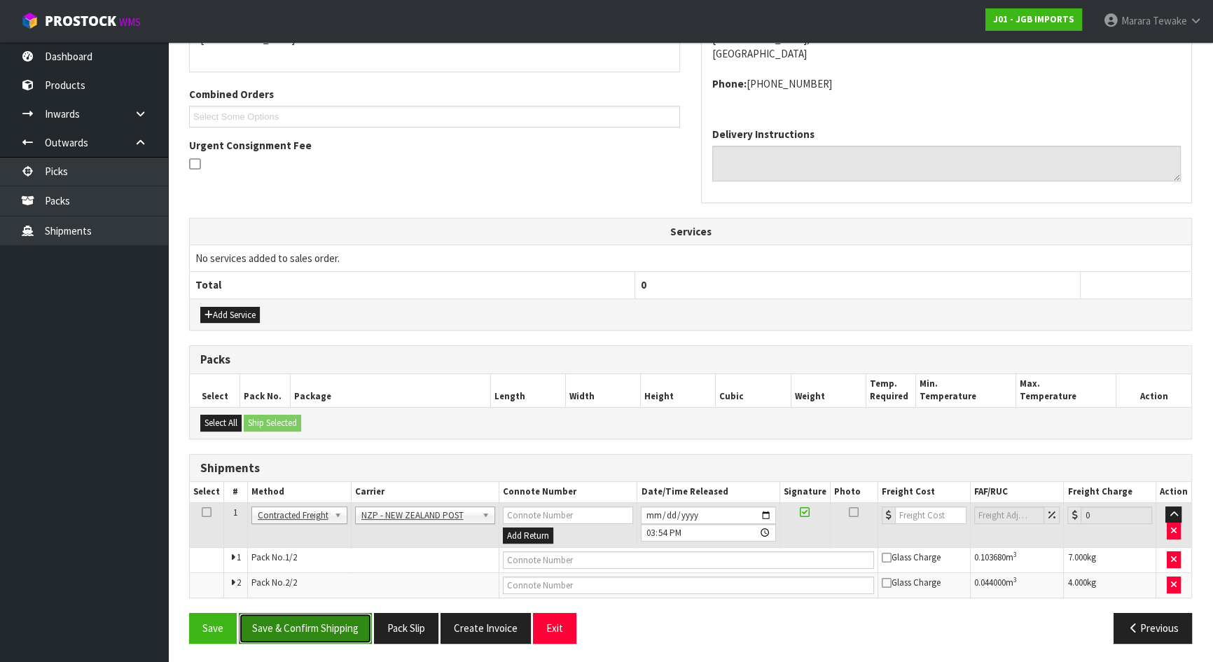
click at [321, 625] on button "Save & Confirm Shipping" at bounding box center [305, 628] width 133 height 30
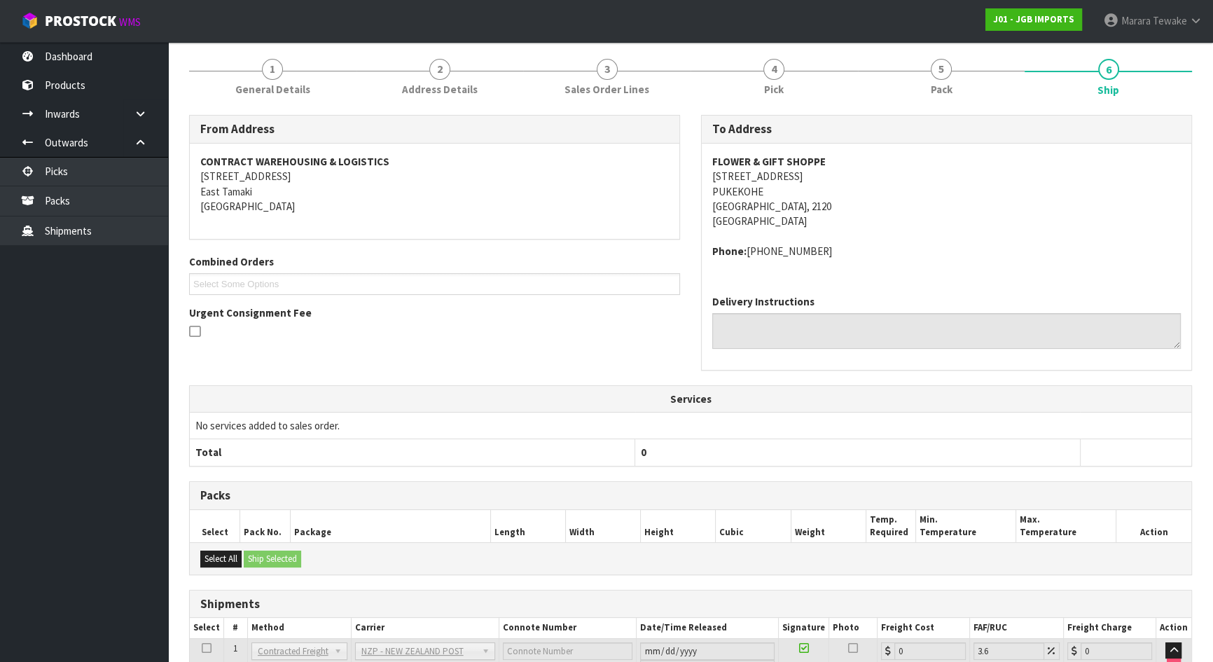
scroll to position [293, 0]
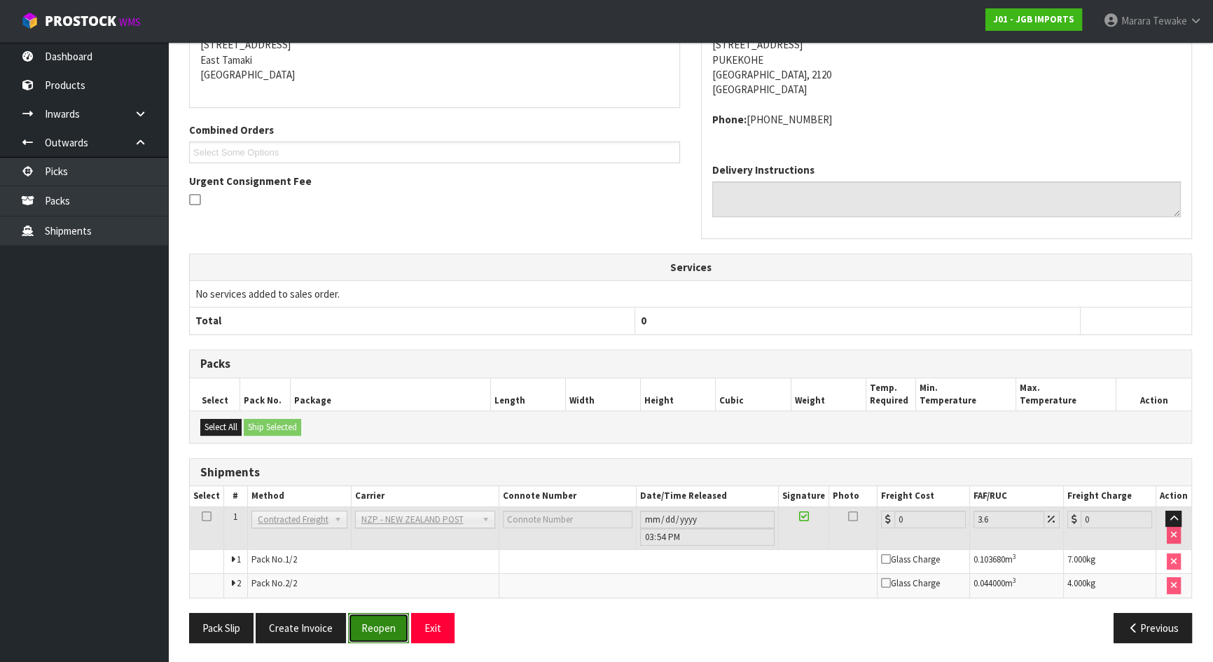
click at [353, 625] on button "Reopen" at bounding box center [378, 628] width 61 height 30
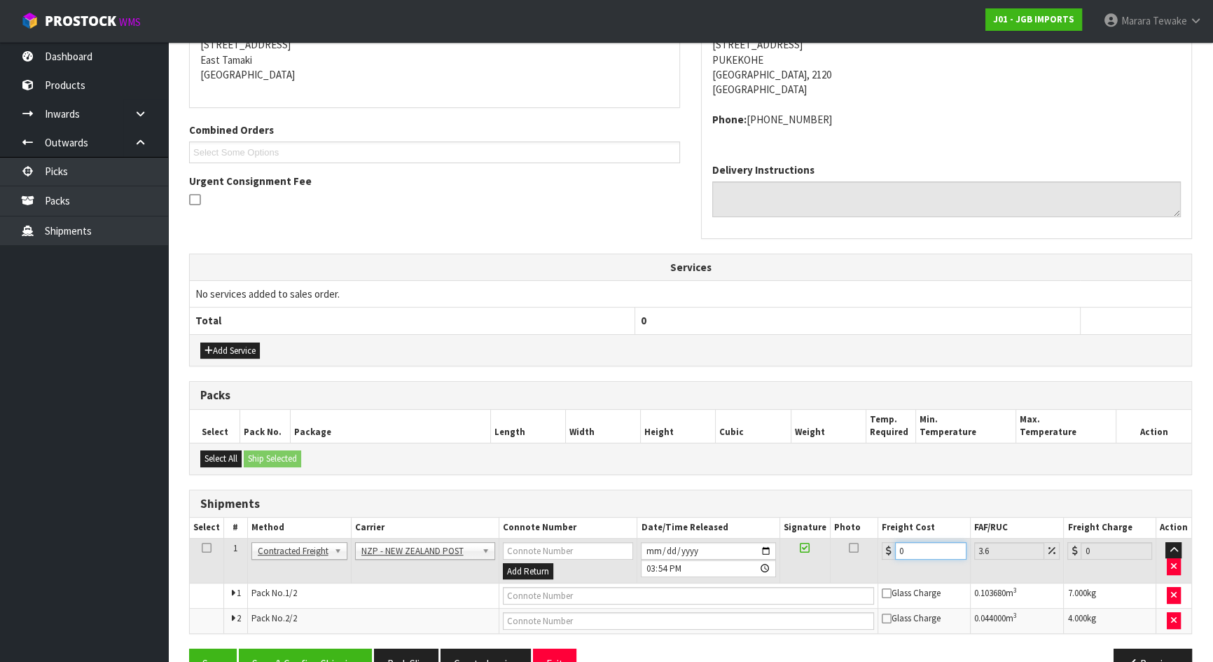
drag, startPoint x: 910, startPoint y: 546, endPoint x: 880, endPoint y: 523, distance: 38.0
click at [882, 532] on table "Select # Method Carrier Connote Number Date/Time Released Signature Photo Freig…" at bounding box center [690, 576] width 1001 height 116
type input "8"
type input "8.29"
type input "8.6"
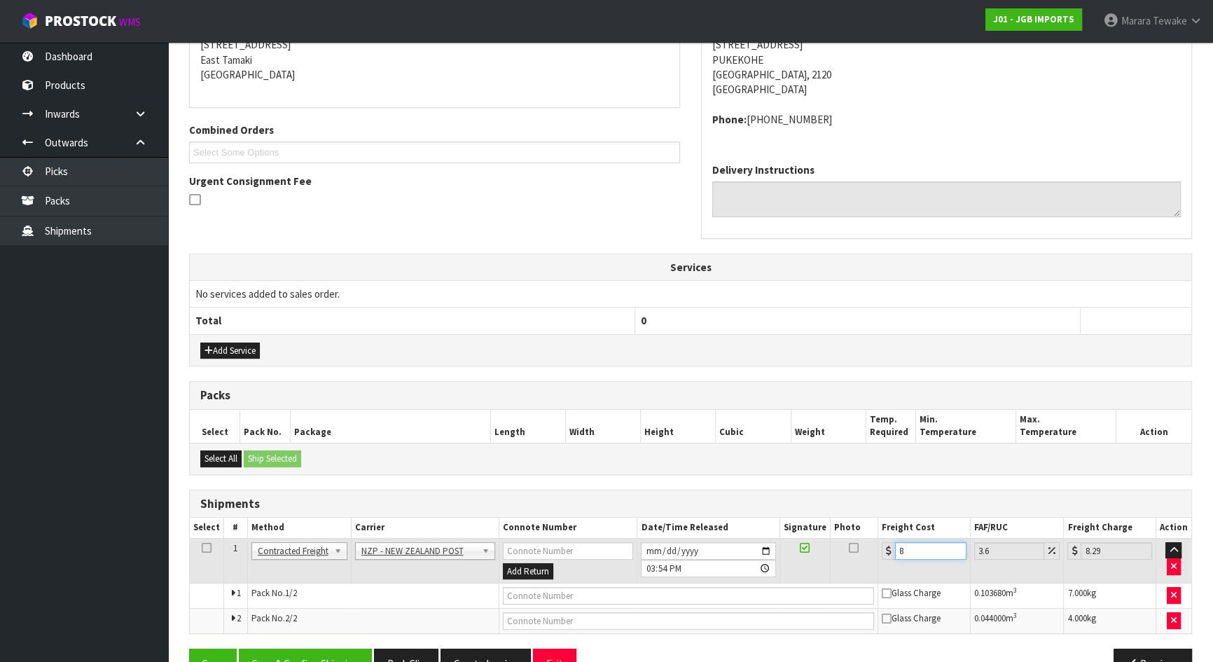
type input "8.91"
type input "8.66"
type input "8.97"
type input "8.66"
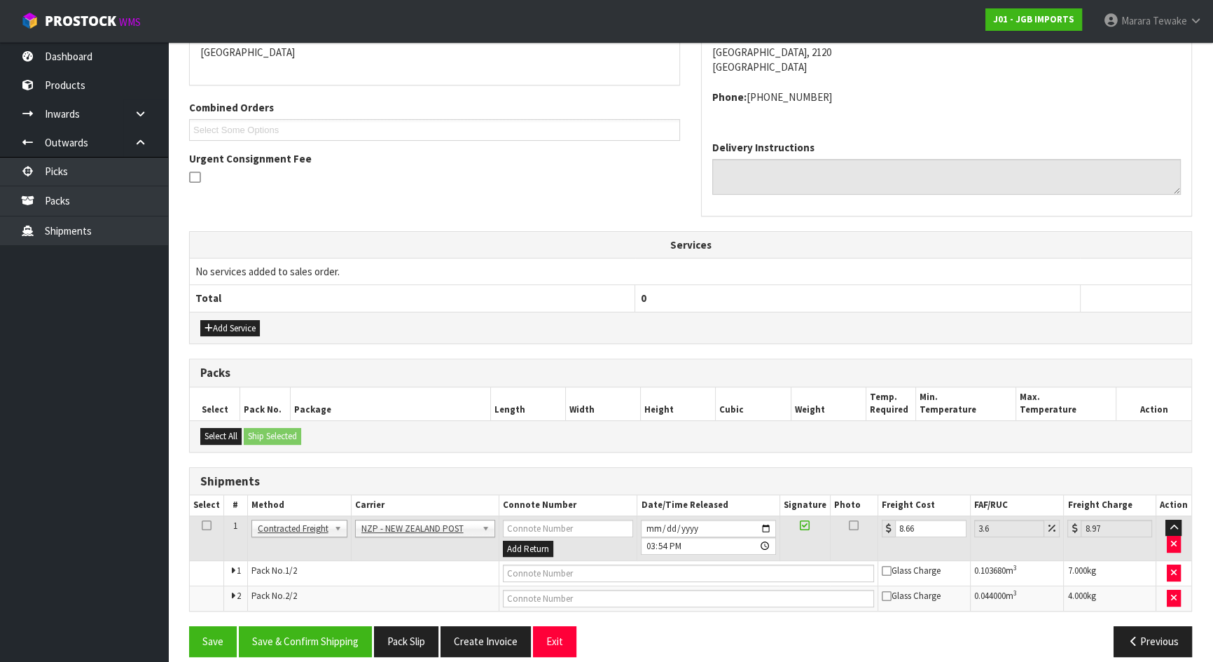
scroll to position [329, 0]
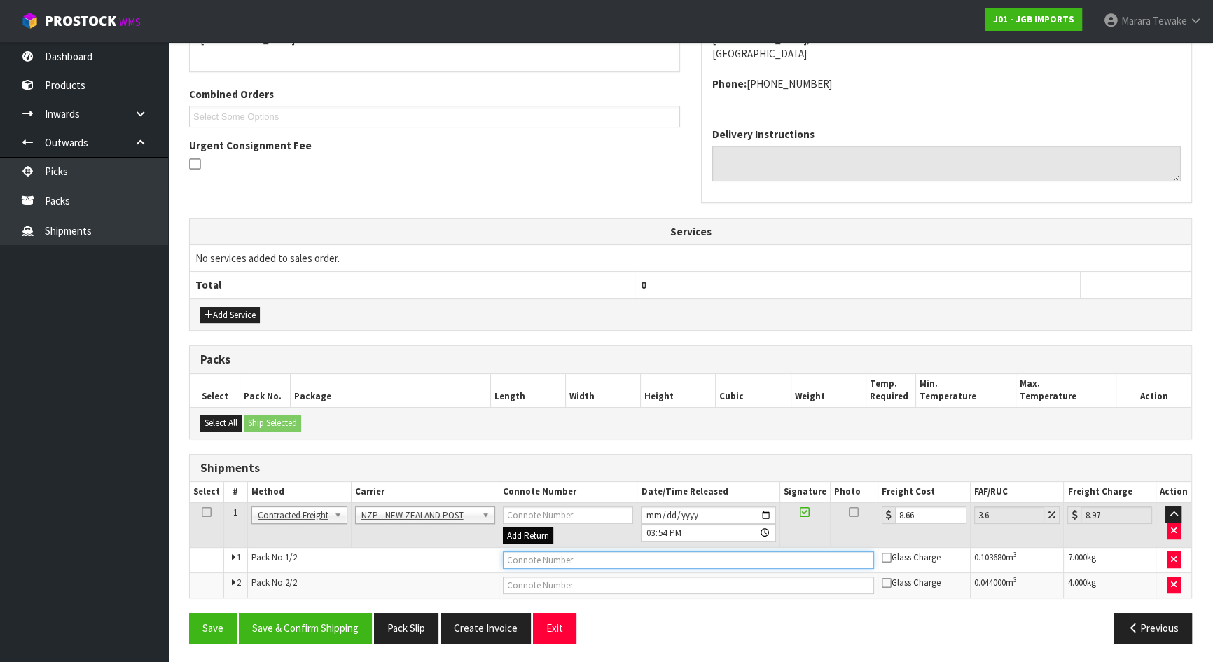
drag, startPoint x: 517, startPoint y: 562, endPoint x: 518, endPoint y: 539, distance: 23.1
click at [517, 562] on input "text" at bounding box center [688, 560] width 371 height 18
type input "00894210379942149468"
click at [189, 613] on button "Save" at bounding box center [213, 628] width 48 height 30
click at [599, 582] on input "text" at bounding box center [688, 585] width 371 height 18
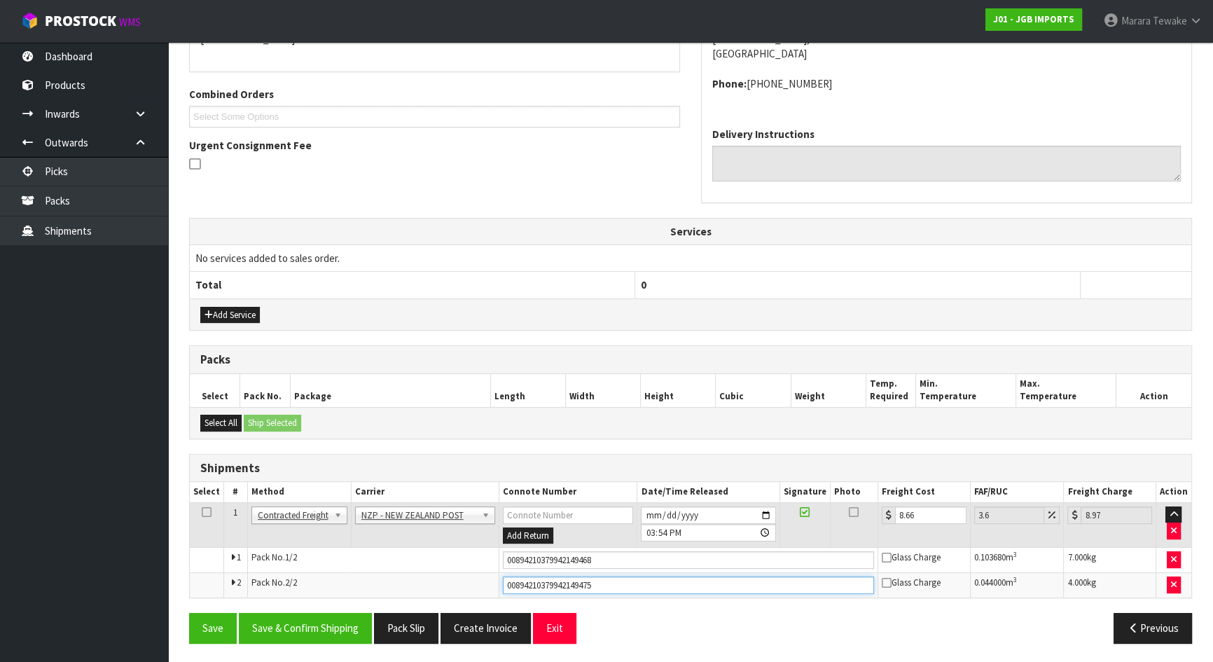
type input "00894210379942149475"
click at [189, 613] on button "Save" at bounding box center [213, 628] width 48 height 30
click at [349, 622] on button "Save & Confirm Shipping" at bounding box center [305, 628] width 133 height 30
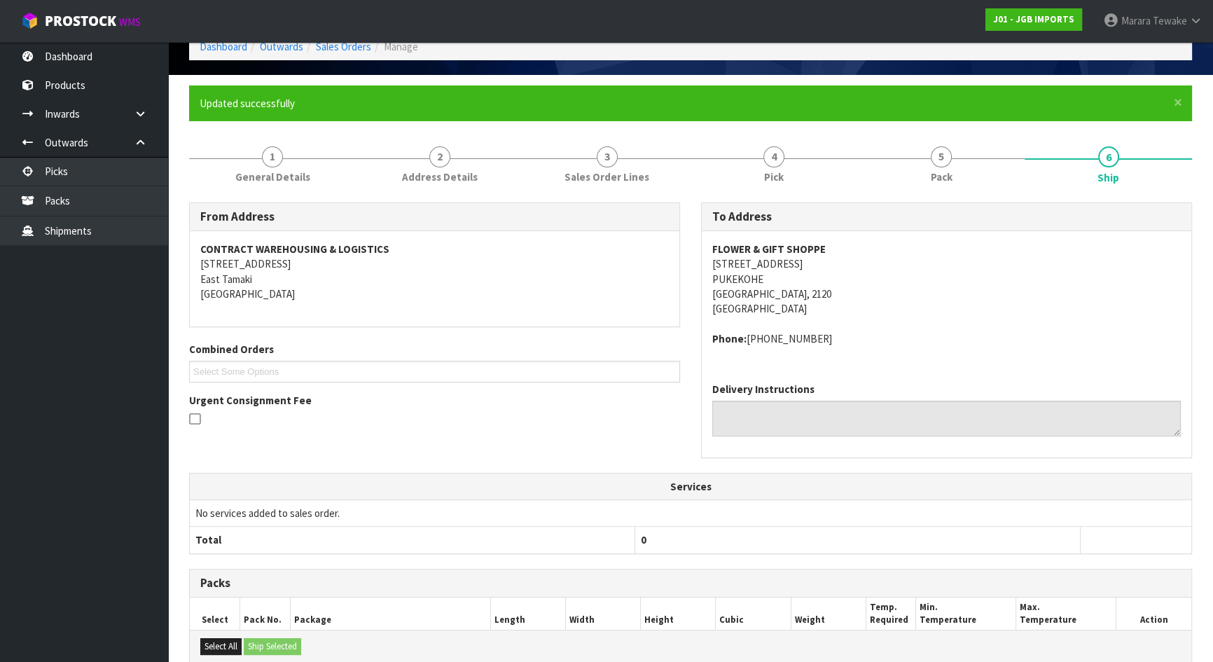
scroll to position [190, 0]
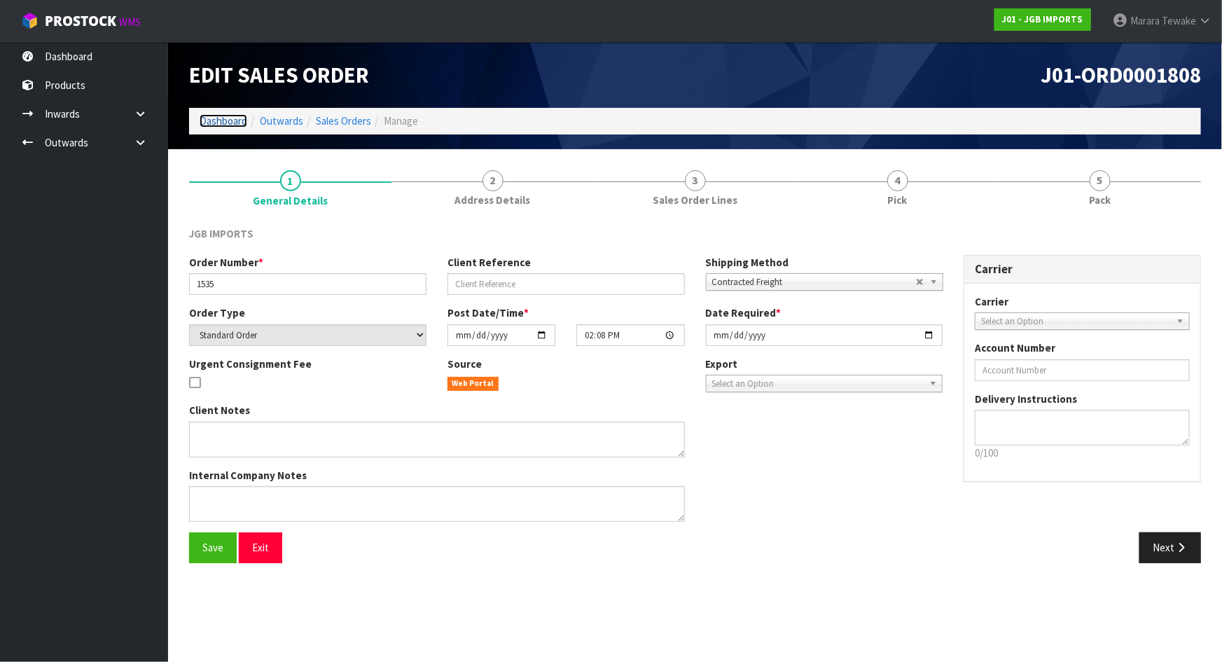
click at [230, 120] on link "Dashboard" at bounding box center [224, 120] width 48 height 13
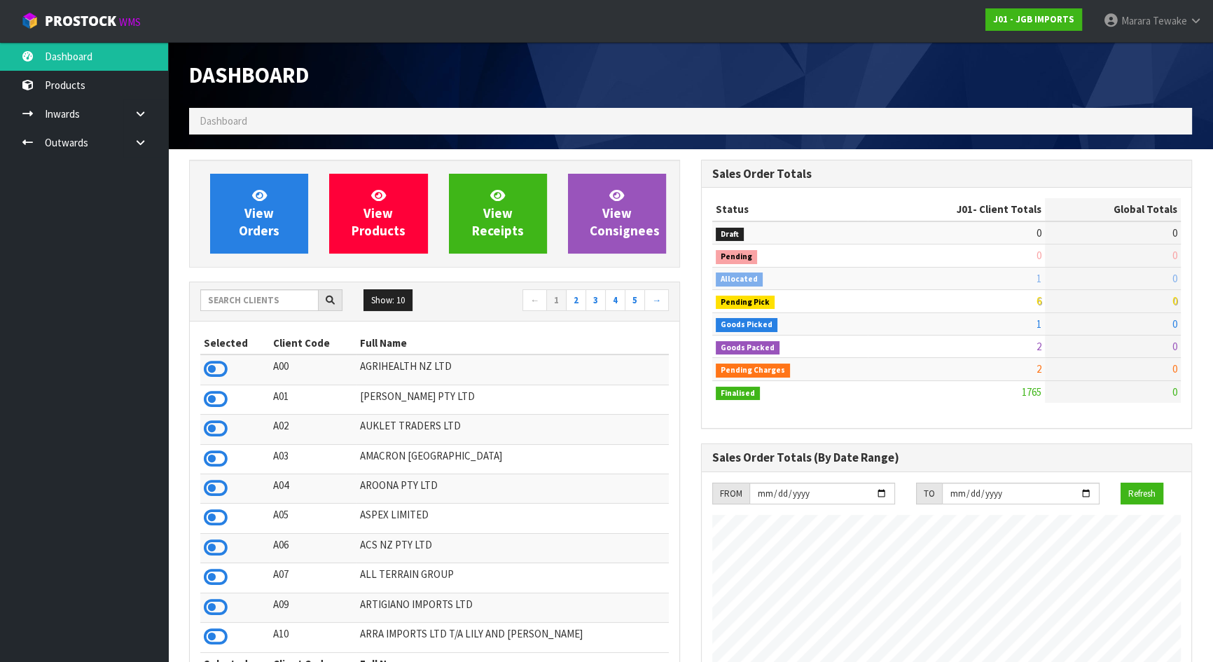
scroll to position [1059, 511]
click at [230, 294] on input "text" at bounding box center [259, 300] width 118 height 22
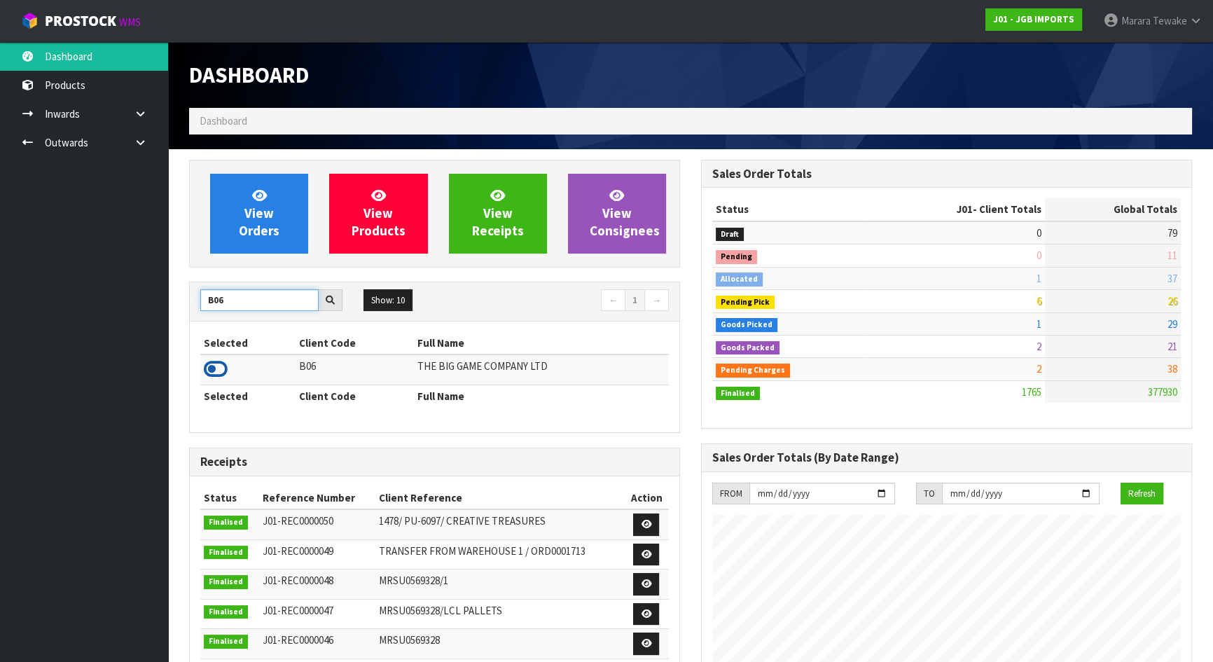
type input "B06"
click at [212, 369] on icon at bounding box center [216, 369] width 24 height 21
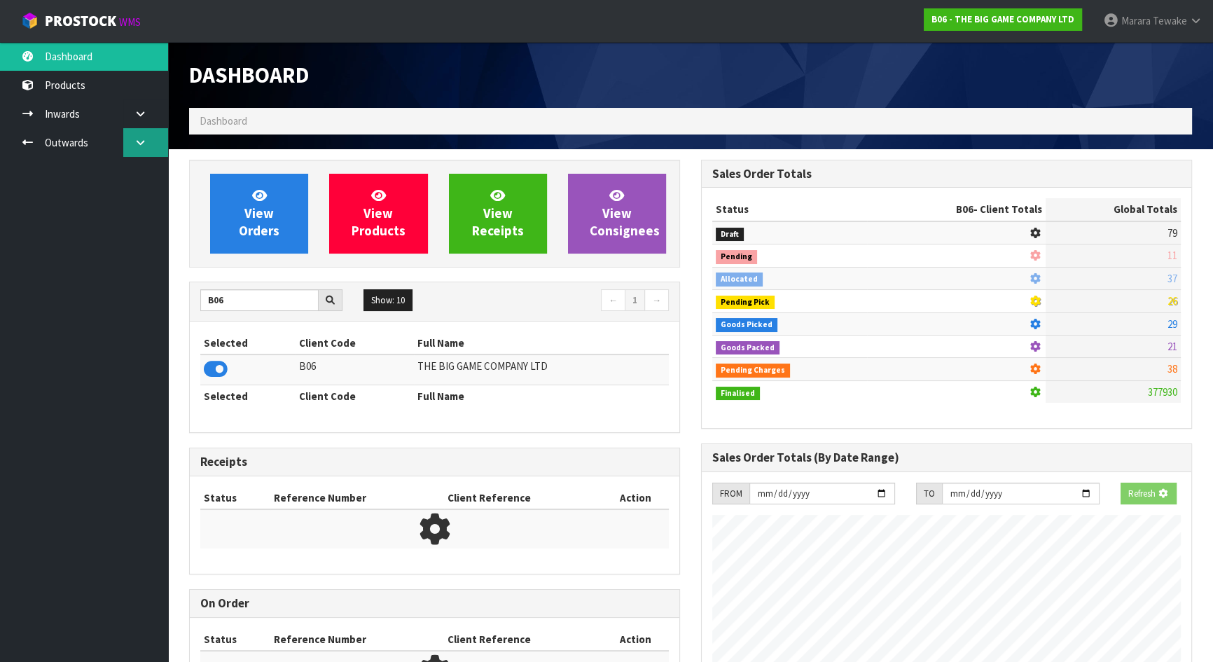
scroll to position [1118, 511]
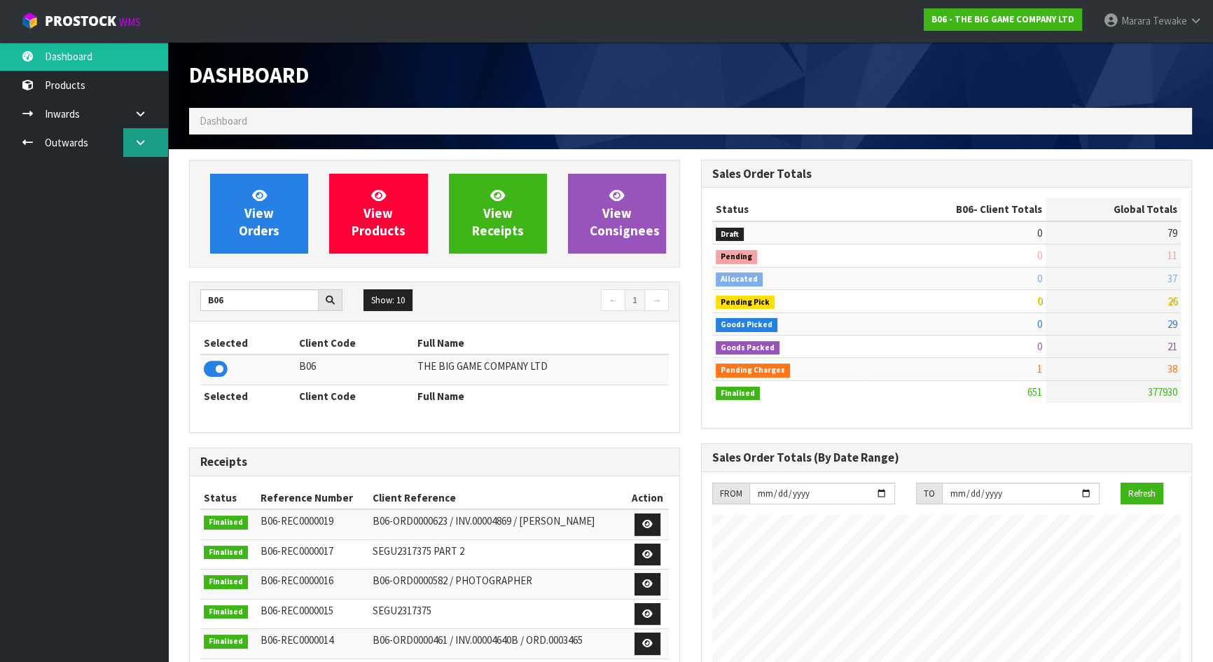
click at [139, 140] on icon at bounding box center [140, 142] width 13 height 11
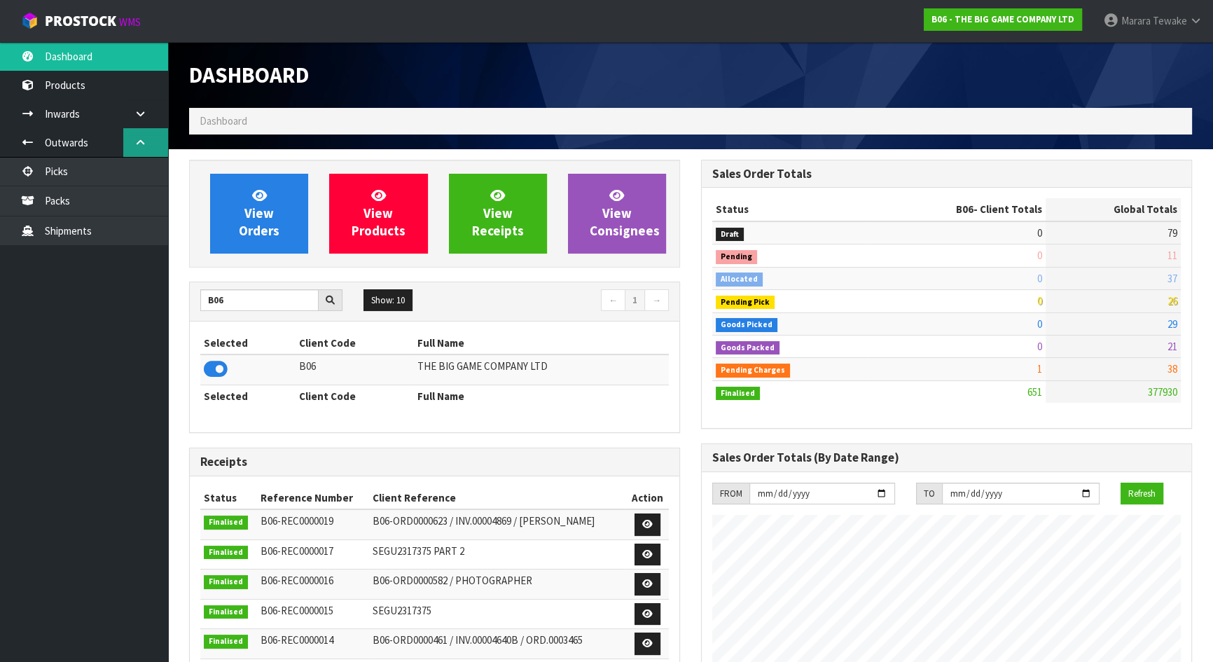
click at [129, 141] on link at bounding box center [145, 142] width 45 height 29
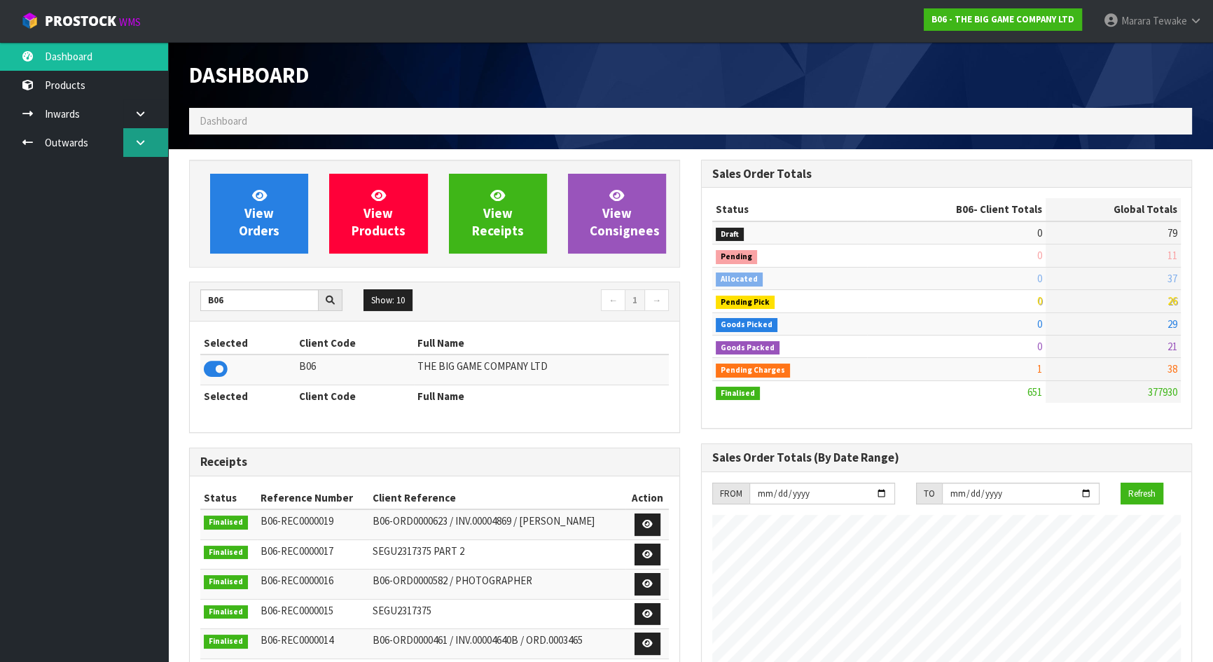
click at [130, 132] on link at bounding box center [145, 142] width 45 height 29
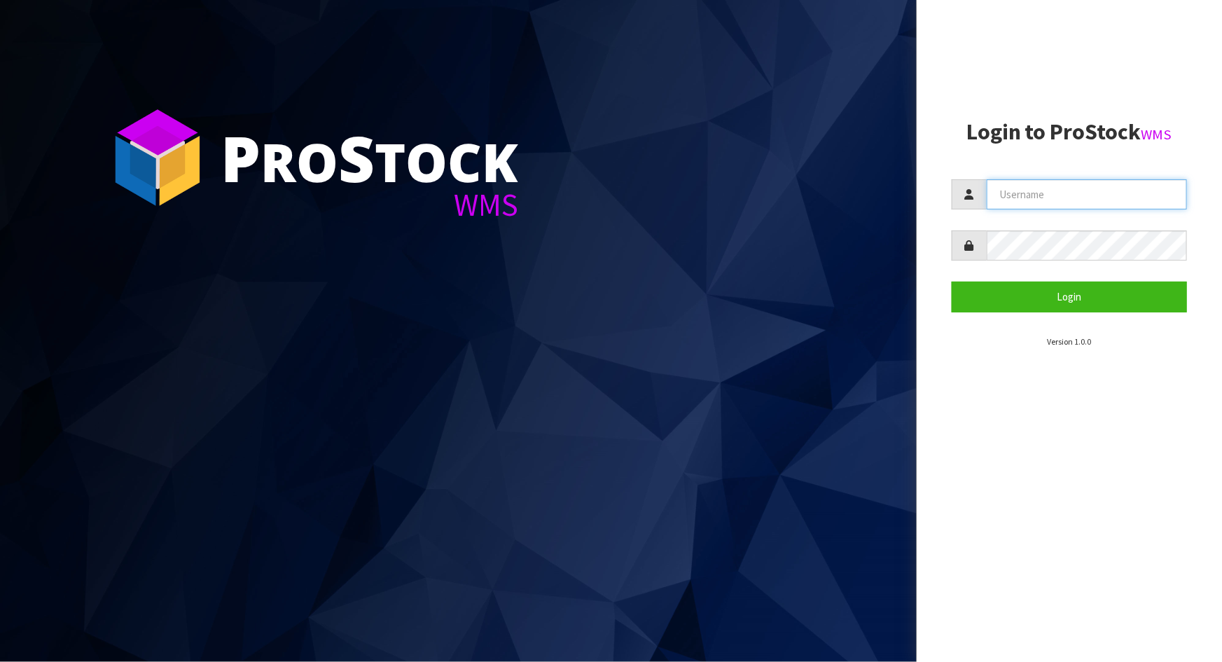
click at [1012, 197] on input "text" at bounding box center [1087, 194] width 200 height 30
type input "Talia"
click at [952, 282] on button "Login" at bounding box center [1069, 297] width 235 height 30
